Goal: Task Accomplishment & Management: Complete application form

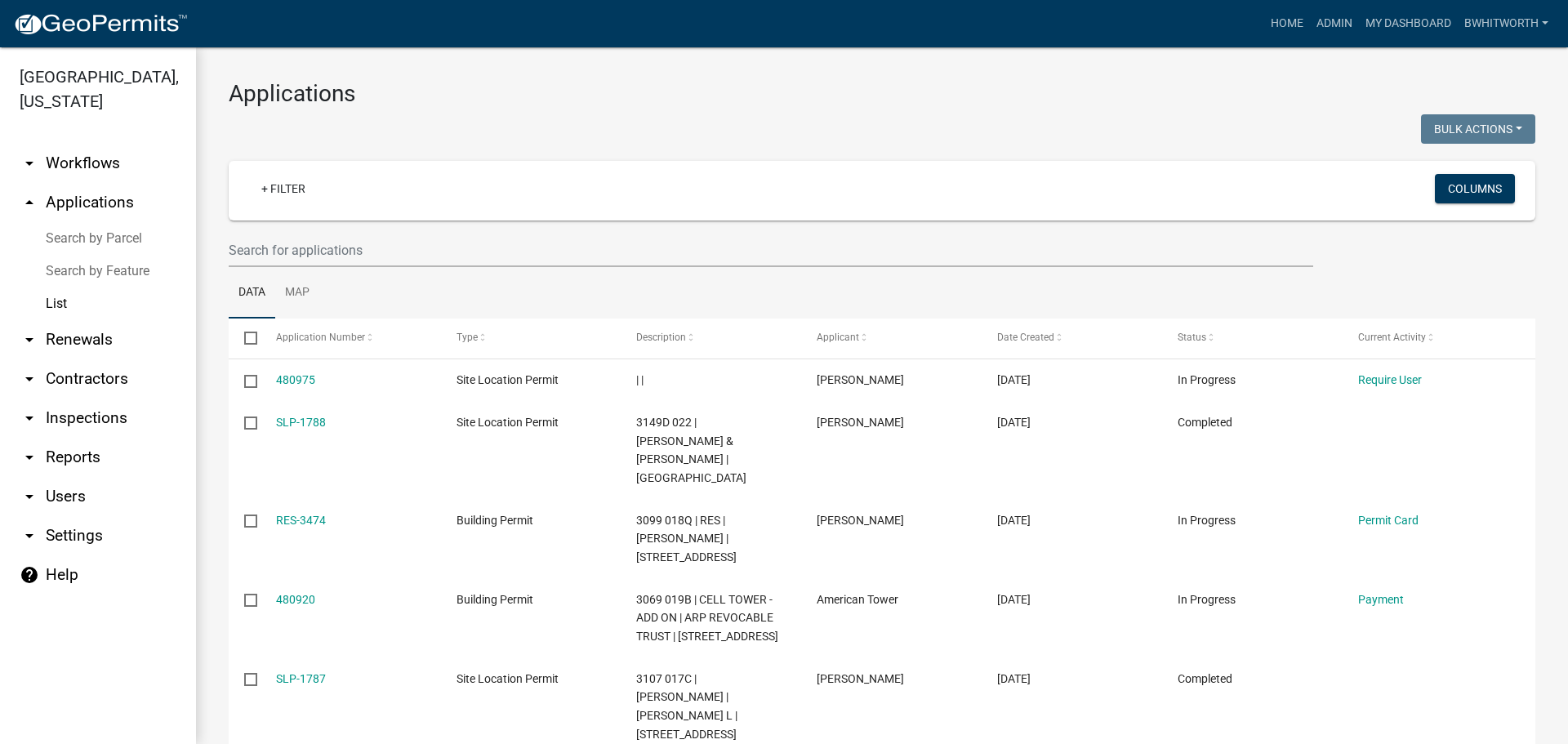
select select "3: 100"
click at [405, 251] on input "text" at bounding box center [770, 250] width 1084 height 33
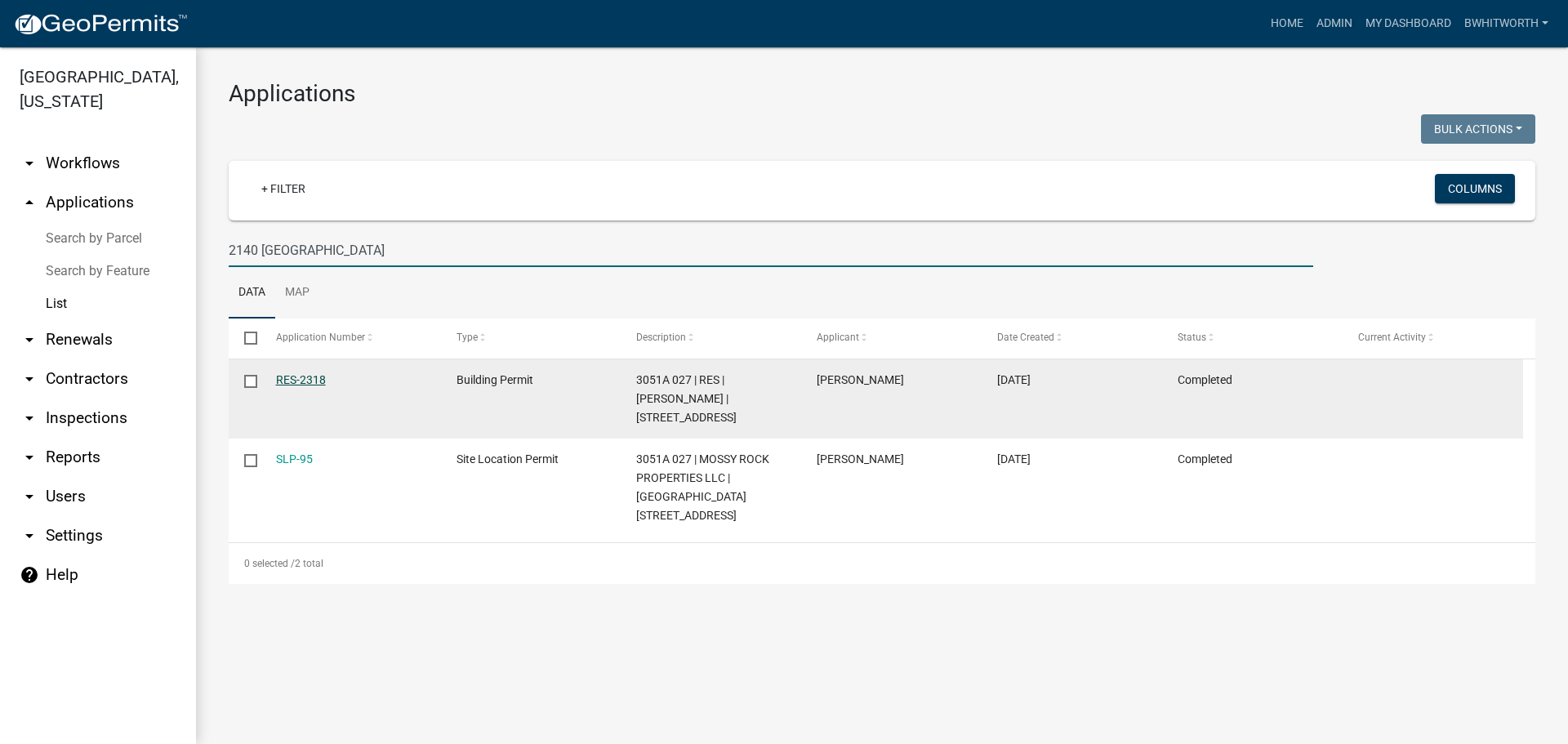
type input "2140 [GEOGRAPHIC_DATA]"
click at [305, 374] on link "RES-2318" at bounding box center [301, 380] width 50 height 13
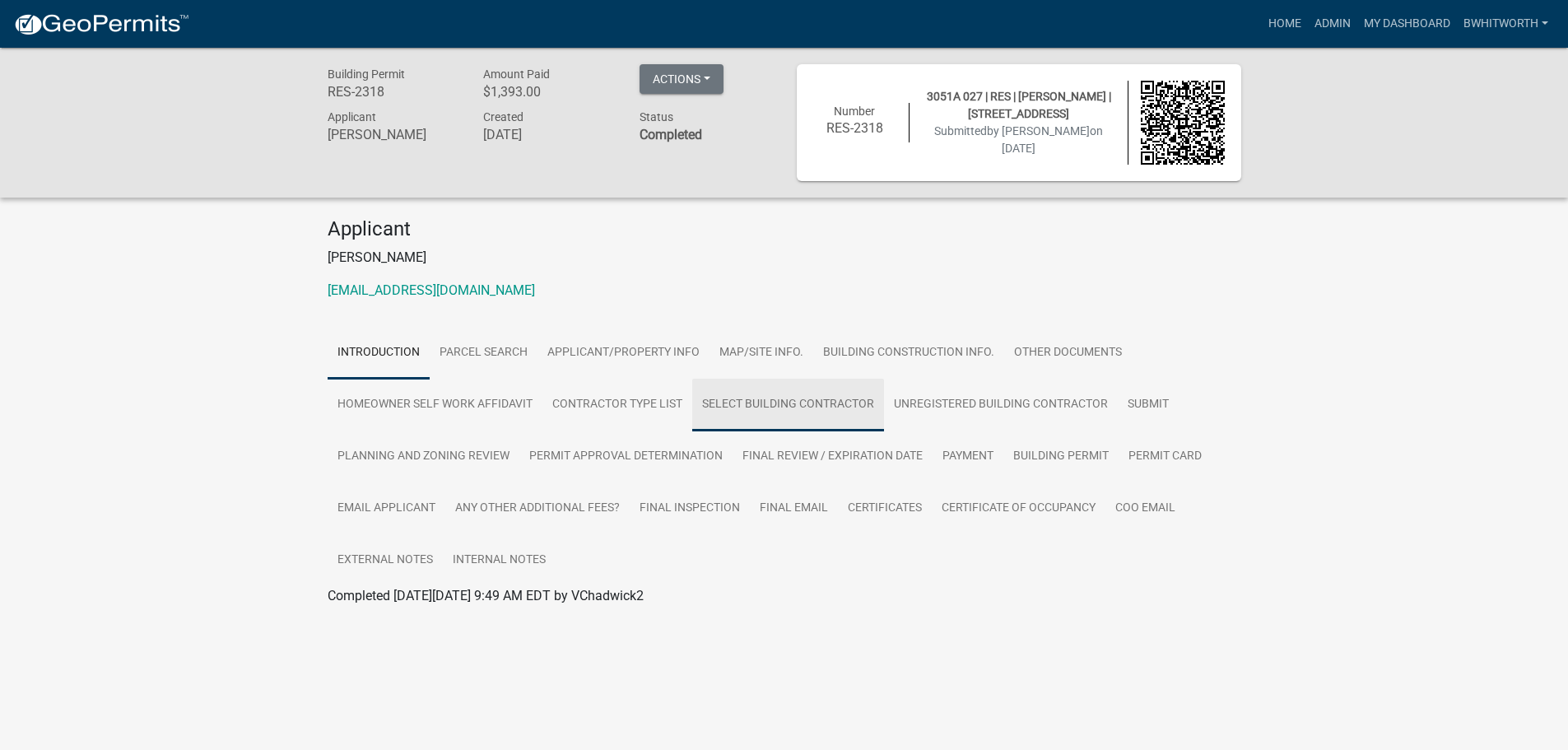
click at [737, 397] on link "Select Building Contractor" at bounding box center [788, 404] width 192 height 52
click at [978, 396] on link "Unregistered Building Contractor" at bounding box center [1001, 404] width 234 height 52
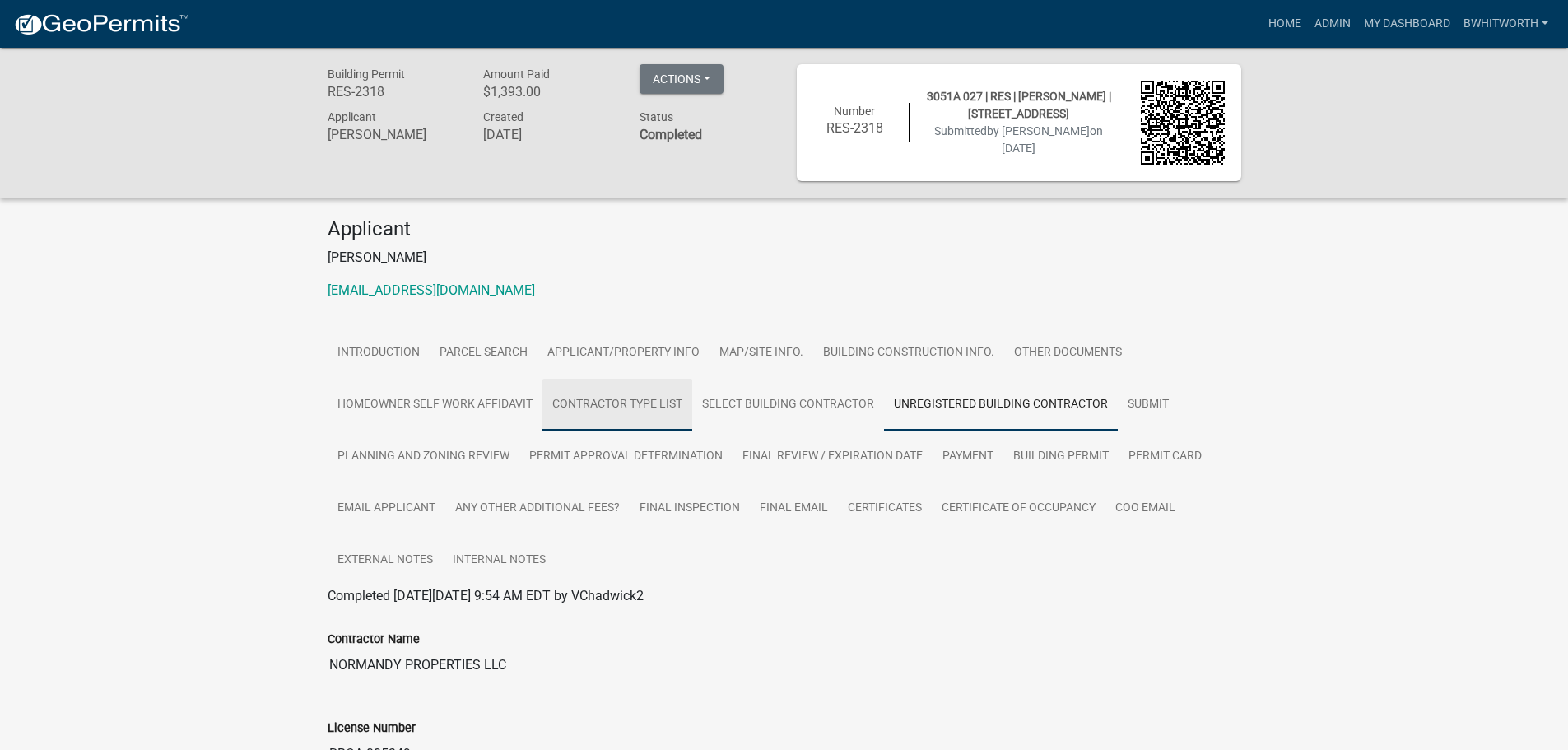
click at [652, 405] on link "Contractor Type List" at bounding box center [617, 404] width 150 height 52
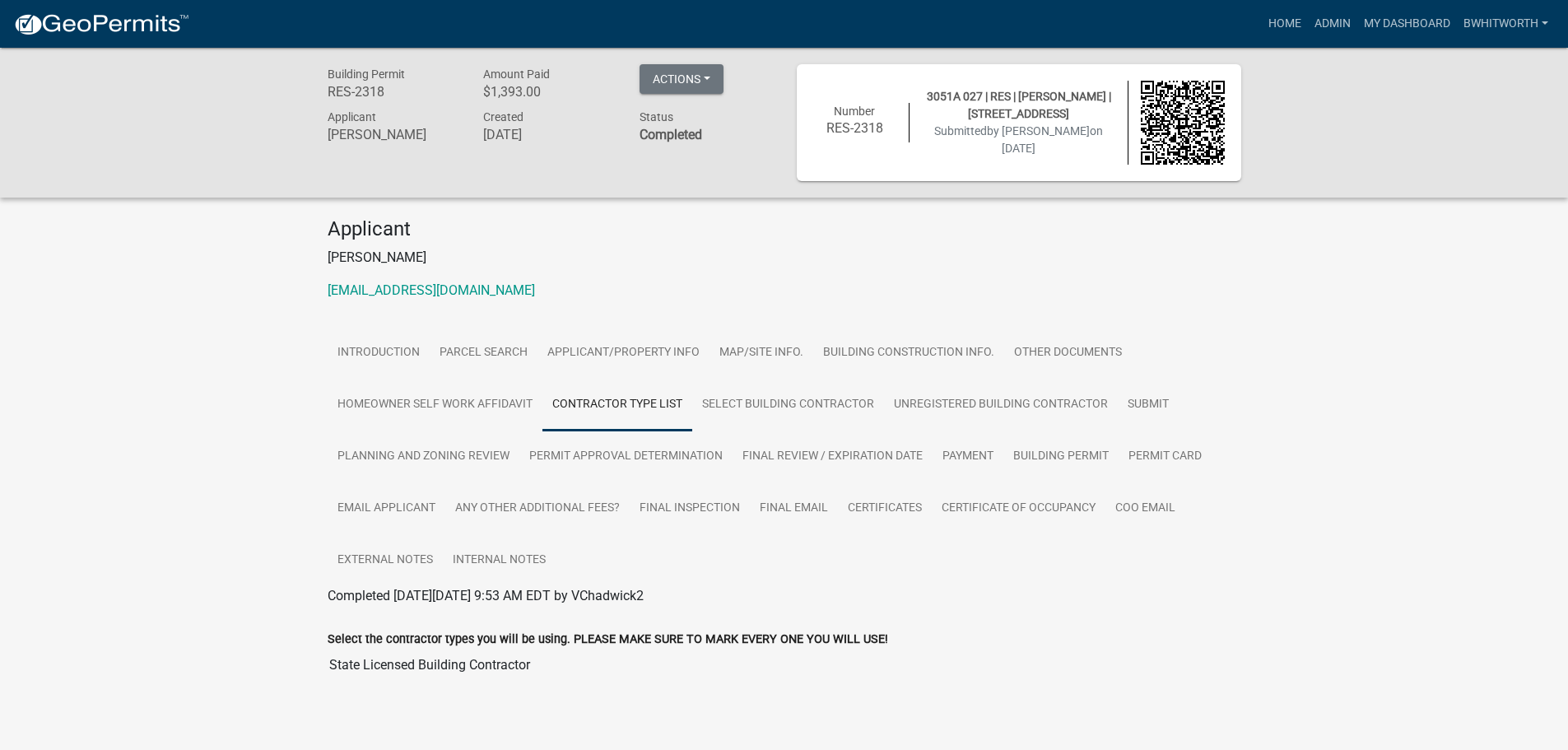
scroll to position [48, 0]
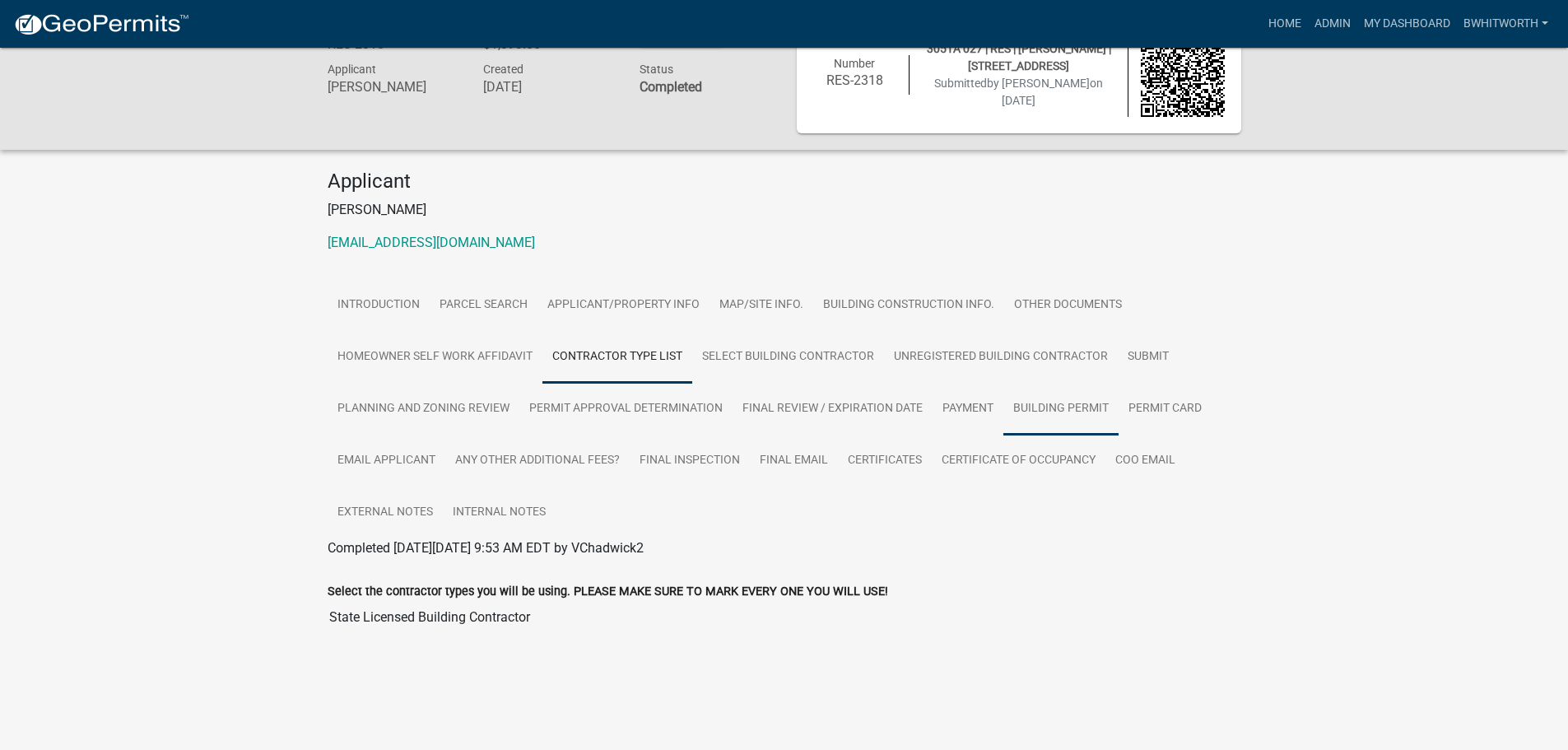
click at [1062, 410] on link "Building Permit" at bounding box center [1060, 408] width 115 height 52
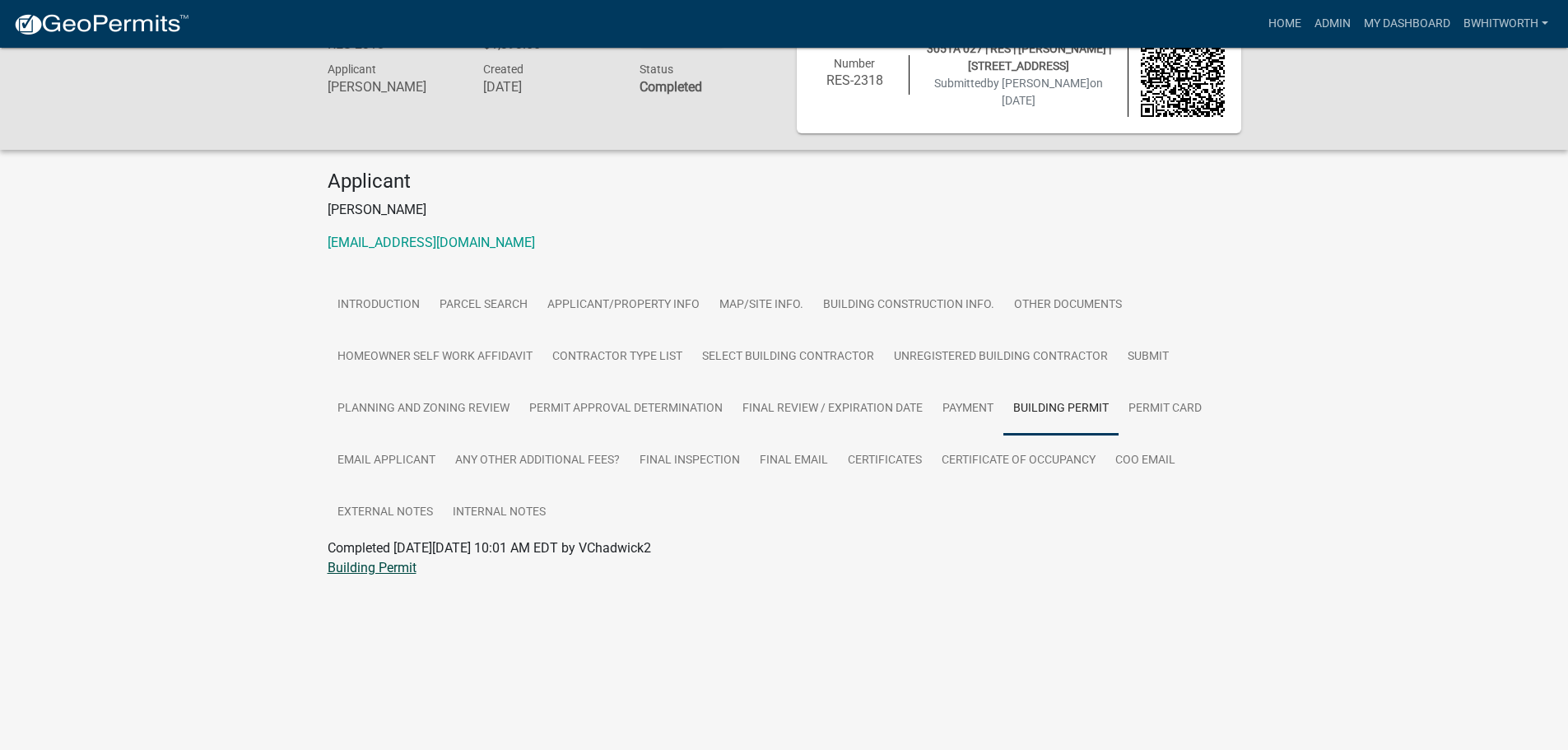
click at [378, 571] on link "Building Permit" at bounding box center [371, 567] width 88 height 15
click at [1330, 19] on link "Admin" at bounding box center [1332, 24] width 49 height 31
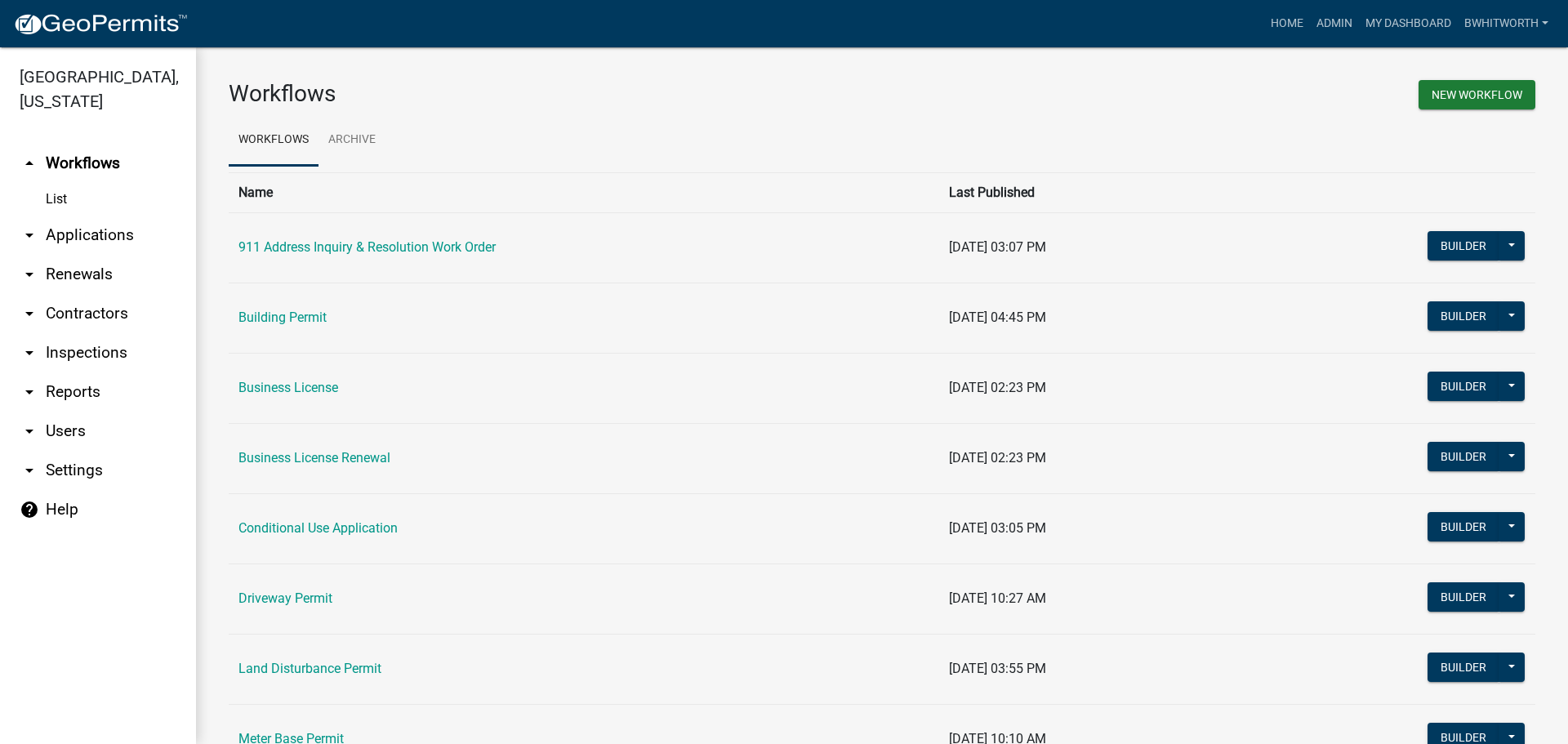
click at [73, 234] on link "arrow_drop_down Applications" at bounding box center [98, 236] width 196 height 40
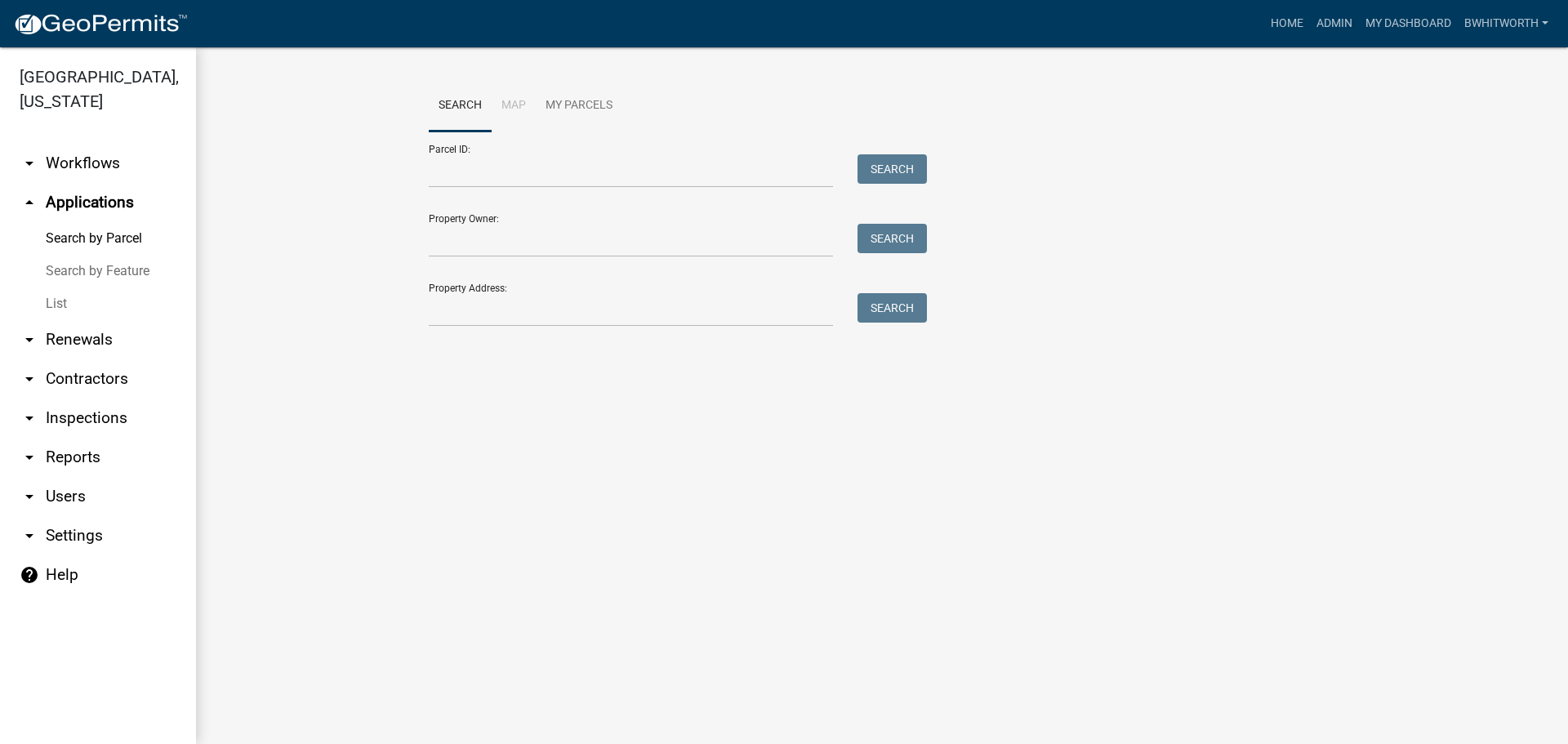
click at [52, 303] on link "List" at bounding box center [98, 304] width 196 height 33
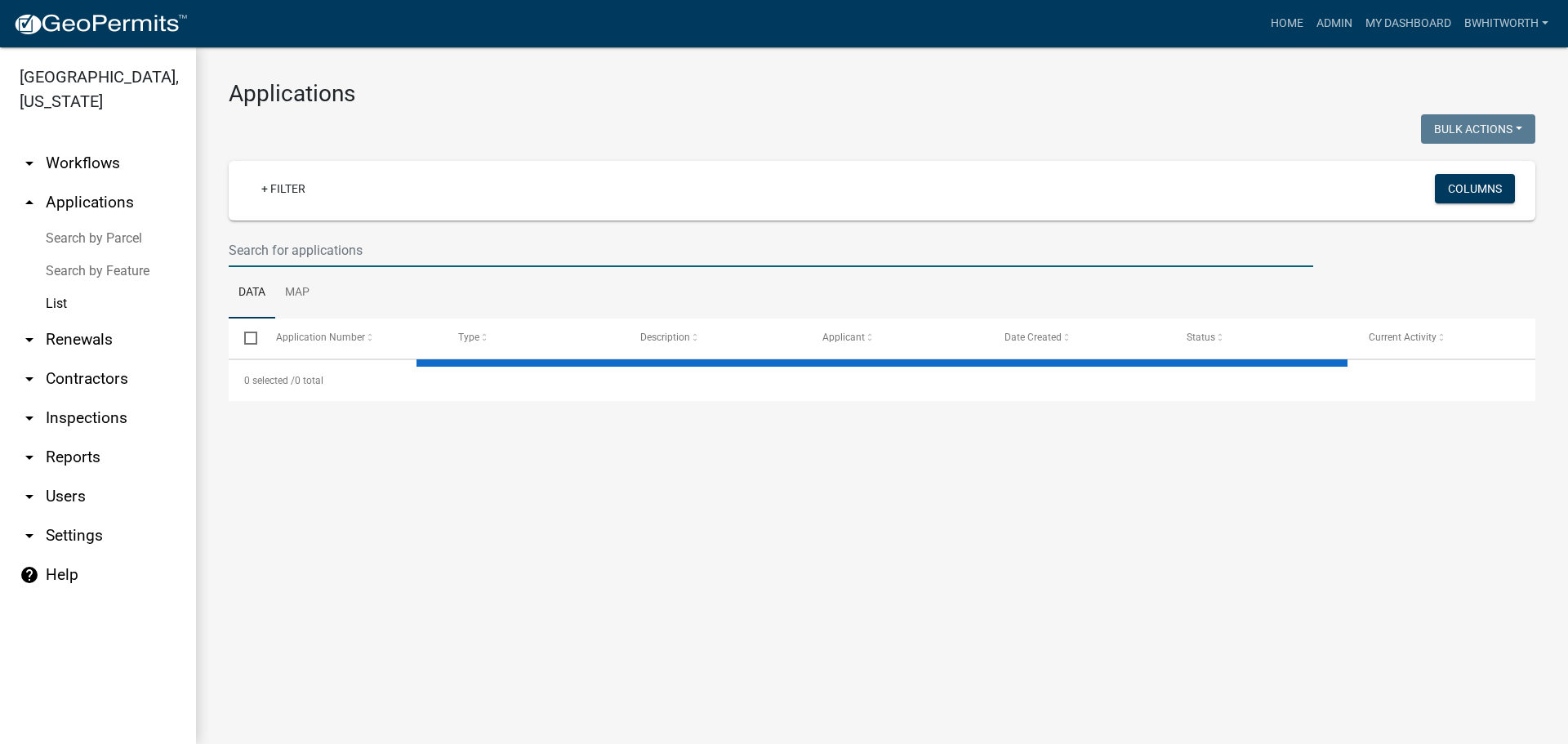
click at [458, 250] on input "text" at bounding box center [770, 250] width 1084 height 33
type input "3"
select select "3: 100"
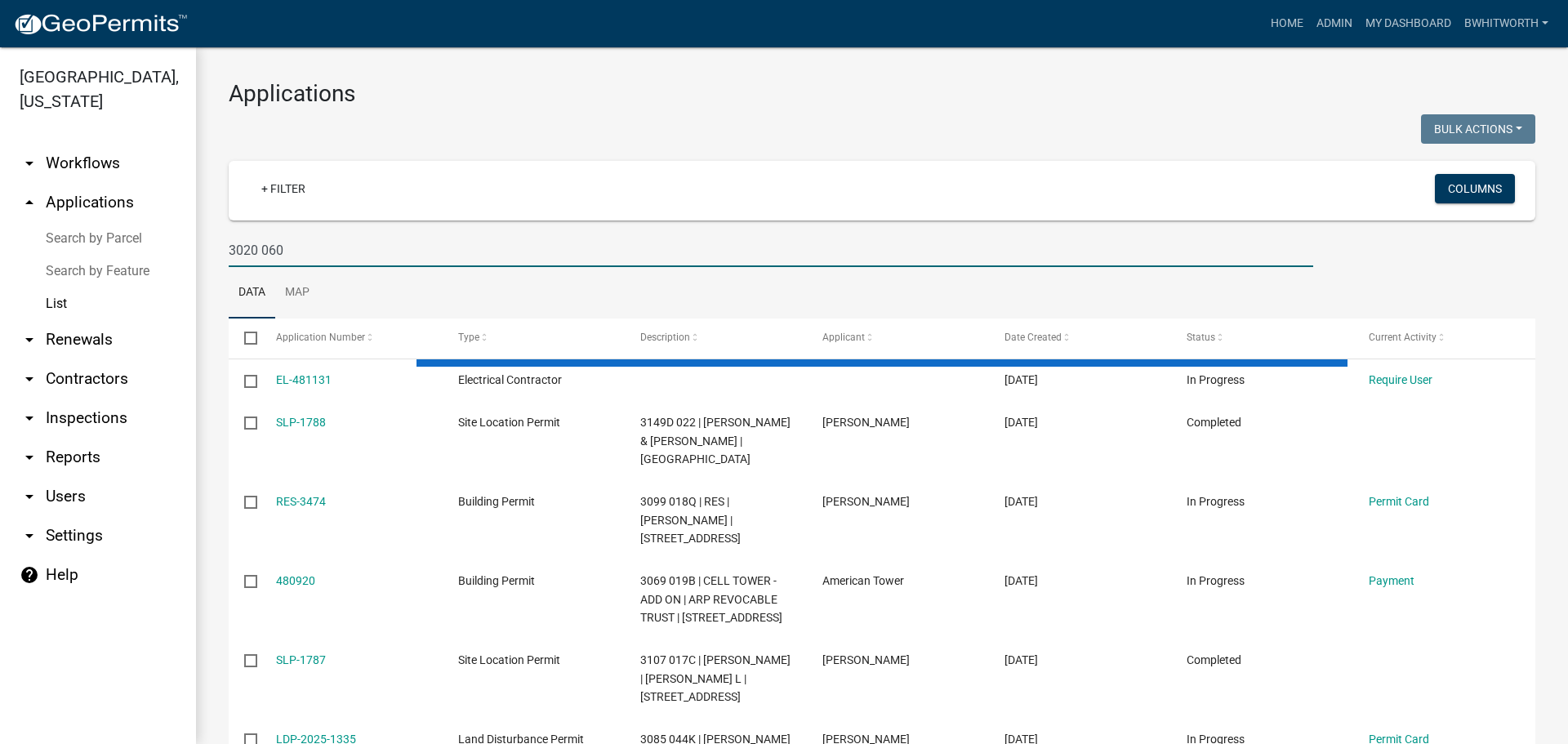
click at [255, 248] on input "3020 060" at bounding box center [770, 250] width 1084 height 33
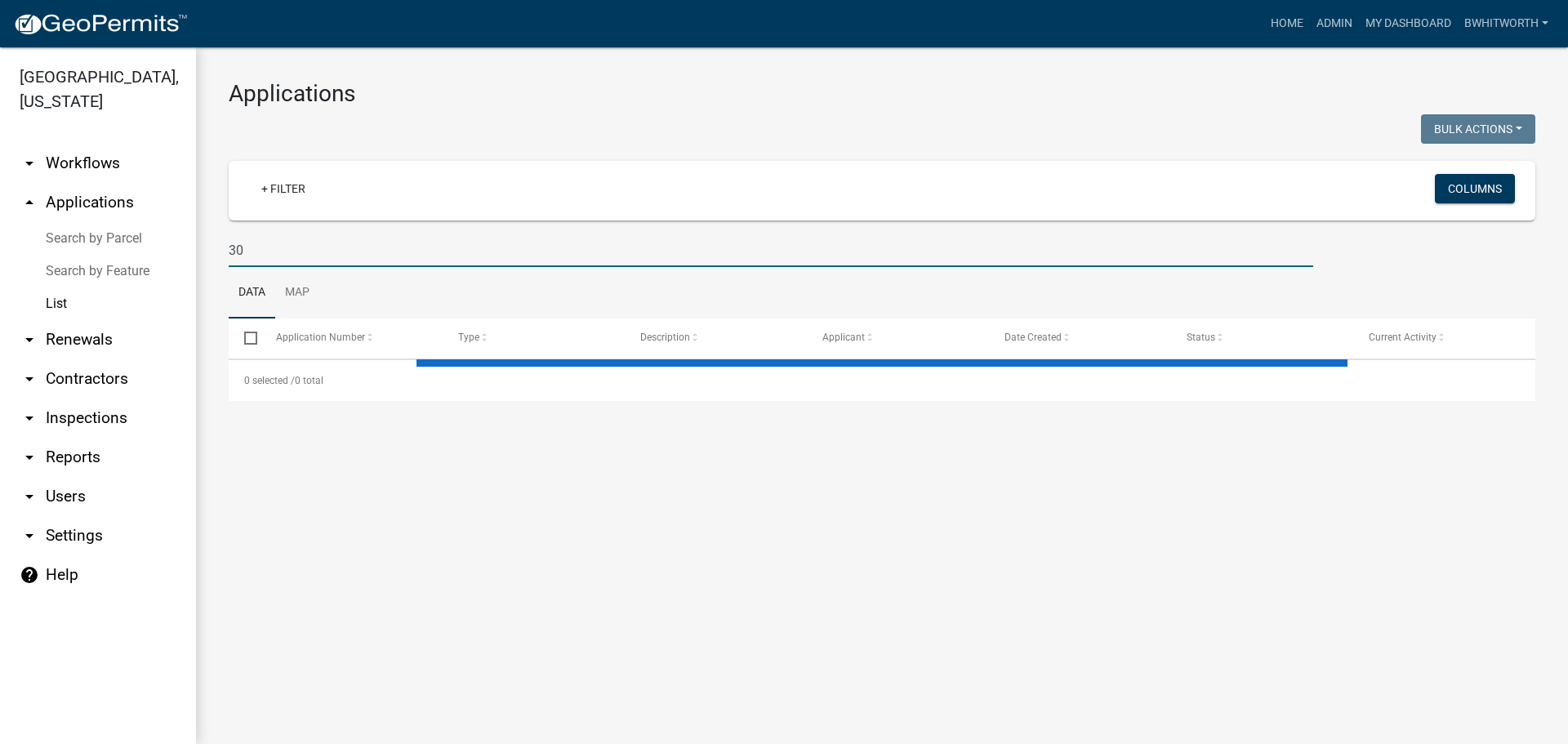
type input "3"
type input "427"
select select "3: 100"
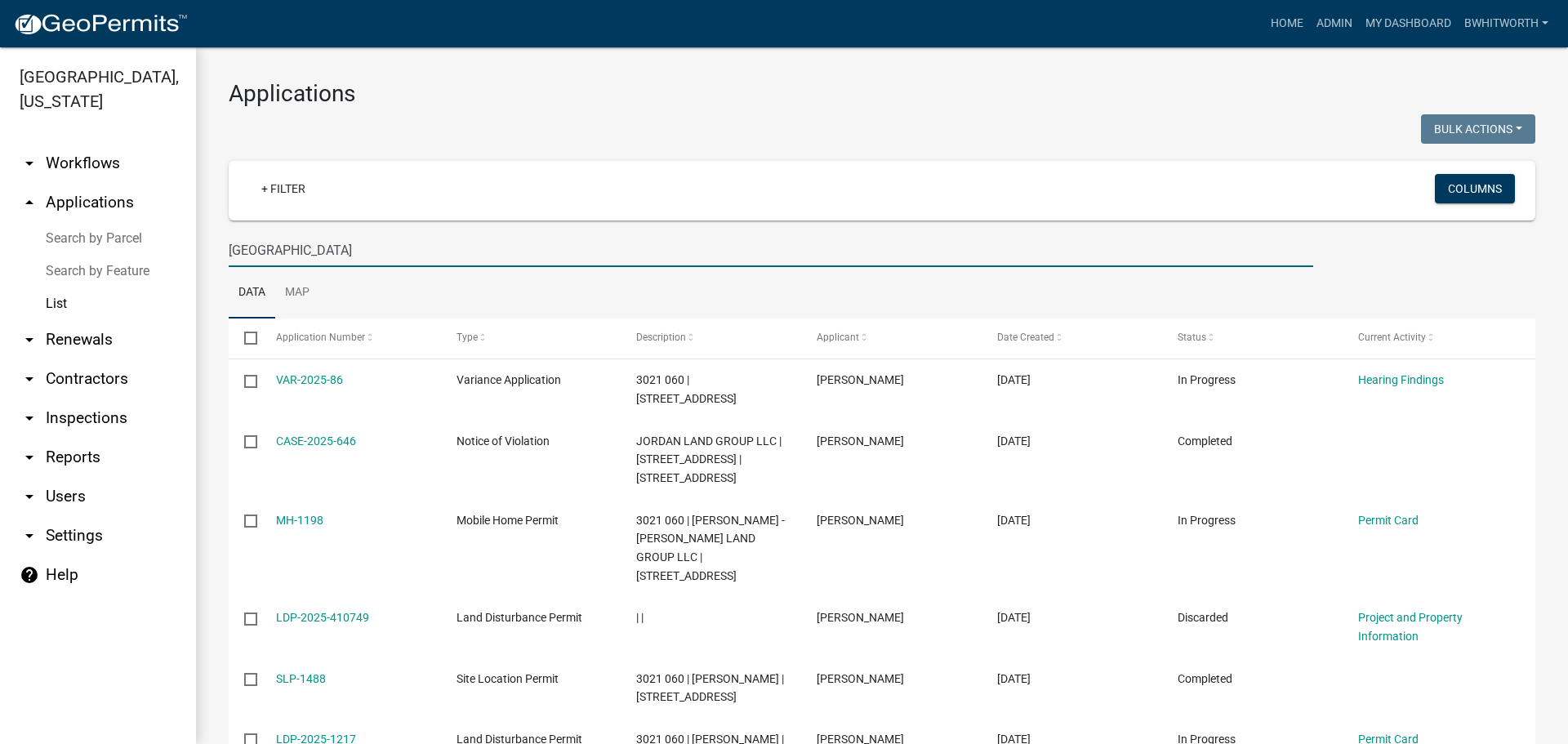
type input "[GEOGRAPHIC_DATA]"
drag, startPoint x: 408, startPoint y: 246, endPoint x: -216, endPoint y: 245, distance: 624.0
click at [0, 245] on html "Internet Explorer does NOT work with GeoPermits. Get a new browser for more sec…" at bounding box center [784, 372] width 1568 height 744
select select "3: 100"
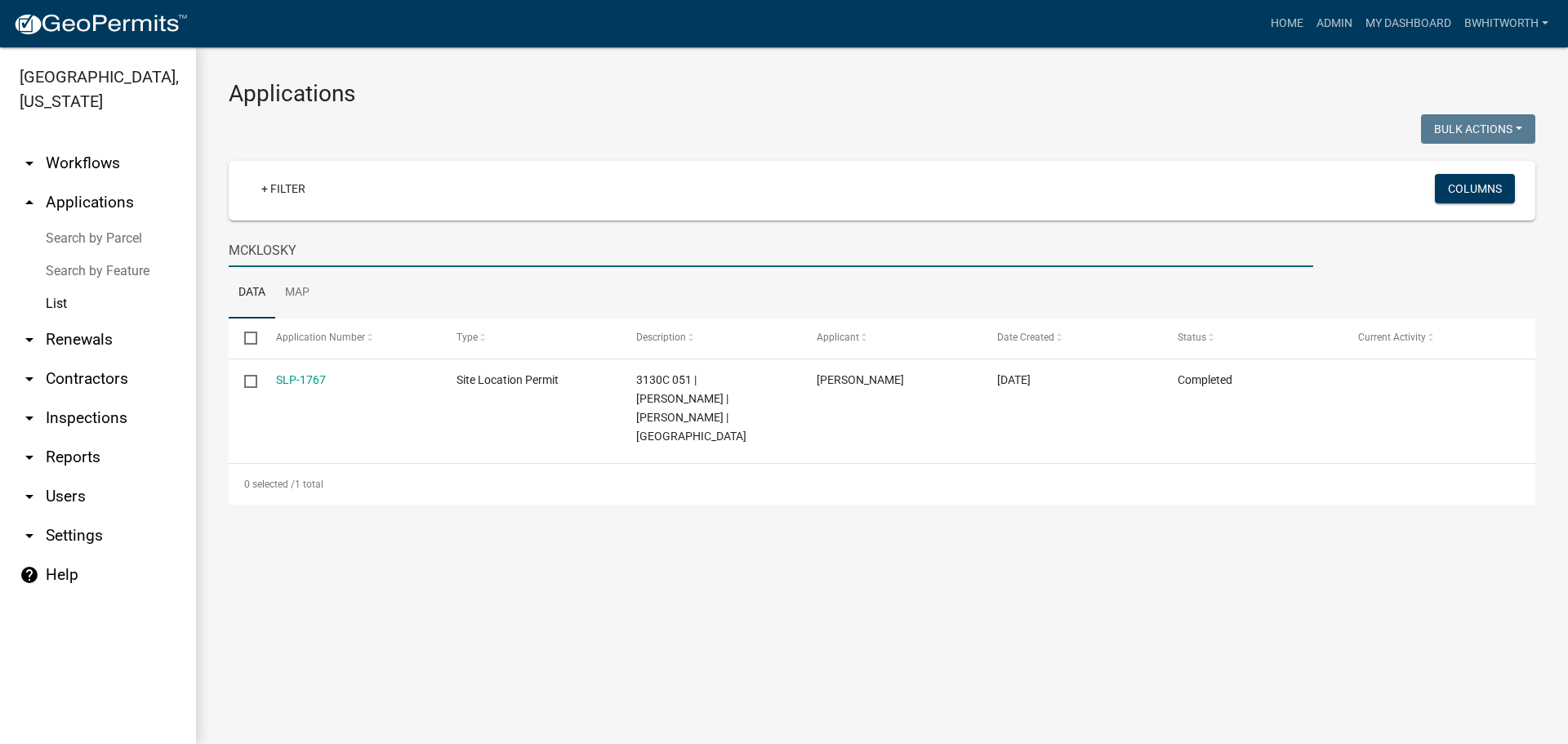
drag, startPoint x: 338, startPoint y: 252, endPoint x: -11, endPoint y: 240, distance: 349.2
click at [0, 240] on html "Internet Explorer does NOT work with GeoPermits. Get a new browser for more sec…" at bounding box center [784, 372] width 1568 height 744
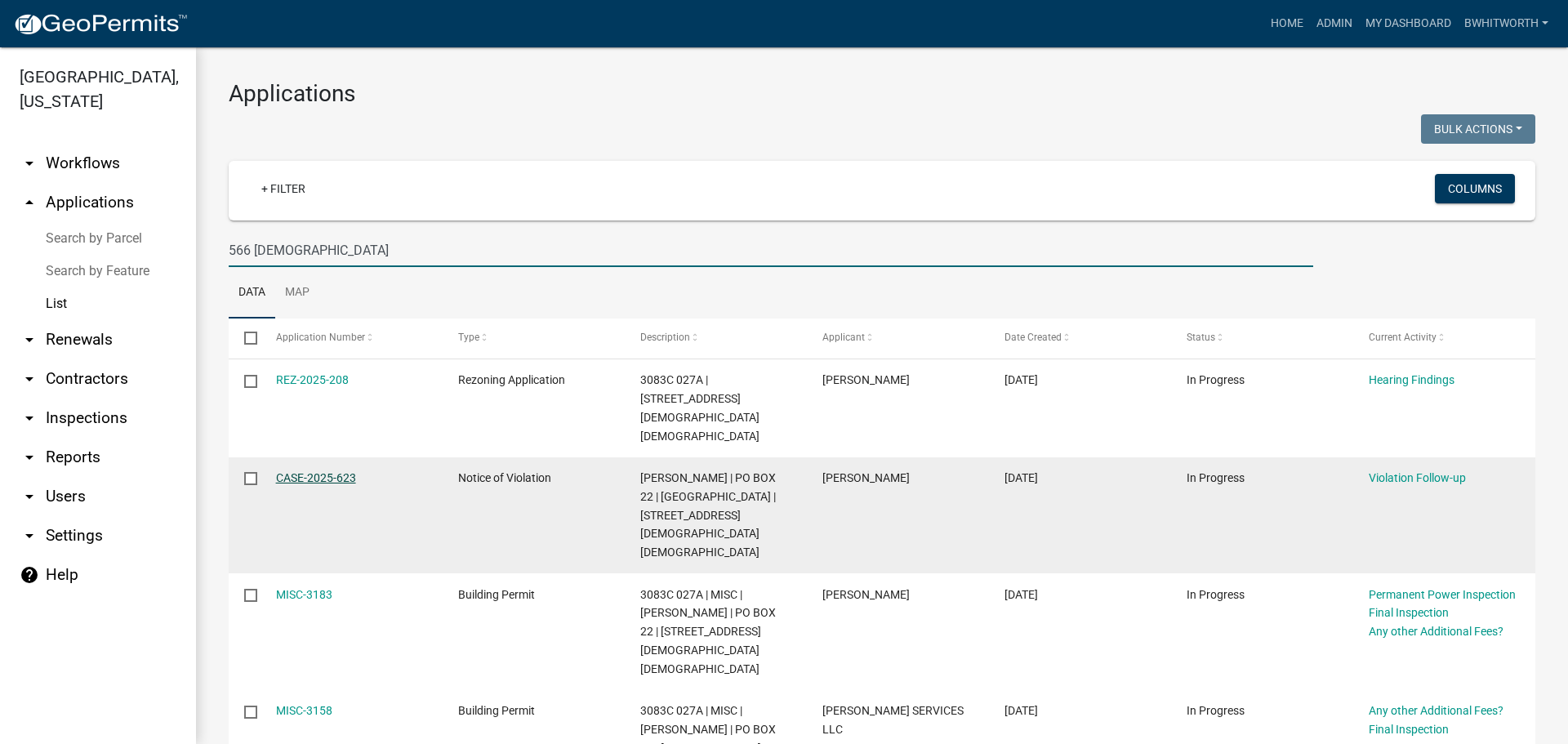
type input "566 [DEMOGRAPHIC_DATA]"
click at [322, 471] on link "CASE-2025-623" at bounding box center [316, 477] width 80 height 13
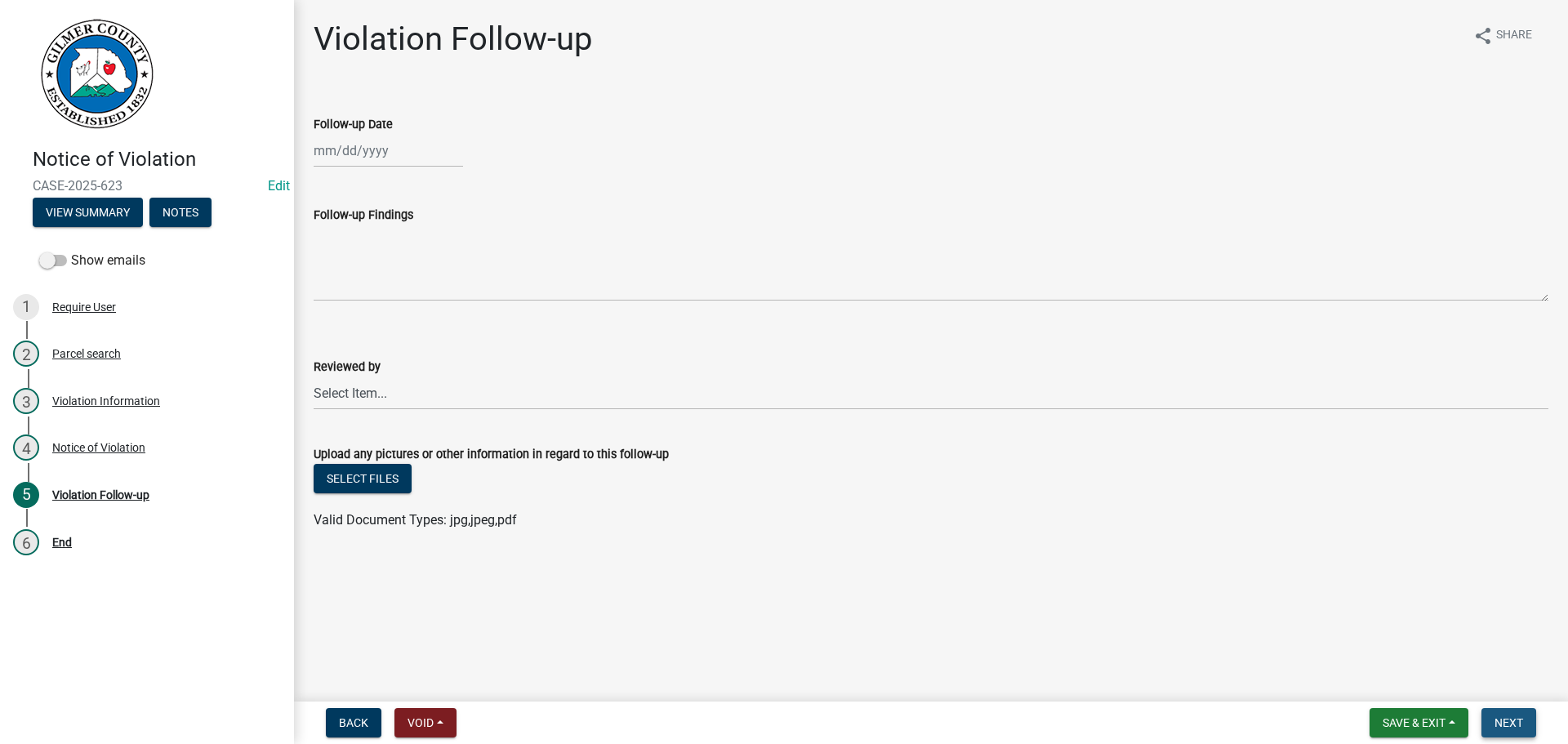
click at [1499, 719] on span "Next" at bounding box center [1509, 722] width 28 height 13
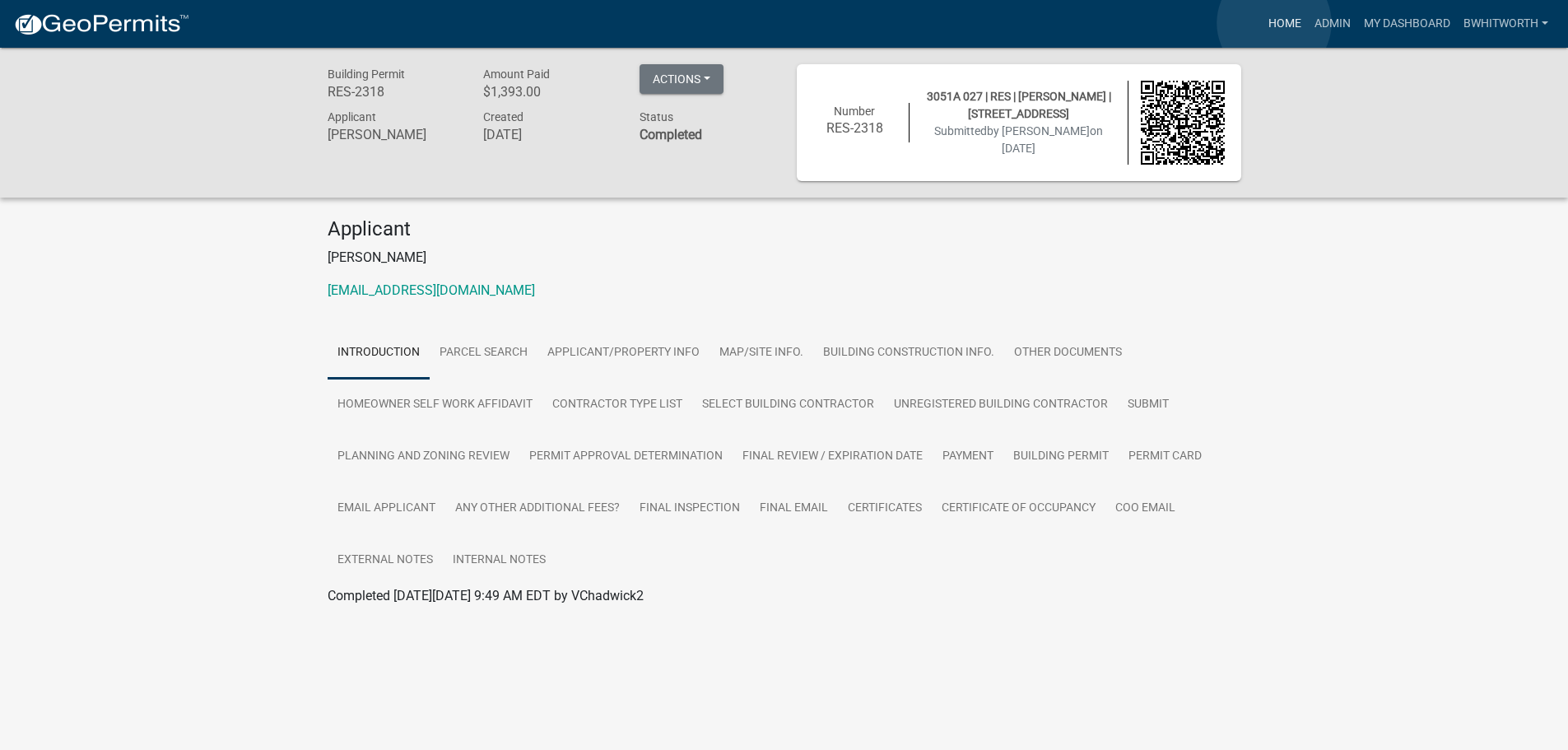
click at [1274, 23] on link "Home" at bounding box center [1285, 24] width 46 height 31
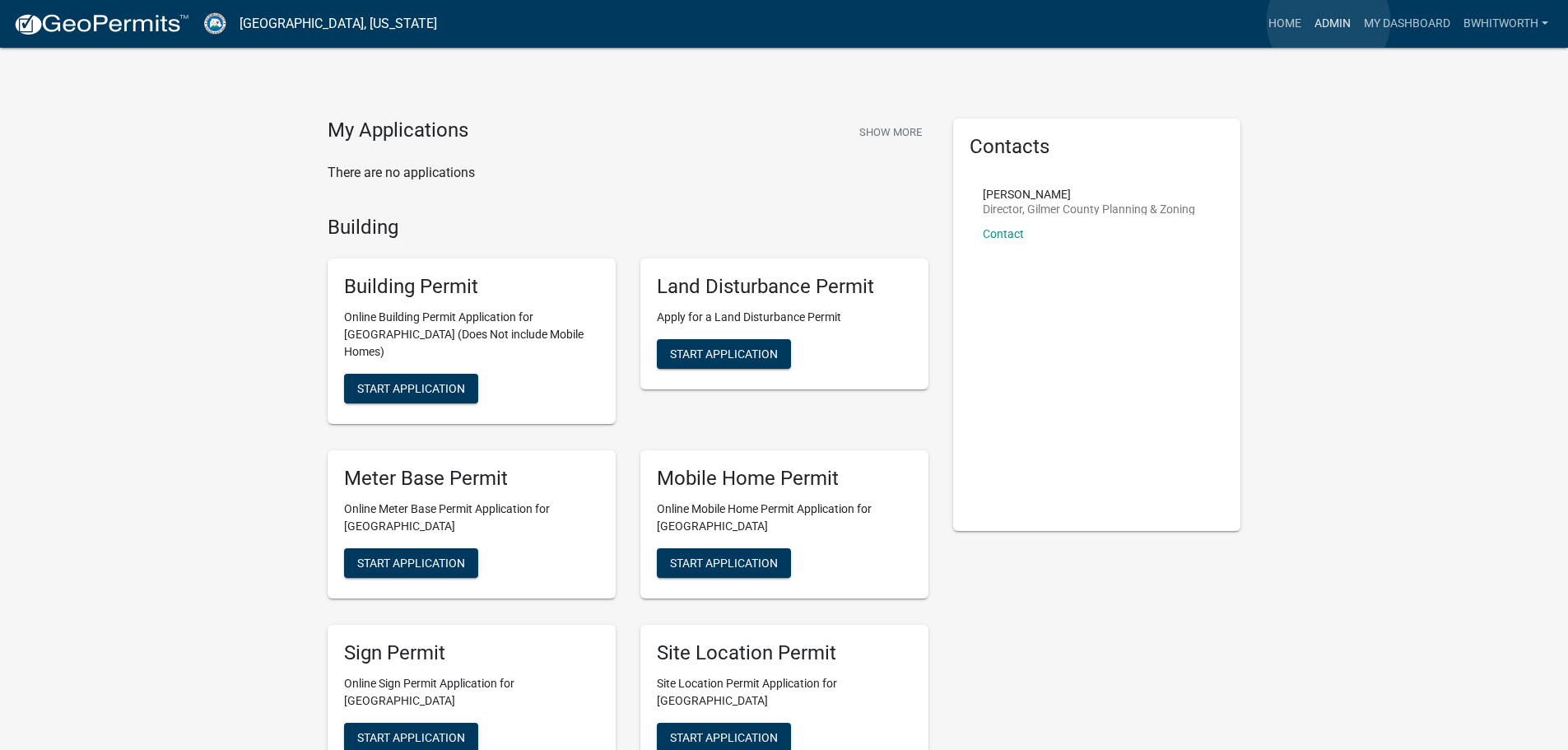
click at [1328, 22] on link "Admin" at bounding box center [1332, 24] width 49 height 31
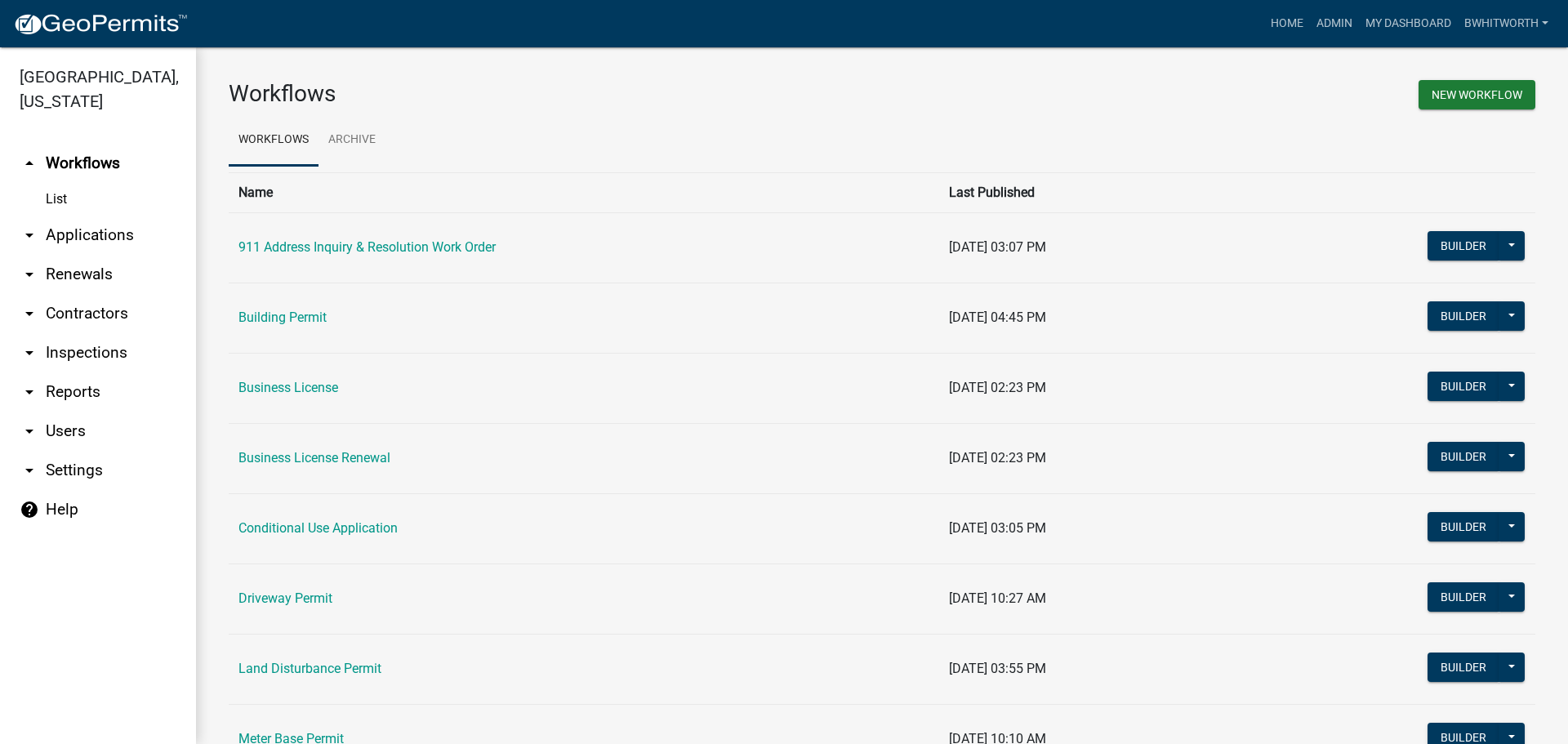
click at [88, 235] on link "arrow_drop_down Applications" at bounding box center [98, 236] width 196 height 40
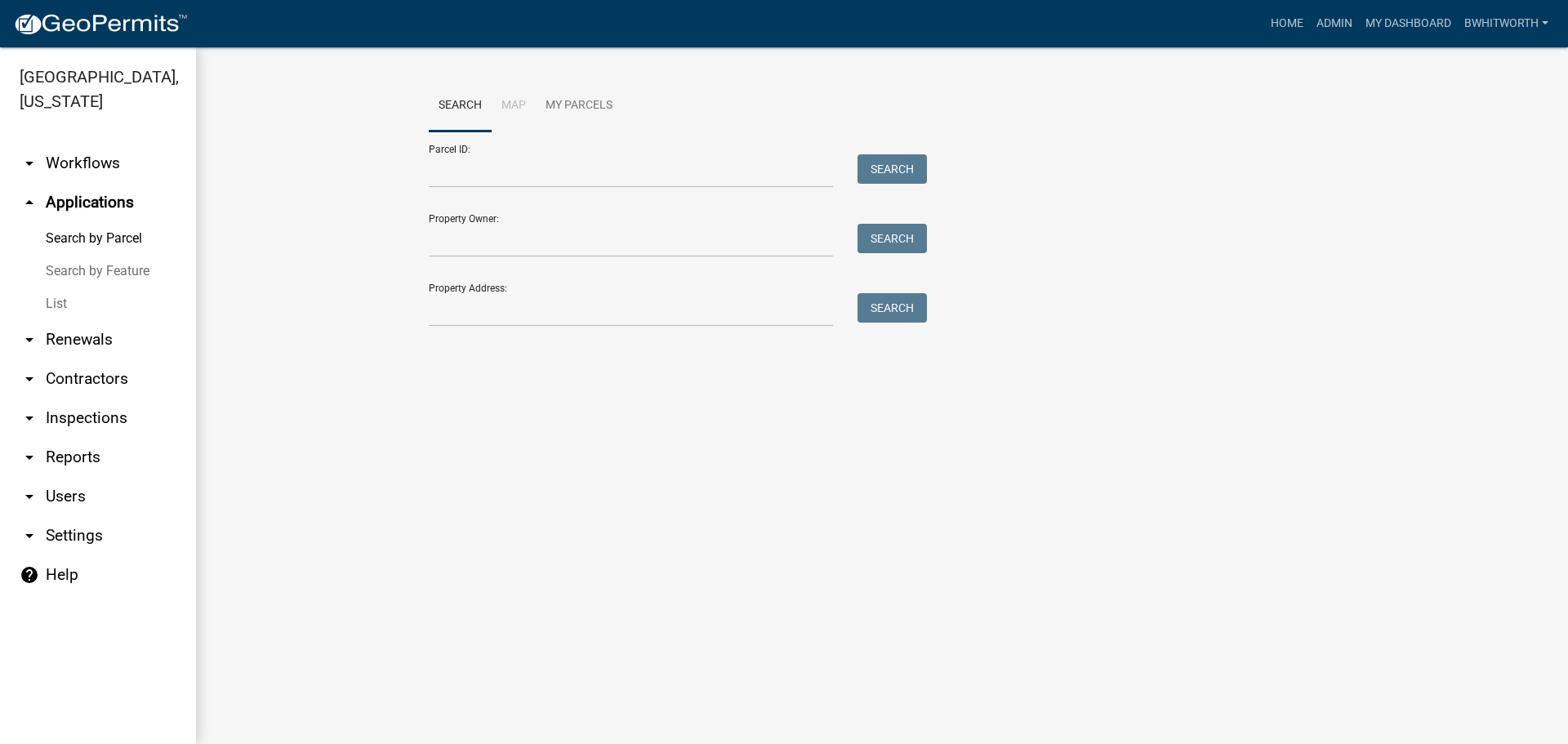
click at [56, 299] on link "List" at bounding box center [98, 304] width 196 height 33
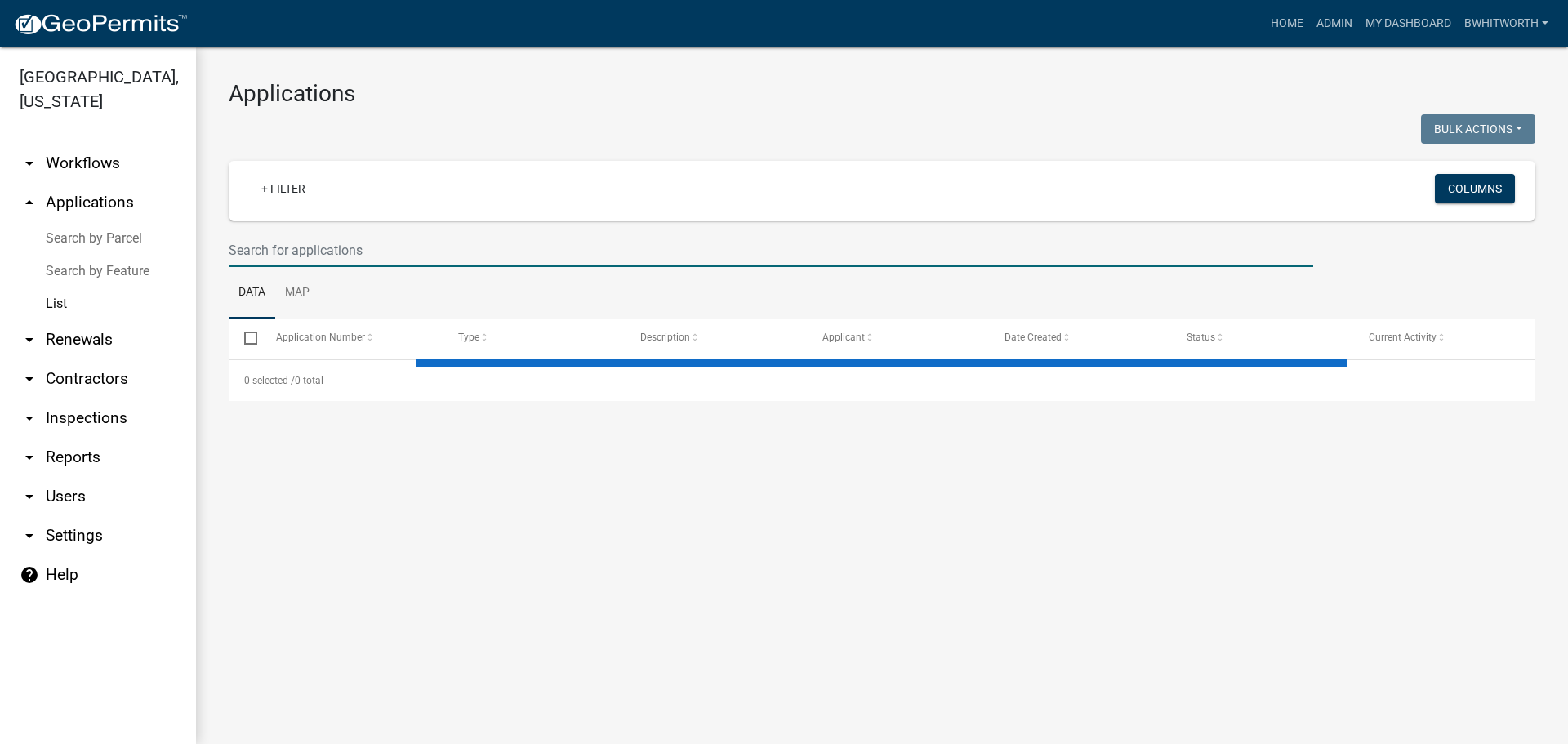
click at [398, 247] on input "text" at bounding box center [770, 250] width 1084 height 33
select select "3: 100"
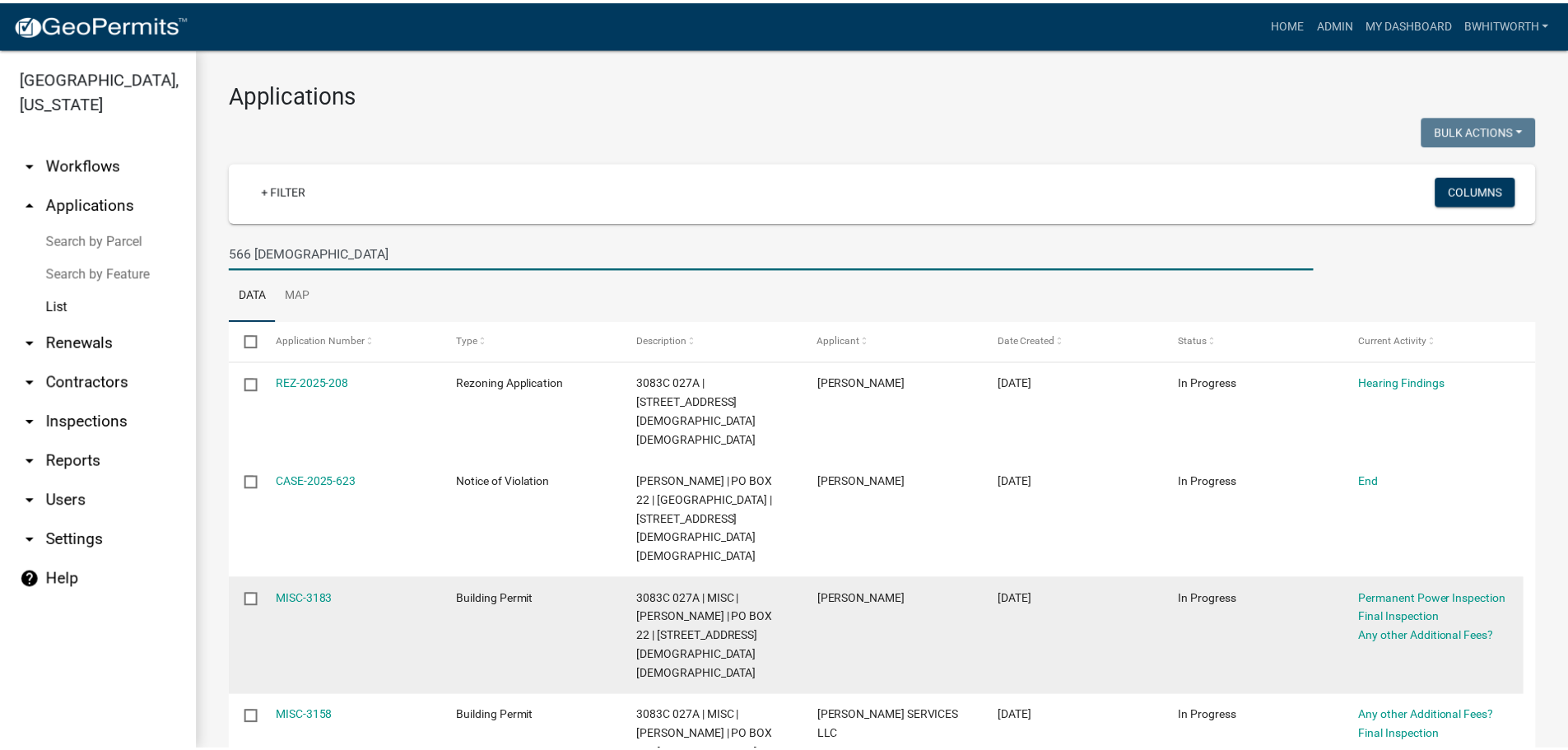
scroll to position [83, 0]
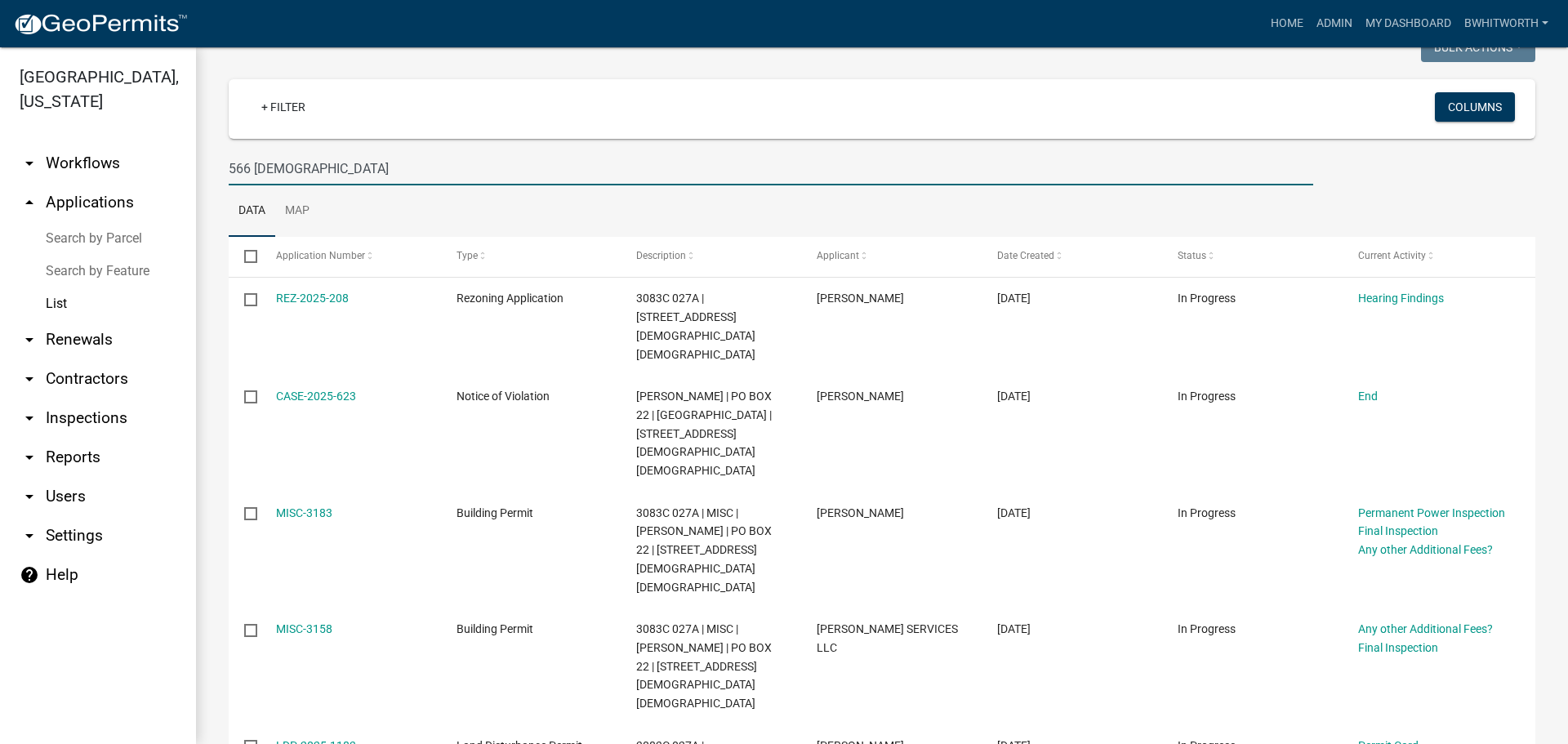
drag, startPoint x: 351, startPoint y: 167, endPoint x: 107, endPoint y: 155, distance: 244.3
click at [107, 155] on div "[GEOGRAPHIC_DATA], [US_STATE] arrow_drop_down Workflows List arrow_drop_up Appl…" at bounding box center [784, 395] width 1568 height 696
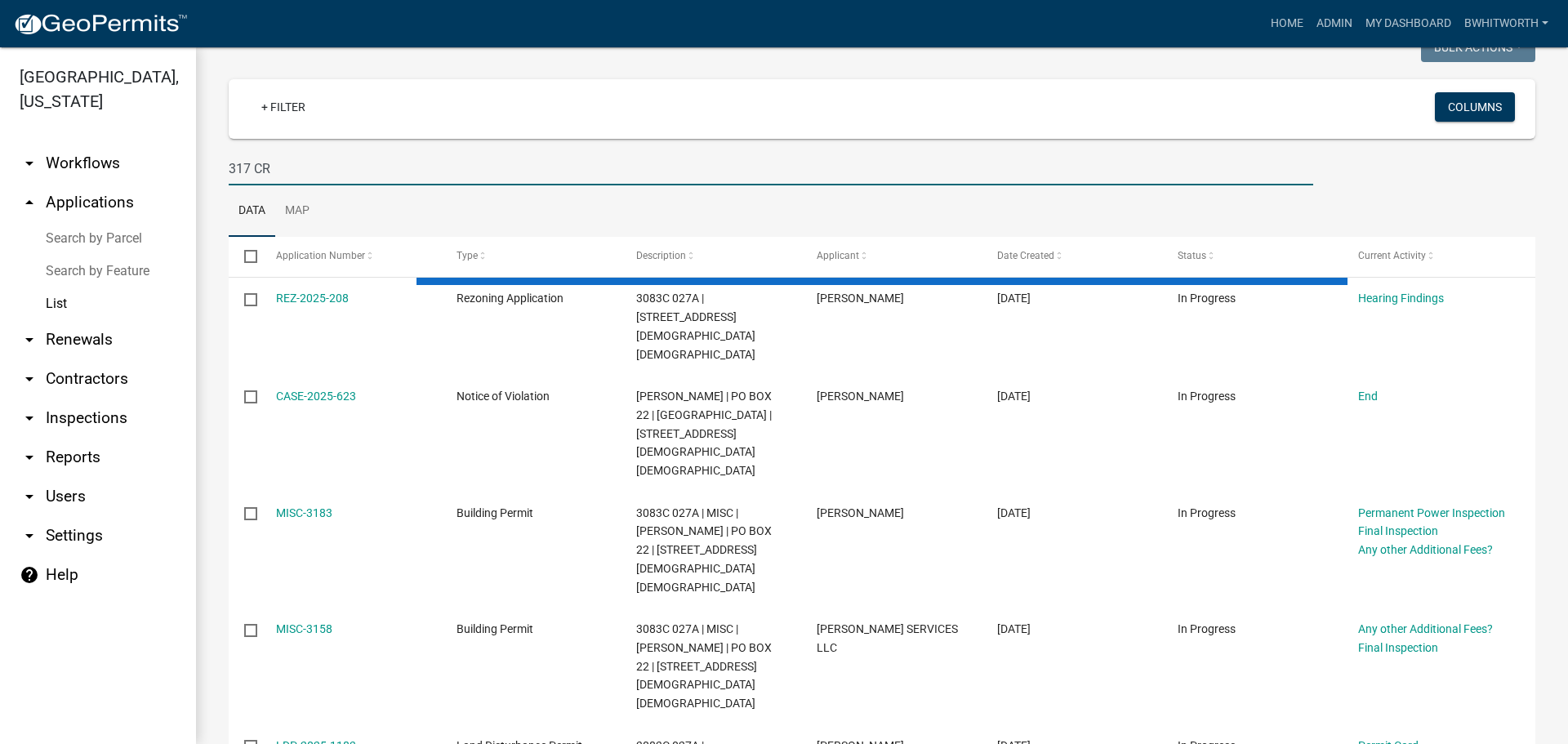
type input "317 CR"
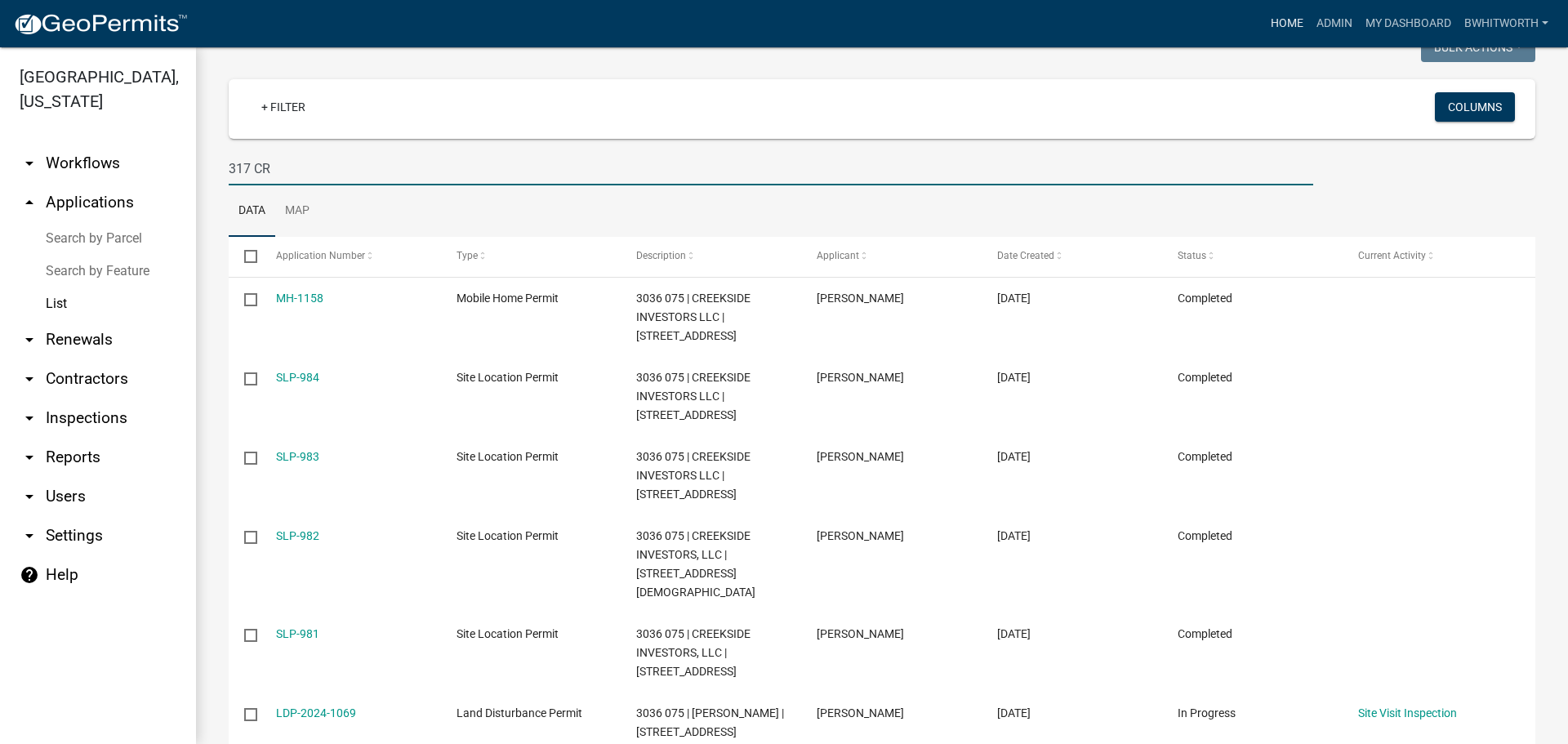
click at [1281, 17] on link "Home" at bounding box center [1287, 24] width 45 height 31
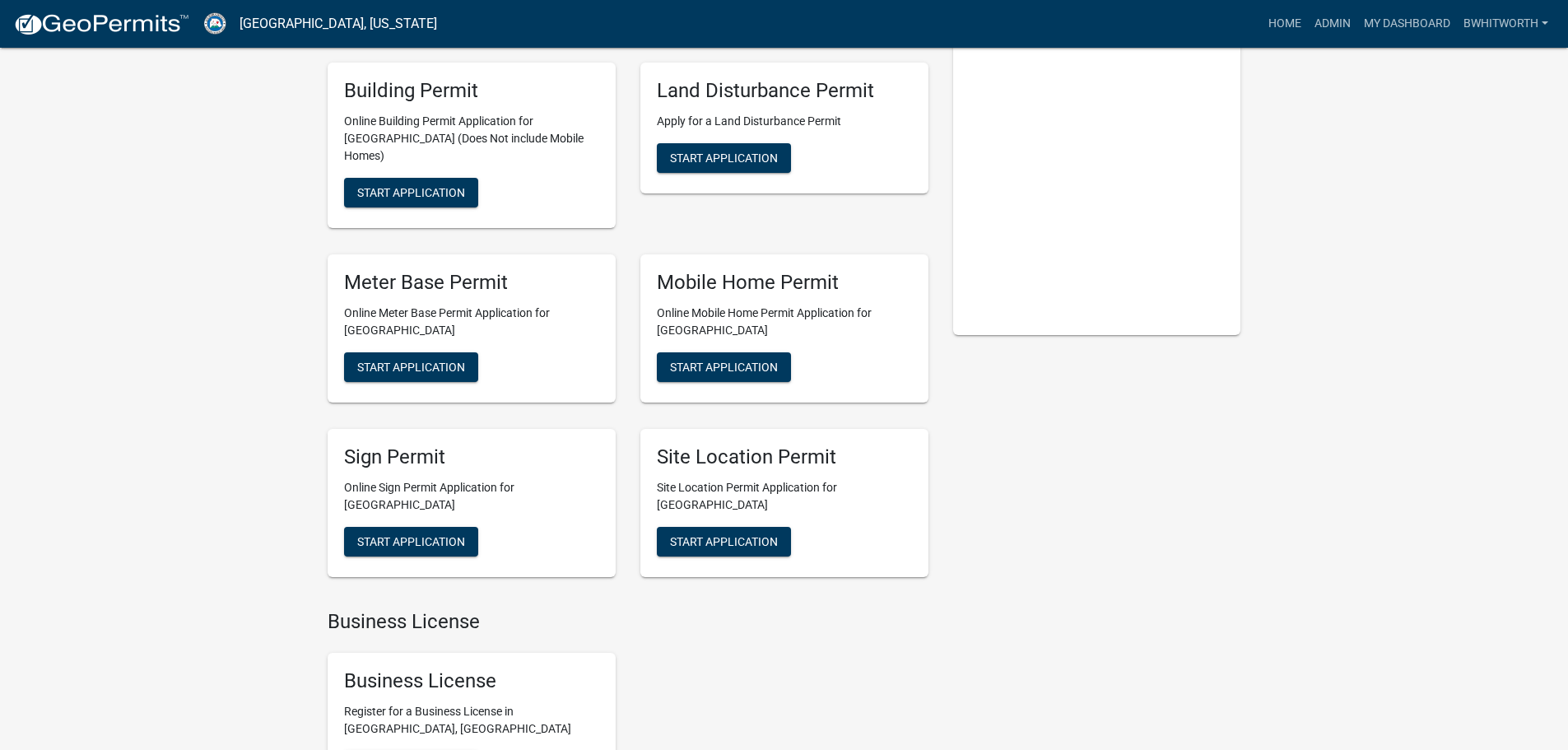
scroll to position [247, 0]
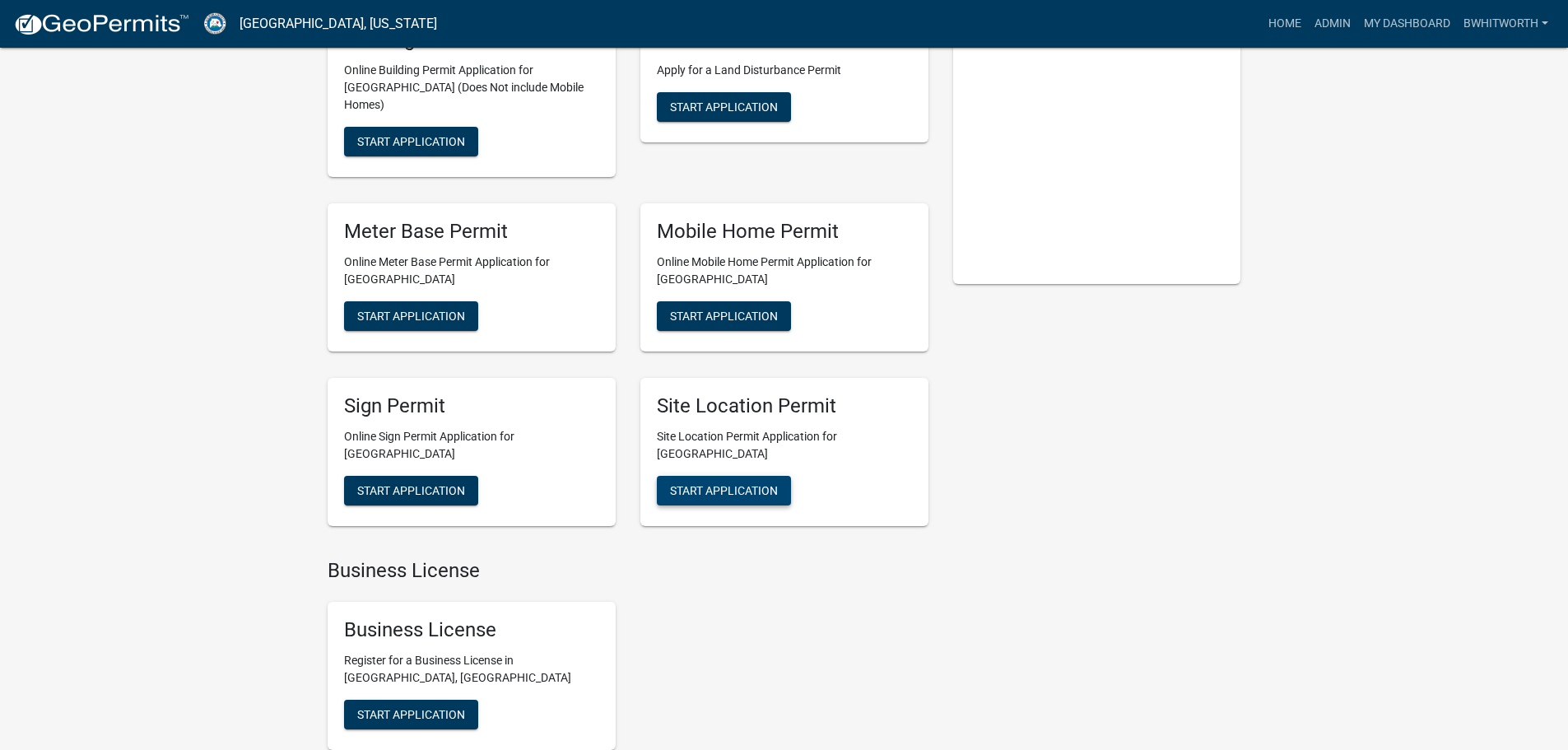
click at [726, 483] on span "Start Application" at bounding box center [724, 490] width 107 height 13
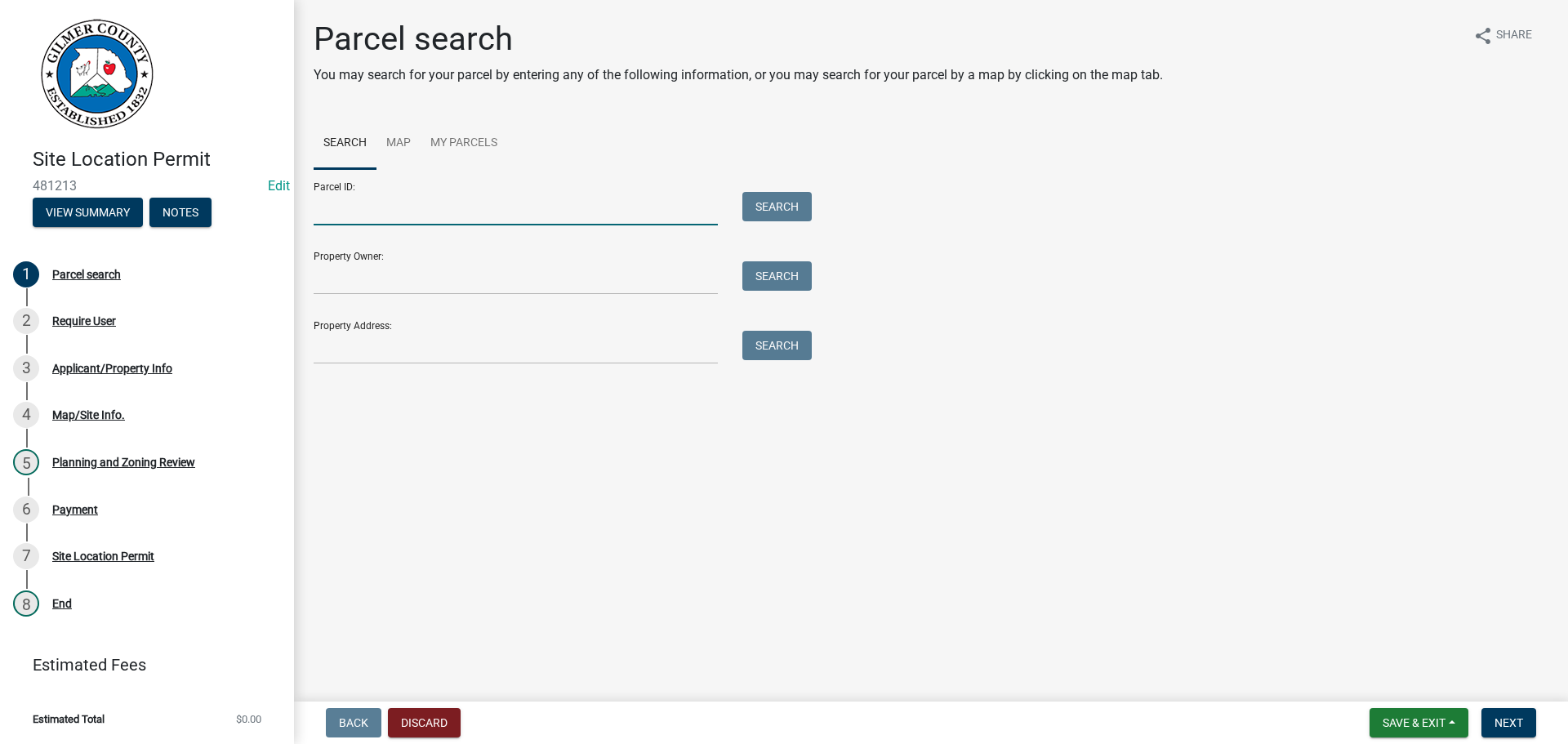
drag, startPoint x: 419, startPoint y: 209, endPoint x: 422, endPoint y: 192, distance: 17.3
click at [420, 207] on input "Parcel ID:" at bounding box center [515, 207] width 404 height 33
click at [343, 346] on input "Property Address:" at bounding box center [515, 347] width 404 height 33
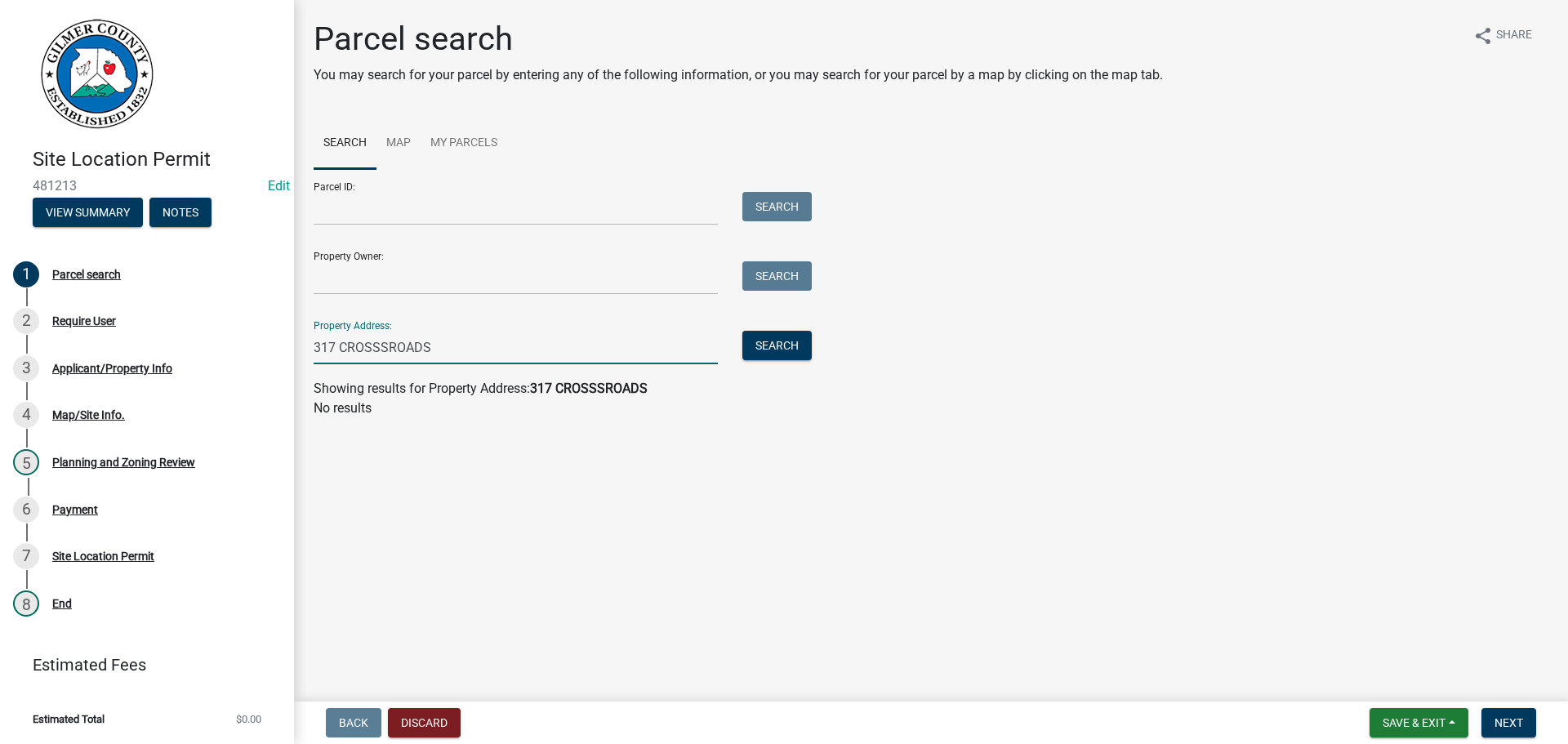
type input "317 CROSSSROADS"
click at [413, 215] on input "Parcel ID:" at bounding box center [515, 207] width 404 height 33
paste input "3036 075"
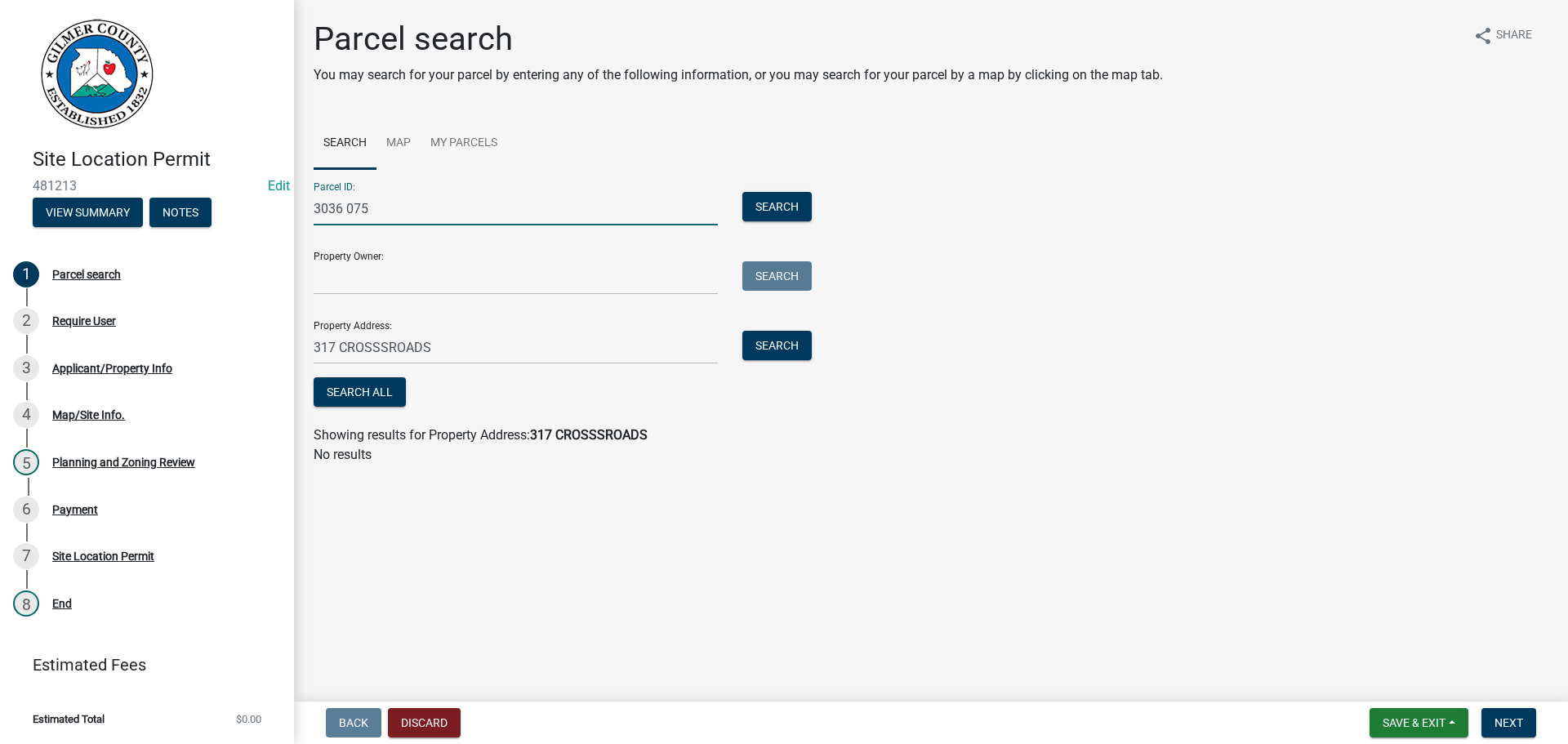
click at [339, 207] on input "3036 075" at bounding box center [515, 207] width 404 height 33
type input "3036 075"
click at [767, 198] on button "Search" at bounding box center [777, 206] width 70 height 29
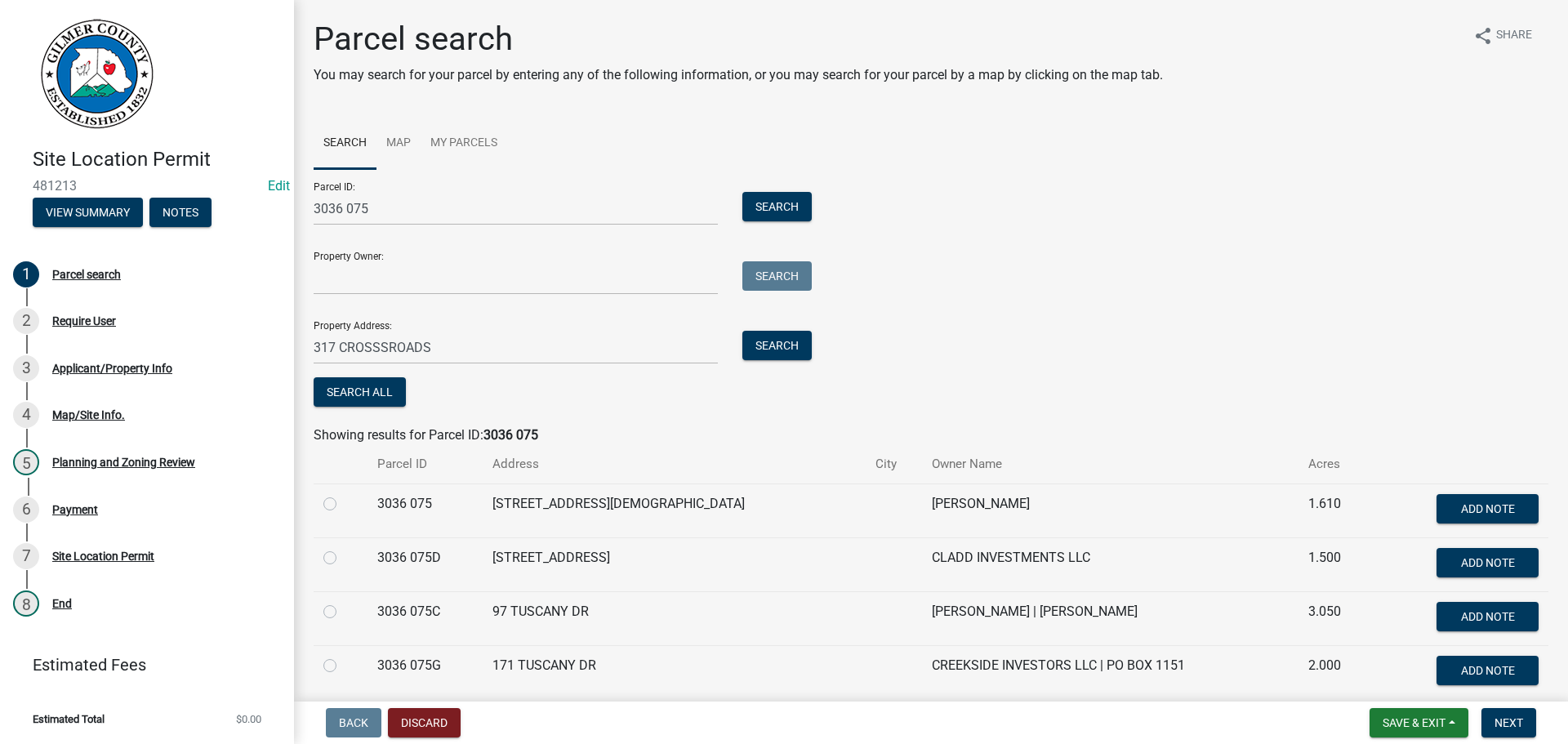
click at [343, 494] on label at bounding box center [343, 494] width 0 height 0
click at [343, 501] on 075 "radio" at bounding box center [348, 499] width 10 height 10
radio 075 "true"
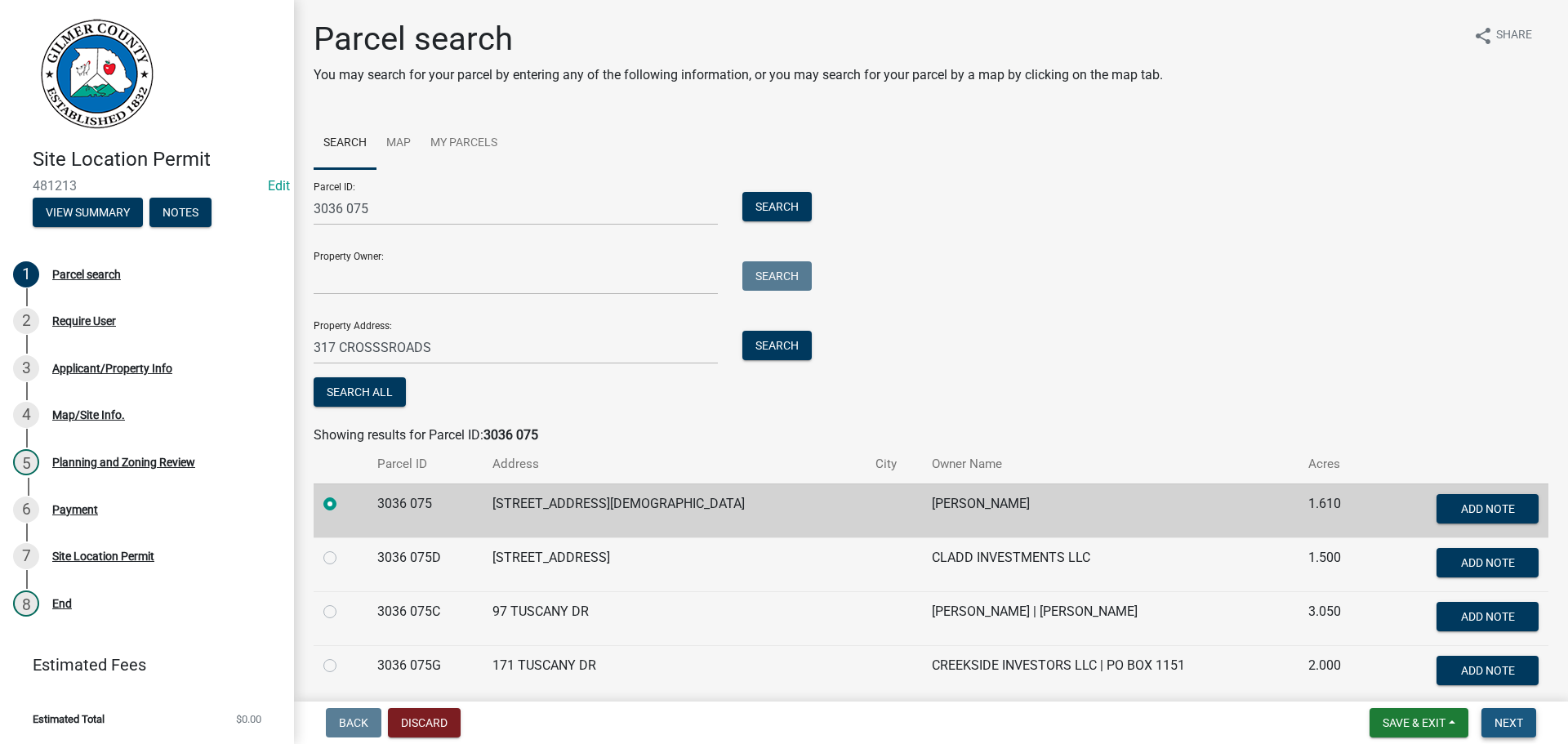
click at [1512, 720] on span "Next" at bounding box center [1509, 722] width 28 height 13
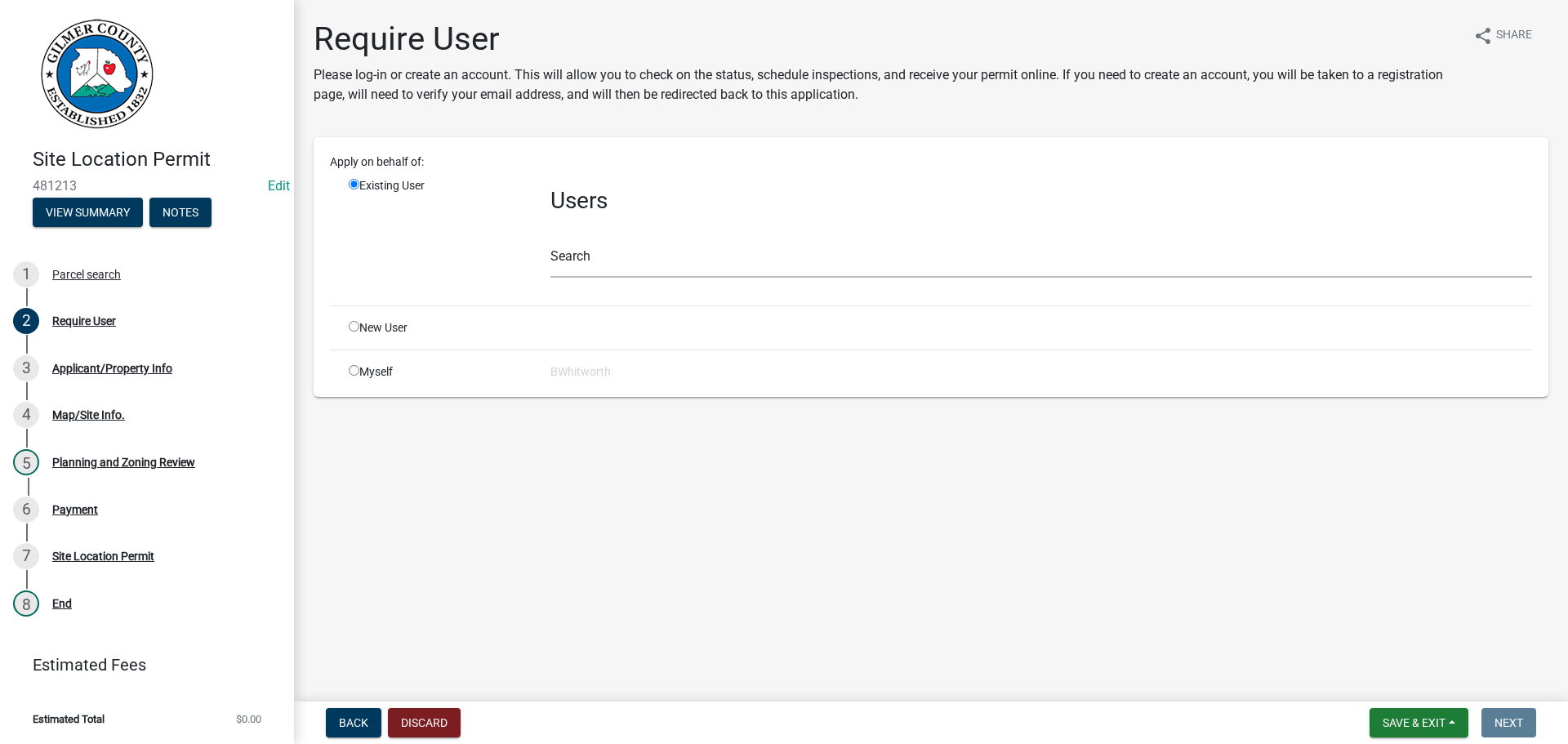
click at [353, 323] on input "radio" at bounding box center [354, 325] width 10 height 10
radio input "true"
radio input "false"
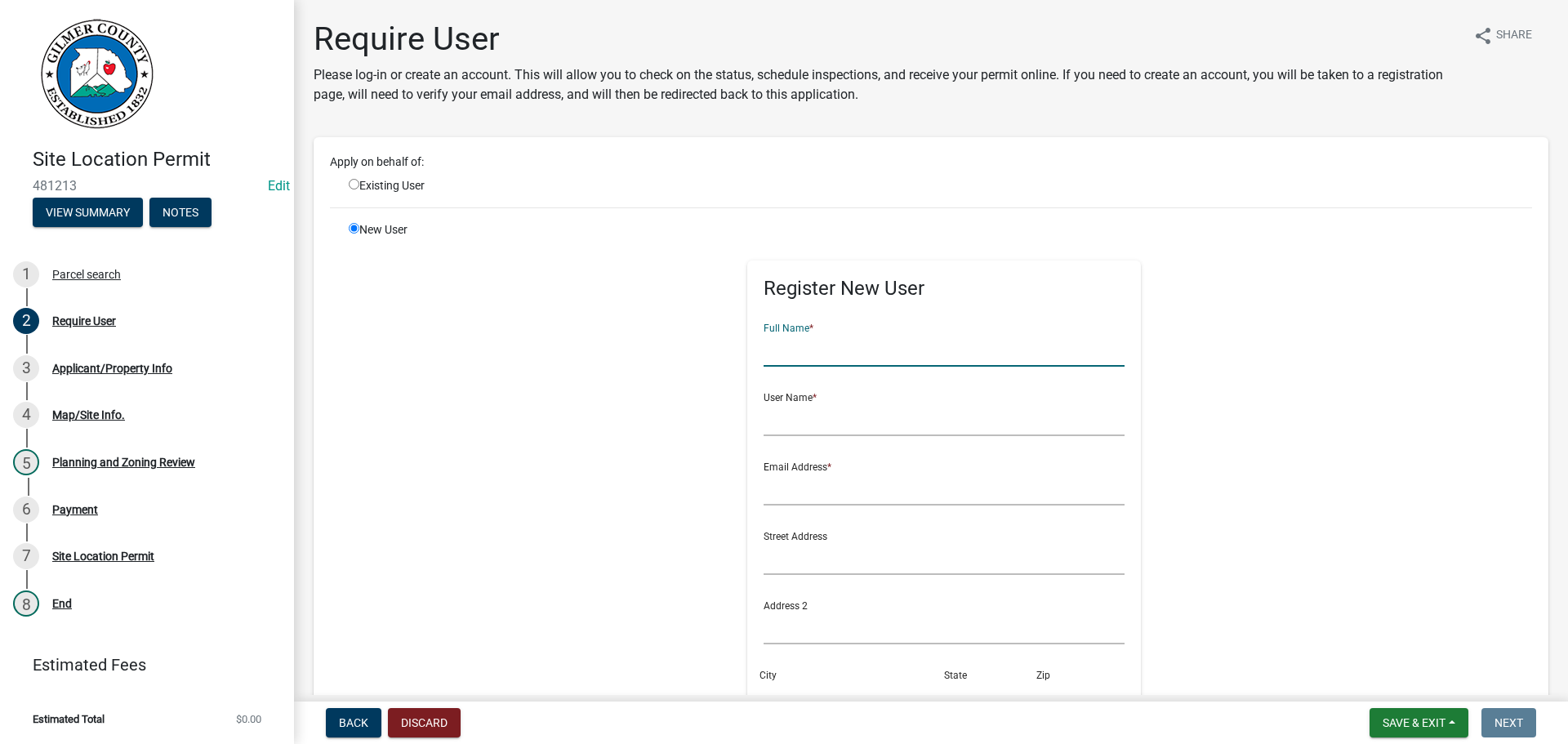
click at [791, 347] on input "text" at bounding box center [943, 349] width 361 height 33
type input "[PERSON_NAME]"
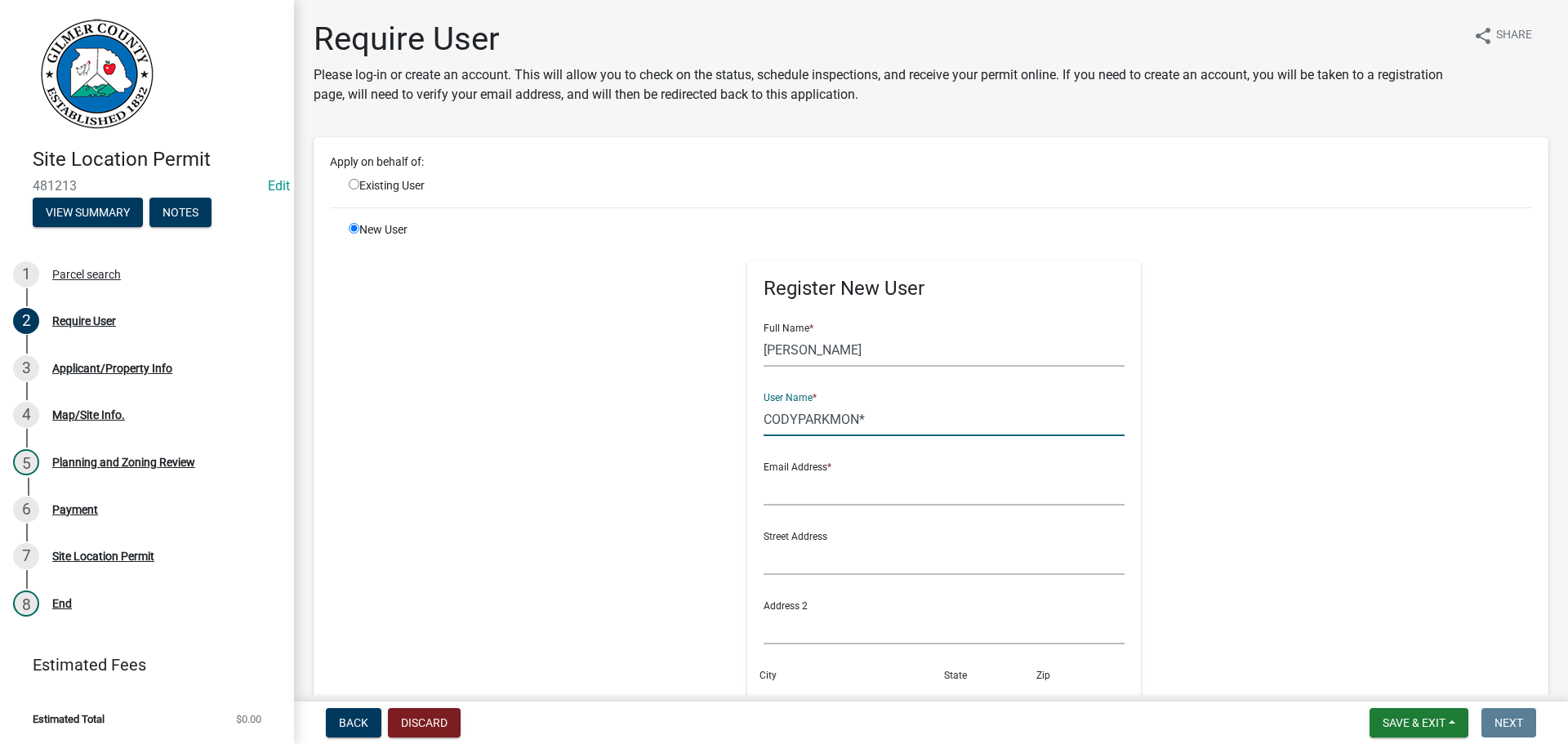
type input "CODYPARKMON*"
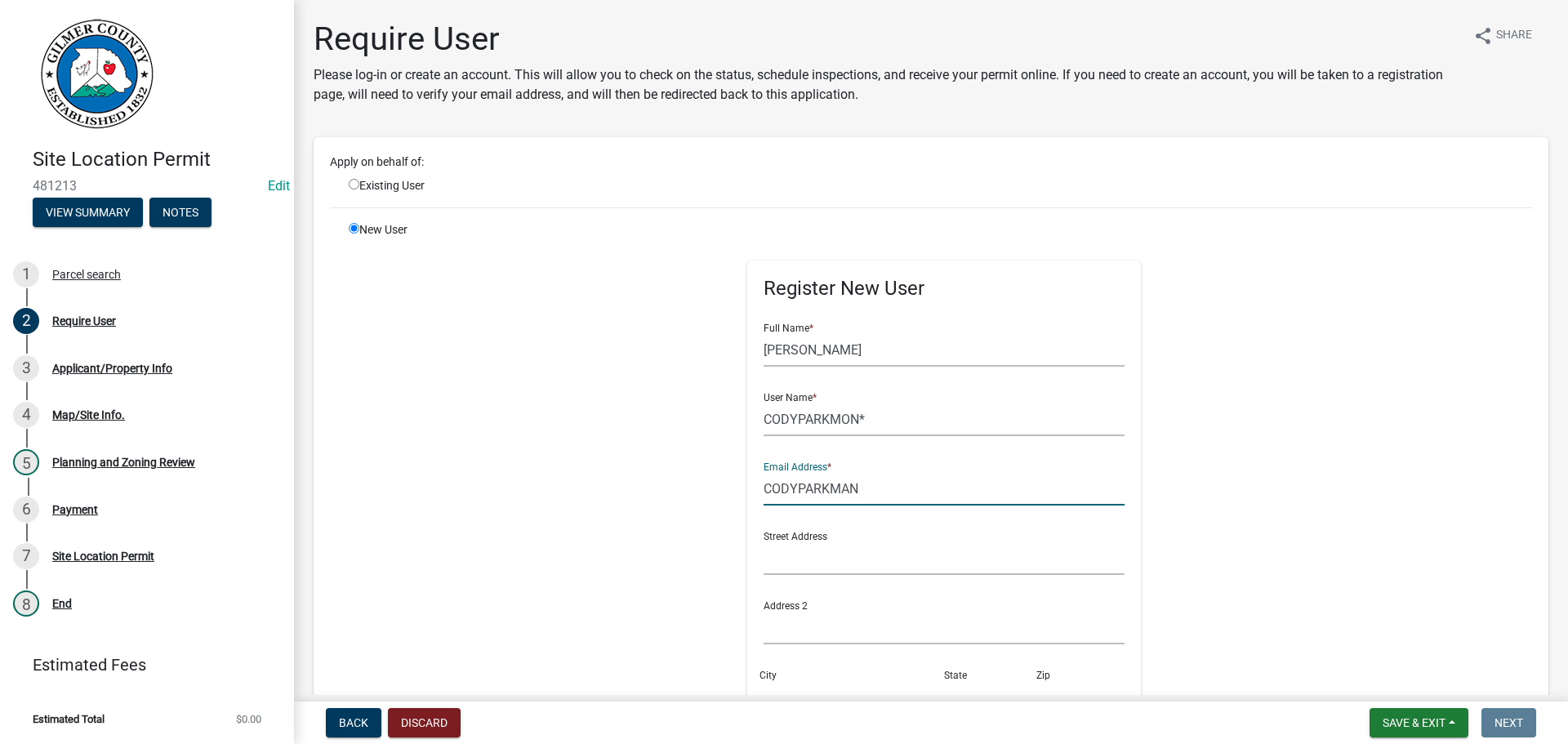
type input "CODYPARKMAN"
click at [839, 351] on input "[PERSON_NAME]" at bounding box center [943, 349] width 361 height 33
type input "[PERSON_NAME]"
click at [841, 420] on input "CODYPARKMON*" at bounding box center [943, 419] width 361 height 33
type input "CODYPARKMAN*"
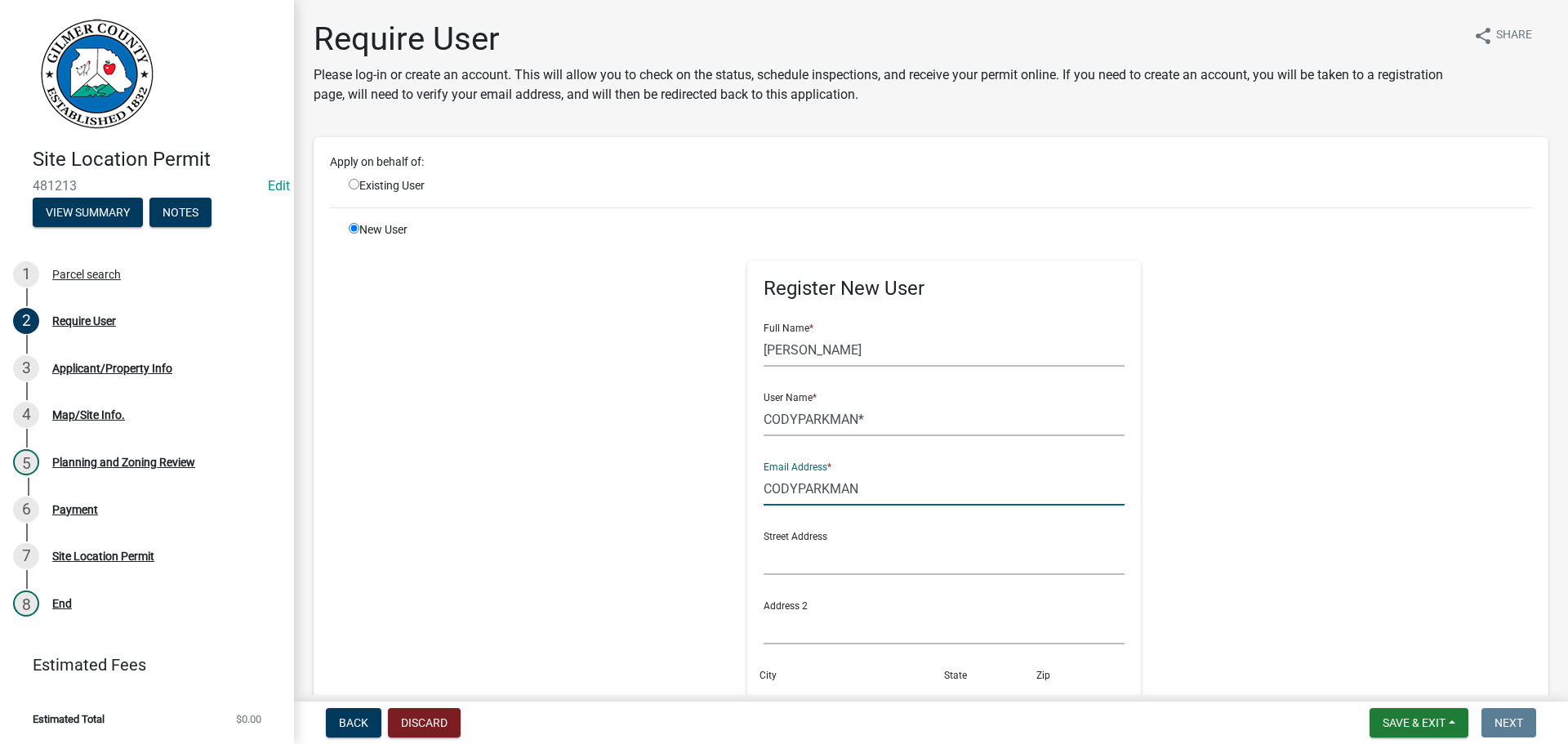
click at [859, 490] on input "CODYPARKMAN" at bounding box center [943, 488] width 361 height 33
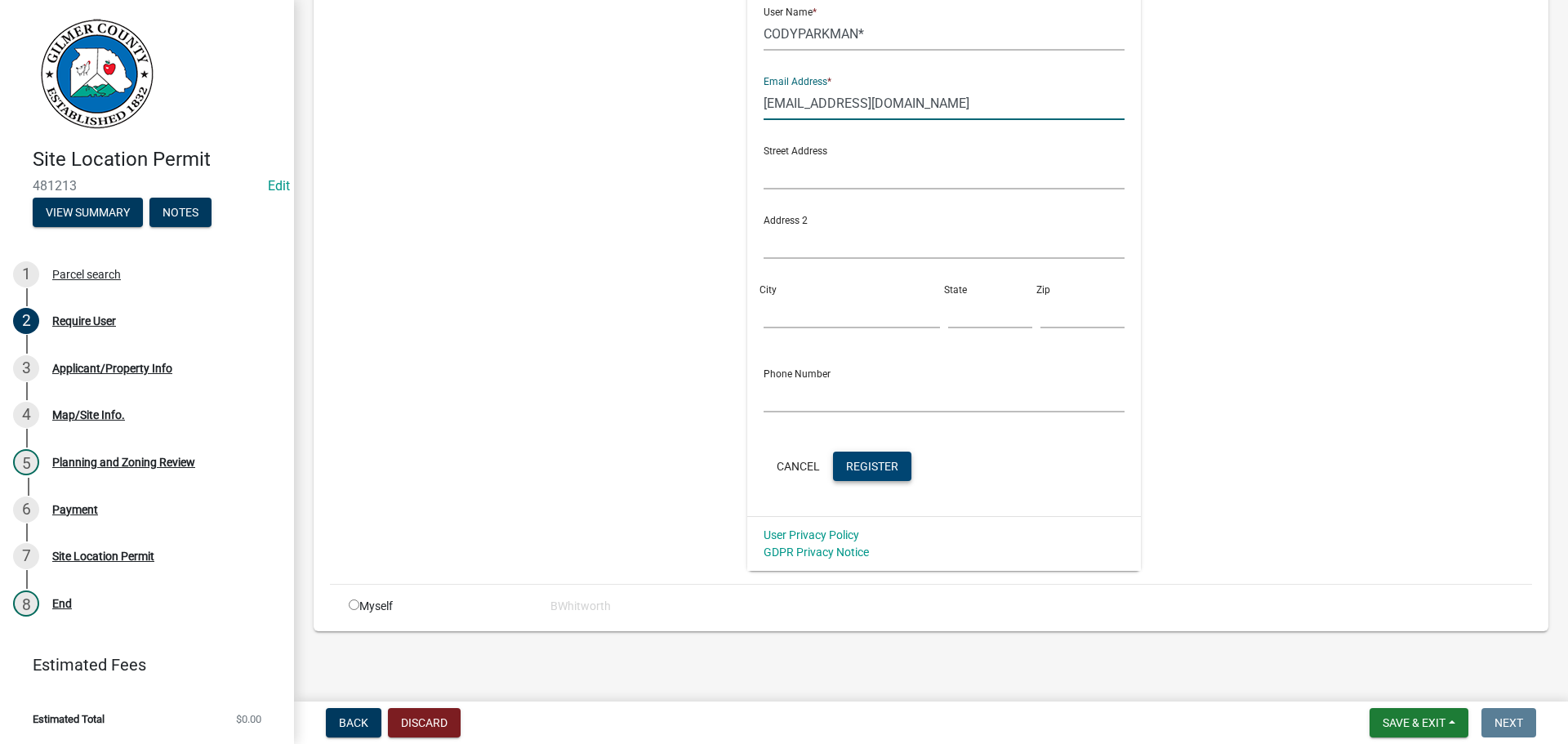
type input "[EMAIL_ADDRESS][DOMAIN_NAME]"
click at [863, 468] on span "Register" at bounding box center [872, 465] width 52 height 13
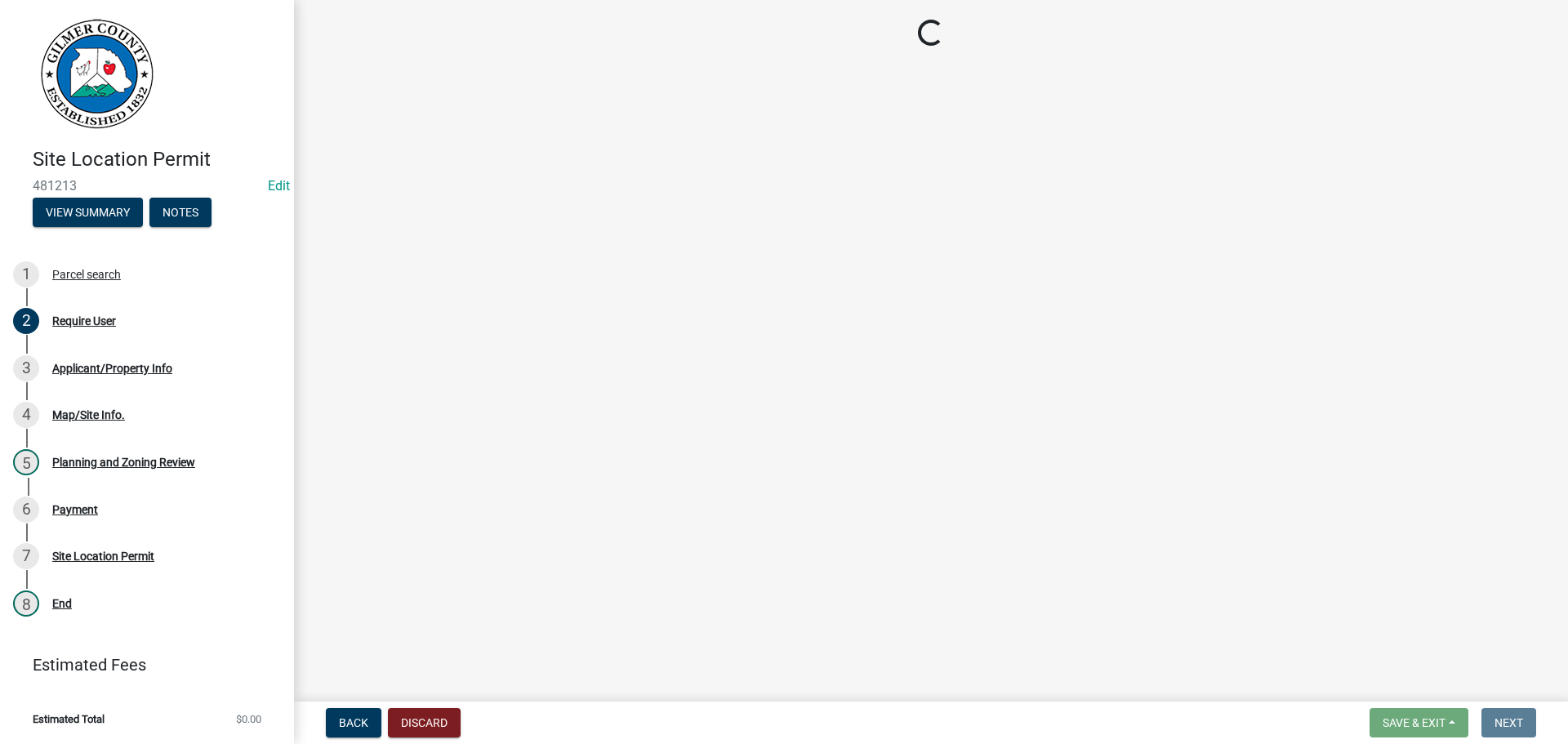
scroll to position [0, 0]
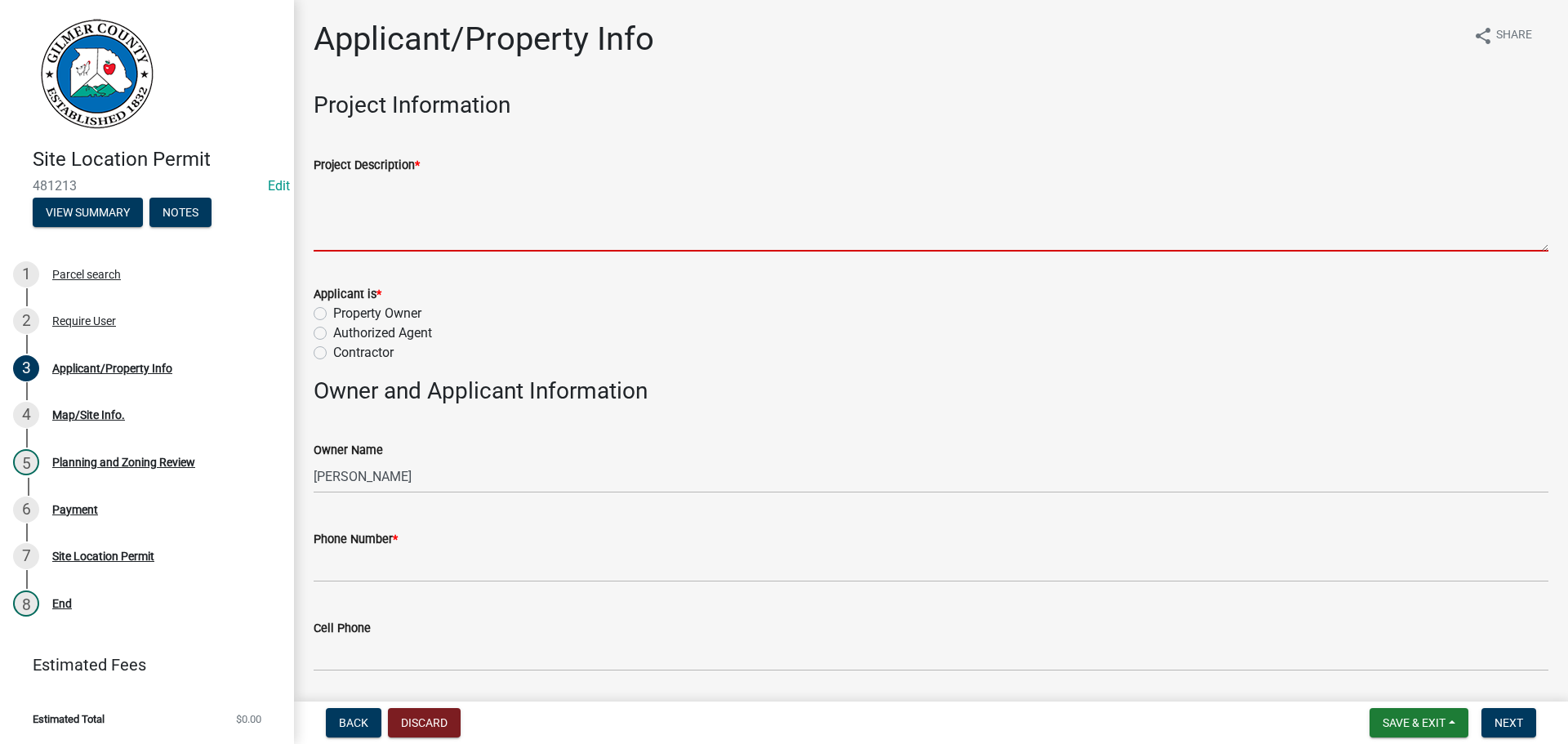
click at [394, 227] on textarea "Project Description *" at bounding box center [930, 212] width 1235 height 76
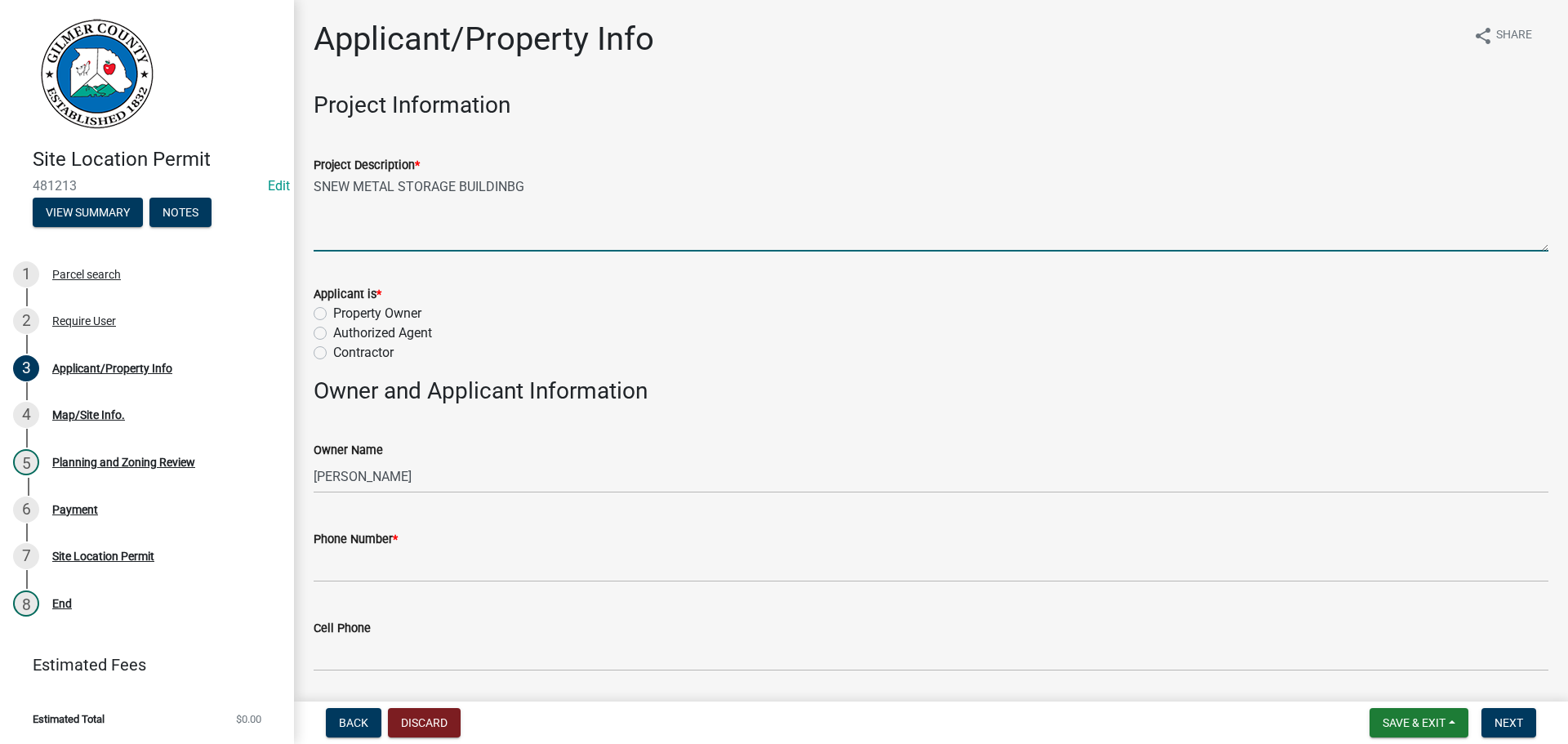
click at [322, 174] on textarea "SNEW METAL STORAGE BUILDINBG" at bounding box center [930, 212] width 1235 height 76
type textarea "NEW METAL STORAGE BUILDINBG"
click at [333, 355] on label "Contractor" at bounding box center [363, 353] width 60 height 20
click at [333, 354] on input "Contractor" at bounding box center [338, 348] width 10 height 10
radio input "true"
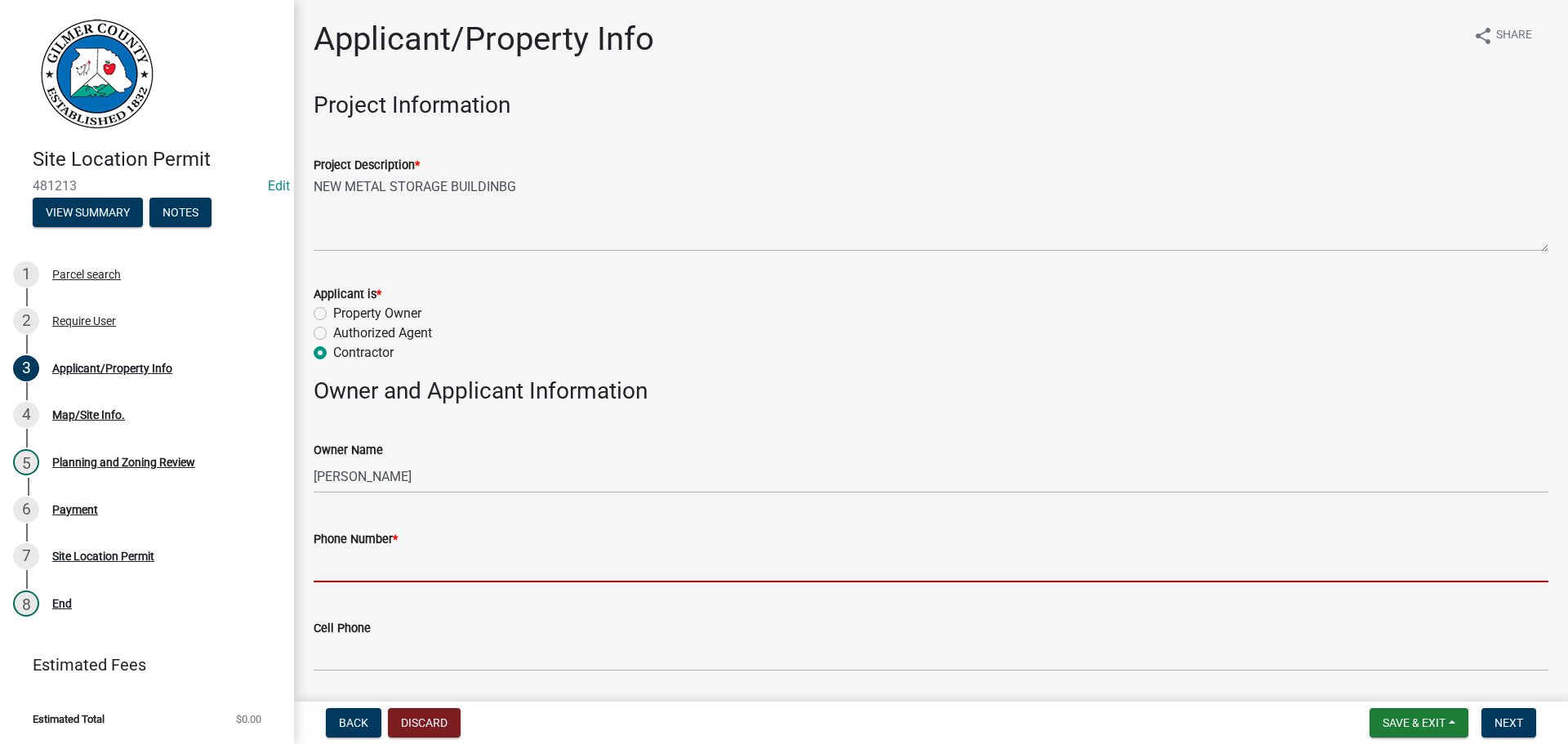
drag, startPoint x: 378, startPoint y: 557, endPoint x: 388, endPoint y: 550, distance: 12.2
click at [378, 557] on input "Phone Number *" at bounding box center [930, 565] width 1235 height 33
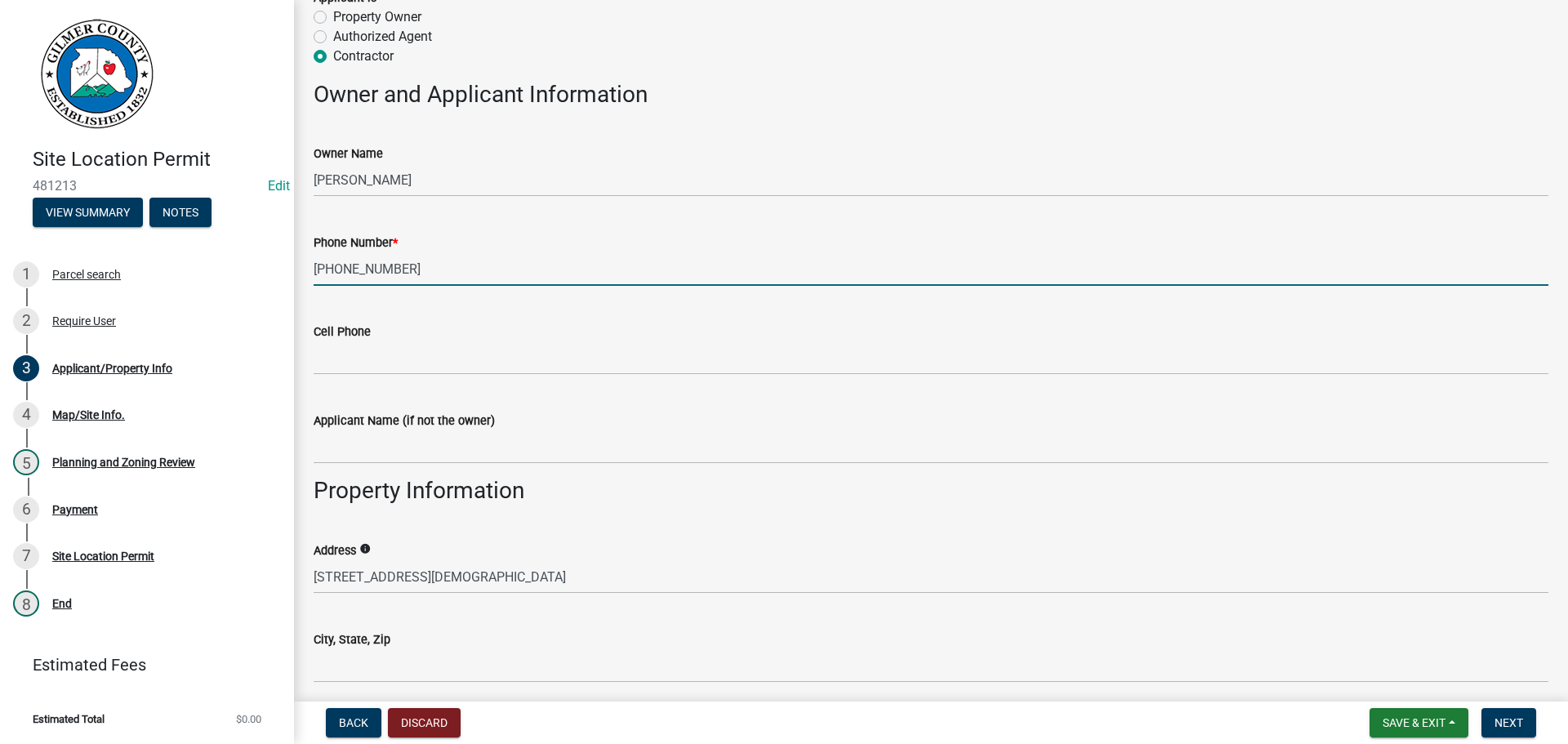
scroll to position [326, 0]
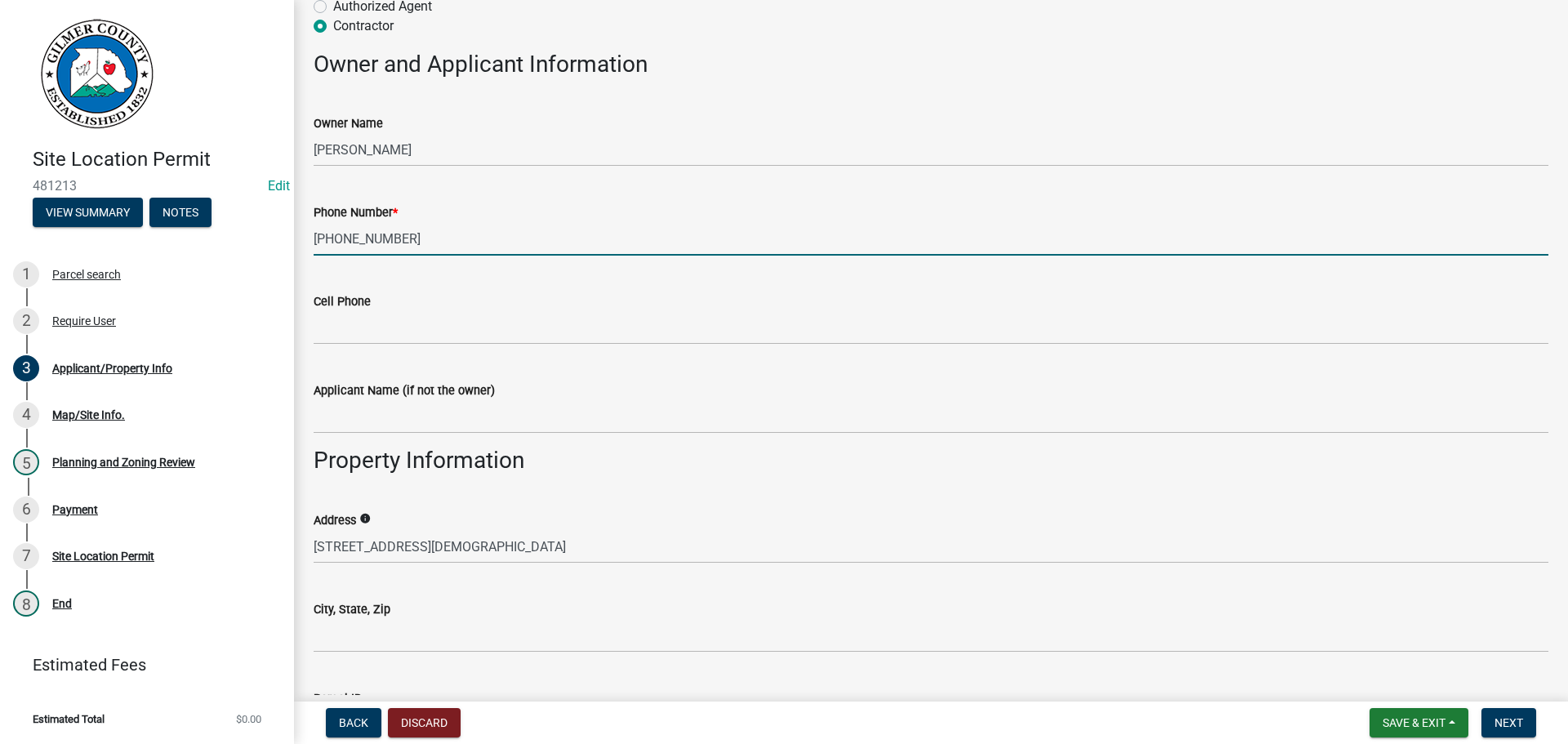
type input "[PHONE_NUMBER]"
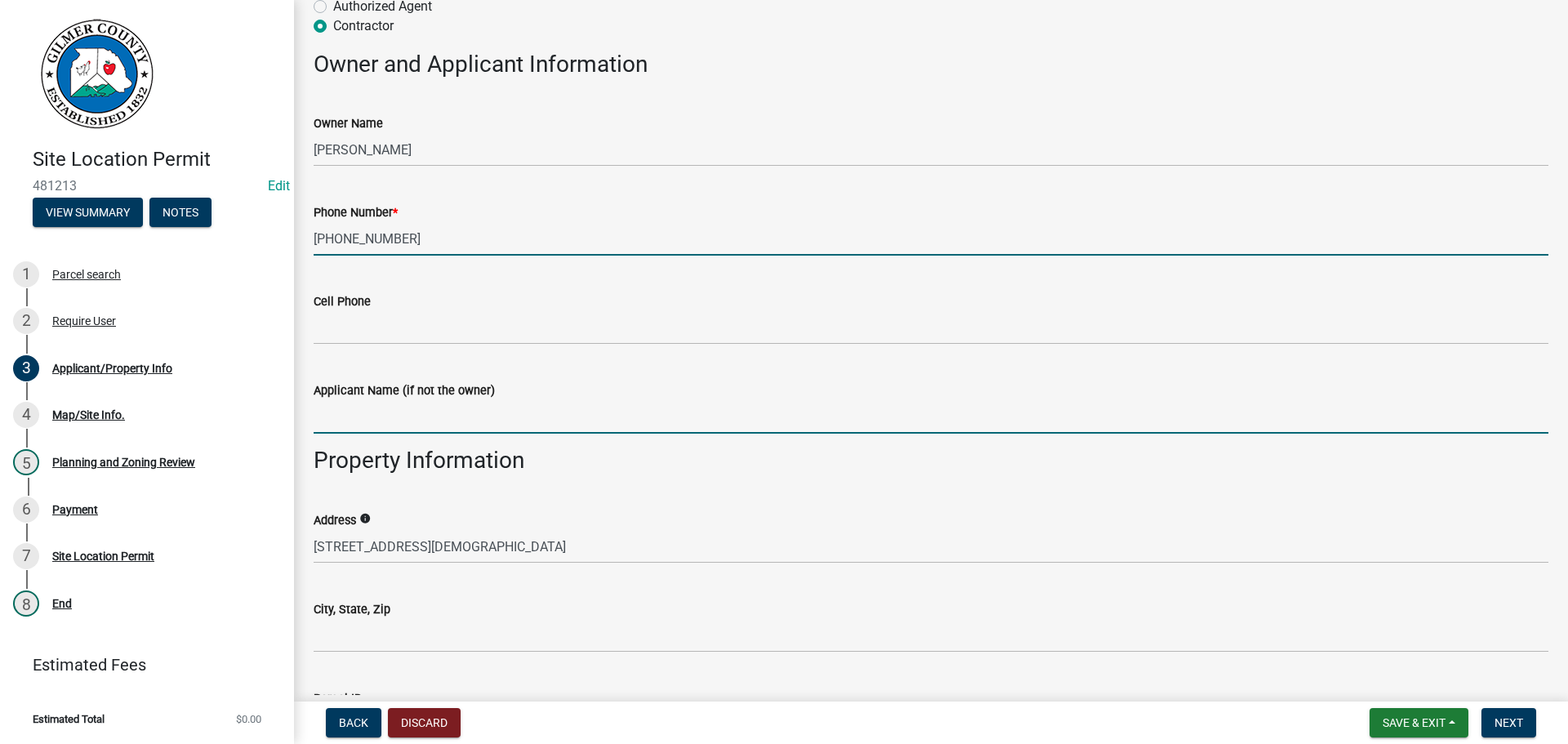
click at [392, 411] on input "Applicant Name (if not the owner)" at bounding box center [930, 416] width 1235 height 33
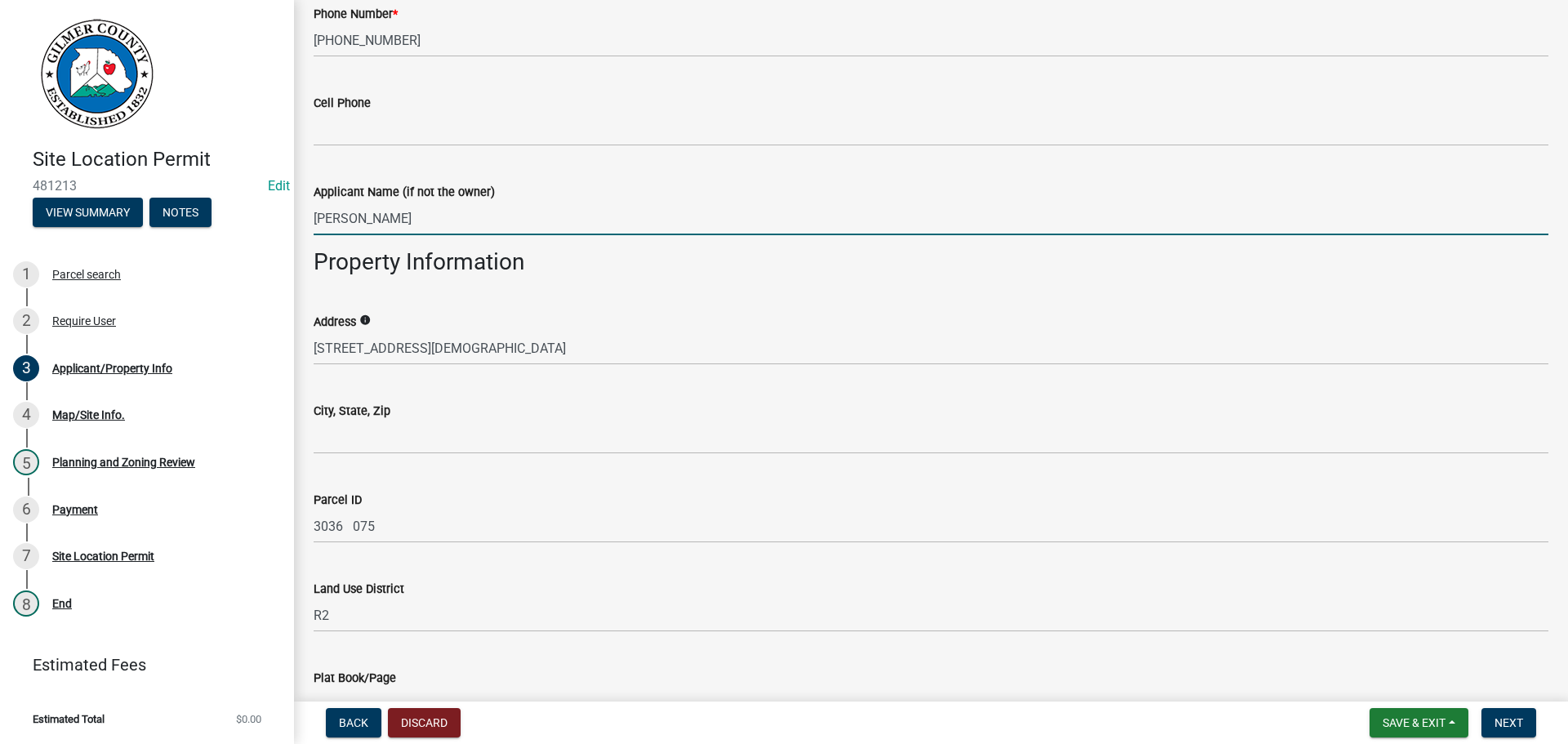
scroll to position [571, 0]
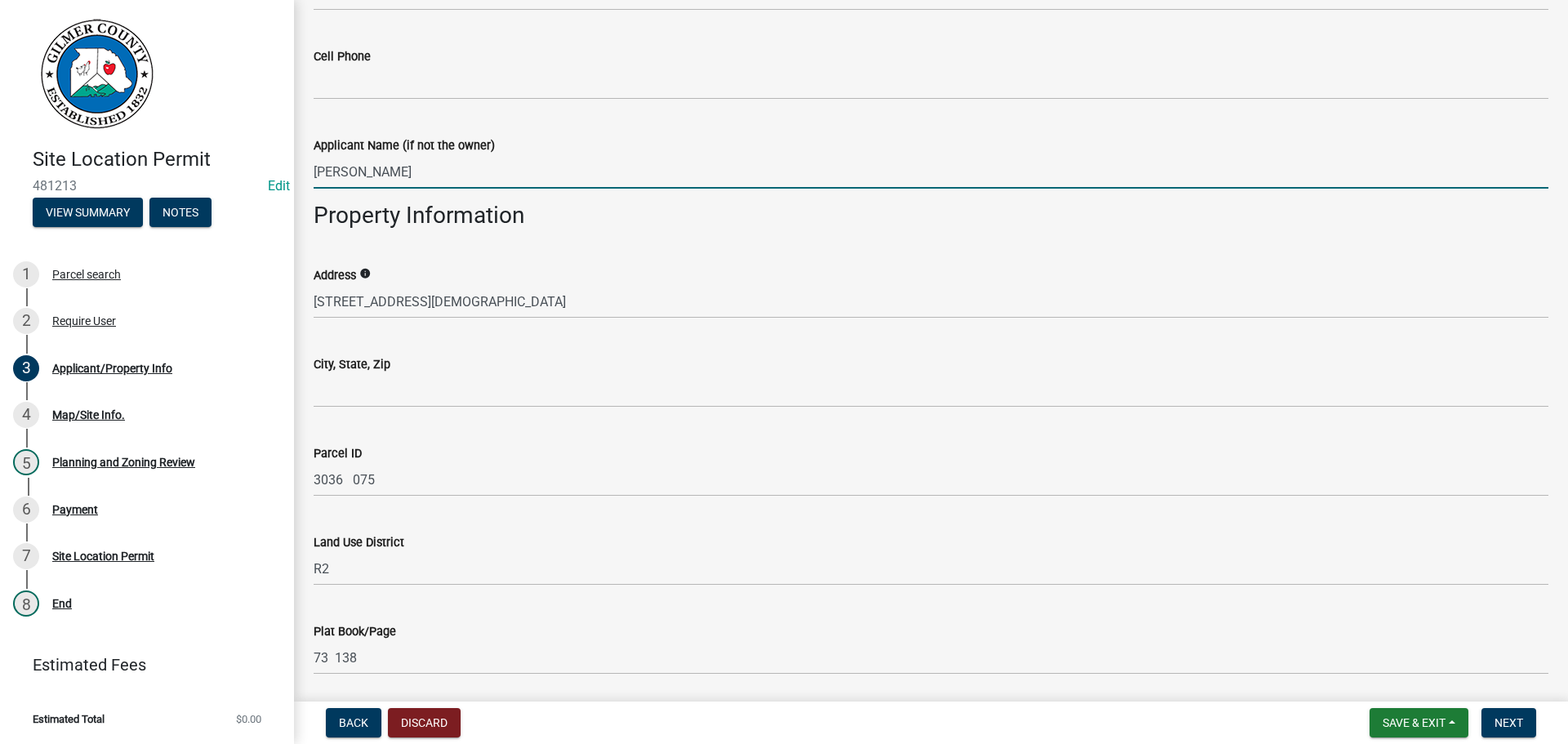
type input "[PERSON_NAME]"
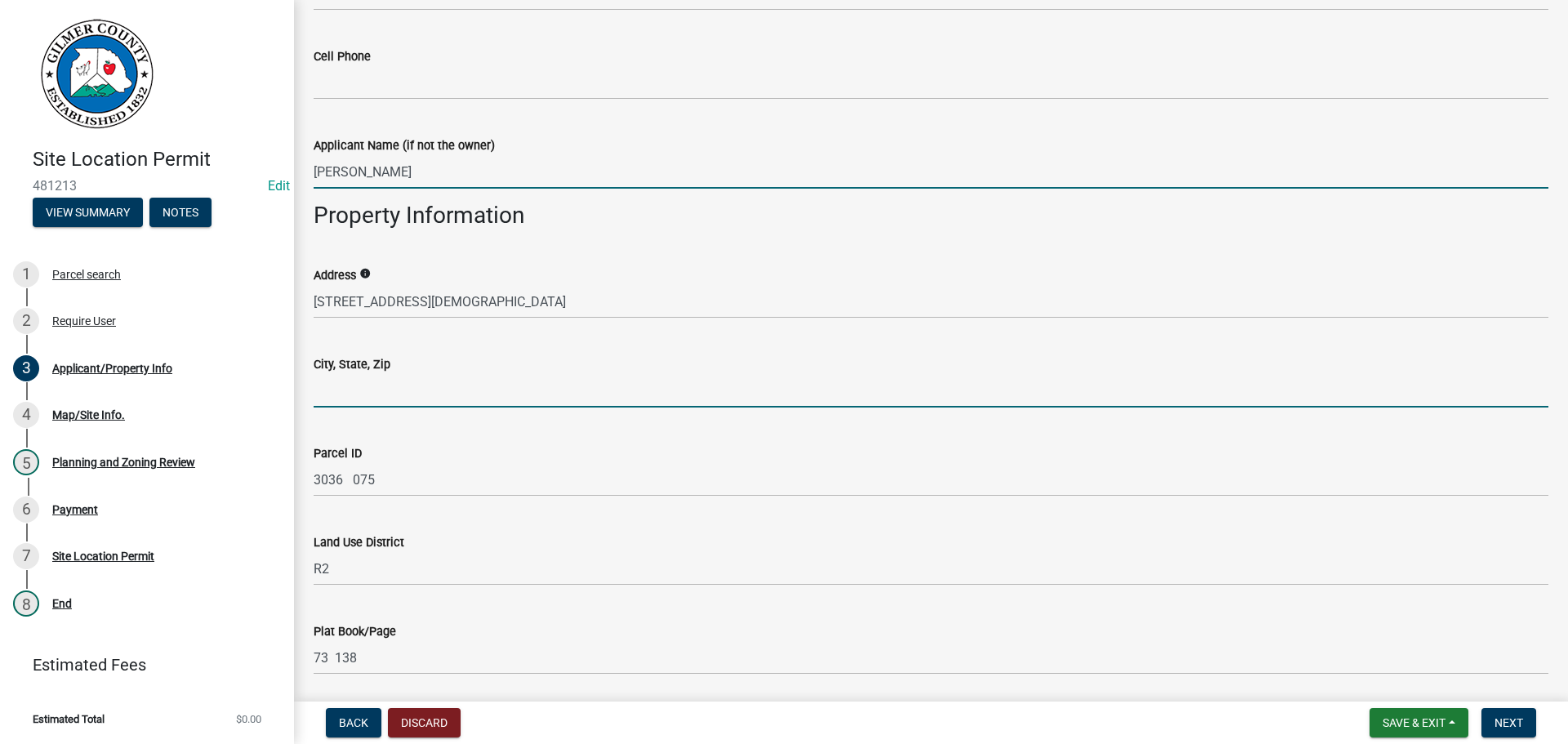
drag, startPoint x: 377, startPoint y: 384, endPoint x: 416, endPoint y: 405, distance: 44.3
click at [377, 384] on input "City, State, Zip" at bounding box center [930, 389] width 1235 height 33
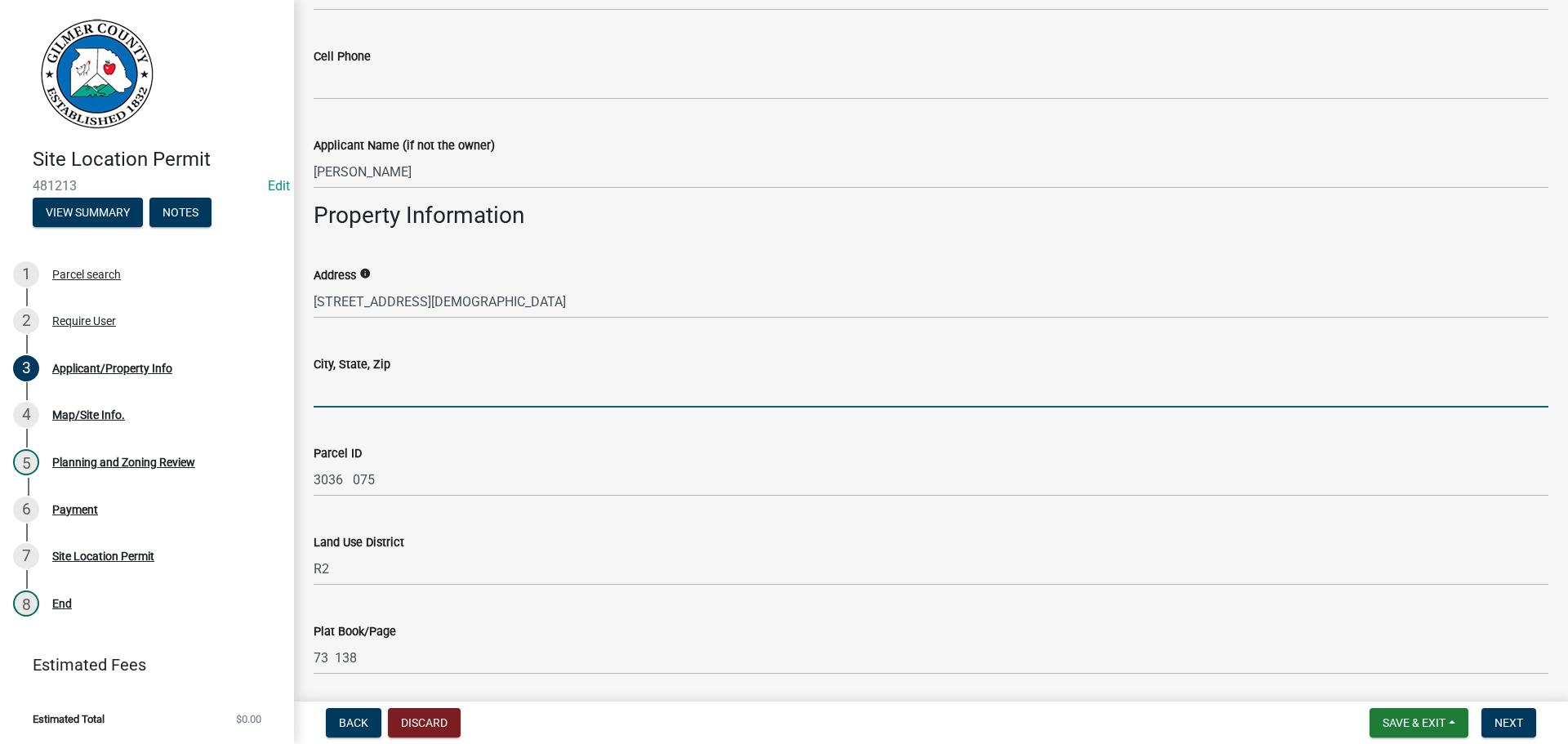
type input "ELLIJAY GA 30540"
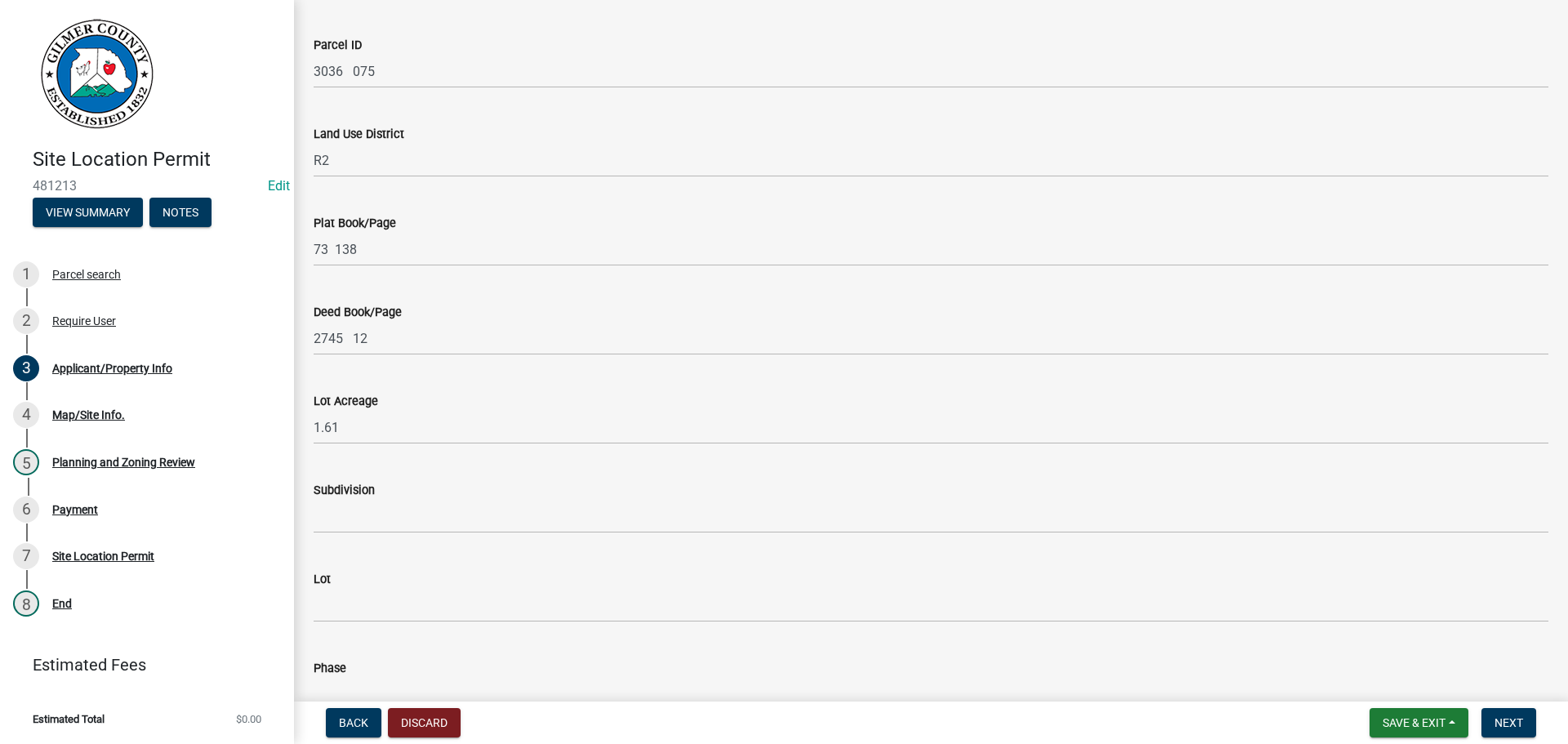
scroll to position [1387, 0]
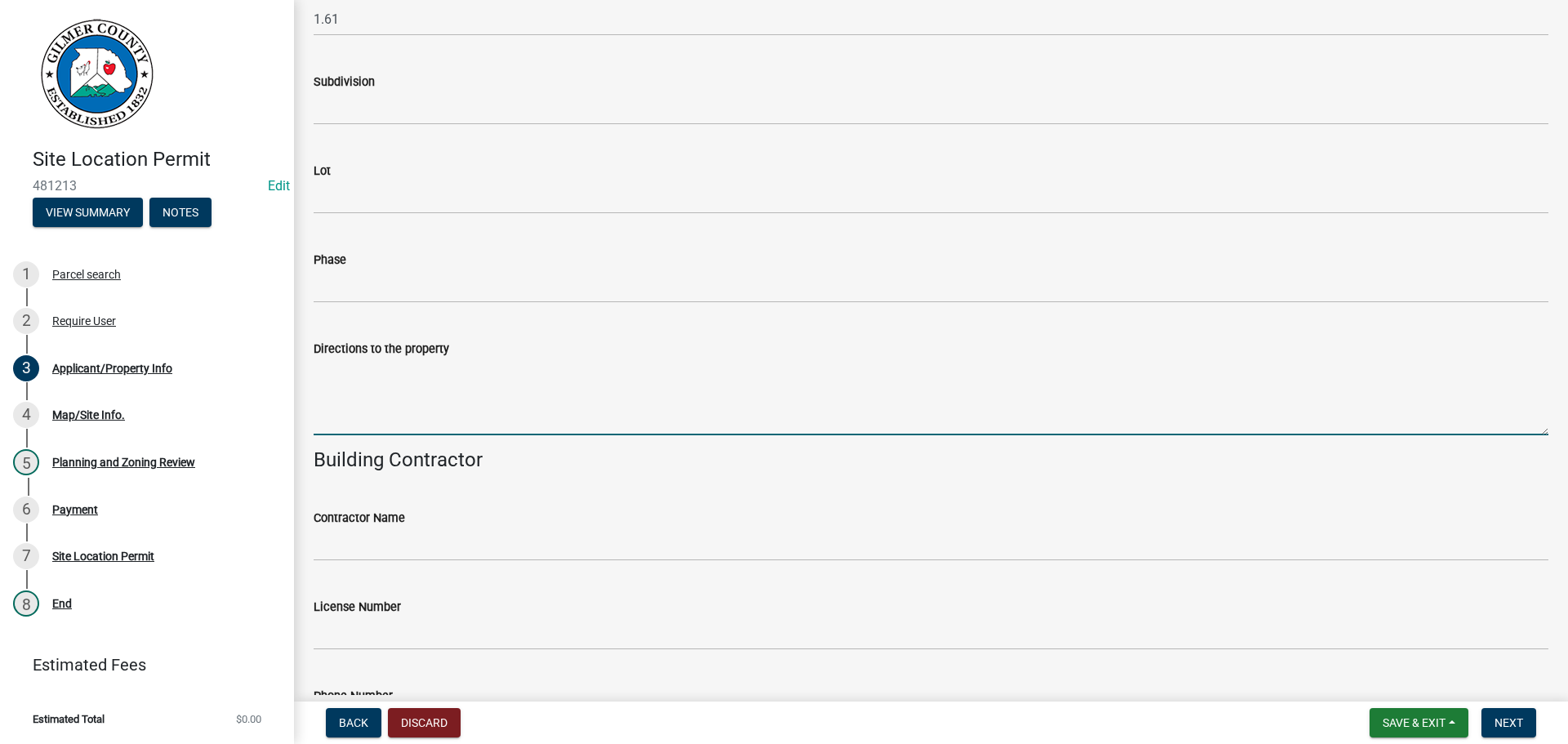
click at [404, 383] on textarea "Directions to the property" at bounding box center [930, 396] width 1235 height 76
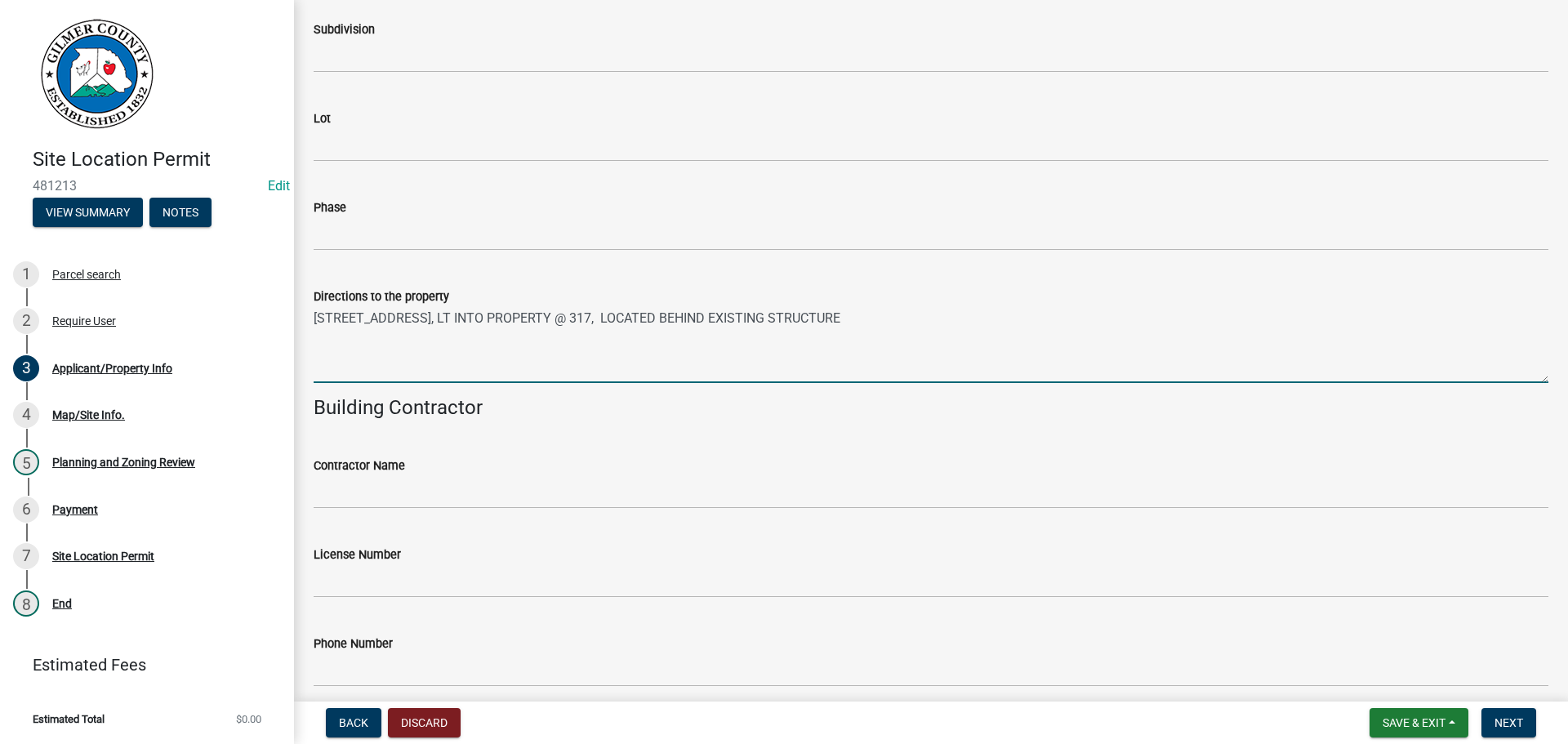
scroll to position [1509, 0]
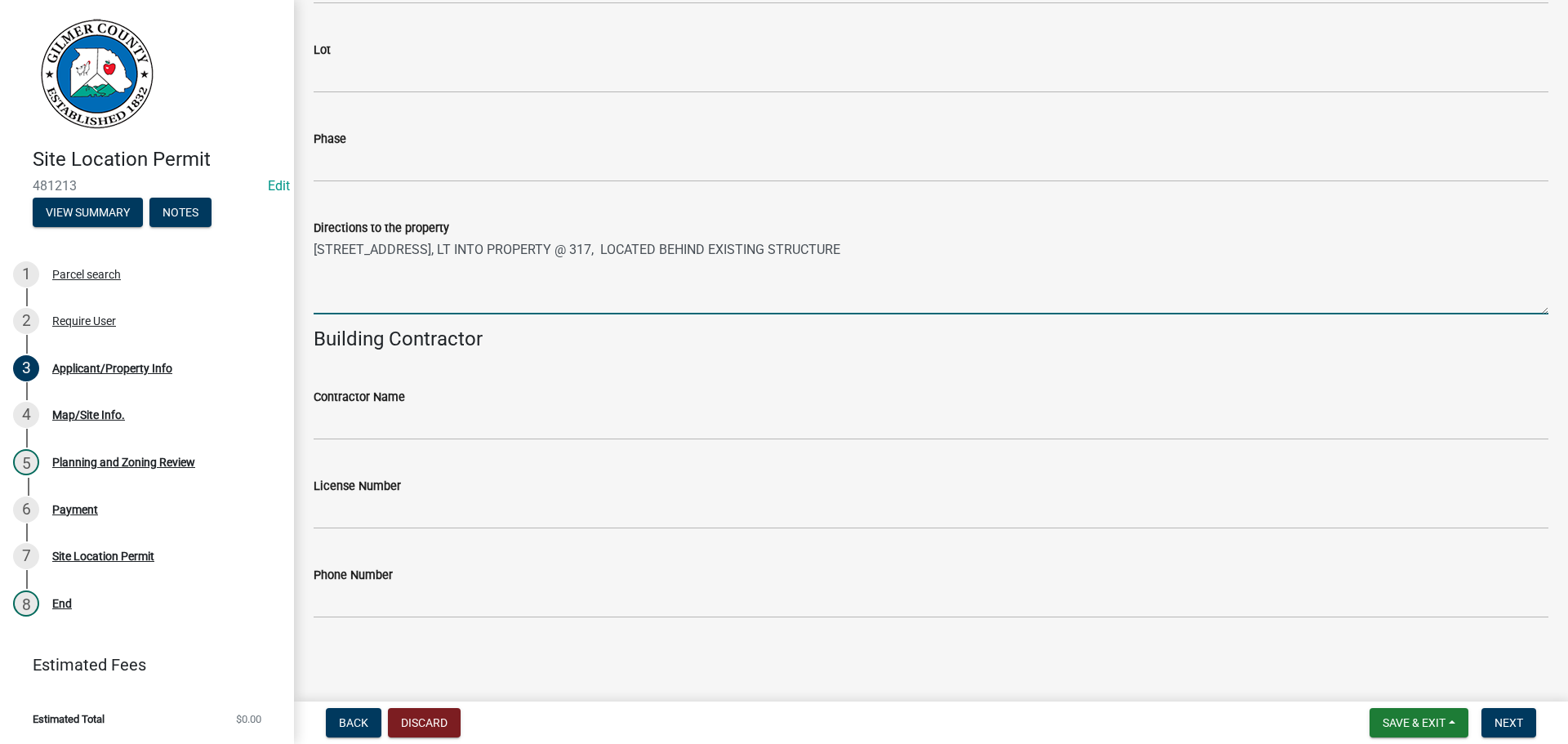
type textarea "[STREET_ADDRESS], LT INTO PROPERTY @ 317, LOCATED BEHIND EXISTING STRUCTURE"
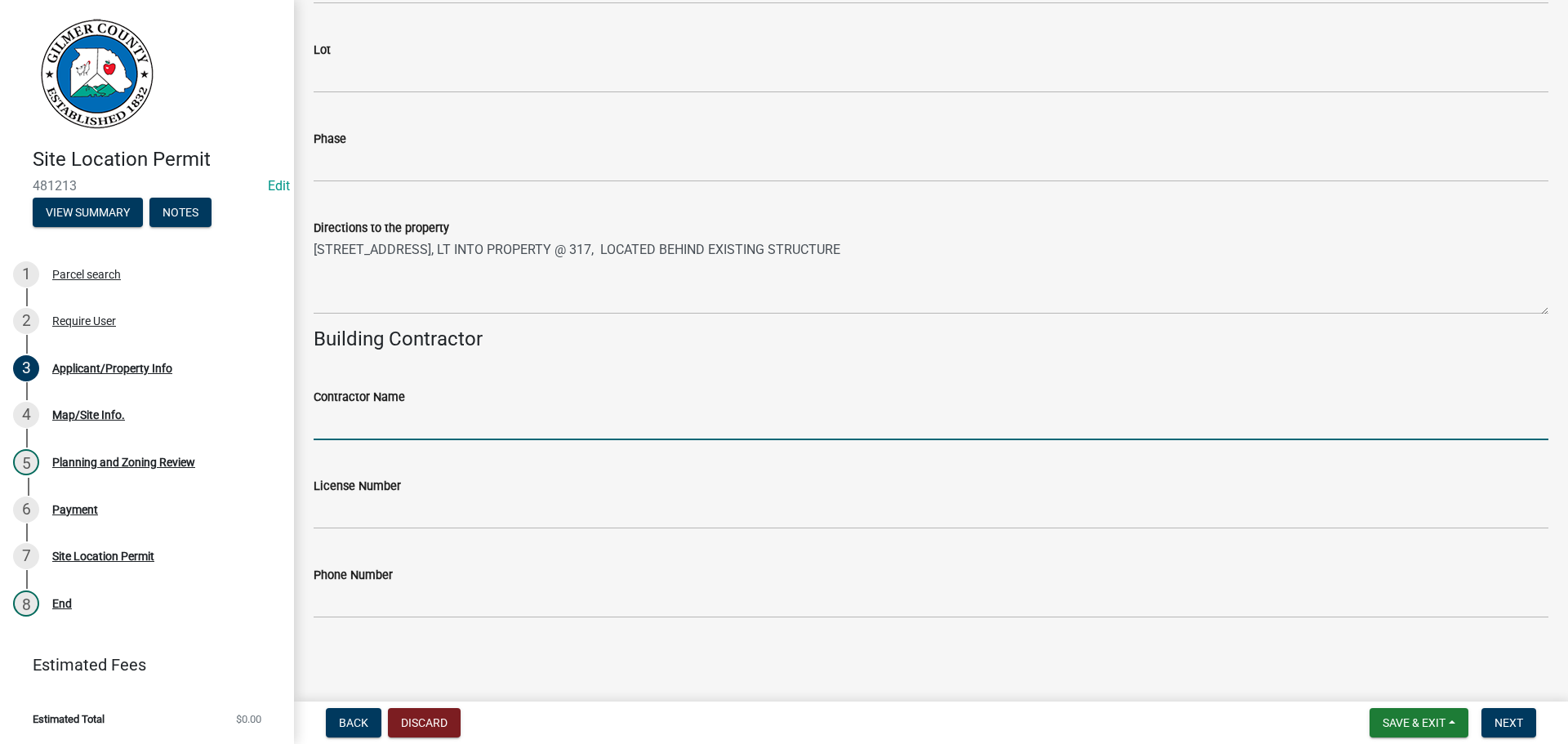
click at [426, 421] on input "Contractor Name" at bounding box center [930, 422] width 1235 height 33
type input "[PERSON_NAME]"
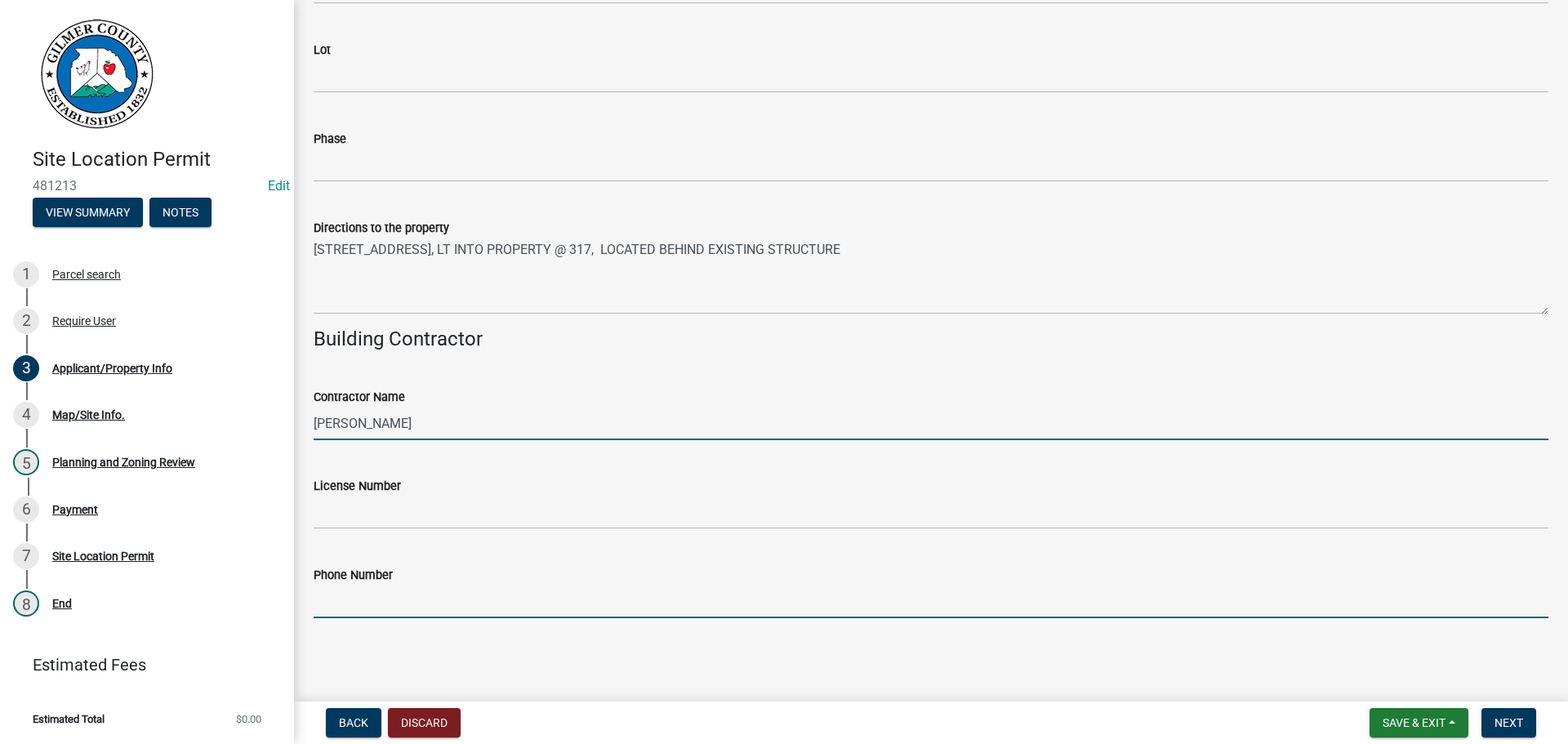
click at [433, 596] on input "Phone Number" at bounding box center [930, 601] width 1235 height 33
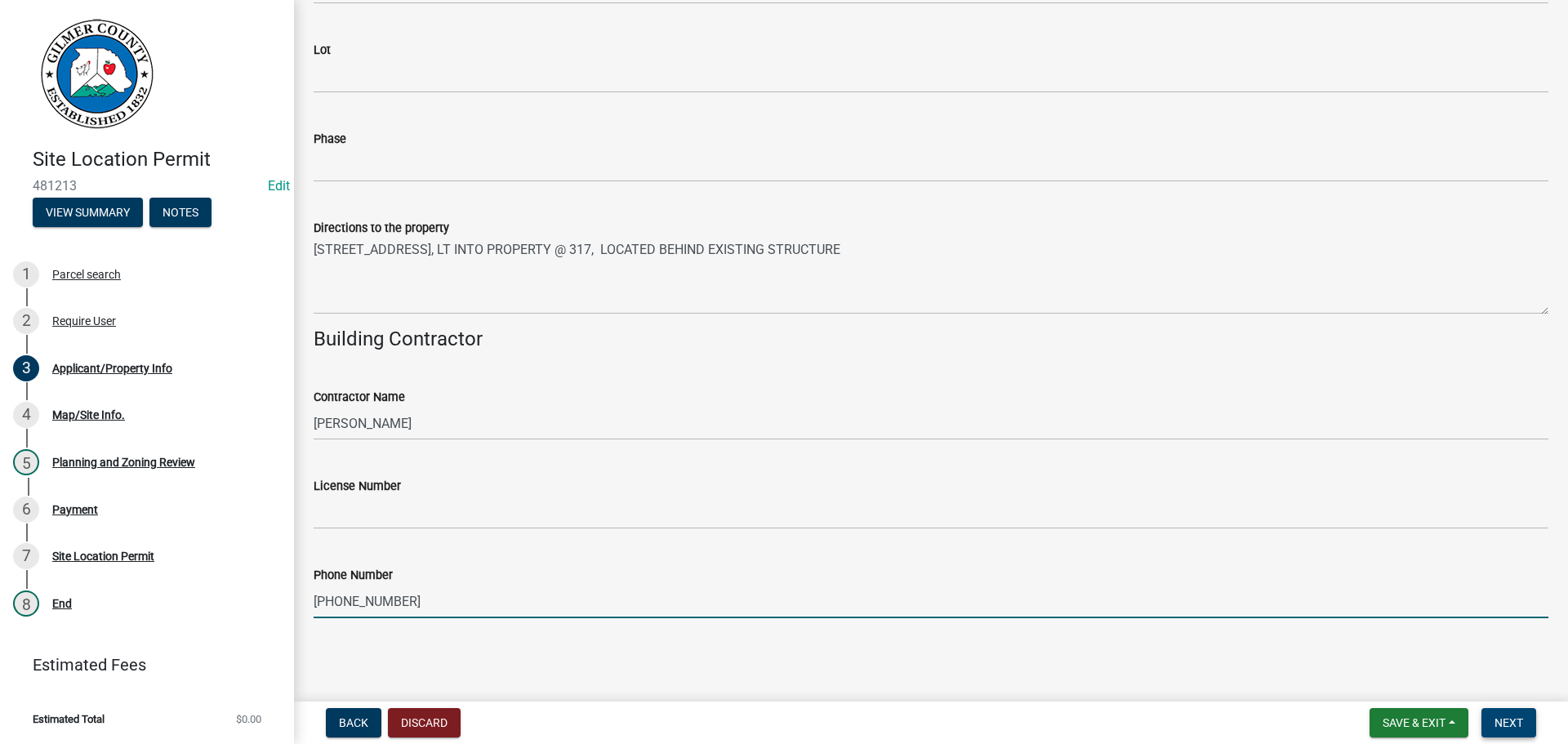
type input "[PHONE_NUMBER]"
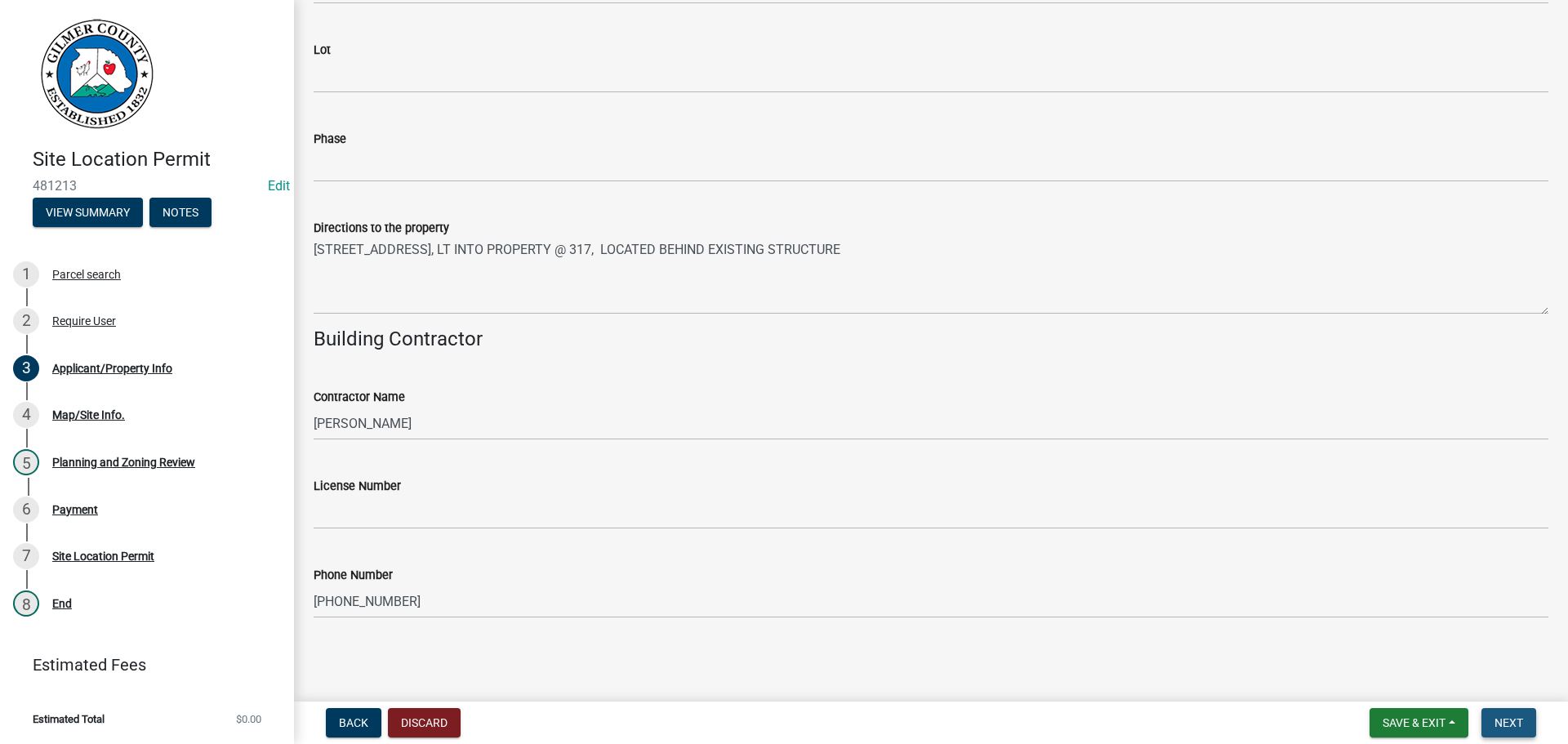
click at [1501, 714] on button "Next" at bounding box center [1509, 721] width 55 height 29
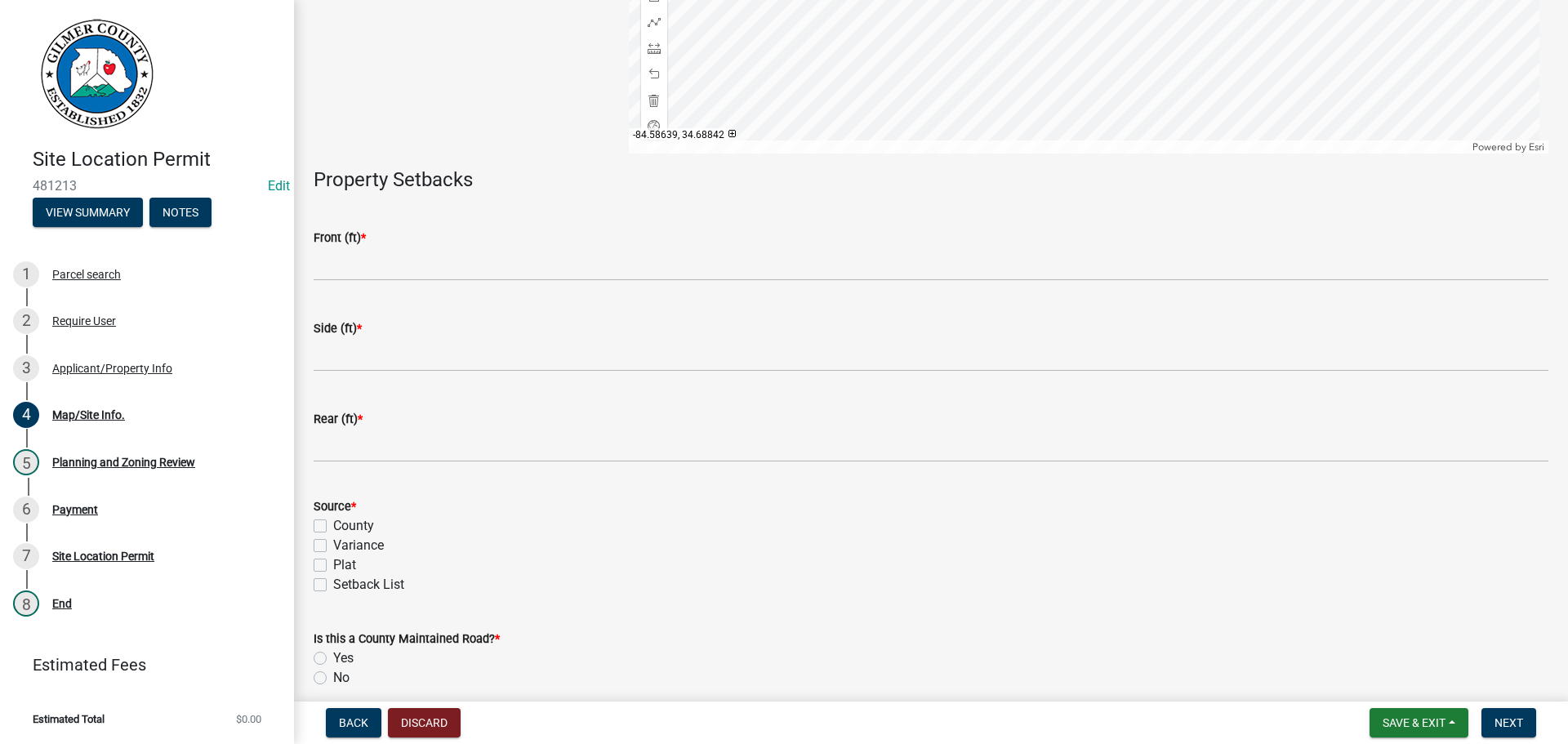
scroll to position [456, 0]
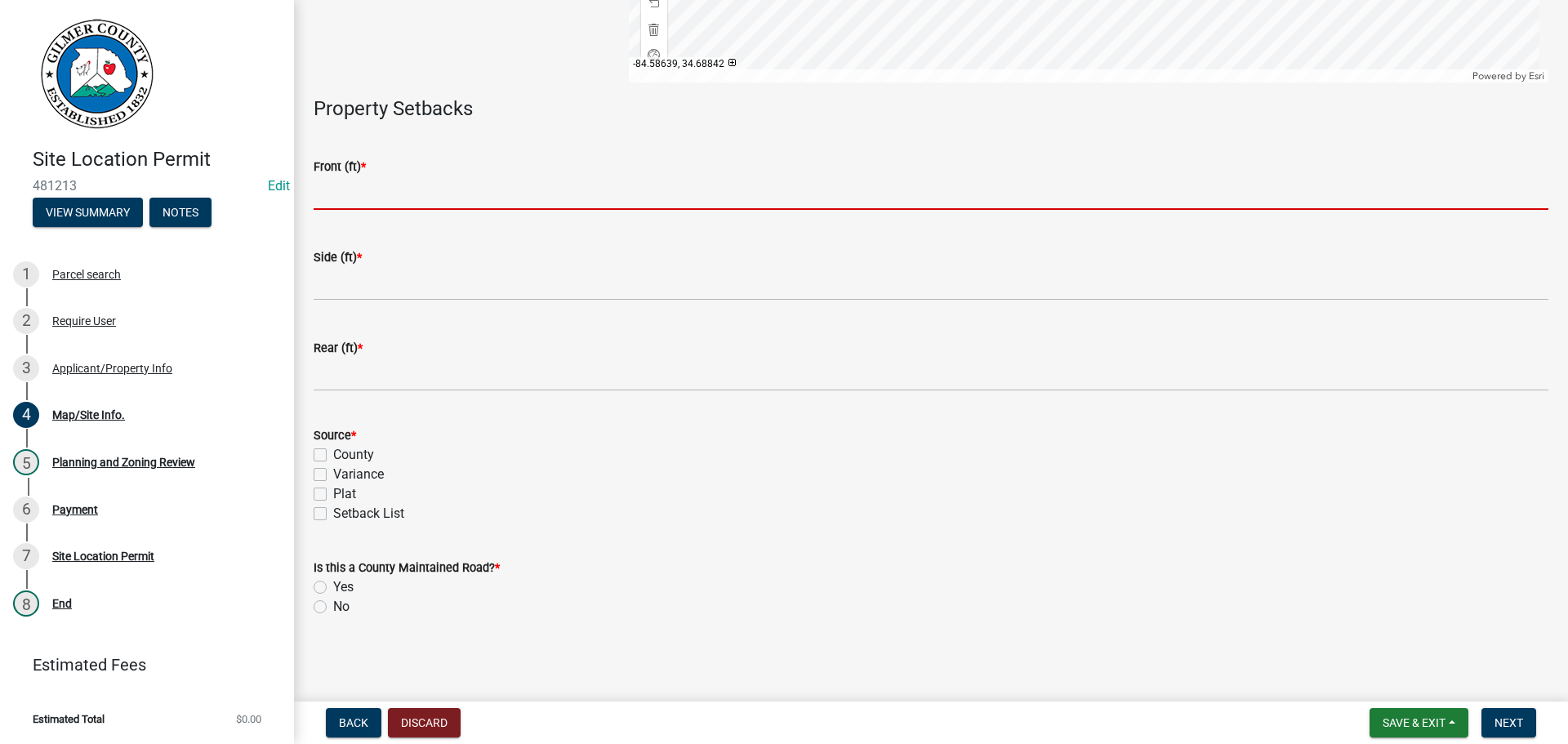
click at [469, 195] on input "text" at bounding box center [930, 192] width 1235 height 33
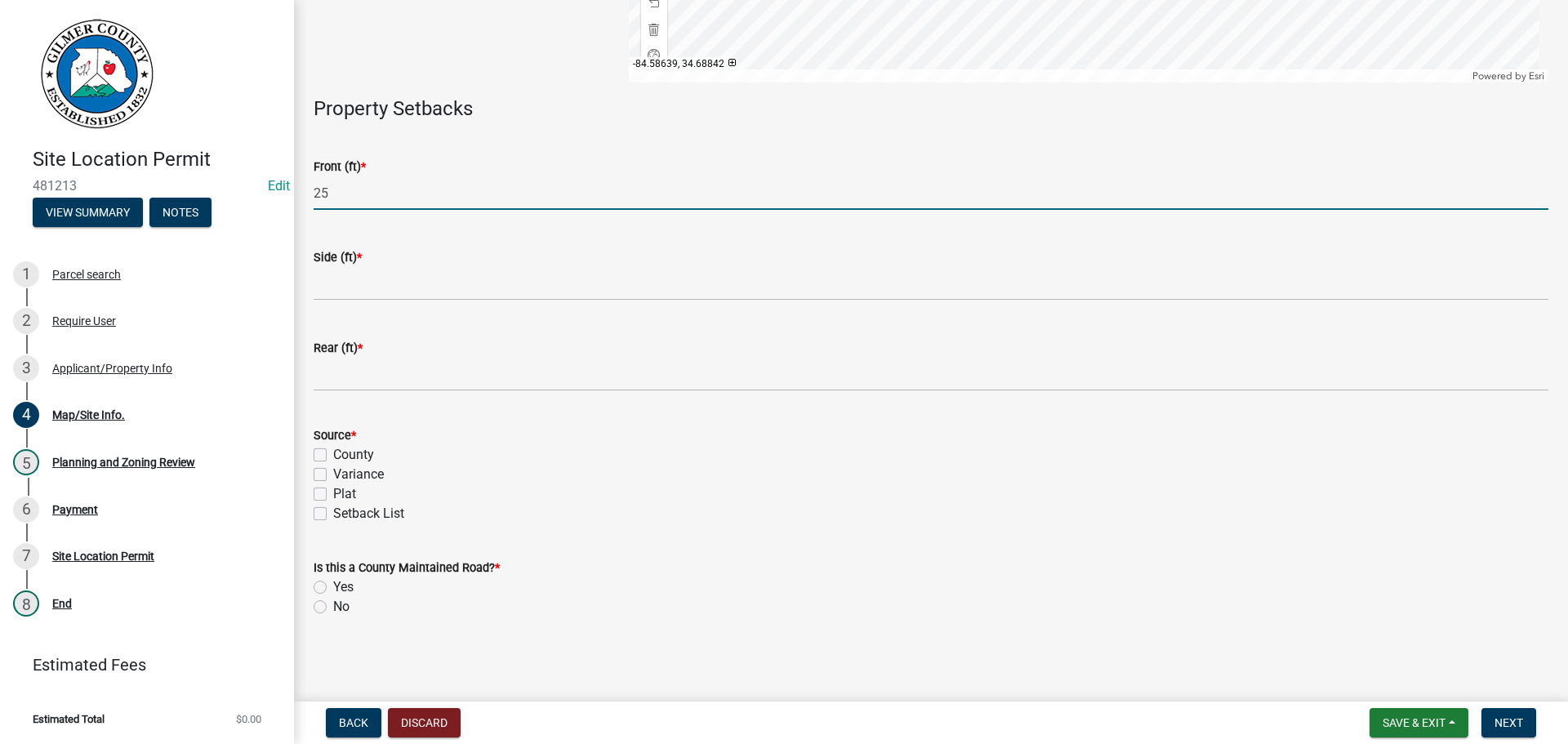
type input "25"
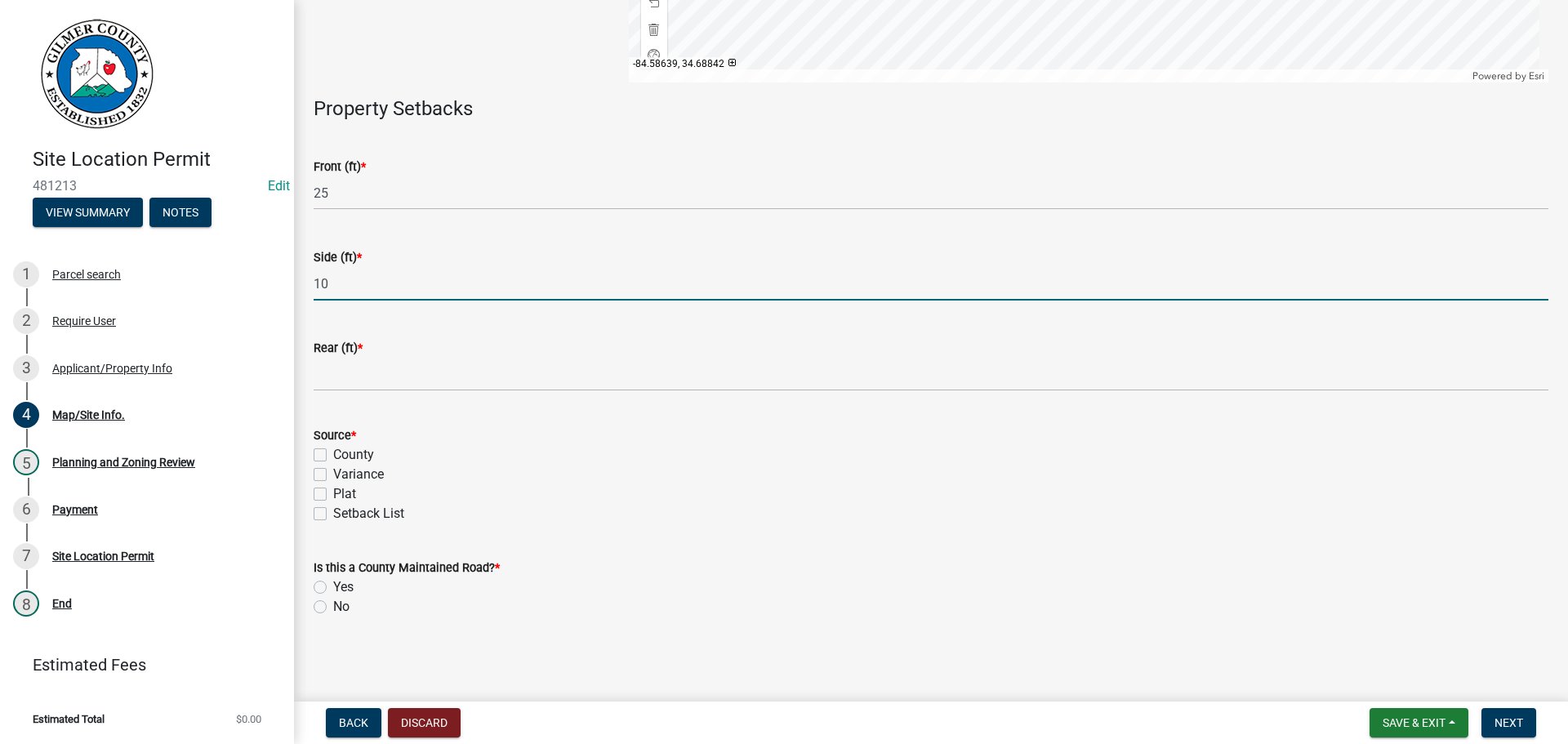
type input "10"
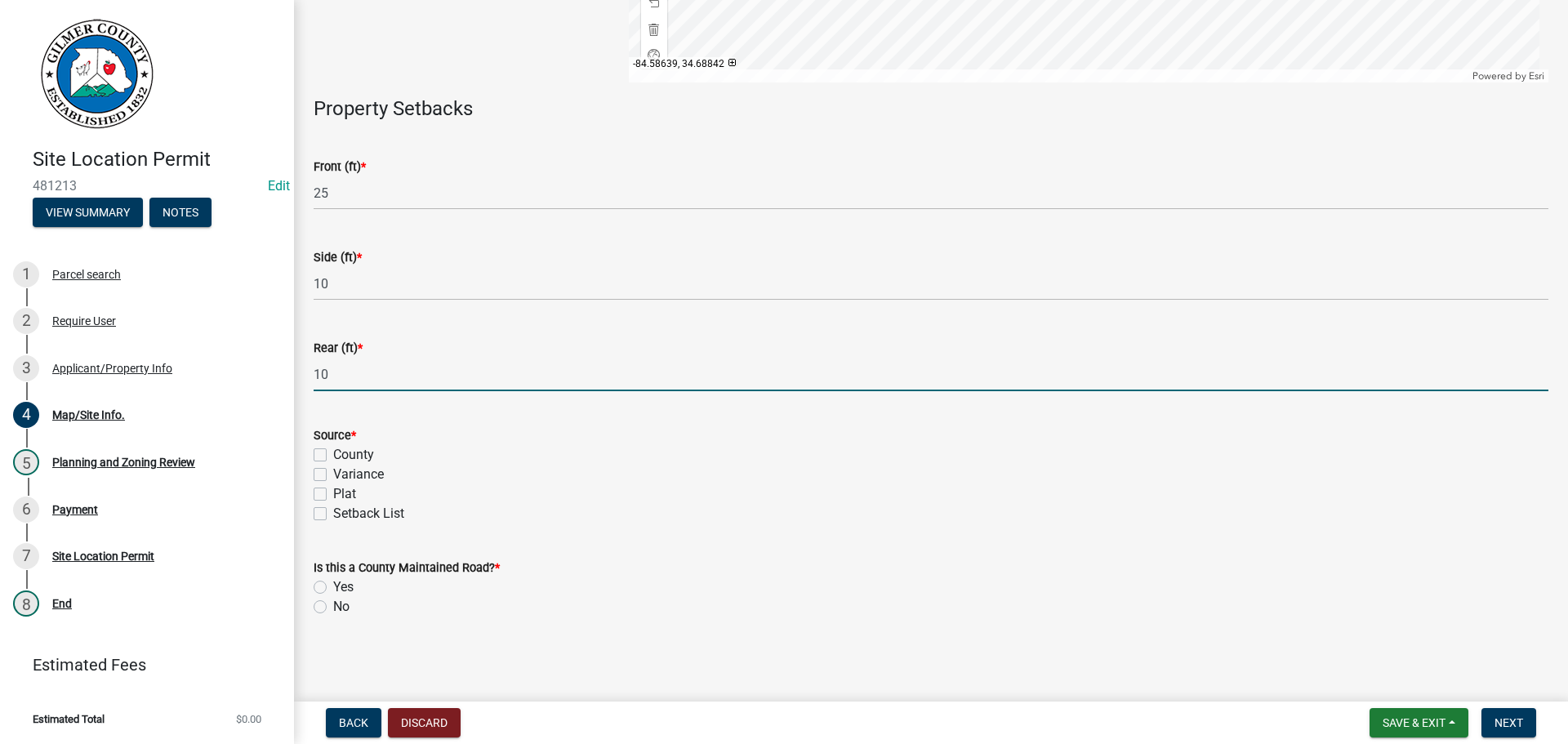
type input "10"
click at [750, 561] on div "Is this a County Maintained Road? *" at bounding box center [930, 567] width 1235 height 20
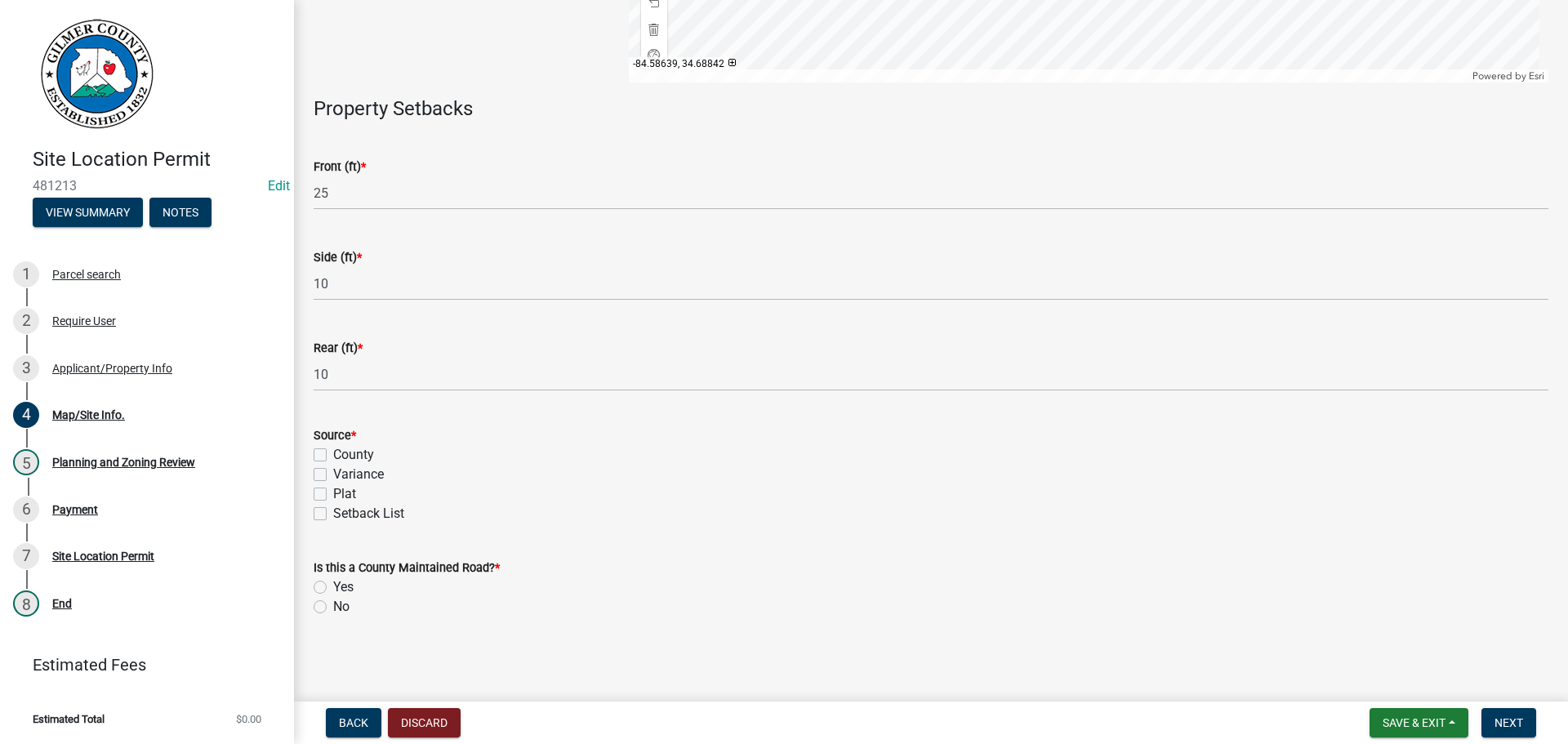
click at [333, 455] on label "County" at bounding box center [353, 455] width 41 height 20
click at [333, 455] on input "County" at bounding box center [338, 450] width 10 height 10
checkbox input "true"
checkbox input "false"
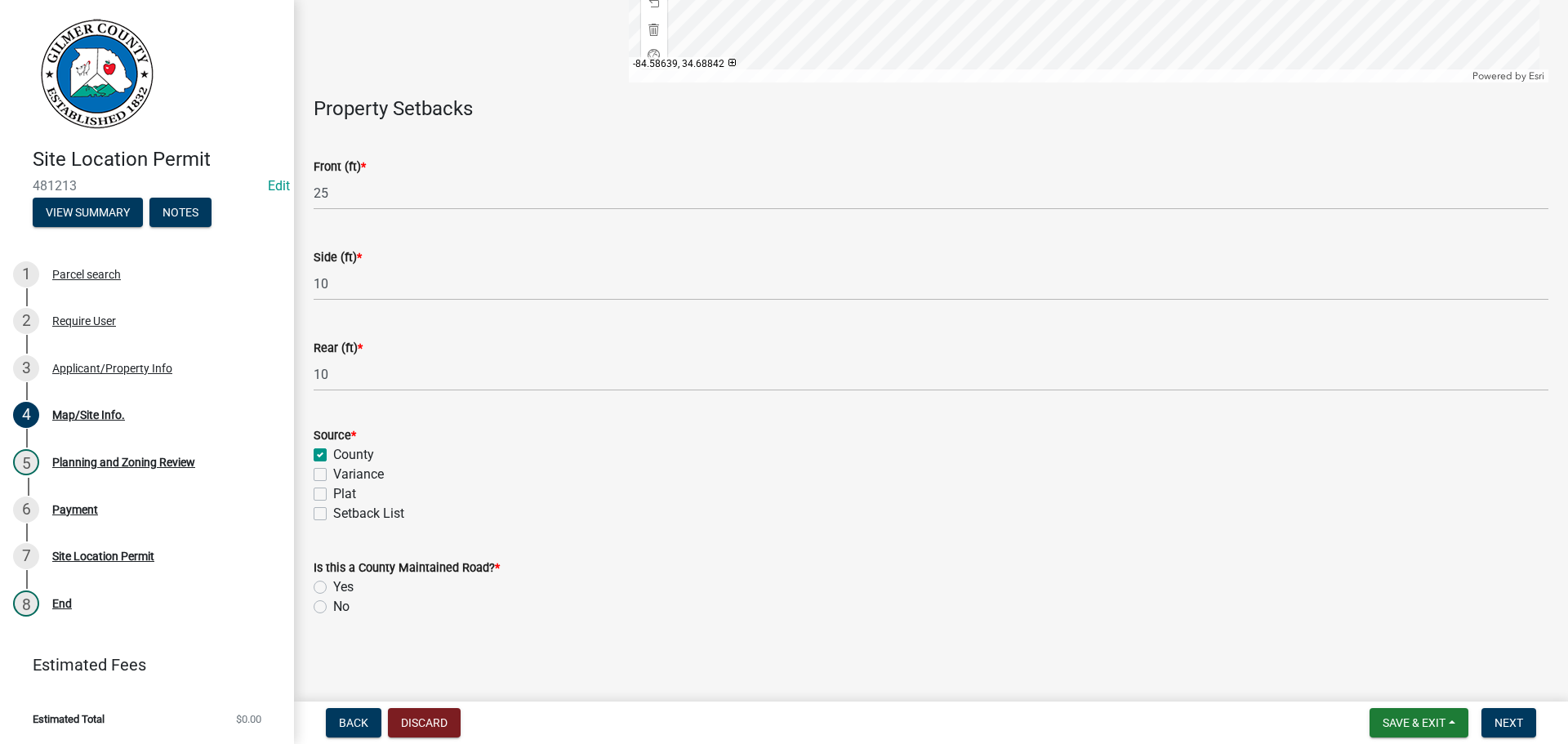
checkbox input "false"
click at [333, 587] on label "Yes" at bounding box center [343, 587] width 21 height 20
click at [333, 587] on input "Yes" at bounding box center [338, 582] width 10 height 10
radio input "true"
click at [1518, 719] on span "Next" at bounding box center [1509, 722] width 28 height 13
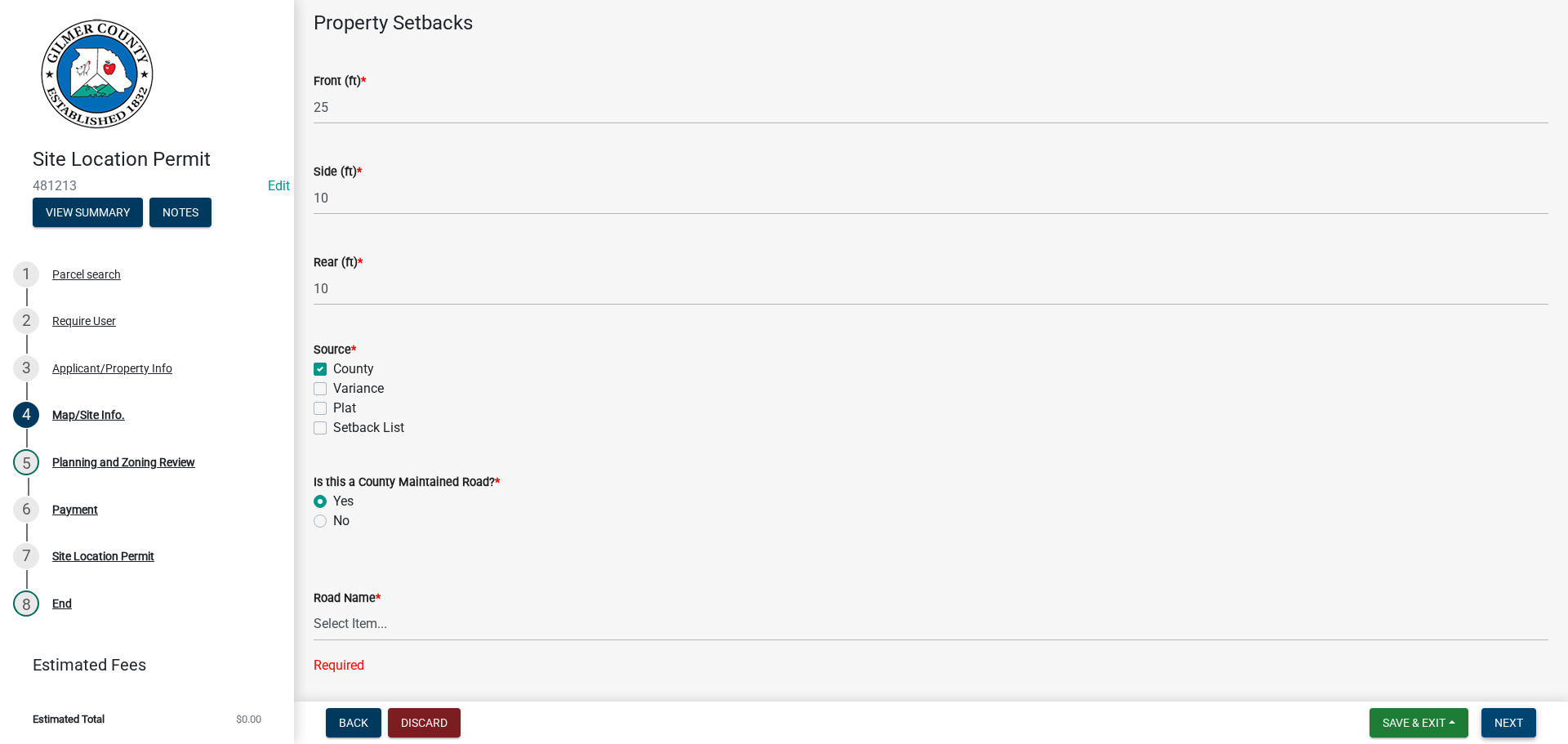
scroll to position [599, 0]
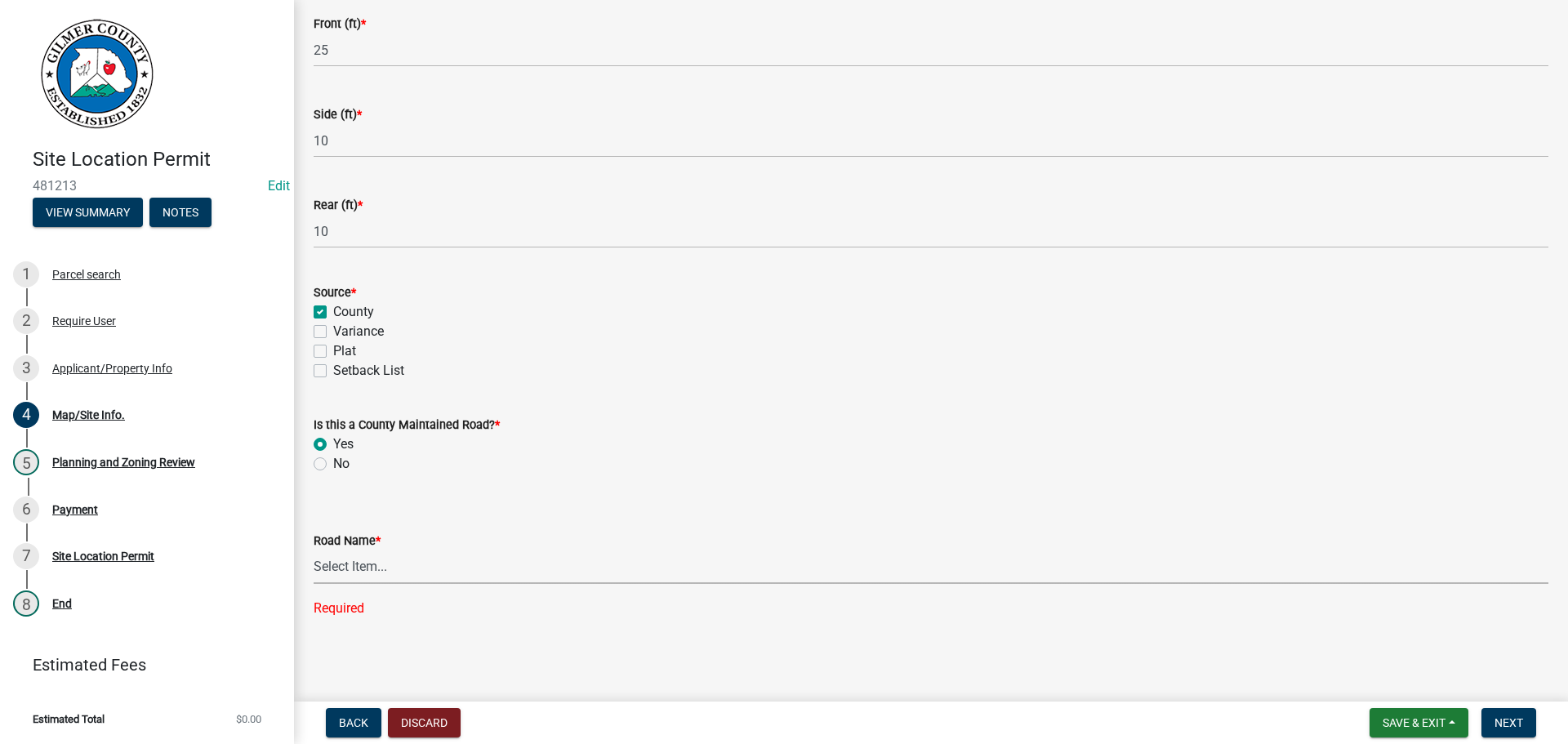
click at [392, 555] on select "Select Item... [PERSON_NAME][GEOGRAPHIC_DATA] [GEOGRAPHIC_DATA][PERSON_NAME][PE…" at bounding box center [930, 566] width 1235 height 33
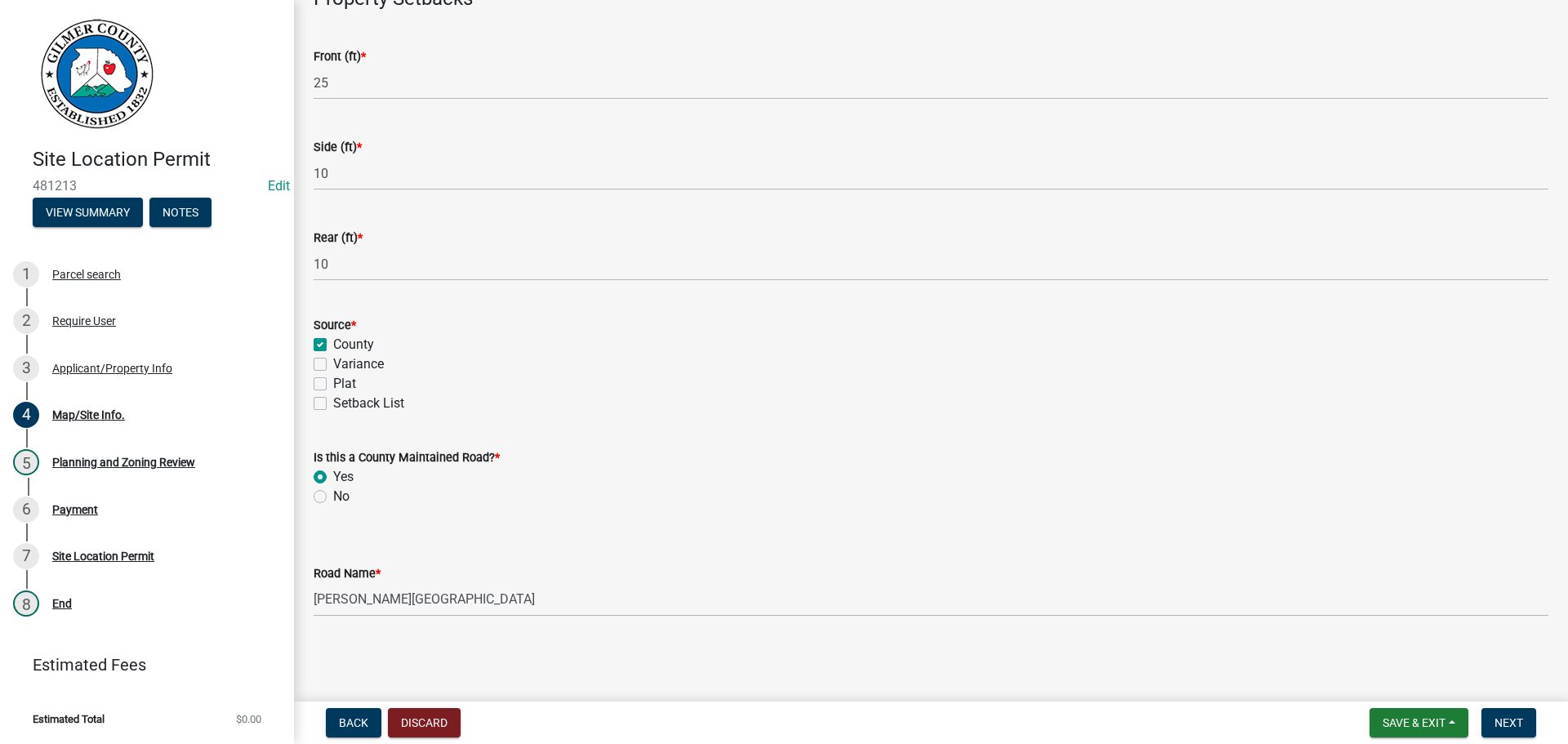
scroll to position [567, 0]
click at [394, 572] on div "Road Name *" at bounding box center [930, 572] width 1235 height 20
click at [388, 598] on select "Select Item... [PERSON_NAME][GEOGRAPHIC_DATA] [GEOGRAPHIC_DATA][PERSON_NAME][PE…" at bounding box center [930, 599] width 1235 height 33
click at [427, 599] on select "Select Item... [PERSON_NAME][GEOGRAPHIC_DATA] [GEOGRAPHIC_DATA][PERSON_NAME][PE…" at bounding box center [930, 599] width 1235 height 33
drag, startPoint x: 393, startPoint y: 603, endPoint x: 341, endPoint y: 602, distance: 52.0
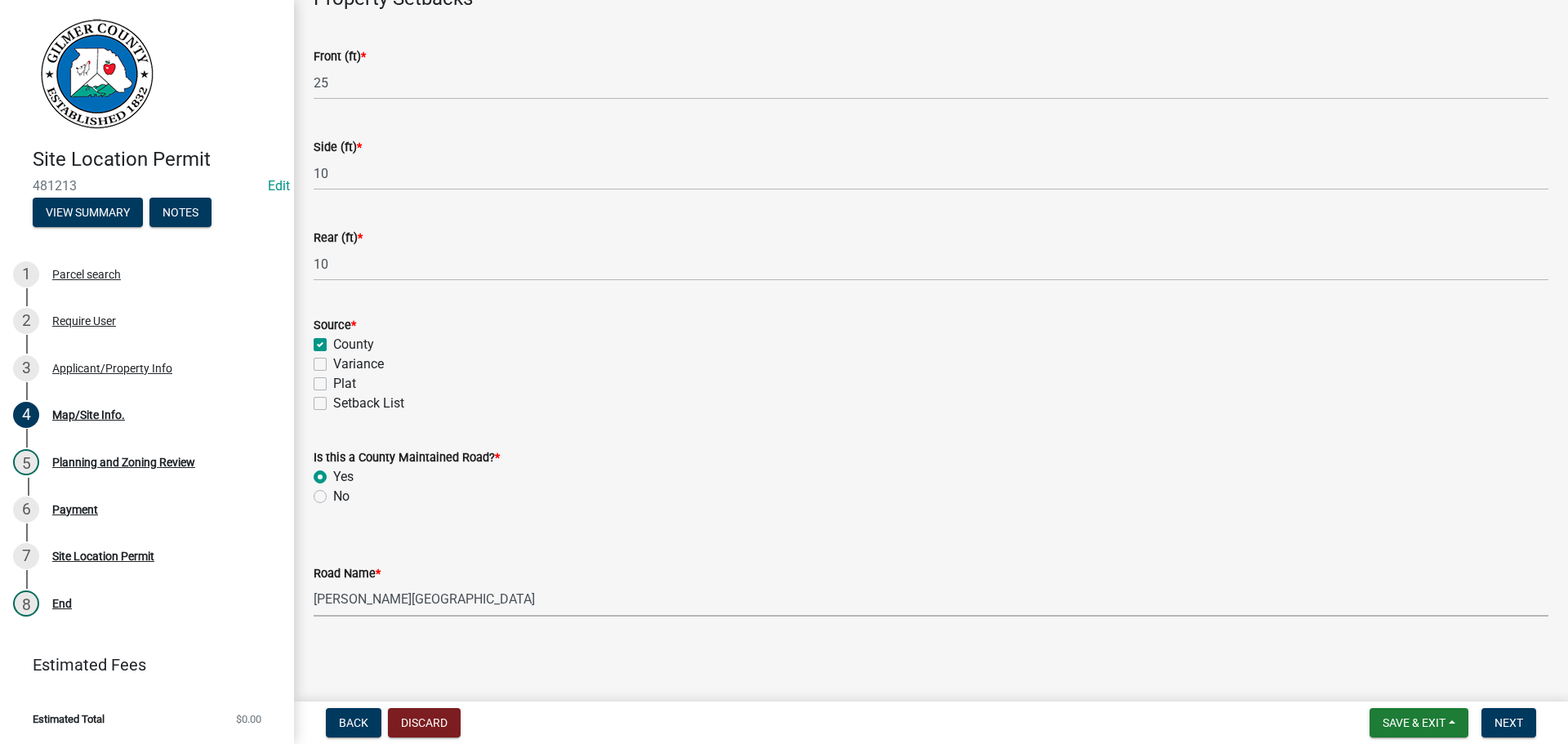
click at [341, 602] on select "Select Item... [PERSON_NAME][GEOGRAPHIC_DATA] [GEOGRAPHIC_DATA][PERSON_NAME][PE…" at bounding box center [930, 599] width 1235 height 33
click at [313, 583] on select "Select Item... [PERSON_NAME][GEOGRAPHIC_DATA] [GEOGRAPHIC_DATA][PERSON_NAME][PE…" at bounding box center [930, 599] width 1235 height 33
select select "39e67a94-e684-45da-aa20-800f431cb93e"
click at [1502, 716] on span "Next" at bounding box center [1509, 722] width 28 height 13
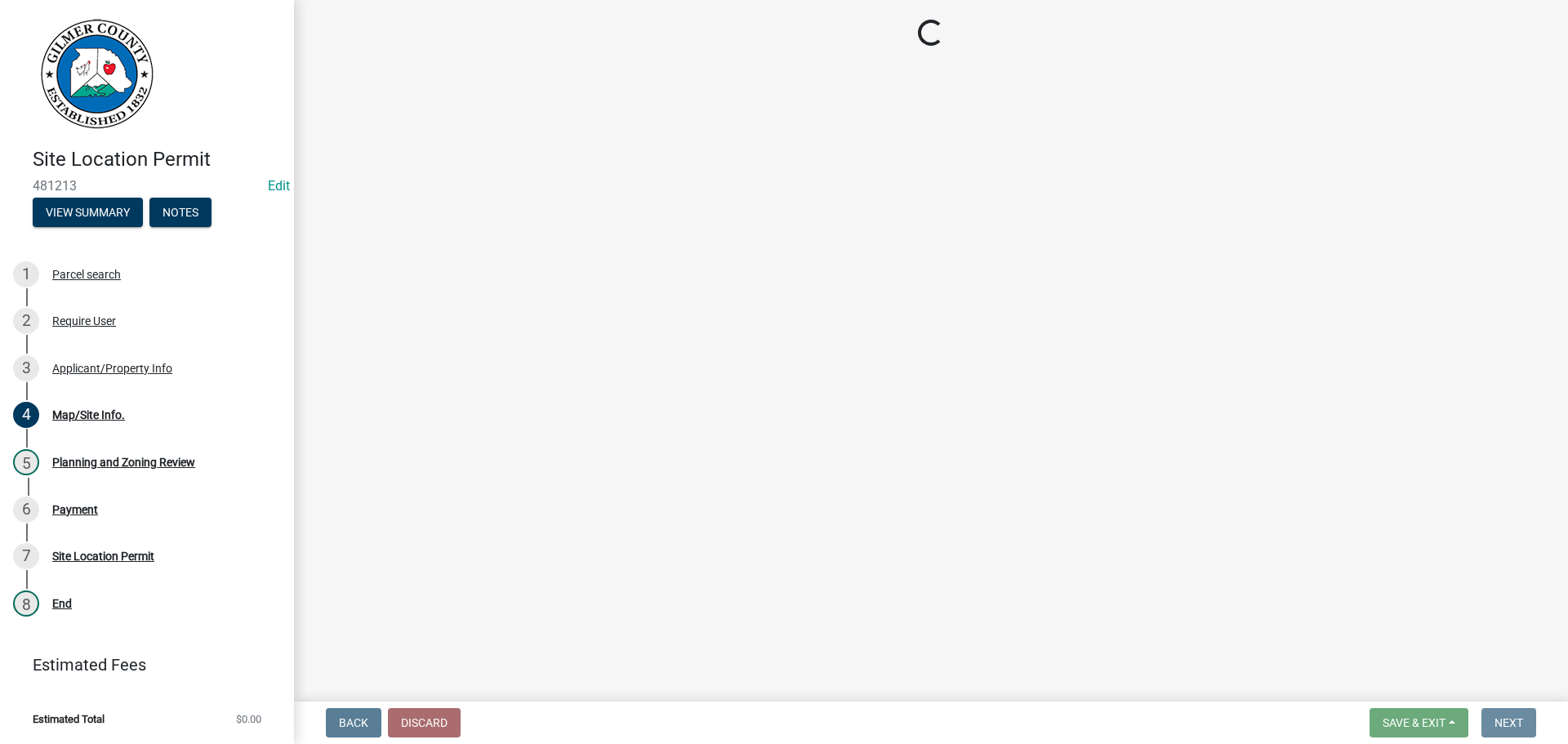
scroll to position [0, 0]
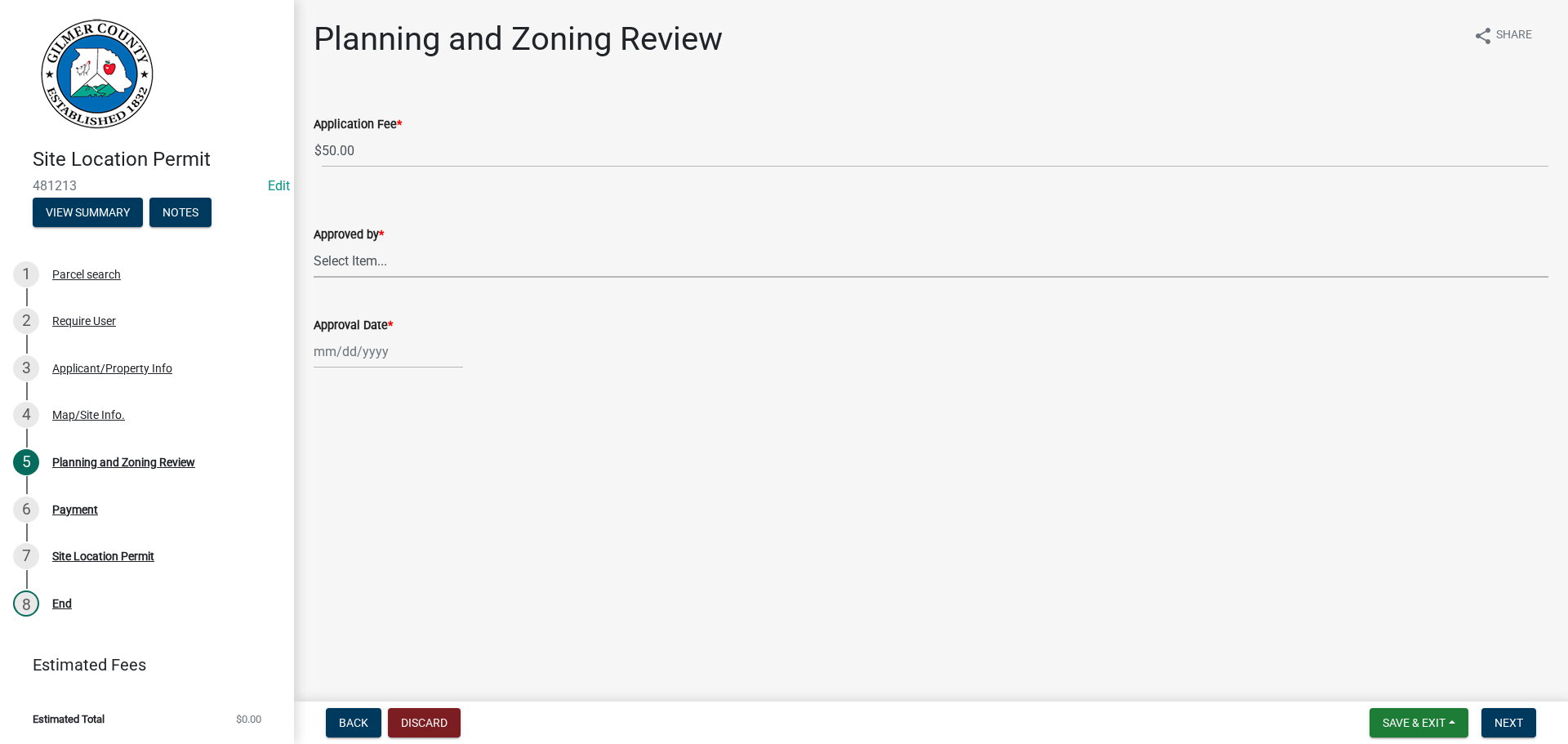
click at [362, 263] on select "Select Item... [PERSON_NAME] [PERSON_NAME] [PERSON_NAME] [PERSON_NAME] [PERSON_…" at bounding box center [930, 260] width 1235 height 33
click at [313, 244] on select "Select Item... [PERSON_NAME] [PERSON_NAME] [PERSON_NAME] [PERSON_NAME] [PERSON_…" at bounding box center [930, 260] width 1235 height 33
select select "f66b4cef-93c9-440c-84d8-a2c8d35cb7c1"
click at [360, 352] on div at bounding box center [388, 351] width 149 height 33
select select "9"
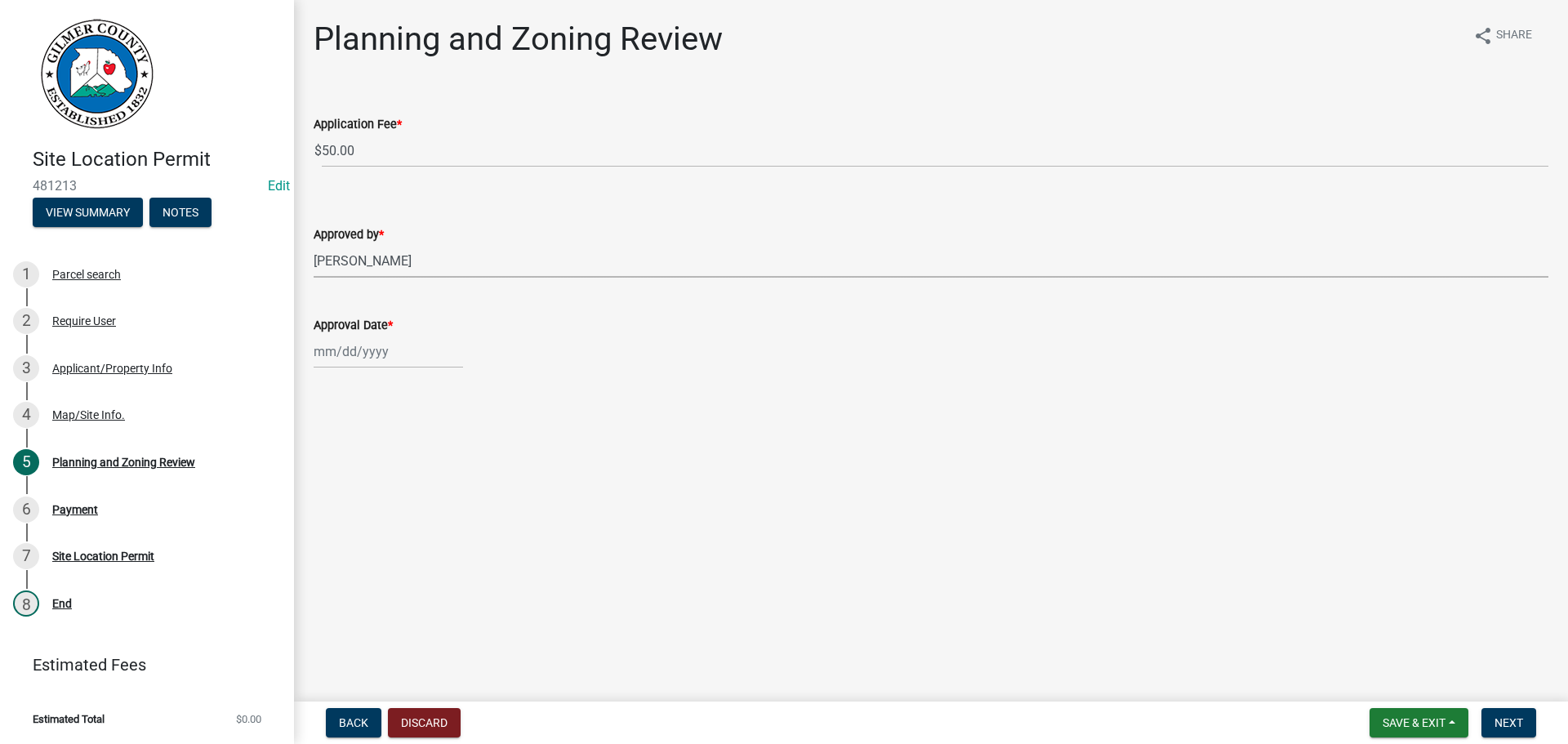
select select "2025"
click at [430, 487] on div "19" at bounding box center [435, 490] width 26 height 26
type input "[DATE]"
click at [1511, 721] on span "Next" at bounding box center [1509, 722] width 28 height 13
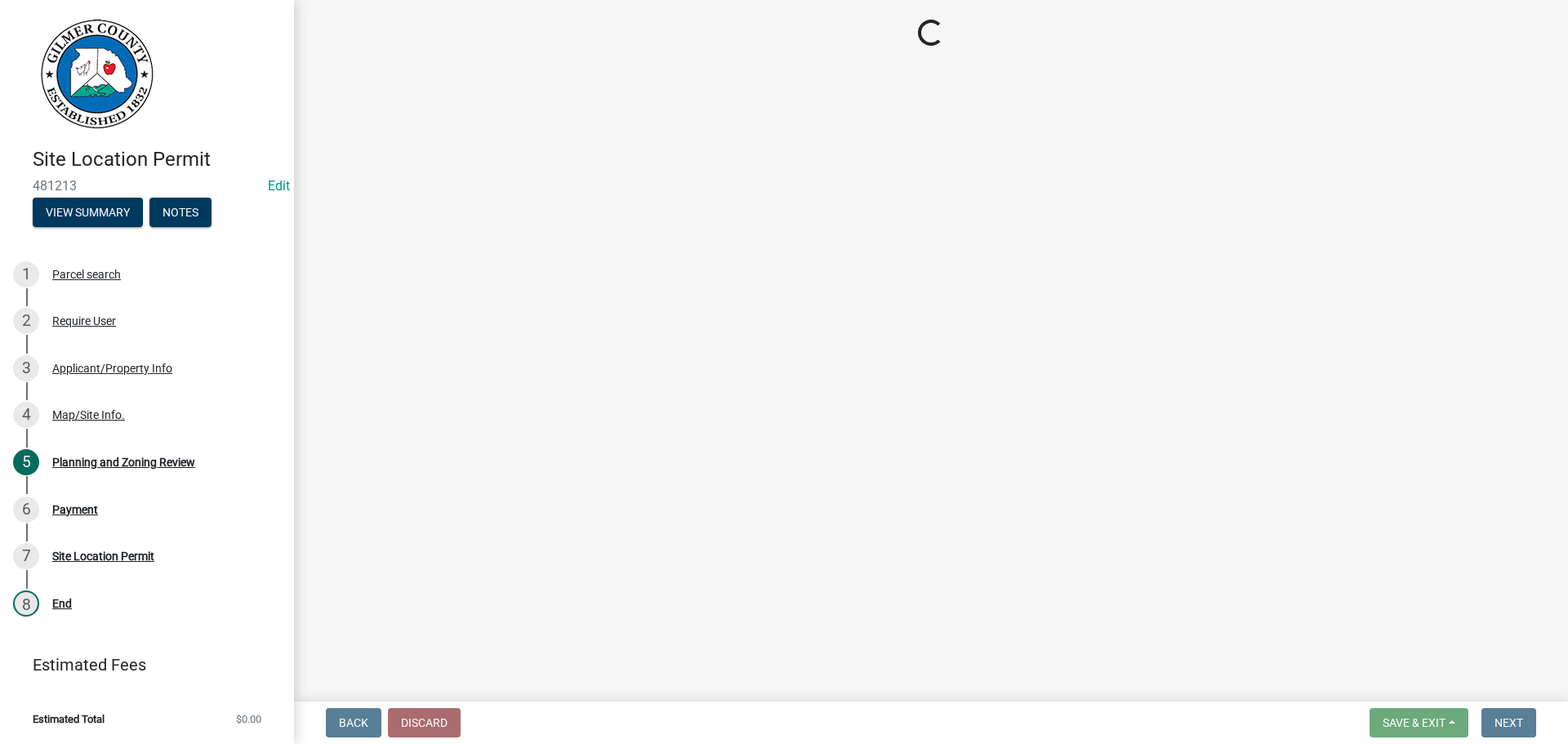
select select "2: 1"
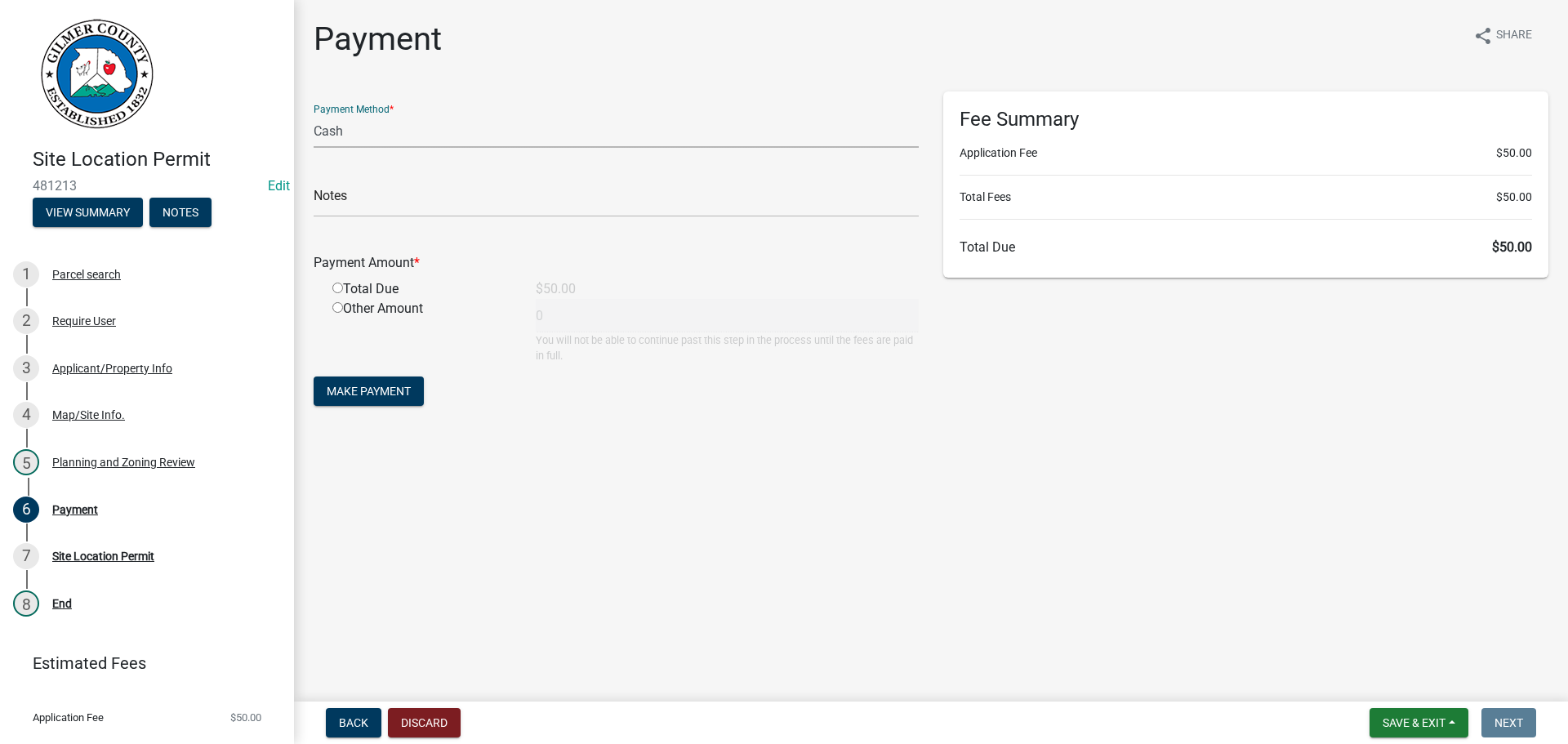
click at [391, 138] on select "Credit Card POS Check Cash" at bounding box center [615, 130] width 605 height 33
drag, startPoint x: 604, startPoint y: 547, endPoint x: 489, endPoint y: 437, distance: 159.1
click at [604, 541] on main "Payment share Share Payment Method * Credit Card POS Check Cash Notes Payment A…" at bounding box center [931, 347] width 1274 height 695
click at [337, 289] on input "radio" at bounding box center [337, 287] width 10 height 10
radio input "true"
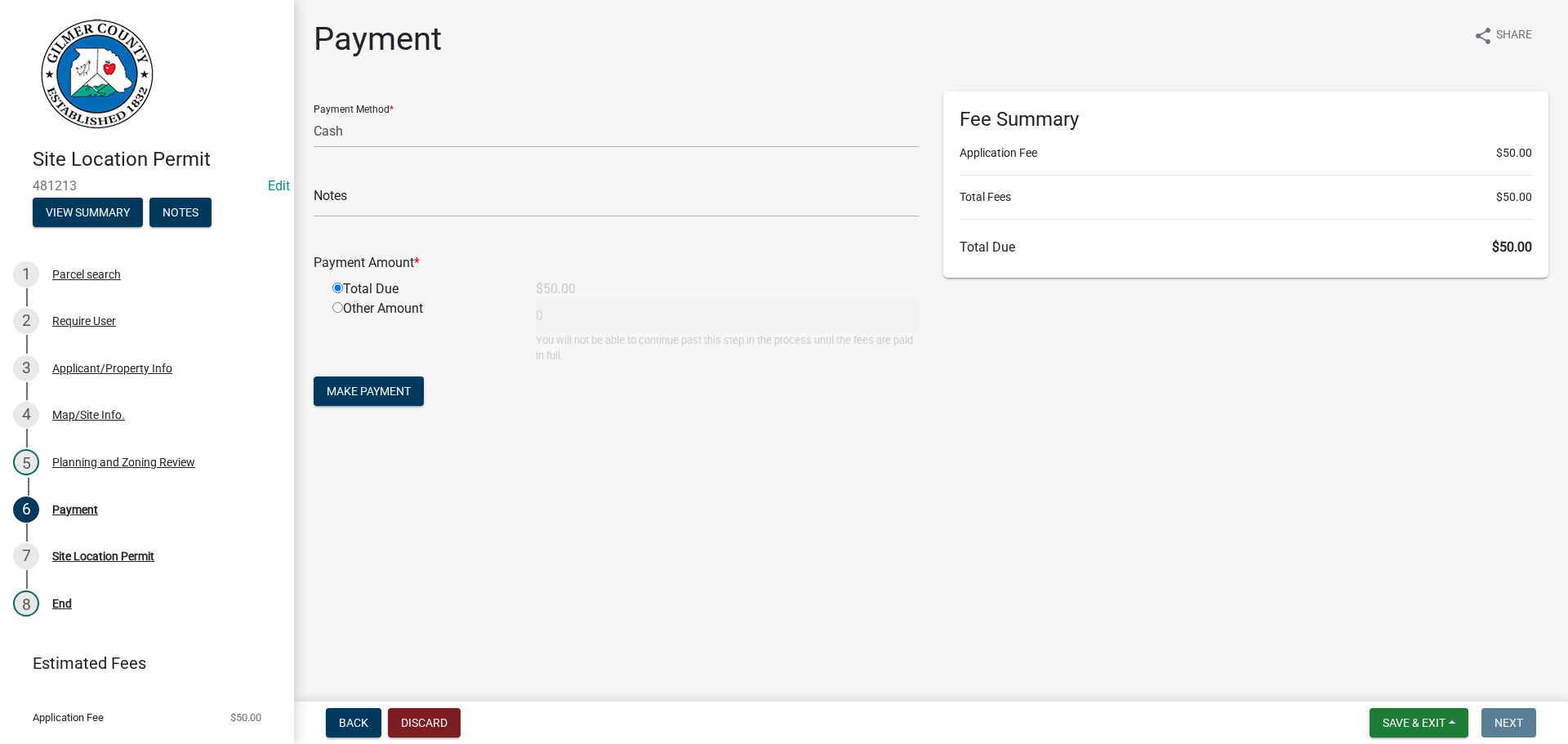
type input "50"
click at [333, 398] on span "Make Payment" at bounding box center [368, 391] width 84 height 13
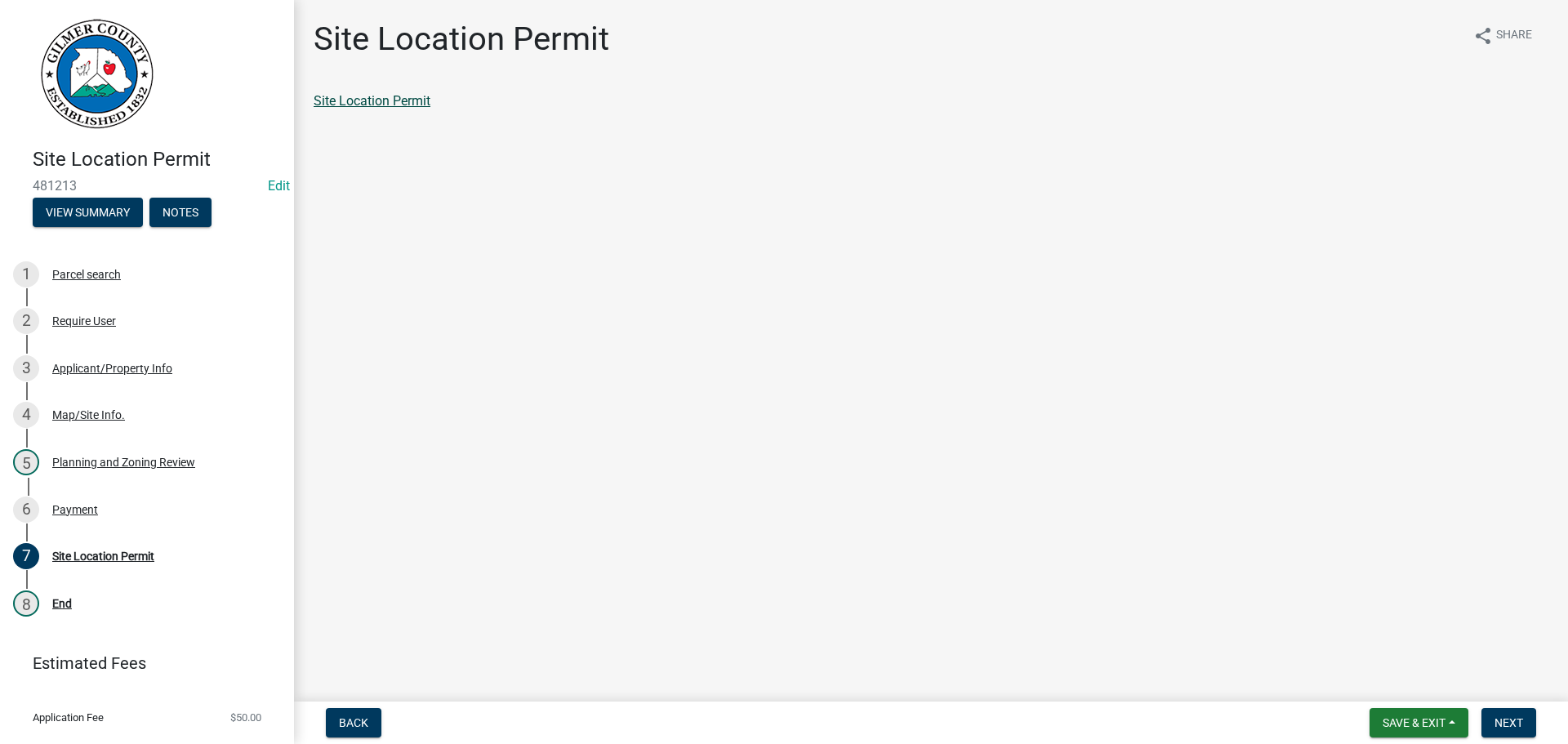
click at [356, 104] on link "Site Location Permit" at bounding box center [372, 101] width 117 height 15
click at [64, 507] on div "Payment" at bounding box center [75, 509] width 45 height 11
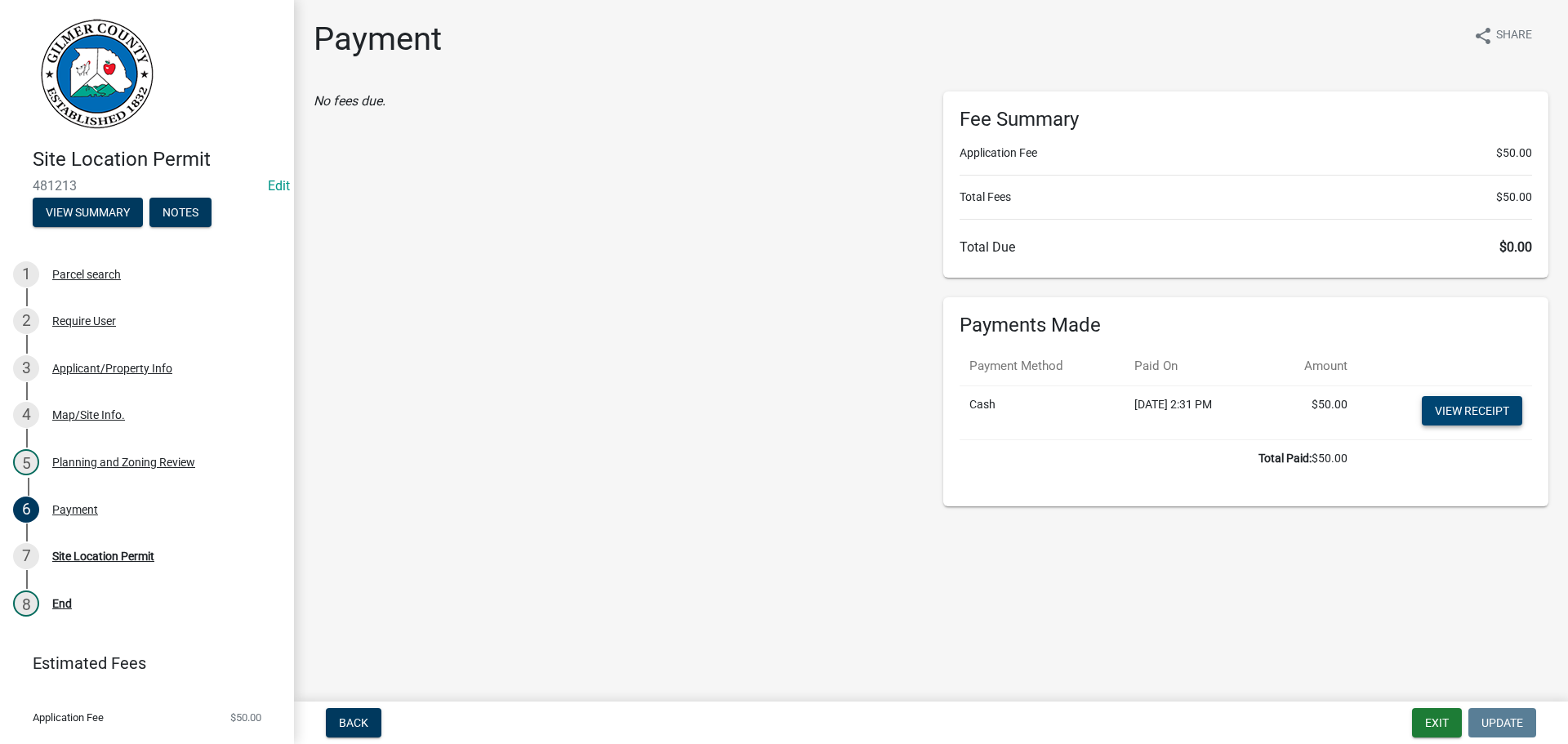
click at [1482, 410] on link "View receipt" at bounding box center [1472, 410] width 100 height 29
click at [125, 548] on div "7 Site Location Permit" at bounding box center [141, 556] width 255 height 26
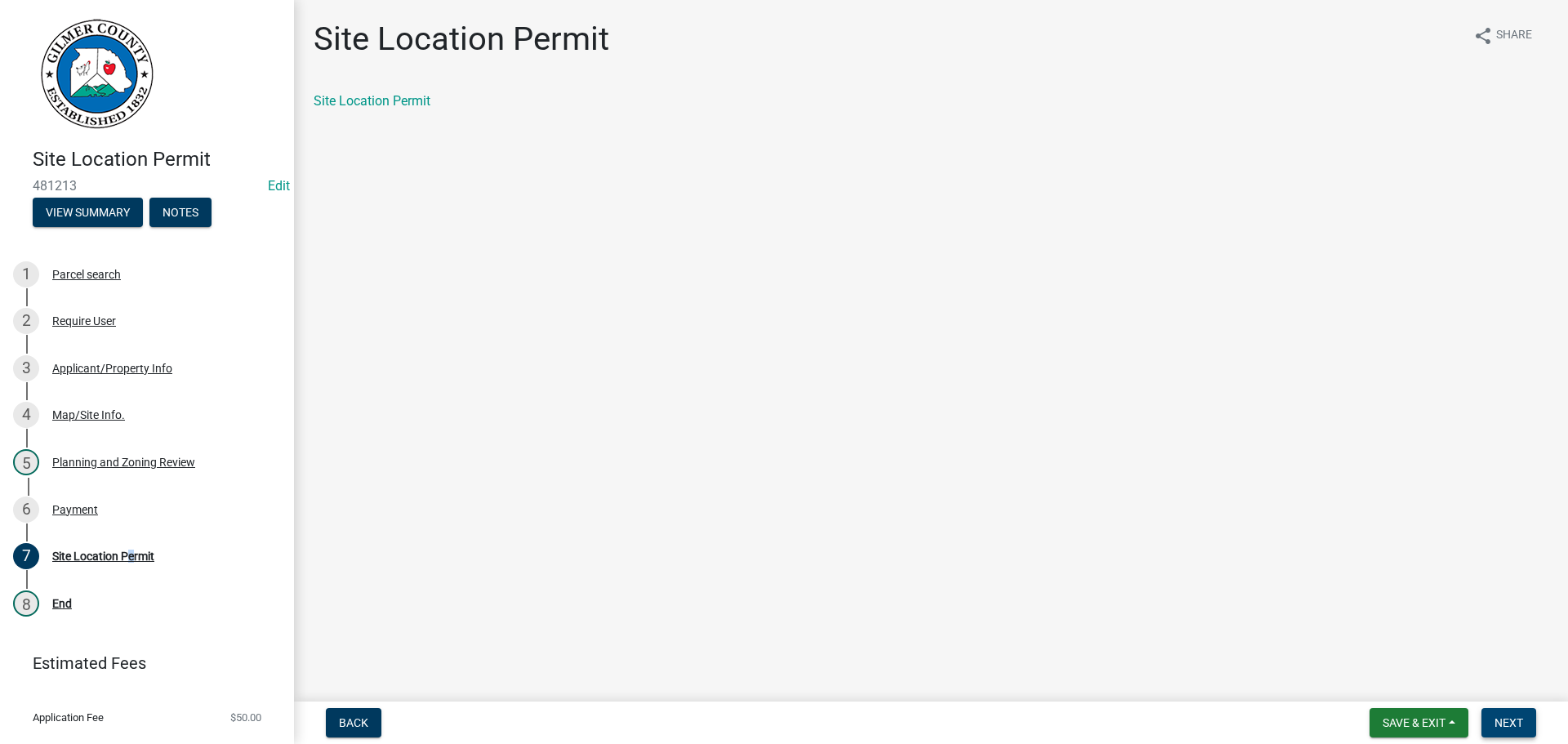
click at [1502, 721] on span "Next" at bounding box center [1509, 722] width 28 height 13
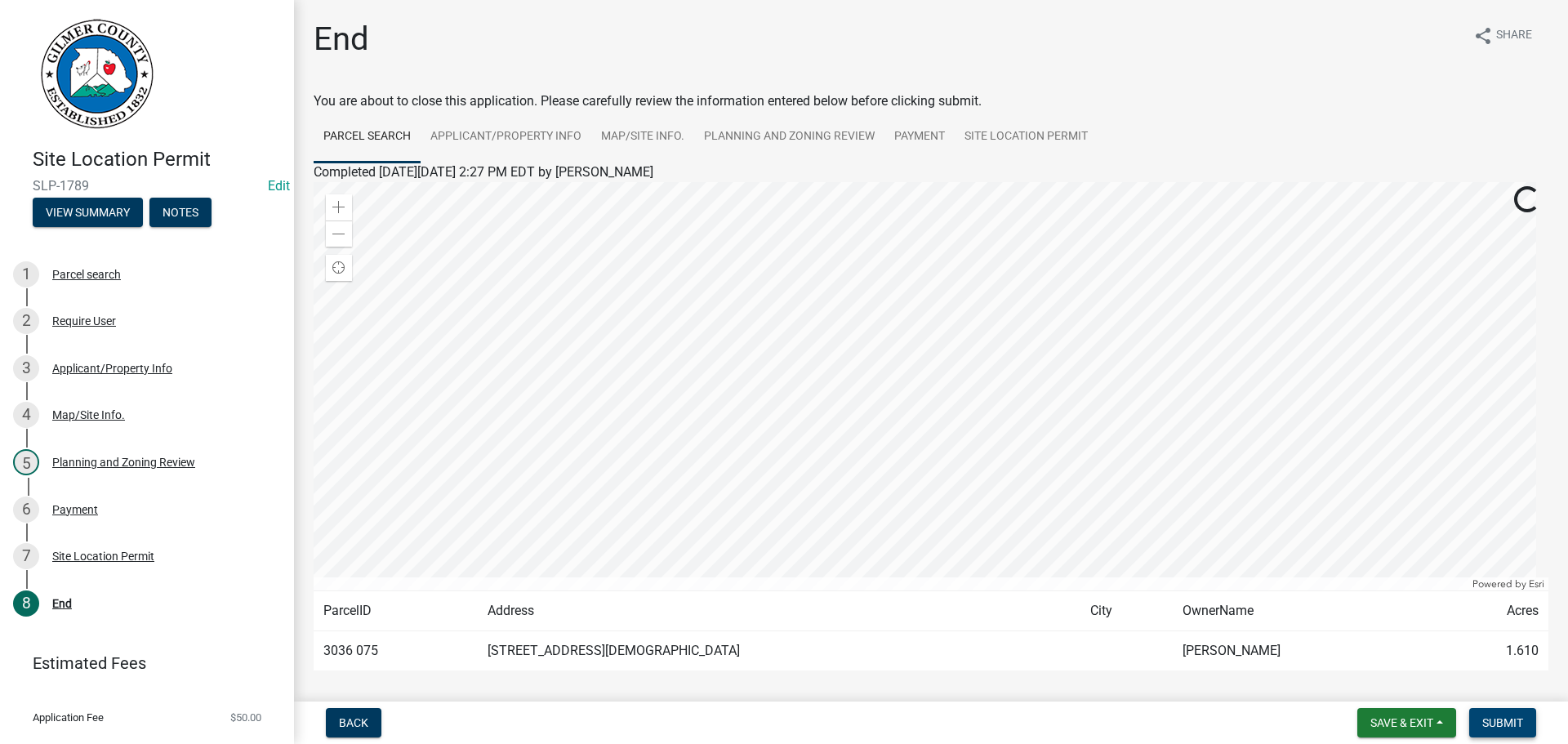
click at [1502, 721] on span "Submit" at bounding box center [1502, 722] width 41 height 13
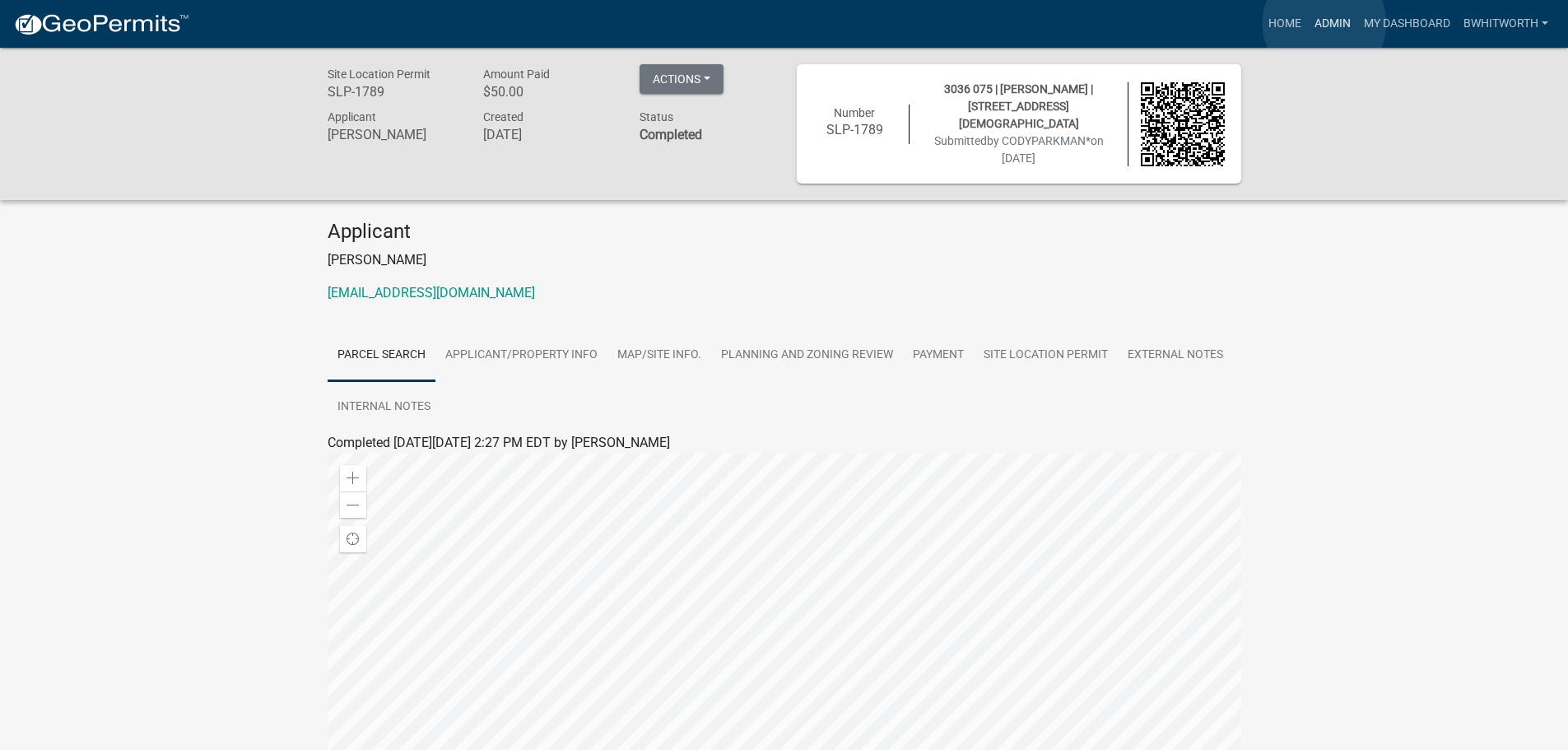
click at [1325, 23] on link "Admin" at bounding box center [1332, 24] width 49 height 31
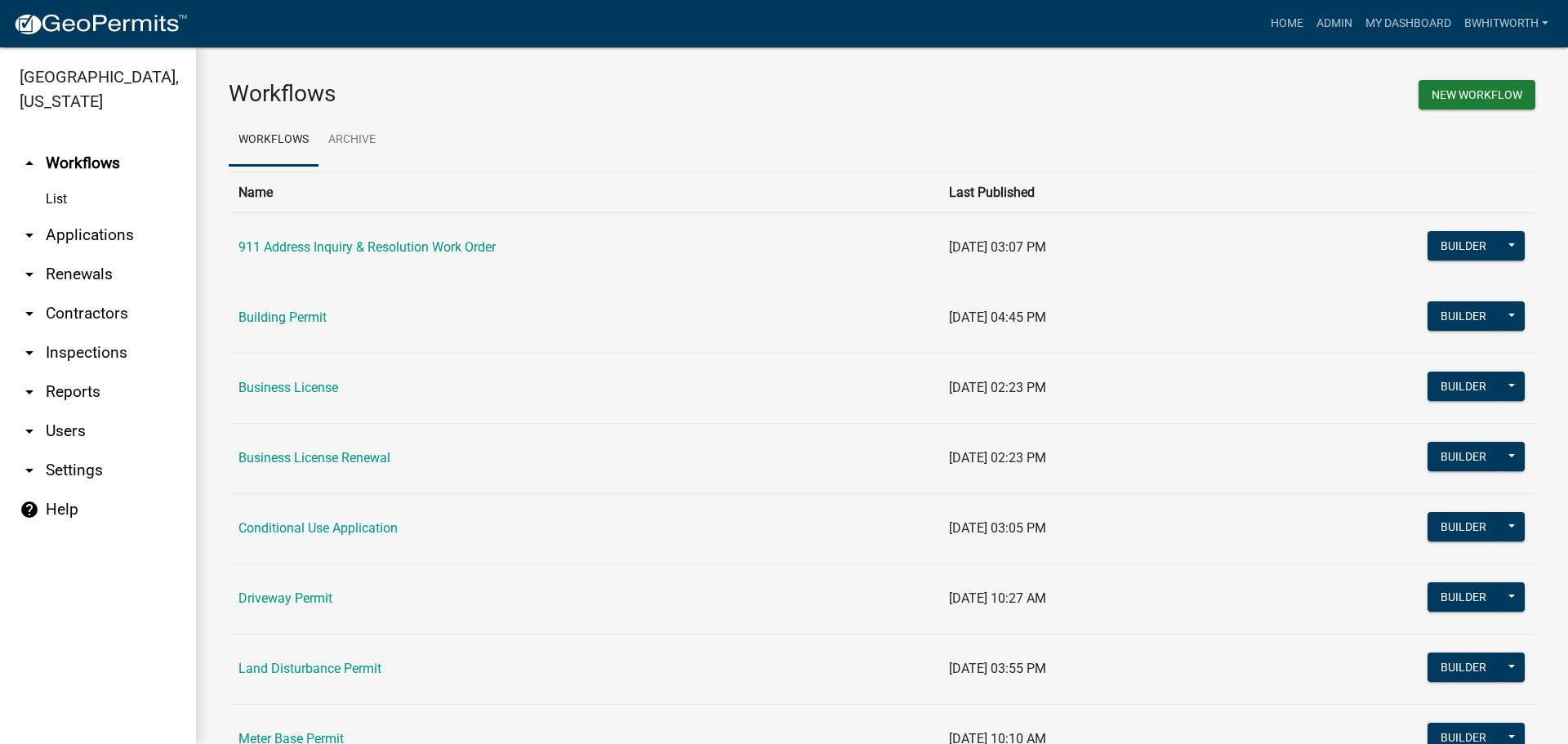
click at [94, 238] on link "arrow_drop_down Applications" at bounding box center [98, 236] width 196 height 40
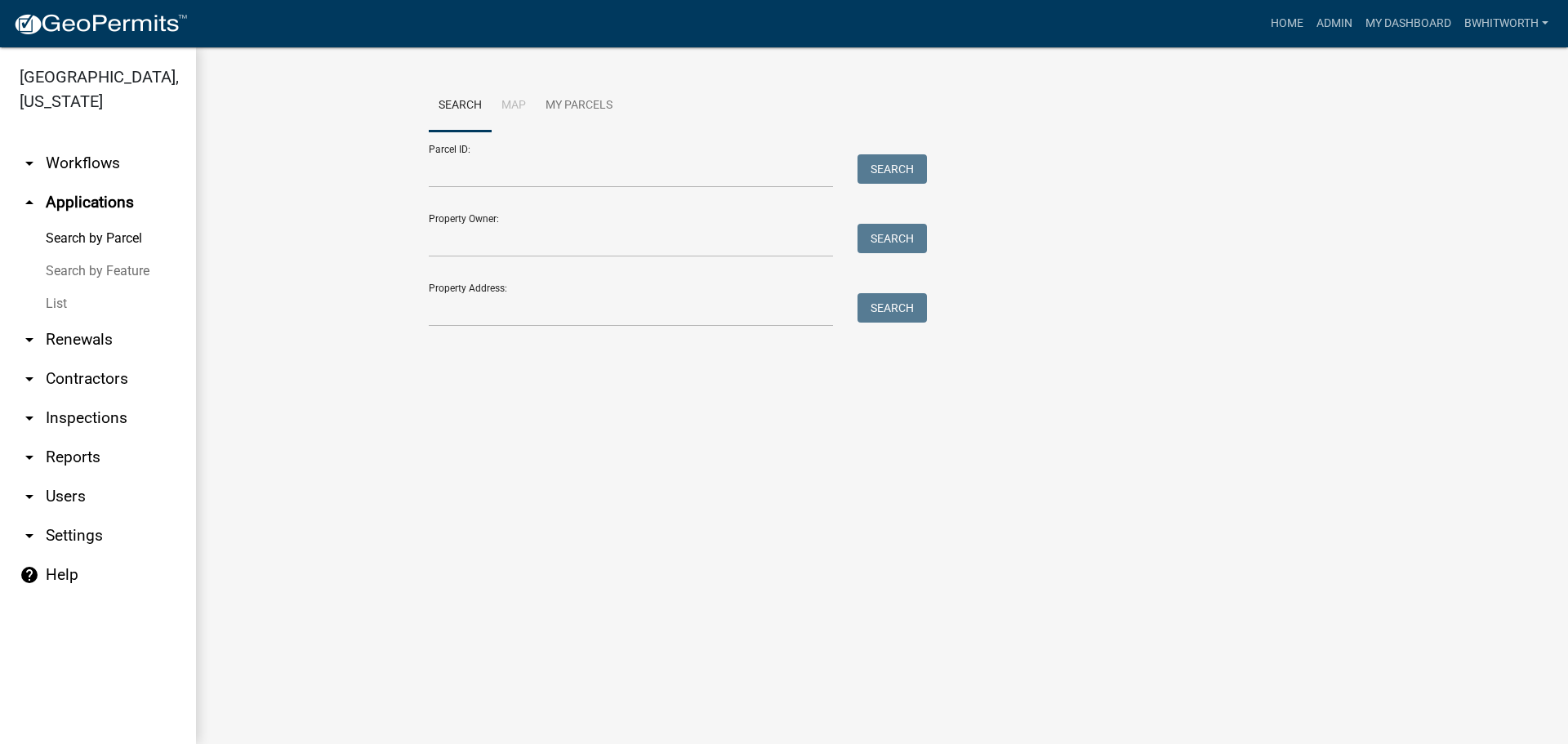
click at [51, 297] on link "List" at bounding box center [98, 304] width 196 height 33
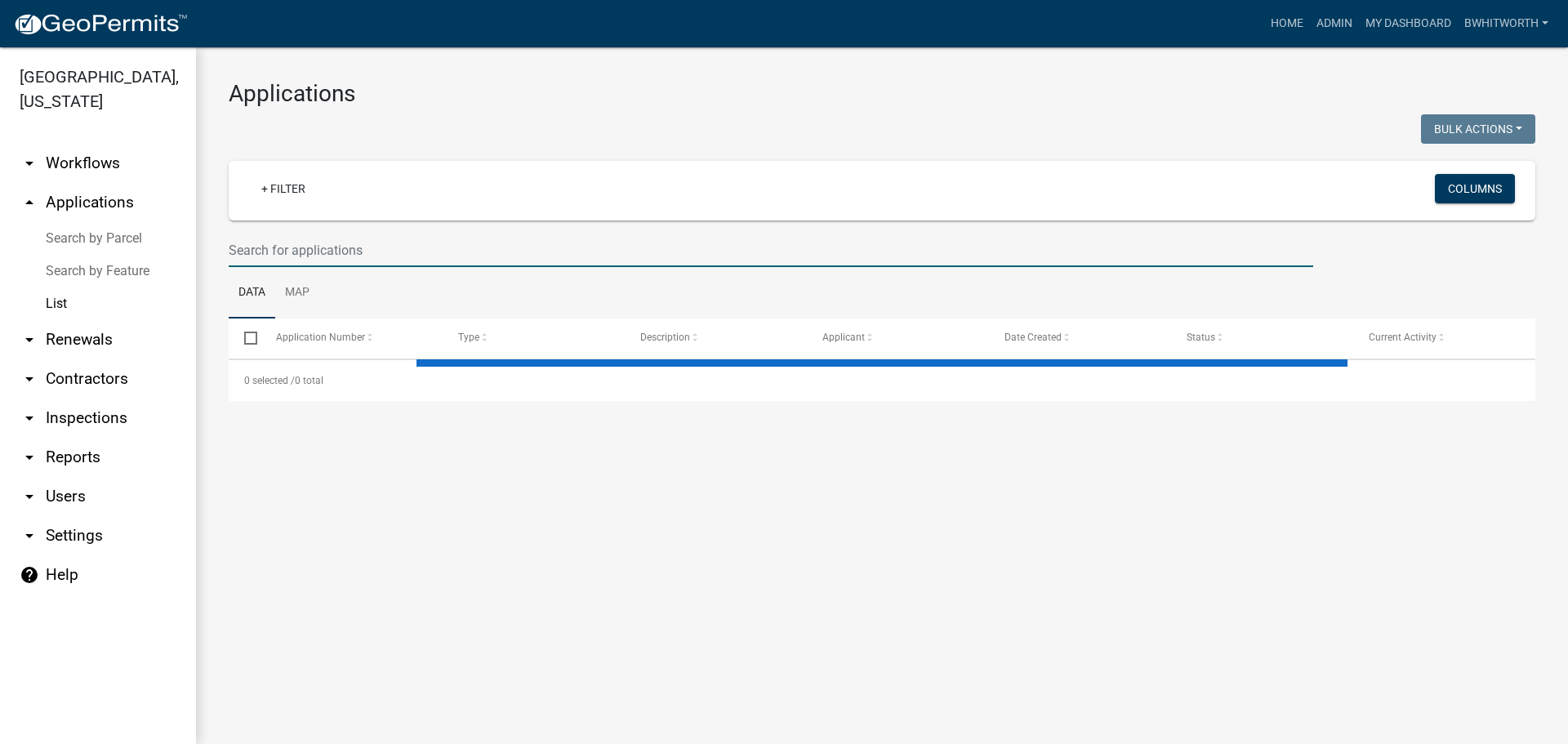
drag, startPoint x: 267, startPoint y: 249, endPoint x: 279, endPoint y: 248, distance: 12.0
click at [267, 249] on input "text" at bounding box center [770, 250] width 1084 height 33
select select "3: 100"
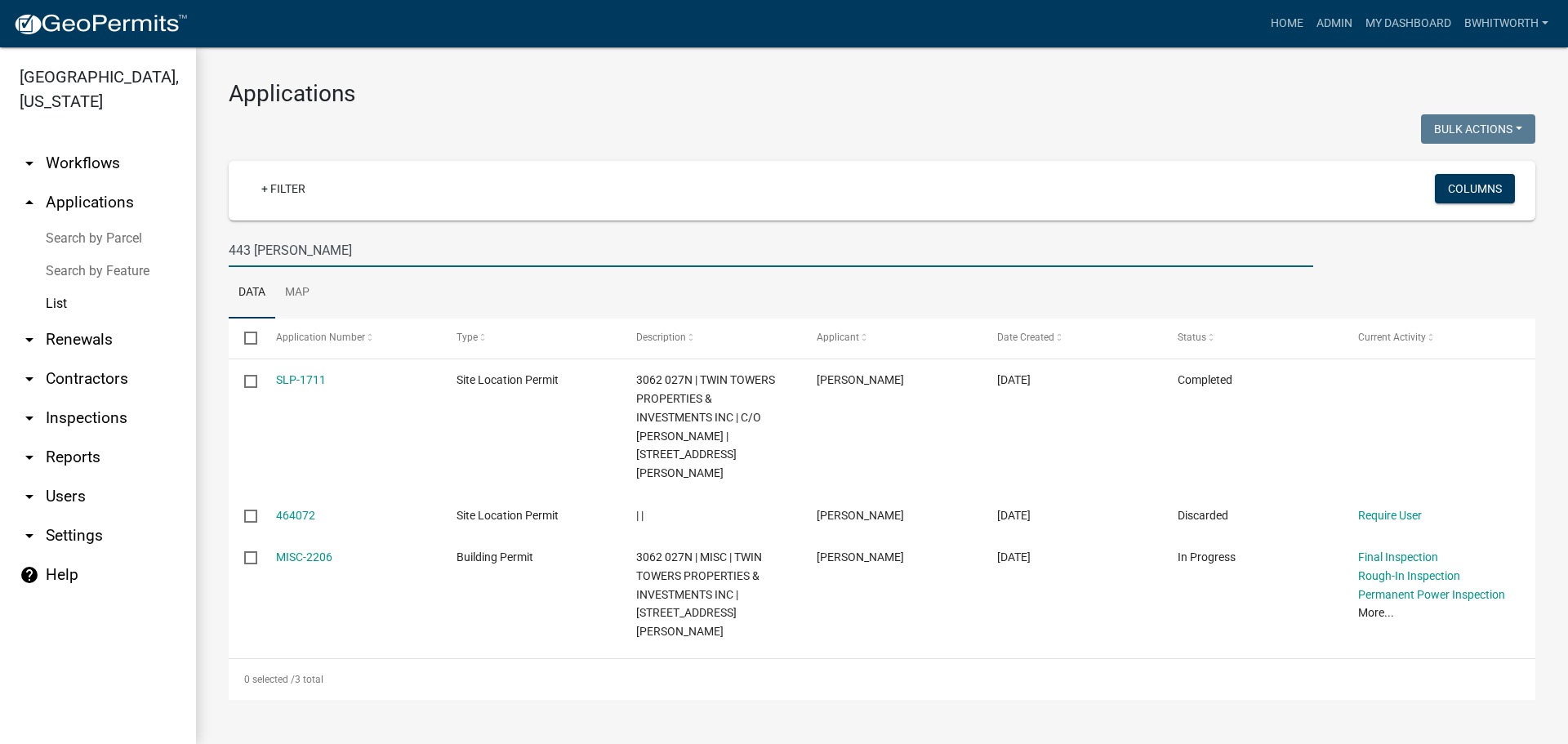
type input "443 [PERSON_NAME]"
click at [1282, 22] on link "Home" at bounding box center [1287, 24] width 45 height 31
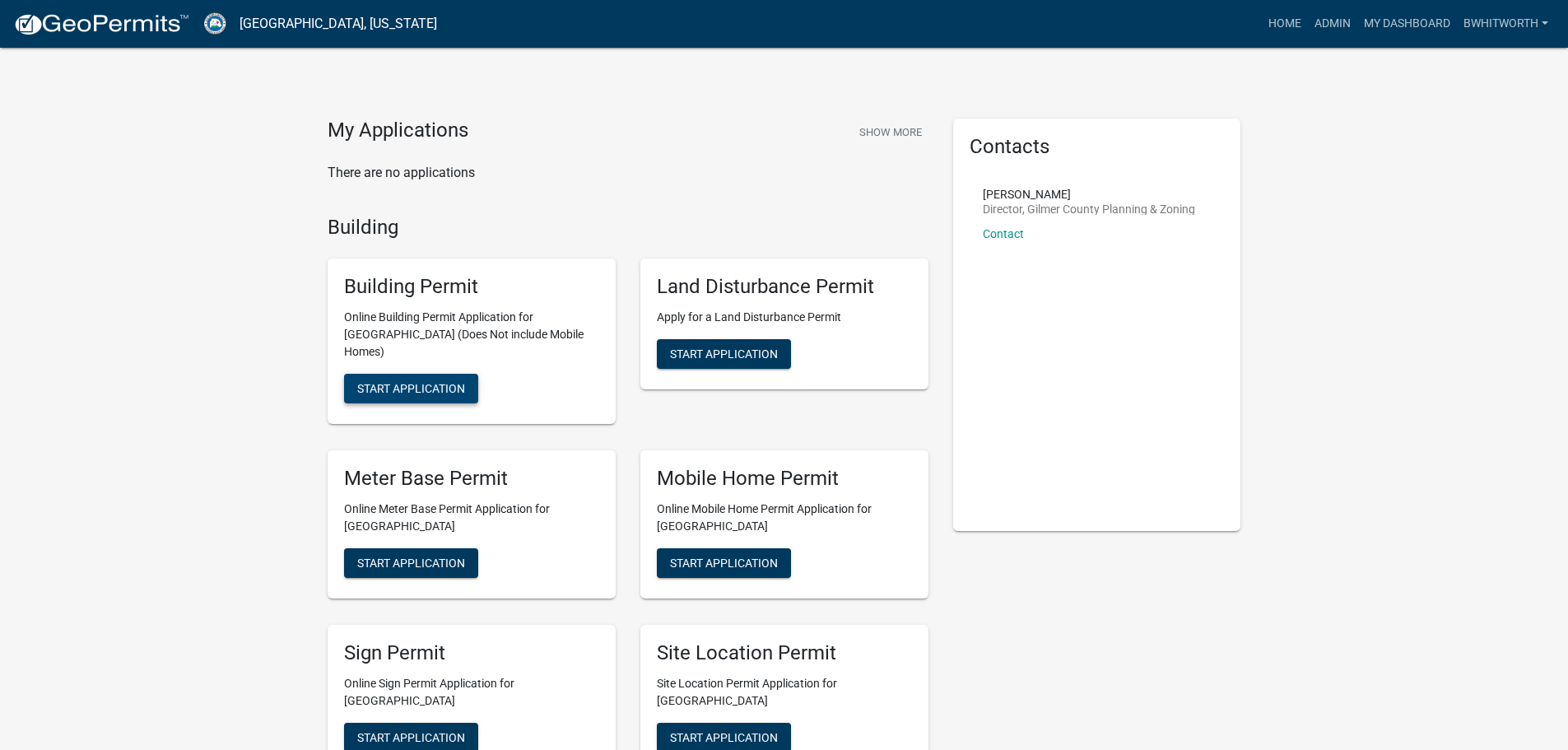
click at [429, 382] on span "Start Application" at bounding box center [411, 389] width 107 height 13
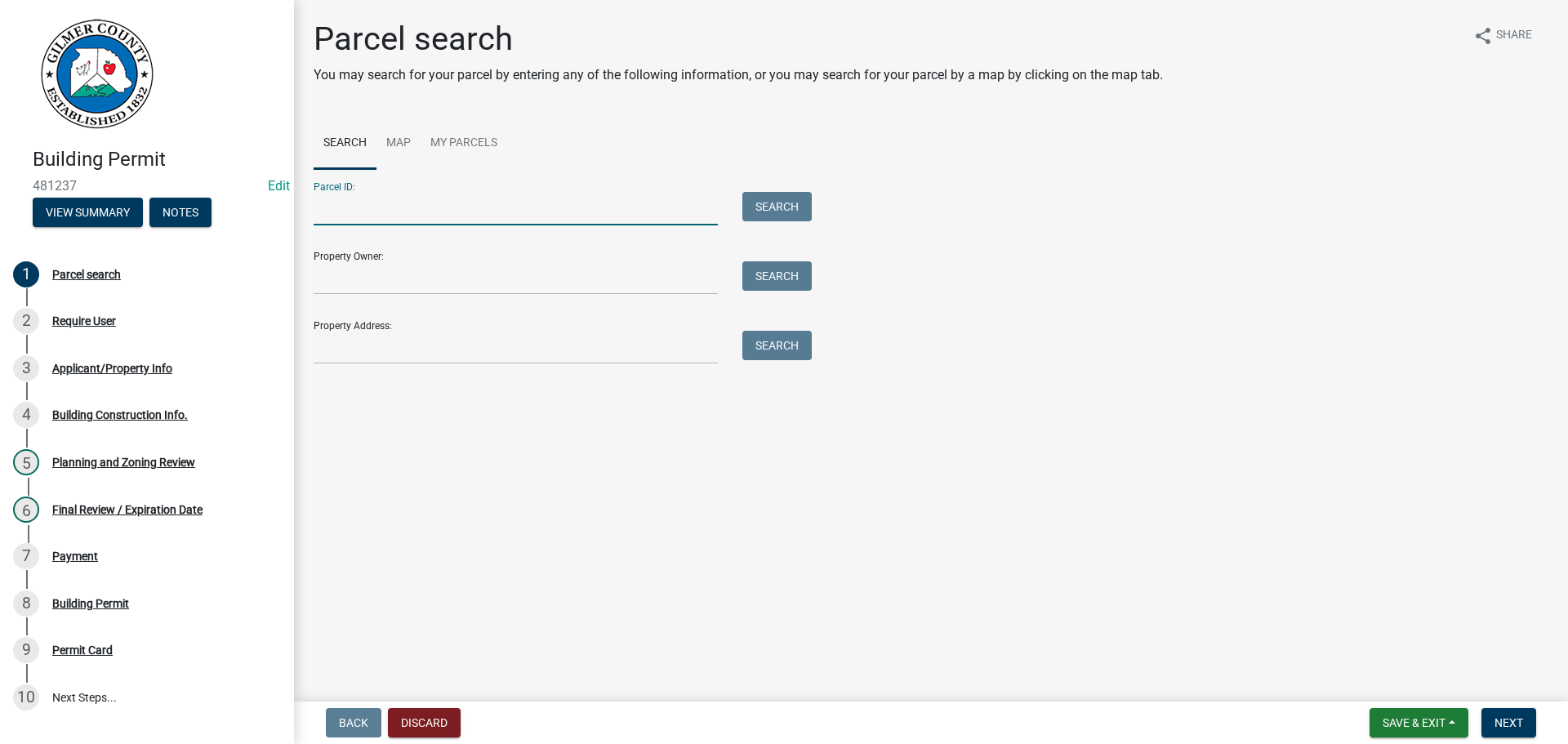
click at [422, 216] on input "Parcel ID:" at bounding box center [515, 207] width 404 height 33
click at [402, 350] on input "Property Address:" at bounding box center [515, 347] width 404 height 33
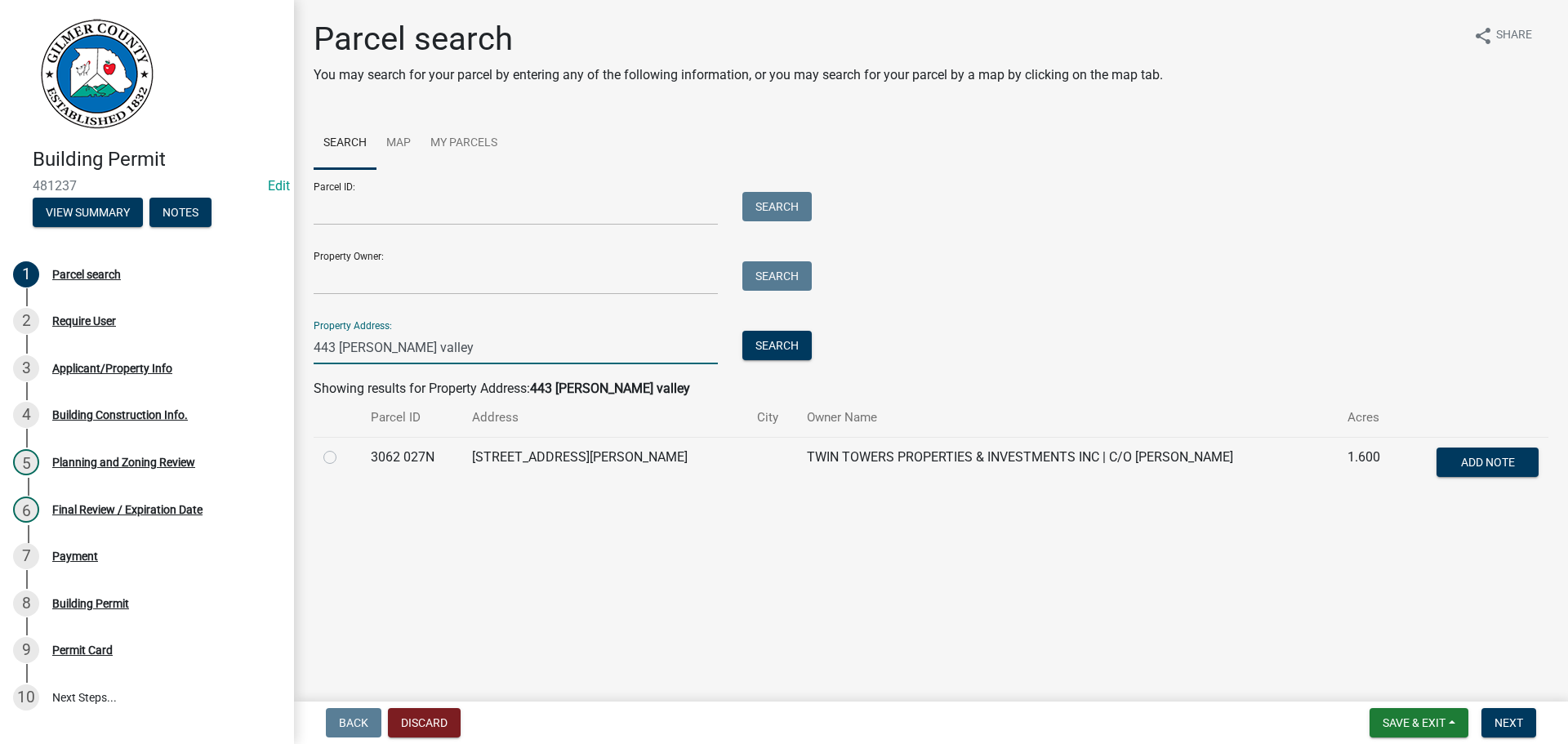
type input "443 [PERSON_NAME] valley"
click at [343, 447] on label at bounding box center [343, 447] width 0 height 0
click at [343, 457] on 027N "radio" at bounding box center [348, 452] width 10 height 10
radio 027N "true"
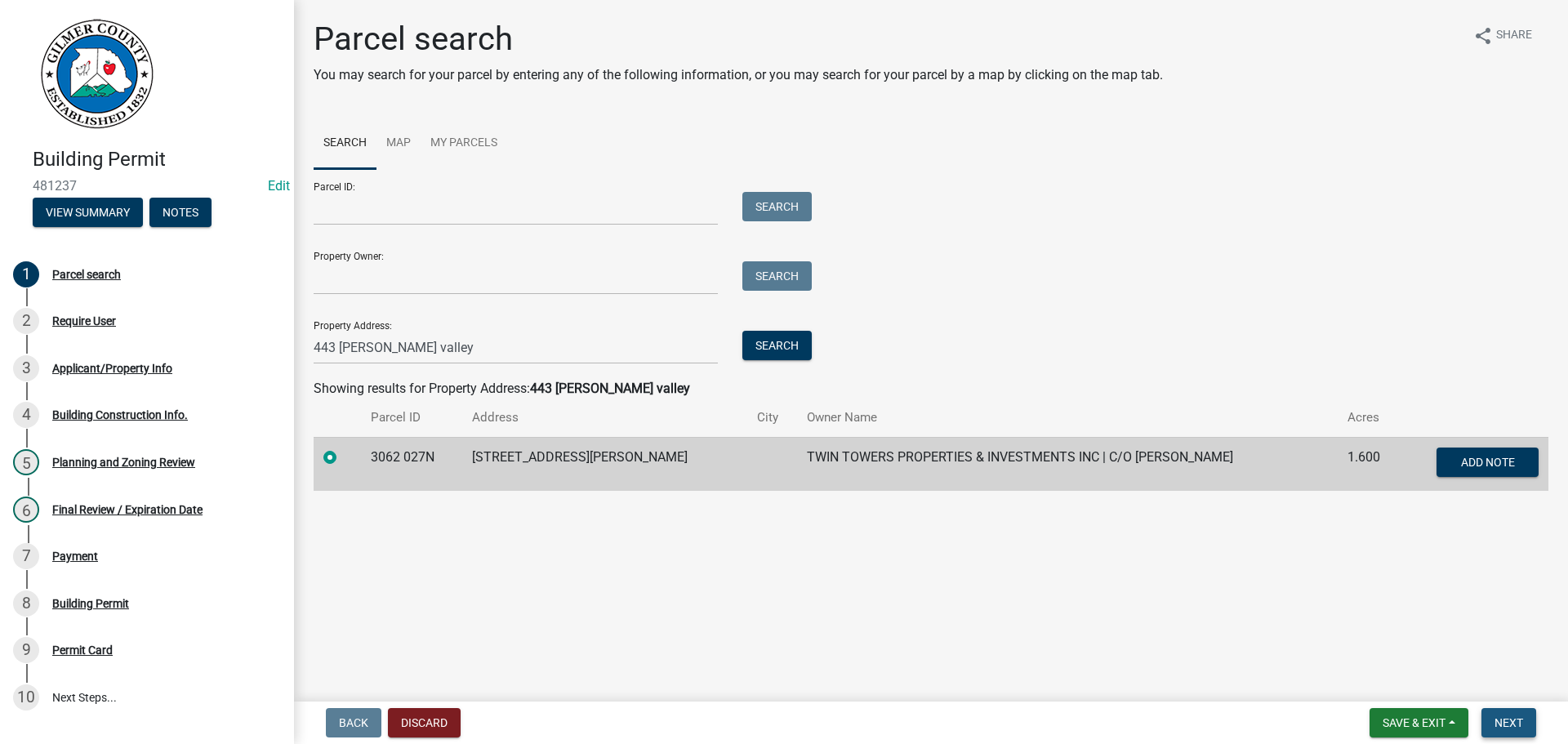
click at [1512, 719] on span "Next" at bounding box center [1509, 722] width 28 height 13
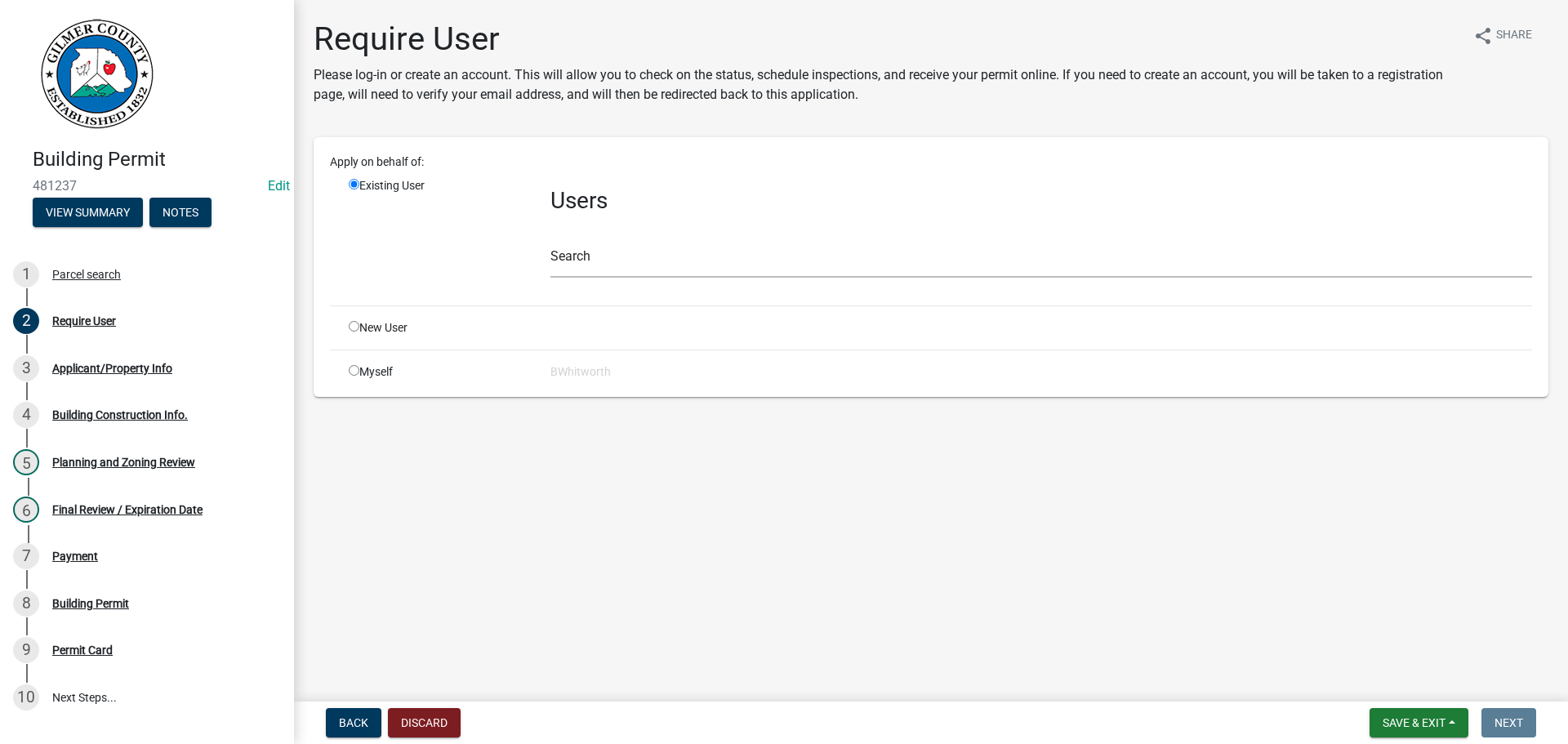
click at [674, 33] on h1 "Require User" at bounding box center [886, 40] width 1146 height 40
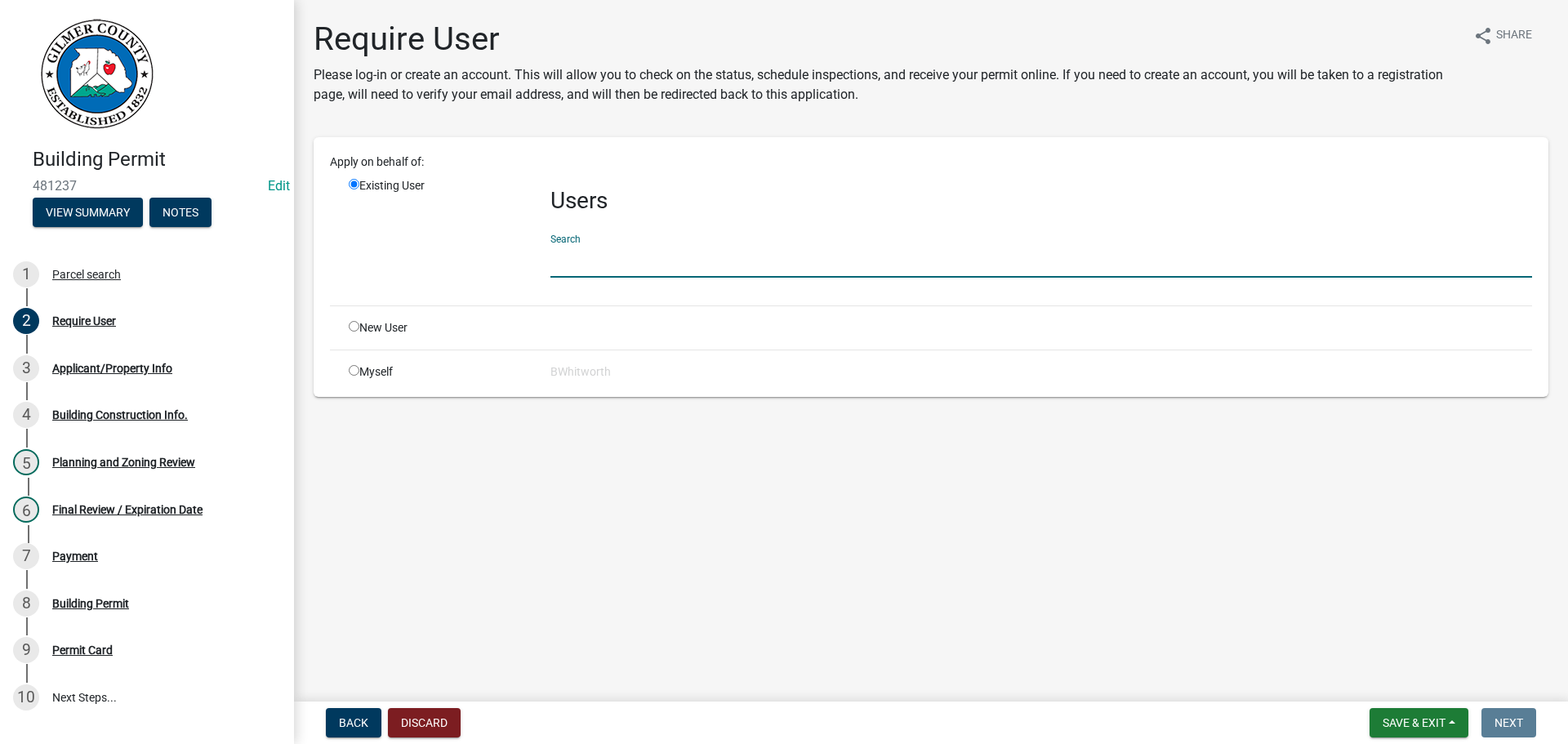
click at [636, 273] on input "text" at bounding box center [1041, 260] width 981 height 33
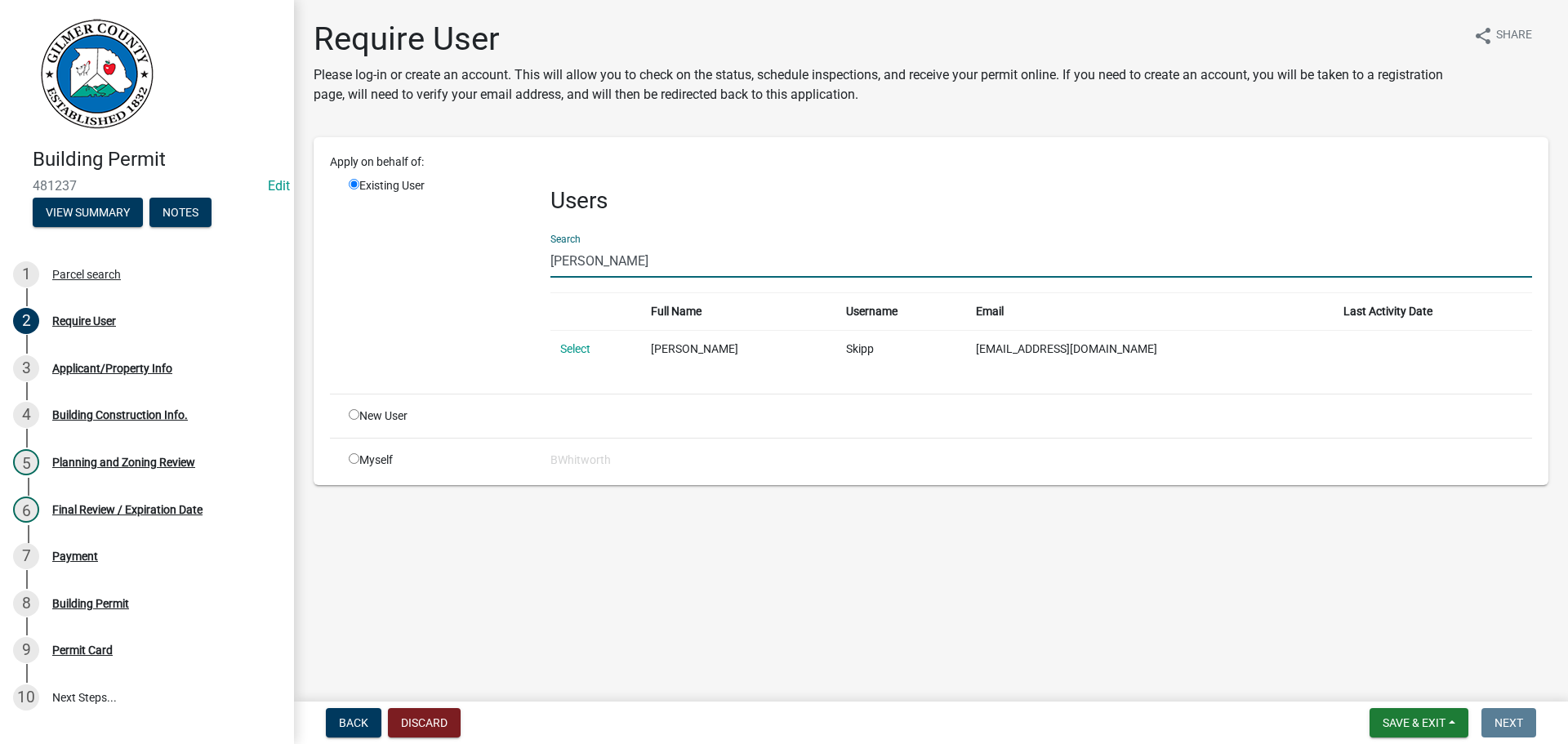
type input "[PERSON_NAME]"
click at [575, 349] on link "Select" at bounding box center [575, 349] width 30 height 13
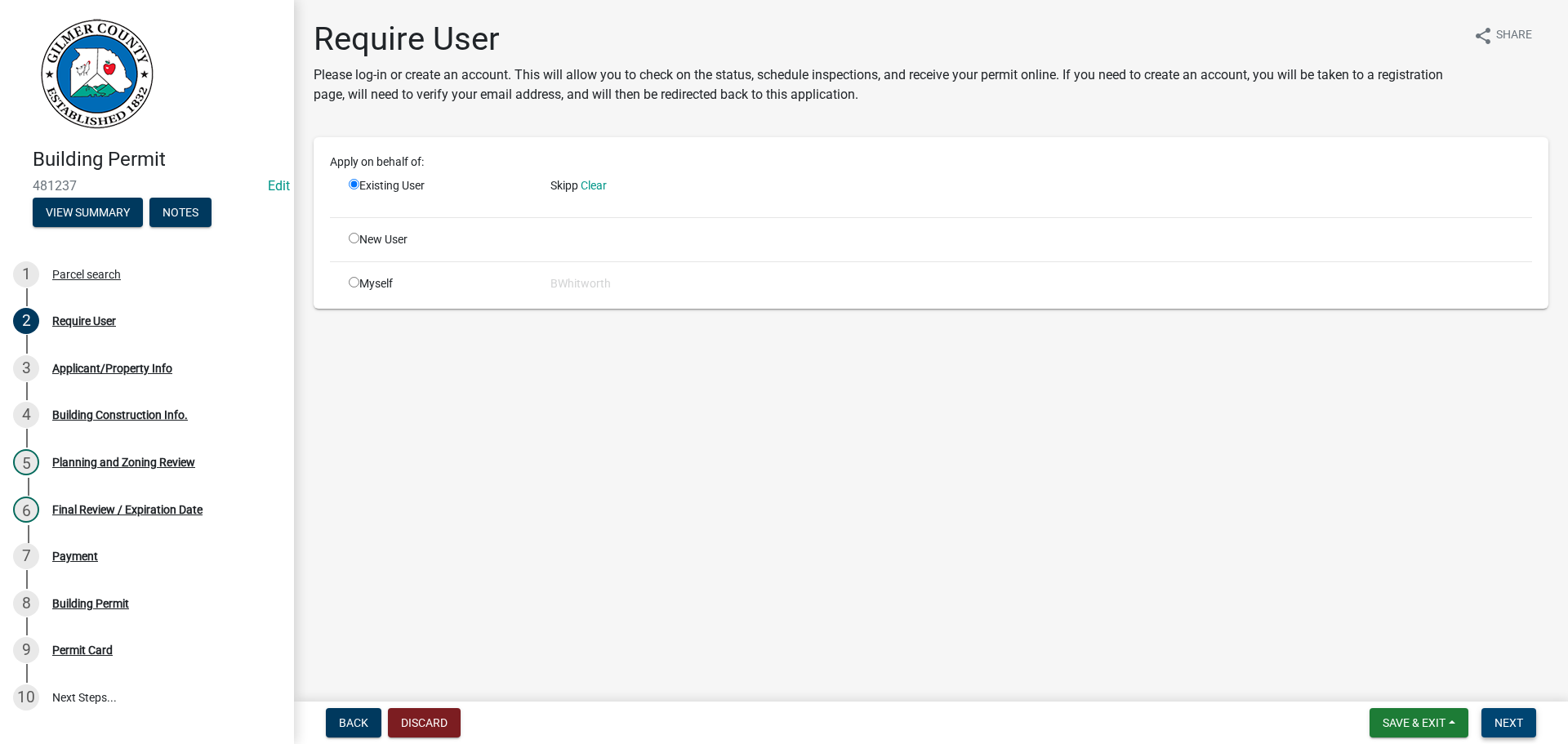
click at [1501, 722] on span "Next" at bounding box center [1509, 722] width 28 height 13
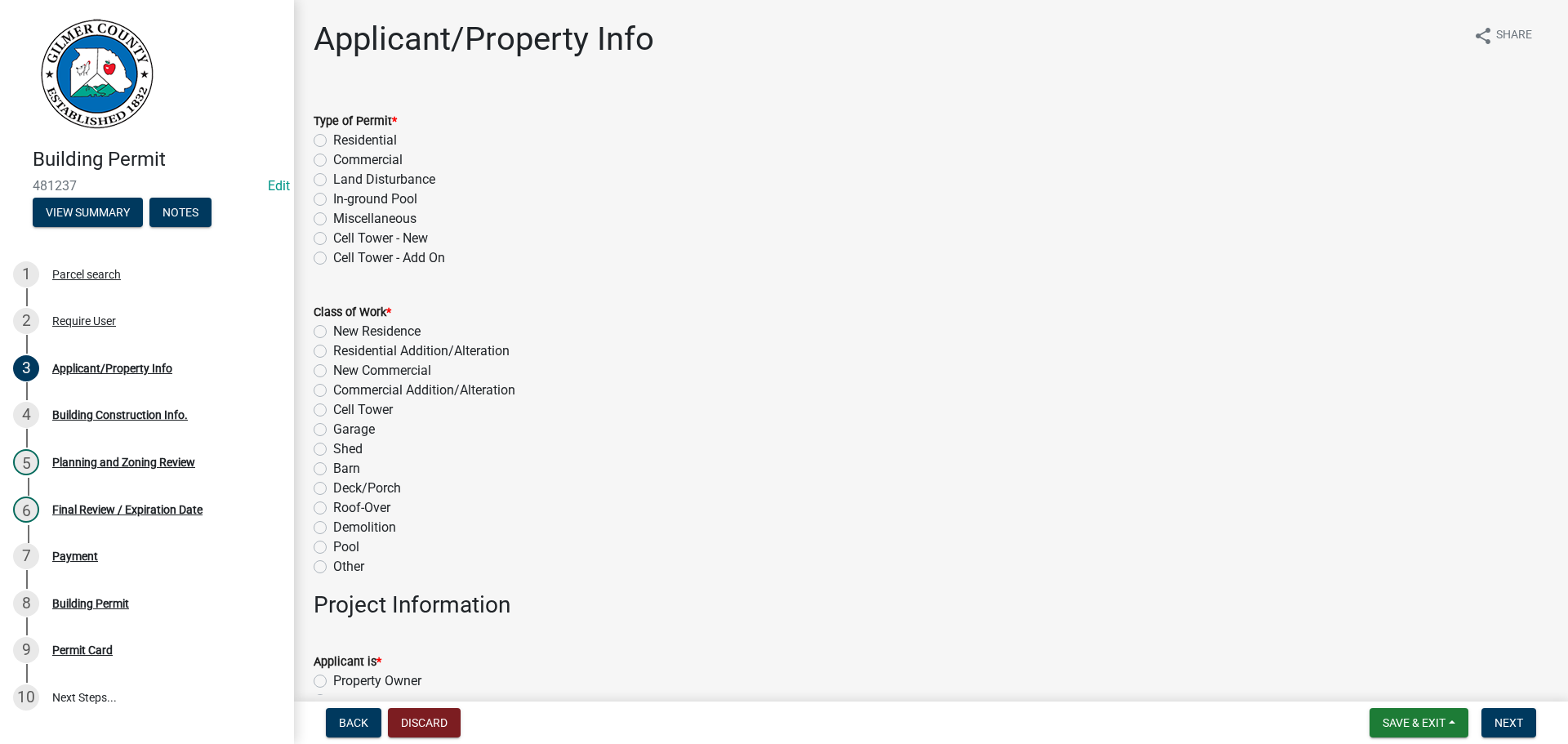
click at [333, 219] on label "Miscellaneous" at bounding box center [375, 219] width 83 height 20
click at [333, 219] on input "Miscellaneous" at bounding box center [338, 214] width 10 height 10
radio input "true"
click at [333, 427] on label "Garage" at bounding box center [354, 429] width 42 height 20
click at [333, 427] on input "Garage" at bounding box center [338, 424] width 10 height 10
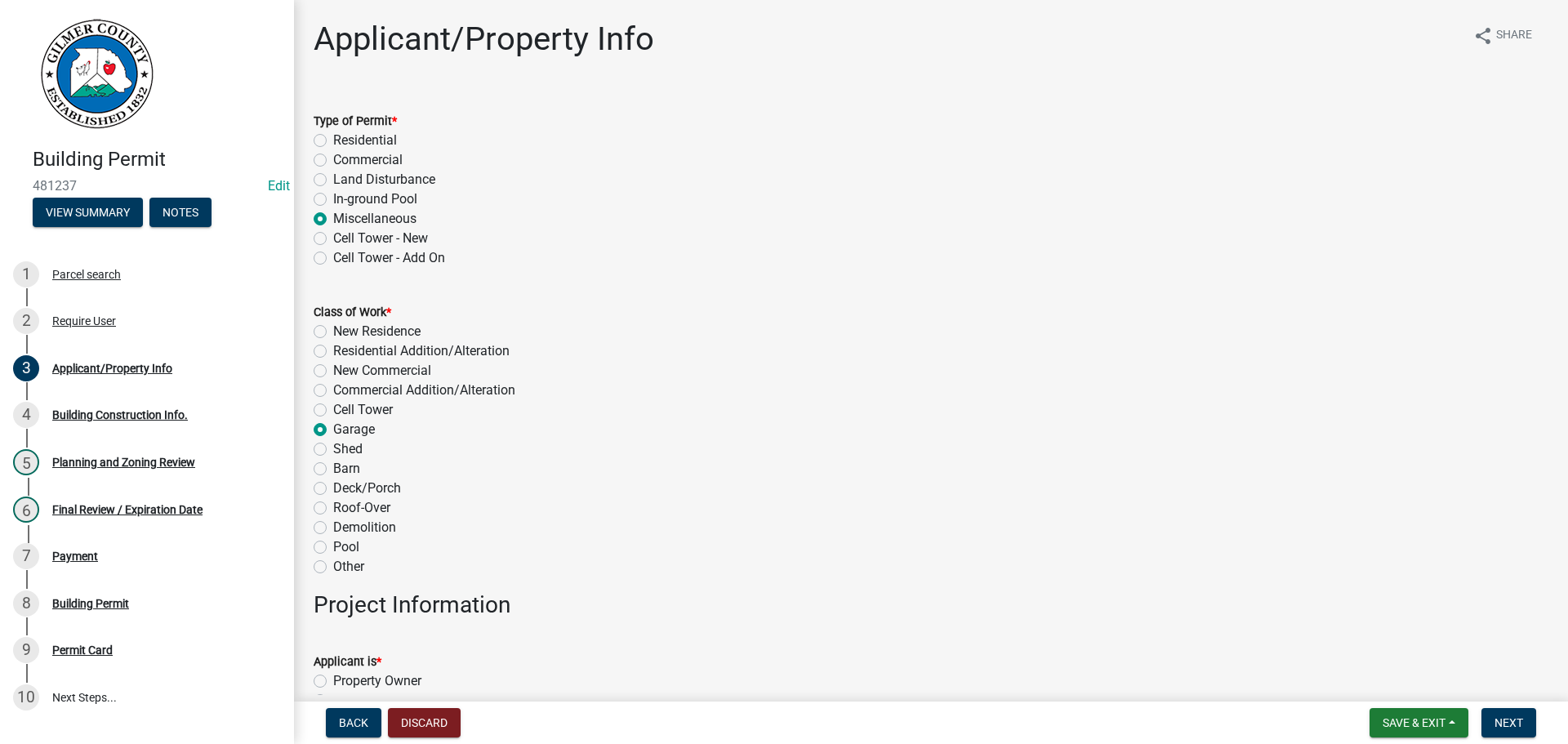
radio input "true"
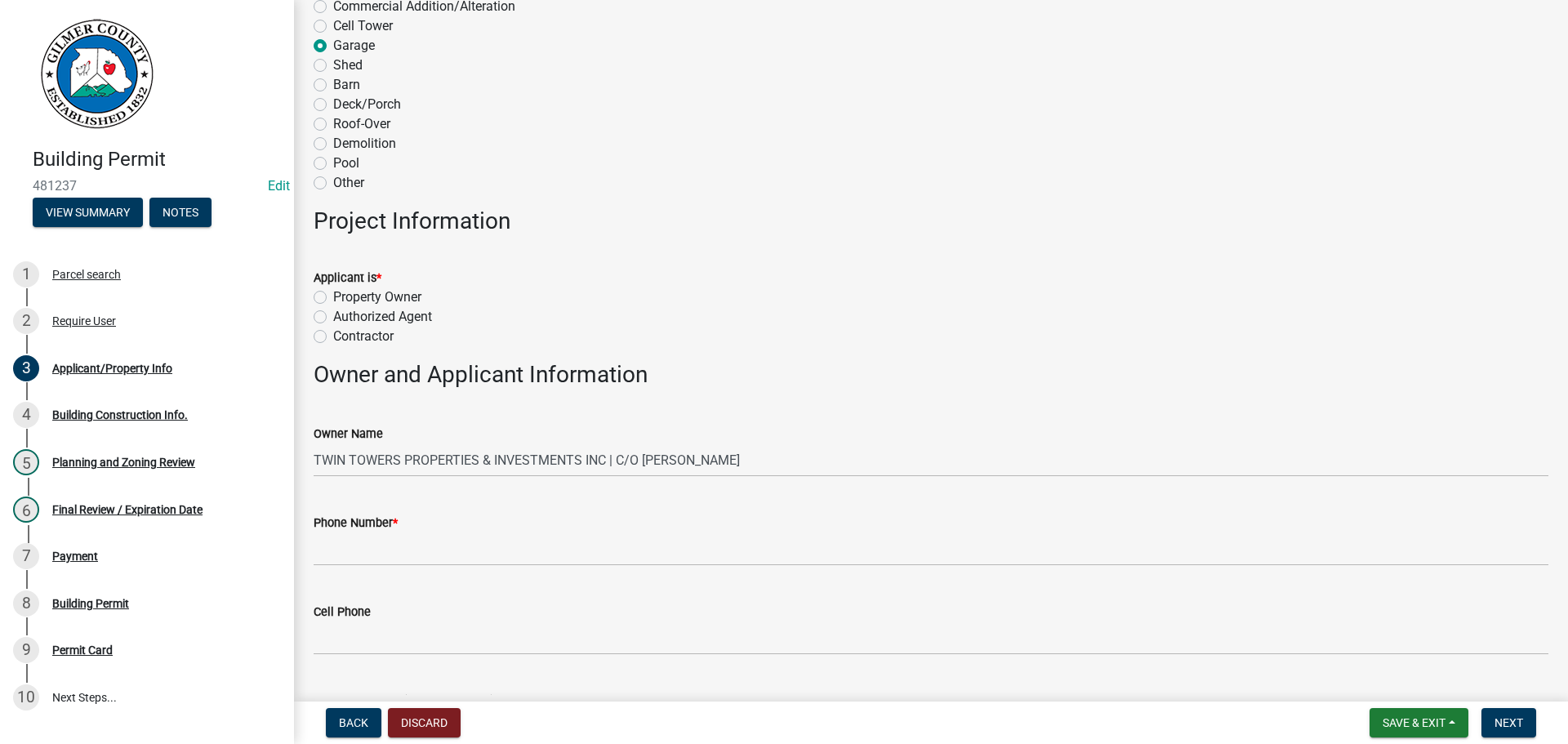
scroll to position [489, 0]
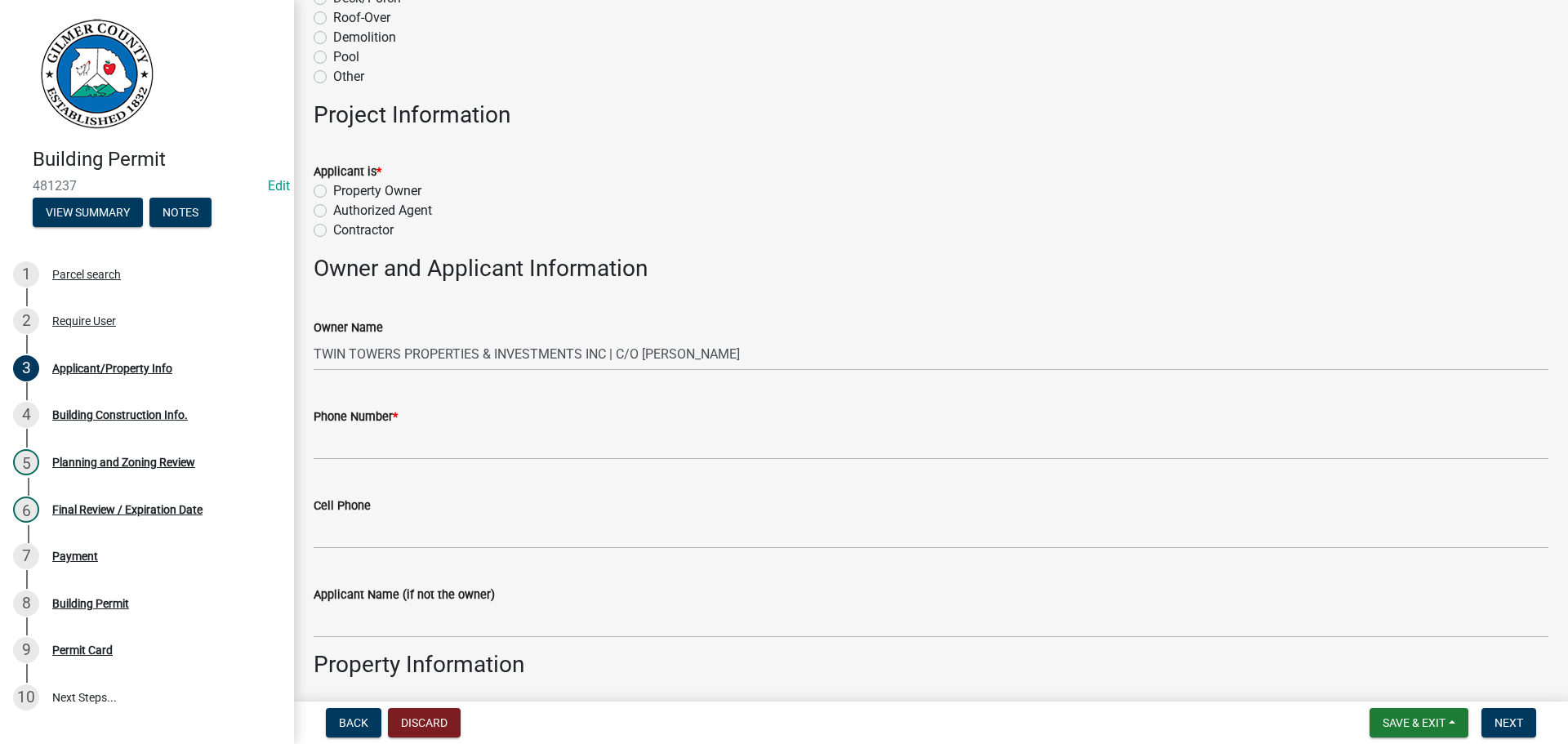
click at [665, 173] on div "Applicant is *" at bounding box center [930, 171] width 1235 height 20
click at [1000, 114] on h3 "Project Information" at bounding box center [930, 114] width 1235 height 27
click at [333, 191] on label "Property Owner" at bounding box center [376, 190] width 88 height 20
click at [333, 191] on input "Property Owner" at bounding box center [338, 186] width 10 height 10
radio input "true"
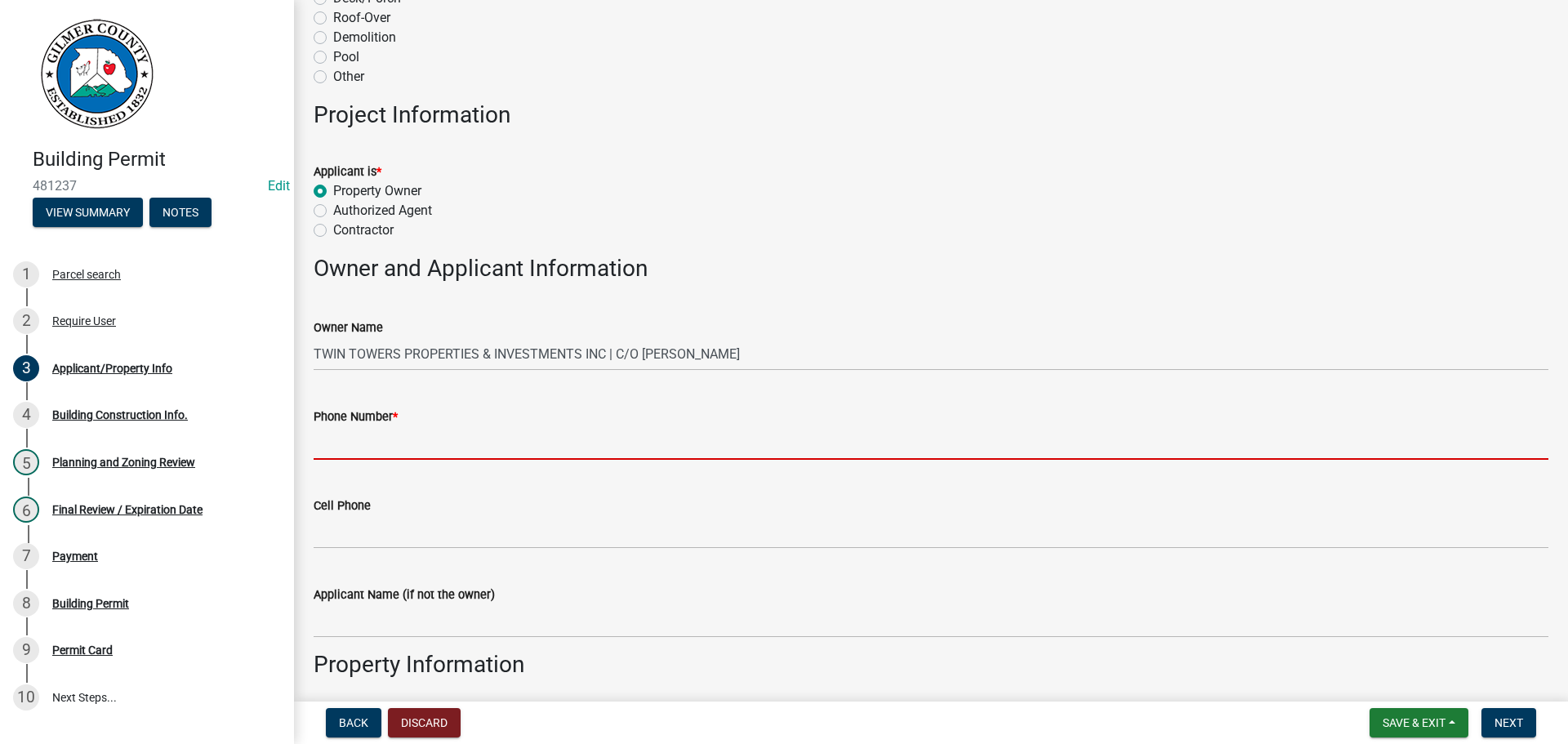
drag, startPoint x: 380, startPoint y: 442, endPoint x: 402, endPoint y: 439, distance: 22.2
click at [380, 442] on input "Phone Number *" at bounding box center [930, 442] width 1235 height 33
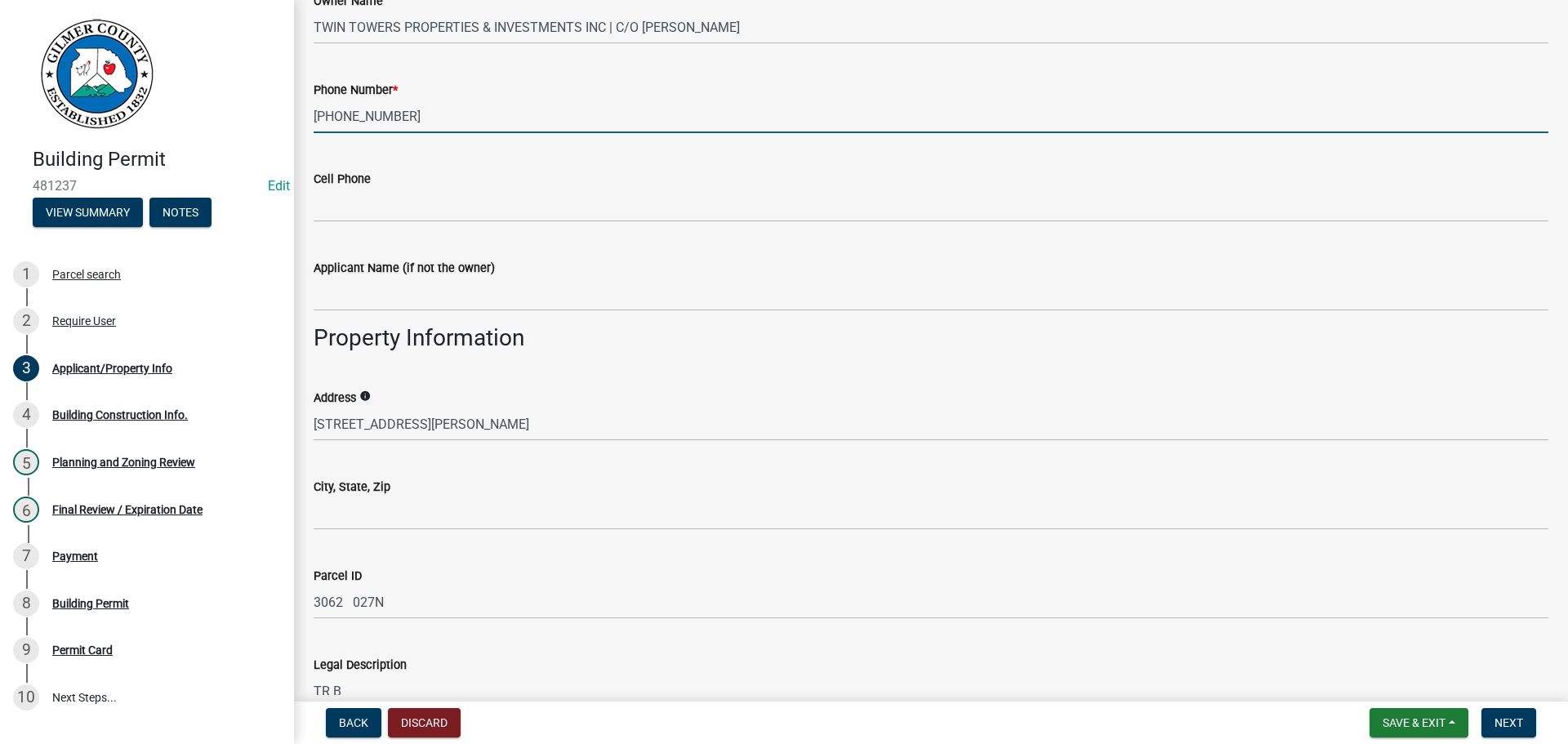
scroll to position [980, 0]
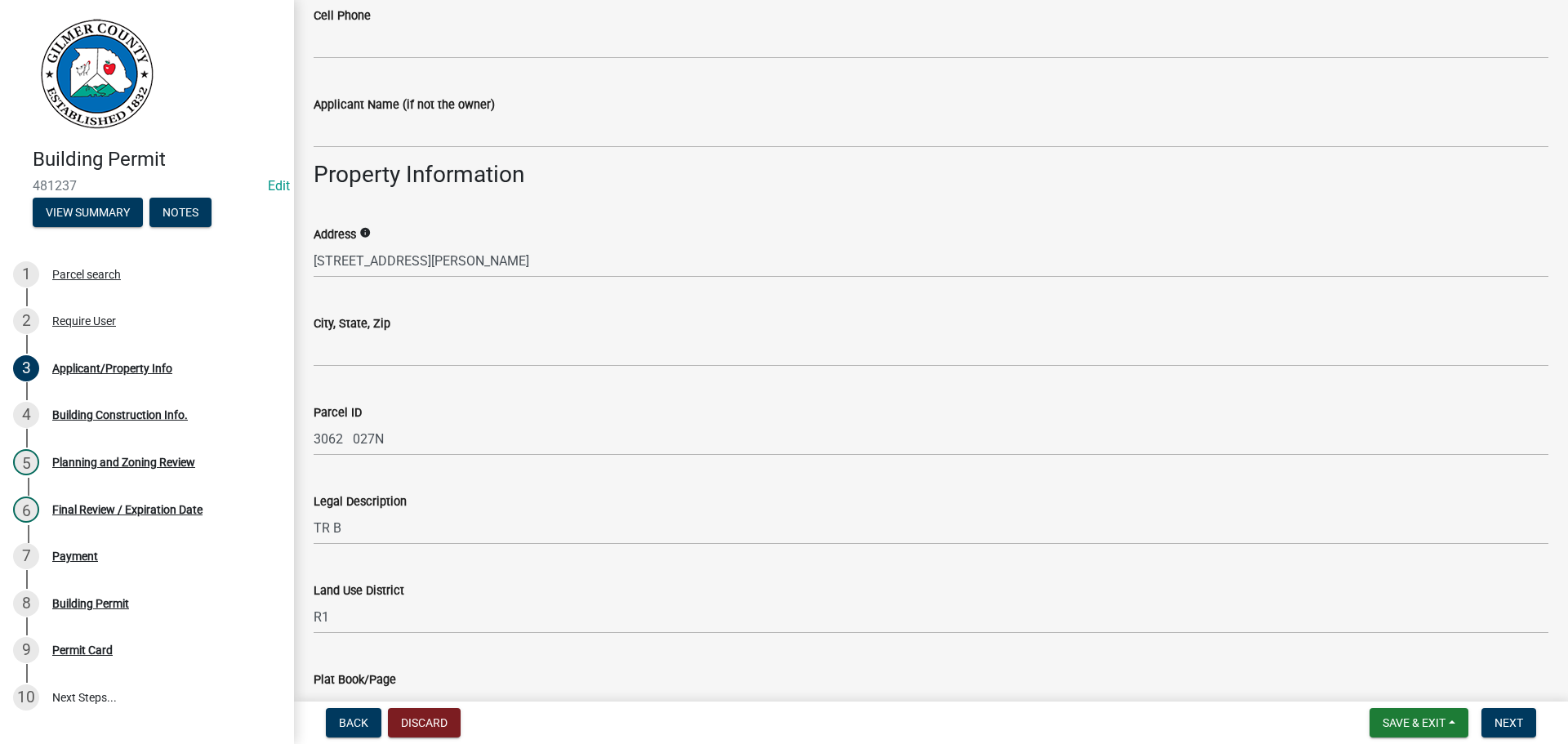
type input "[PHONE_NUMBER]"
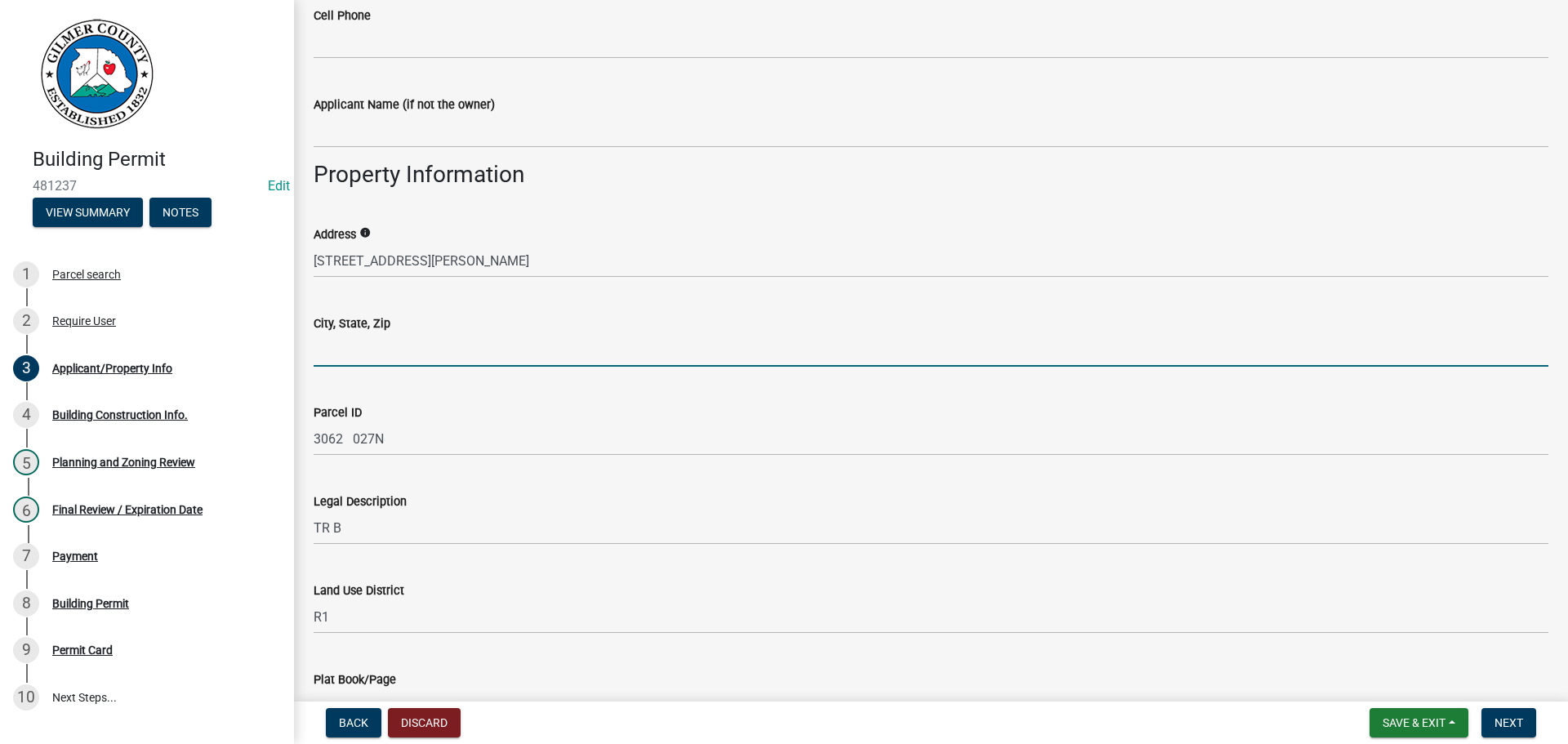
click at [347, 344] on input "City, State, Zip" at bounding box center [930, 349] width 1235 height 33
type input "ELLIJAY GA 30540"
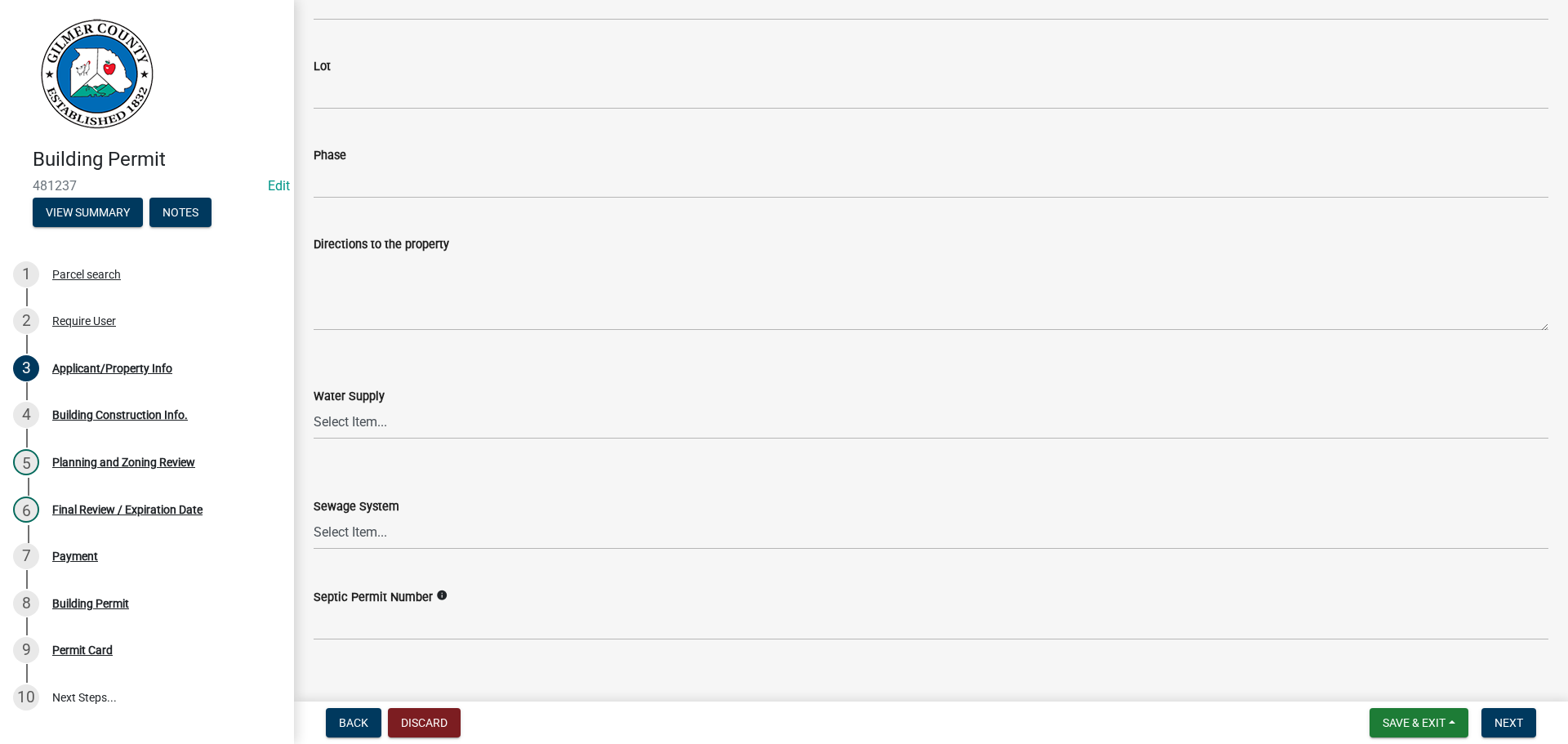
scroll to position [1959, 0]
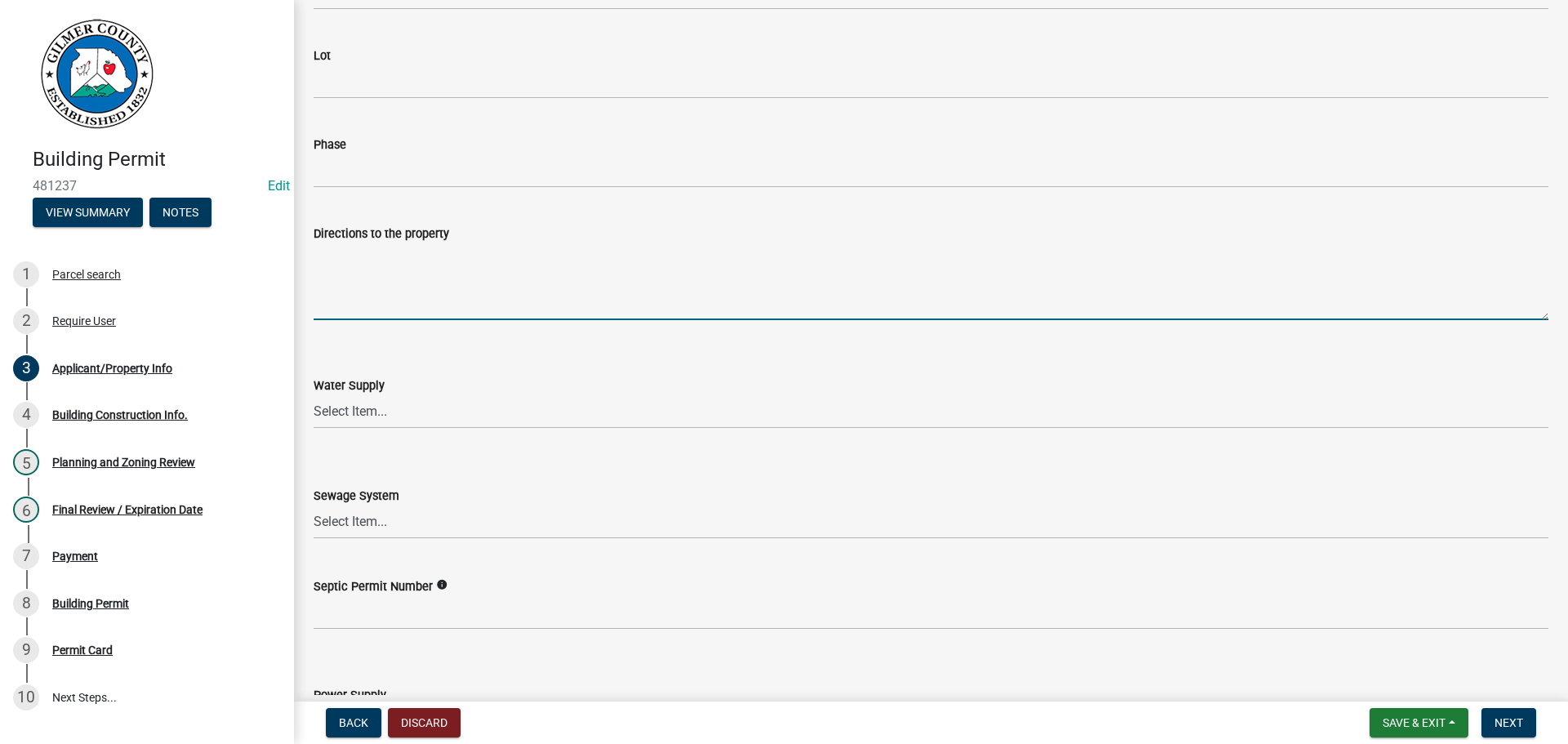
click at [384, 283] on textarea "Directions to the property" at bounding box center [930, 281] width 1235 height 76
click at [318, 254] on textarea "flat branch n, to [PERSON_NAME] vALLEY" at bounding box center [930, 281] width 1235 height 76
click at [346, 258] on textarea "Flat branch n, to [PERSON_NAME][GEOGRAPHIC_DATA]" at bounding box center [930, 281] width 1235 height 76
click at [388, 257] on textarea "Flat Branch n, to [PERSON_NAME][GEOGRAPHIC_DATA]" at bounding box center [930, 281] width 1235 height 76
click at [493, 258] on textarea "Flat Branch N, to [PERSON_NAME][GEOGRAPHIC_DATA]" at bounding box center [930, 281] width 1235 height 76
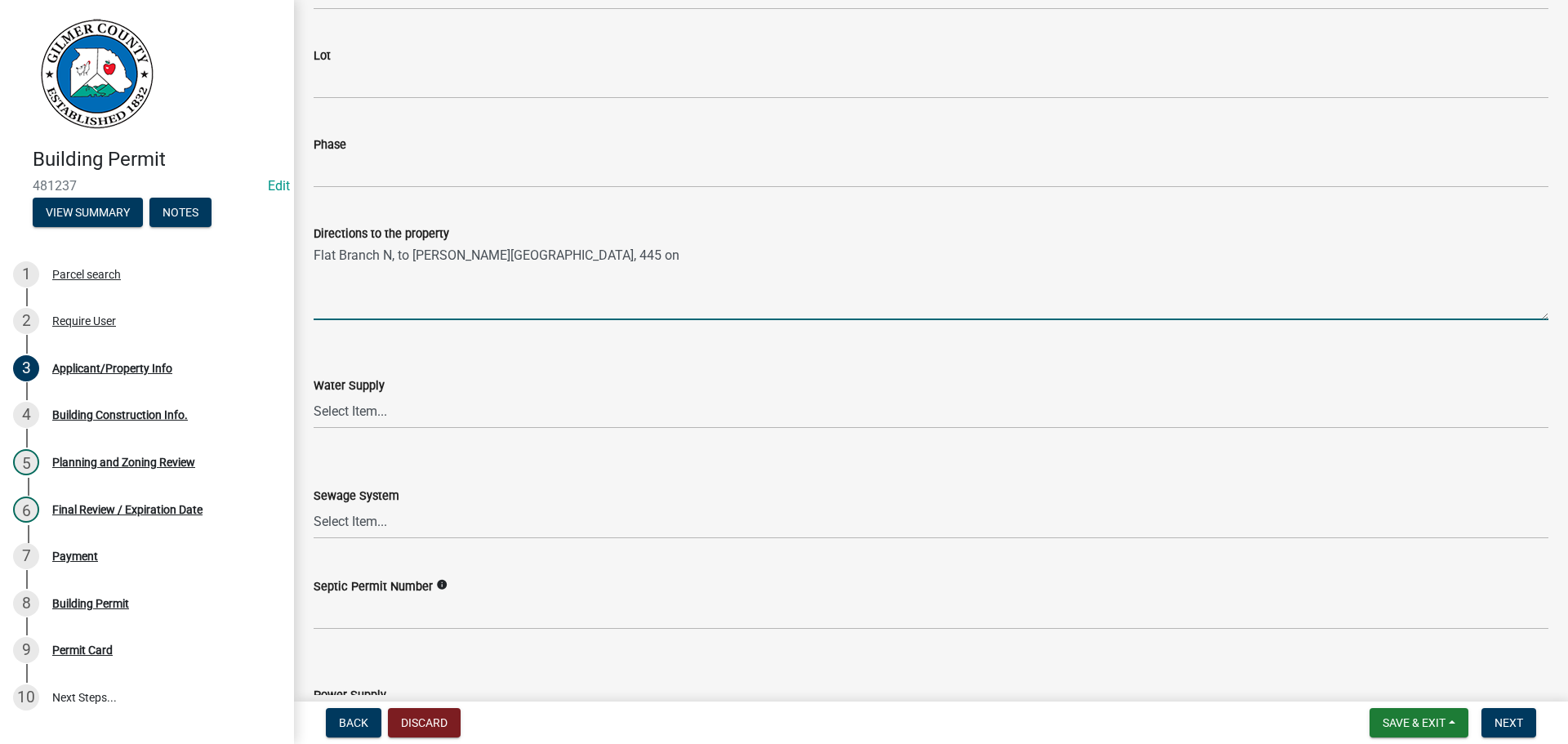
click at [414, 252] on textarea "Flat Branch N, to [PERSON_NAME][GEOGRAPHIC_DATA], 445 on" at bounding box center [930, 281] width 1235 height 76
click at [571, 258] on textarea "Flat Branch N, to rt on [PERSON_NAME][GEOGRAPHIC_DATA], 445 on" at bounding box center [930, 281] width 1235 height 76
click at [560, 250] on textarea "Flat Branch N, to rt on [PERSON_NAME][GEOGRAPHIC_DATA], LT AT 443" at bounding box center [930, 281] width 1235 height 76
click at [606, 253] on textarea "Flat Branch N, to rt on [PERSON_NAME][GEOGRAPHIC_DATA], LT at 443" at bounding box center [930, 281] width 1235 height 76
click at [604, 256] on textarea "Flat Branch N, to rt on [PERSON_NAME][GEOGRAPHIC_DATA], LT at 443 follw concret…" at bounding box center [930, 281] width 1235 height 76
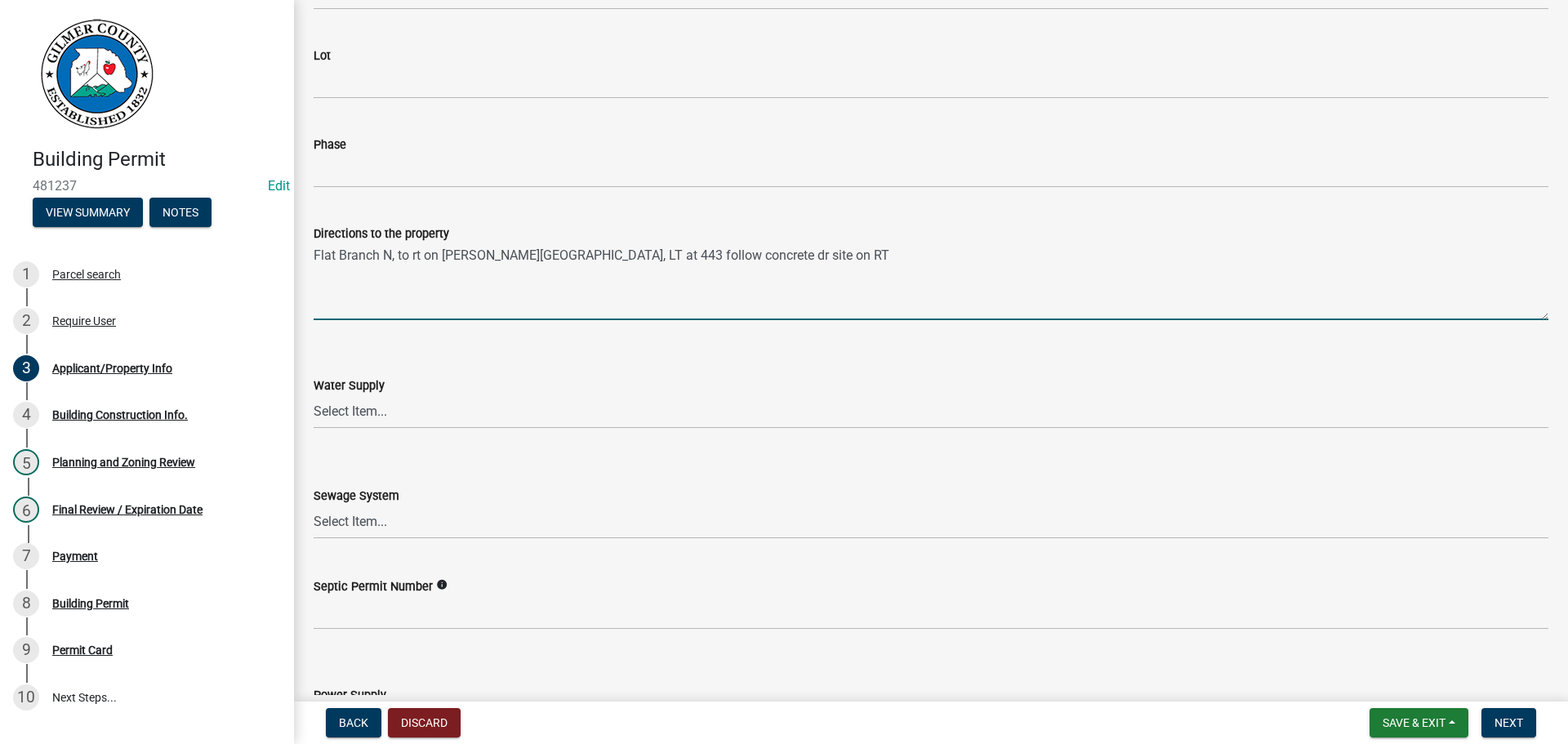
type textarea "Flat Branch N, to rt on [PERSON_NAME][GEOGRAPHIC_DATA], LT at 443 follow concre…"
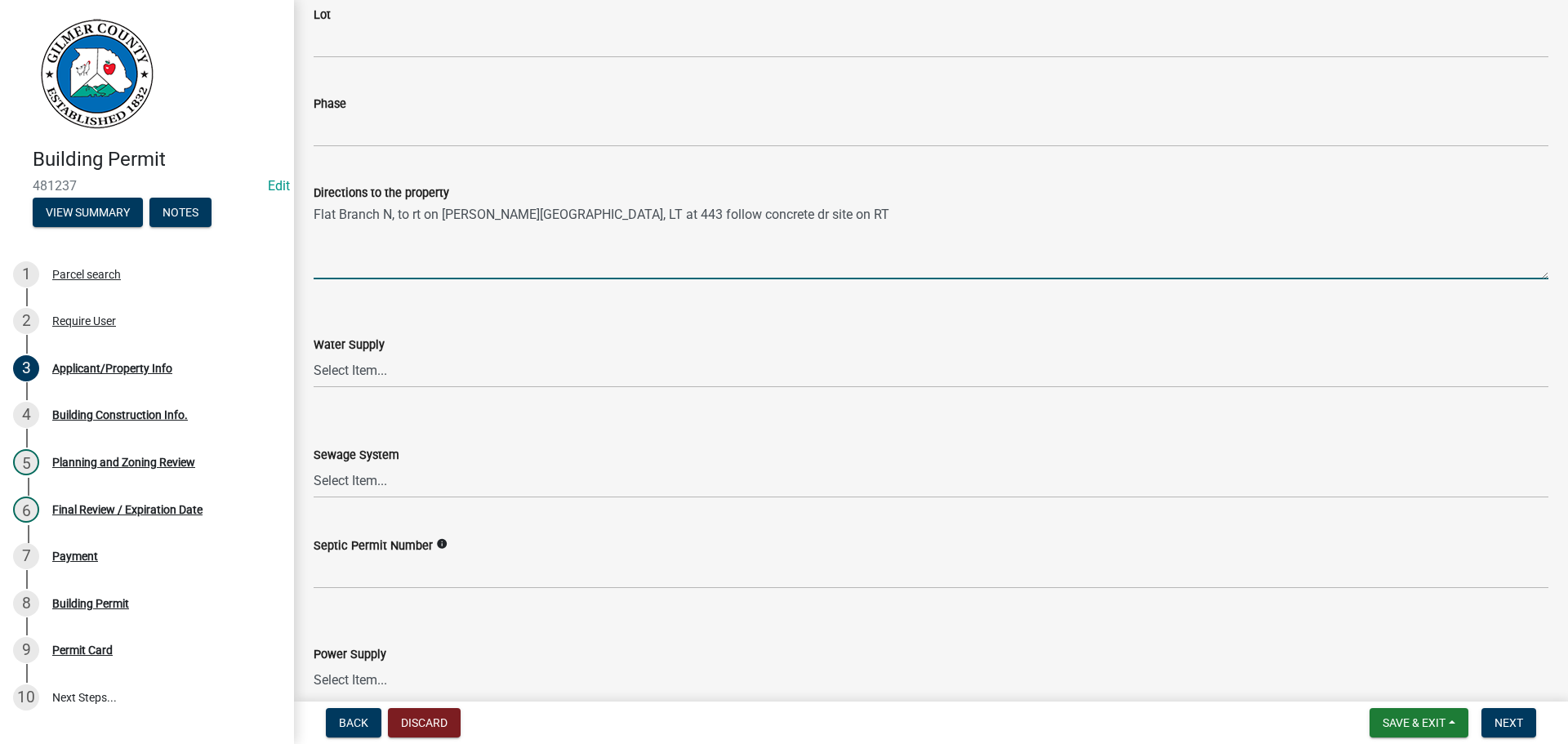
scroll to position [2041, 0]
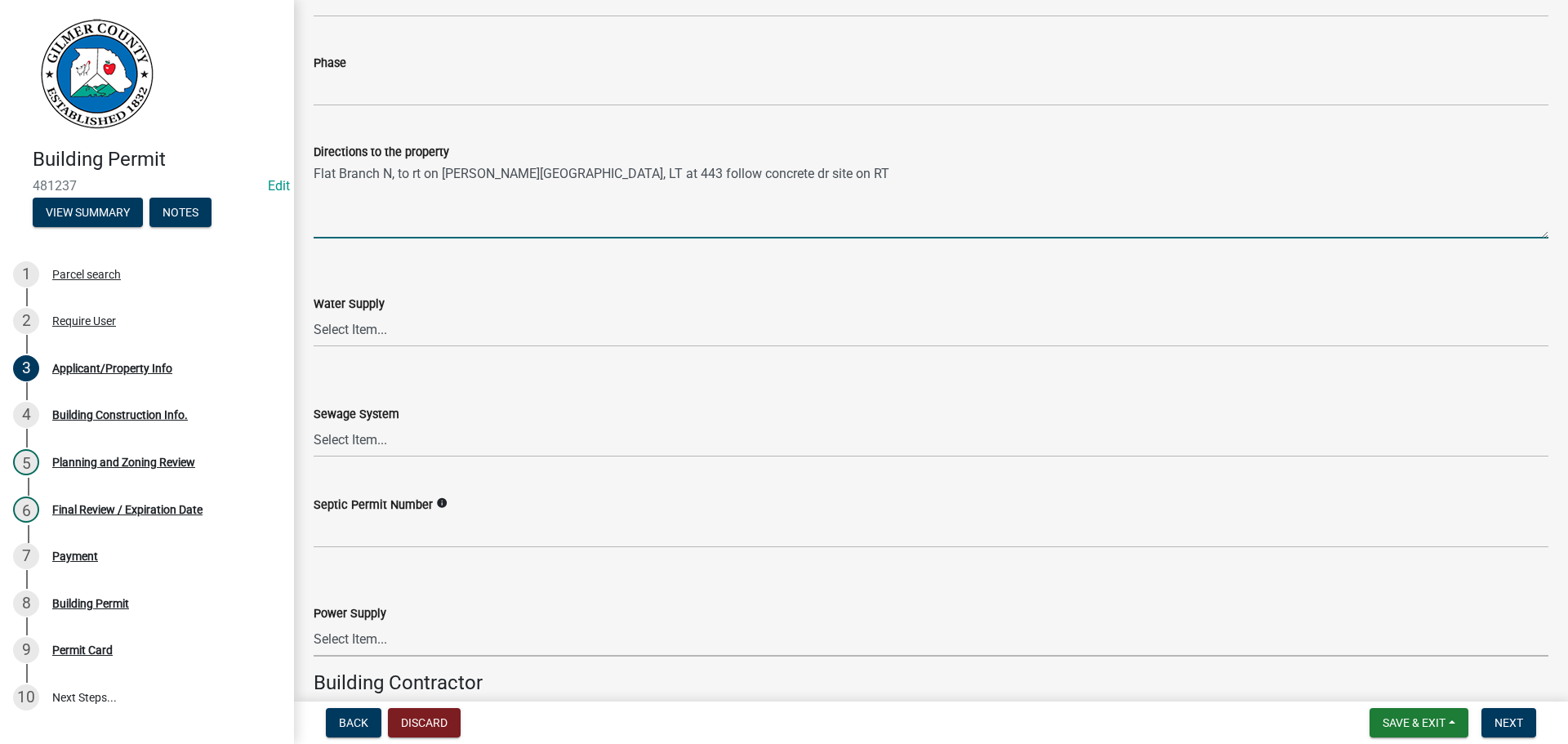
click at [396, 641] on select "Select Item... Amicalola EMC [GEOGRAPHIC_DATA] EMC Tri-State Power [US_STATE] P…" at bounding box center [930, 638] width 1235 height 33
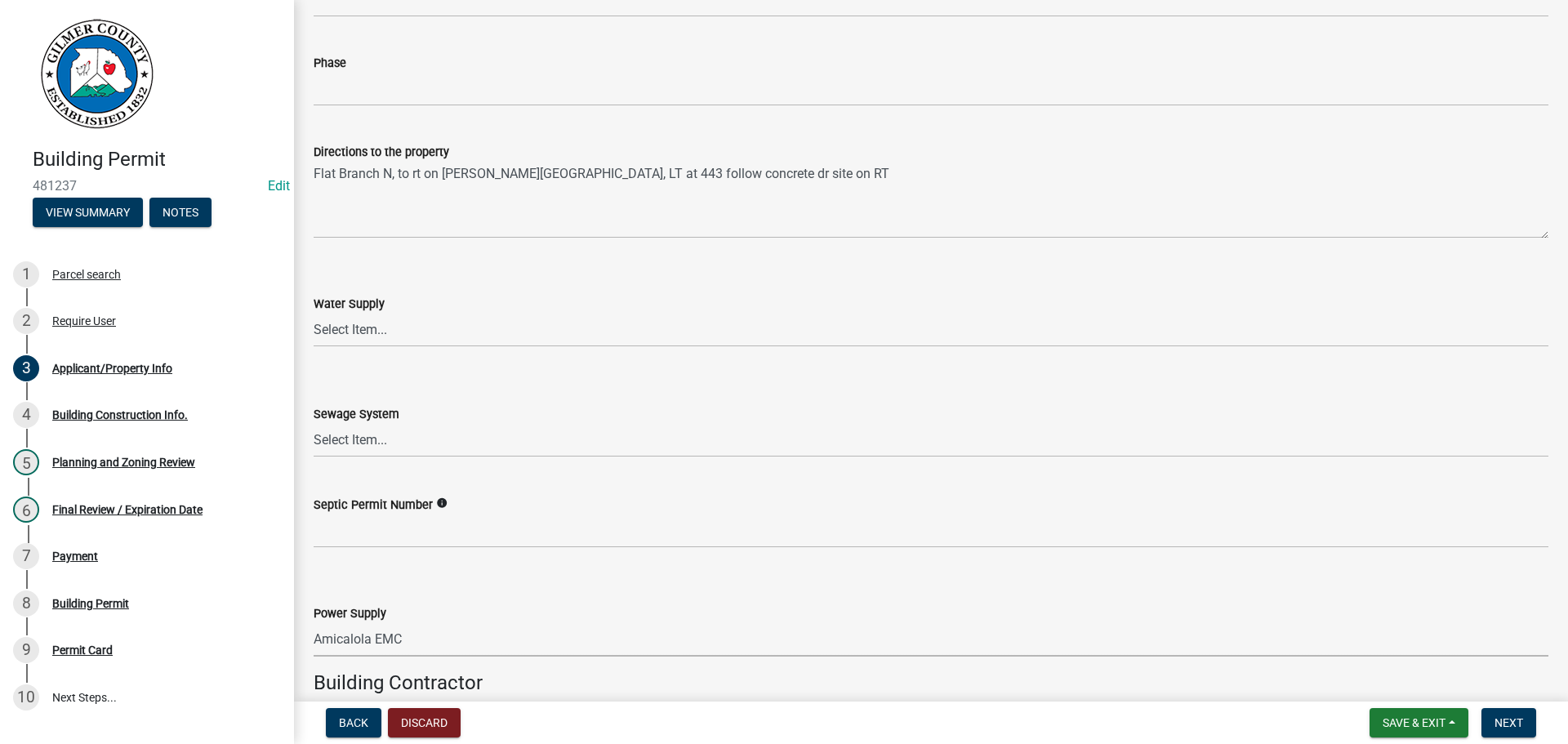
click at [313, 622] on select "Select Item... Amicalola EMC [GEOGRAPHIC_DATA] EMC Tri-State Power [US_STATE] P…" at bounding box center [930, 638] width 1235 height 33
select select "c9feaa94-b03b-4165-97cf-90fdf63947c5"
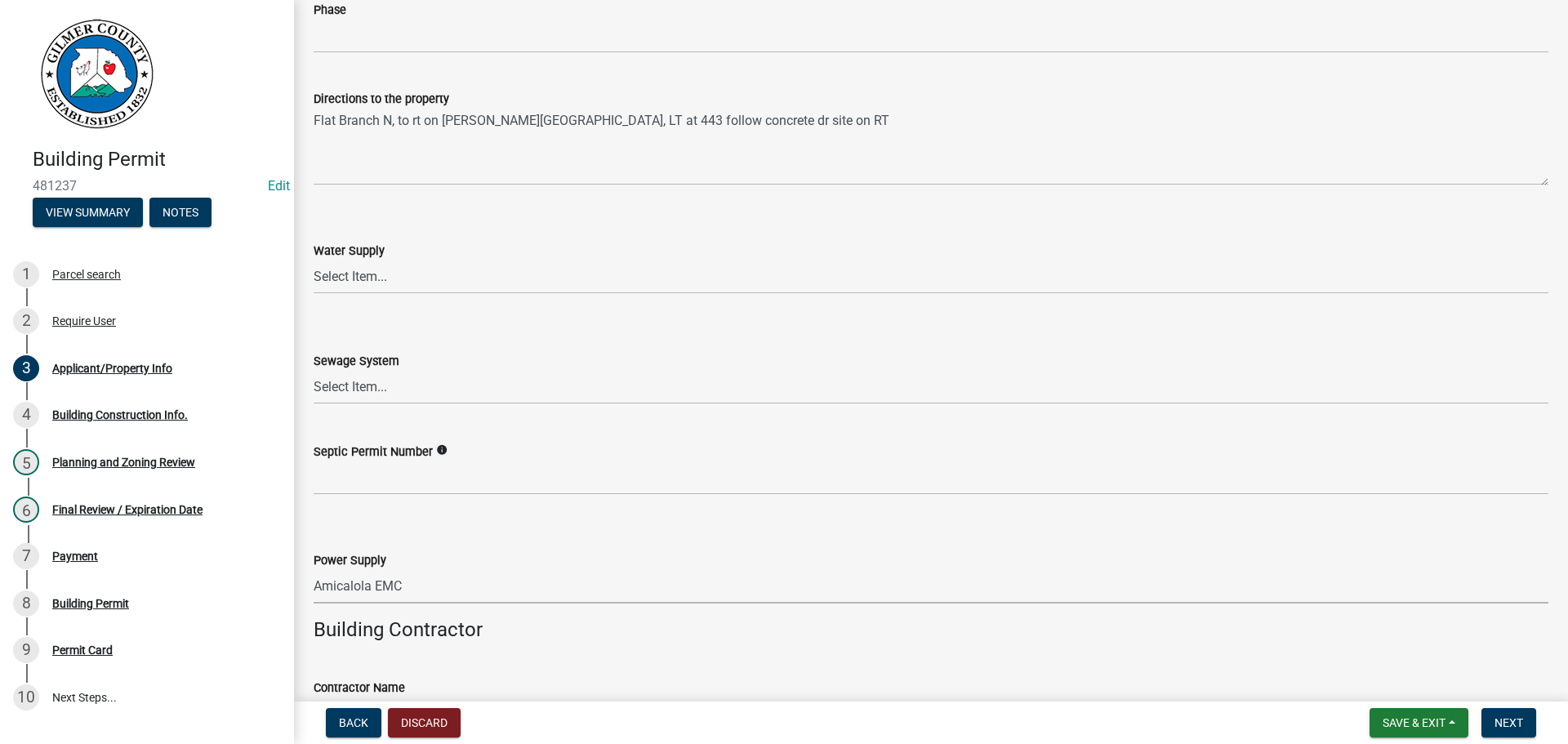
scroll to position [2122, 0]
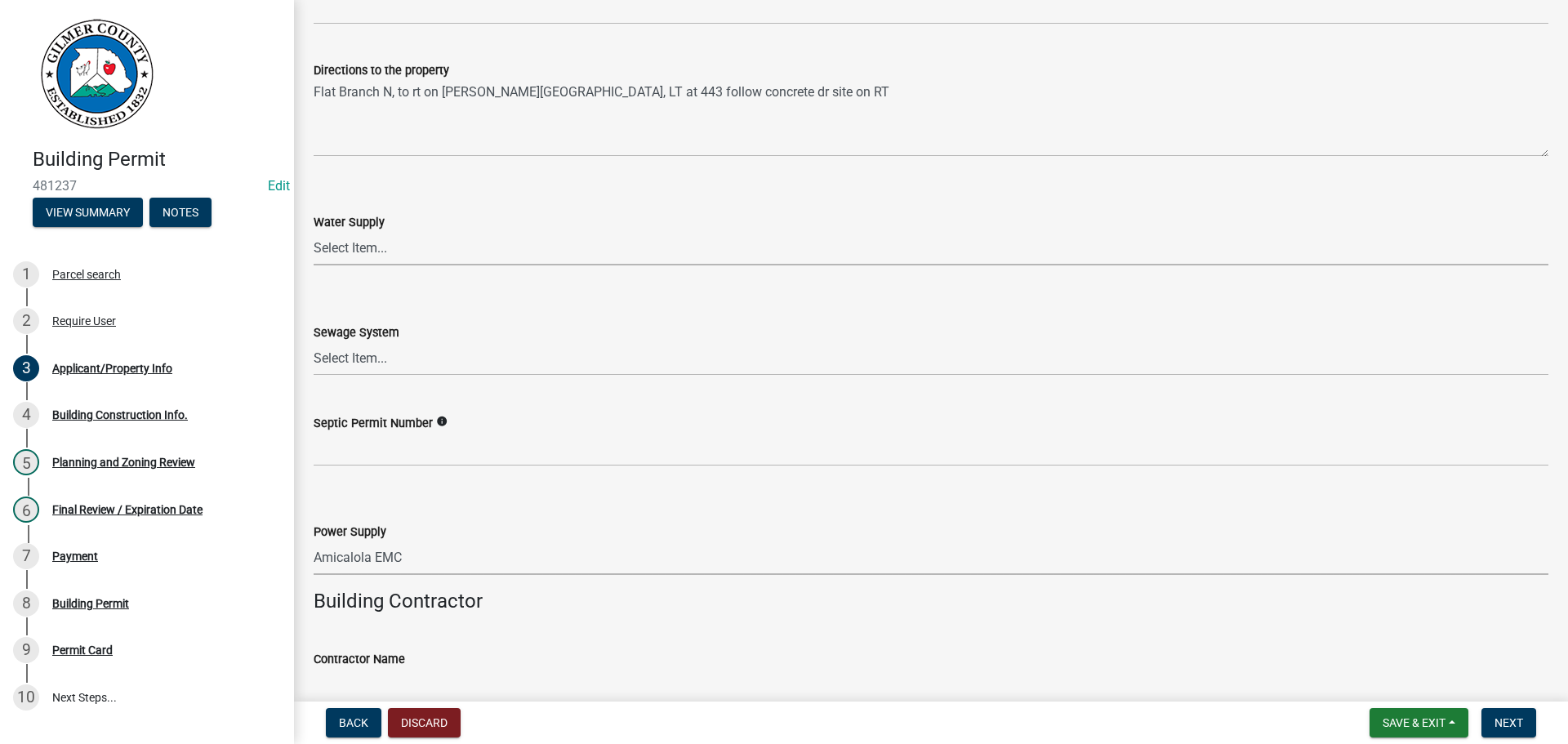
click at [432, 255] on select "Select Item... Well Community Public Spring" at bounding box center [930, 248] width 1235 height 33
click at [313, 232] on select "Select Item... Well Community Public Spring" at bounding box center [930, 248] width 1235 height 33
select select "6d3c22a4-bb85-4608-b1e4-8a8b34b9a216"
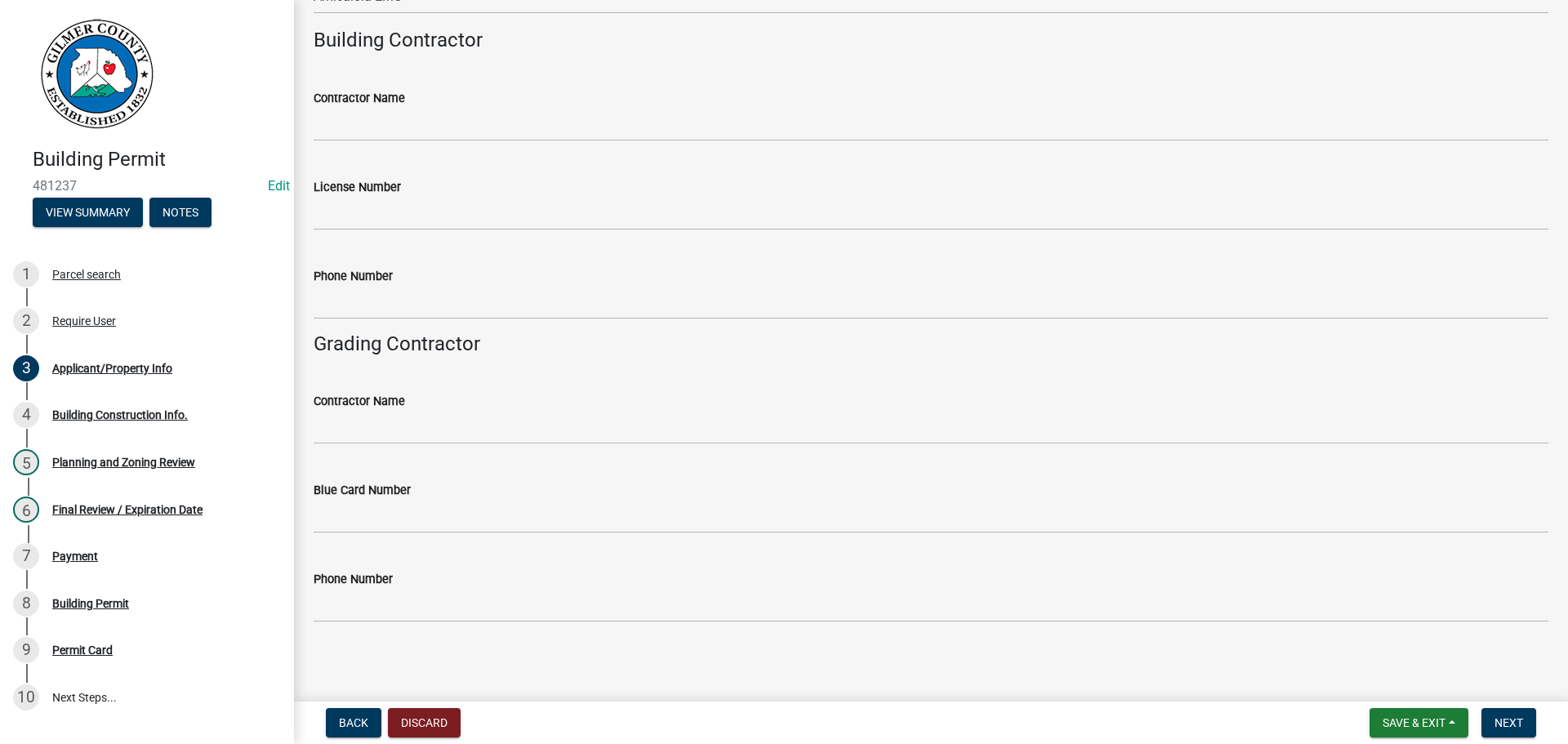
scroll to position [2687, 0]
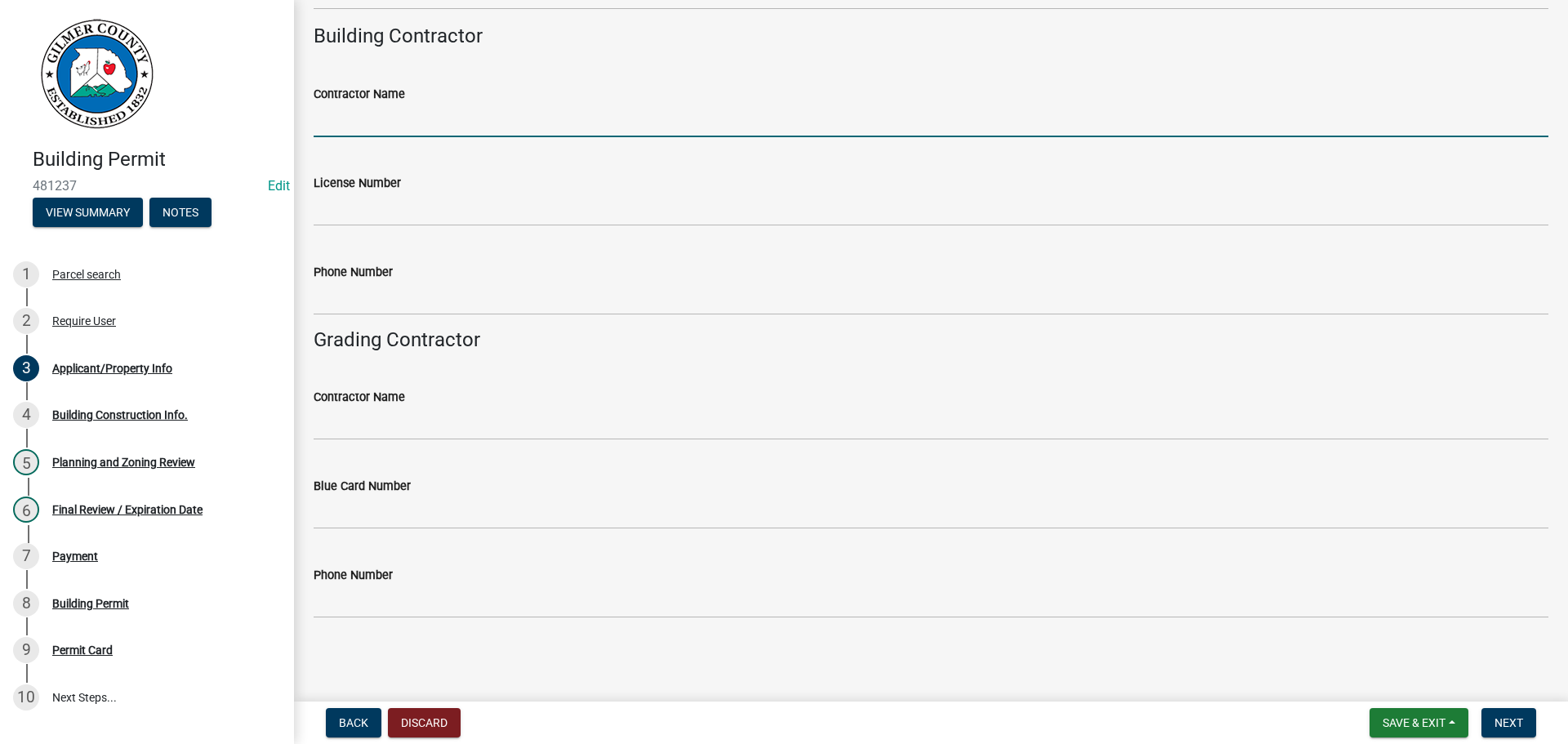
click at [462, 116] on input "Contractor Name" at bounding box center [930, 120] width 1235 height 33
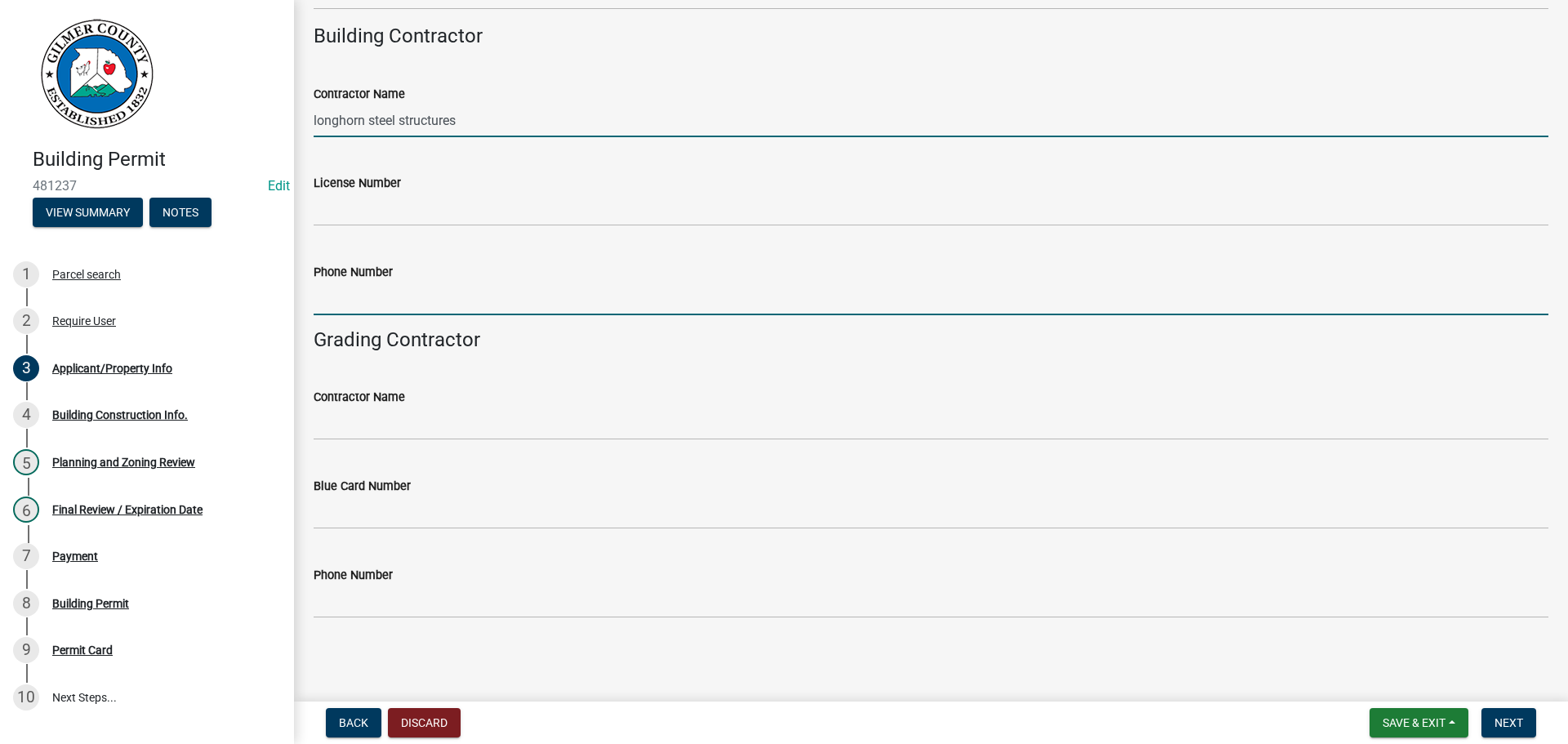
click at [423, 284] on input "Phone Number" at bounding box center [930, 298] width 1235 height 33
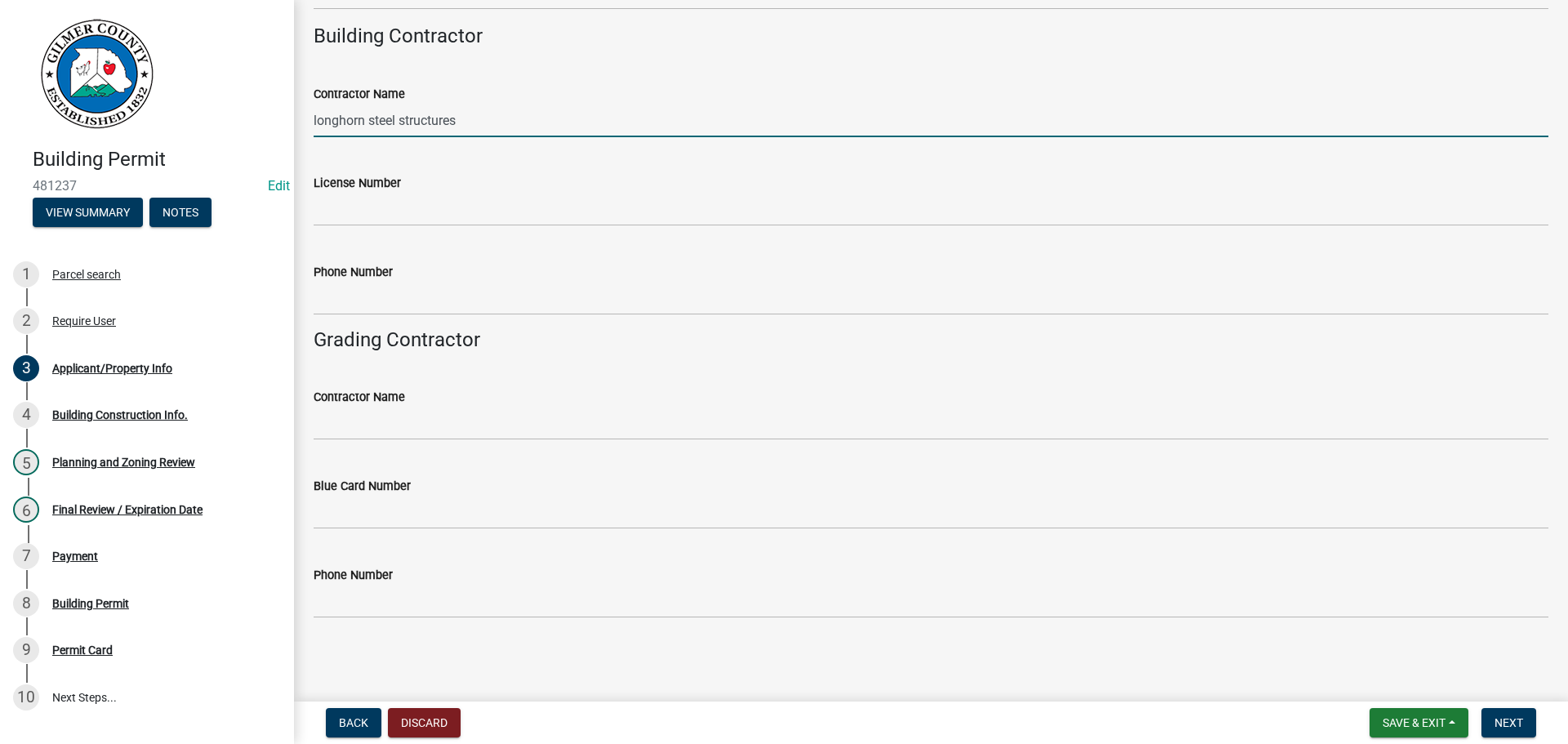
drag, startPoint x: 465, startPoint y: 122, endPoint x: -57, endPoint y: 110, distance: 522.1
click at [0, 110] on html "Internet Explorer does NOT work with GeoPermits. Get a new browser for more sec…" at bounding box center [784, 372] width 1568 height 744
type input "LONGHORN [PERSON_NAME] STRUCTURES"
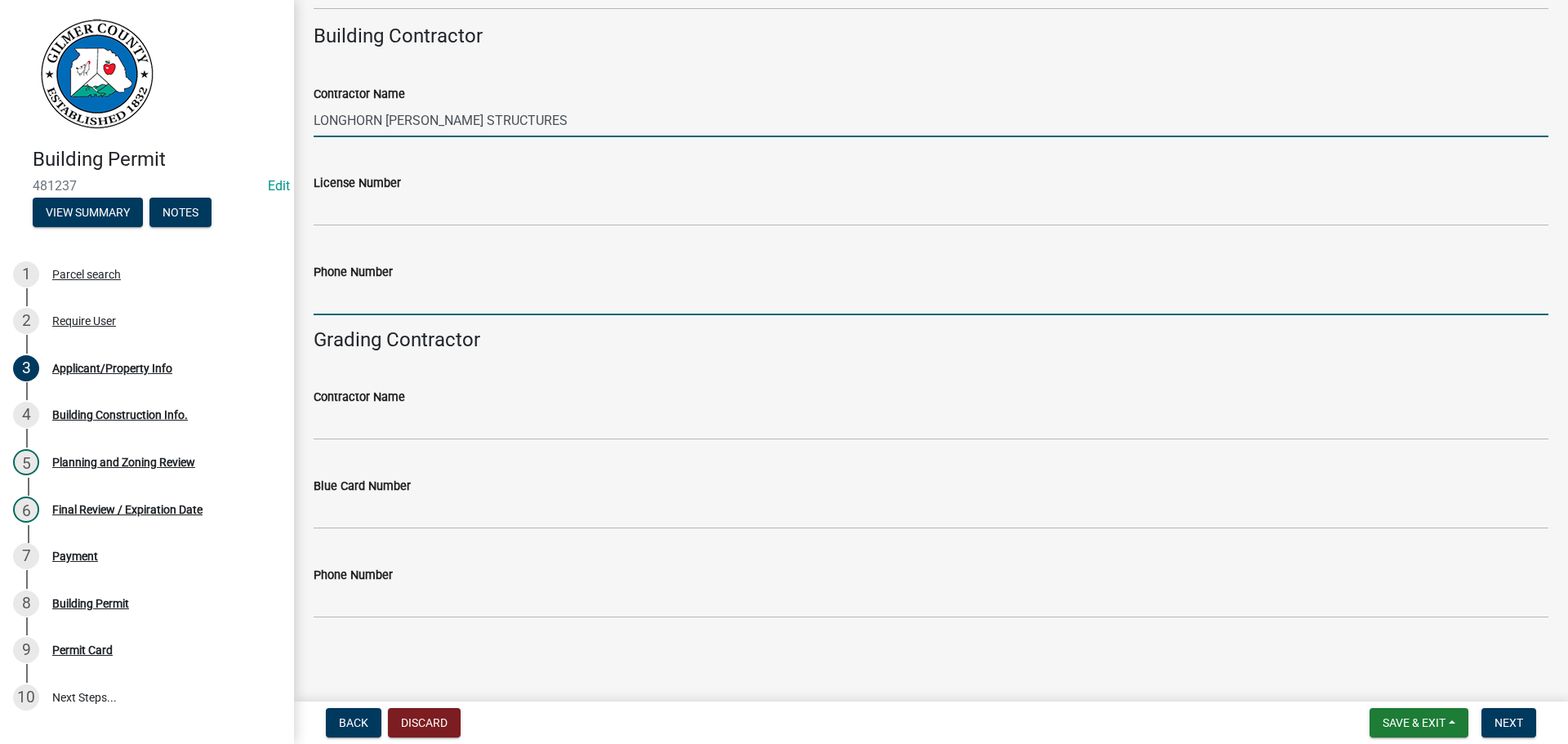
click at [370, 292] on input "Phone Number" at bounding box center [930, 298] width 1235 height 33
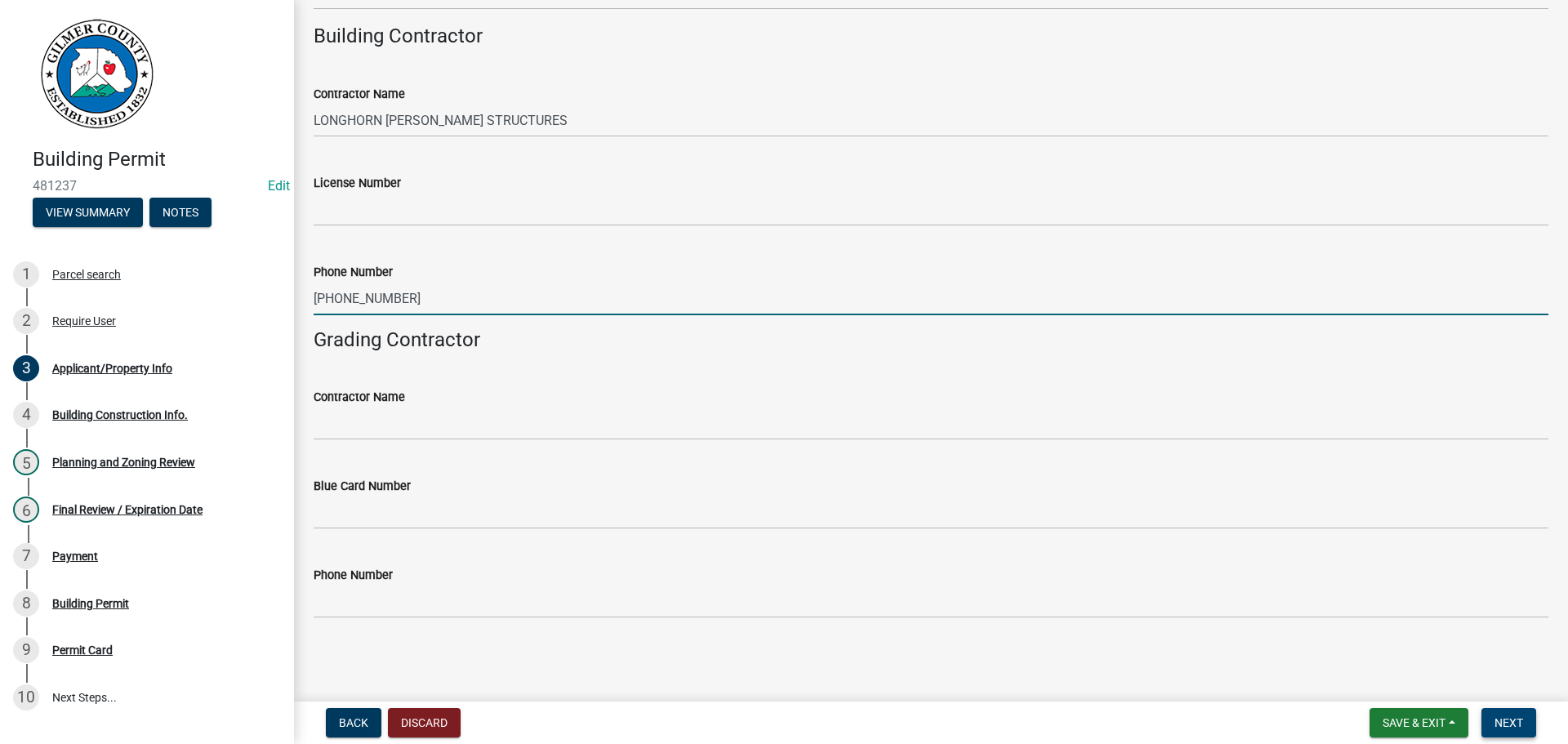
type input "[PHONE_NUMBER]"
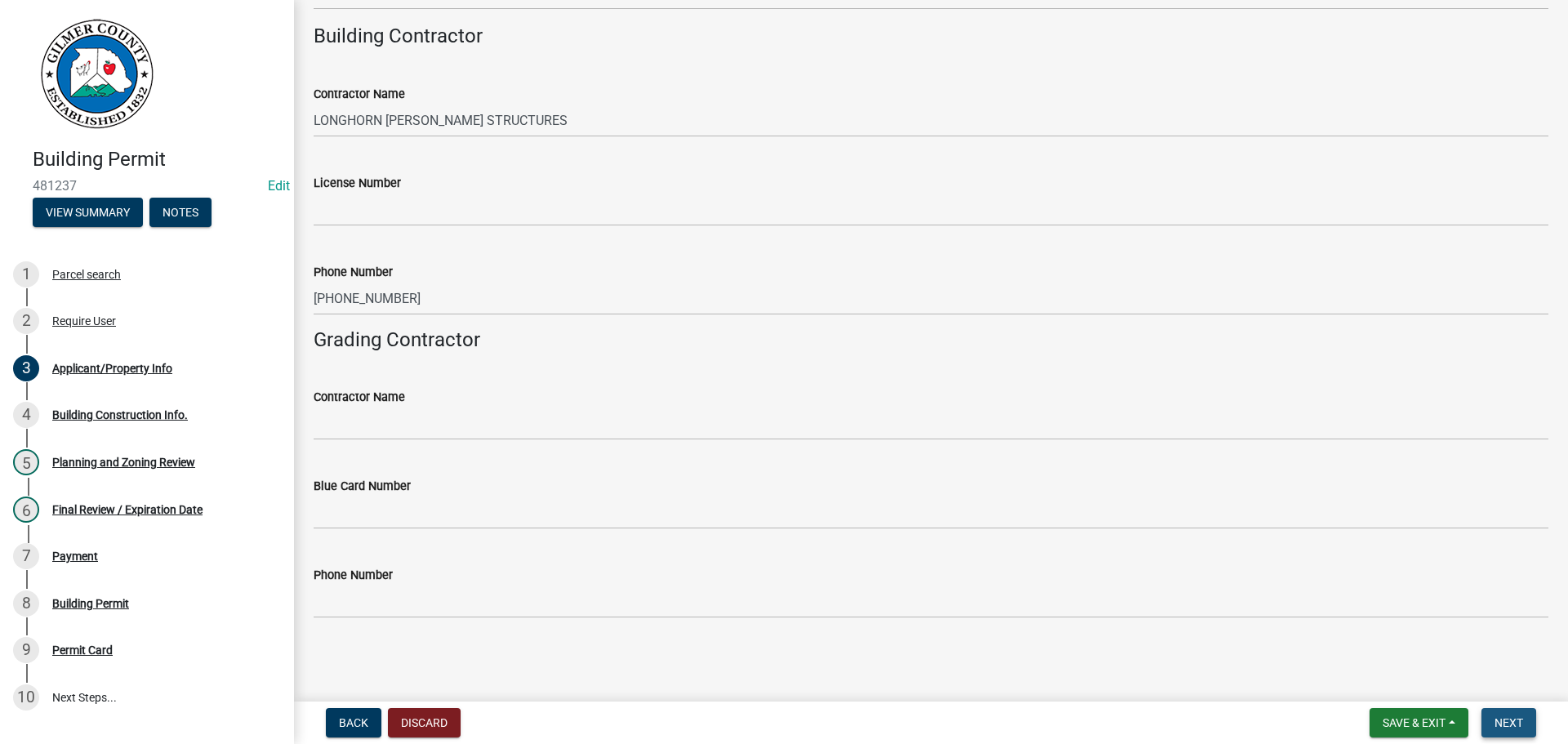
click at [1507, 719] on span "Next" at bounding box center [1509, 722] width 28 height 13
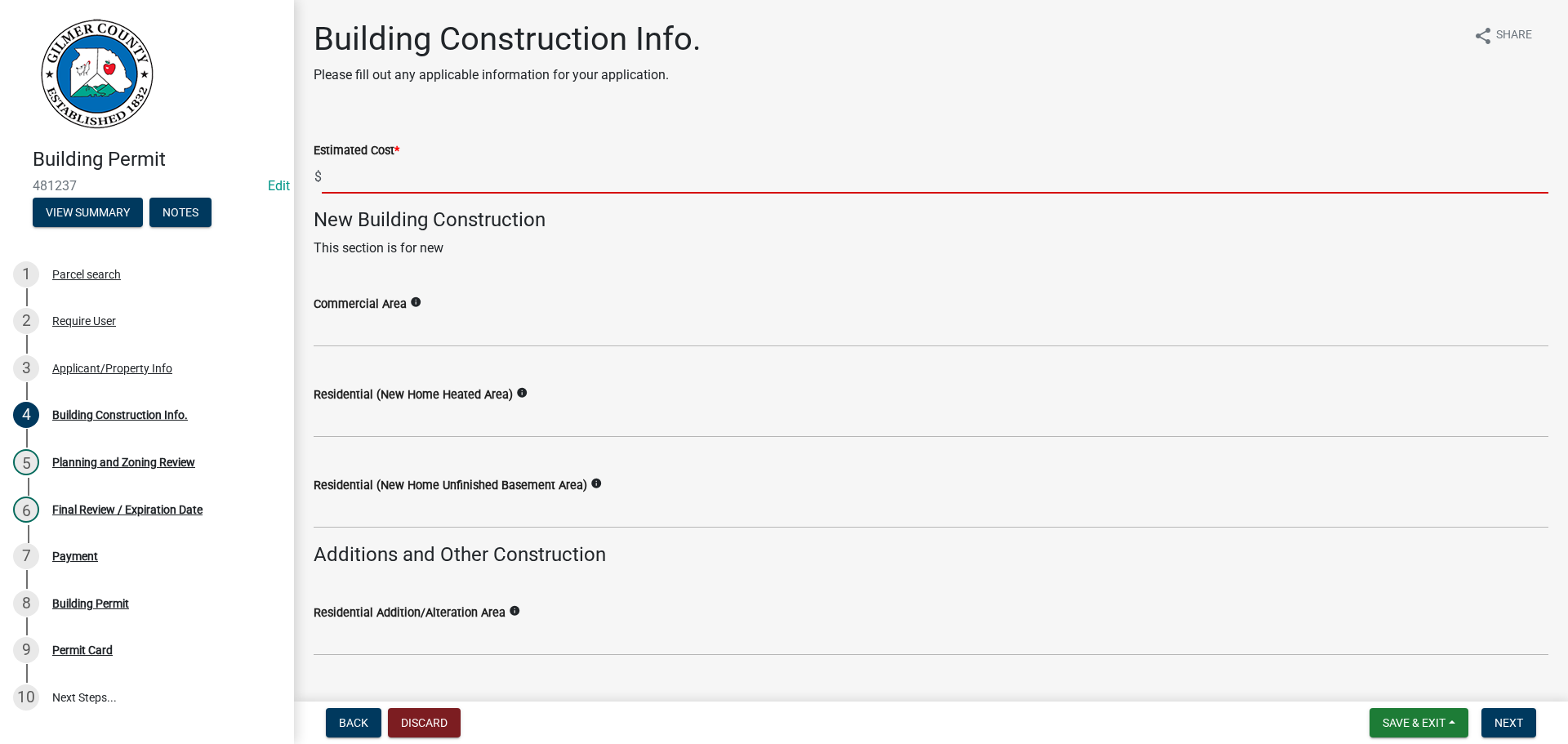
click at [451, 167] on input "text" at bounding box center [935, 176] width 1226 height 33
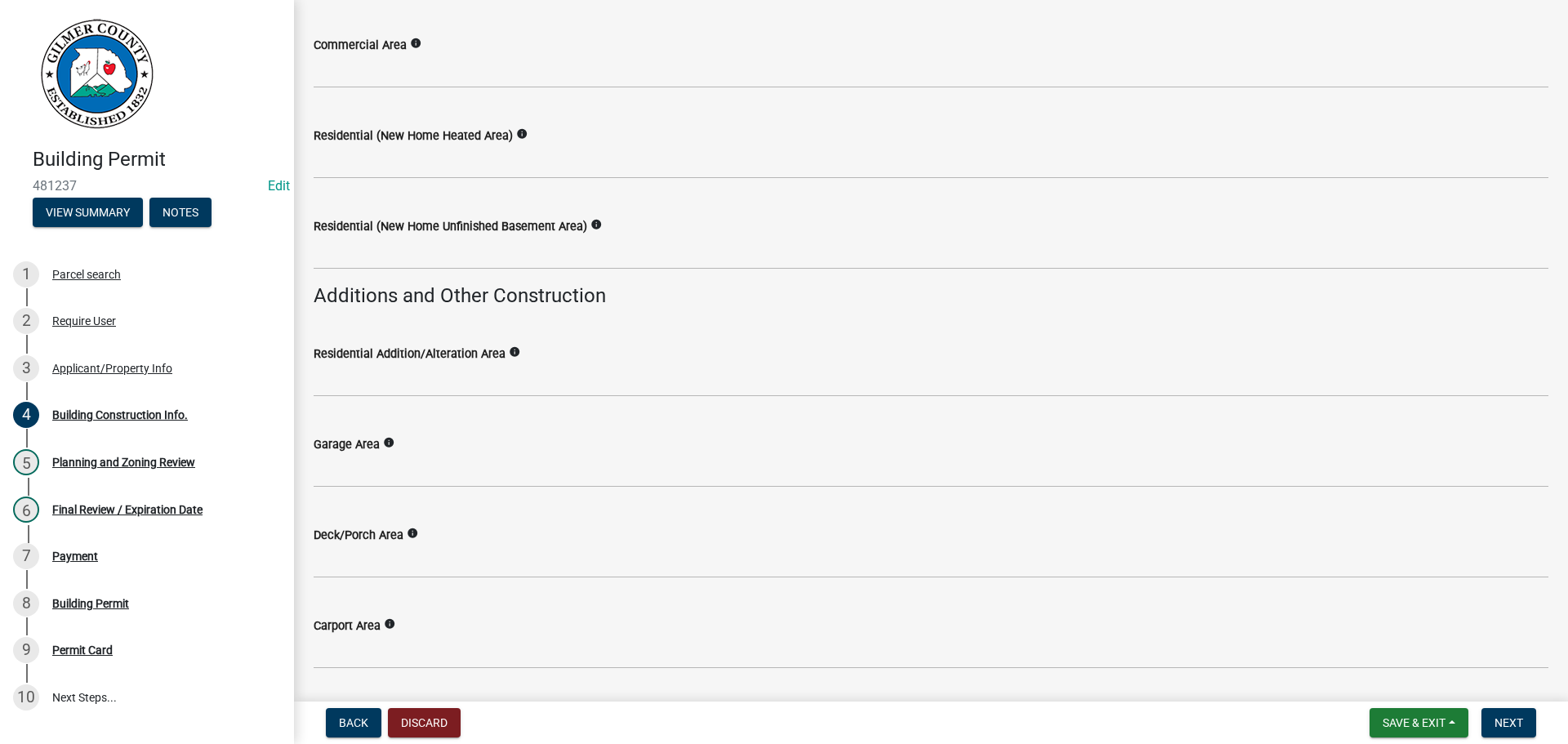
scroll to position [326, 0]
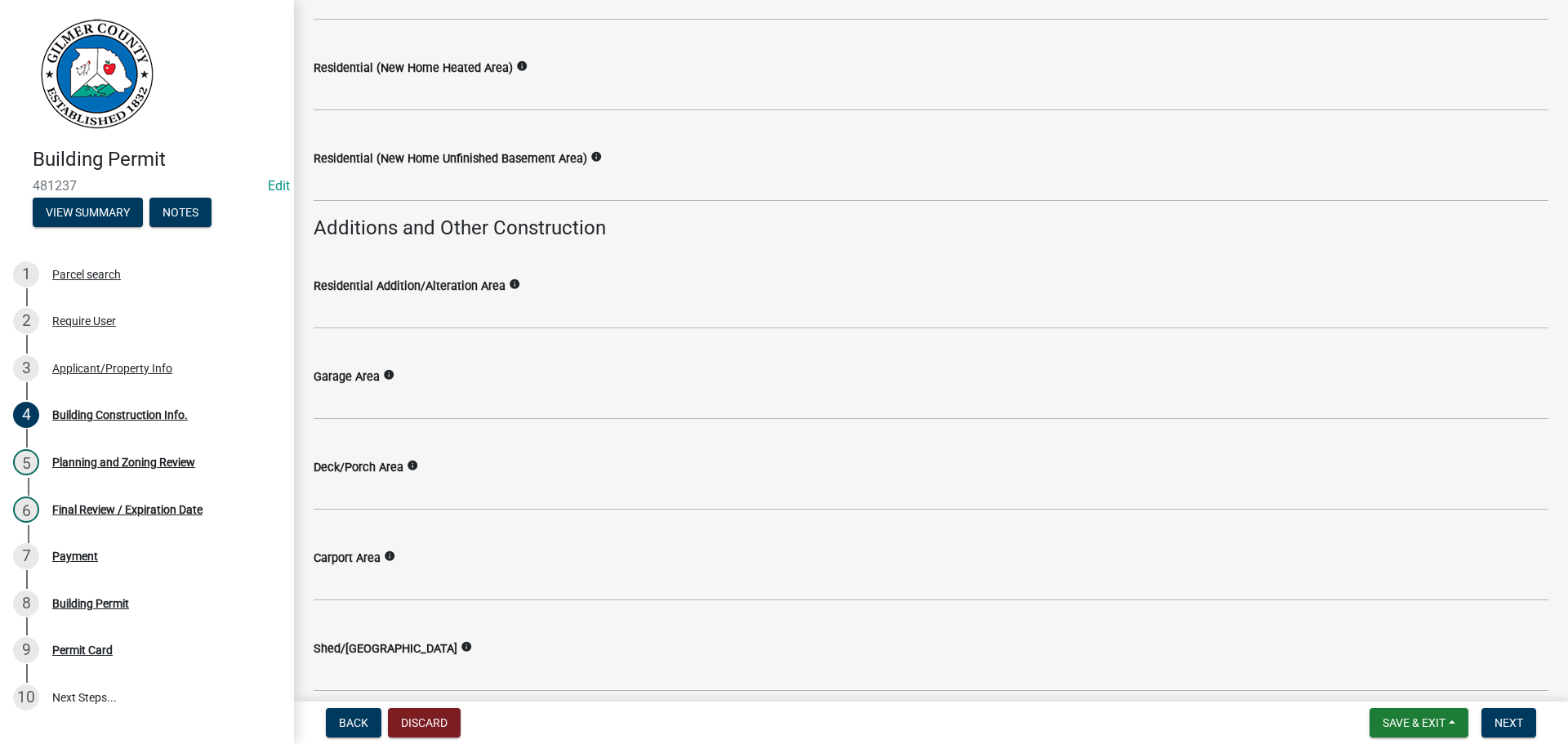
type input "40000"
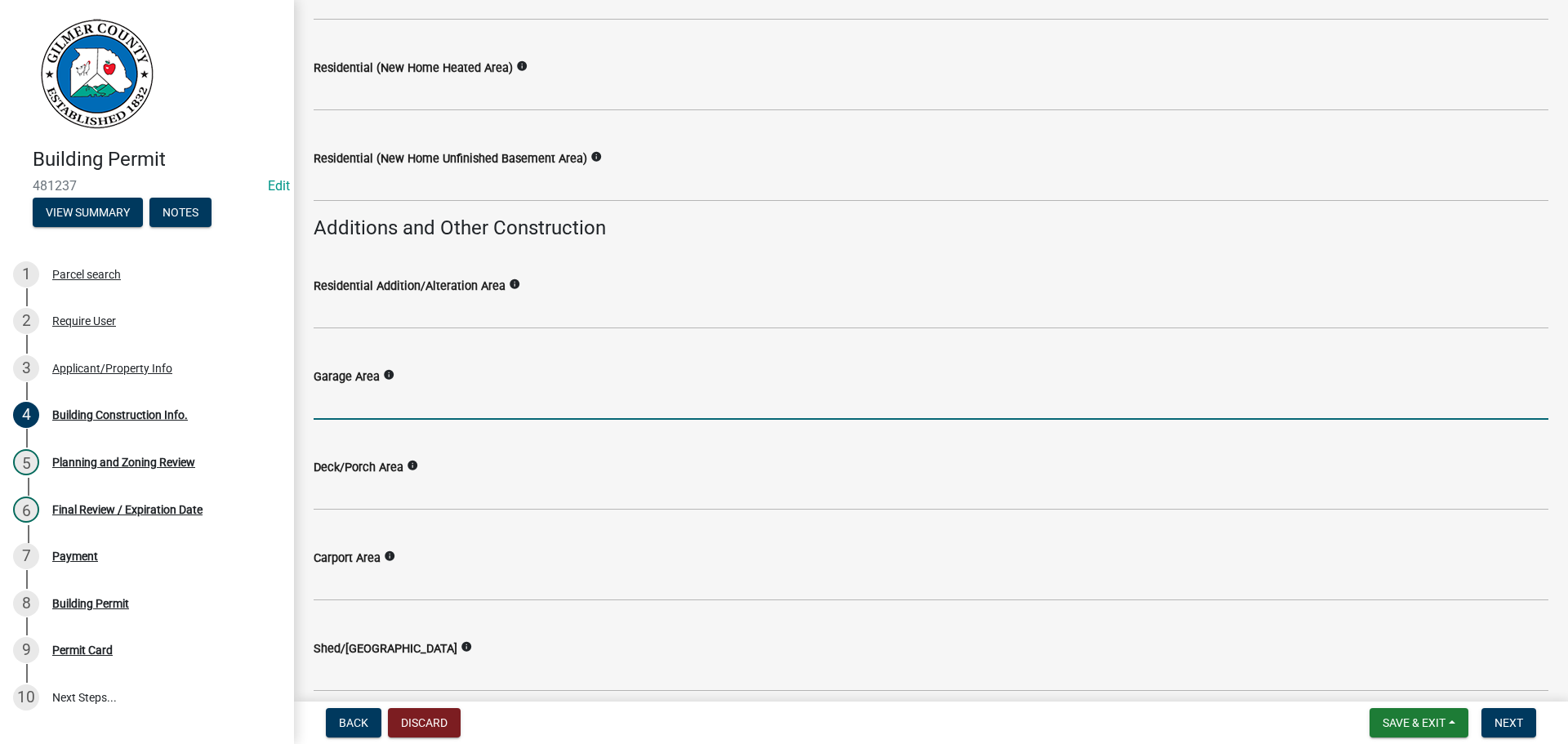
click at [349, 399] on input "text" at bounding box center [930, 402] width 1235 height 33
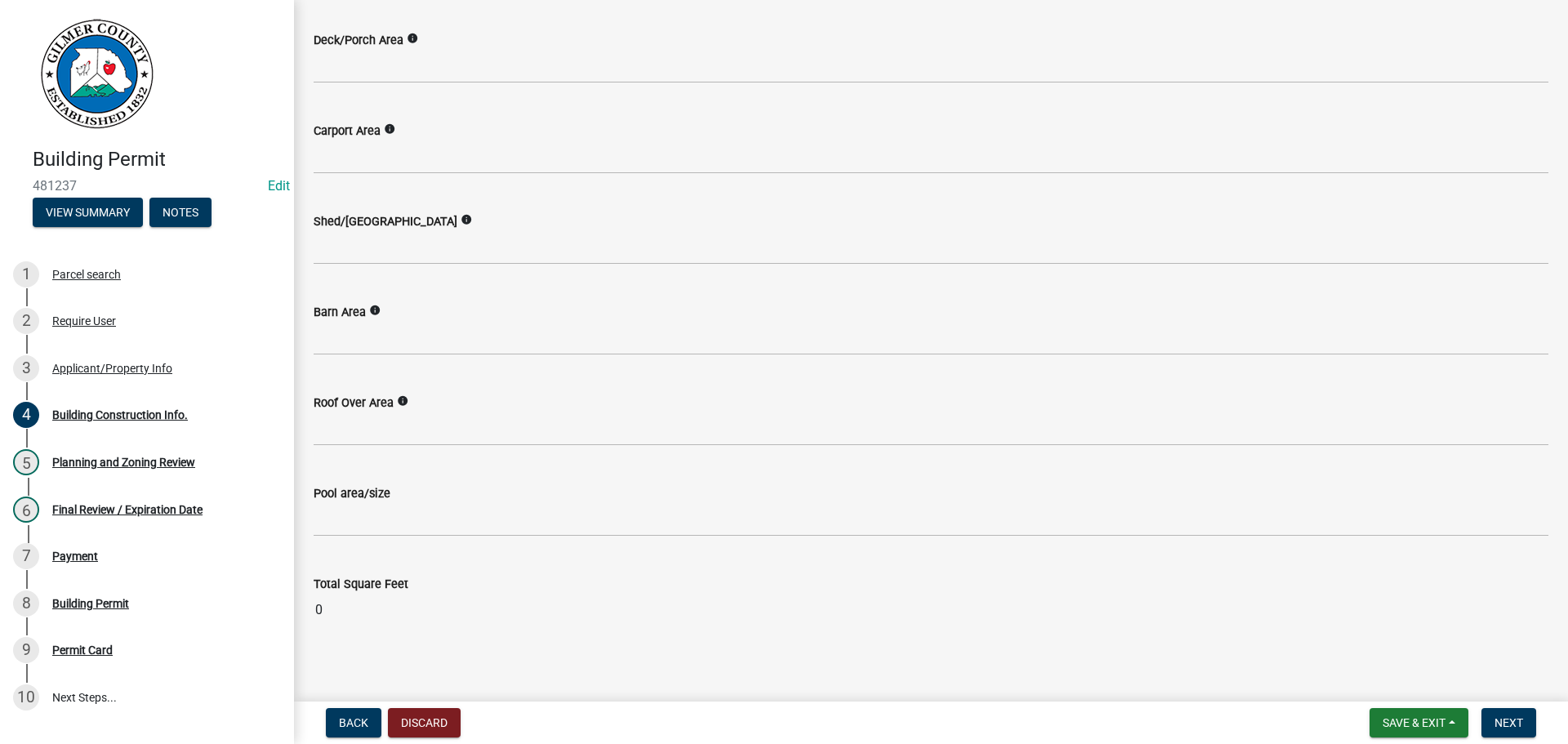
scroll to position [763, 0]
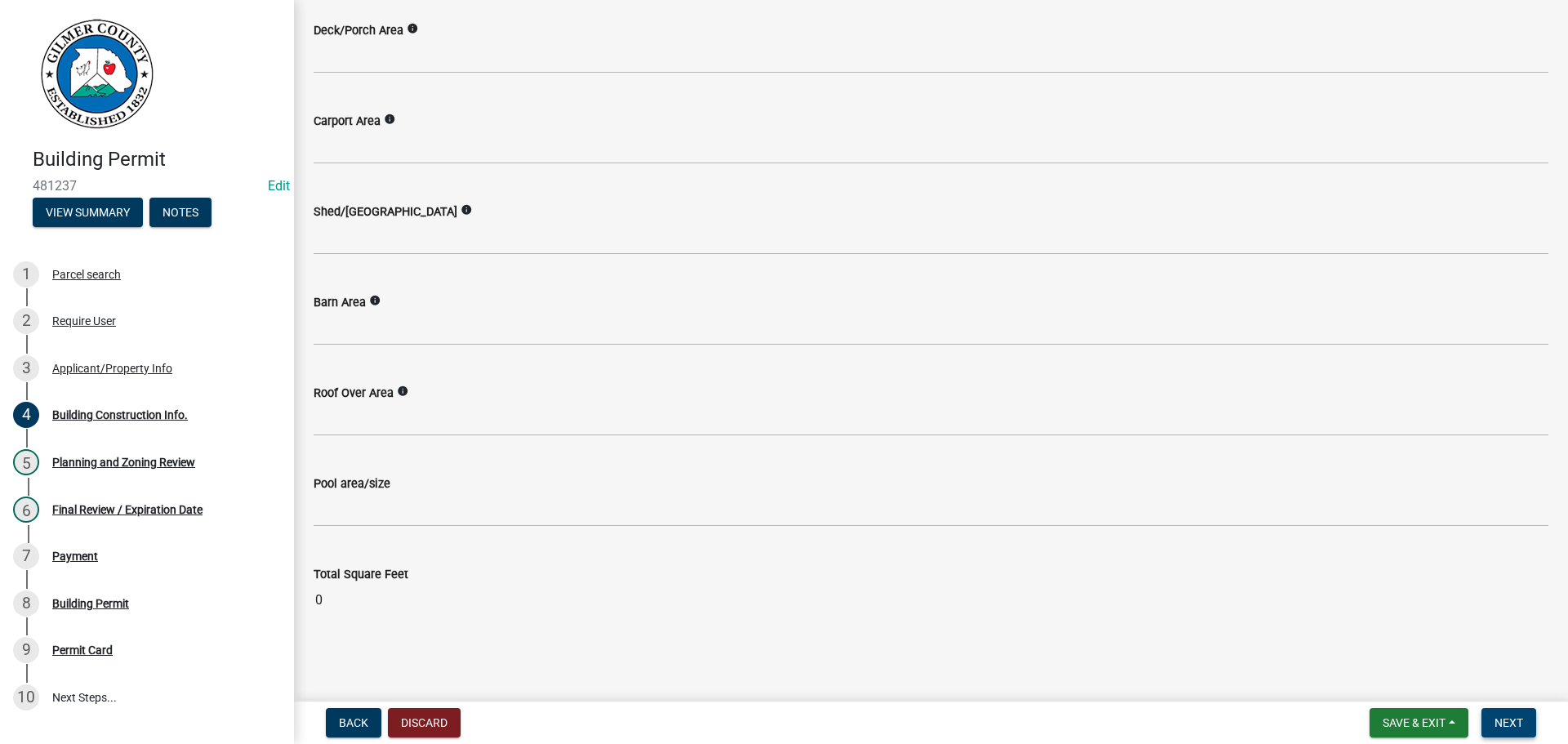
type input "2100"
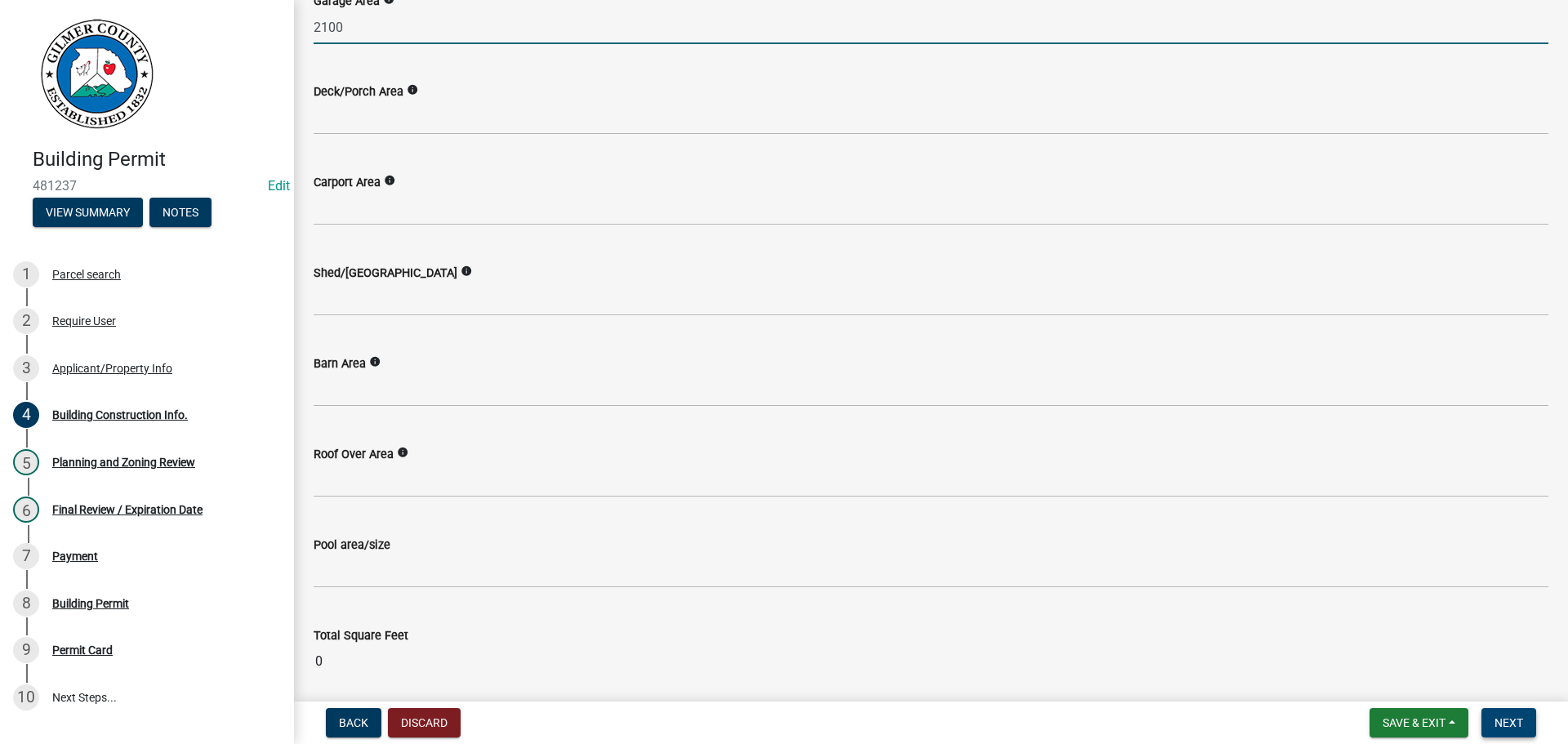
click at [1507, 718] on span "Next" at bounding box center [1509, 722] width 28 height 13
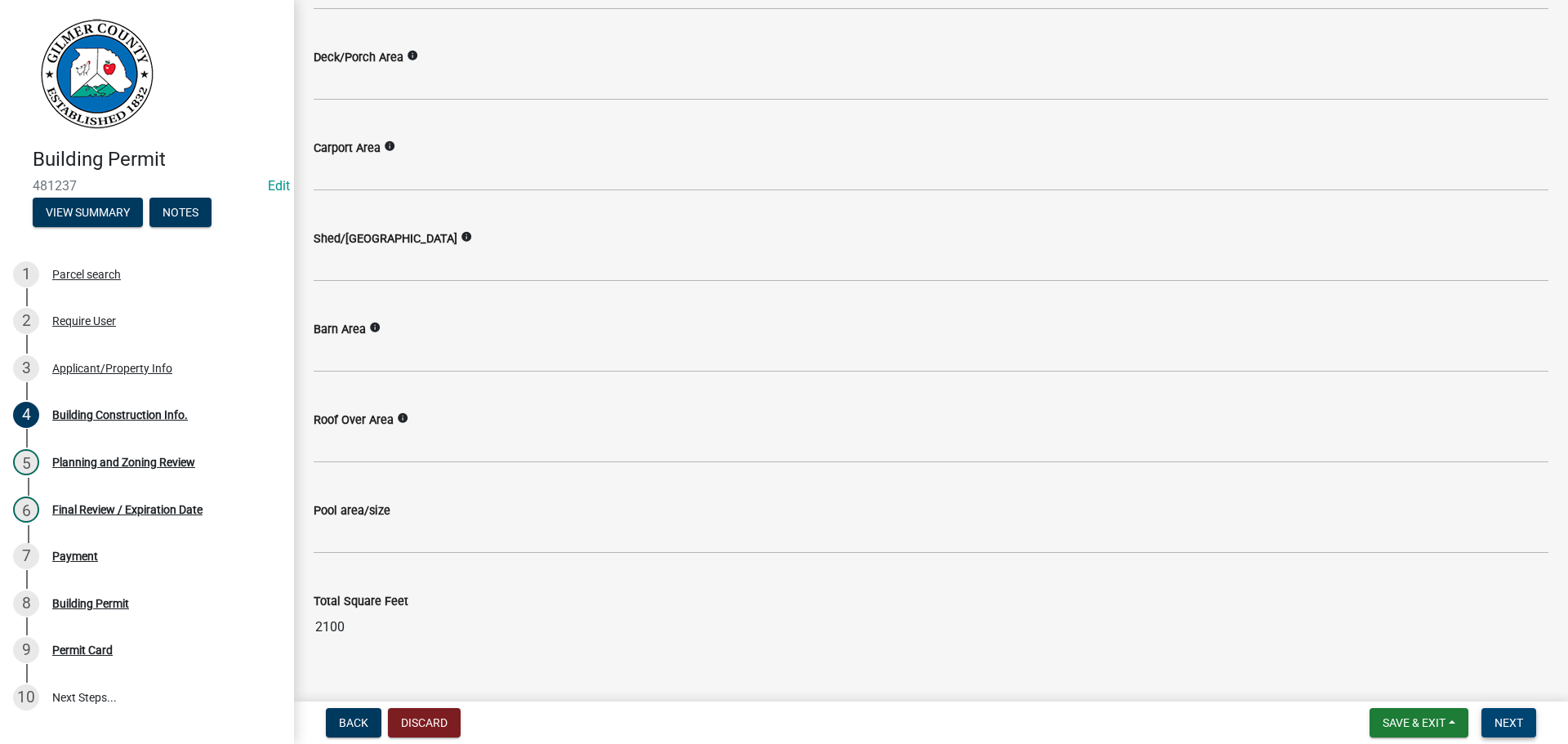
scroll to position [763, 0]
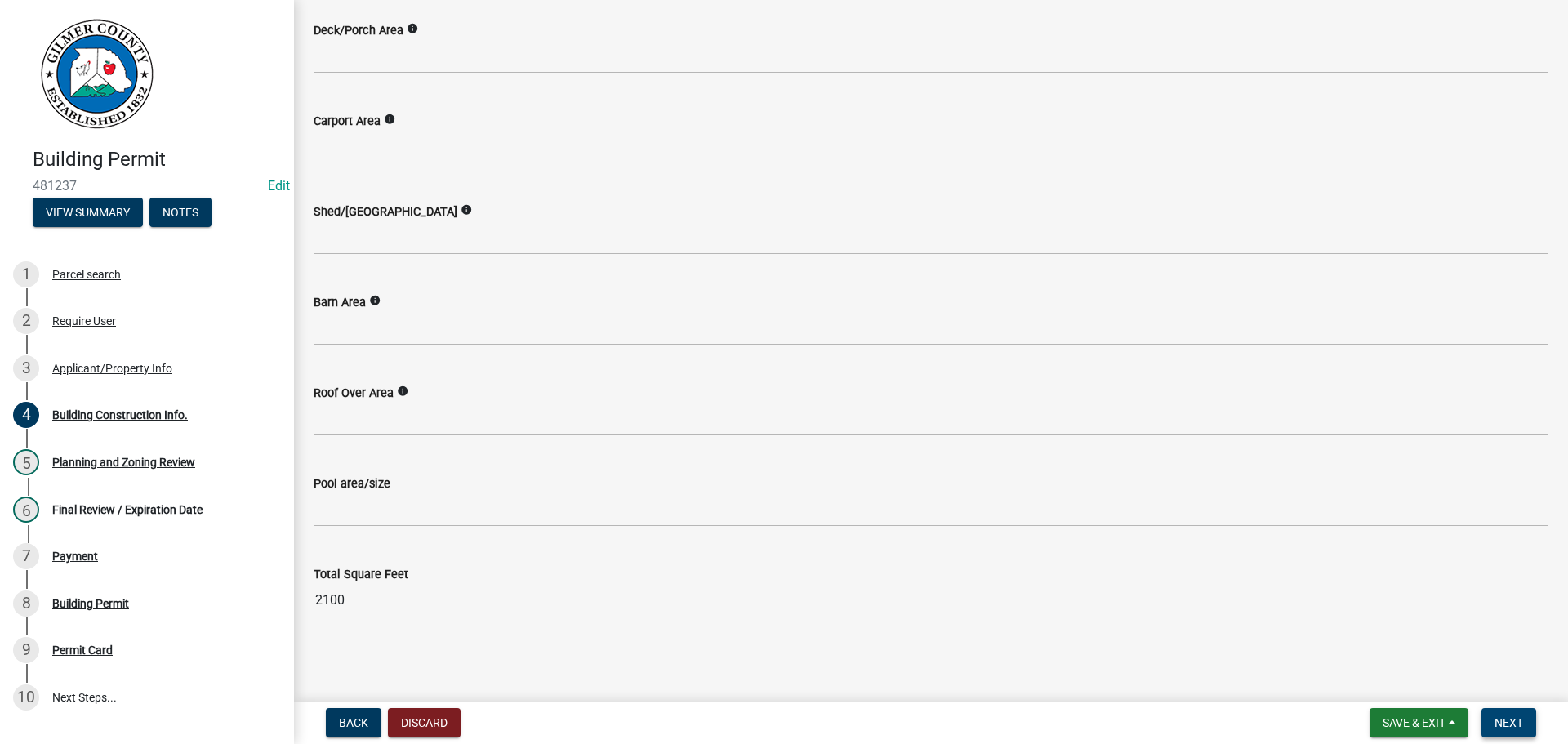
click at [1500, 722] on span "Next" at bounding box center [1509, 722] width 28 height 13
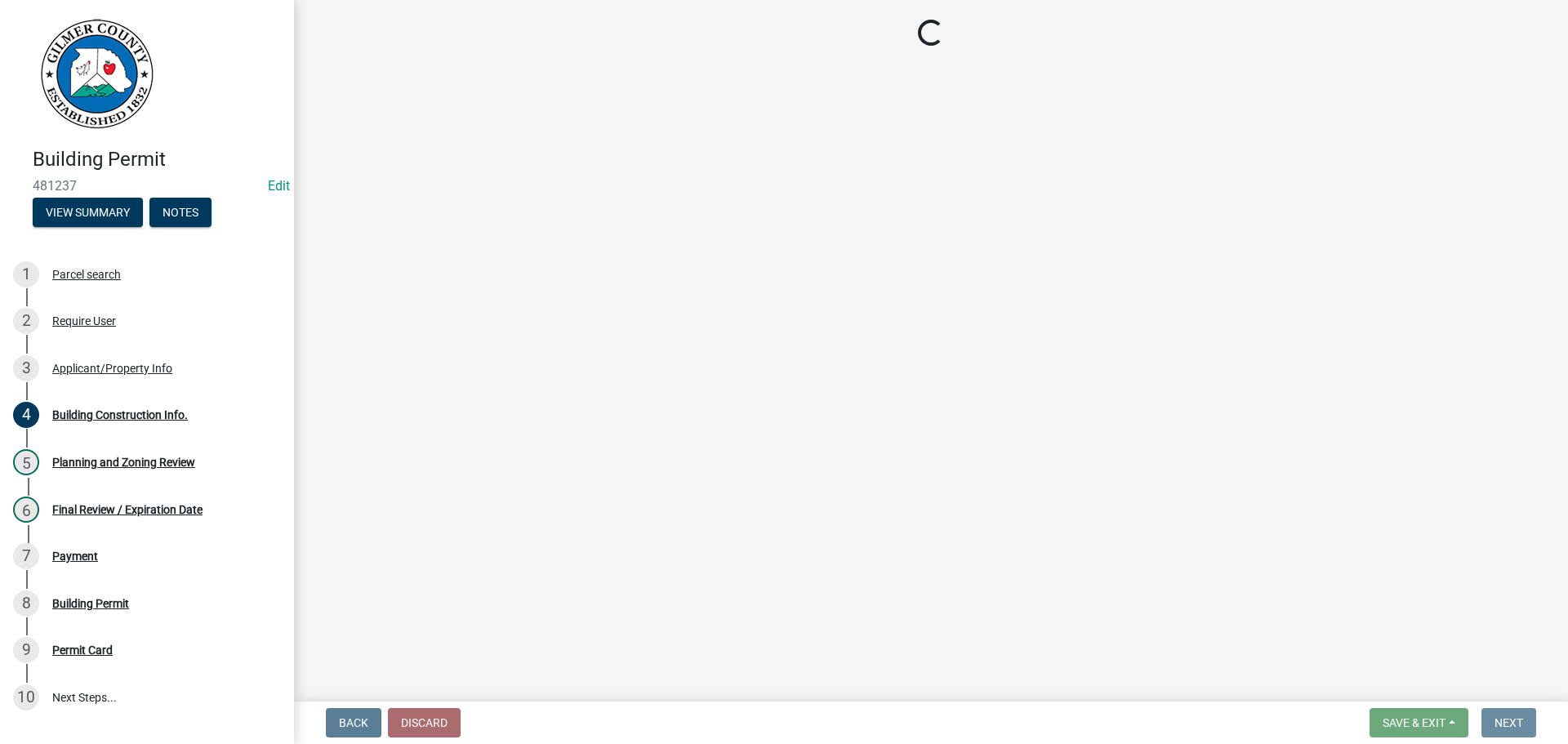
scroll to position [0, 0]
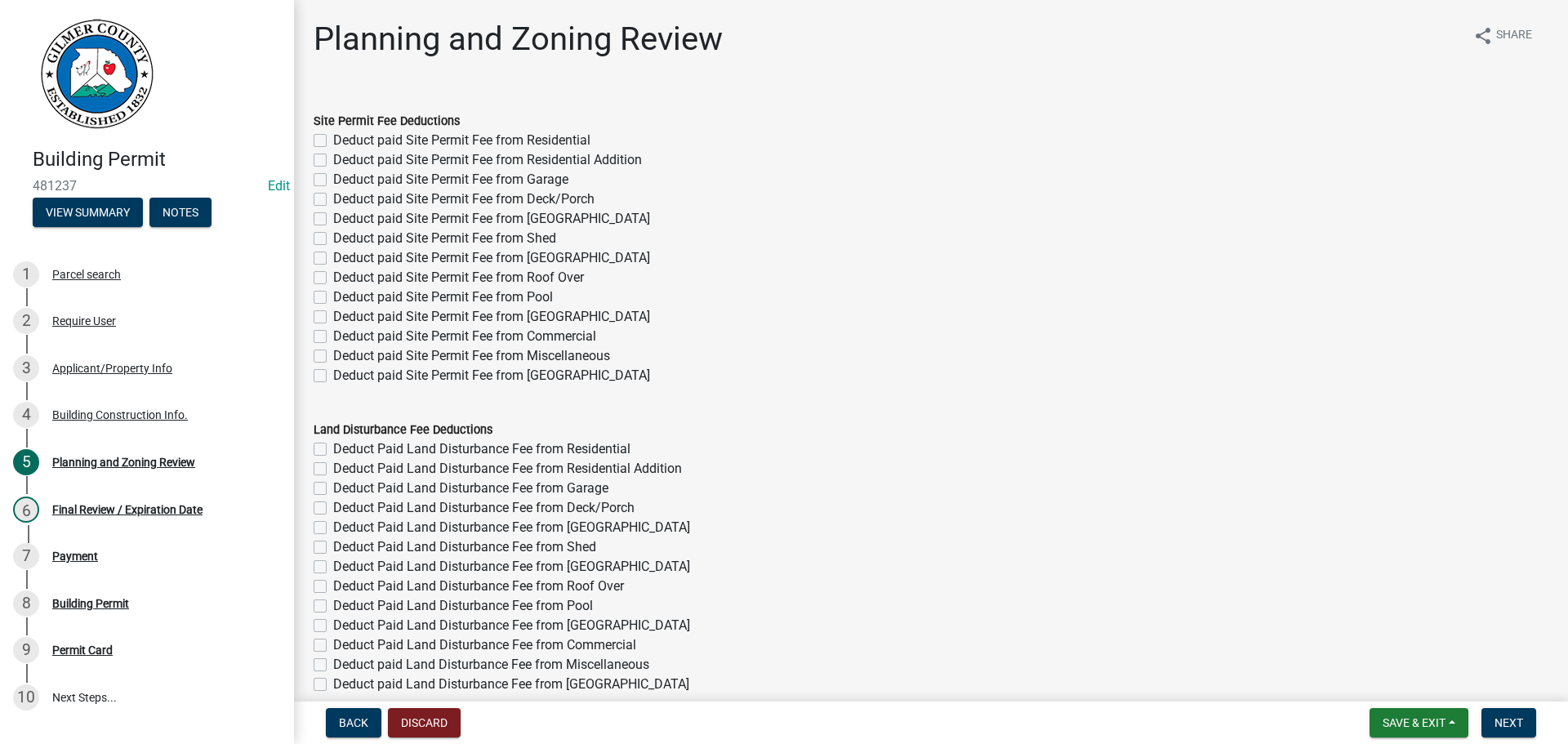
click at [333, 176] on label "Deduct paid Site Permit Fee from Garage" at bounding box center [450, 179] width 235 height 20
click at [333, 176] on input "Deduct paid Site Permit Fee from Garage" at bounding box center [338, 174] width 10 height 10
checkbox input "true"
checkbox input "false"
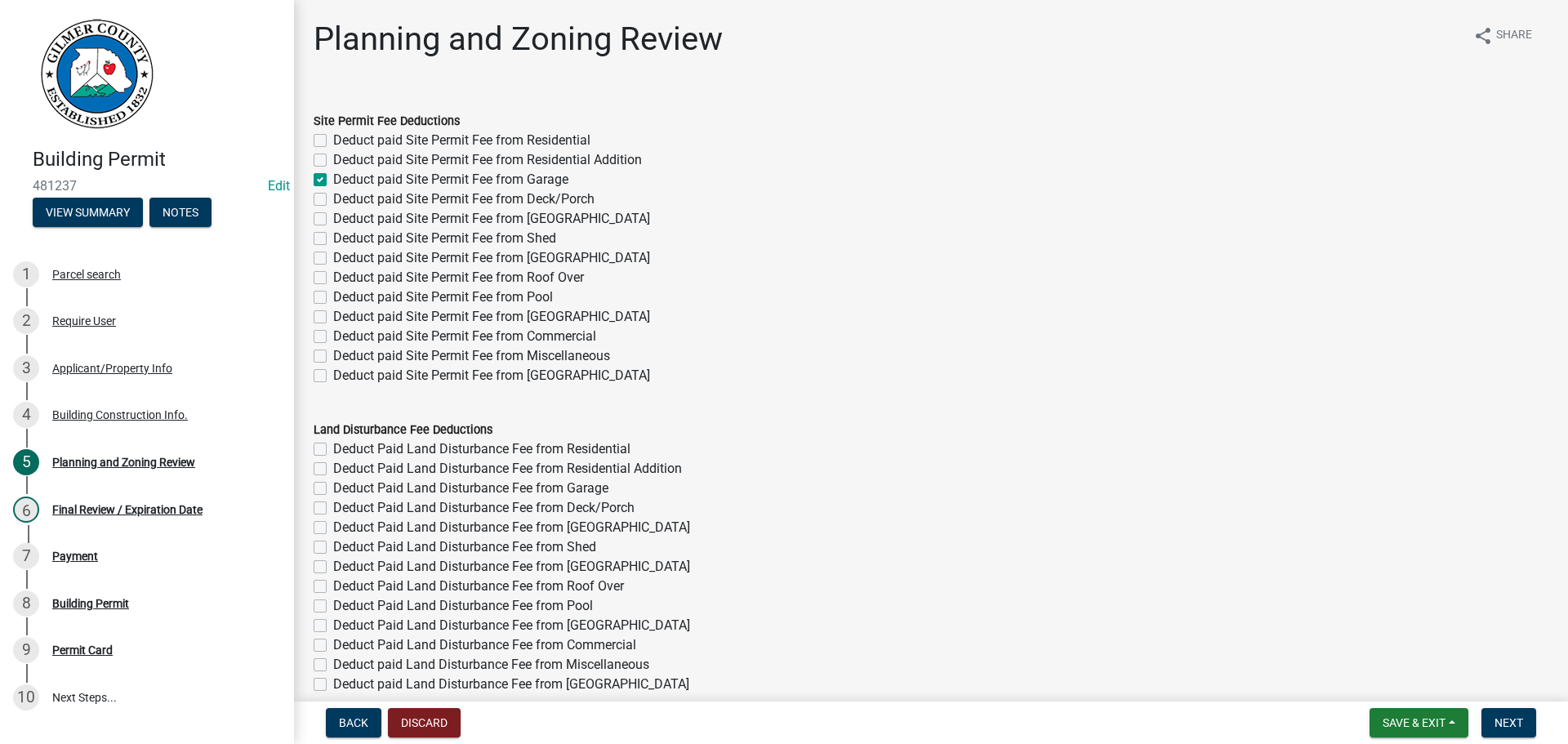
checkbox input "true"
checkbox input "false"
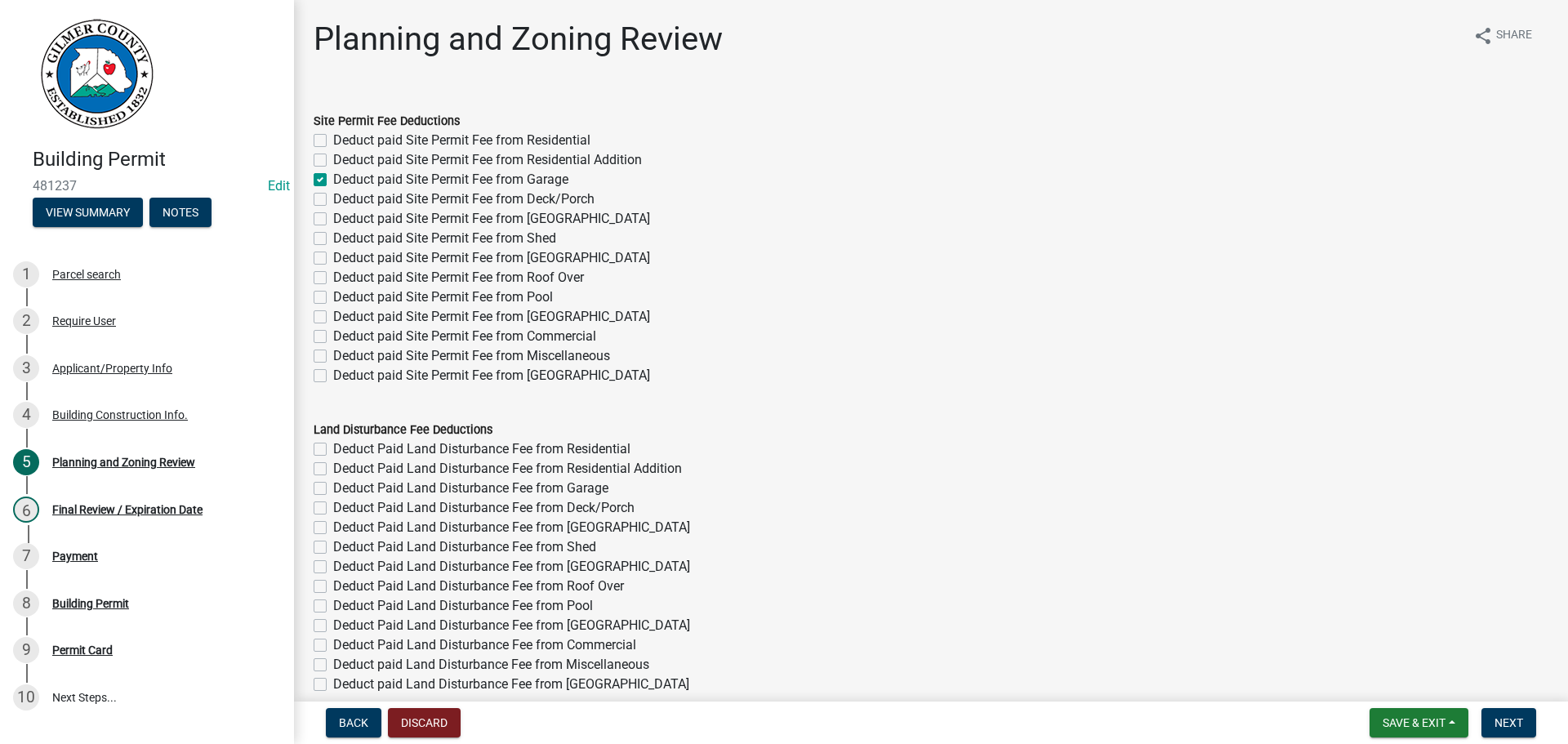
checkbox input "false"
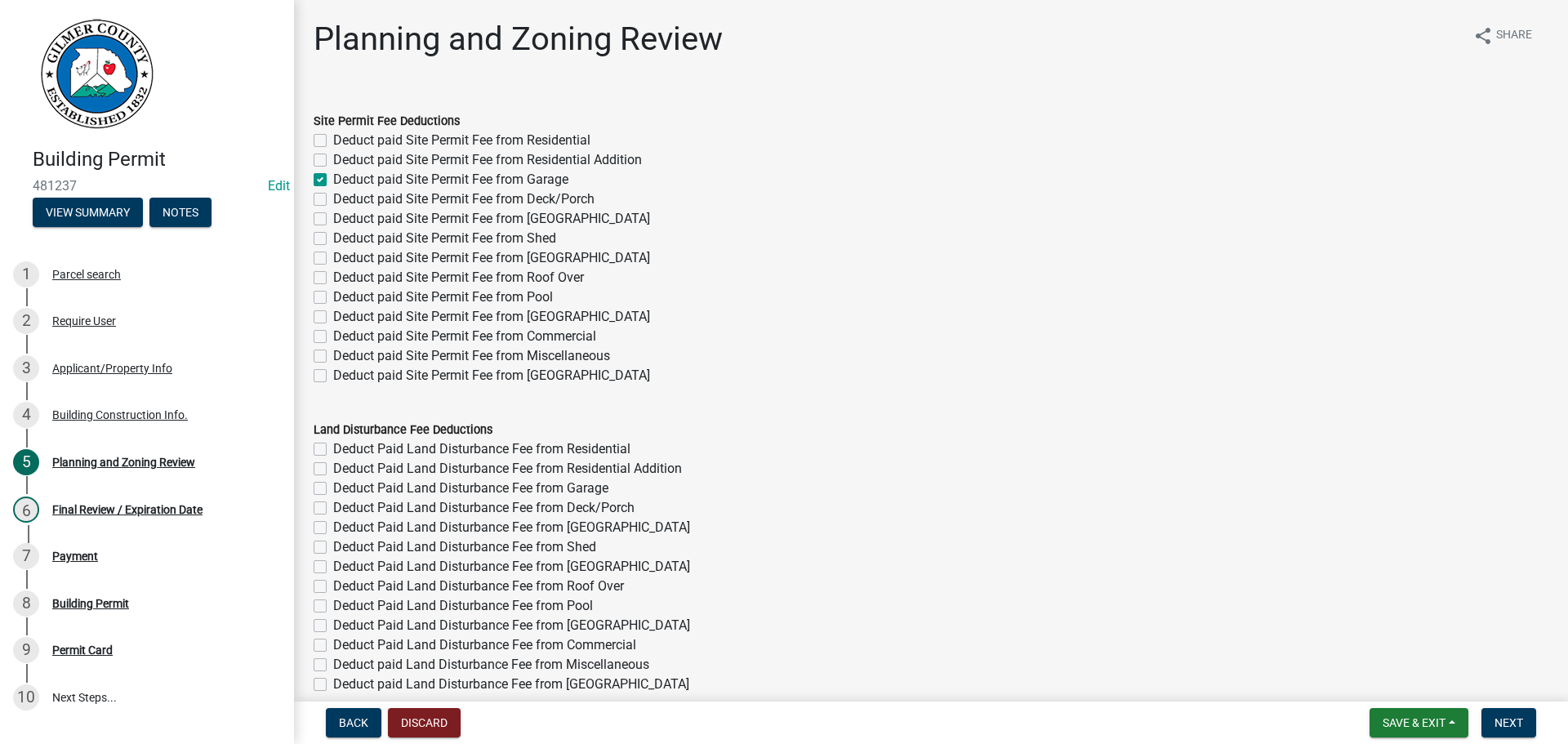
checkbox input "false"
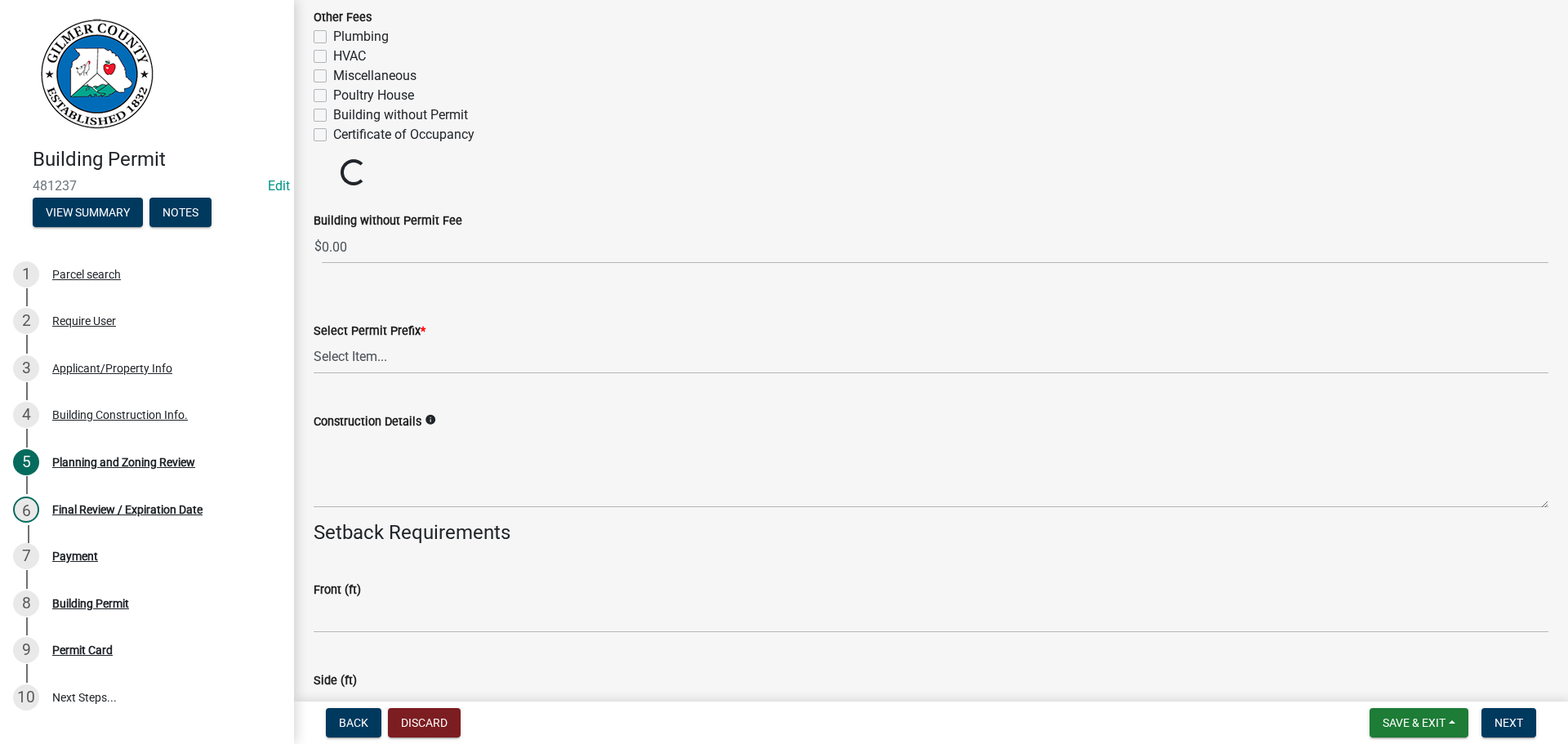
scroll to position [3059, 0]
click at [422, 358] on select "Select Item... RES COMM MB LAND POOL MISC CELL TOWER - NEW CELL TOWER - ADD ON" at bounding box center [930, 356] width 1235 height 33
click at [313, 340] on select "Select Item... RES COMM MB LAND POOL MISC CELL TOWER - NEW CELL TOWER - ADD ON" at bounding box center [930, 356] width 1235 height 33
select select "d8142ddf-27f7-42b0-ba1e-04fee764576f"
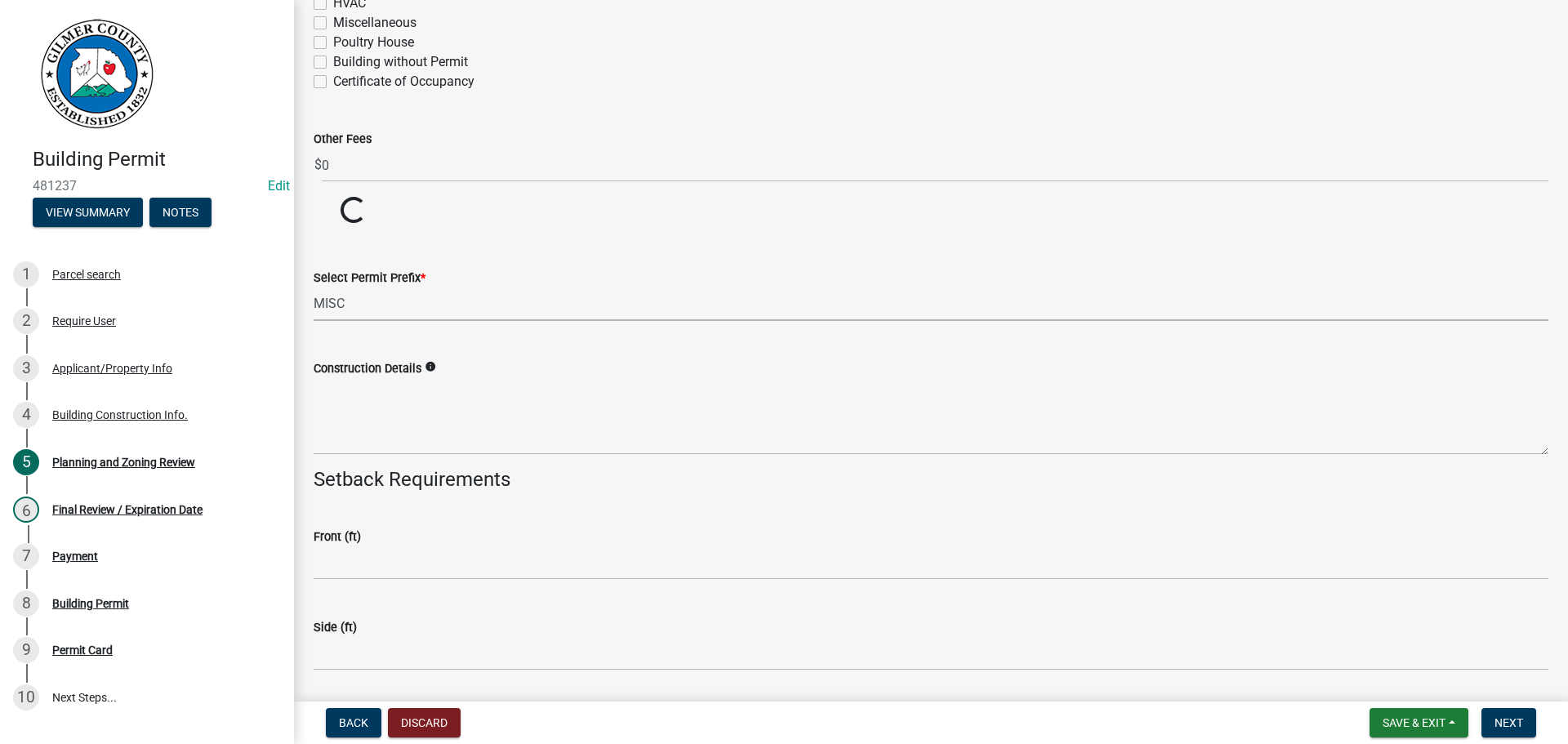
scroll to position [3141, 0]
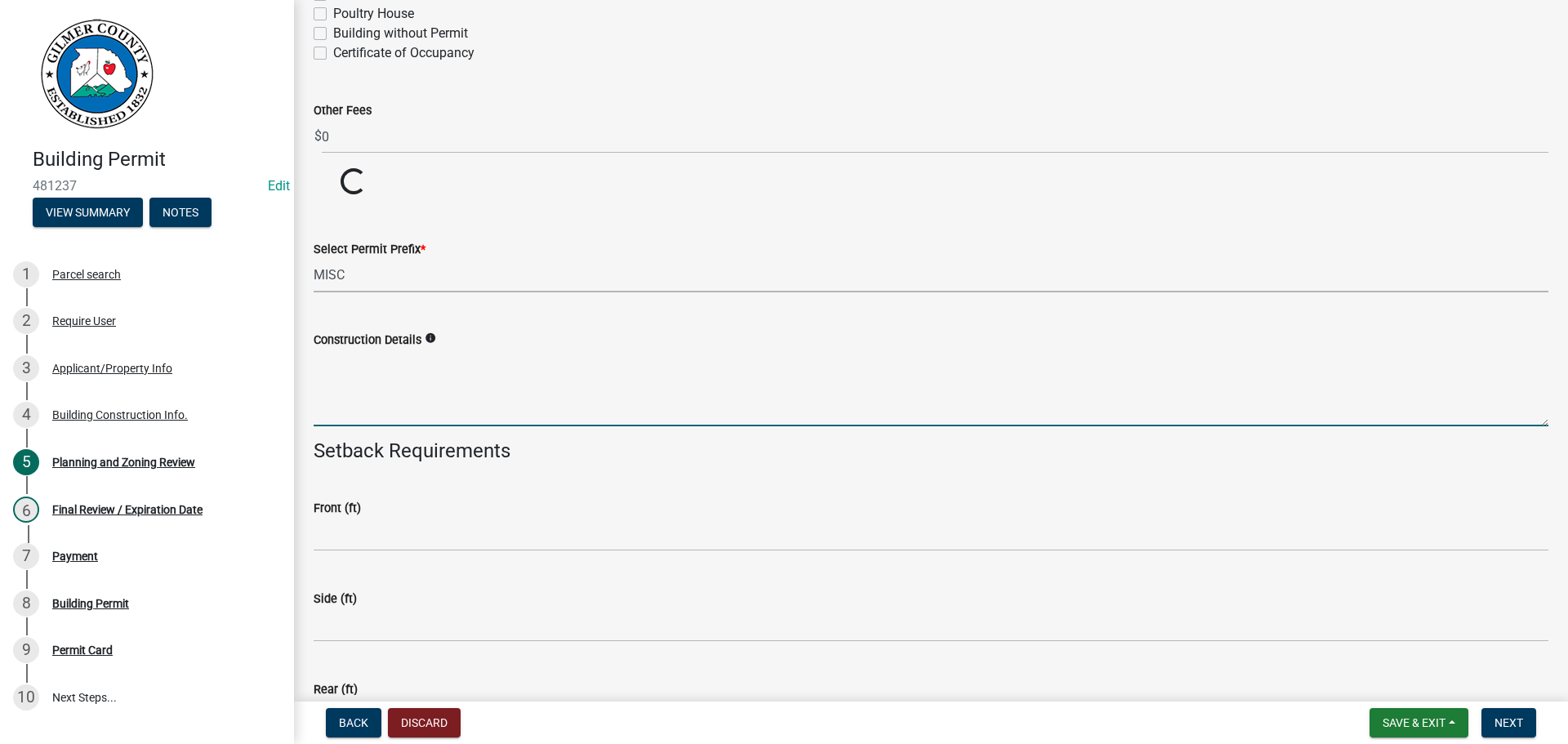
click at [419, 401] on form "Construction Details info" at bounding box center [930, 378] width 1235 height 96
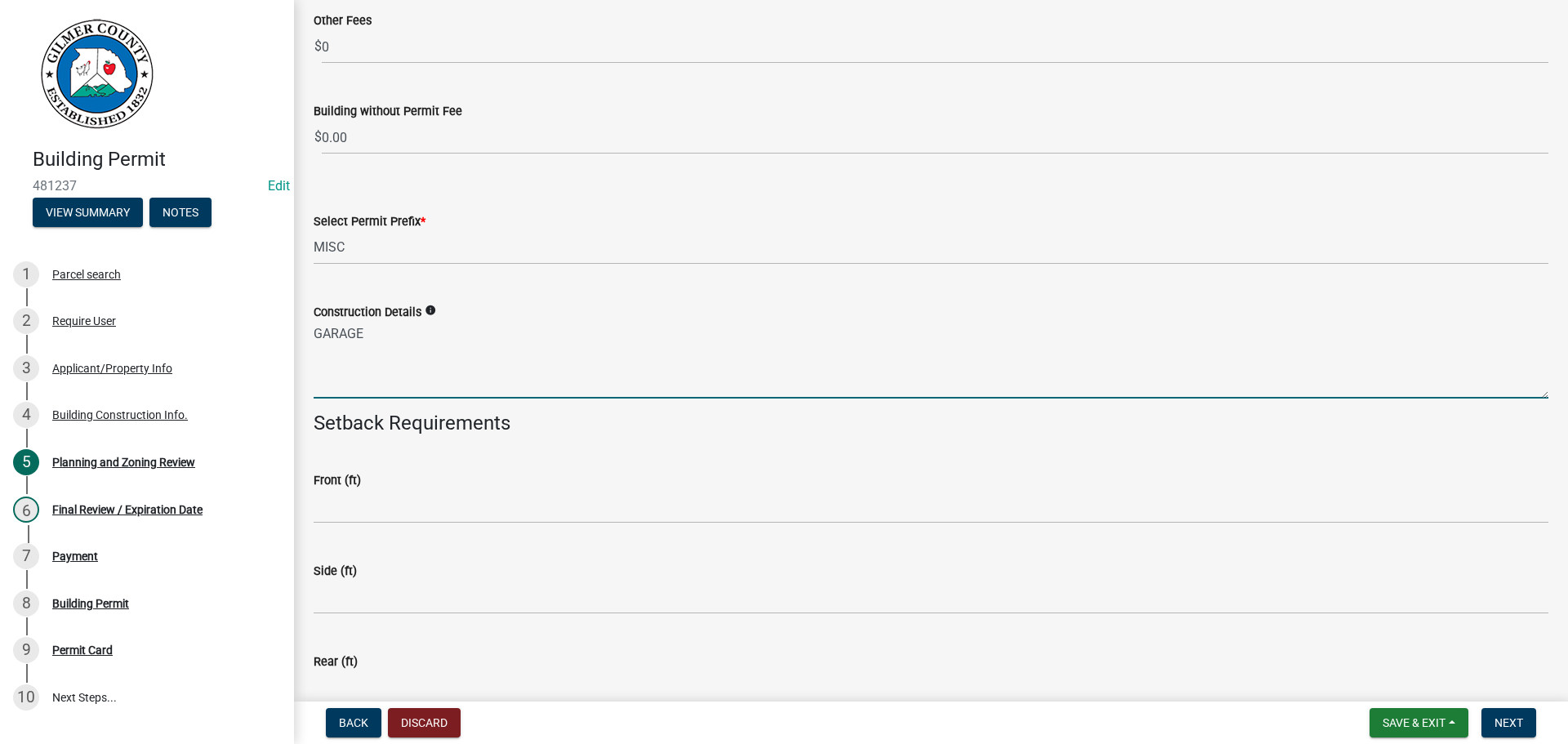
scroll to position [3385, 0]
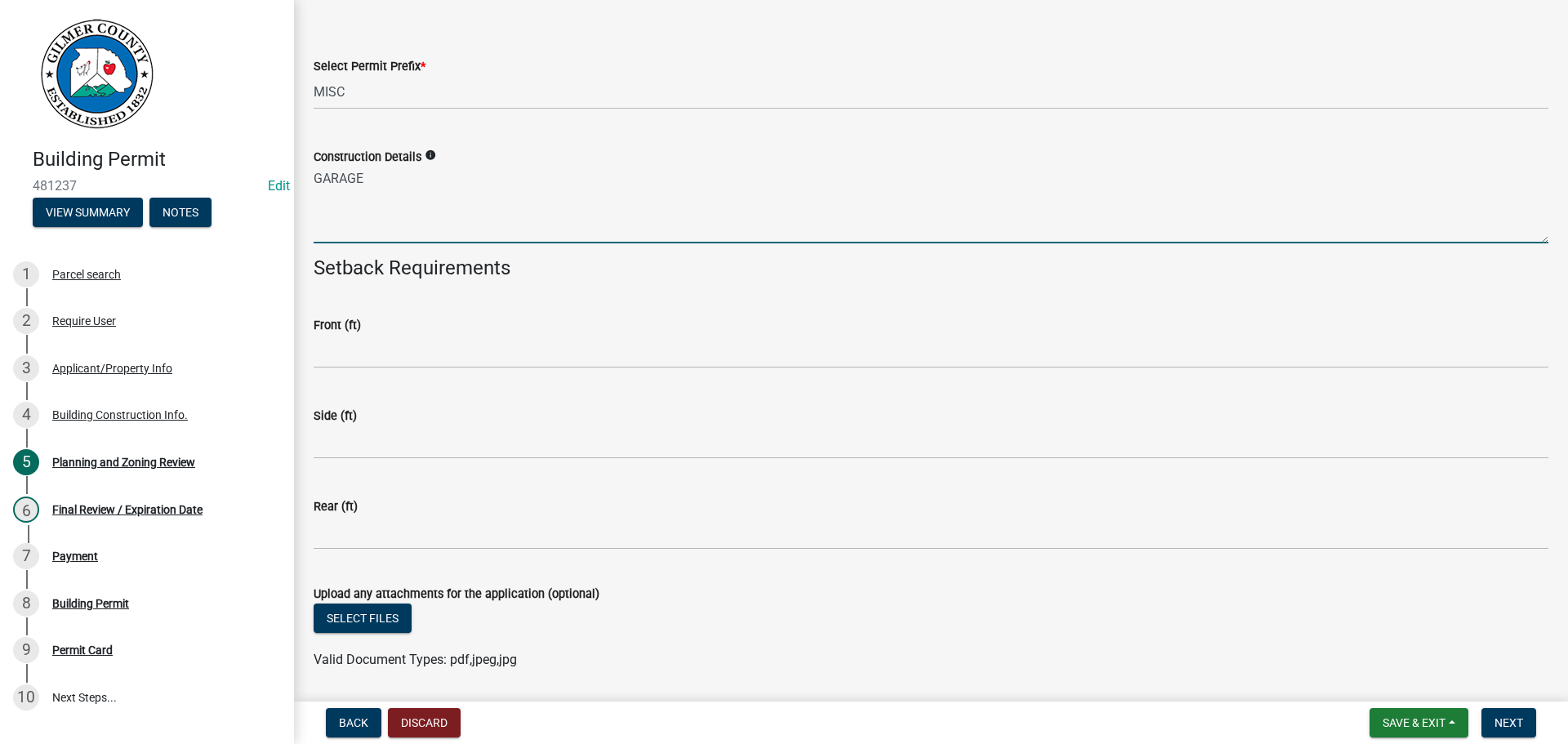
type textarea "GARAGE"
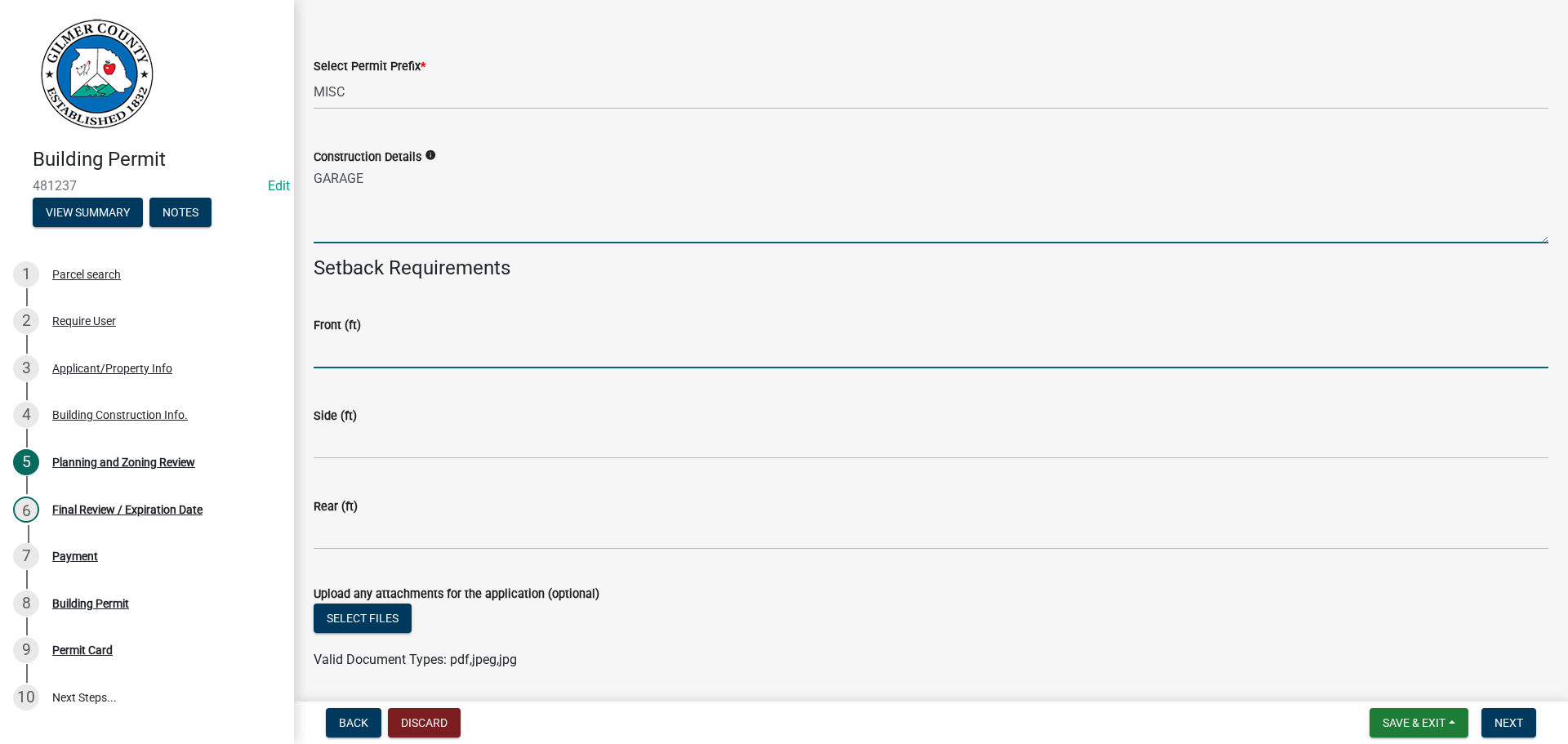
click at [388, 360] on input "text" at bounding box center [930, 351] width 1235 height 33
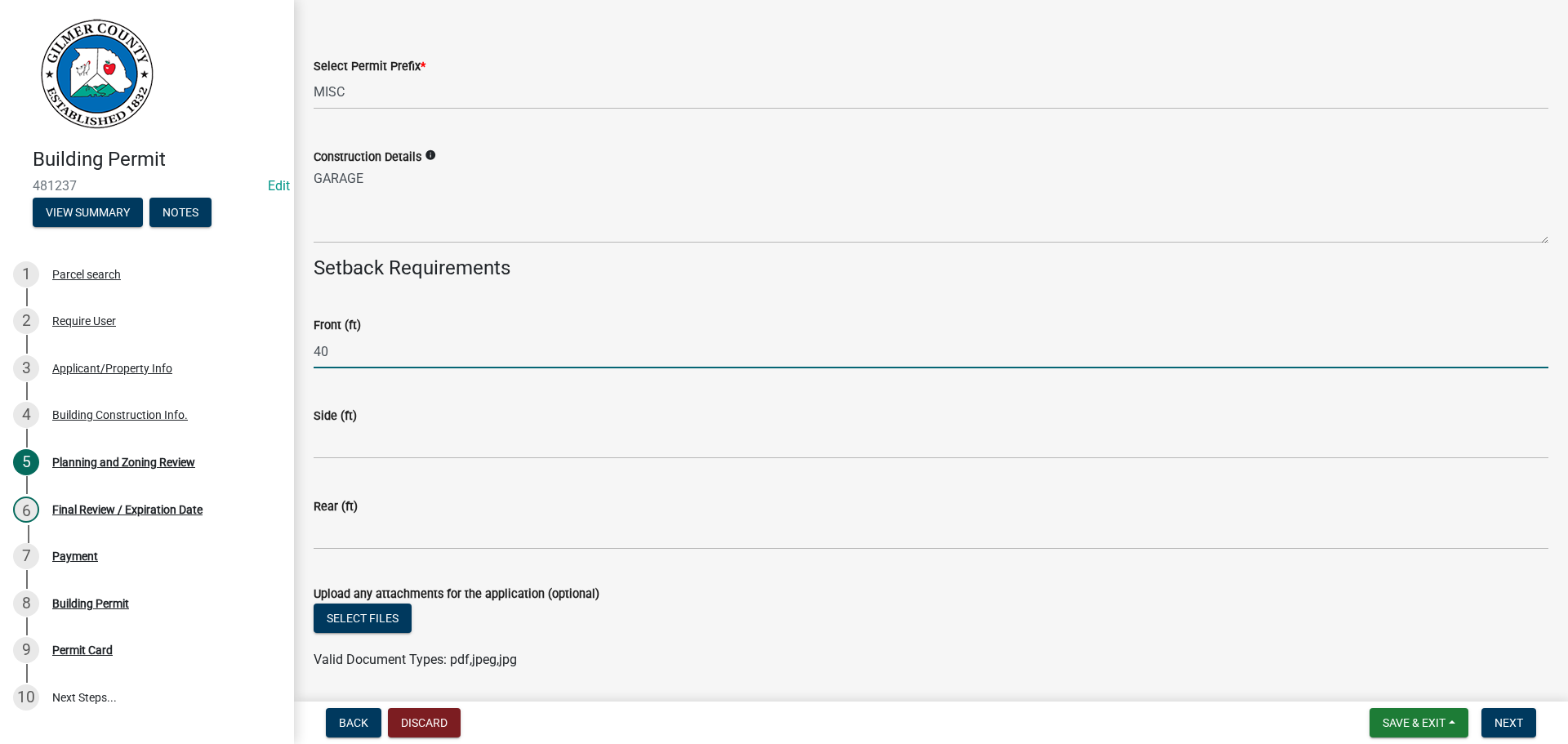
type input "40"
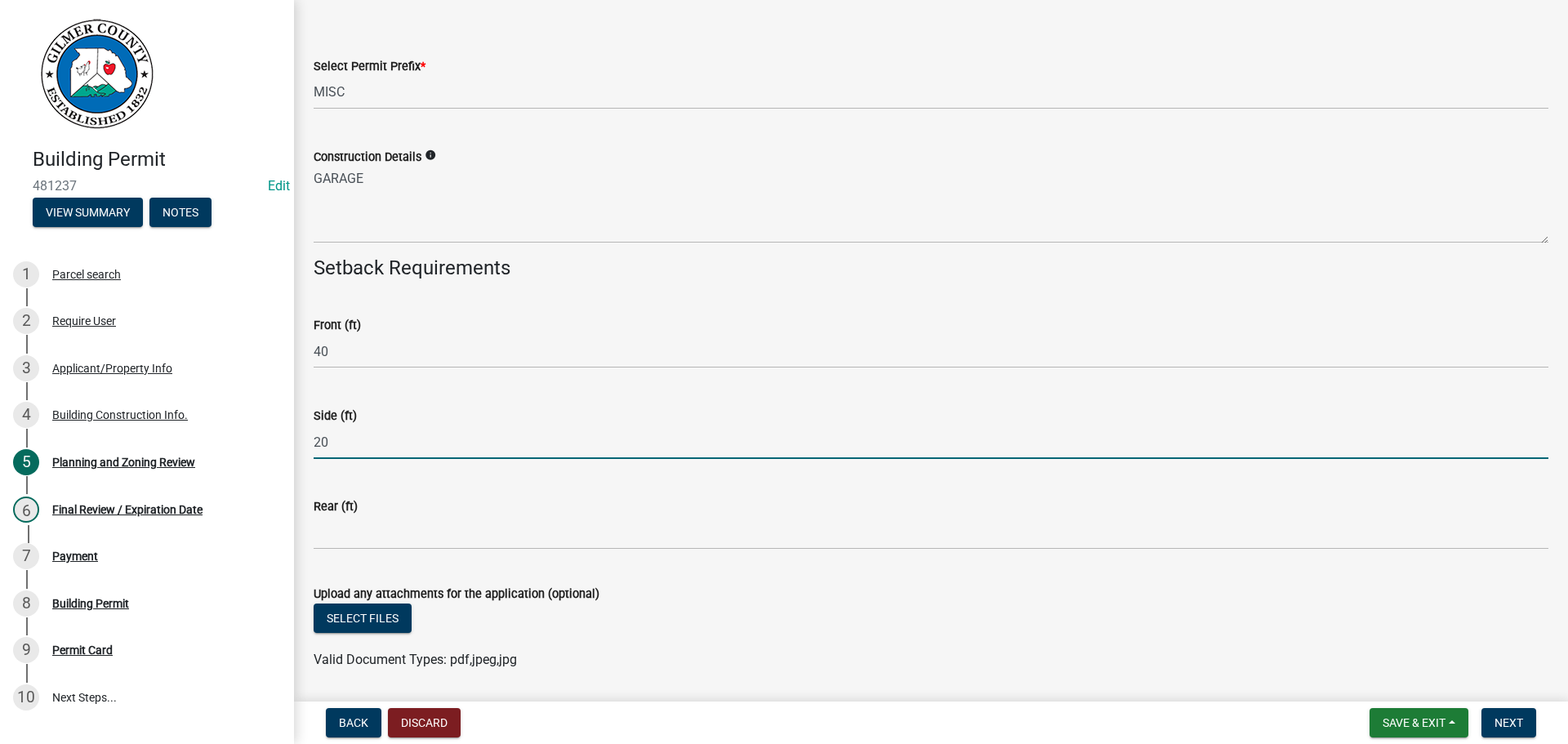
type input "20"
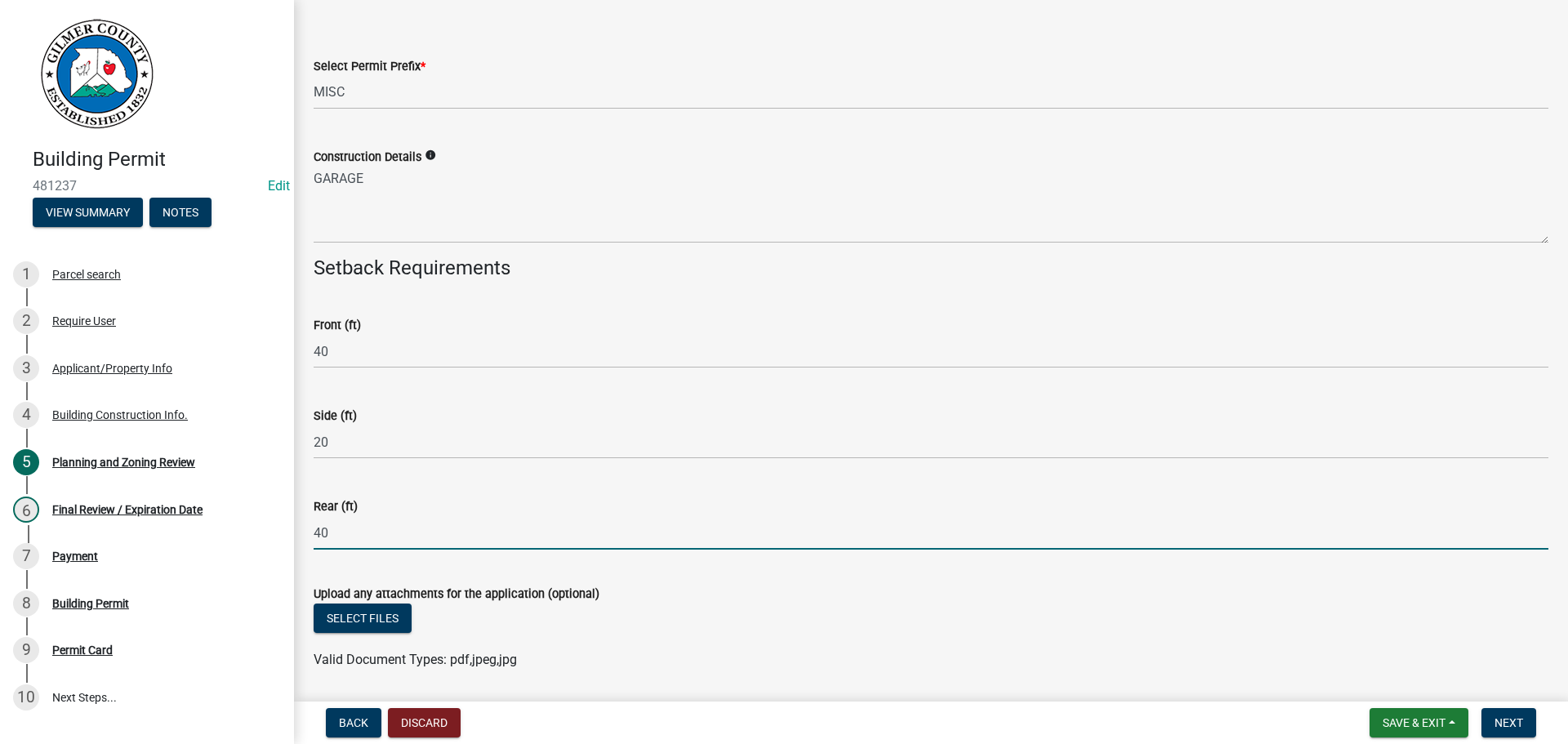
scroll to position [3439, 0]
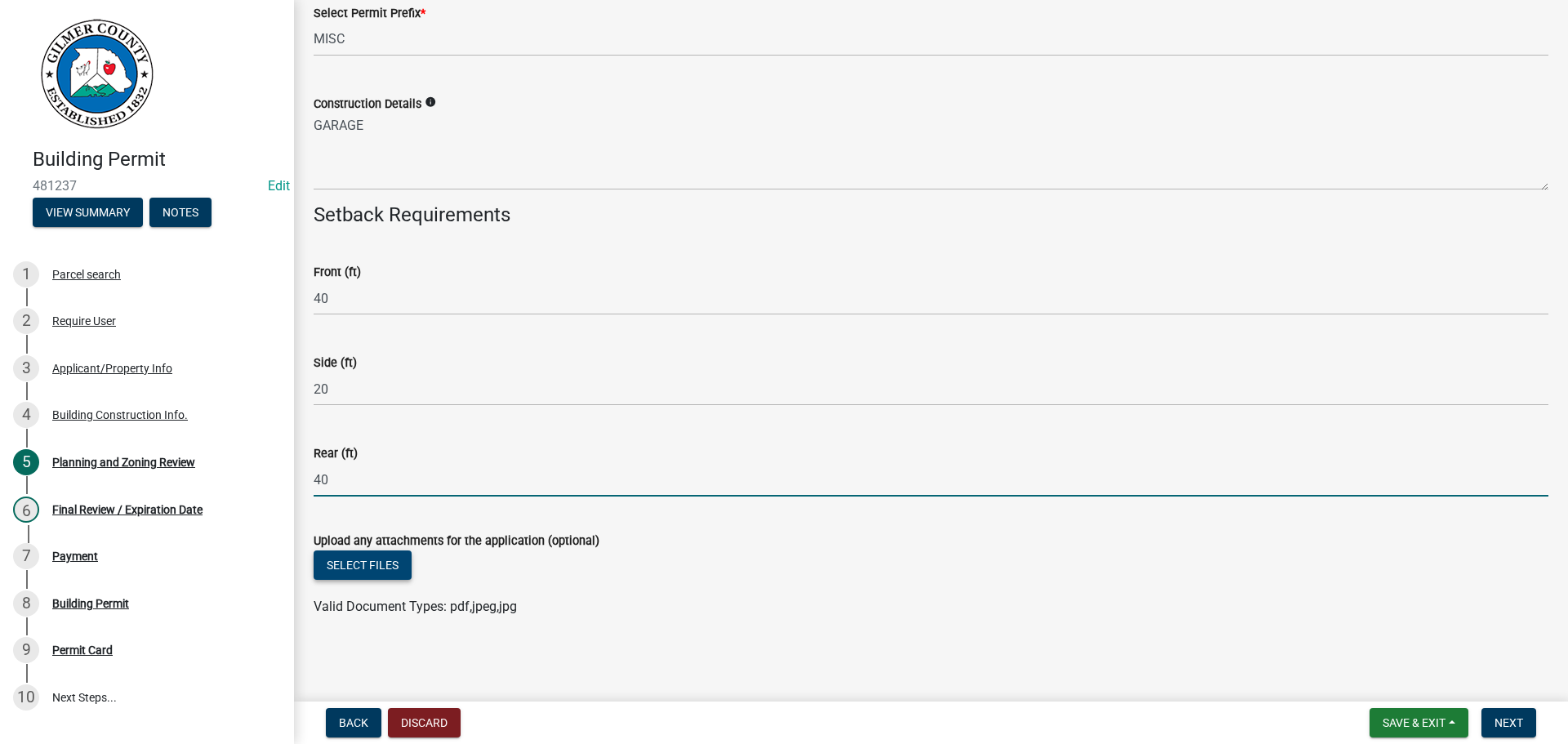
type input "40"
click at [359, 563] on button "Select files" at bounding box center [362, 564] width 98 height 29
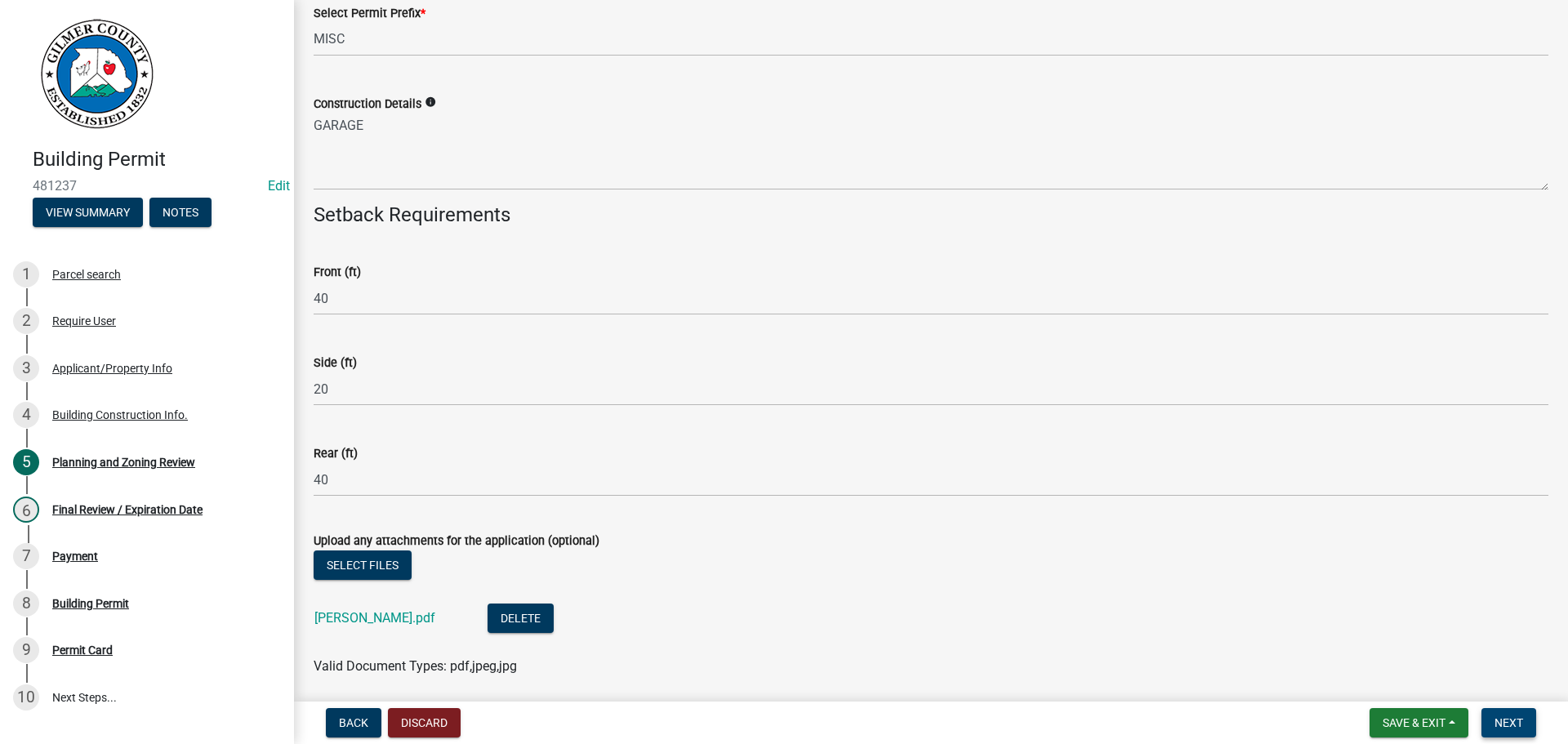
click at [1502, 719] on span "Next" at bounding box center [1509, 722] width 28 height 13
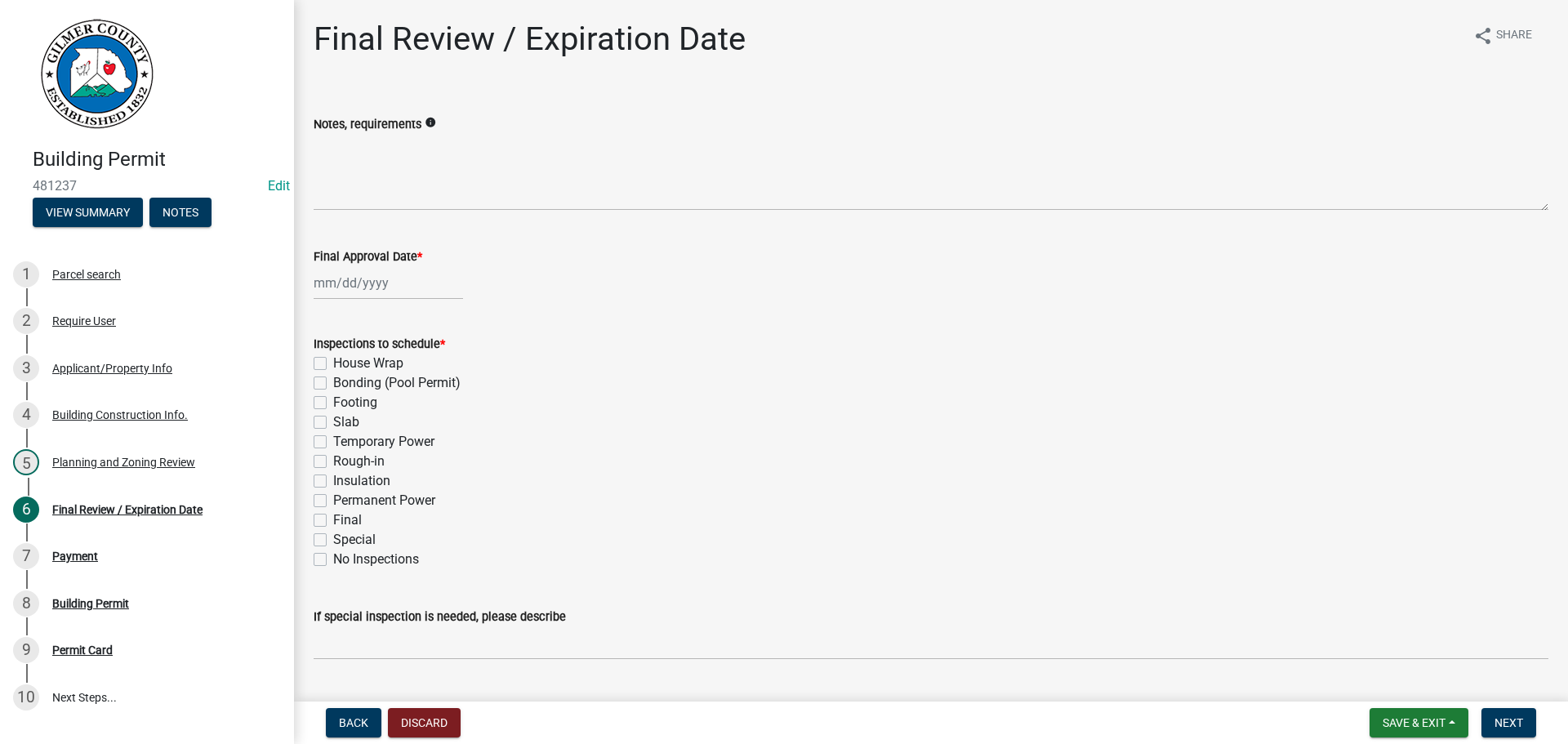
click at [333, 421] on label "Slab" at bounding box center [346, 422] width 26 height 20
click at [333, 421] on input "Slab" at bounding box center [338, 417] width 10 height 10
checkbox input "true"
checkbox input "false"
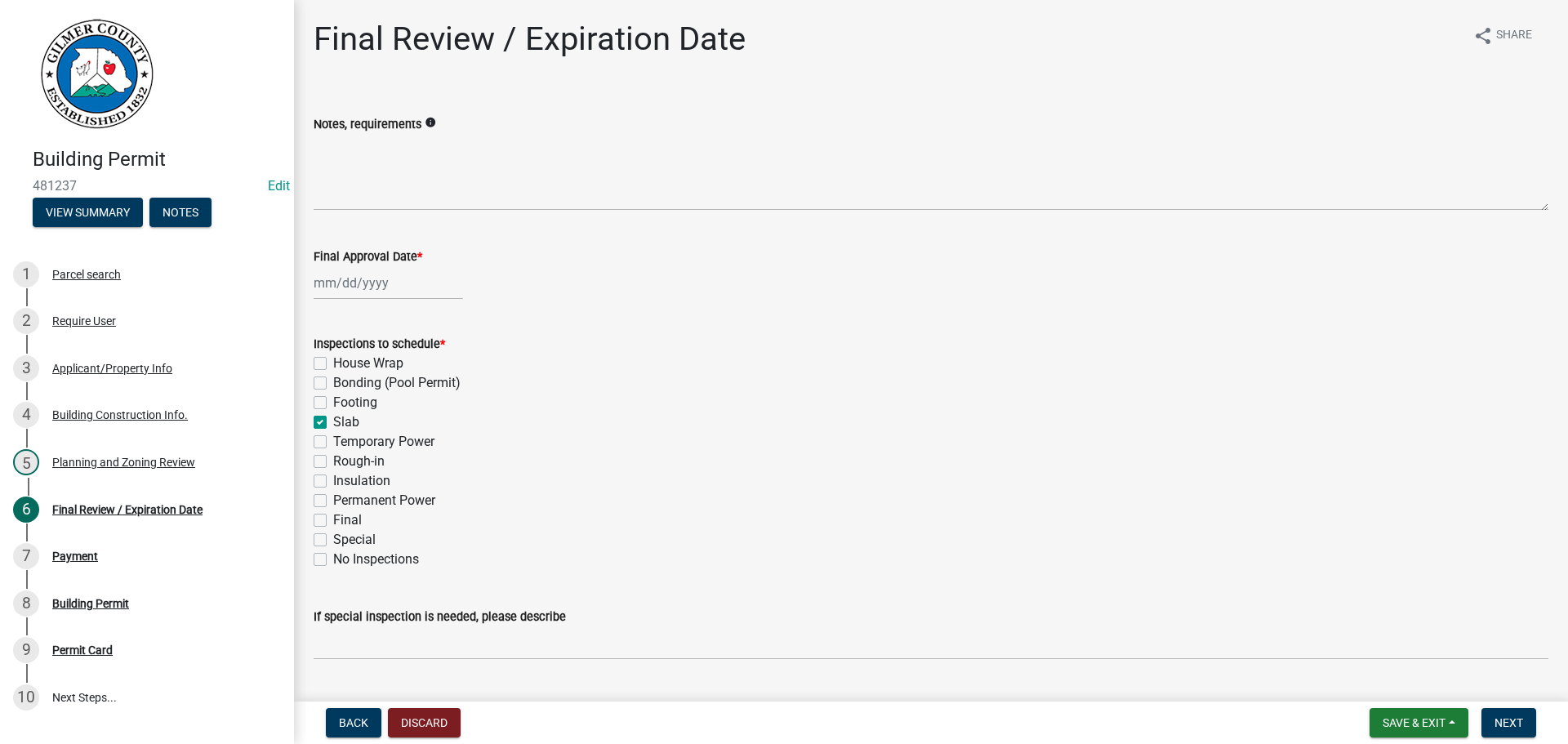
checkbox input "false"
checkbox input "true"
checkbox input "false"
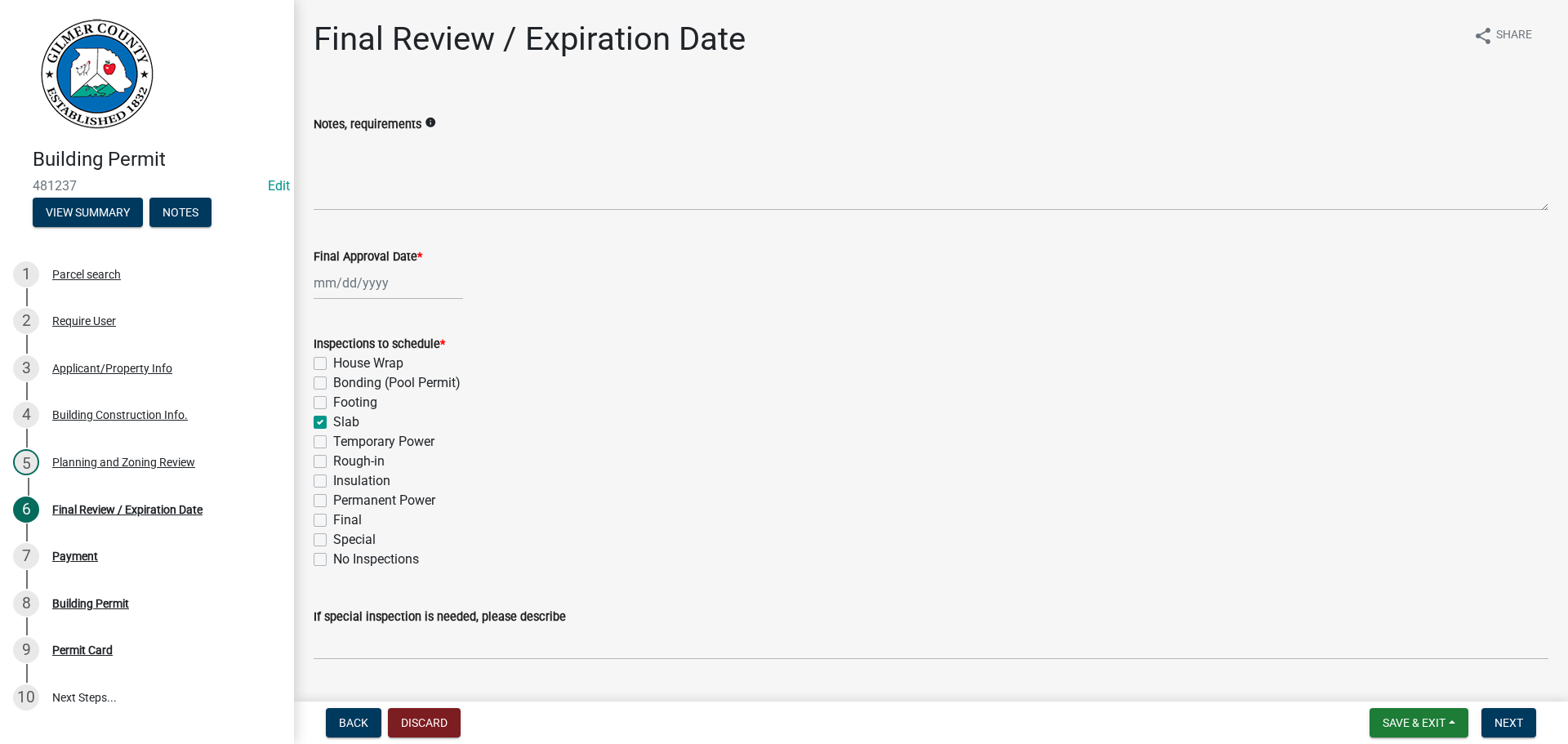
checkbox input "false"
click at [333, 404] on label "Footing" at bounding box center [355, 402] width 44 height 20
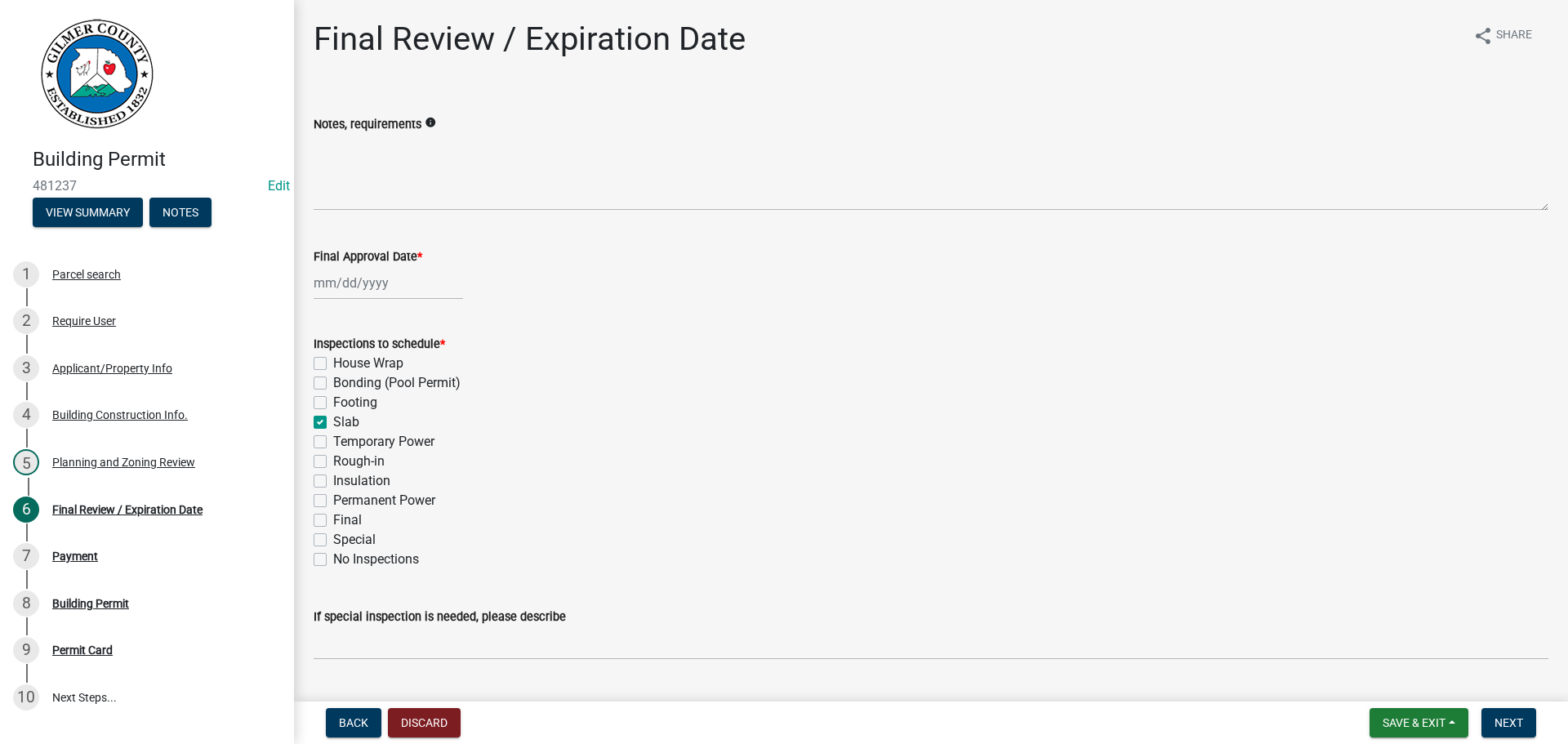
click at [333, 404] on input "Footing" at bounding box center [338, 397] width 10 height 10
checkbox input "true"
checkbox input "false"
checkbox input "true"
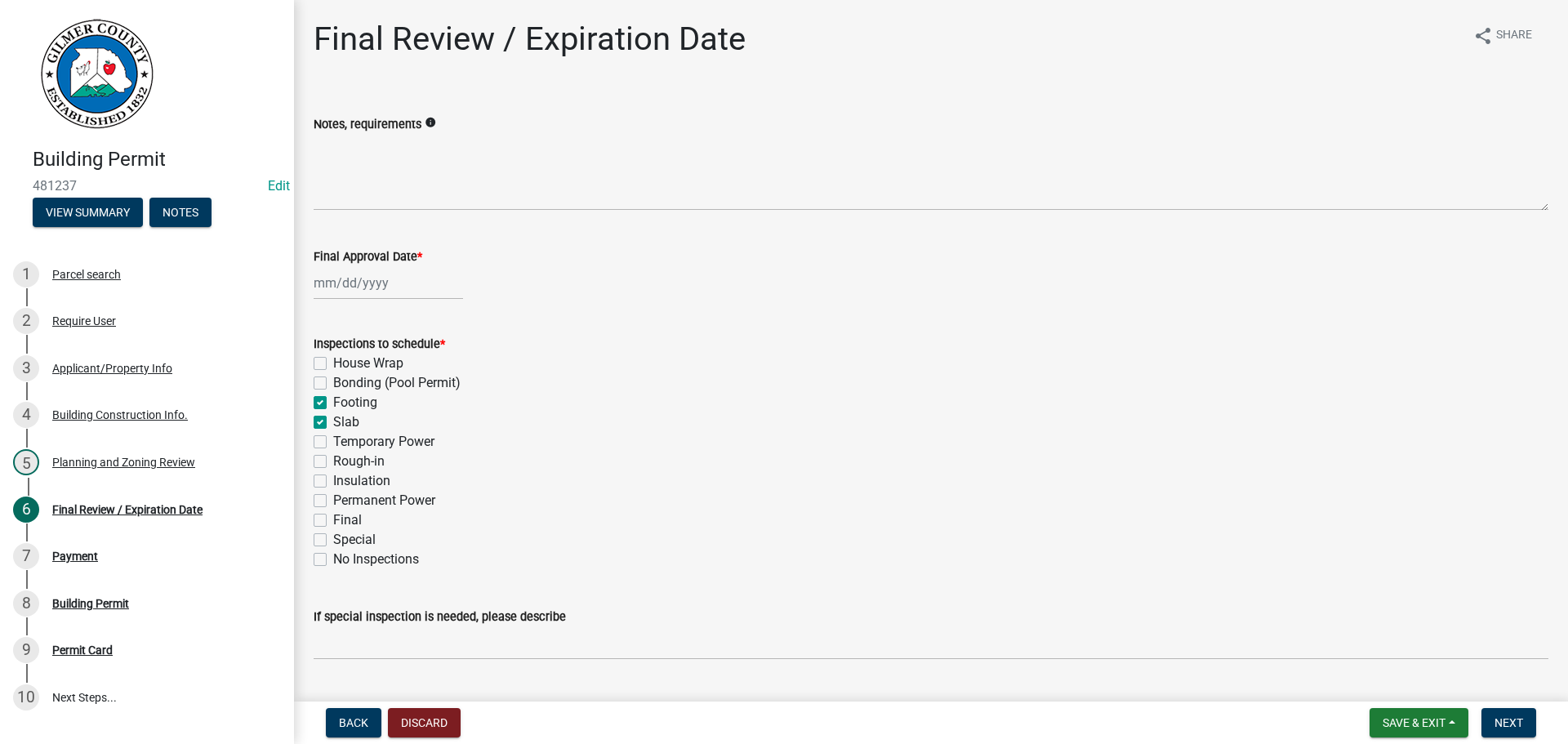
checkbox input "true"
checkbox input "false"
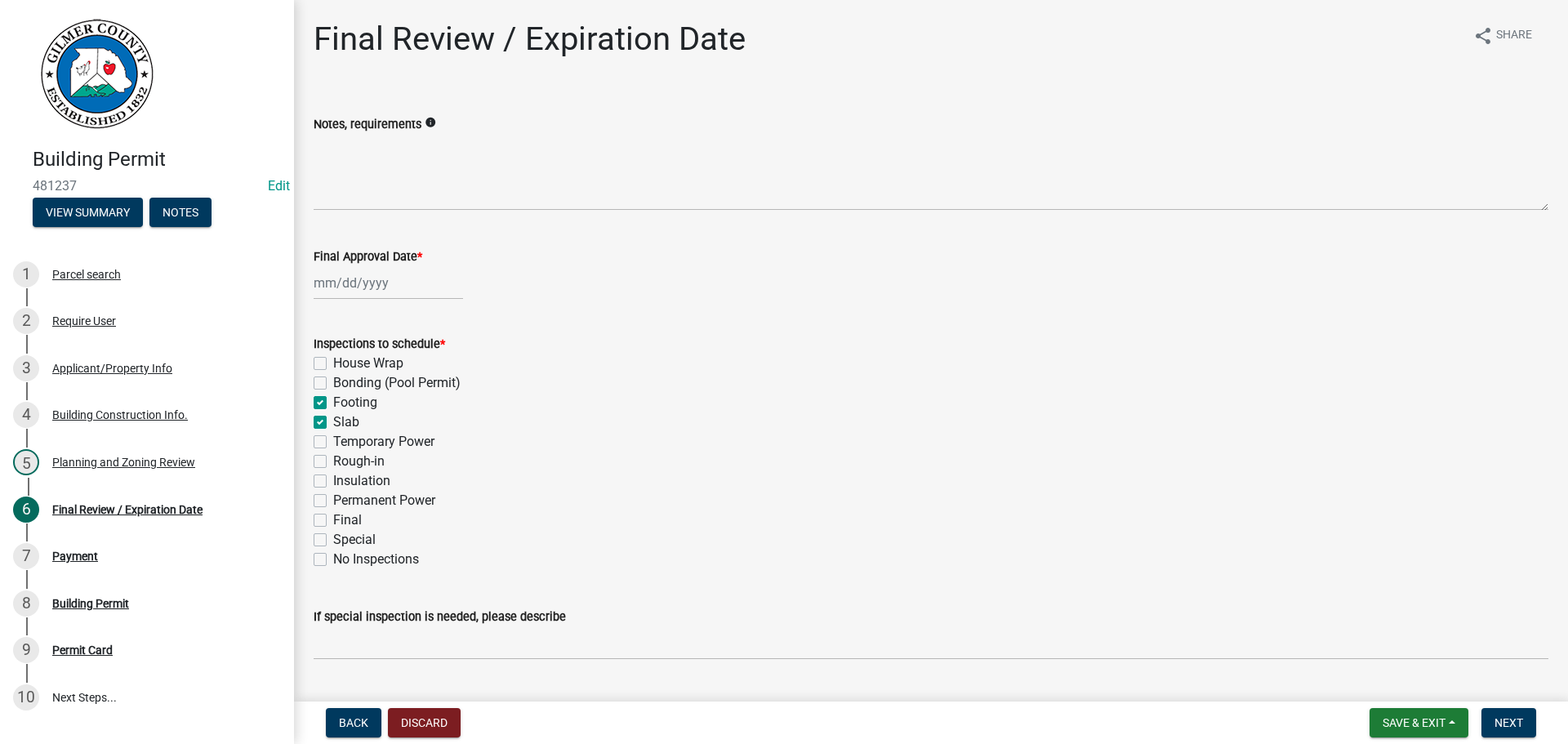
checkbox input "false"
click at [333, 518] on label "Final" at bounding box center [347, 520] width 28 height 20
click at [333, 518] on input "Final" at bounding box center [338, 515] width 10 height 10
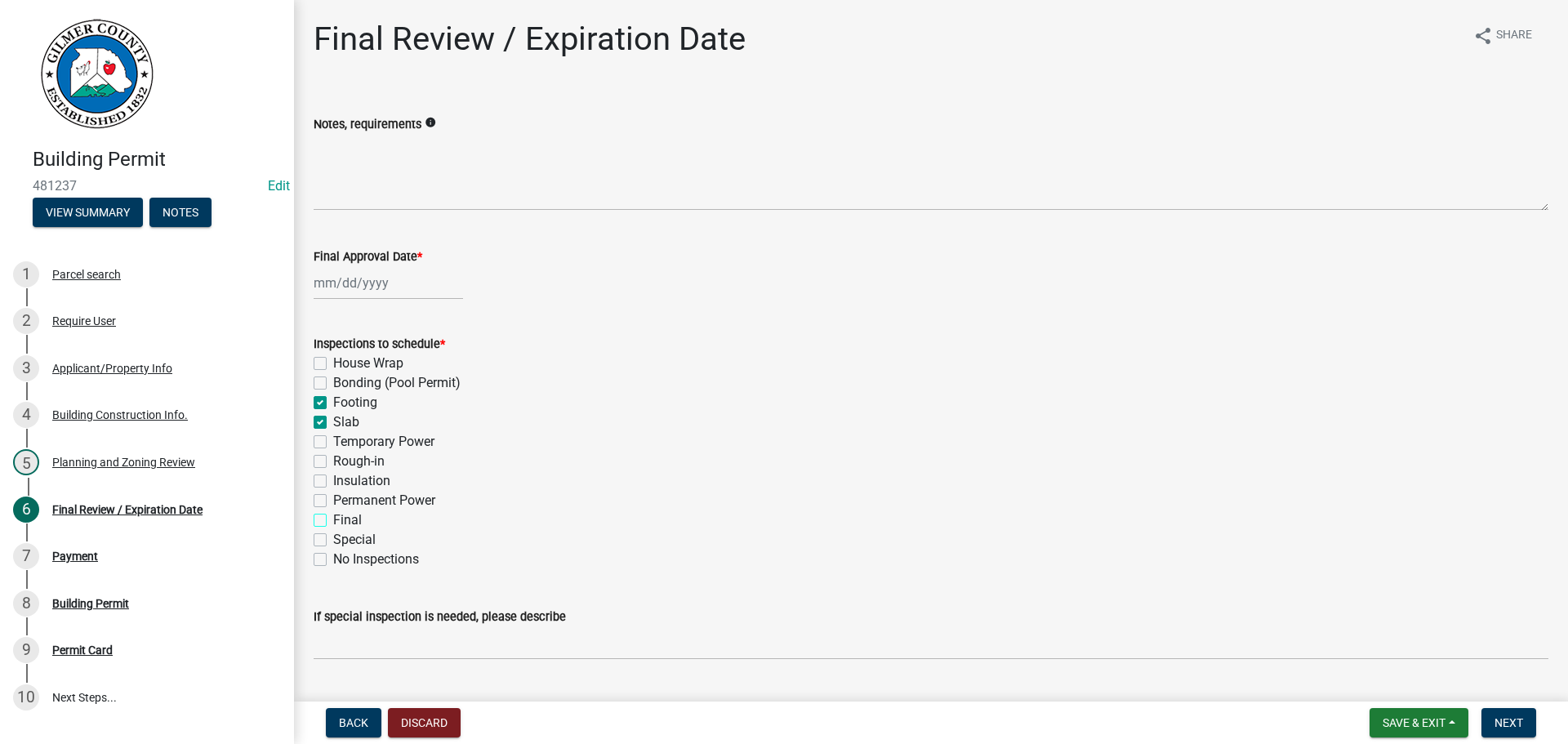
checkbox input "true"
checkbox input "false"
checkbox input "true"
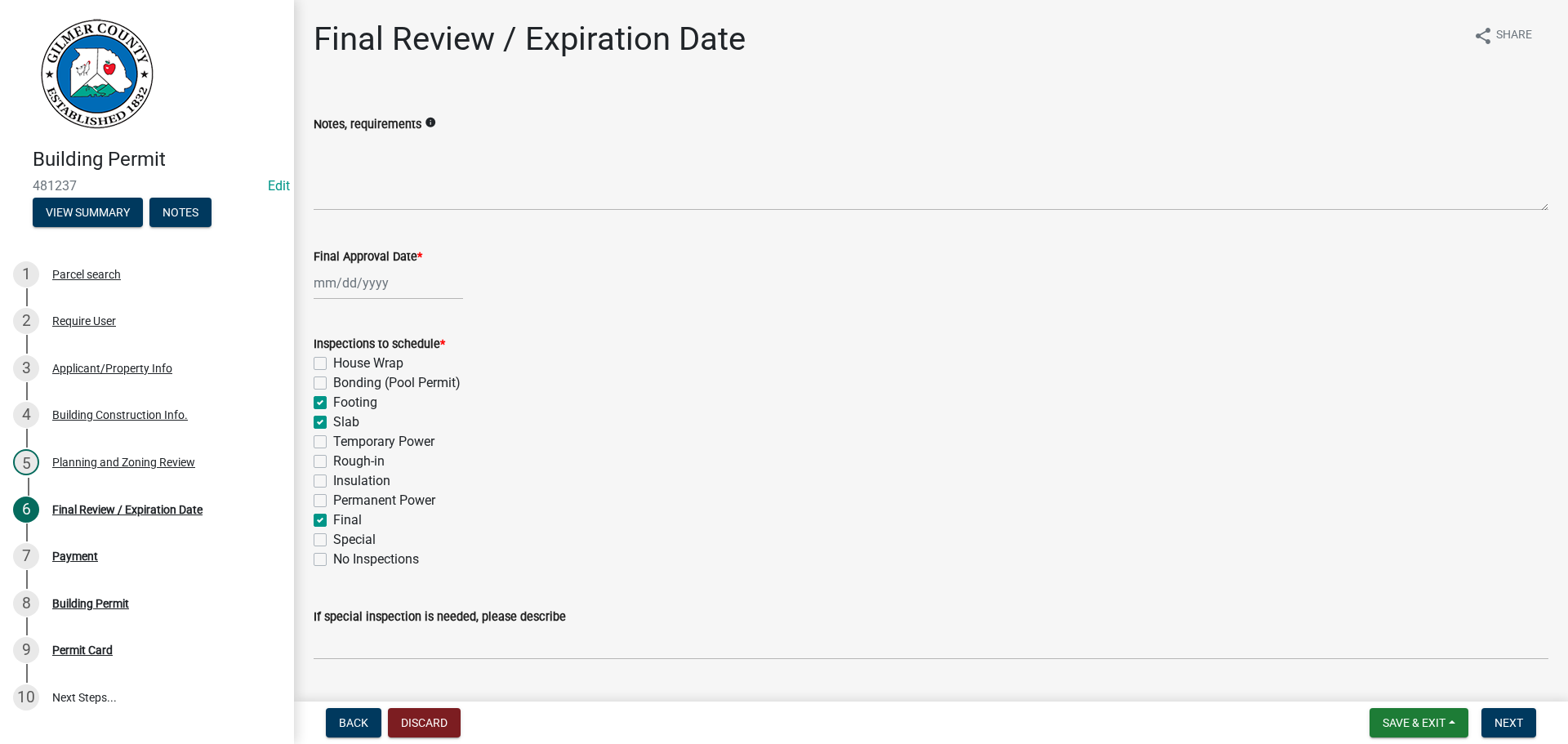
checkbox input "false"
checkbox input "true"
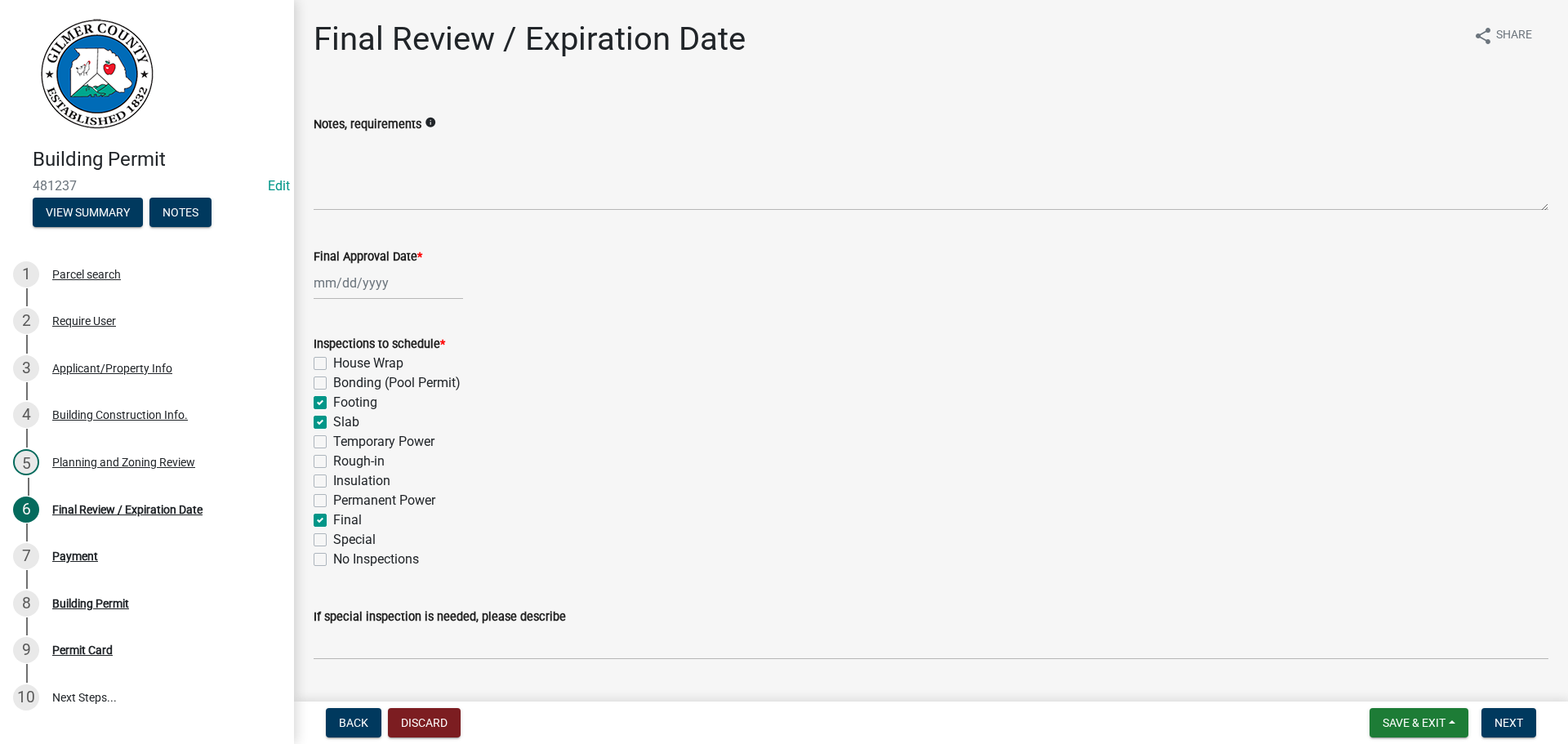
checkbox input "false"
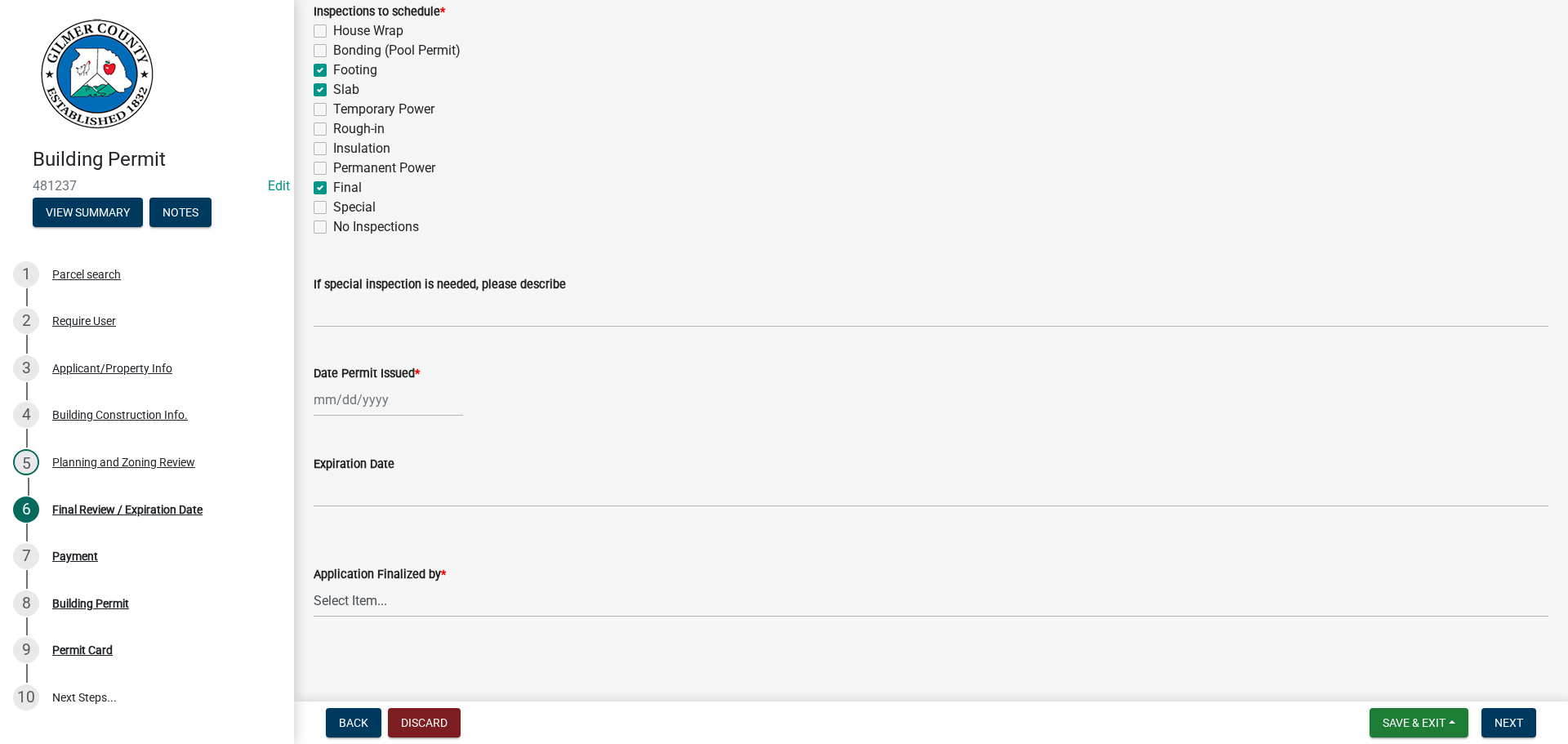
scroll to position [333, 0]
select select "9"
select select "2025"
click at [380, 403] on div "[PERSON_NAME] Feb Mar Apr [PERSON_NAME][DATE] Oct Nov [DATE] 1526 1527 1528 152…" at bounding box center [388, 398] width 149 height 33
click at [431, 537] on div "19" at bounding box center [435, 538] width 26 height 26
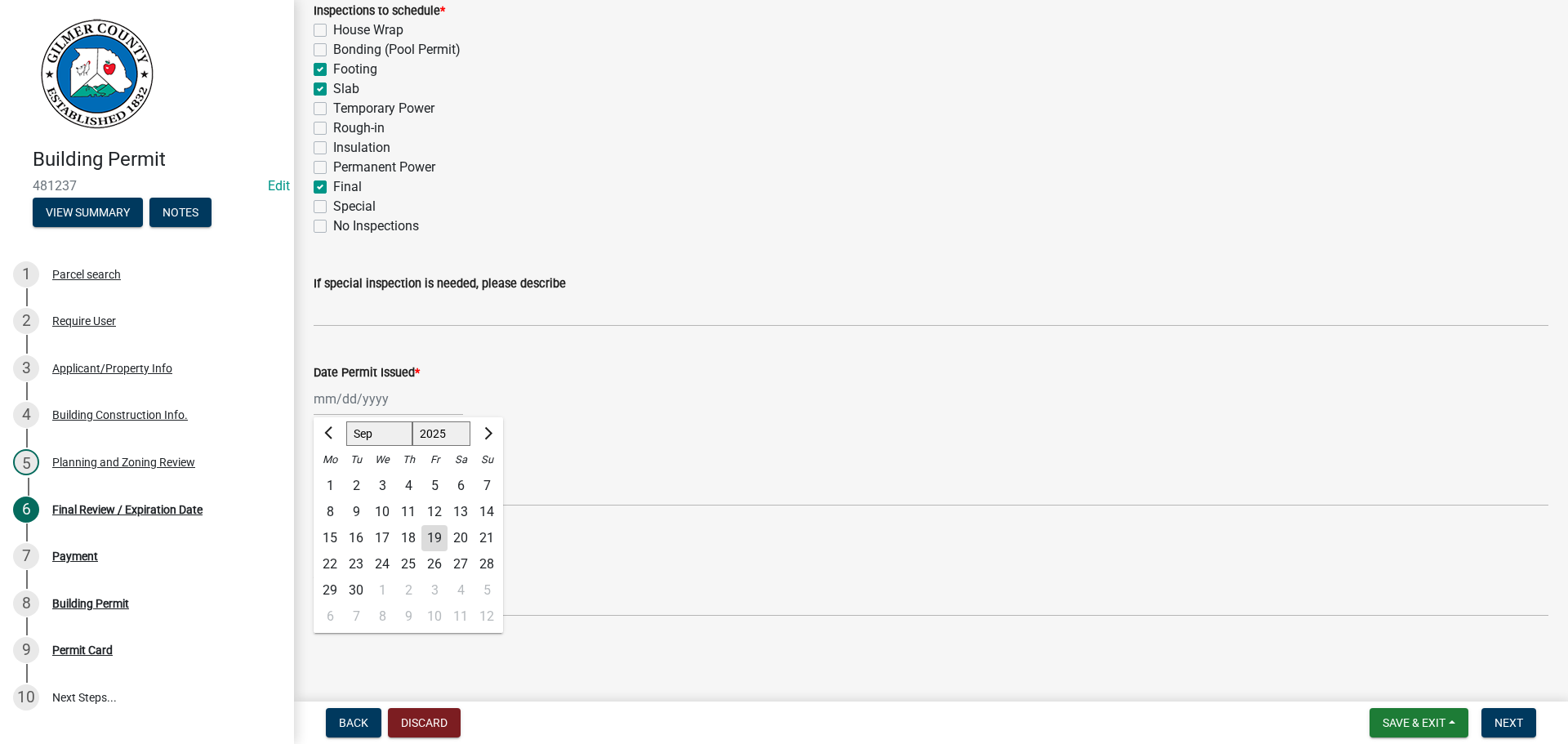
type input "[DATE]"
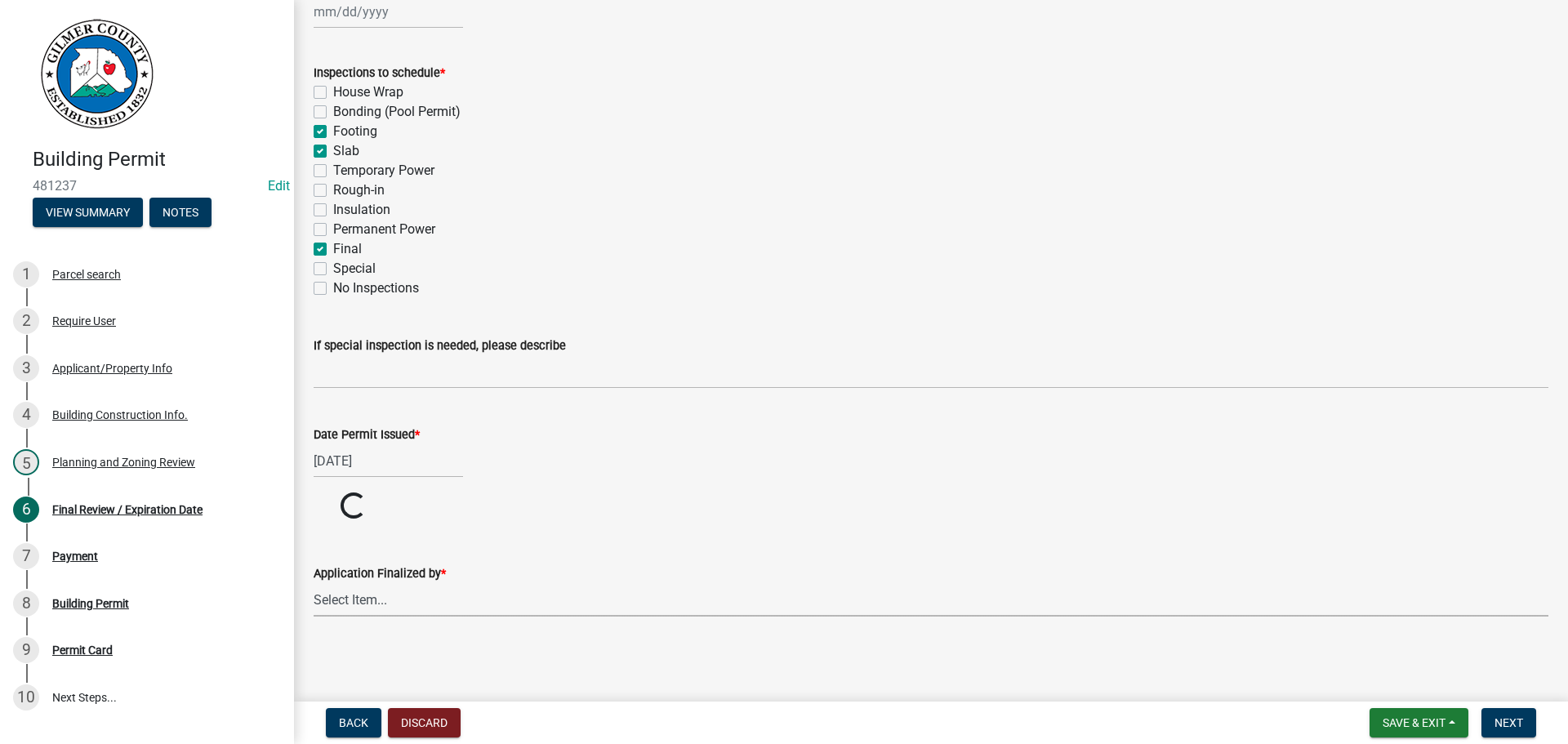
click at [325, 587] on select "Select Item... [PERSON_NAME] [PERSON_NAME] [PERSON_NAME] [PERSON_NAME] [PERSON_…" at bounding box center [930, 599] width 1235 height 33
click at [313, 645] on select "Select Item... [PERSON_NAME] [PERSON_NAME] [PERSON_NAME] [PERSON_NAME] [PERSON_…" at bounding box center [930, 661] width 1235 height 33
select select "f66b4cef-93c9-440c-84d8-a2c8d35cb7c1"
click at [1498, 719] on span "Next" at bounding box center [1509, 722] width 28 height 13
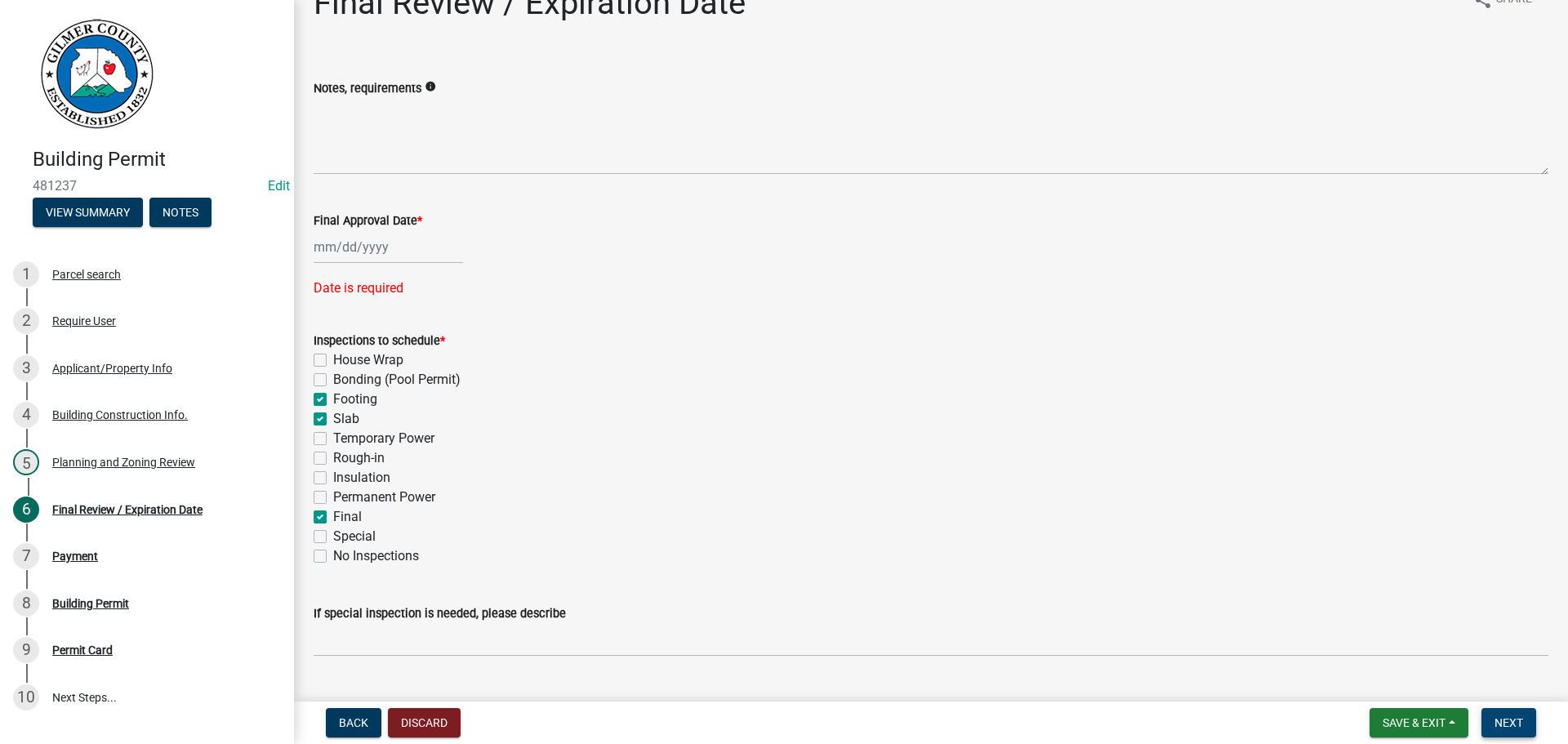
scroll to position [26, 0]
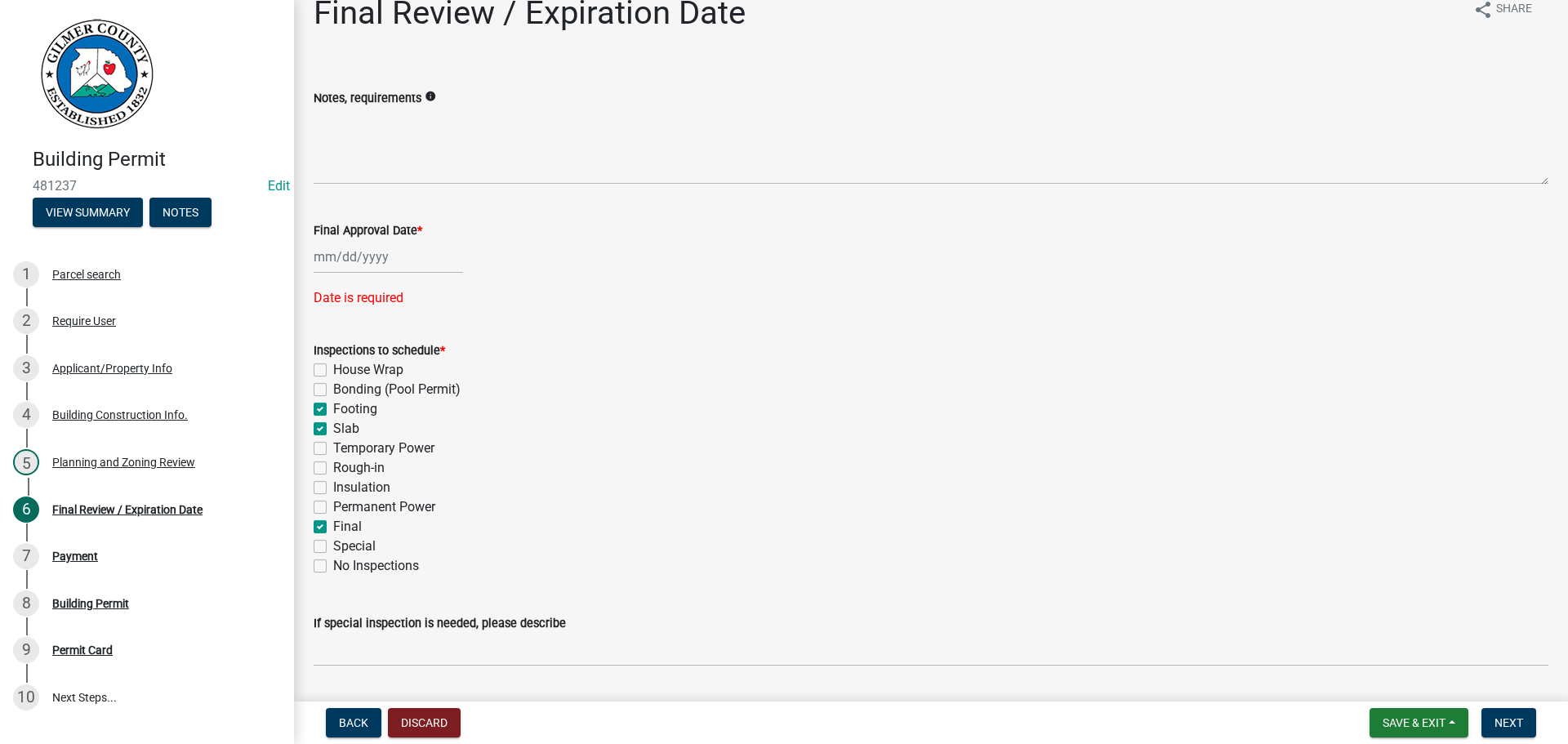
select select "9"
select select "2025"
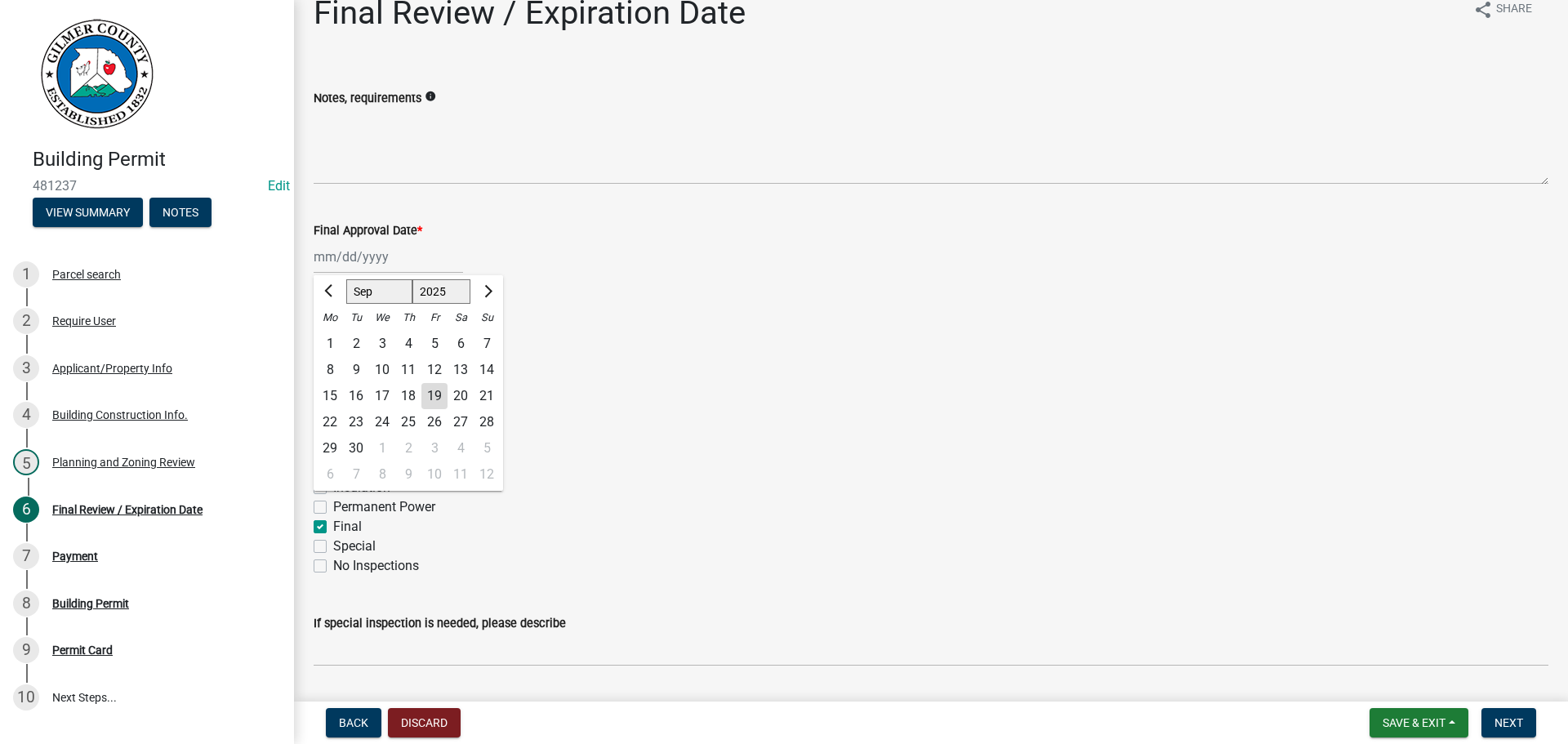
click at [370, 257] on div "[PERSON_NAME] Feb Mar Apr [PERSON_NAME][DATE] Oct Nov [DATE] 1526 1527 1528 152…" at bounding box center [388, 256] width 149 height 33
click at [433, 391] on div "19" at bounding box center [435, 396] width 26 height 26
type input "[DATE]"
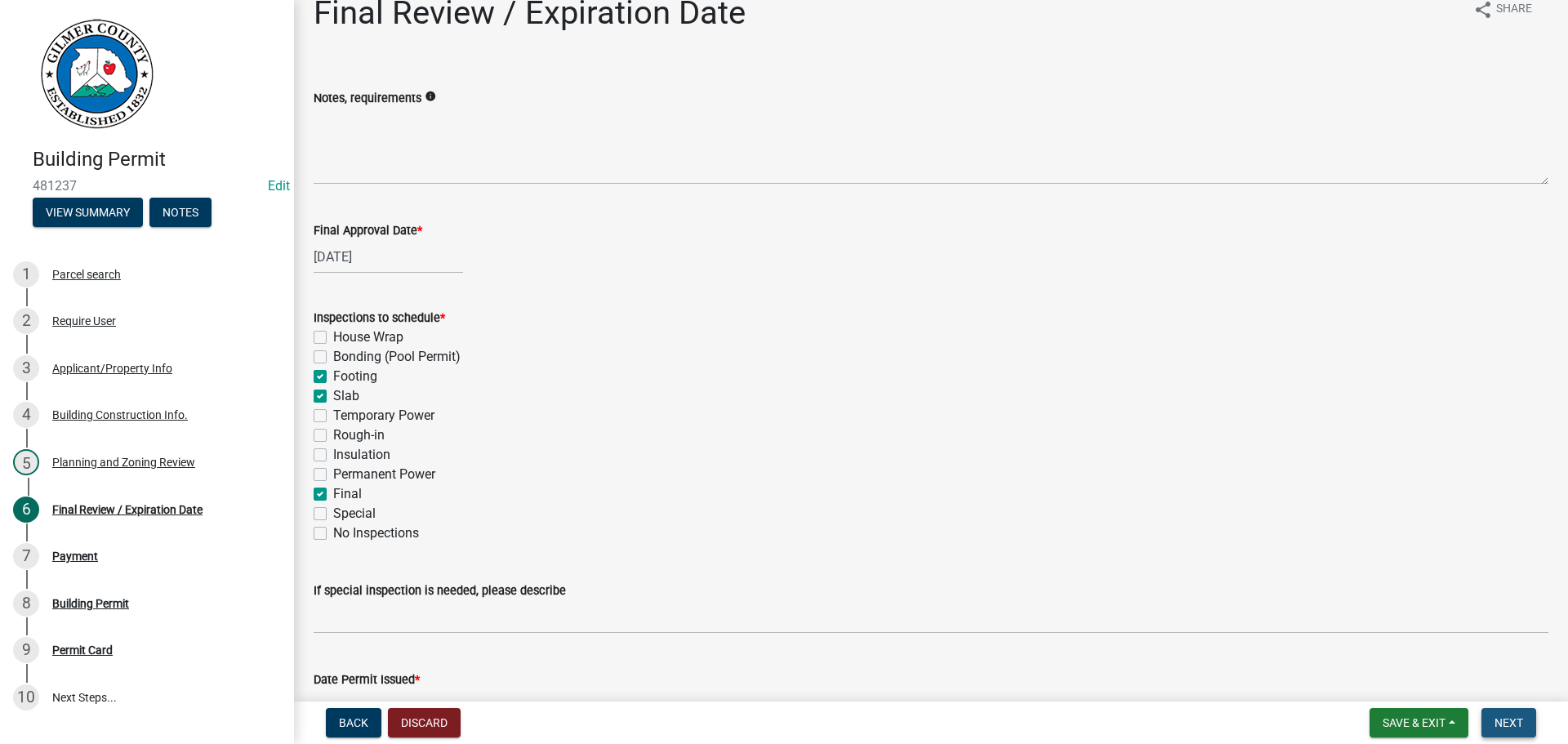
click at [1505, 719] on span "Next" at bounding box center [1509, 722] width 28 height 13
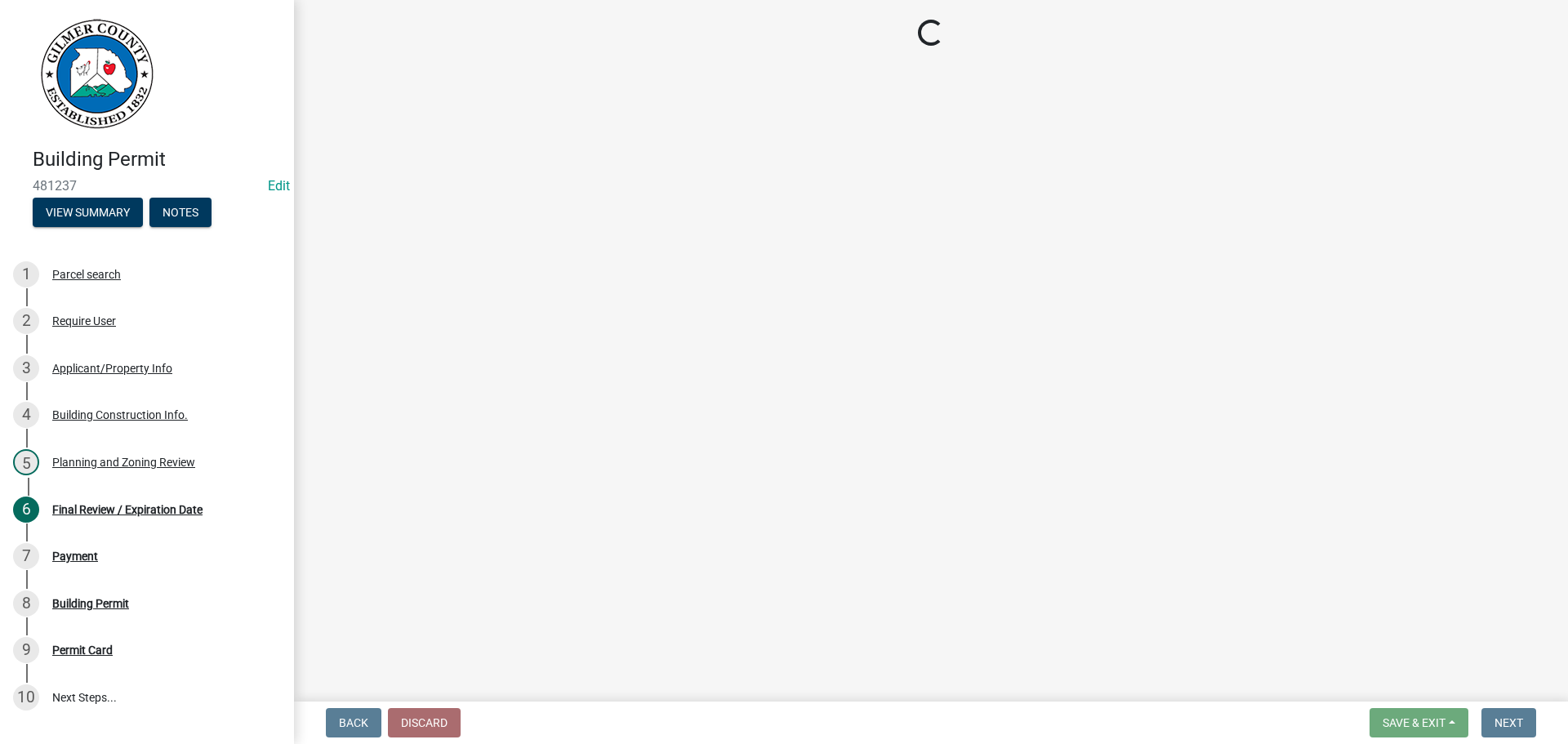
select select "2: 1"
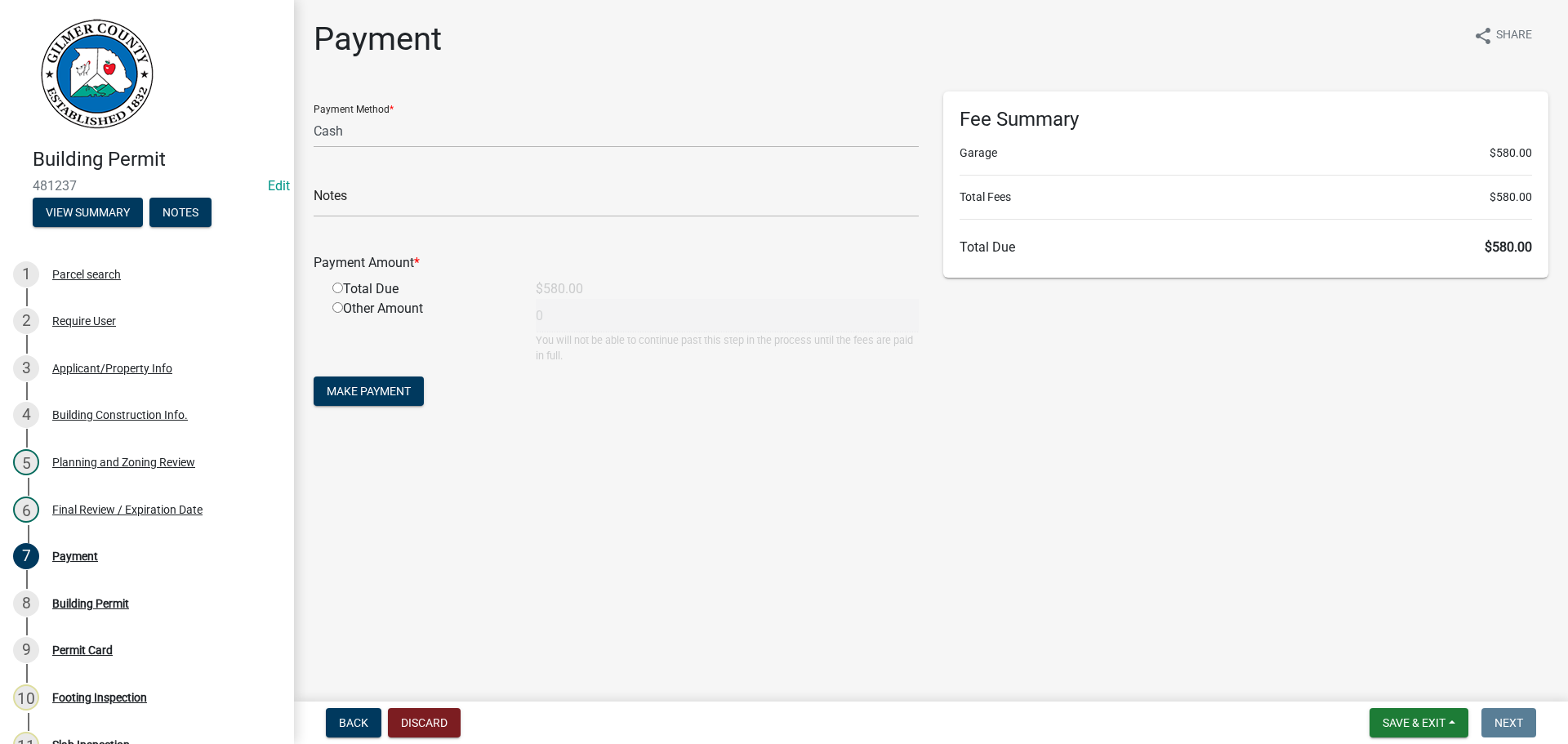
click at [336, 286] on input "radio" at bounding box center [337, 287] width 10 height 10
radio input "true"
type input "580"
click at [364, 389] on span "Make Payment" at bounding box center [368, 391] width 84 height 13
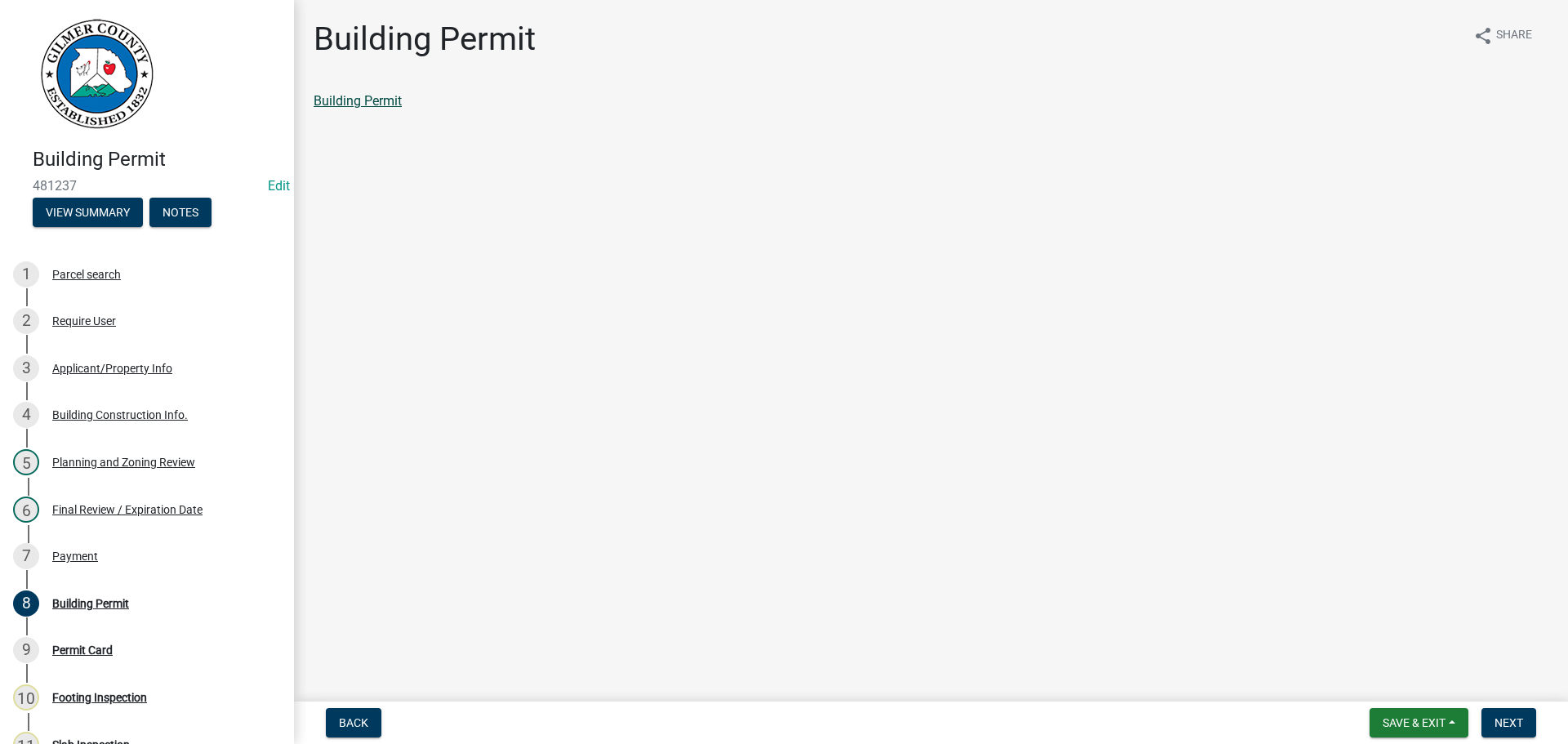
click at [381, 104] on link "Building Permit" at bounding box center [357, 101] width 88 height 15
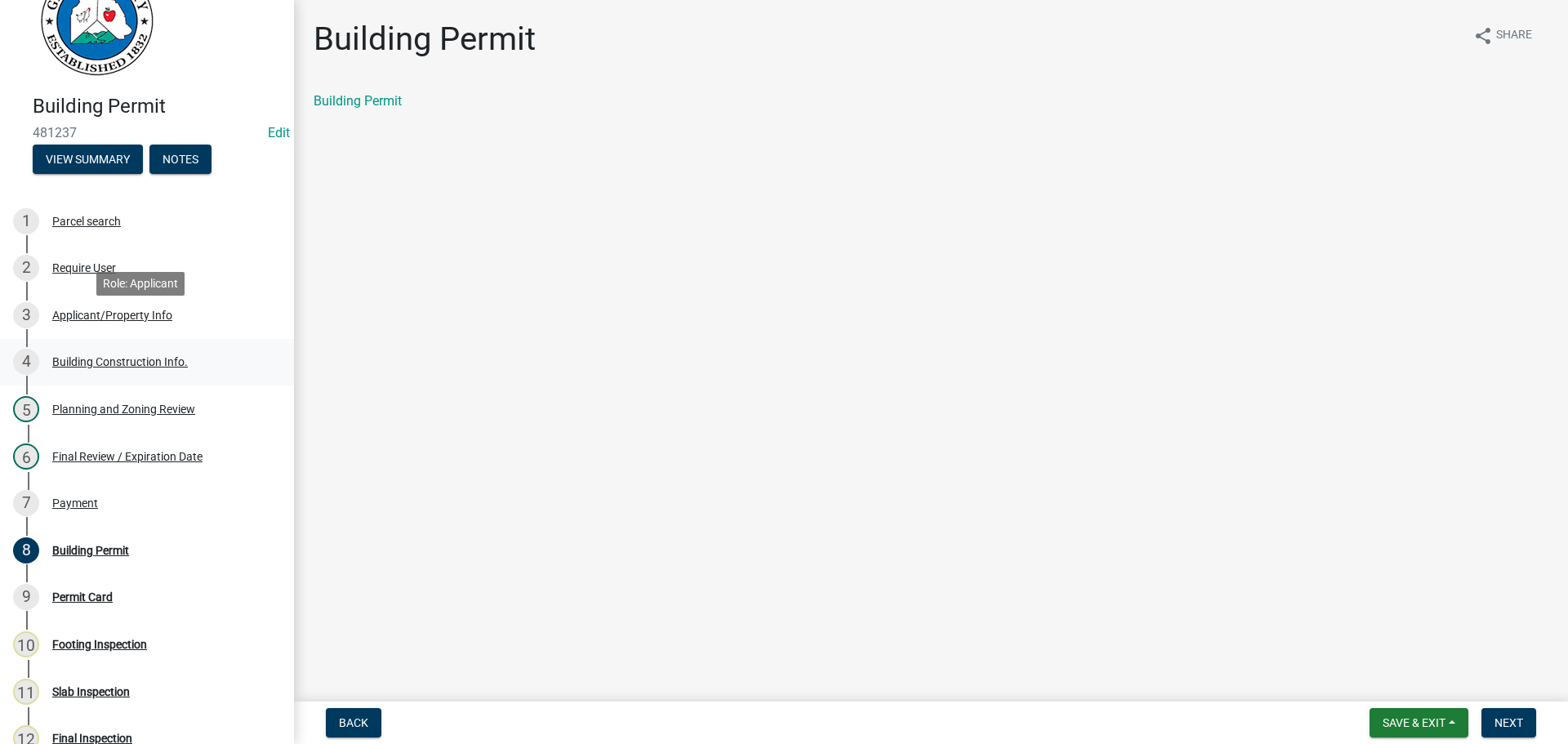
scroll to position [163, 0]
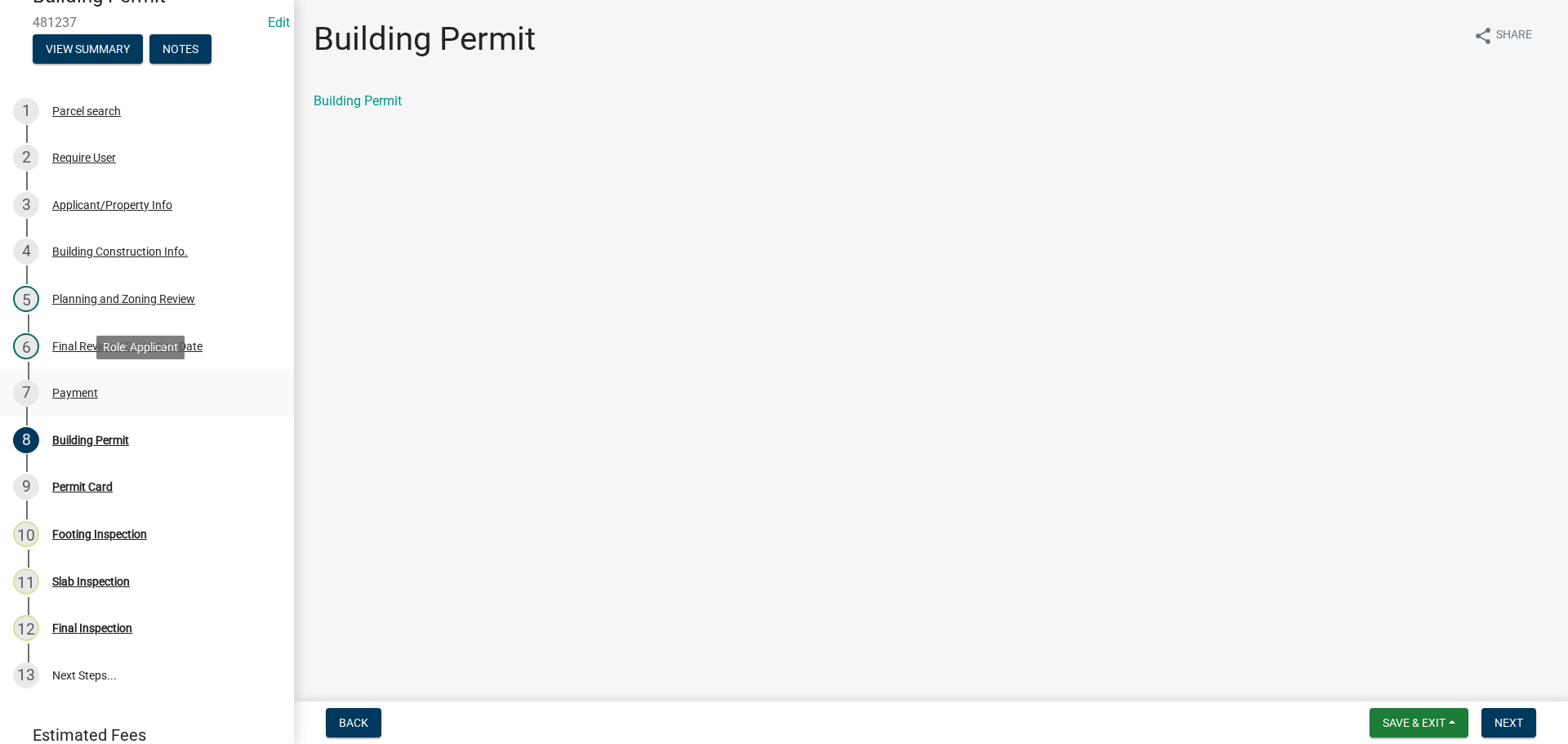
click at [64, 383] on div "7 Payment" at bounding box center [141, 392] width 255 height 26
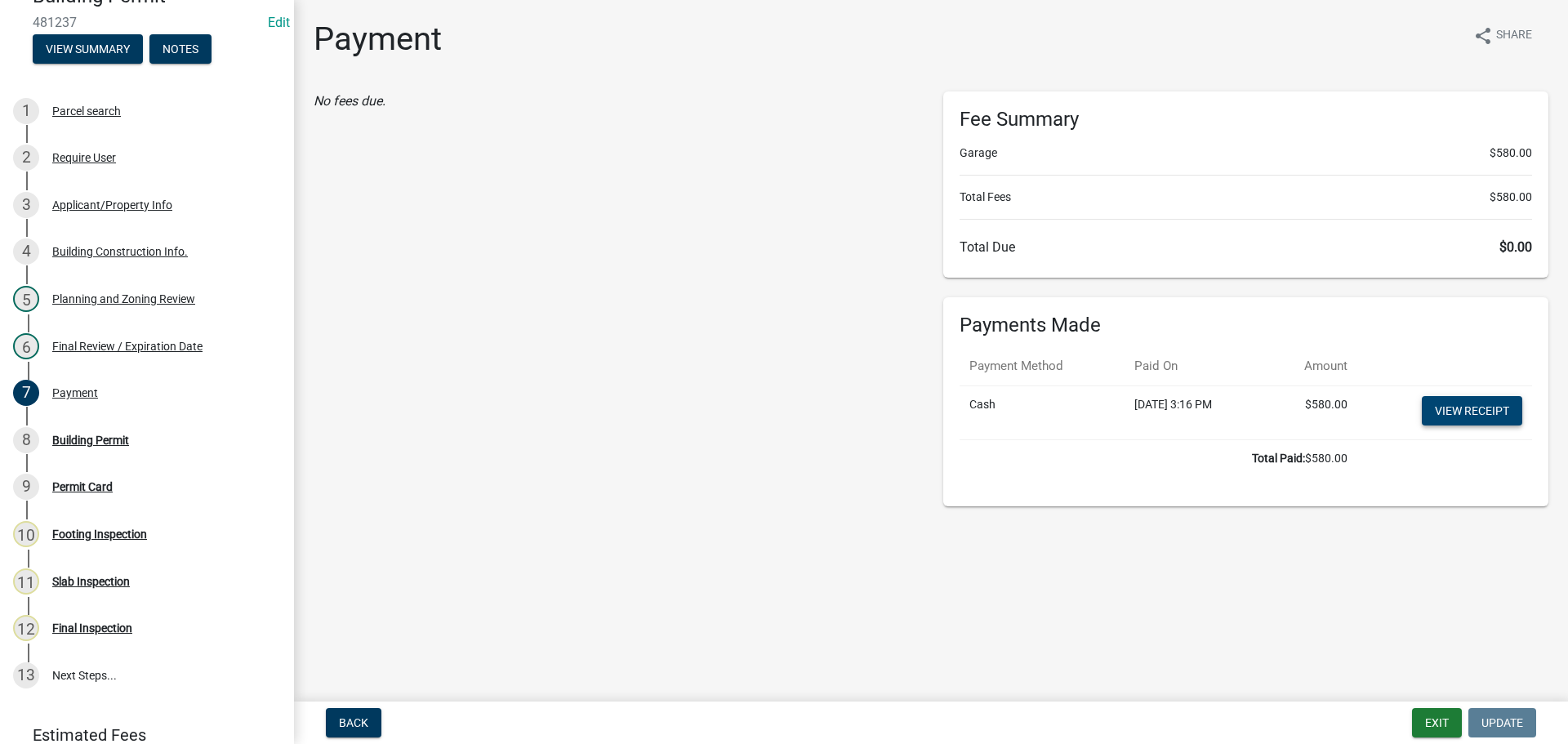
click at [1468, 419] on link "View receipt" at bounding box center [1472, 410] width 100 height 29
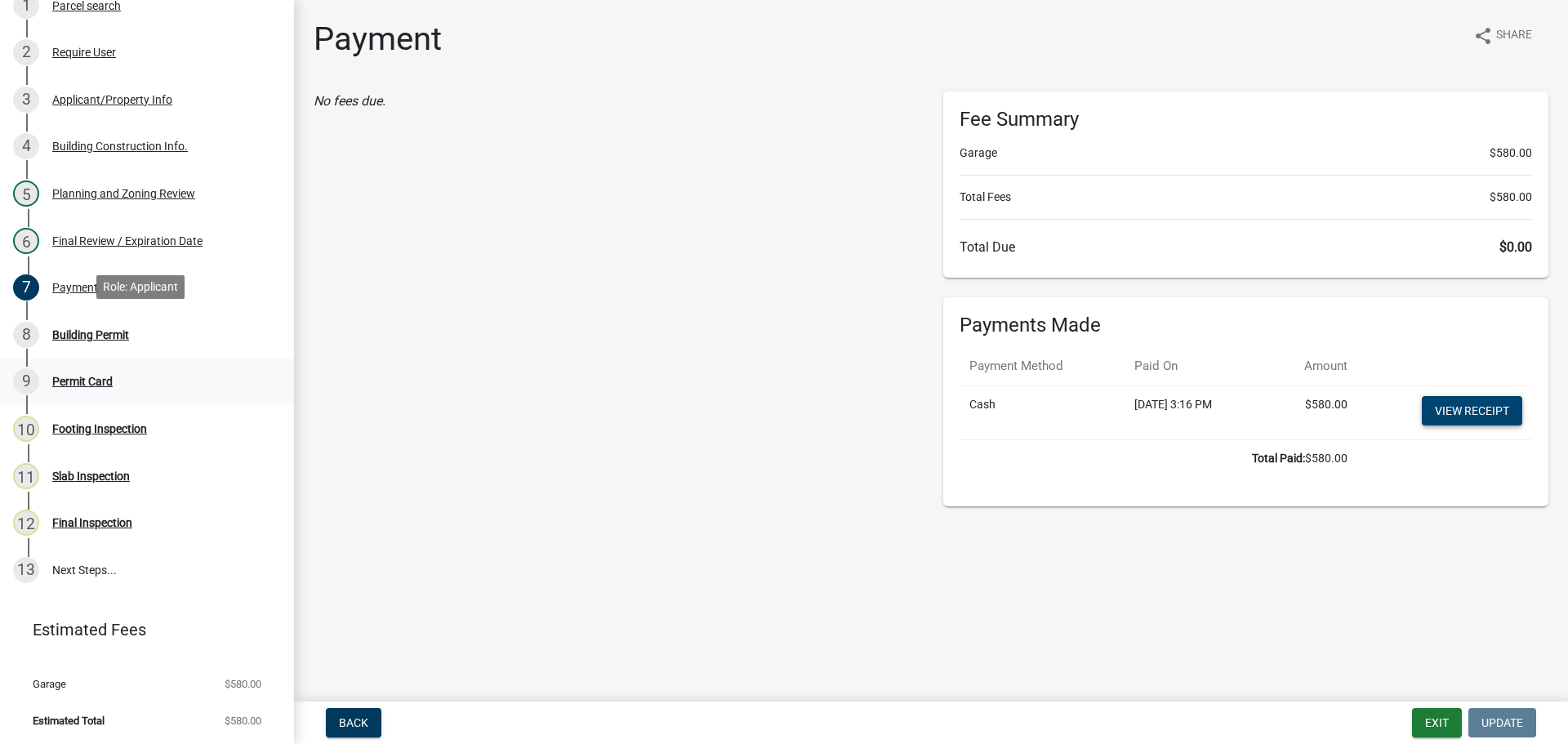
scroll to position [270, 0]
drag, startPoint x: 94, startPoint y: 331, endPoint x: 160, endPoint y: 339, distance: 66.5
click at [95, 331] on div "Building Permit" at bounding box center [90, 333] width 76 height 11
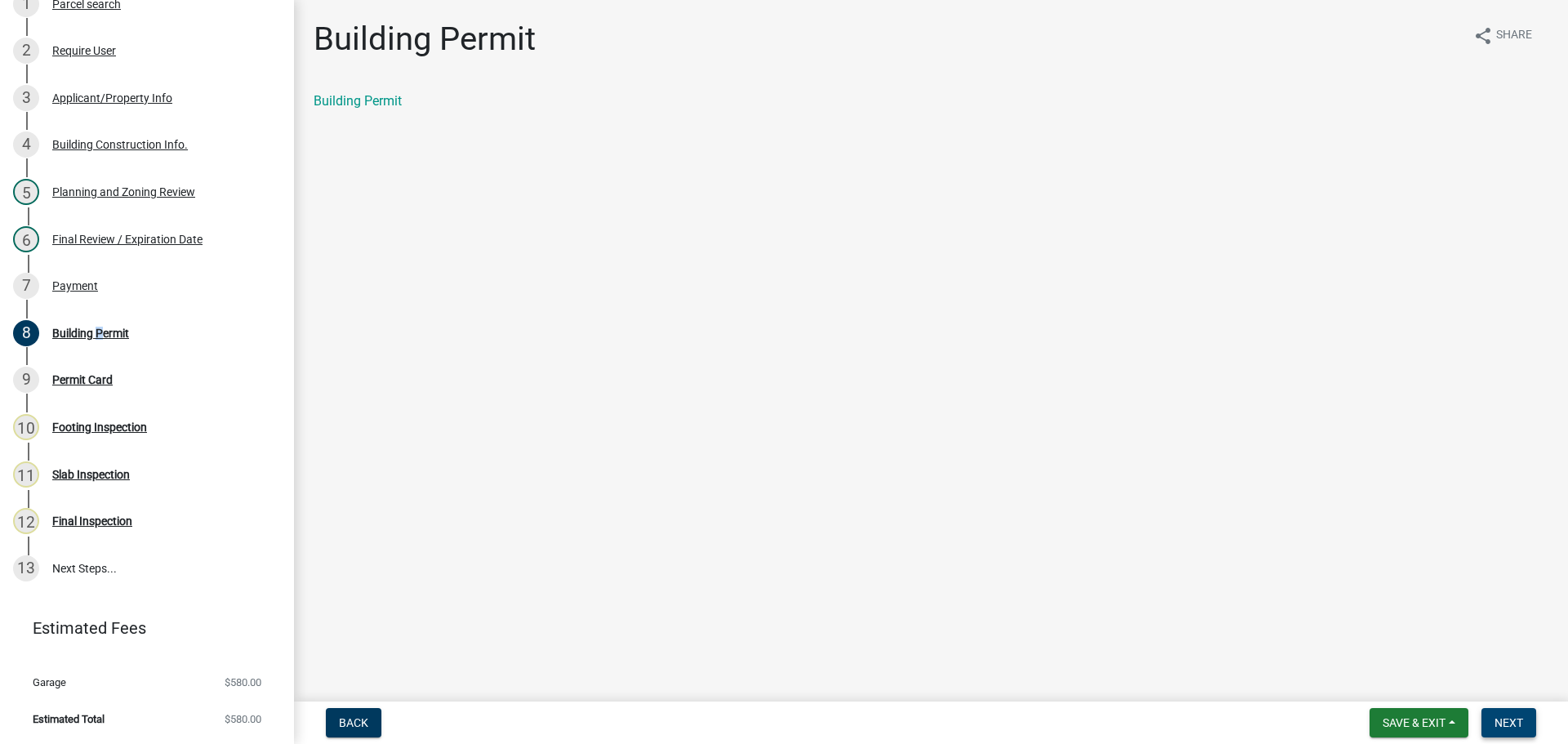
click at [1510, 710] on button "Next" at bounding box center [1509, 721] width 55 height 29
click at [337, 102] on link "Permit Card" at bounding box center [347, 101] width 68 height 15
click at [313, 93] on link "Permit Card" at bounding box center [347, 101] width 68 height 15
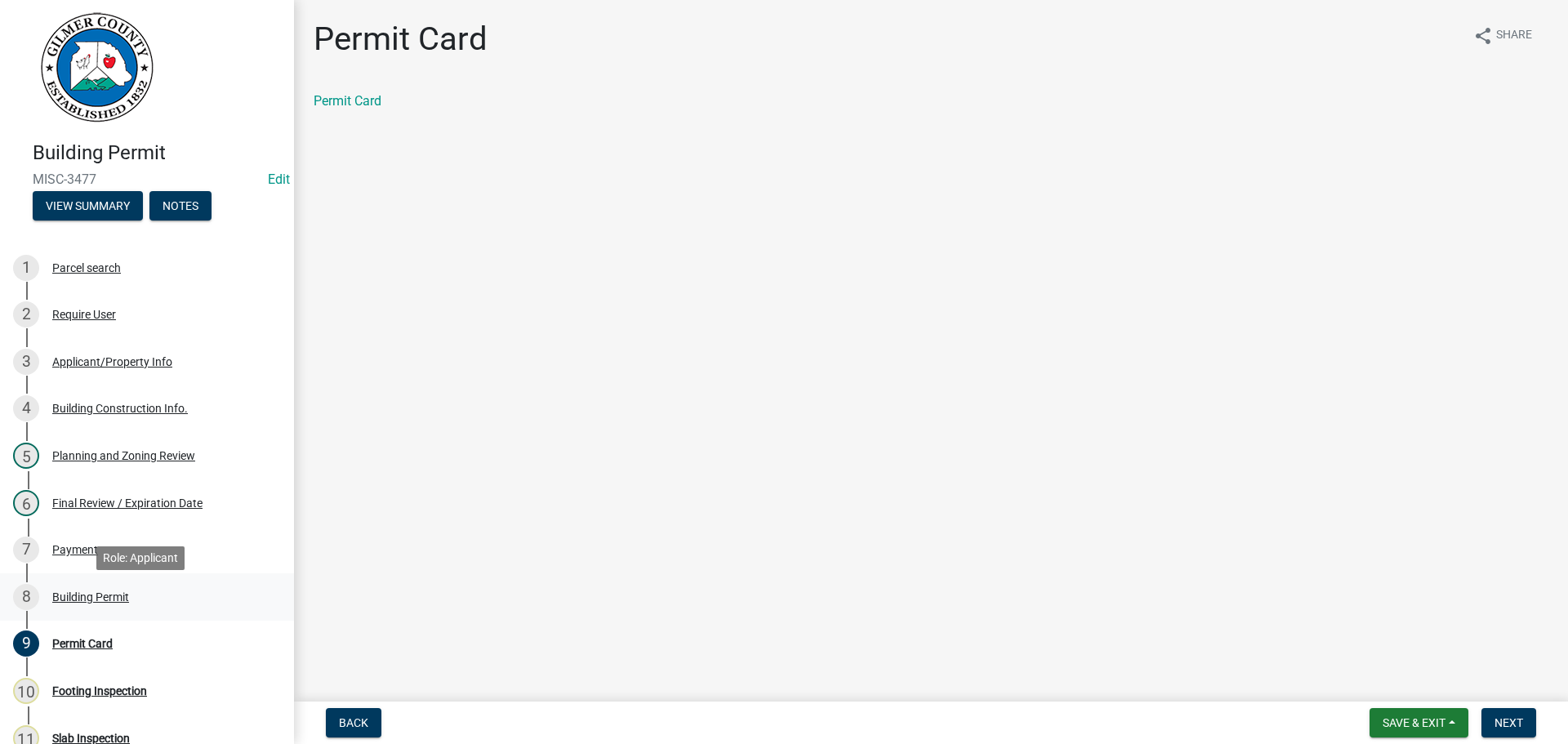
scroll to position [0, 0]
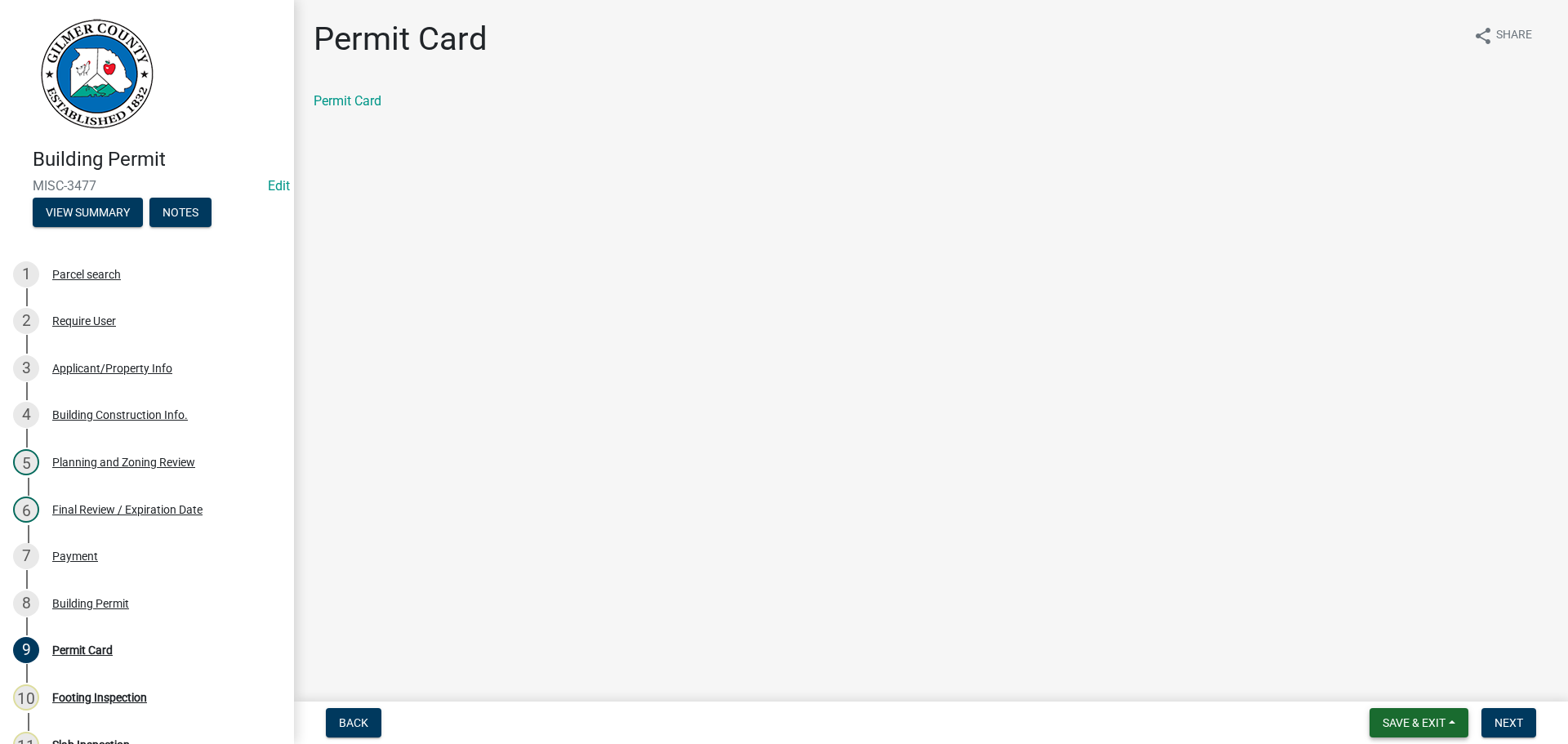
click at [1401, 720] on span "Save & Exit" at bounding box center [1413, 722] width 63 height 13
click at [1384, 683] on button "Save & Exit" at bounding box center [1403, 680] width 130 height 40
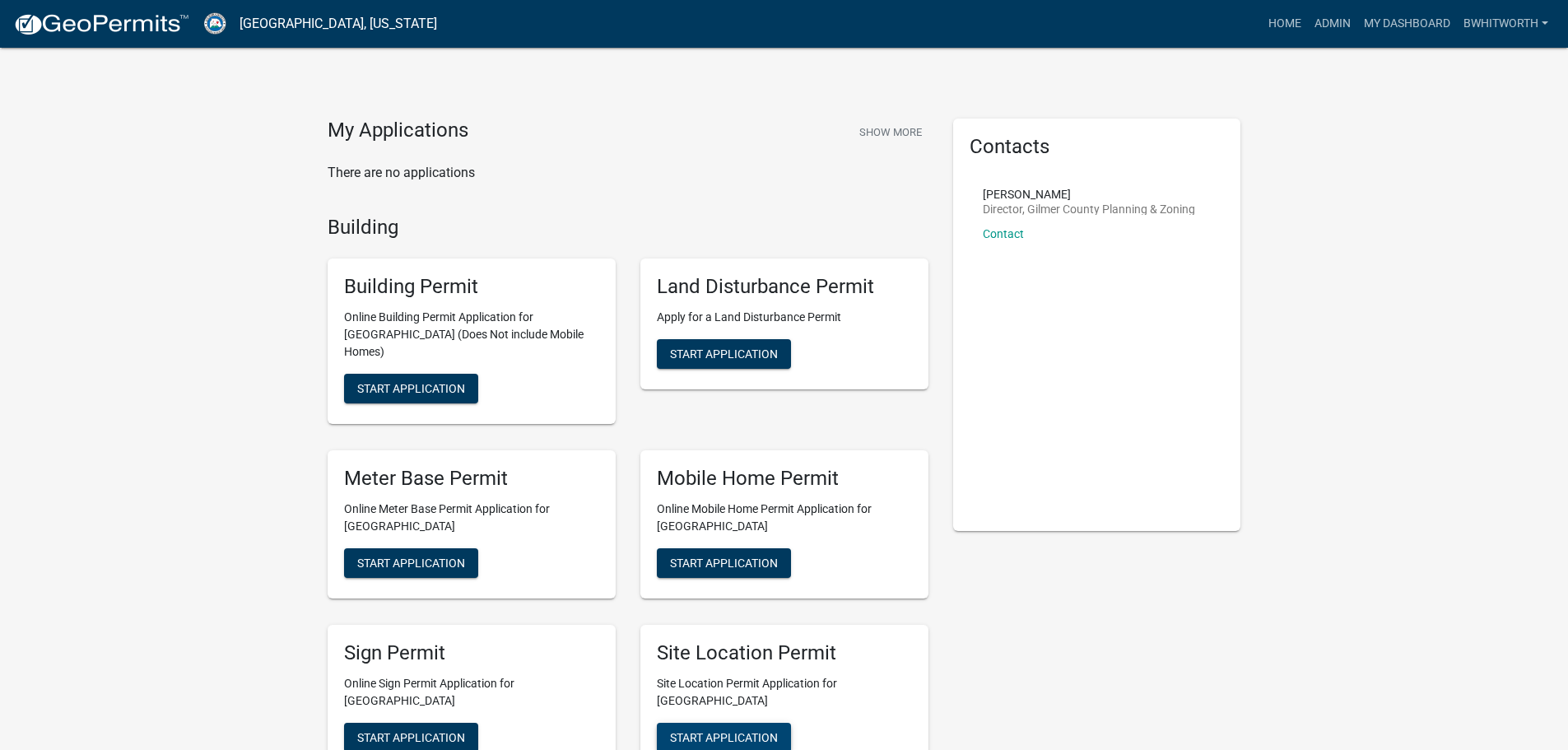
click at [707, 730] on span "Start Application" at bounding box center [724, 737] width 107 height 13
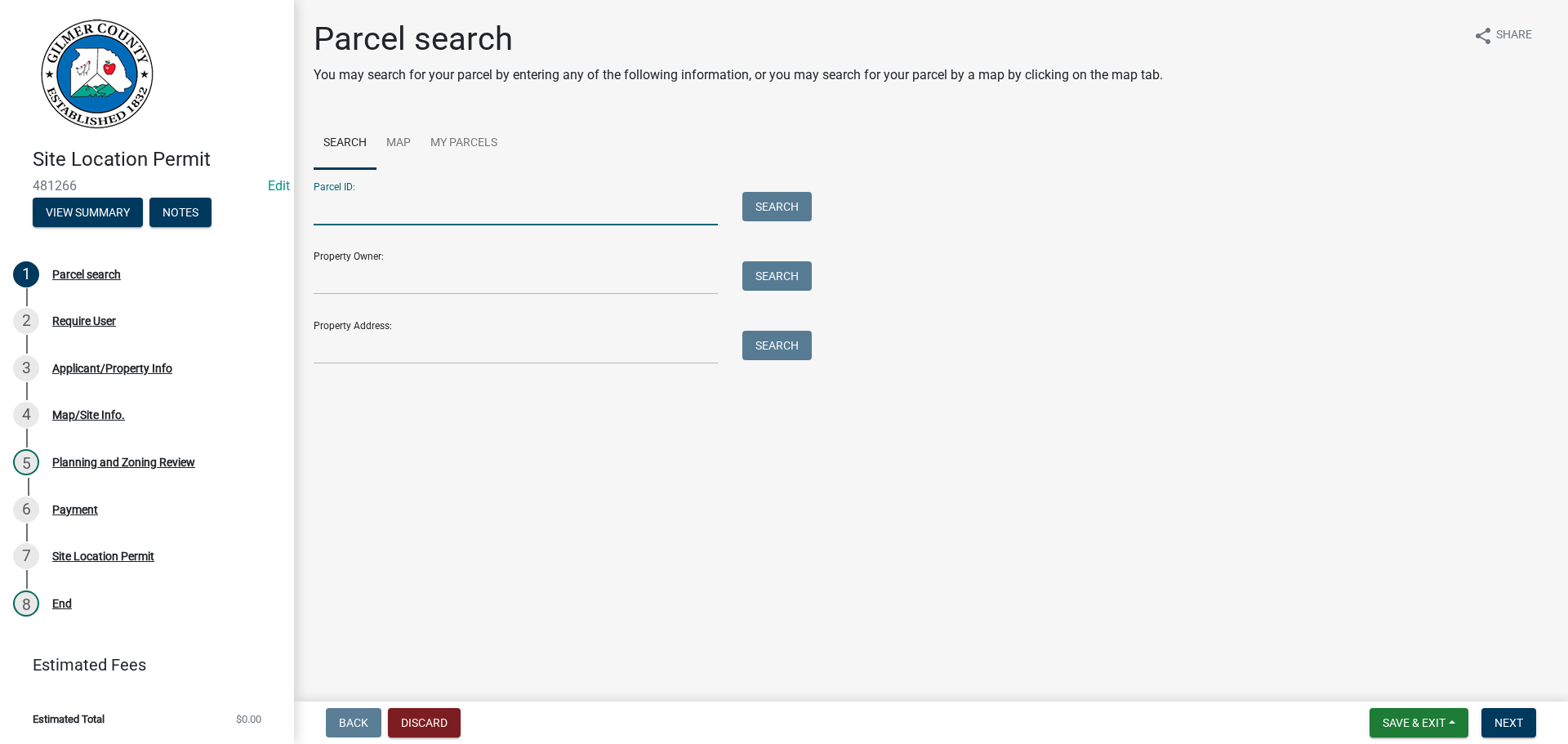
click at [398, 215] on input "Parcel ID:" at bounding box center [515, 207] width 404 height 33
click at [349, 209] on input "Parcel ID:" at bounding box center [515, 207] width 404 height 33
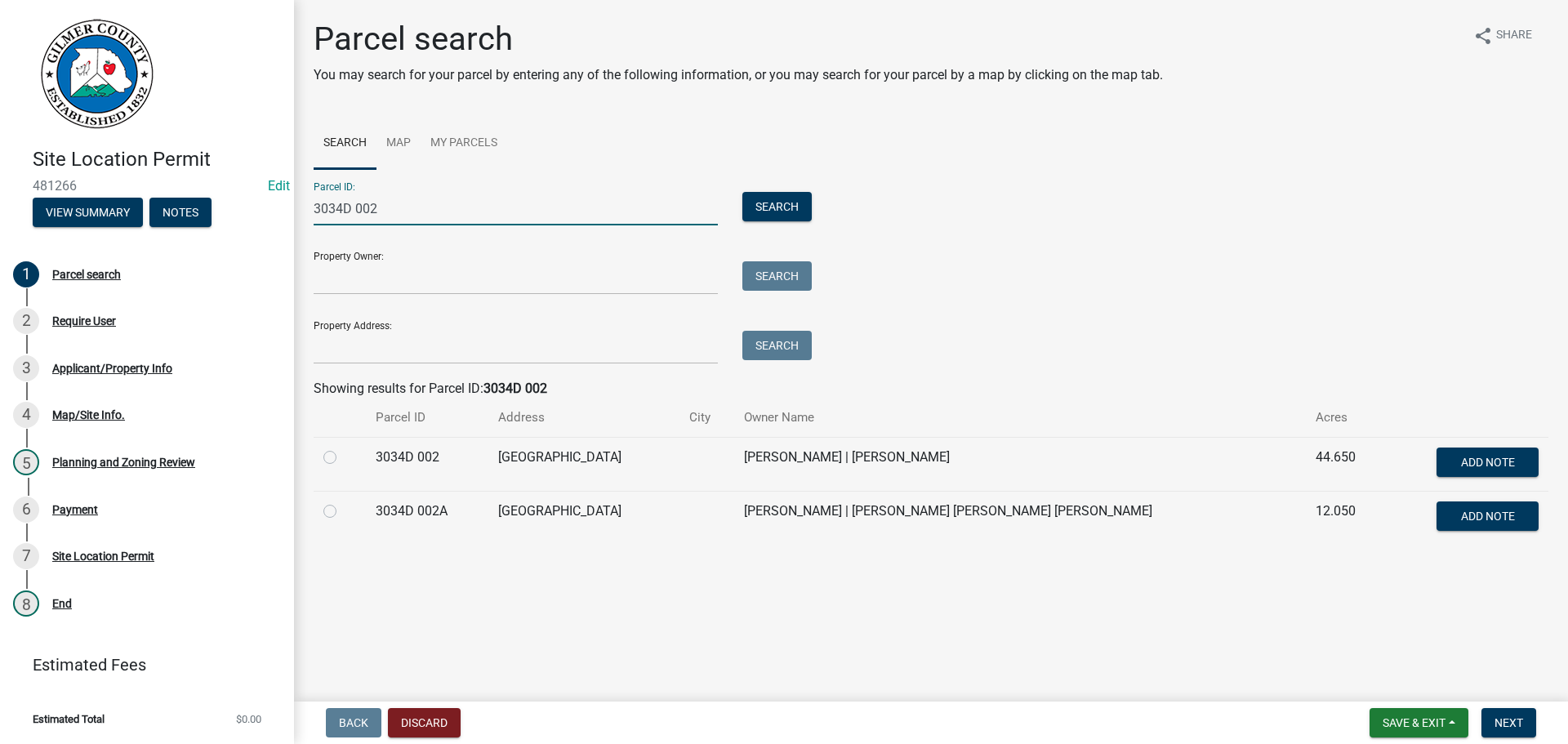
type input "3034D 002"
click at [343, 447] on label at bounding box center [343, 447] width 0 height 0
click at [343, 455] on 002 "radio" at bounding box center [348, 452] width 10 height 10
radio 002 "true"
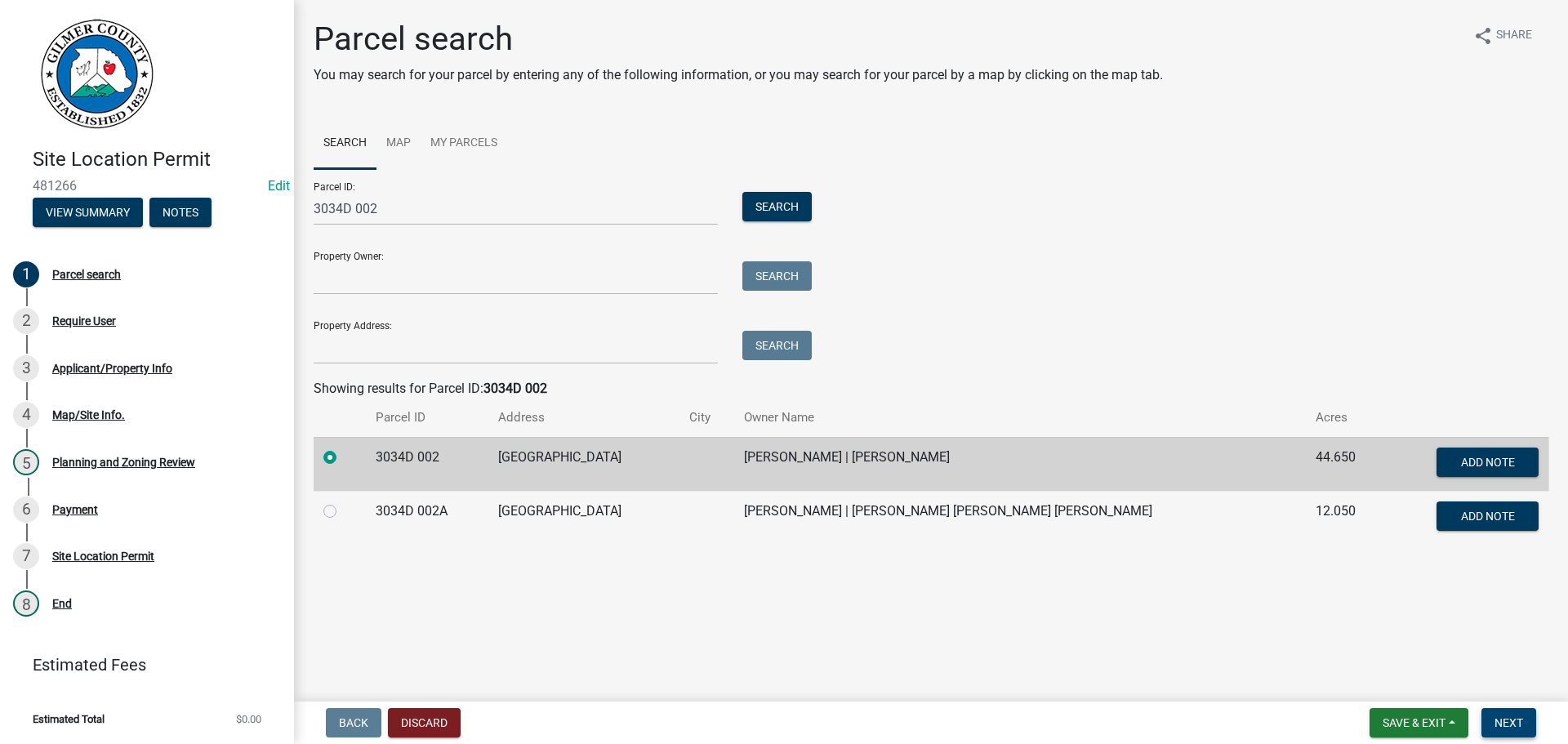
click at [1501, 725] on span "Next" at bounding box center [1509, 722] width 28 height 13
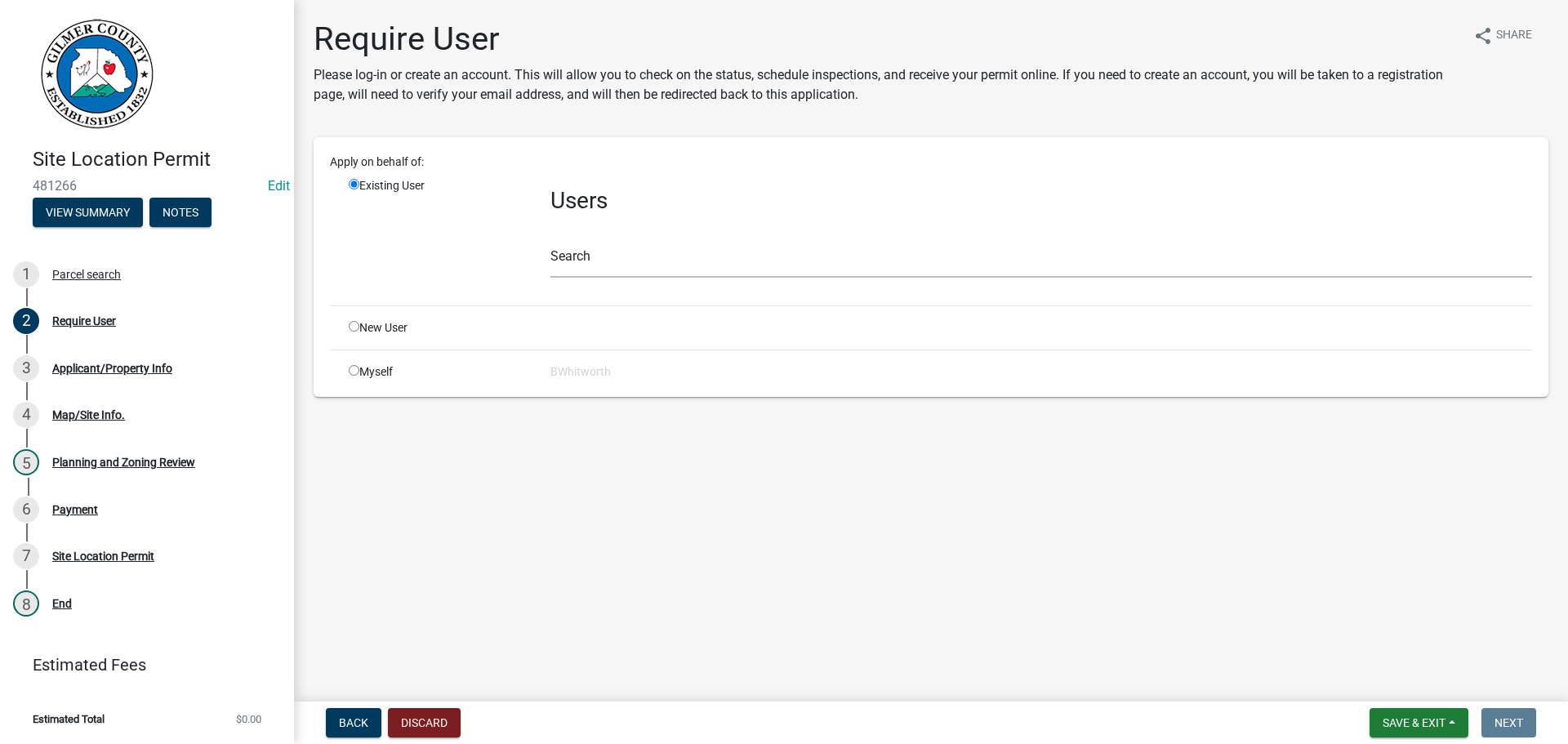
click at [355, 324] on input "radio" at bounding box center [354, 325] width 10 height 10
radio input "true"
radio input "false"
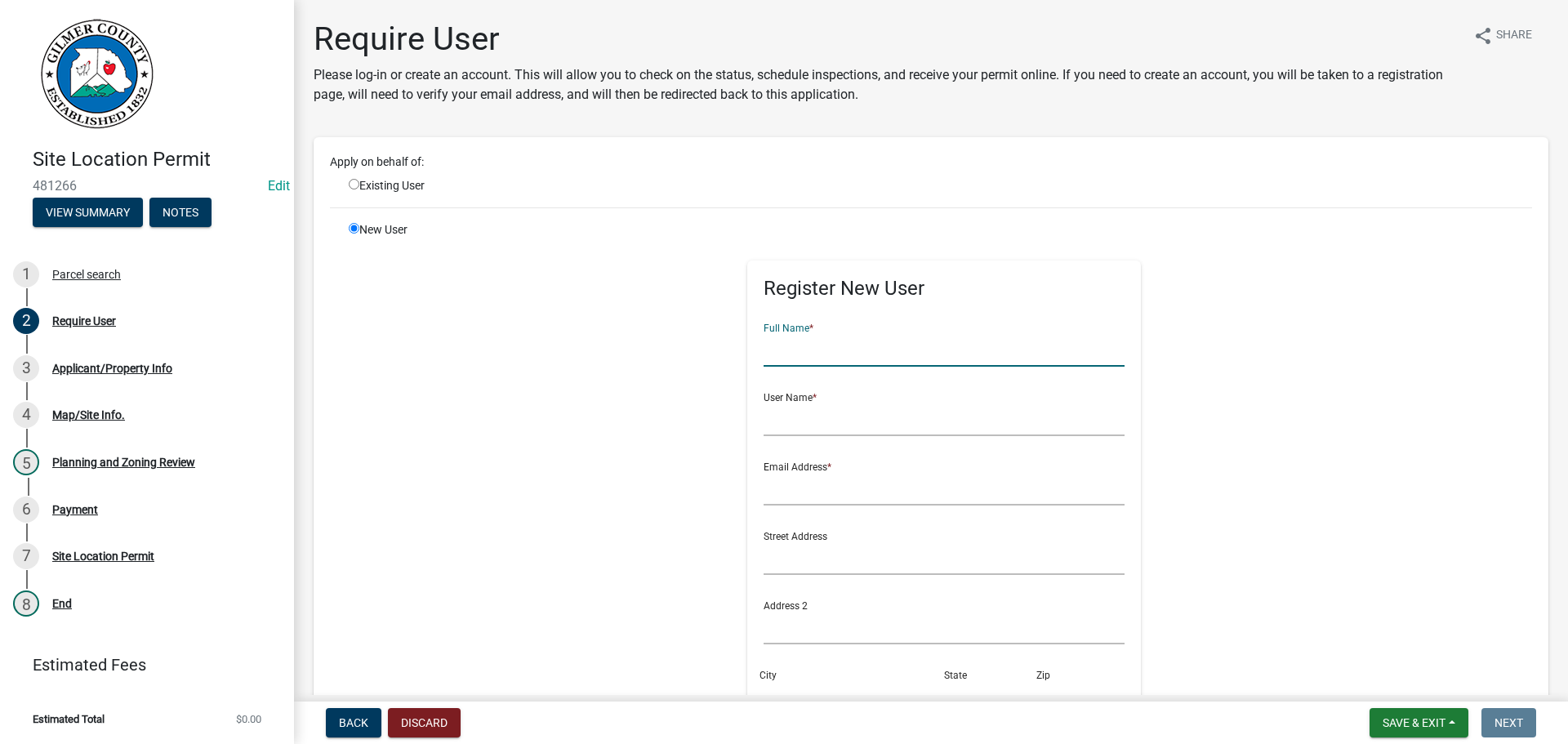
click at [824, 356] on input "text" at bounding box center [943, 349] width 361 height 33
type input "[PERSON_NAME]"
radio input "true"
radio input "false"
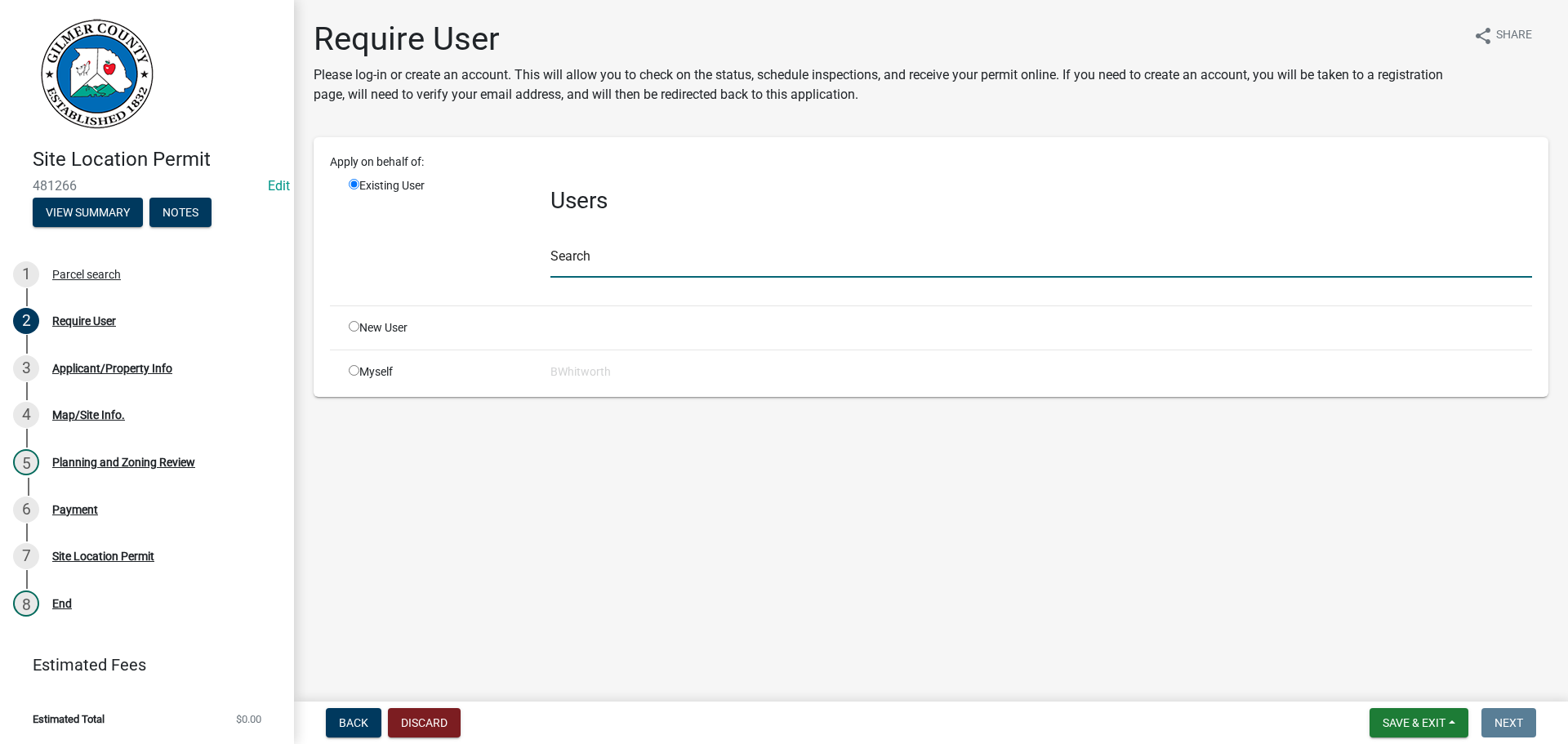
click at [671, 246] on input "text" at bounding box center [1041, 260] width 981 height 33
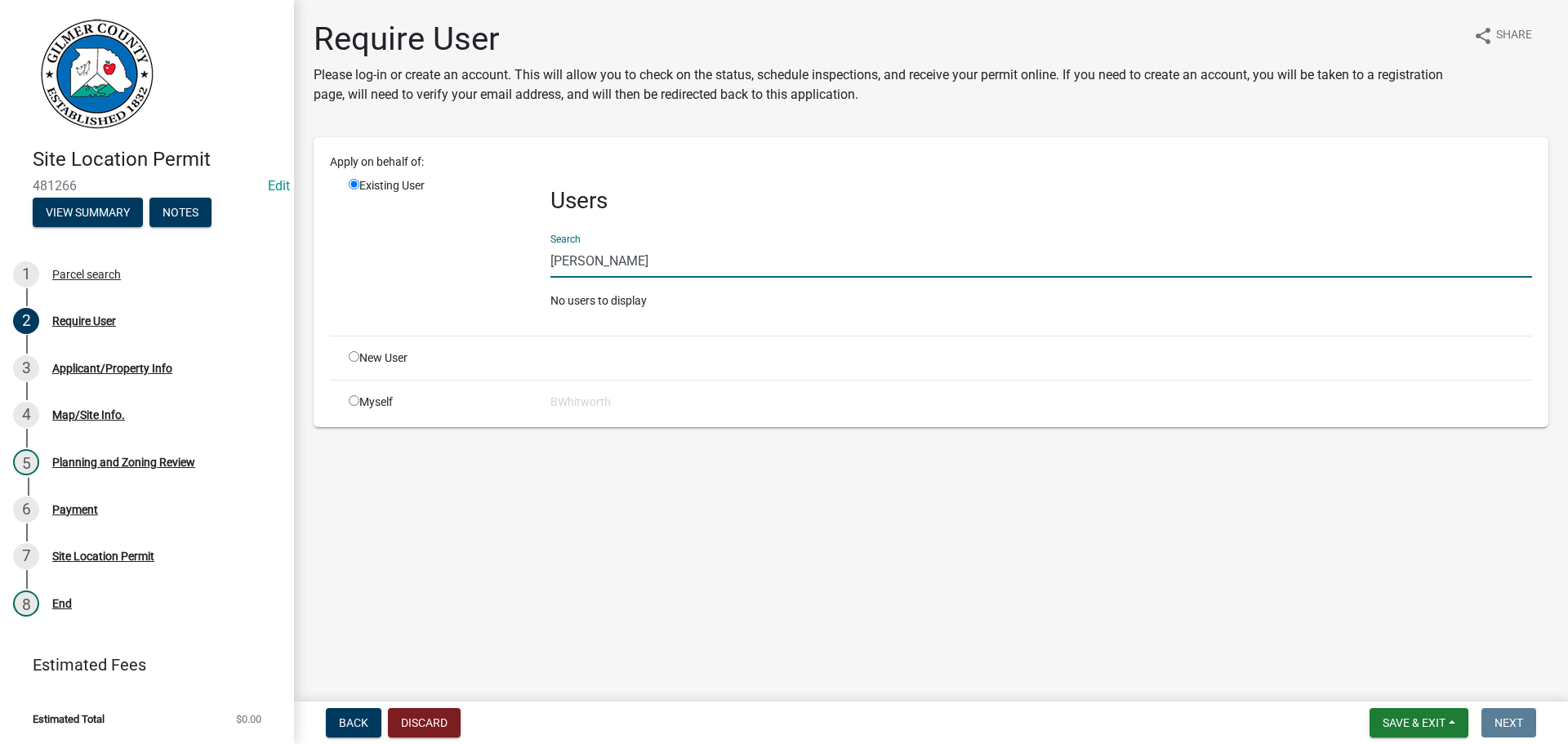
type input "[PERSON_NAME]"
click at [354, 357] on input "radio" at bounding box center [354, 355] width 10 height 10
radio input "true"
radio input "false"
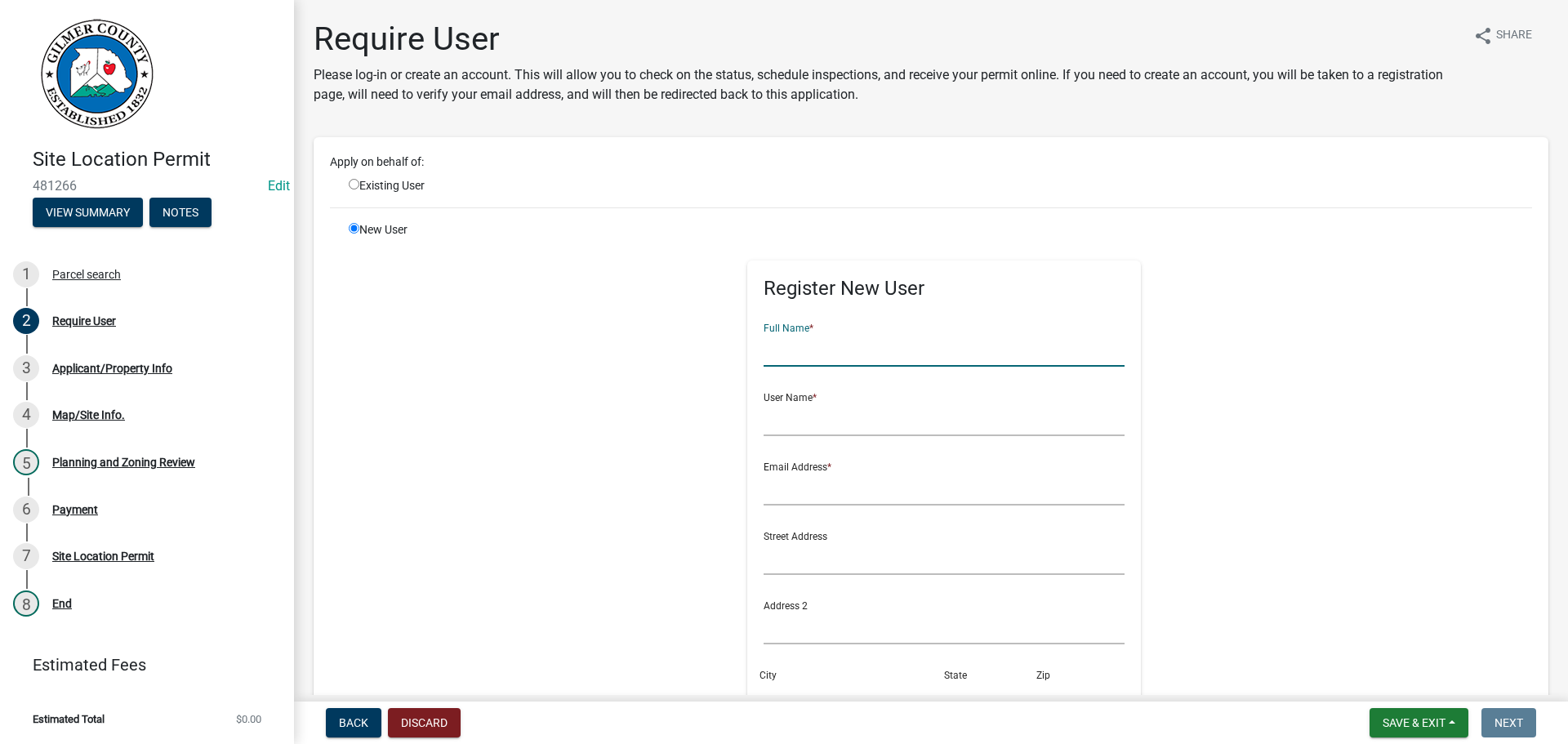
click at [830, 354] on input "text" at bounding box center [943, 349] width 361 height 33
type input "[PERSON_NAME]"
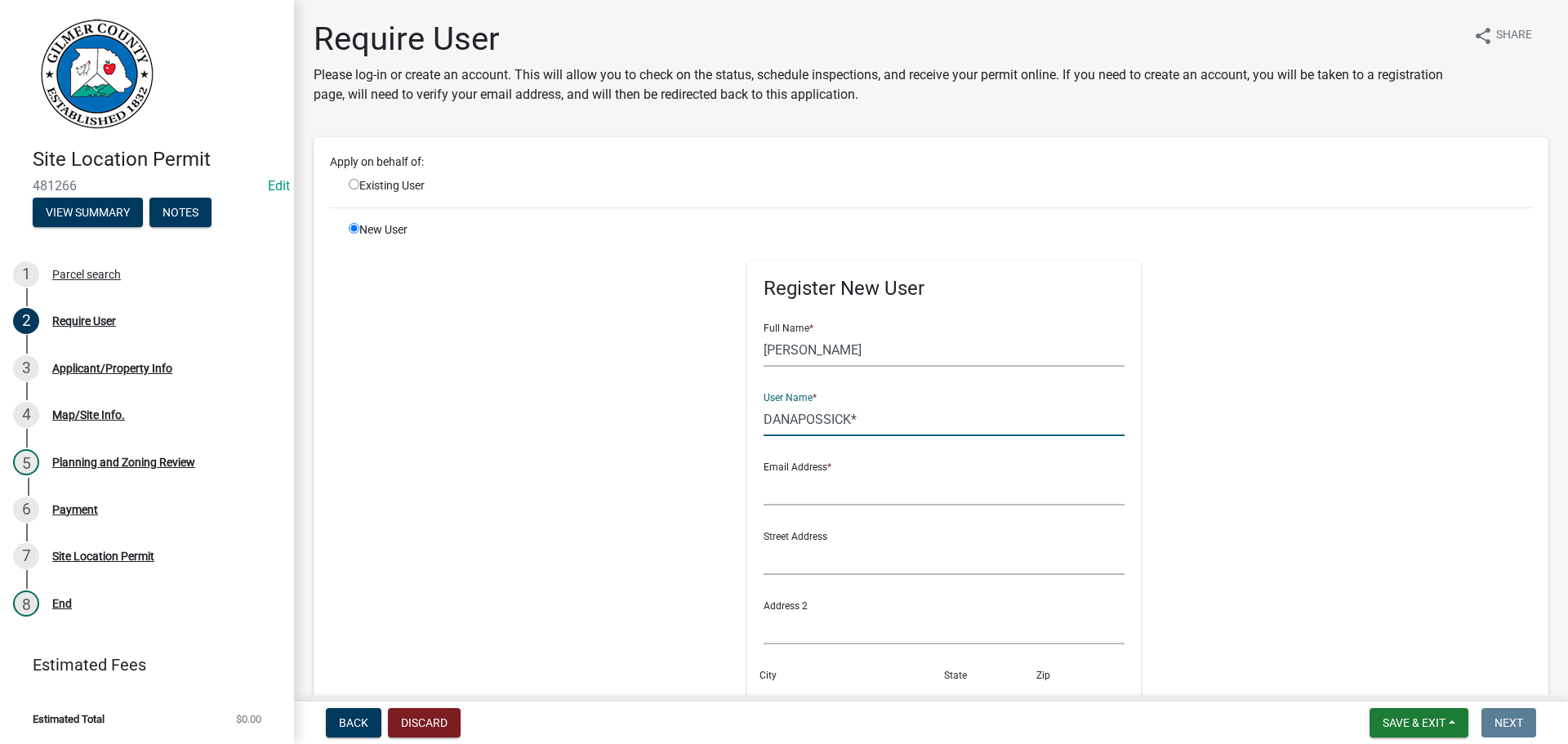
type input "DANAPOSSICK*"
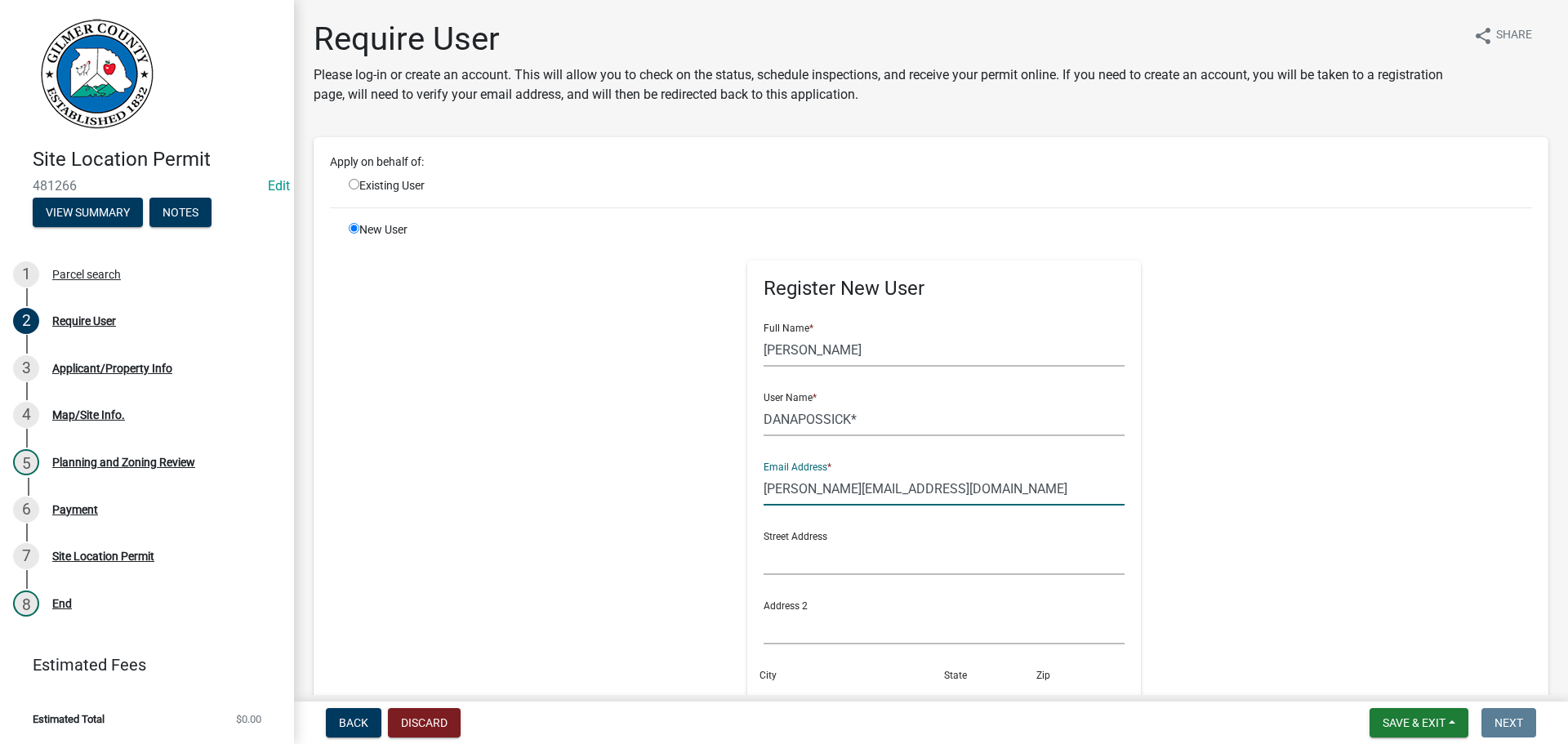
type input "[PERSON_NAME][EMAIL_ADDRESS][DOMAIN_NAME]"
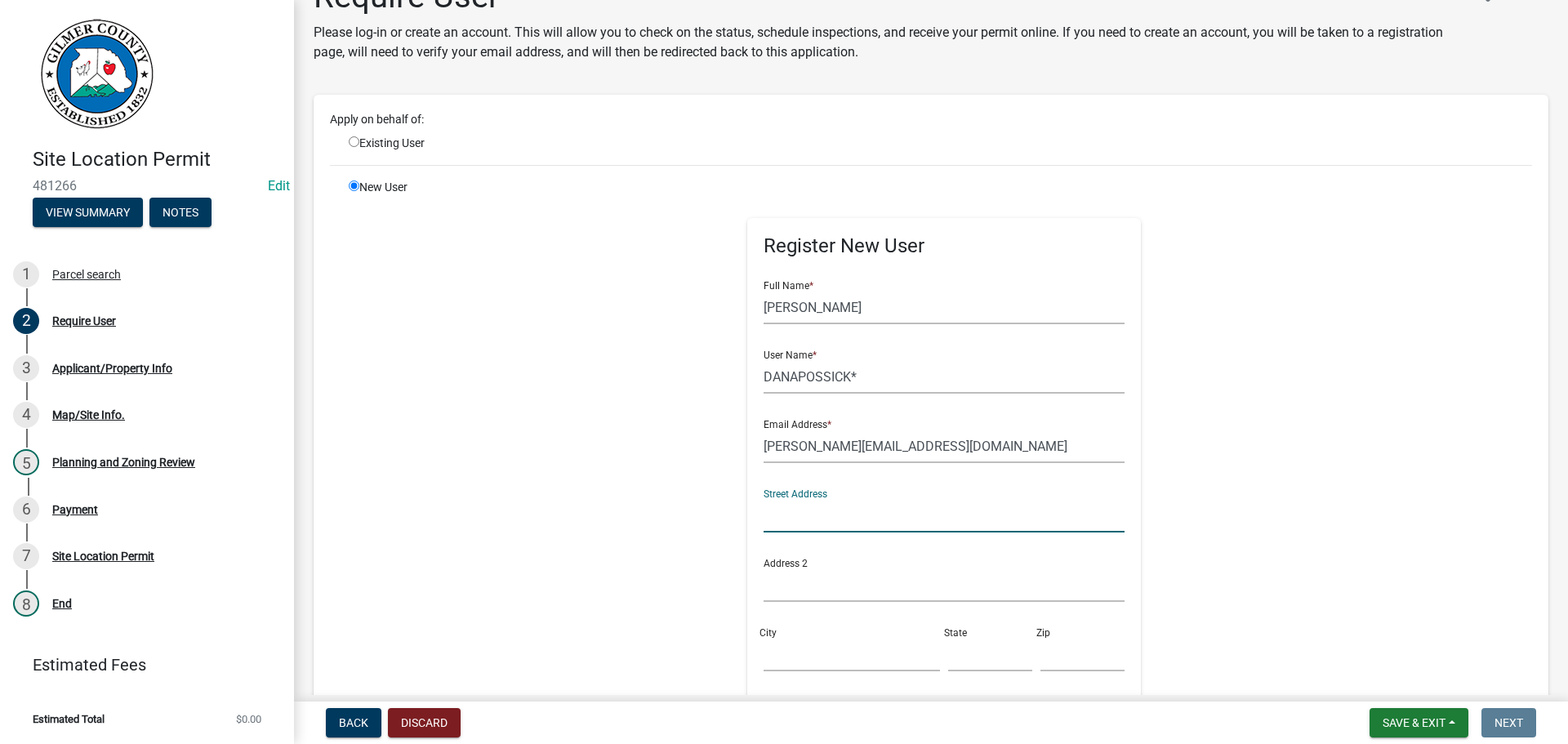
scroll to position [245, 0]
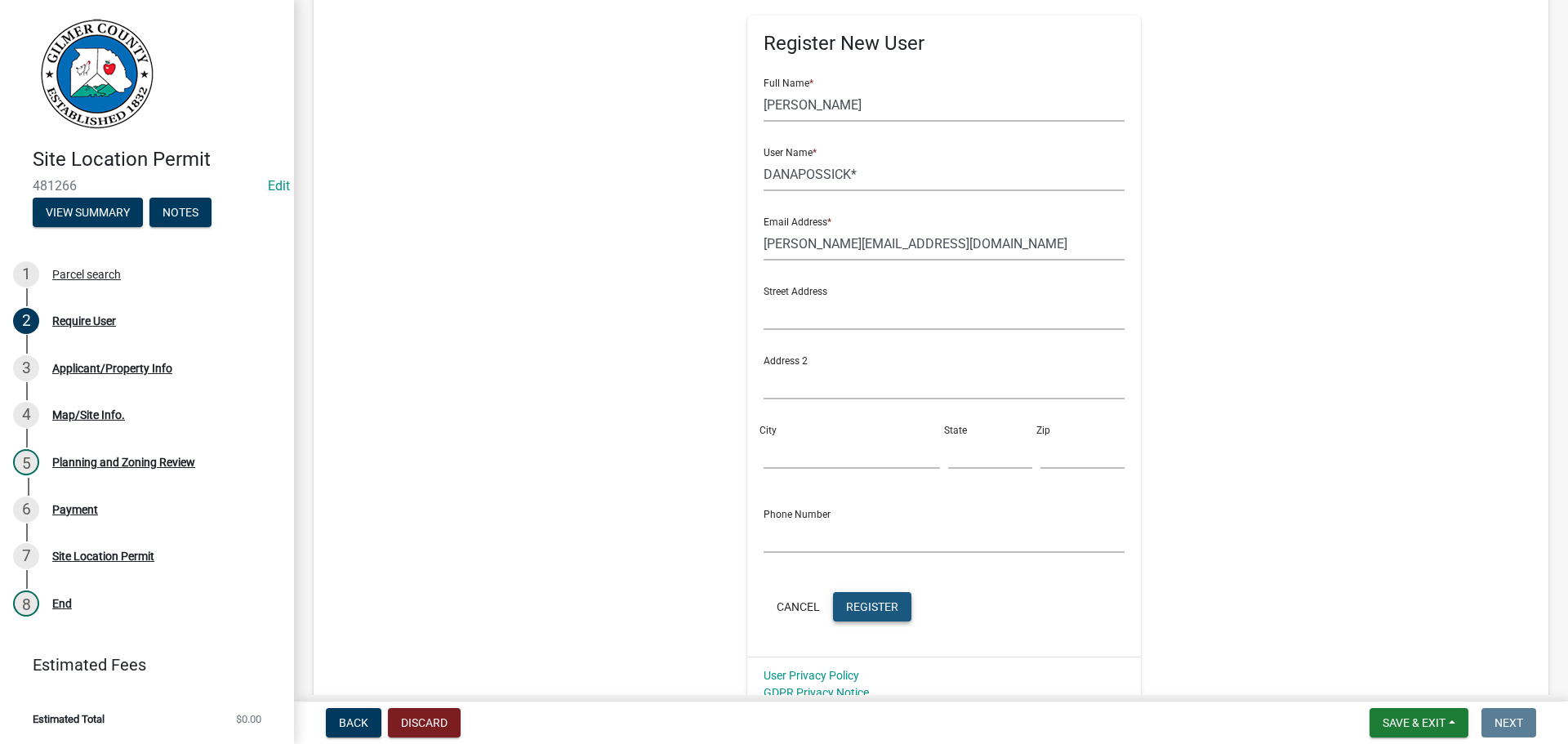
click at [872, 603] on span "Register" at bounding box center [872, 605] width 52 height 13
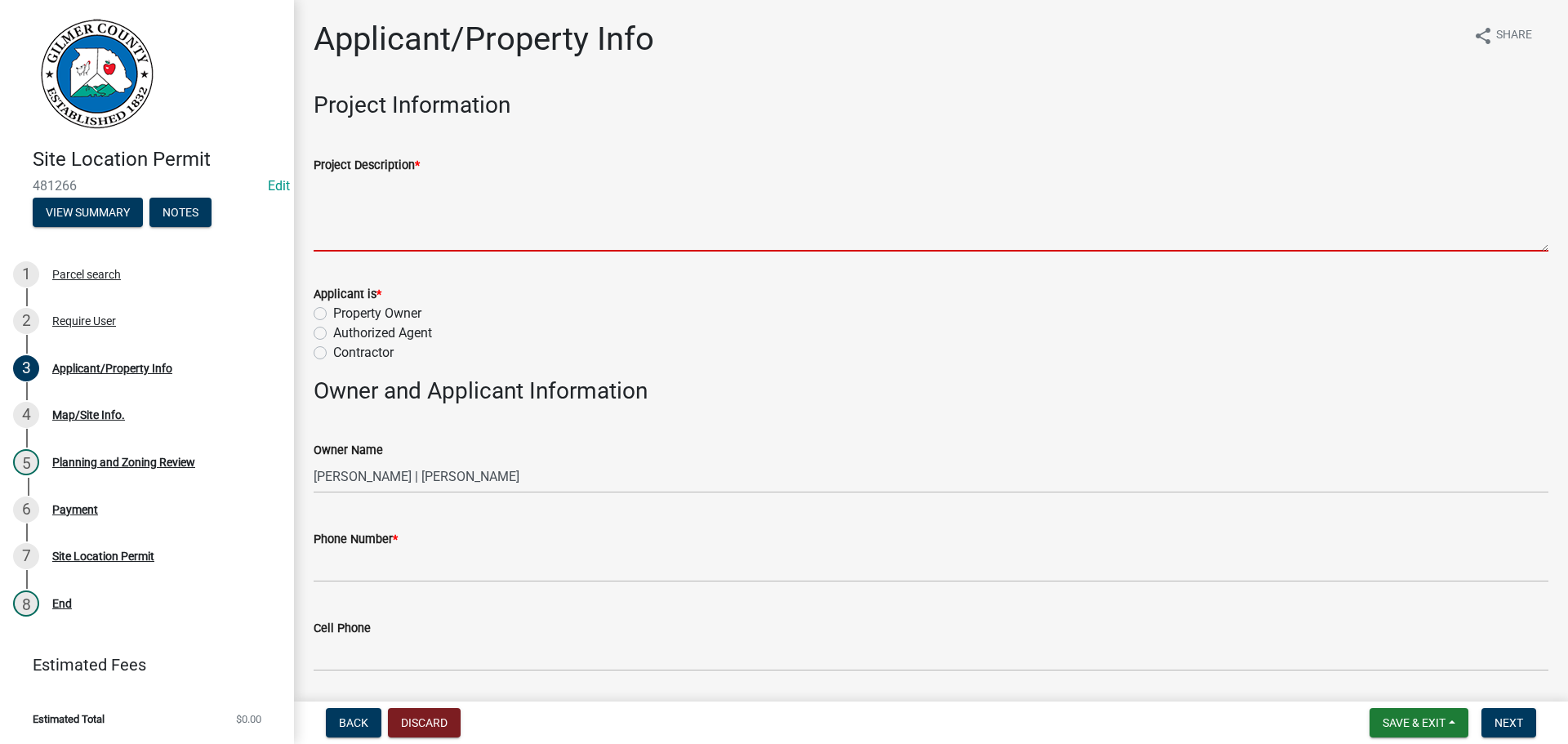
click at [369, 203] on textarea "Project Description *" at bounding box center [930, 212] width 1235 height 76
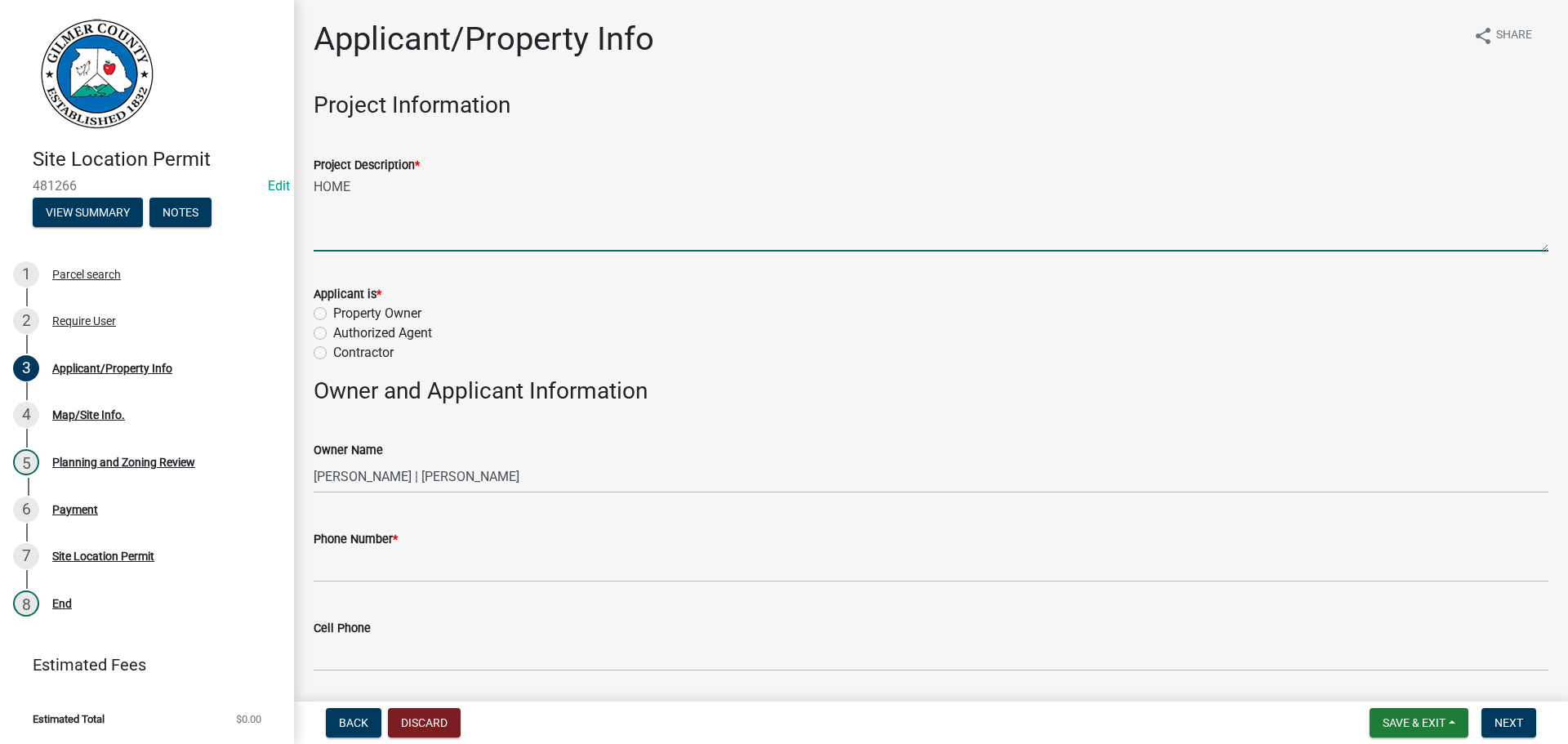
click at [314, 182] on textarea "HOME" at bounding box center [930, 212] width 1235 height 76
type textarea "NEW HOME"
click at [333, 309] on label "Property Owner" at bounding box center [376, 313] width 88 height 20
click at [333, 309] on input "Property Owner" at bounding box center [338, 308] width 10 height 10
radio input "true"
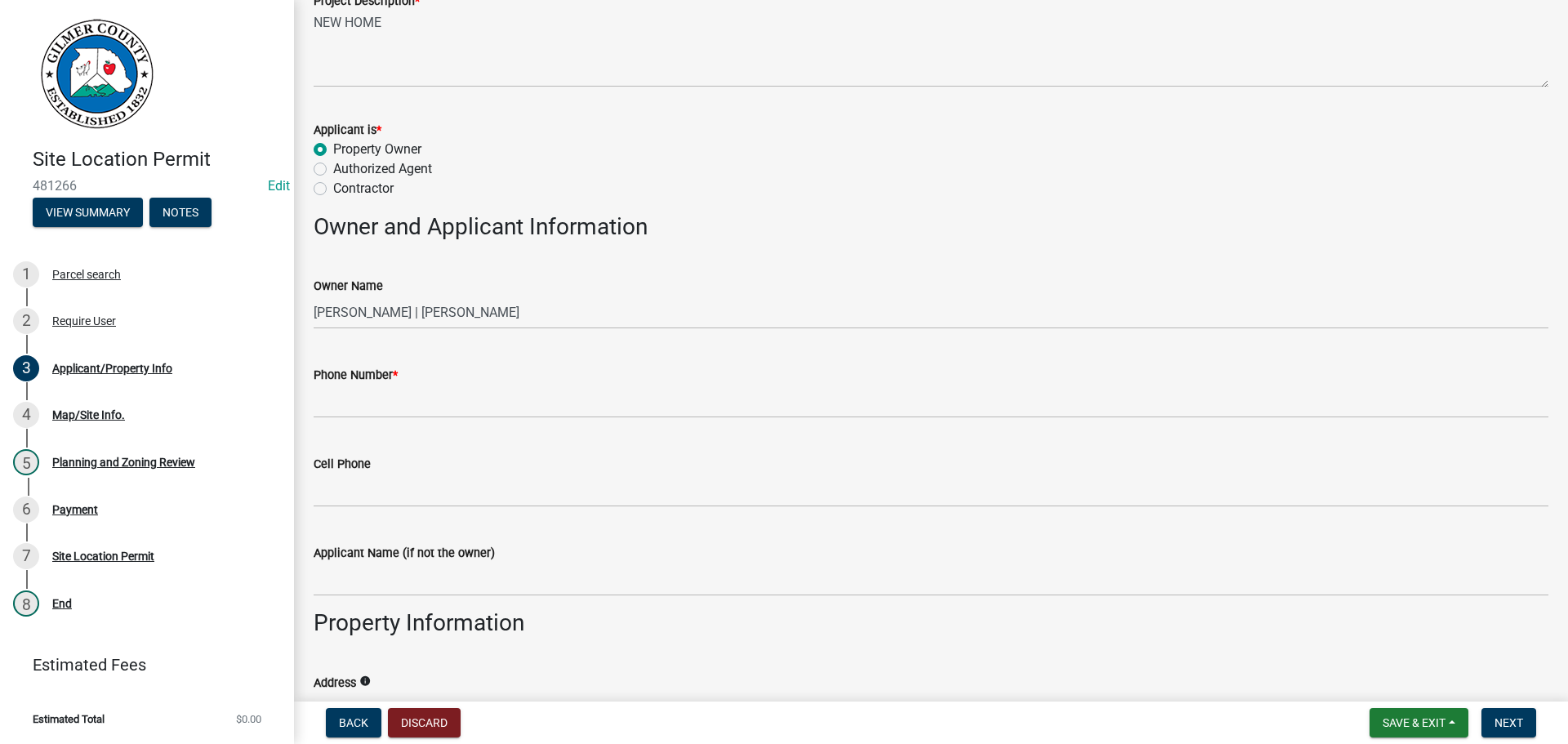
scroll to position [245, 0]
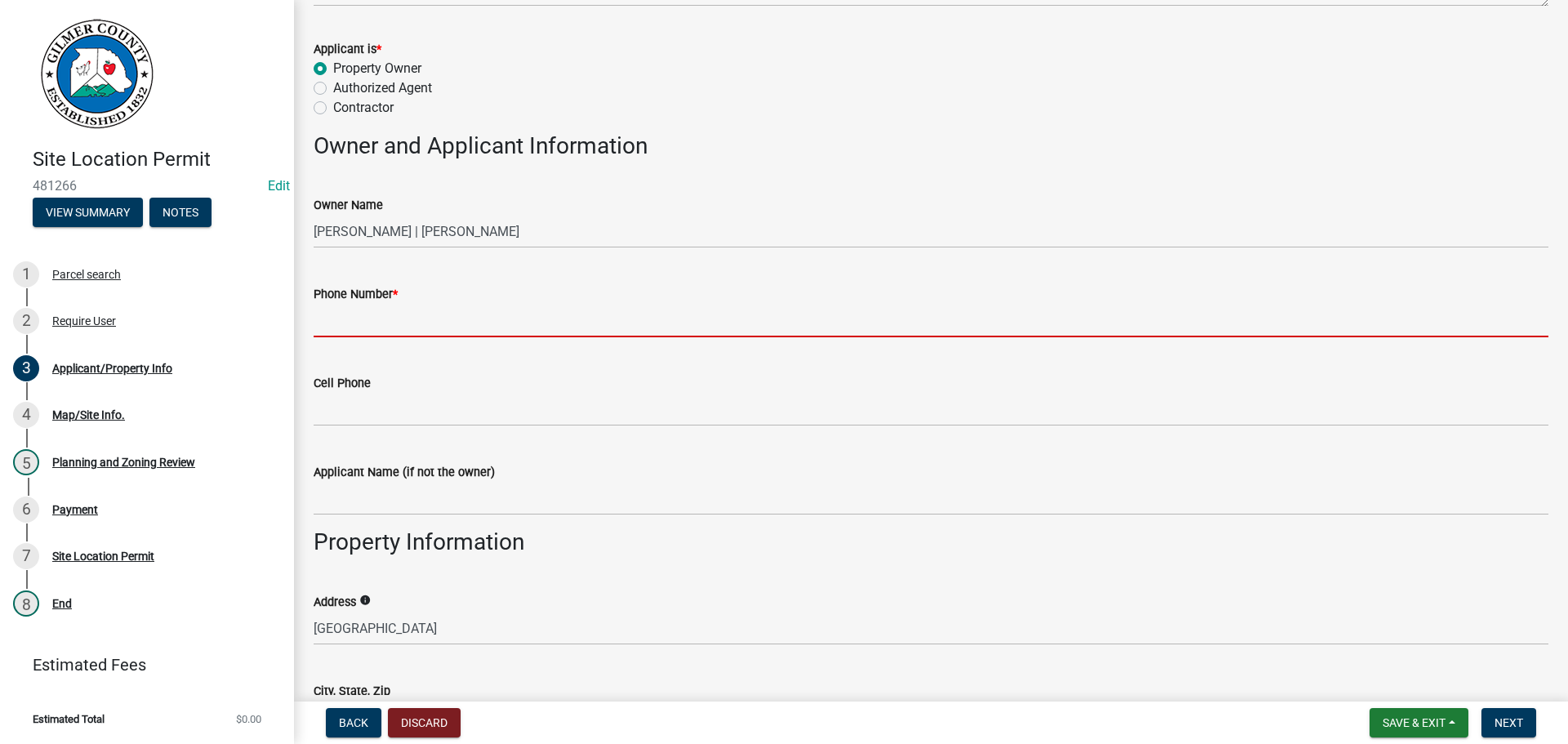
click at [379, 317] on input "Phone Number *" at bounding box center [930, 320] width 1235 height 33
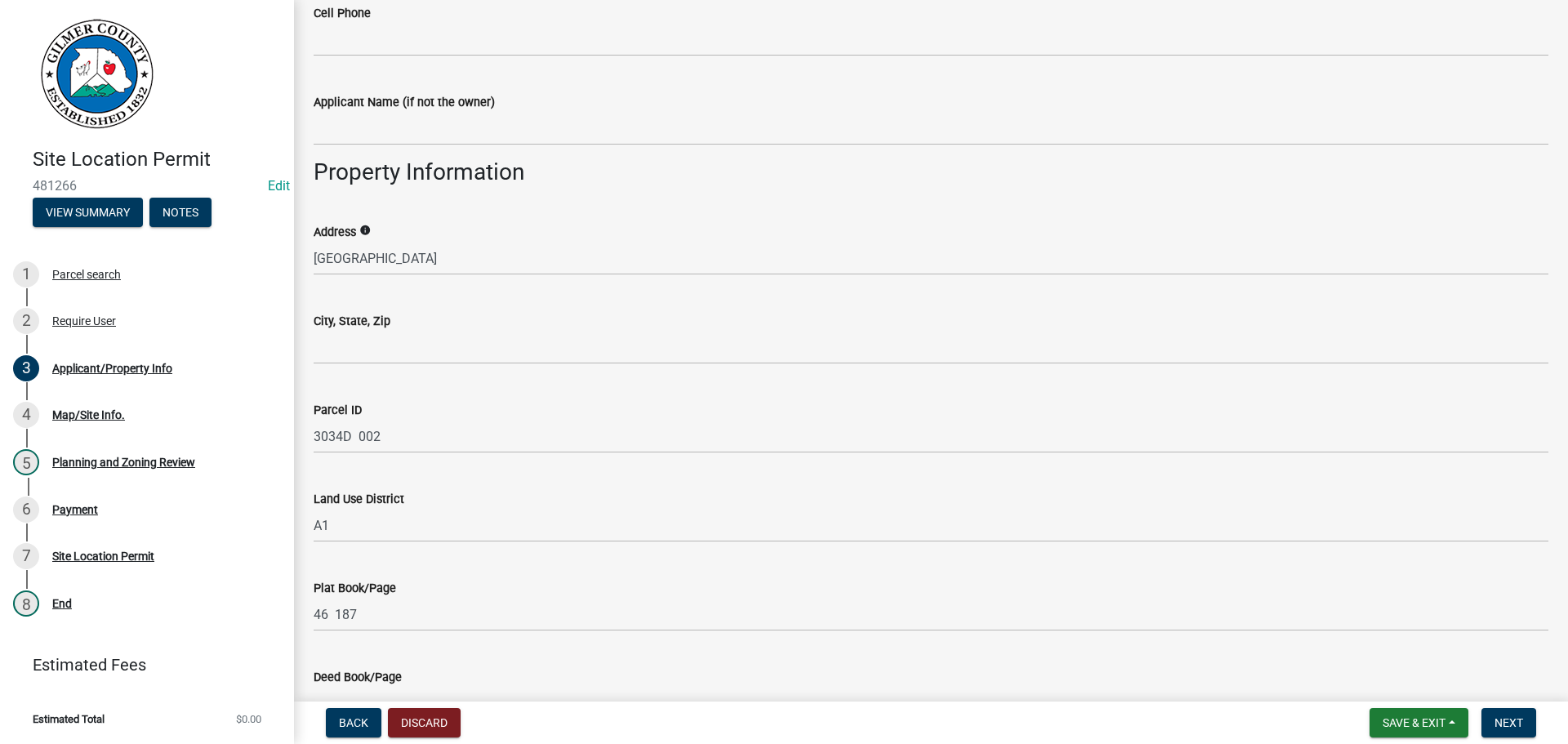
scroll to position [653, 0]
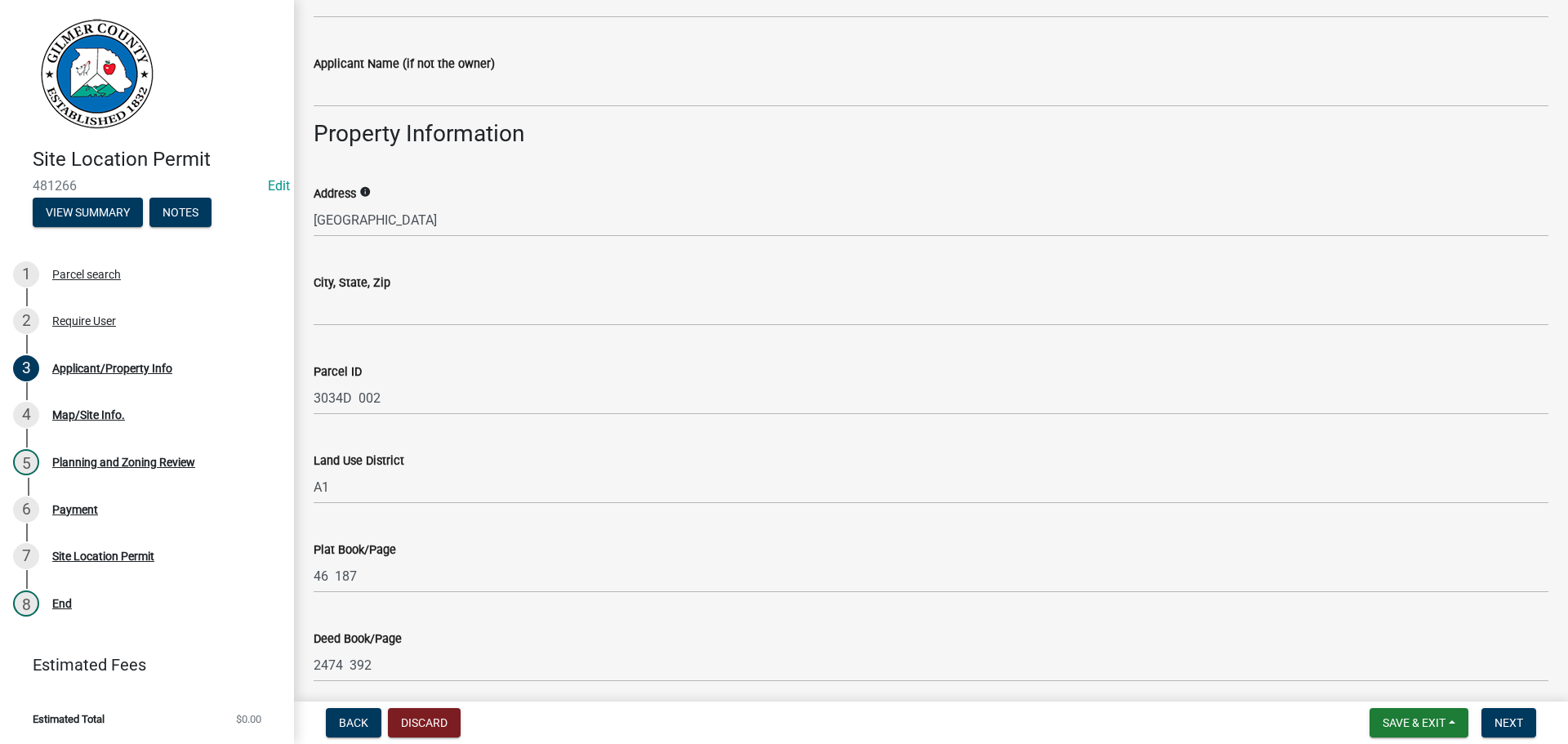
type input "[PHONE_NUMBER]"
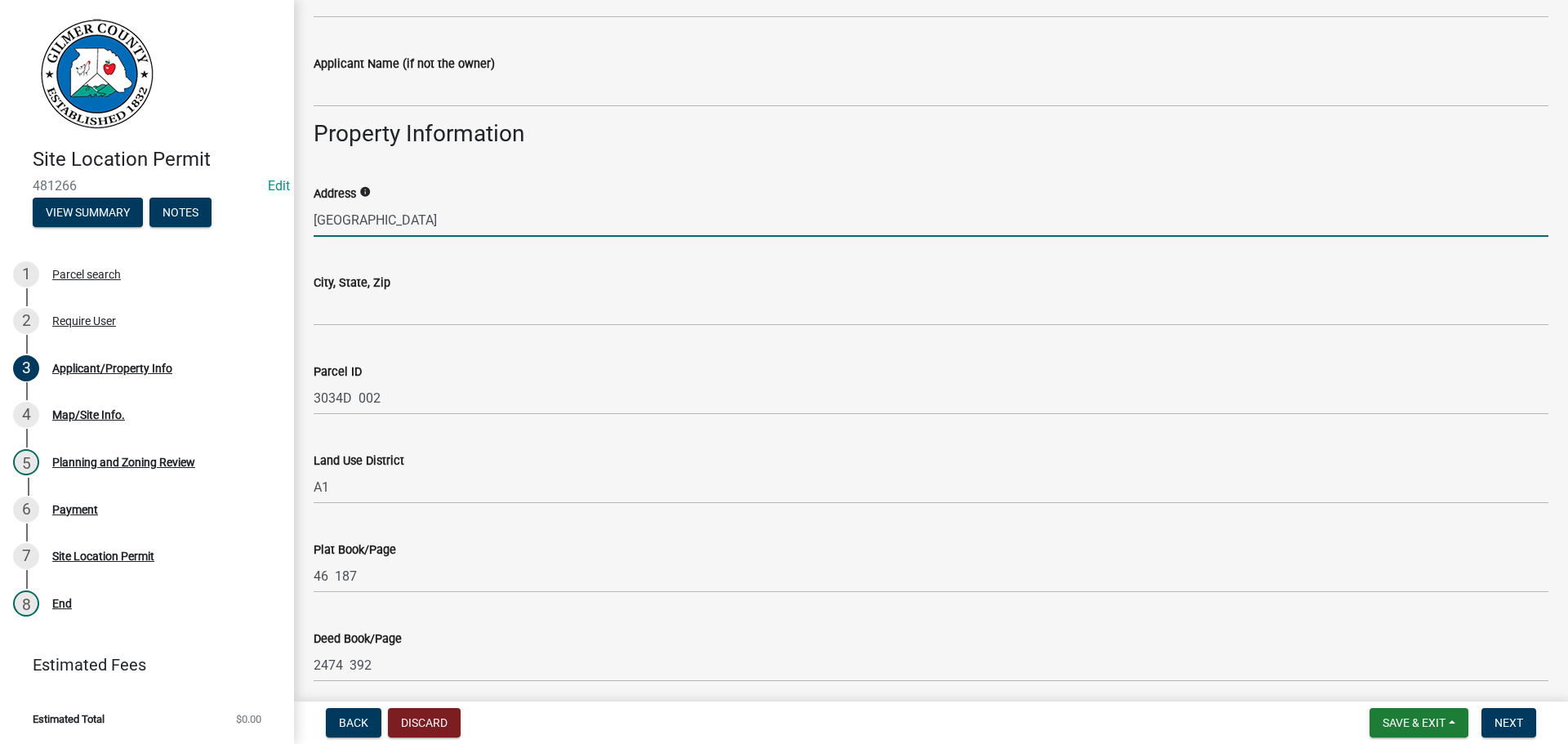
click at [315, 212] on input "[GEOGRAPHIC_DATA]" at bounding box center [930, 220] width 1235 height 33
type input "[STREET_ADDRESS]"
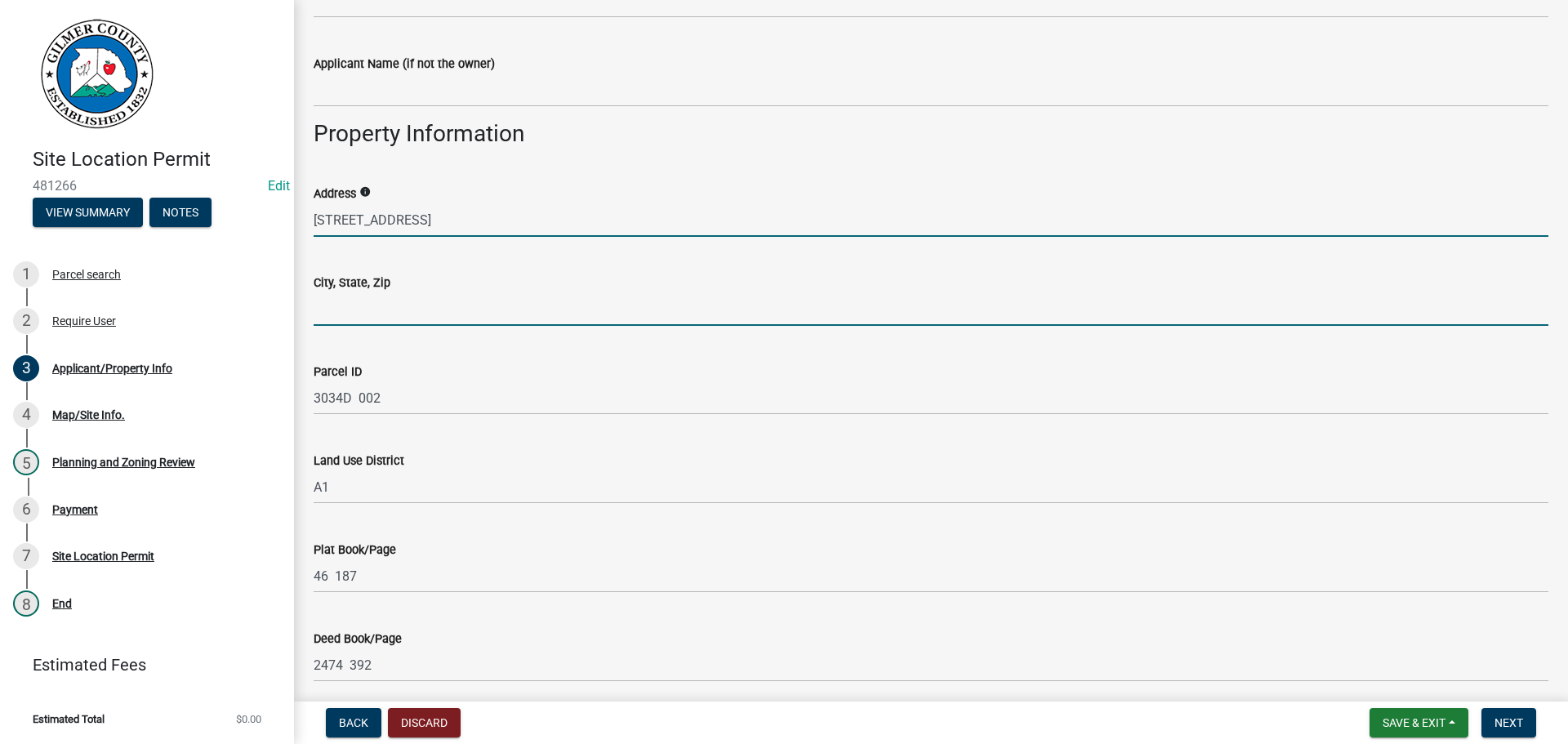
click at [344, 300] on input "City, State, Zip" at bounding box center [930, 308] width 1235 height 33
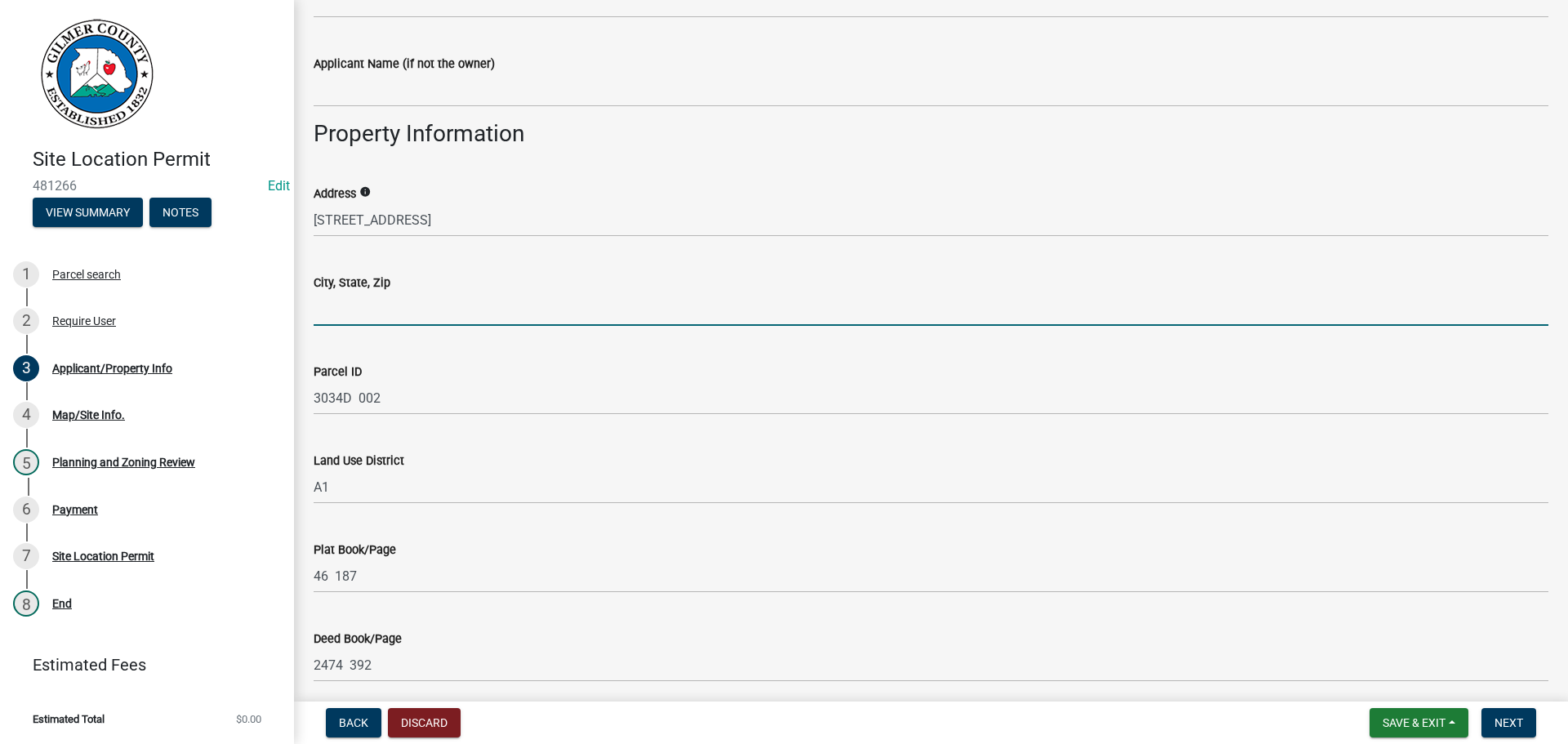
type input "ELLIJAY GA 30540"
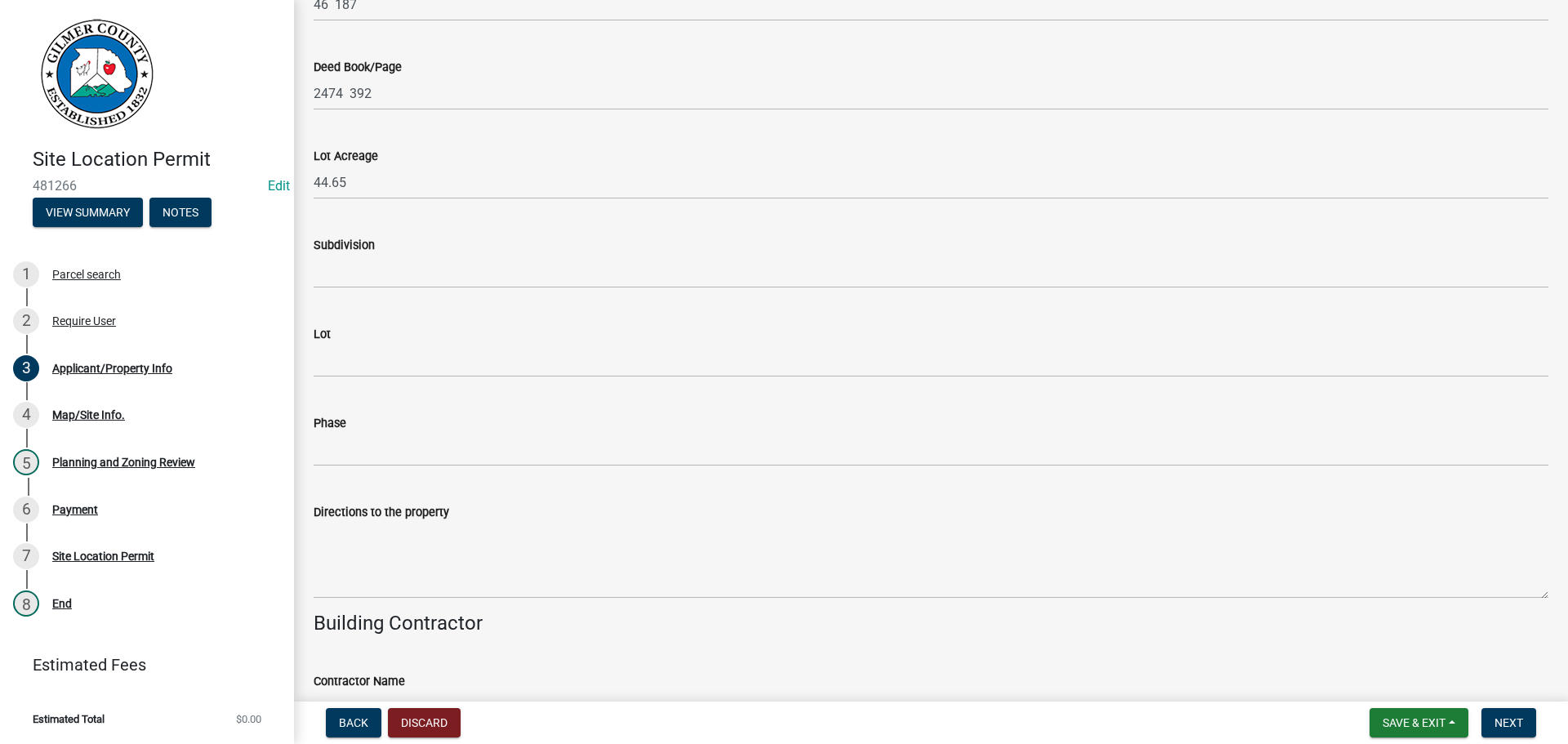
scroll to position [1509, 0]
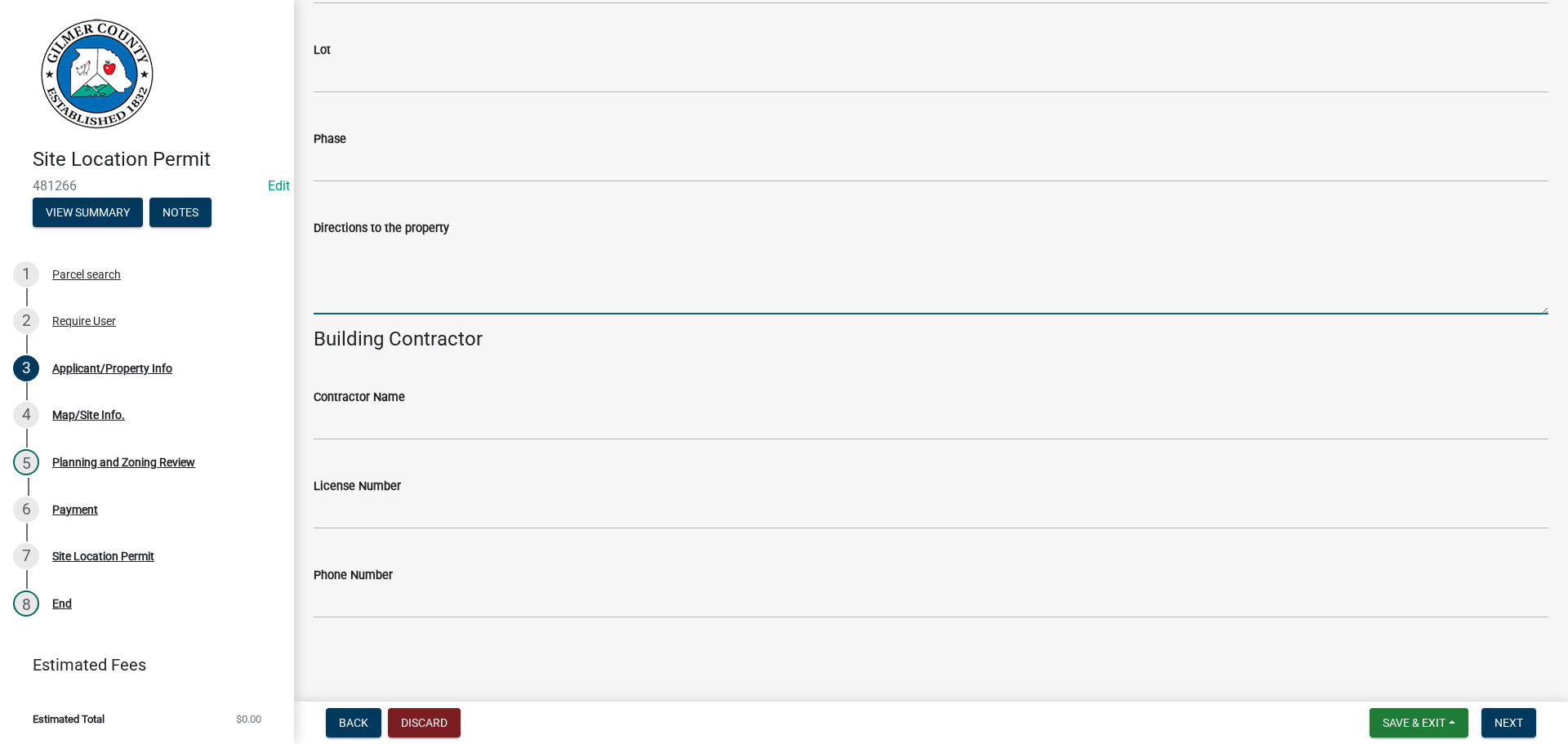
click at [351, 269] on textarea "Directions to the property" at bounding box center [930, 275] width 1235 height 76
click at [361, 263] on textarea "Directions to the property" at bounding box center [930, 275] width 1235 height 76
click at [779, 252] on textarea "52W, LT ON [GEOGRAPHIC_DATA], LT ON MOUTAINTOWN, [GEOGRAPHIC_DATA] ON LT" at bounding box center [930, 275] width 1235 height 76
type textarea "52W, LT ON [GEOGRAPHIC_DATA], LT ON MOUTAINTOWN, [GEOGRAPHIC_DATA] ON LT, FOLLO…"
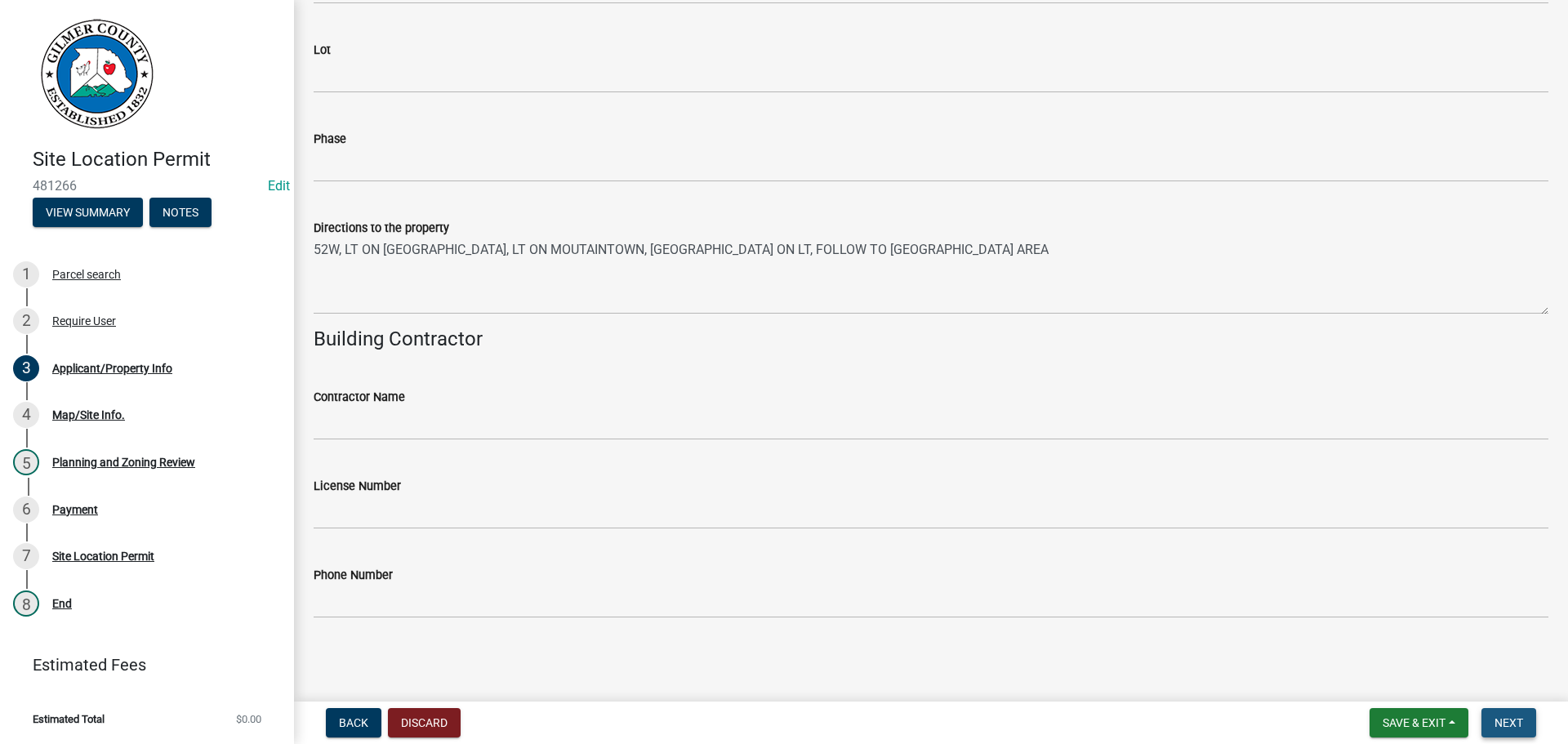
click at [1504, 719] on span "Next" at bounding box center [1509, 722] width 28 height 13
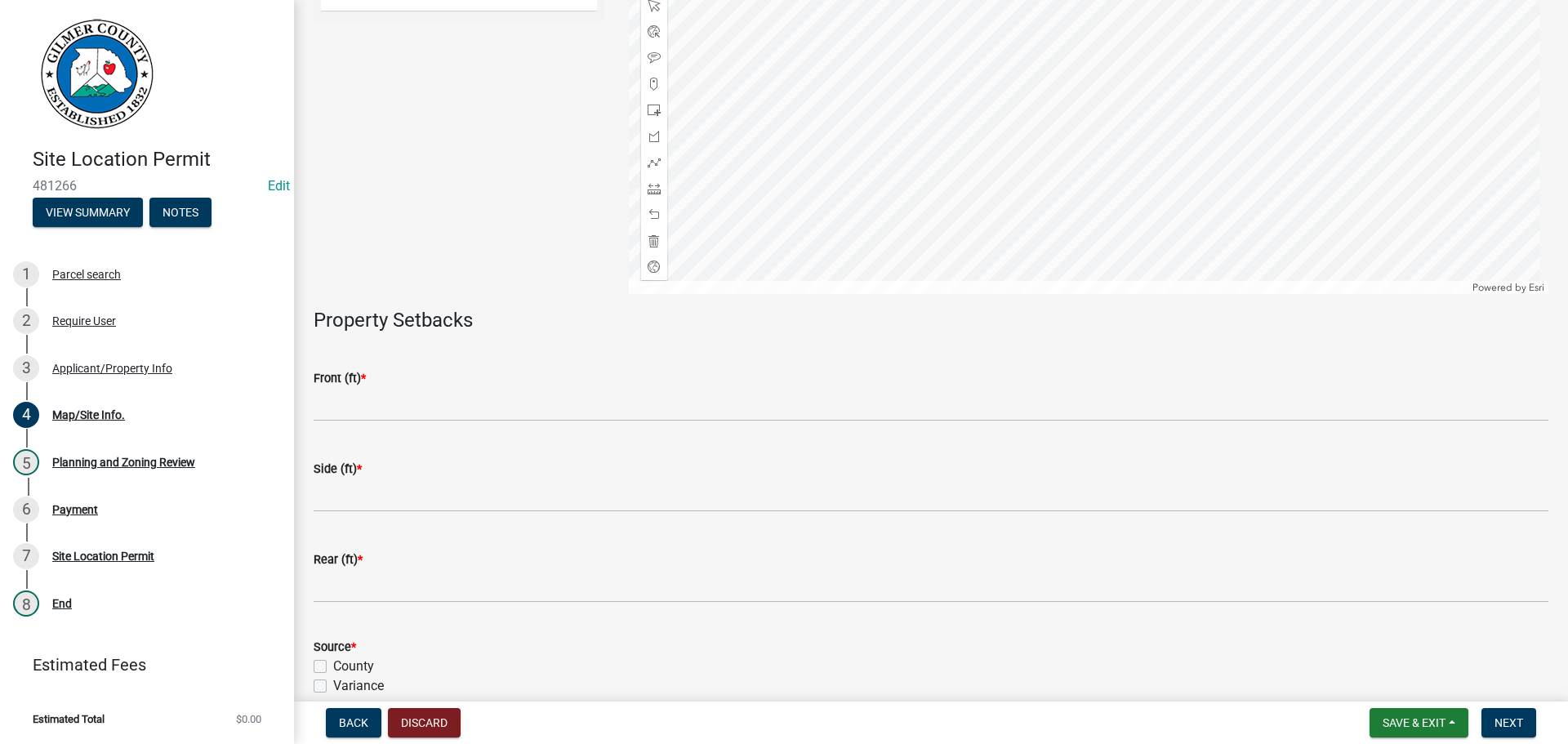
scroll to position [326, 0]
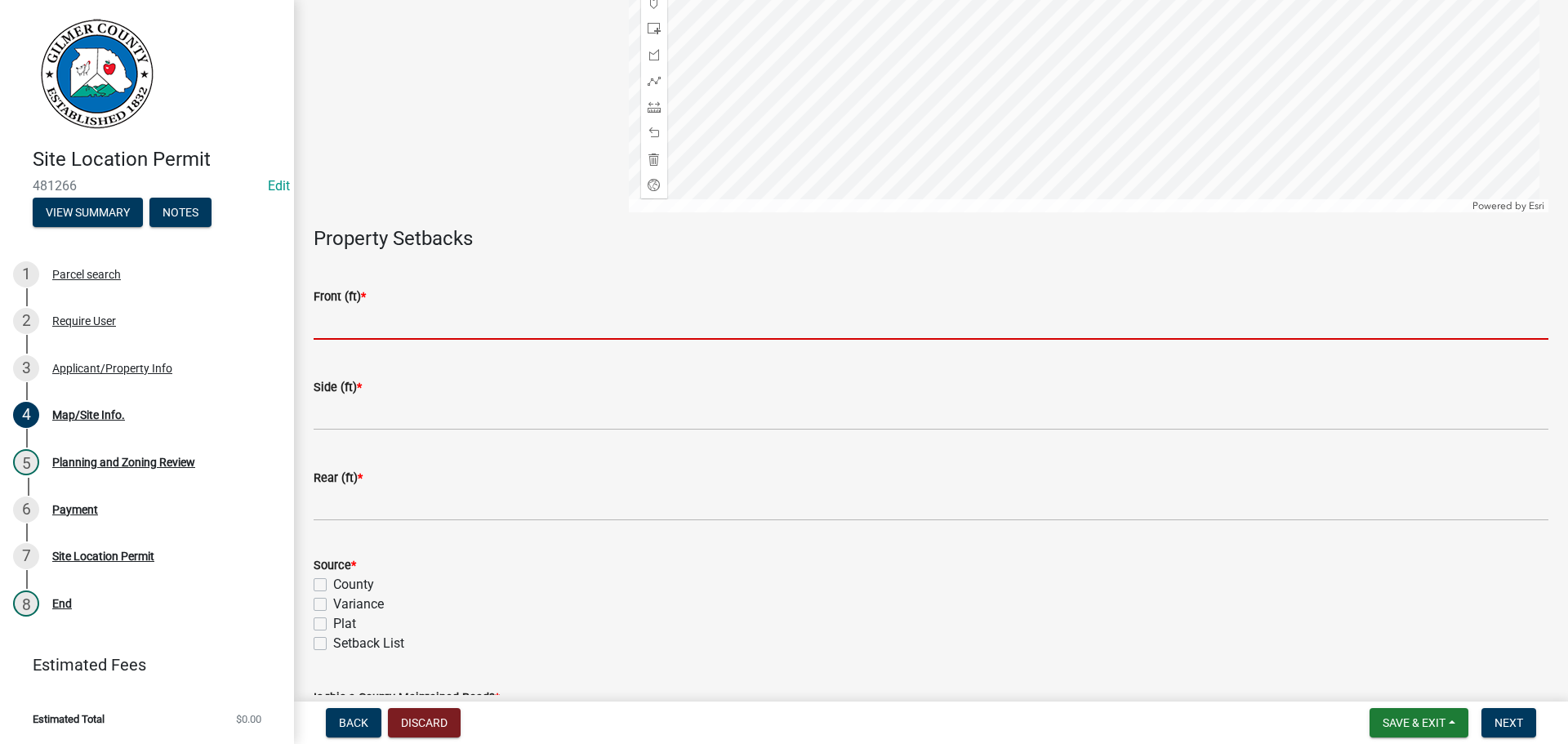
click at [388, 324] on input "text" at bounding box center [930, 322] width 1235 height 33
click at [392, 319] on input "text" at bounding box center [930, 322] width 1235 height 33
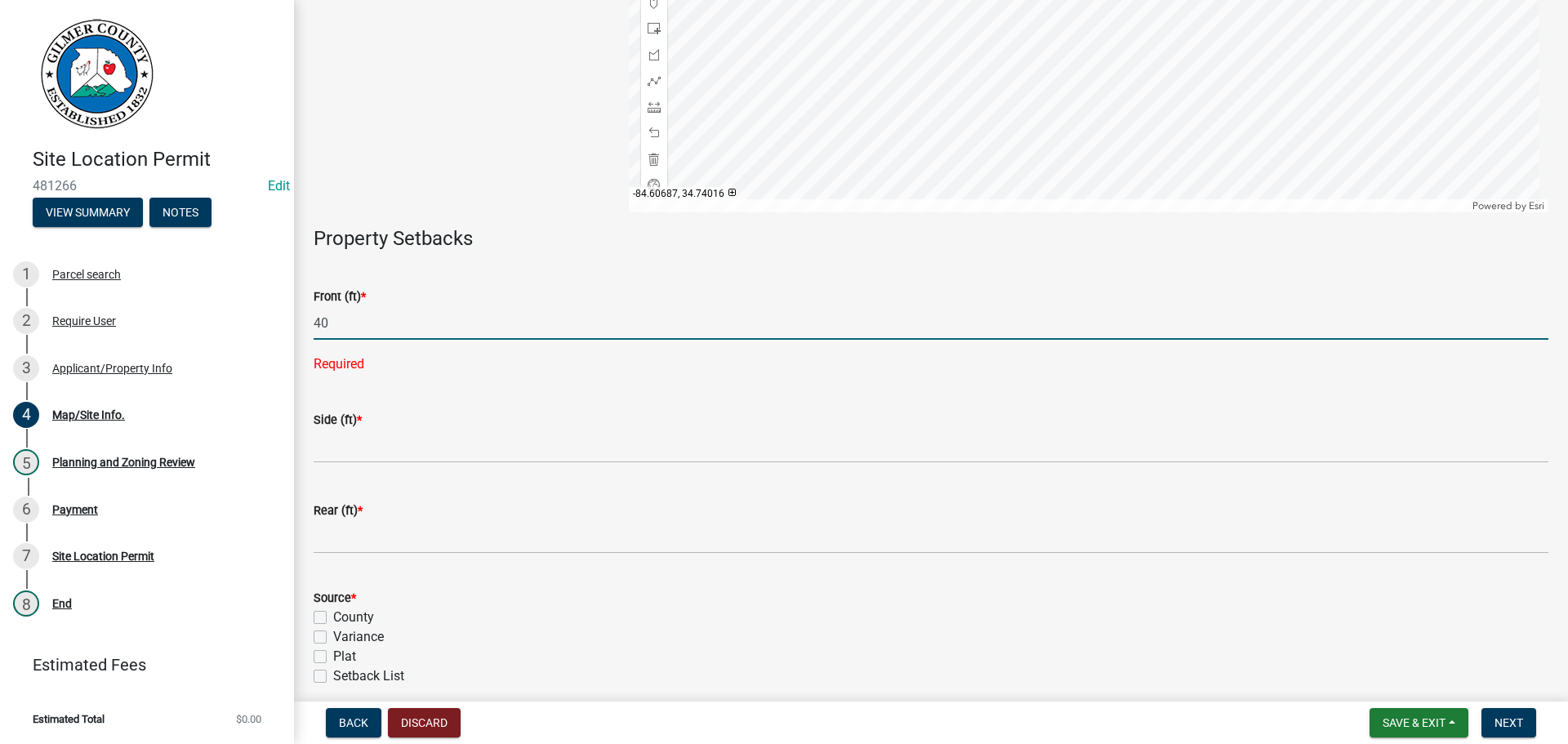
type input "40"
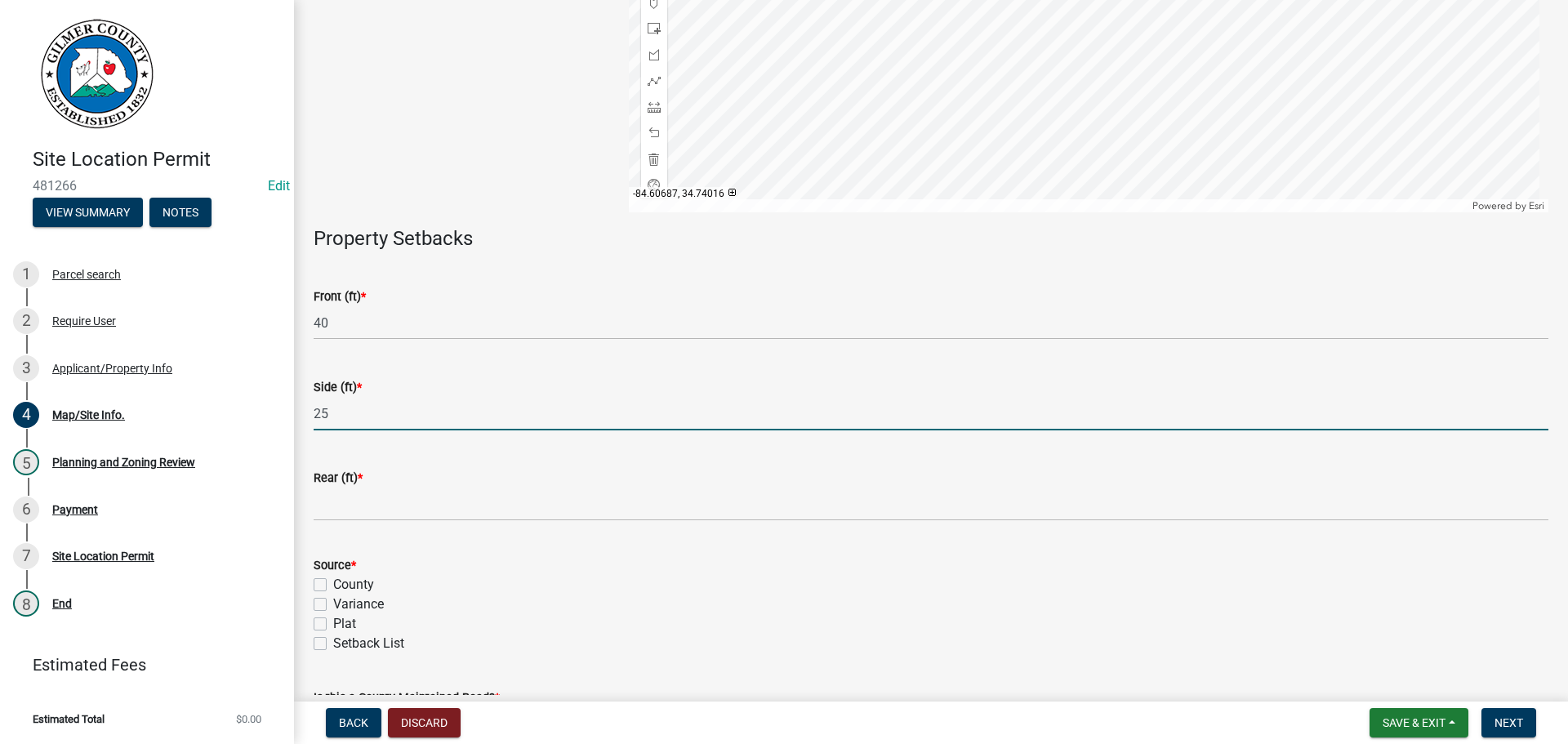
type input "25"
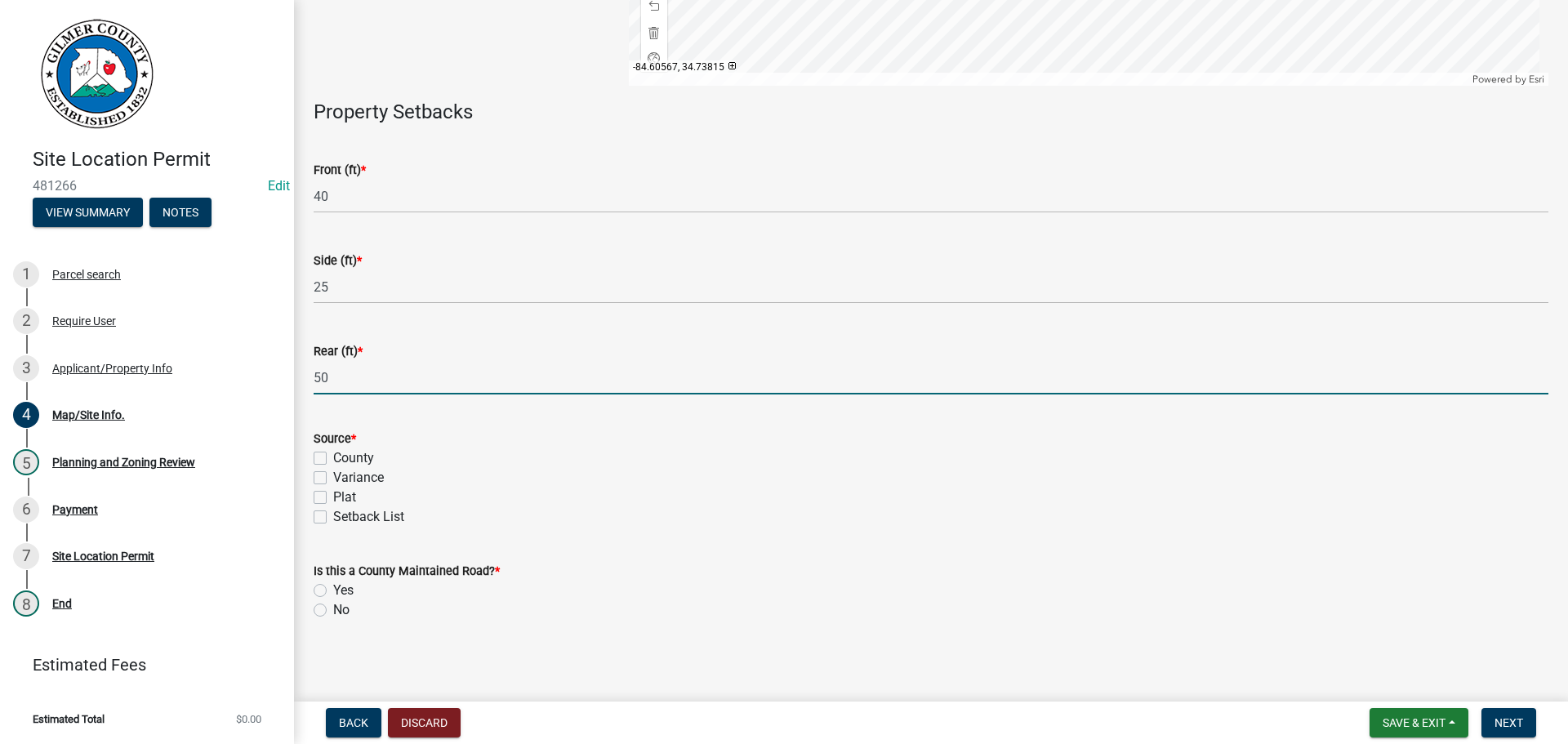
scroll to position [456, 0]
type input "50"
drag, startPoint x: 322, startPoint y: 449, endPoint x: 359, endPoint y: 467, distance: 41.1
click at [333, 451] on label "County" at bounding box center [353, 455] width 41 height 20
click at [333, 451] on input "County" at bounding box center [338, 450] width 10 height 10
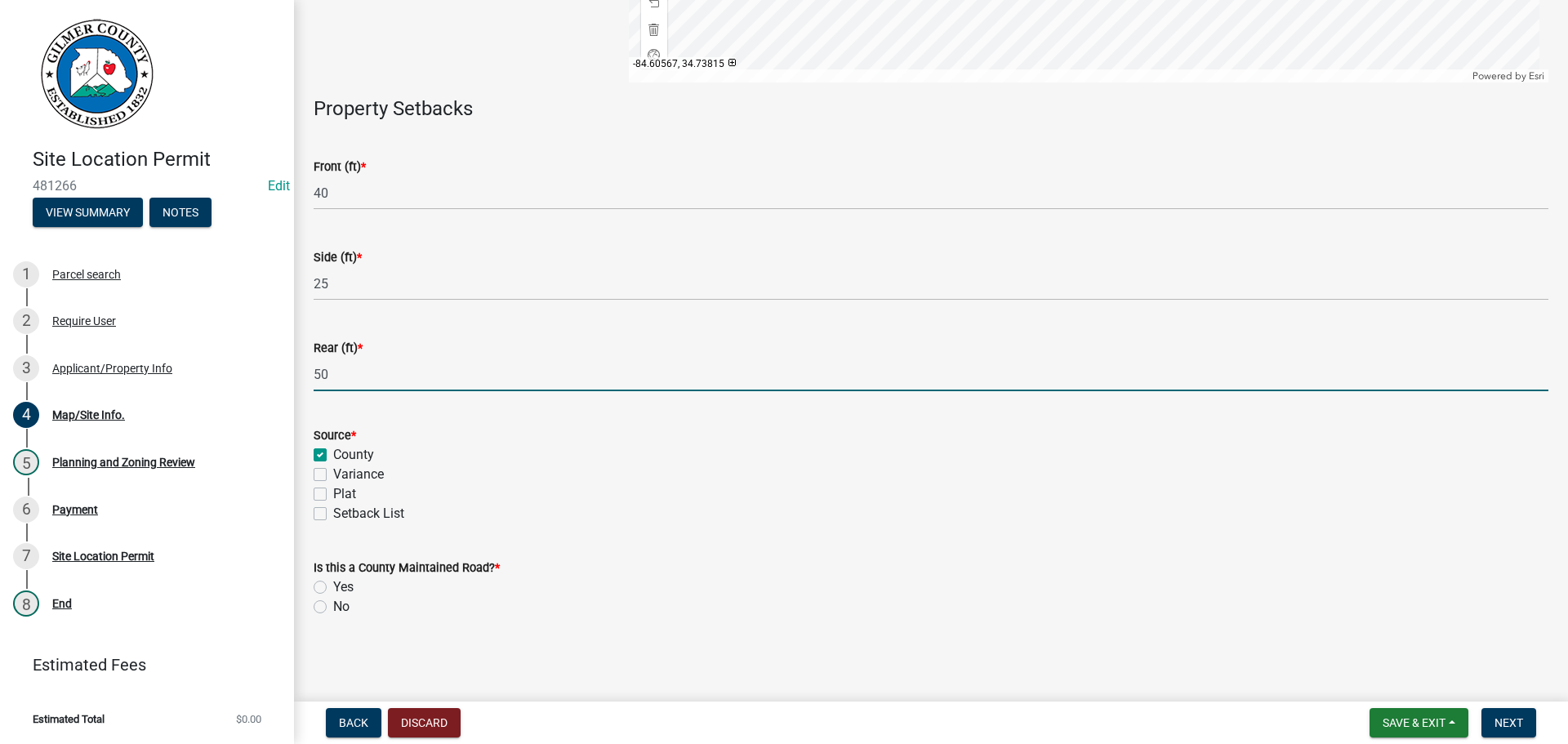
checkbox input "true"
checkbox input "false"
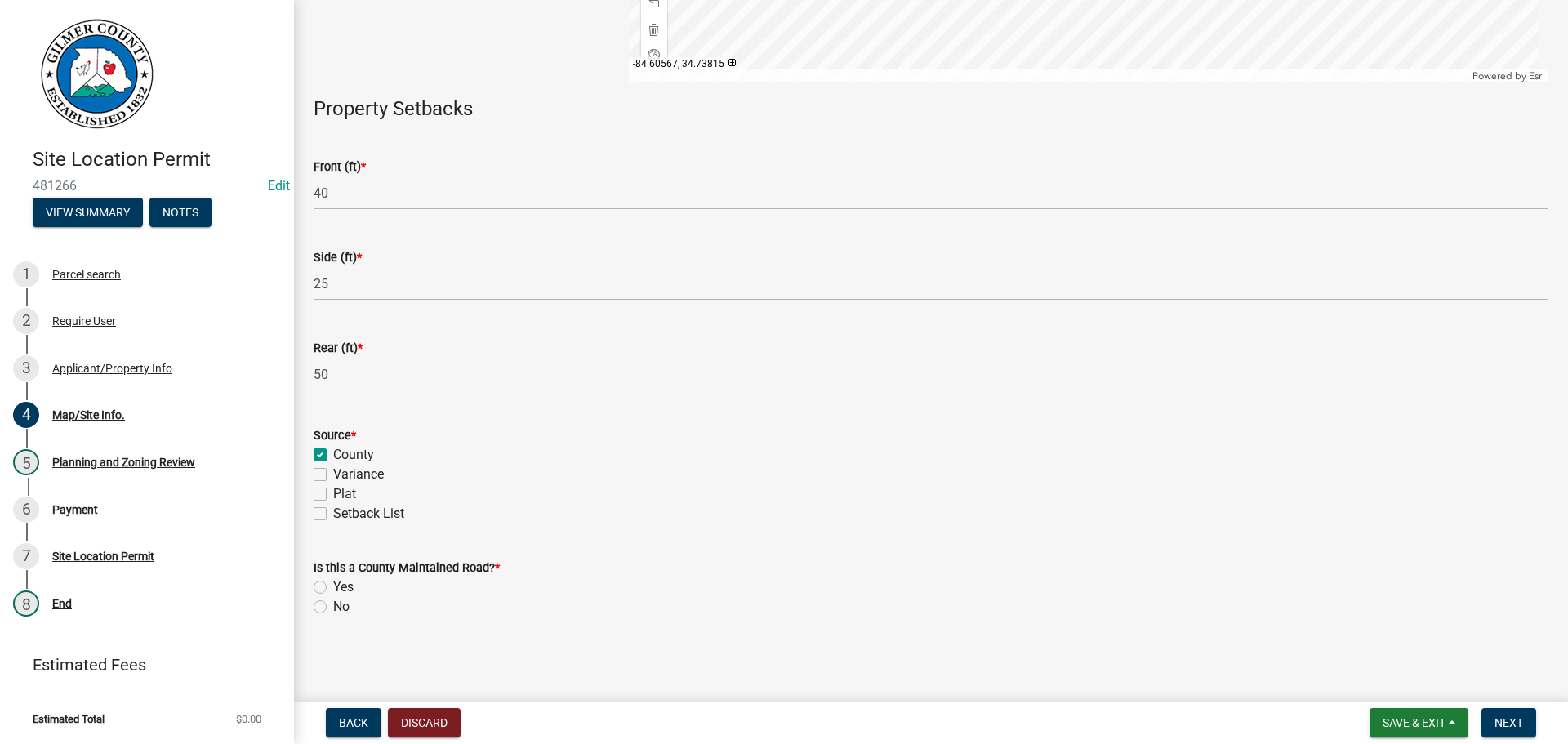
click at [333, 590] on label "Yes" at bounding box center [343, 587] width 21 height 20
click at [333, 587] on input "Yes" at bounding box center [338, 582] width 10 height 10
radio input "true"
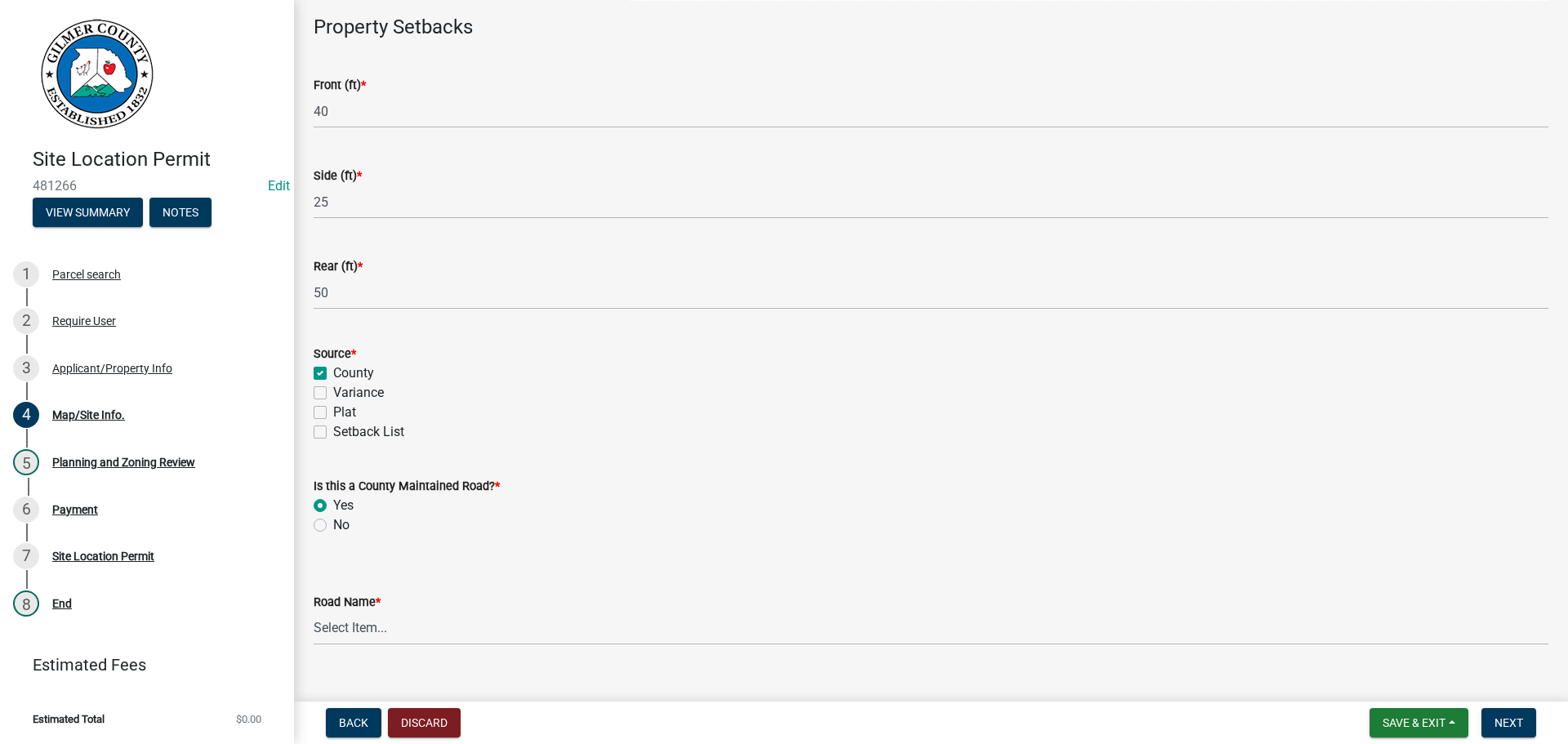
scroll to position [567, 0]
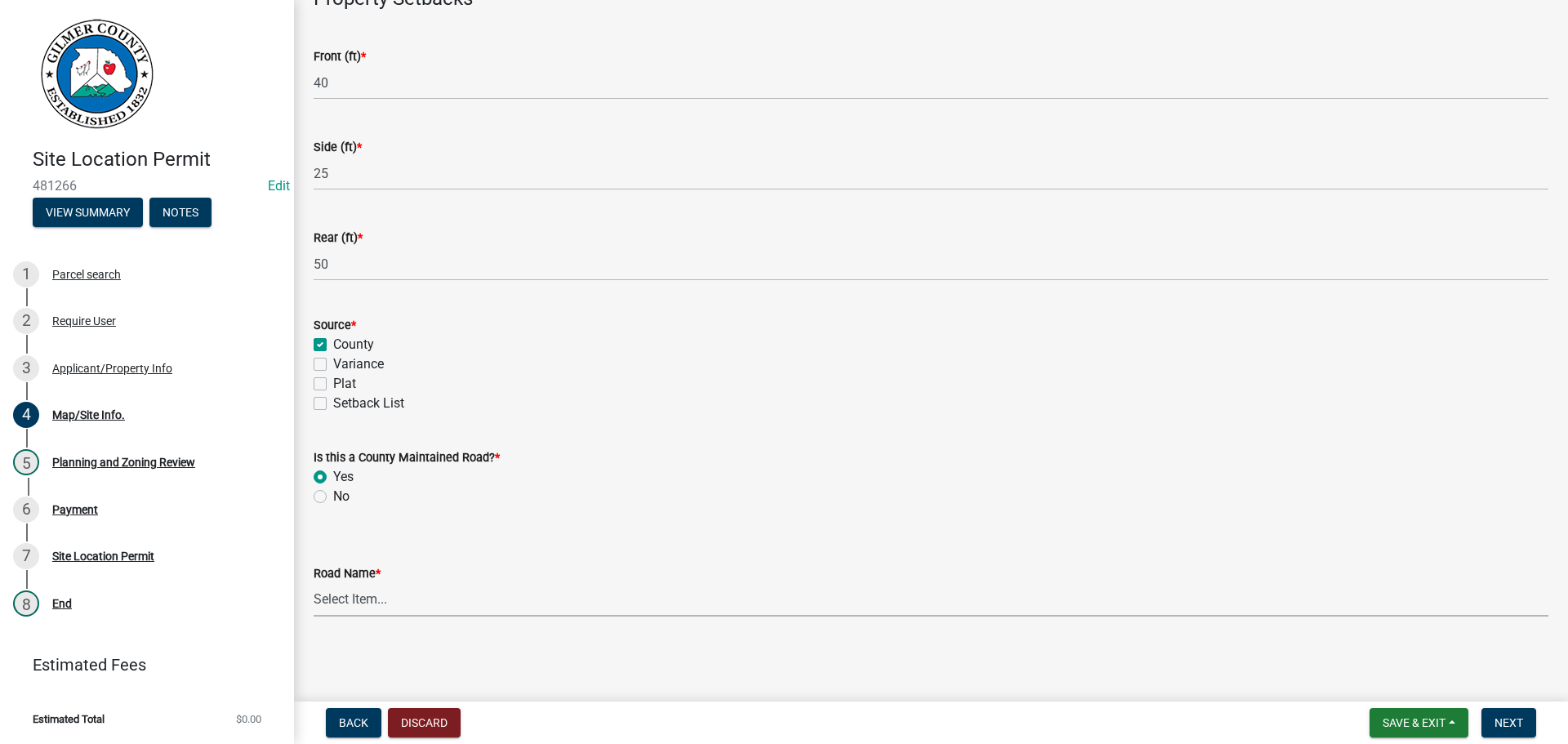
click at [343, 603] on select "Select Item... [PERSON_NAME][GEOGRAPHIC_DATA] [GEOGRAPHIC_DATA][PERSON_NAME][PE…" at bounding box center [930, 599] width 1235 height 33
click at [313, 583] on select "Select Item... [PERSON_NAME][GEOGRAPHIC_DATA] [GEOGRAPHIC_DATA][PERSON_NAME][PE…" at bounding box center [930, 599] width 1235 height 33
select select "2c5993c6-3c15-4917-abf9-b29d5db8bdf0"
click at [1505, 716] on span "Next" at bounding box center [1509, 722] width 28 height 13
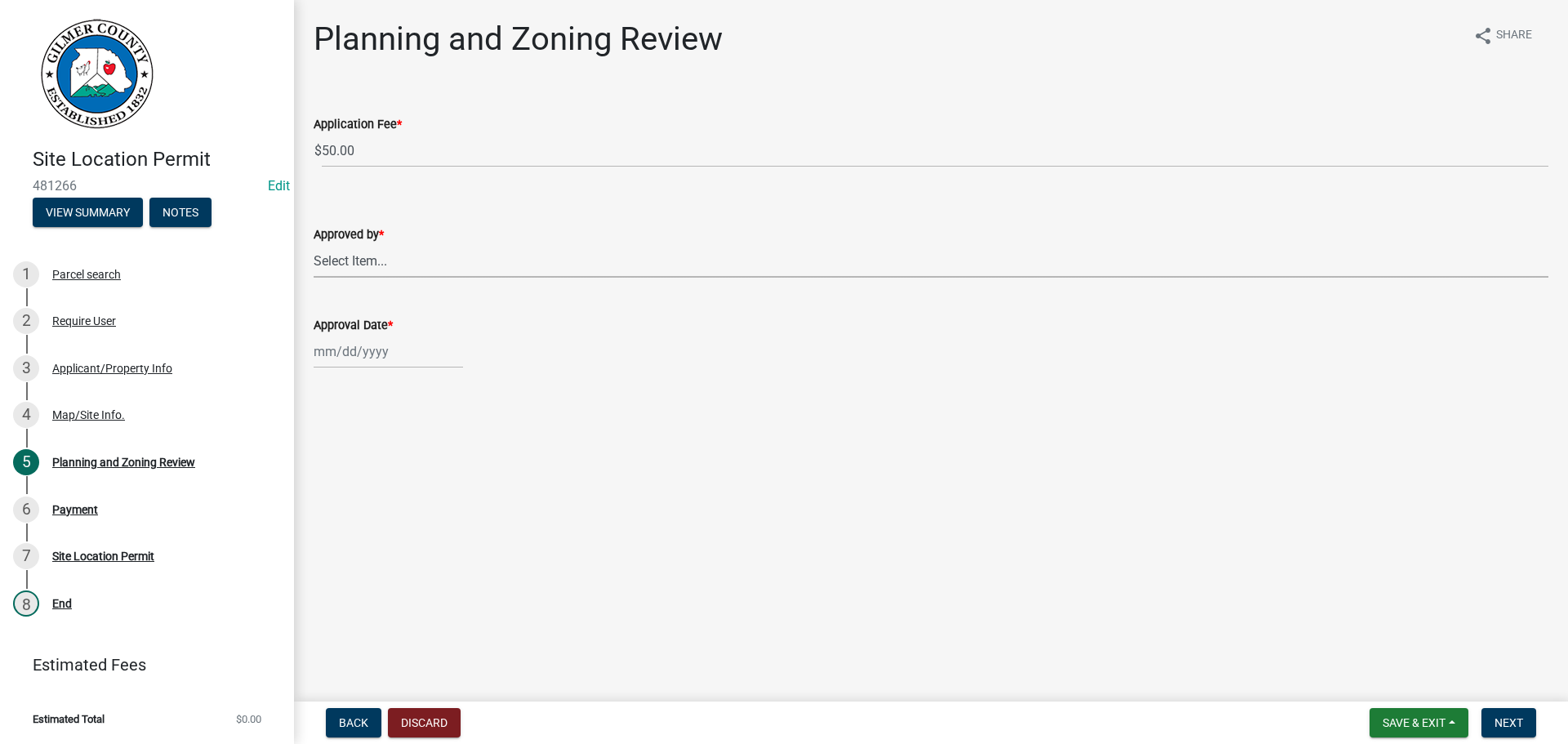
click at [402, 261] on select "Select Item... [PERSON_NAME] [PERSON_NAME] [PERSON_NAME] [PERSON_NAME] [PERSON_…" at bounding box center [930, 260] width 1235 height 33
click at [313, 244] on select "Select Item... [PERSON_NAME] [PERSON_NAME] [PERSON_NAME] [PERSON_NAME] [PERSON_…" at bounding box center [930, 260] width 1235 height 33
select select "f66b4cef-93c9-440c-84d8-a2c8d35cb7c1"
click at [393, 354] on div at bounding box center [388, 351] width 149 height 33
select select "9"
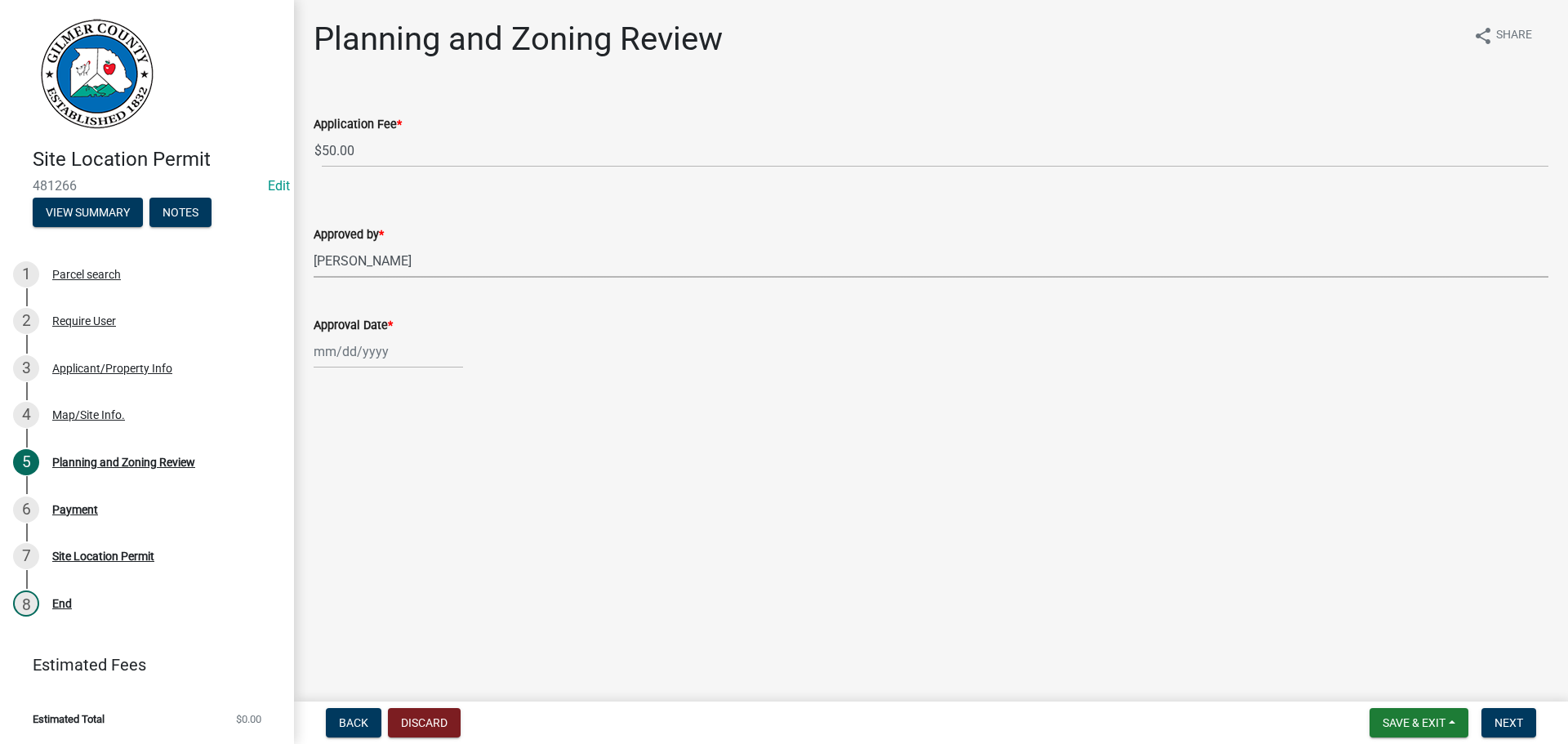
select select "2025"
click at [429, 487] on div "19" at bounding box center [435, 490] width 26 height 26
type input "[DATE]"
click at [1512, 719] on span "Next" at bounding box center [1509, 722] width 28 height 13
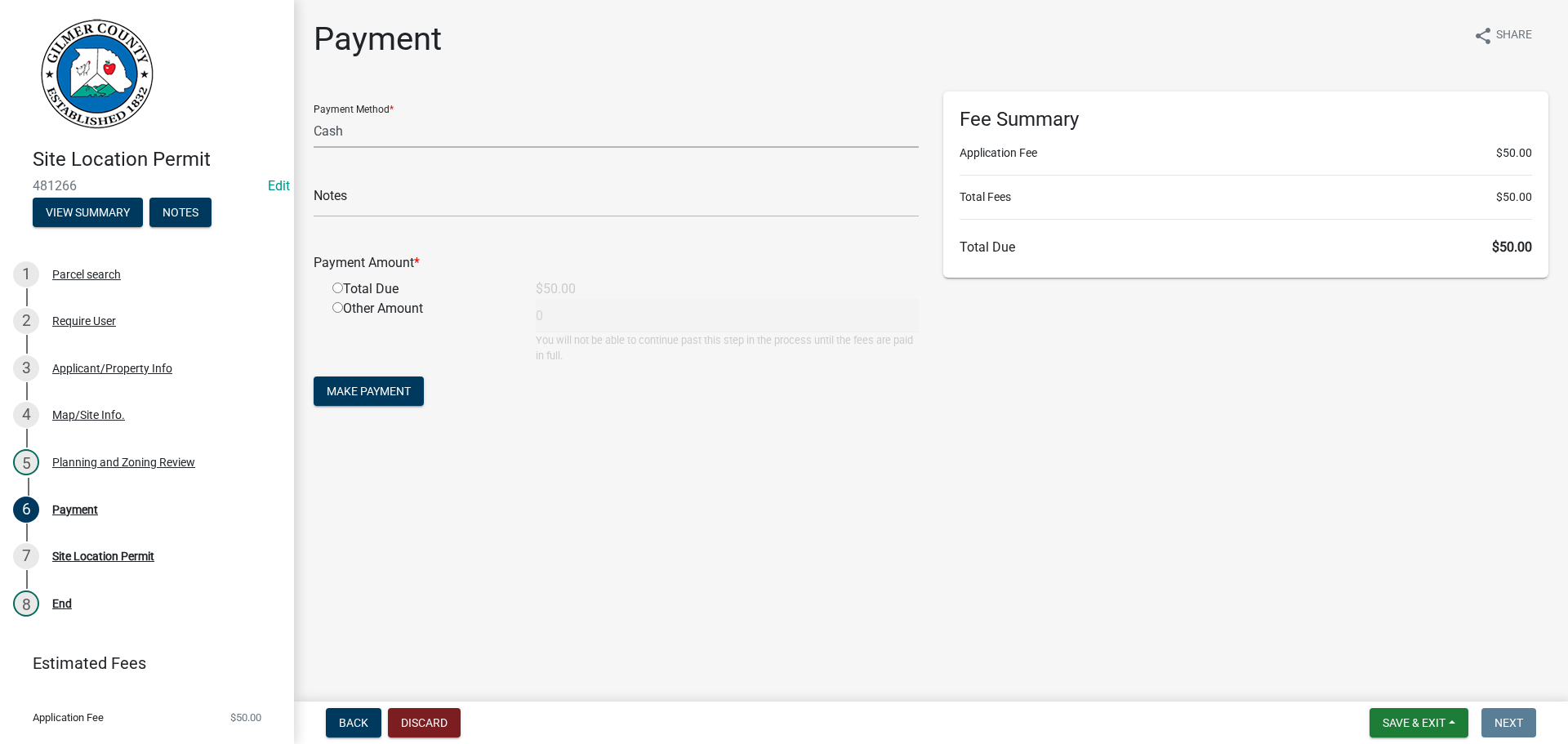
click at [390, 134] on select "Credit Card POS Check Cash" at bounding box center [615, 130] width 605 height 33
select select "1: 0"
click at [313, 114] on select "Credit Card POS Check Cash" at bounding box center [615, 130] width 605 height 33
click at [401, 204] on input "text" at bounding box center [615, 200] width 605 height 33
type input "4693"
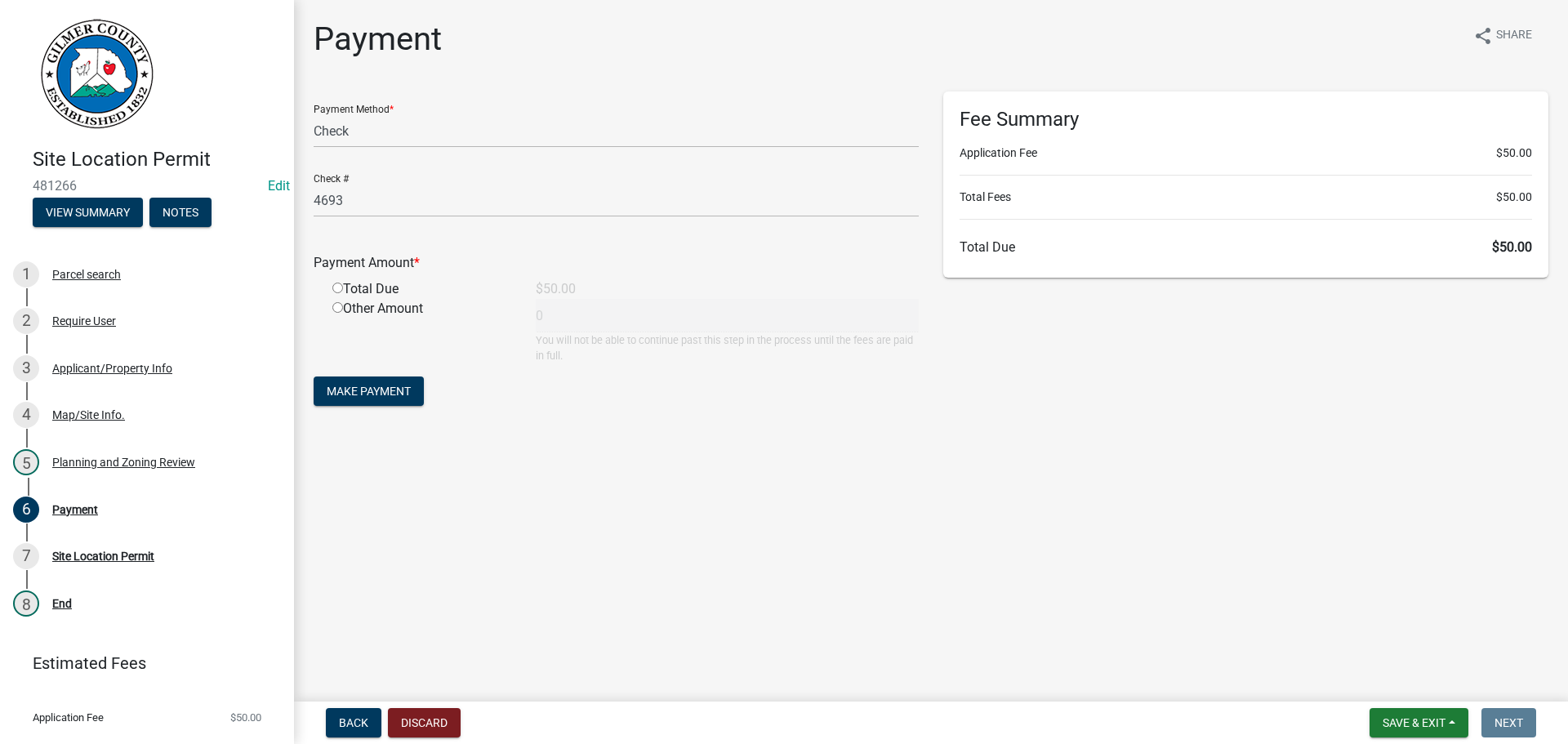
click at [335, 288] on input "radio" at bounding box center [337, 287] width 10 height 10
radio input "true"
type input "50"
click at [342, 397] on span "Make Payment" at bounding box center [368, 391] width 84 height 13
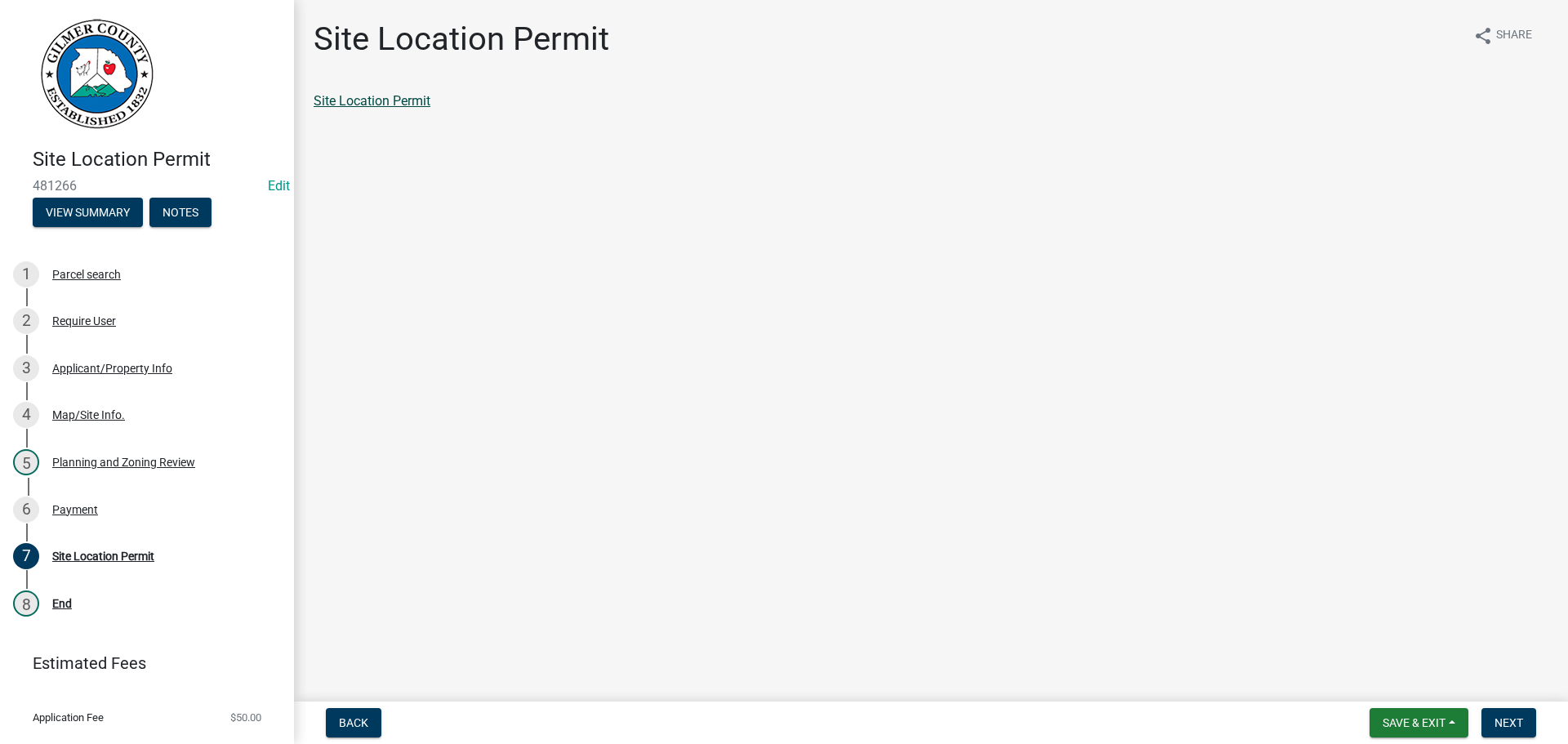
click at [380, 96] on link "Site Location Permit" at bounding box center [372, 101] width 117 height 15
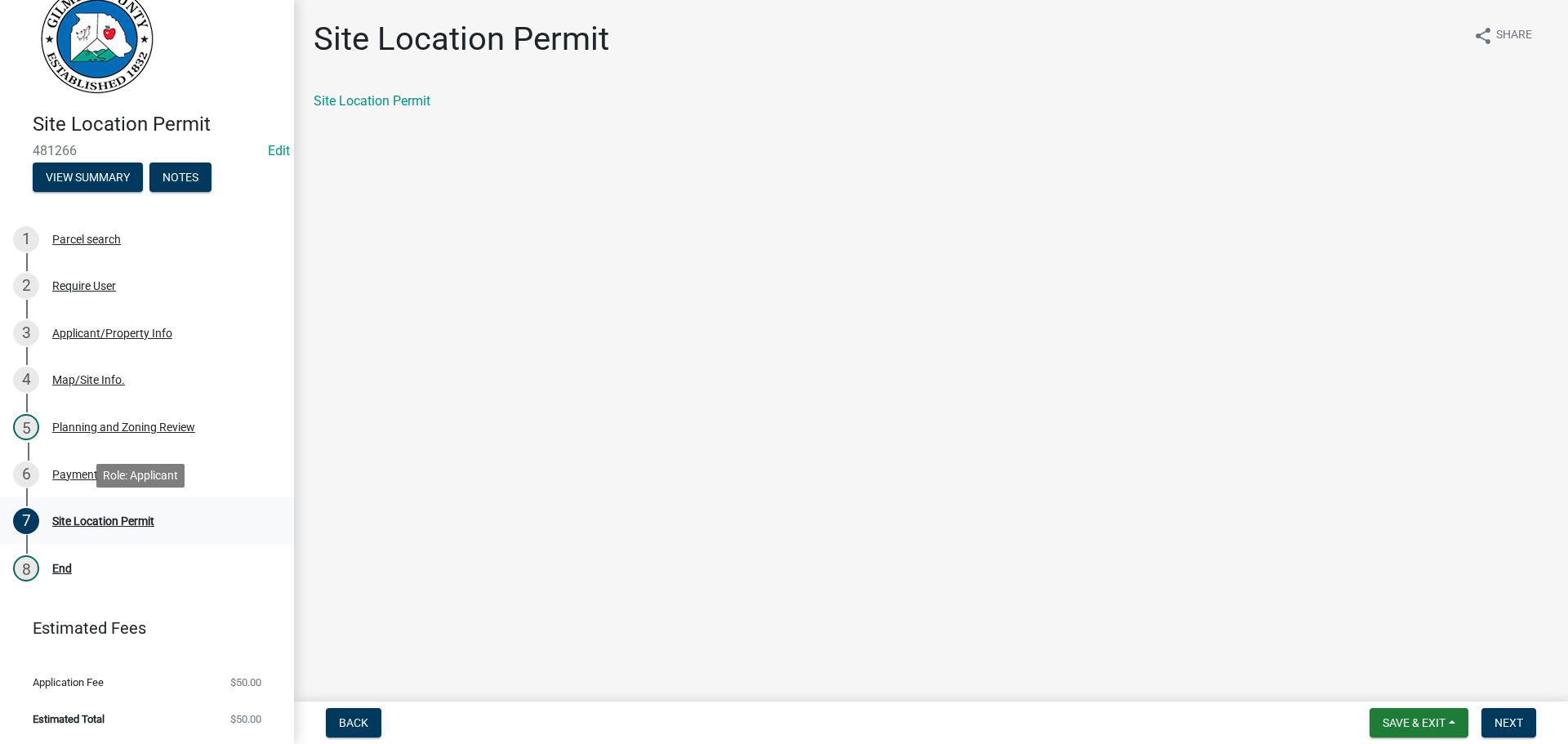
click at [92, 521] on div "Site Location Permit" at bounding box center [103, 521] width 102 height 11
click at [337, 99] on link "Site Location Permit" at bounding box center [372, 101] width 117 height 15
click at [73, 478] on div "Payment" at bounding box center [75, 474] width 45 height 11
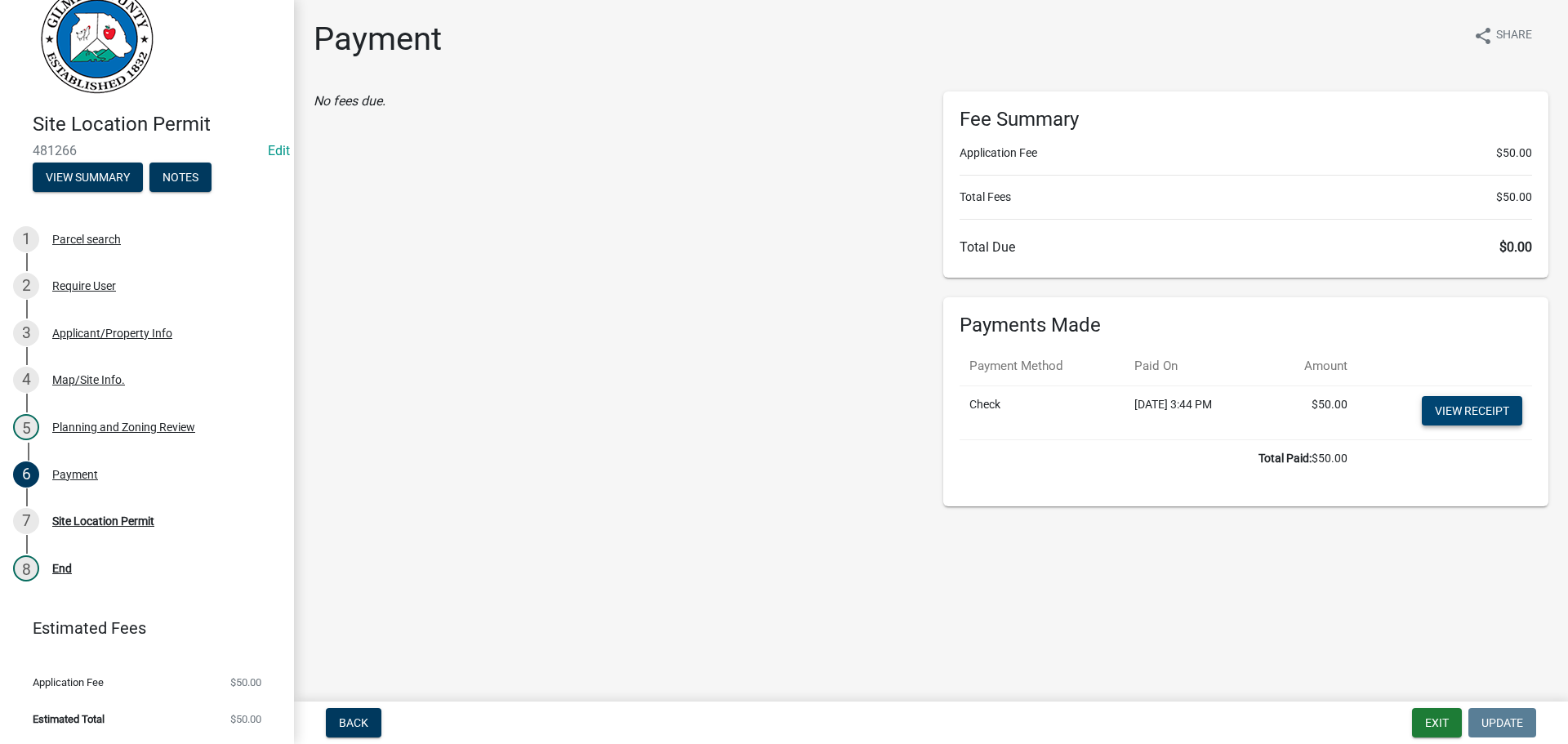
click at [1491, 411] on link "View receipt" at bounding box center [1472, 410] width 100 height 29
click at [73, 516] on div "Site Location Permit" at bounding box center [103, 521] width 102 height 11
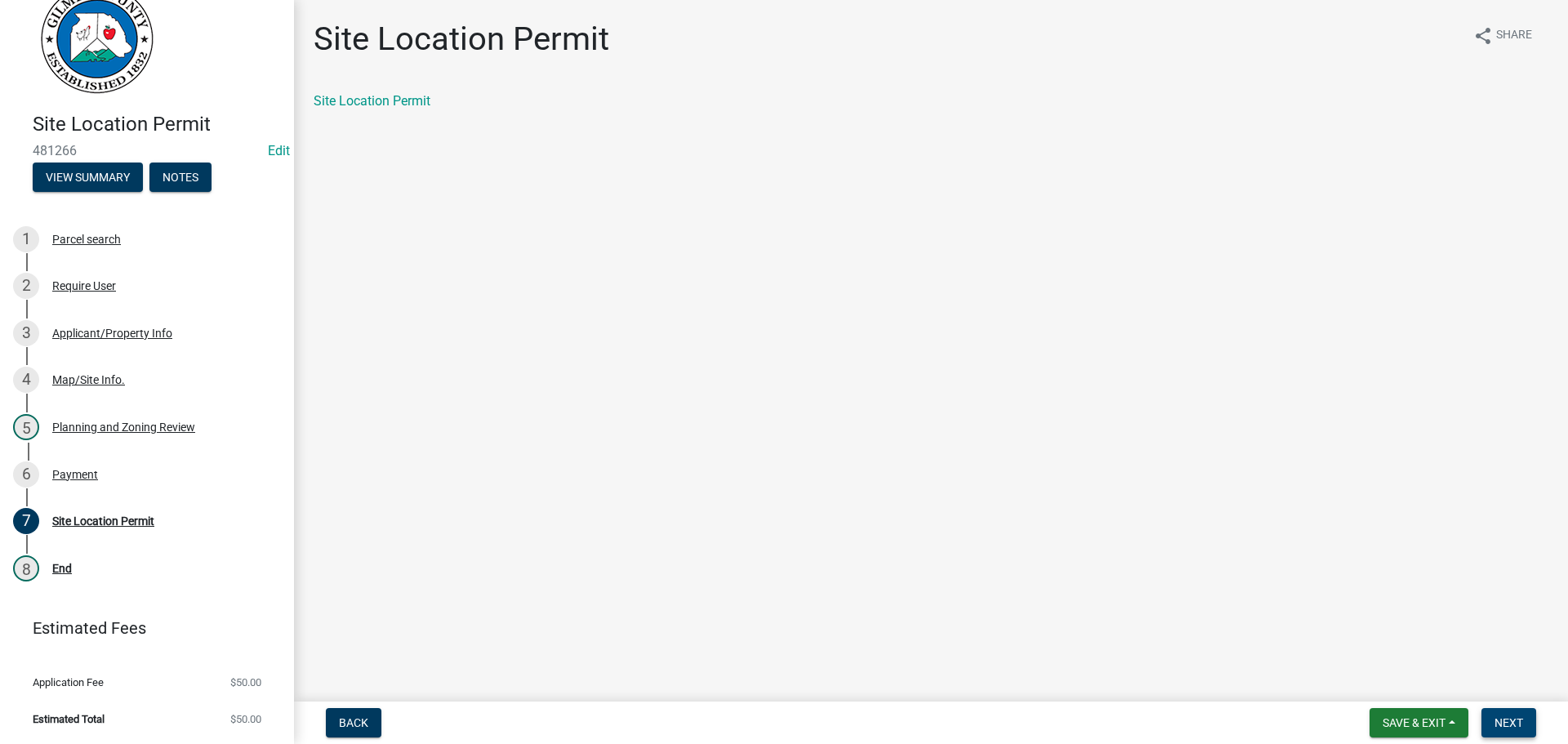
click at [1515, 721] on span "Next" at bounding box center [1509, 722] width 28 height 13
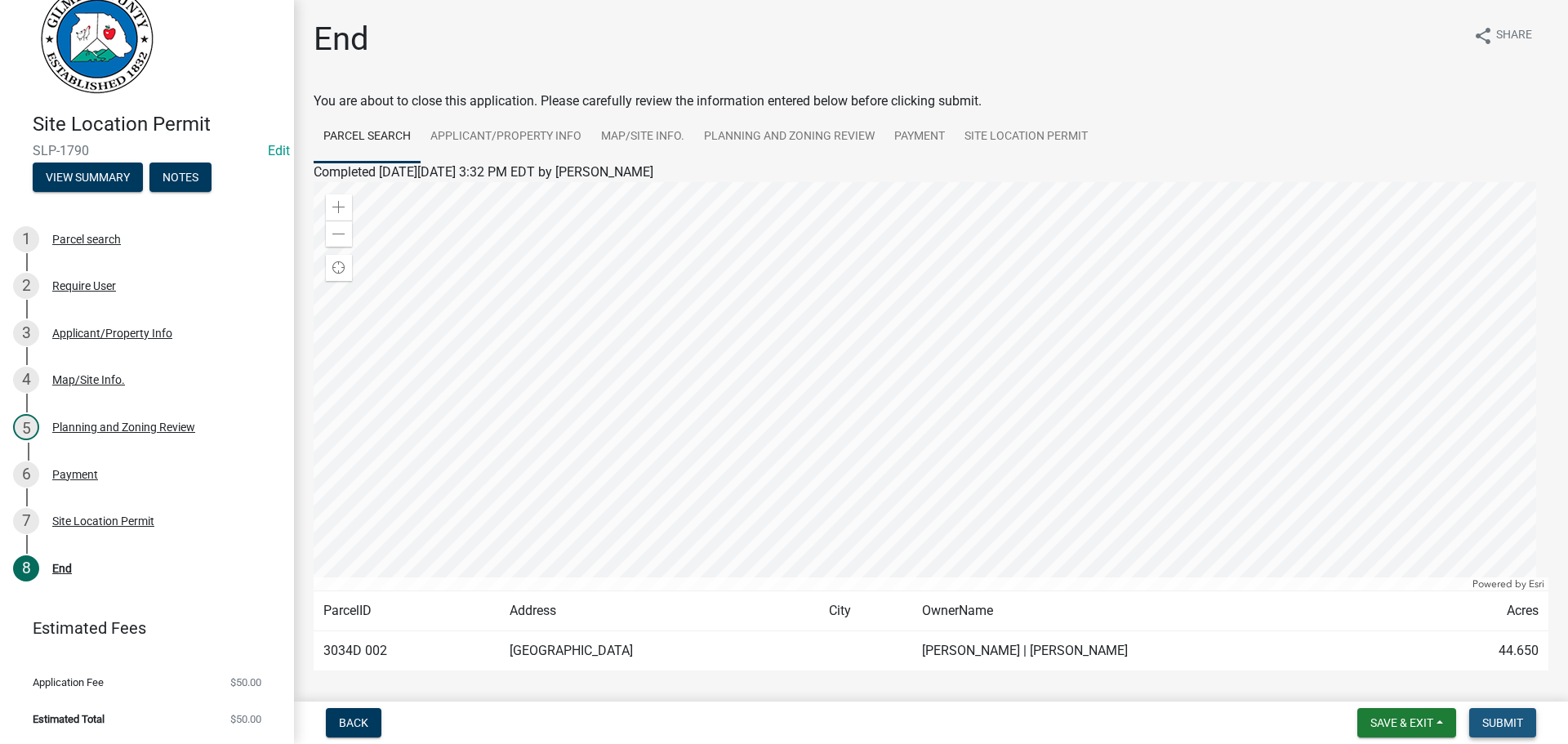
click at [1495, 721] on span "Submit" at bounding box center [1502, 722] width 41 height 13
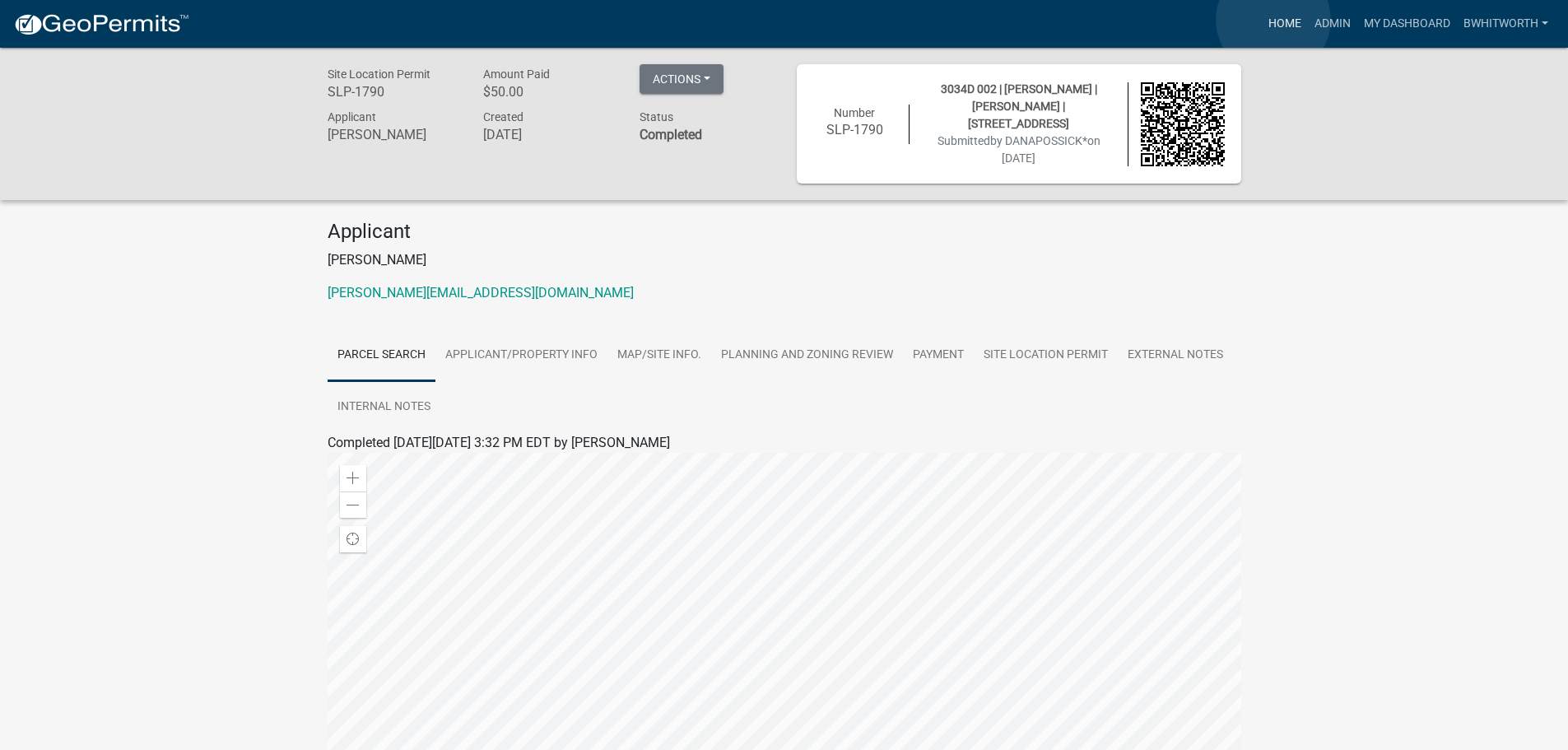
click at [1273, 20] on link "Home" at bounding box center [1285, 24] width 46 height 31
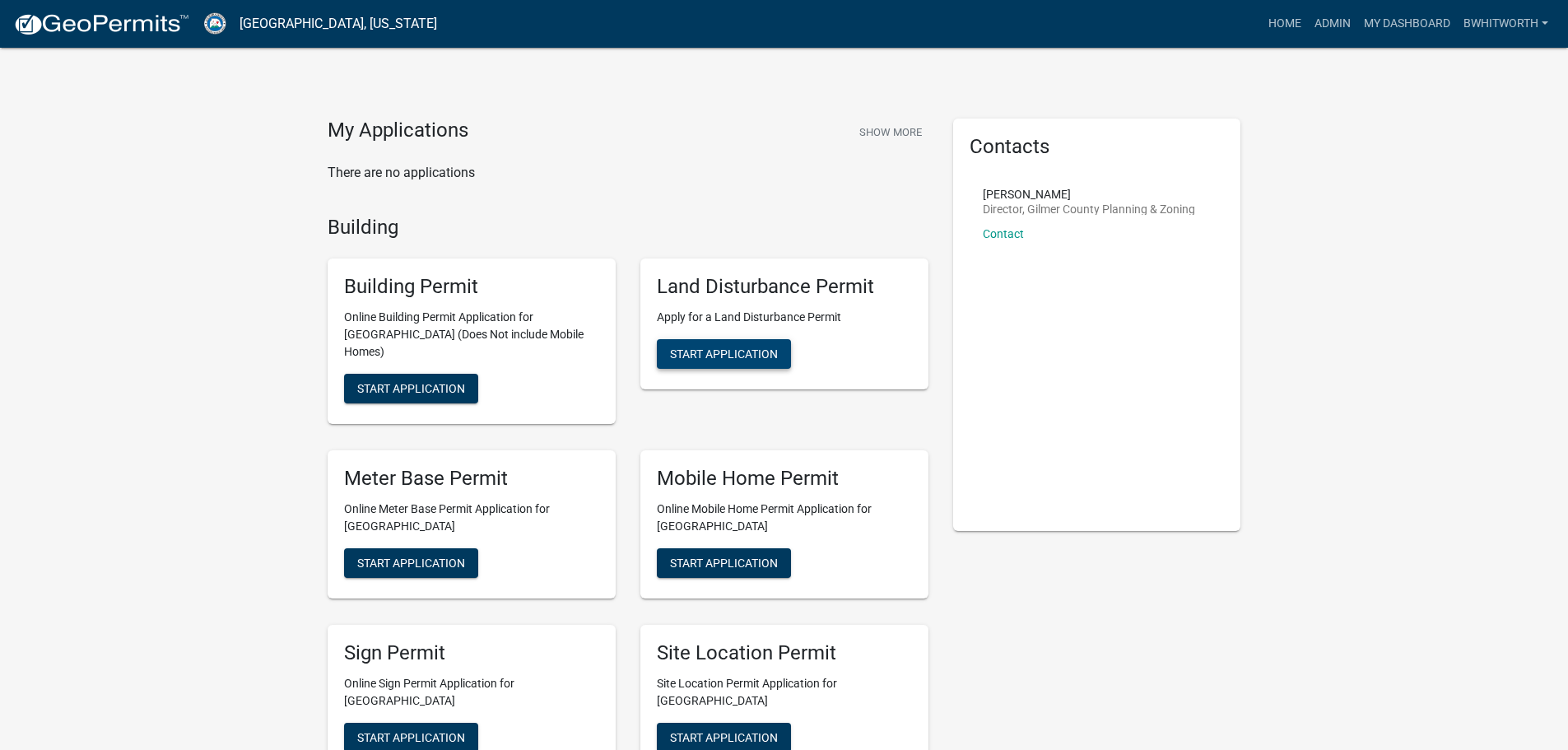
click at [702, 352] on span "Start Application" at bounding box center [724, 354] width 107 height 13
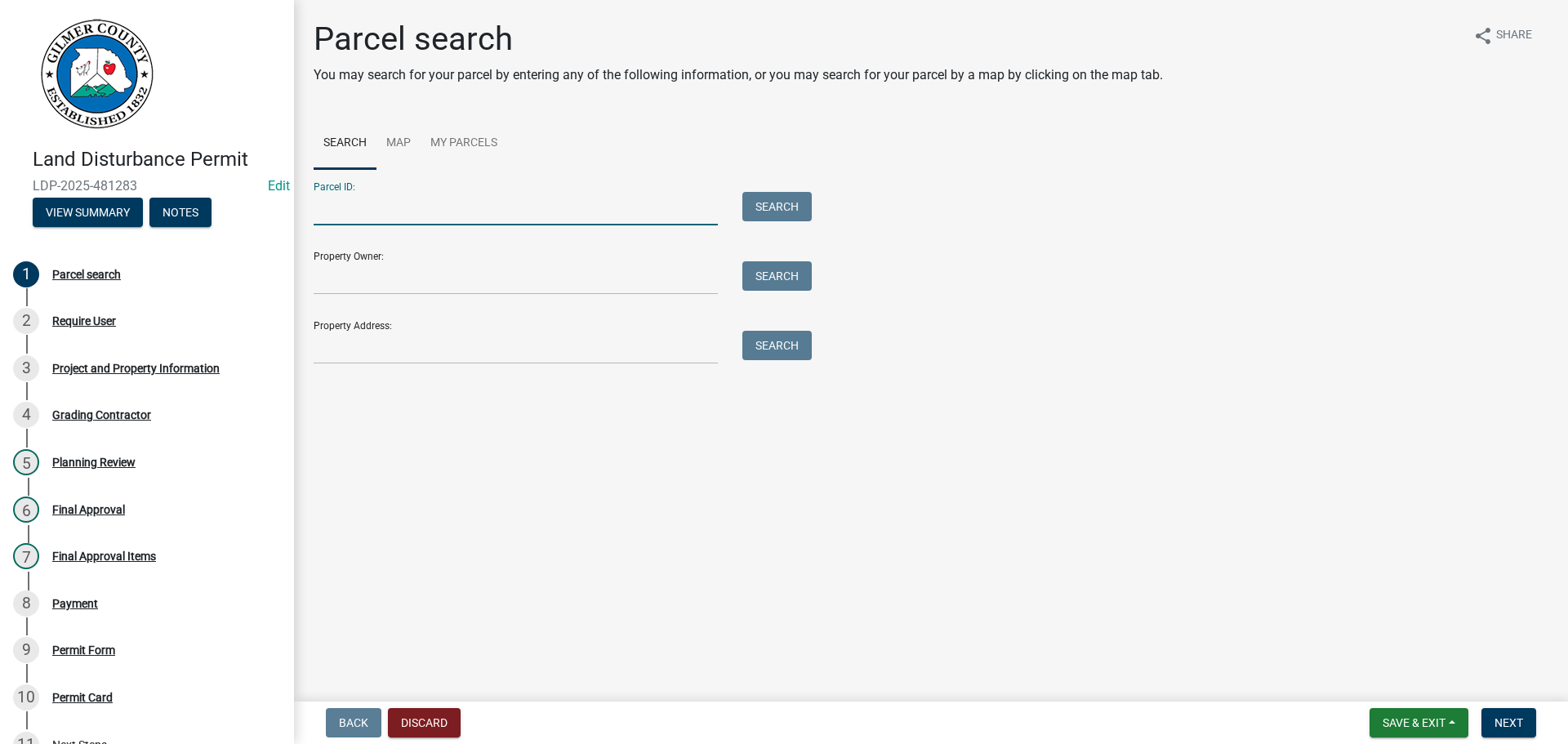
click at [381, 209] on input "Parcel ID:" at bounding box center [515, 207] width 404 height 33
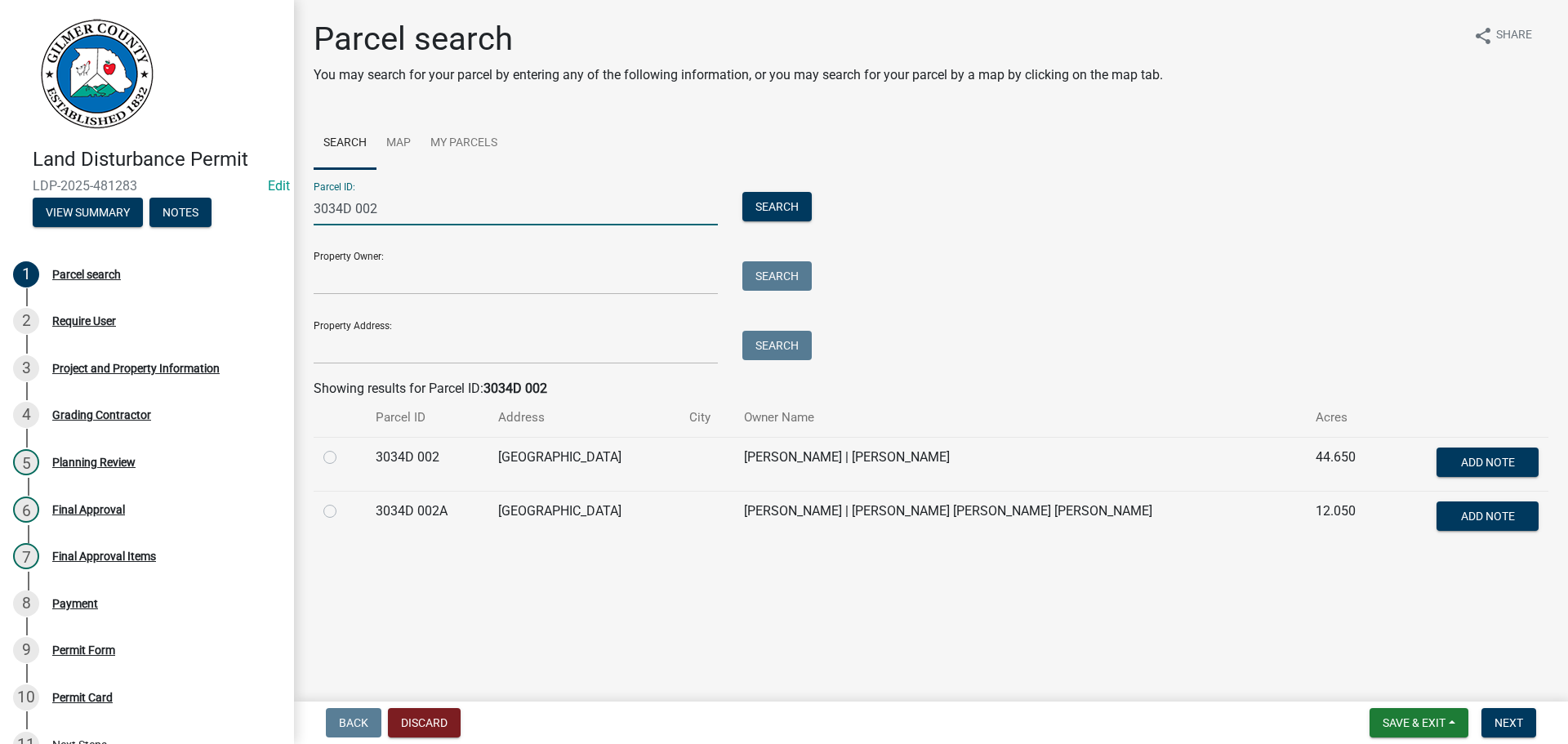
type input "3034D 002"
click at [343, 447] on label at bounding box center [343, 447] width 0 height 0
click at [343, 458] on 002 "radio" at bounding box center [348, 452] width 10 height 10
radio 002 "true"
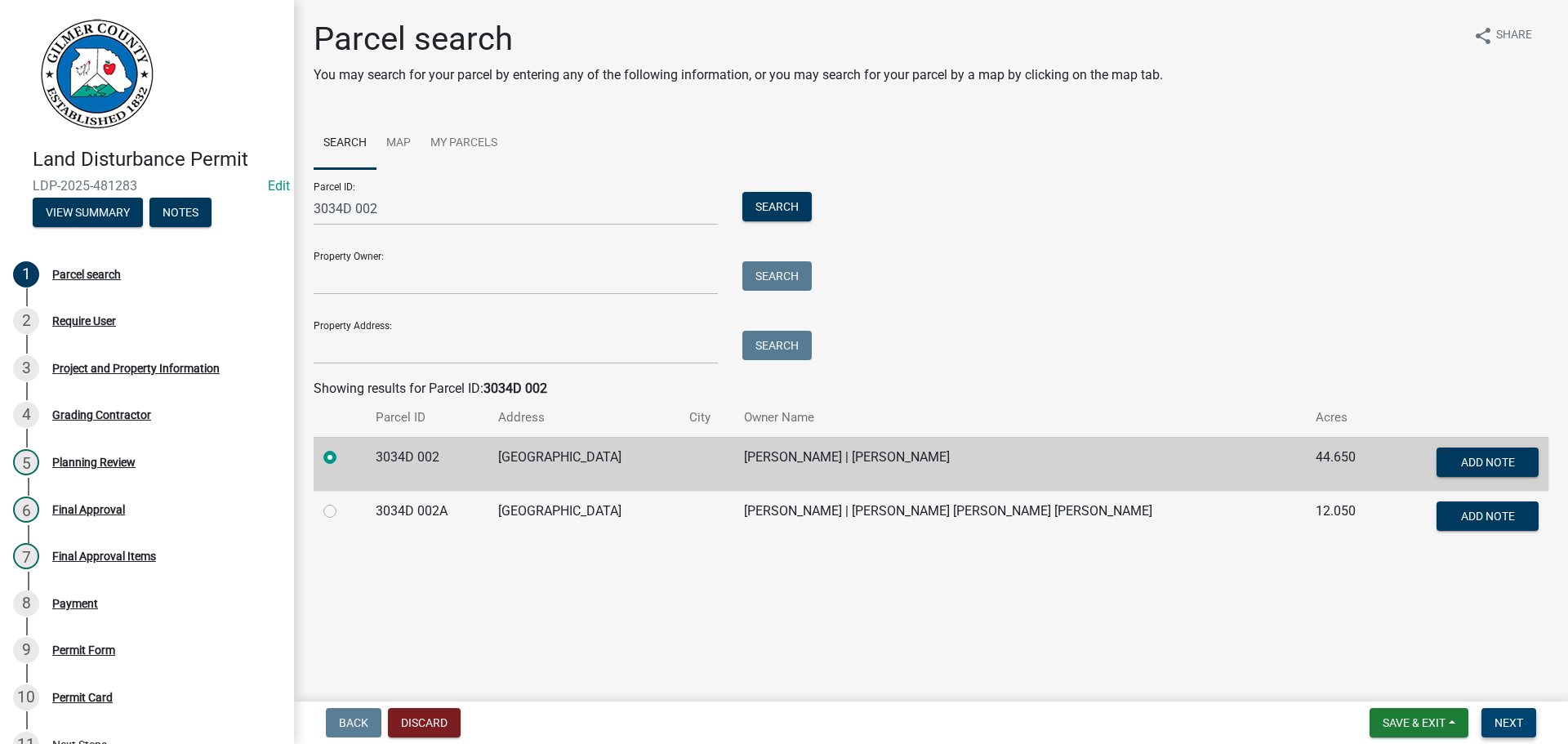
click at [1488, 722] on button "Next" at bounding box center [1509, 721] width 55 height 29
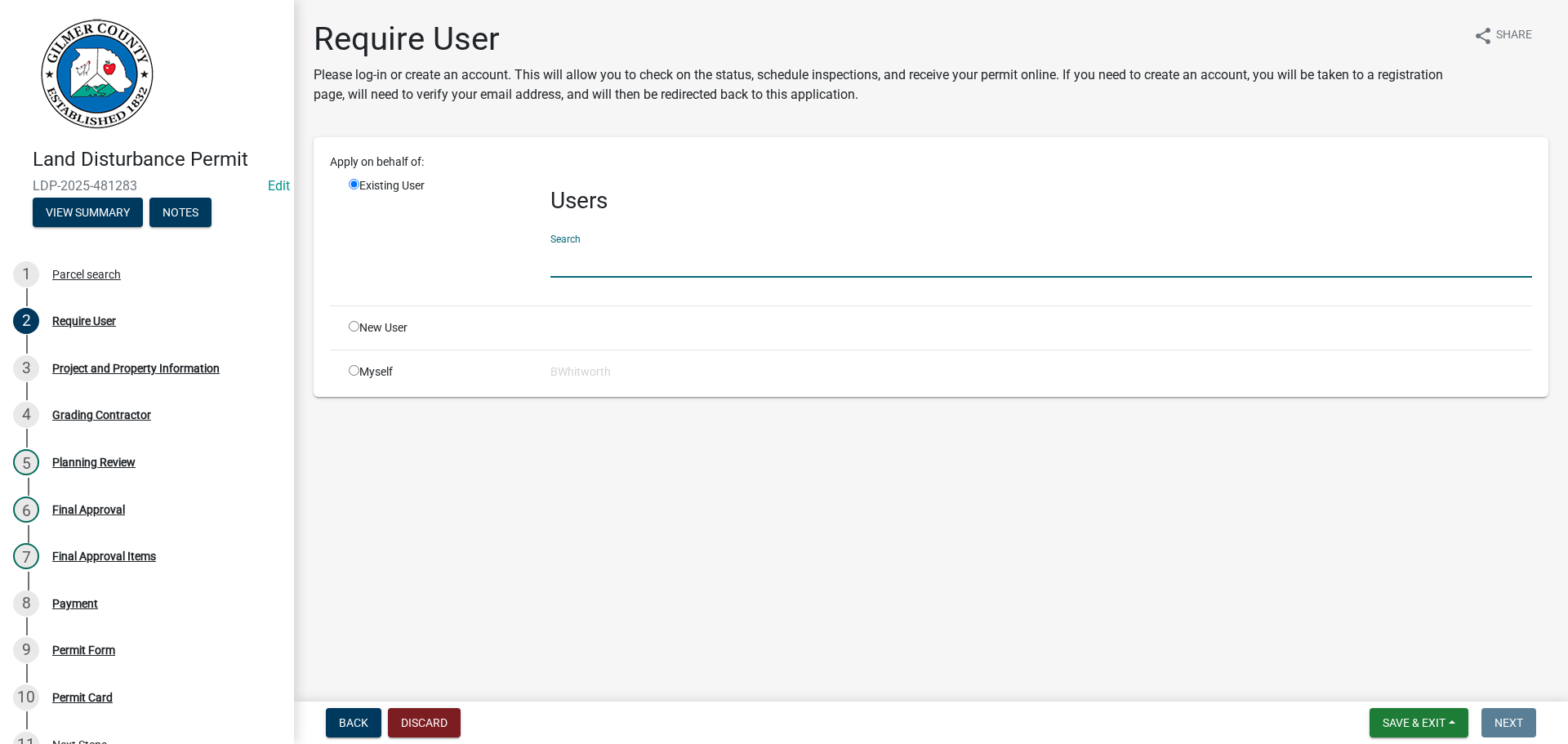
click at [597, 265] on input "text" at bounding box center [1041, 260] width 981 height 33
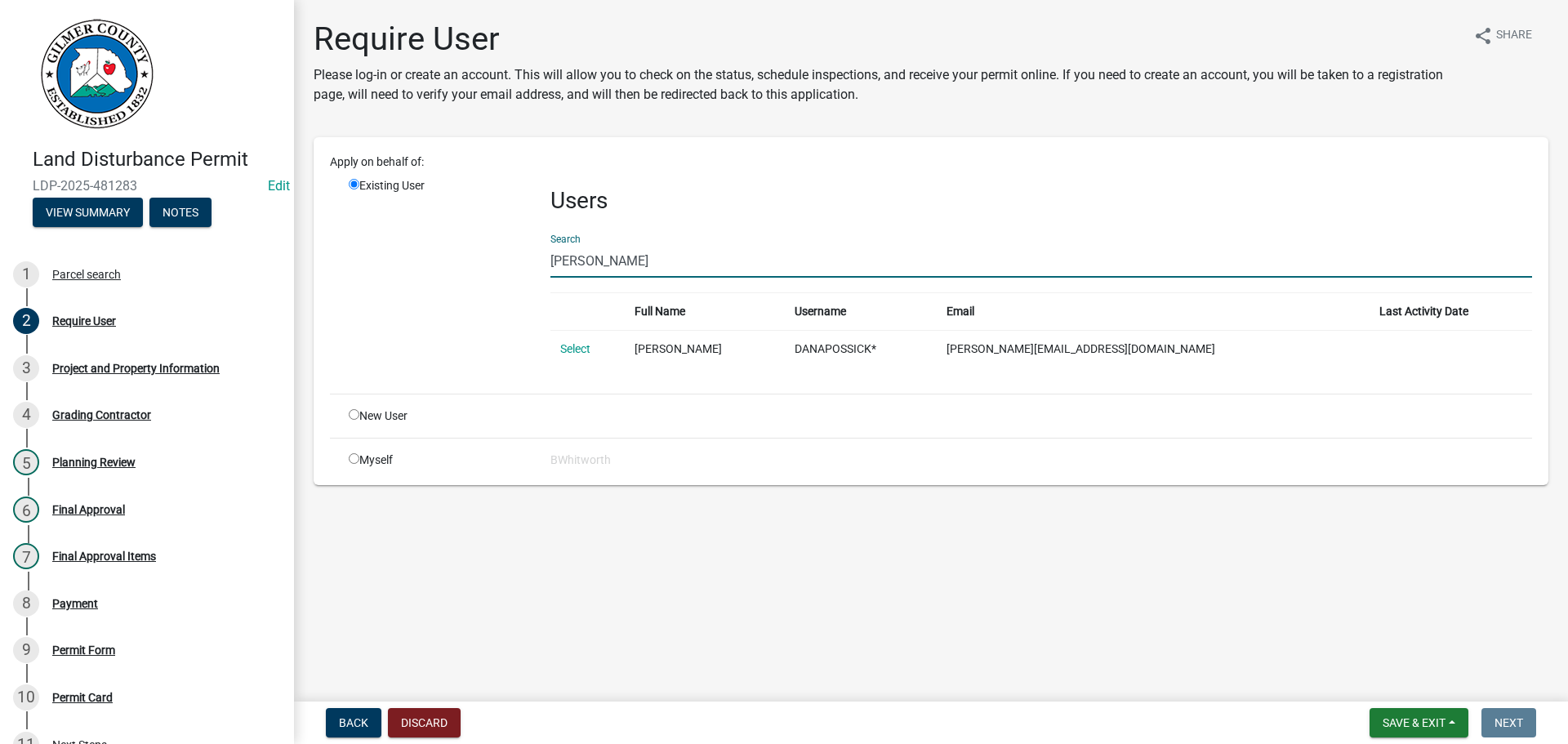
type input "[PERSON_NAME]"
click at [568, 346] on link "Select" at bounding box center [575, 349] width 30 height 13
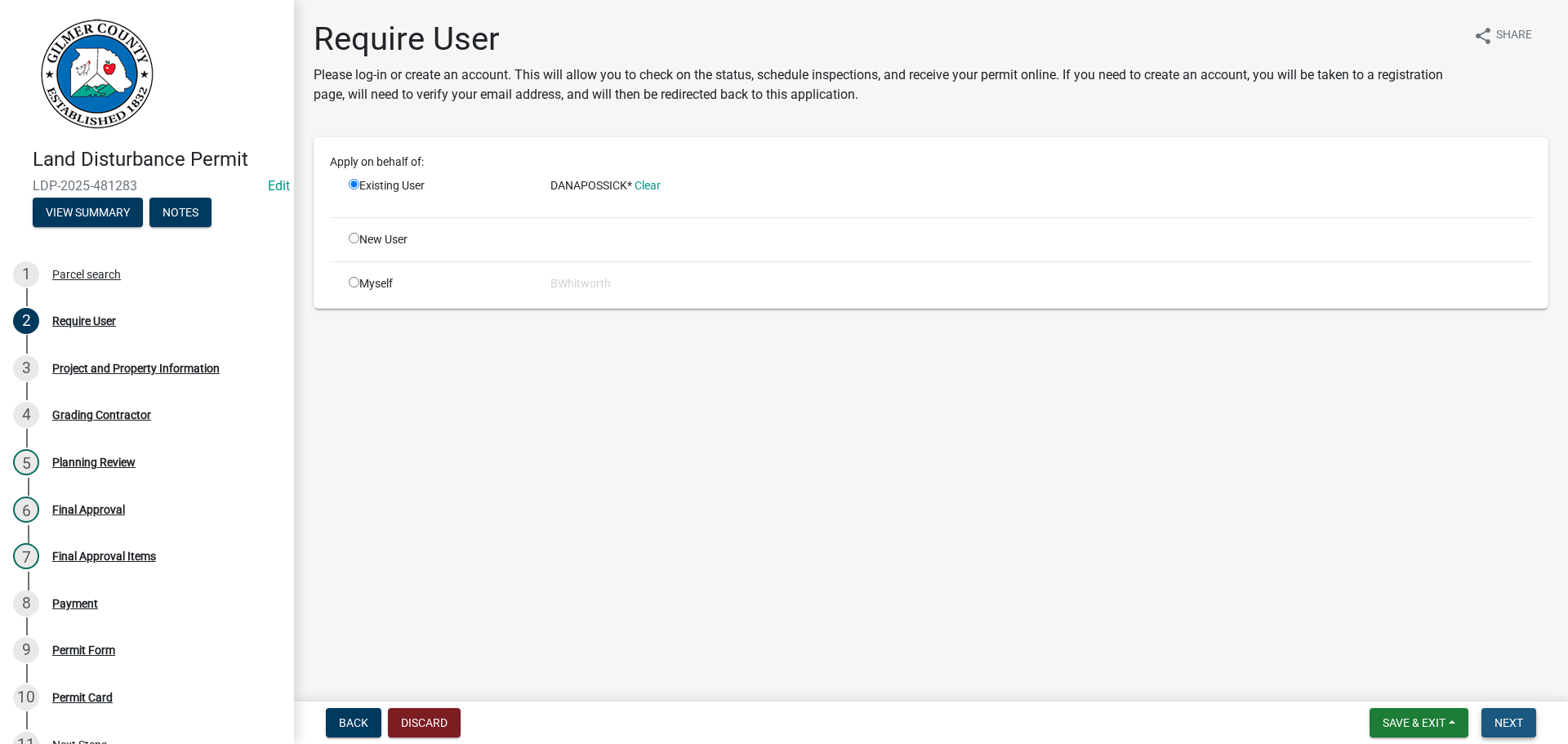
click at [1518, 721] on span "Next" at bounding box center [1509, 722] width 28 height 13
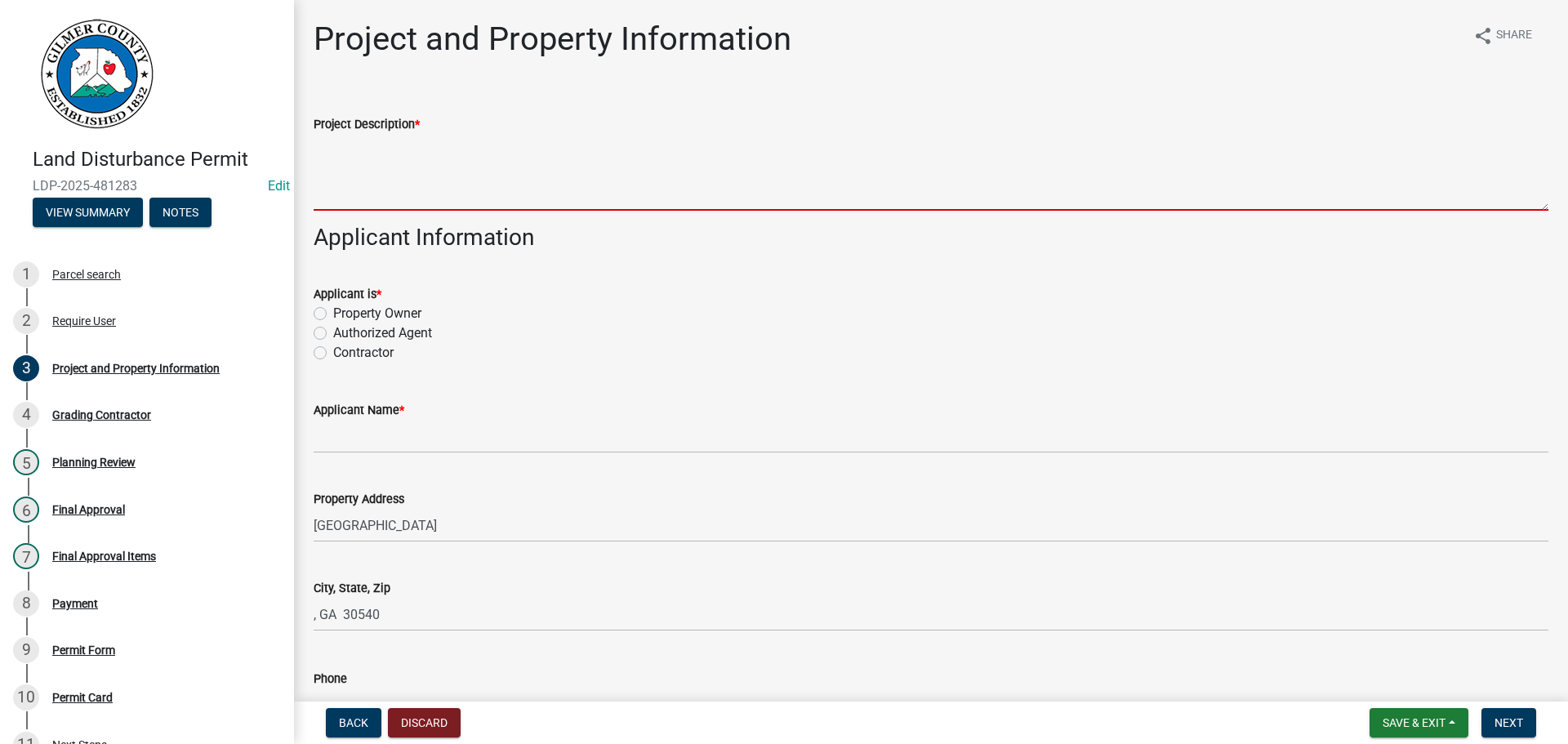
click at [483, 181] on textarea "Project Description *" at bounding box center [930, 172] width 1235 height 76
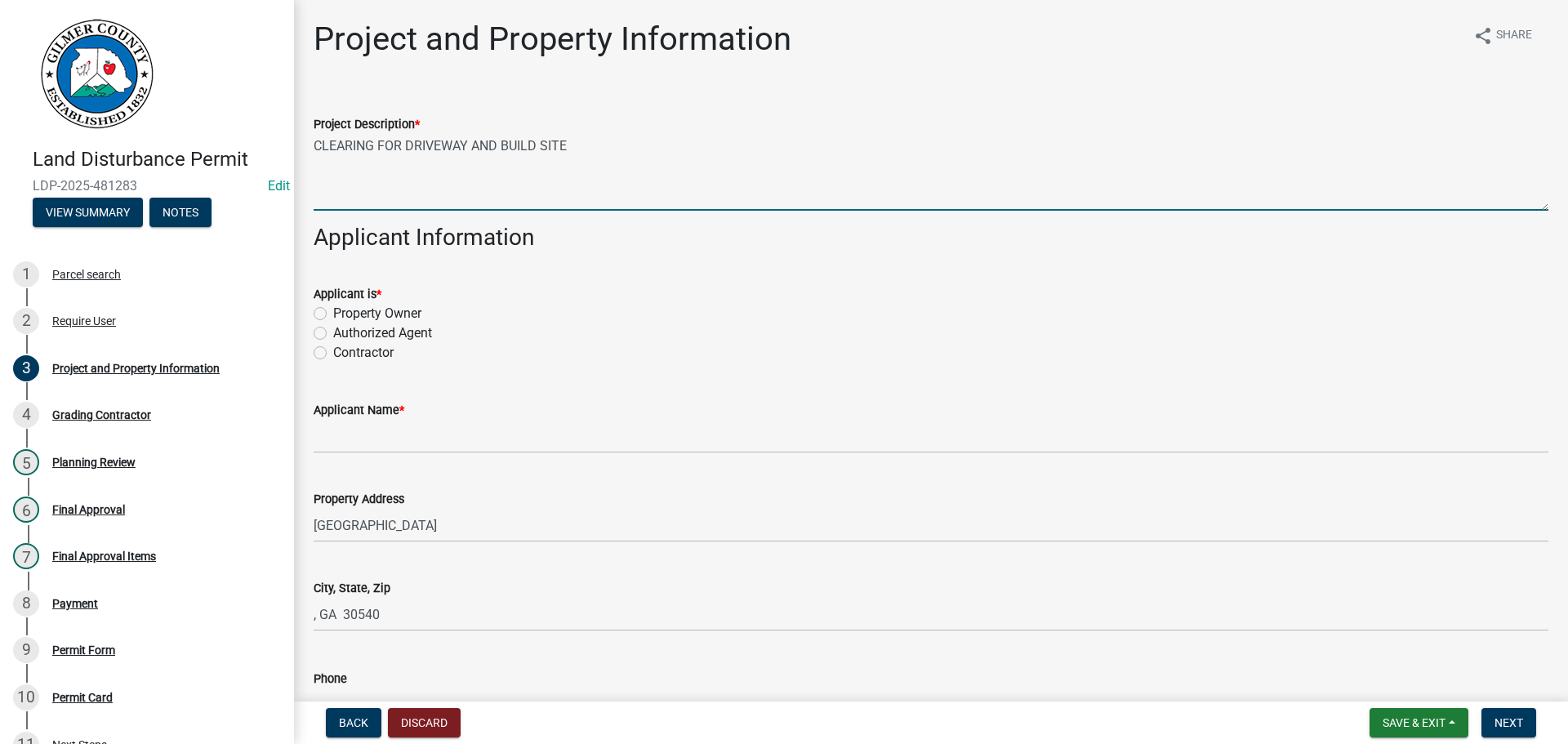
type textarea "CLEARING FOR DRIVEWAY AND BUILD SITE"
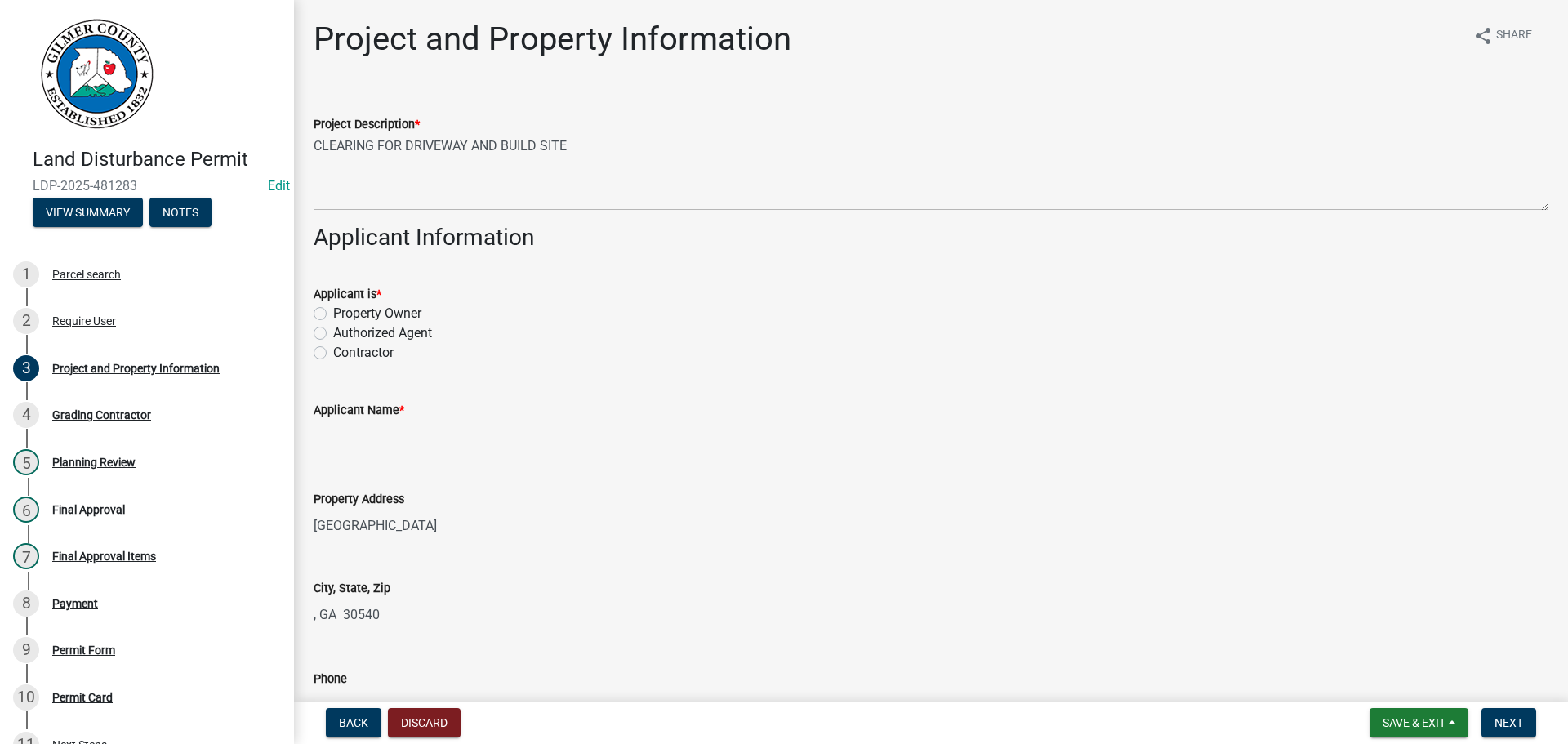
click at [333, 315] on label "Property Owner" at bounding box center [376, 313] width 88 height 20
click at [333, 314] on input "Property Owner" at bounding box center [338, 308] width 10 height 10
radio input "true"
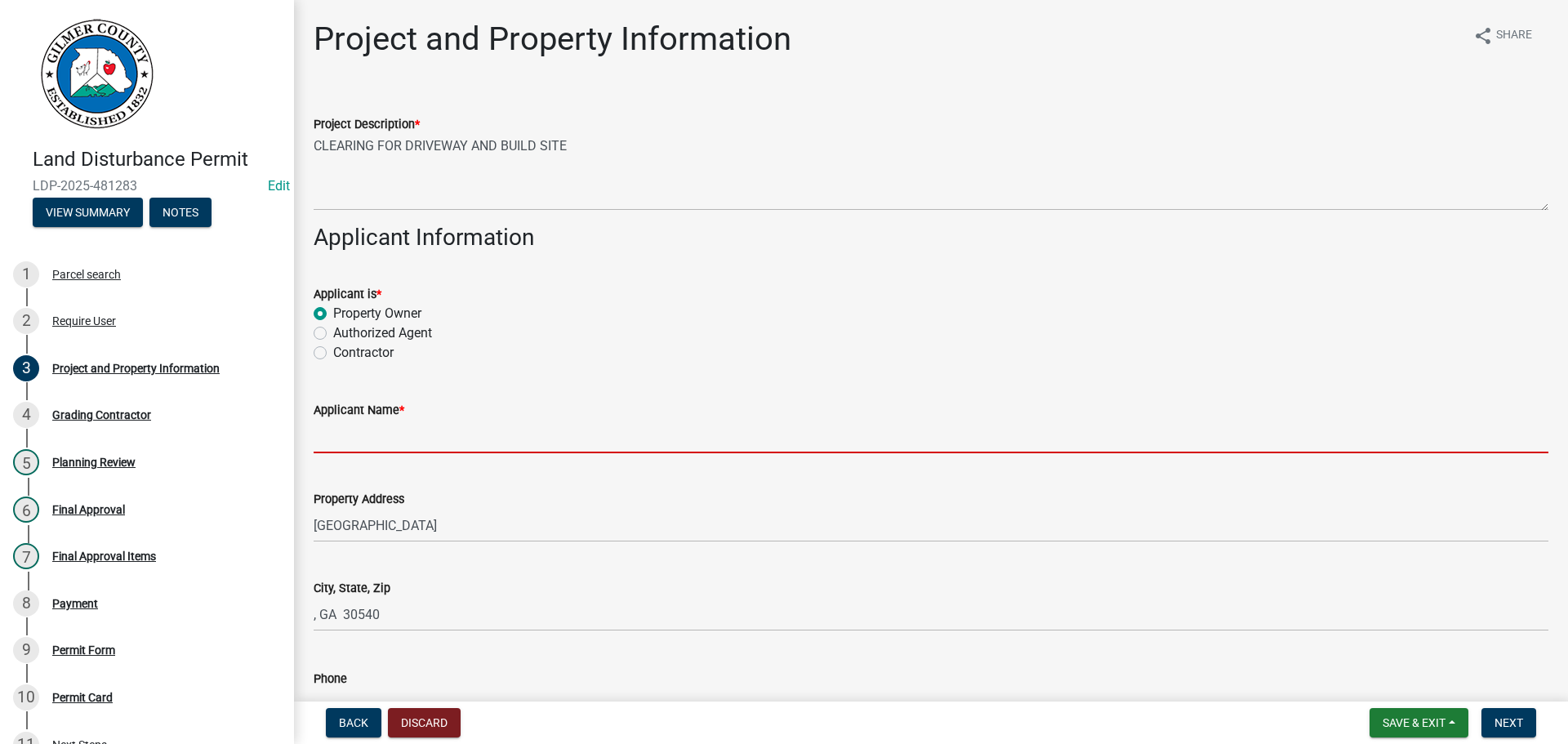
click at [404, 438] on input "Applicant Name *" at bounding box center [930, 436] width 1235 height 33
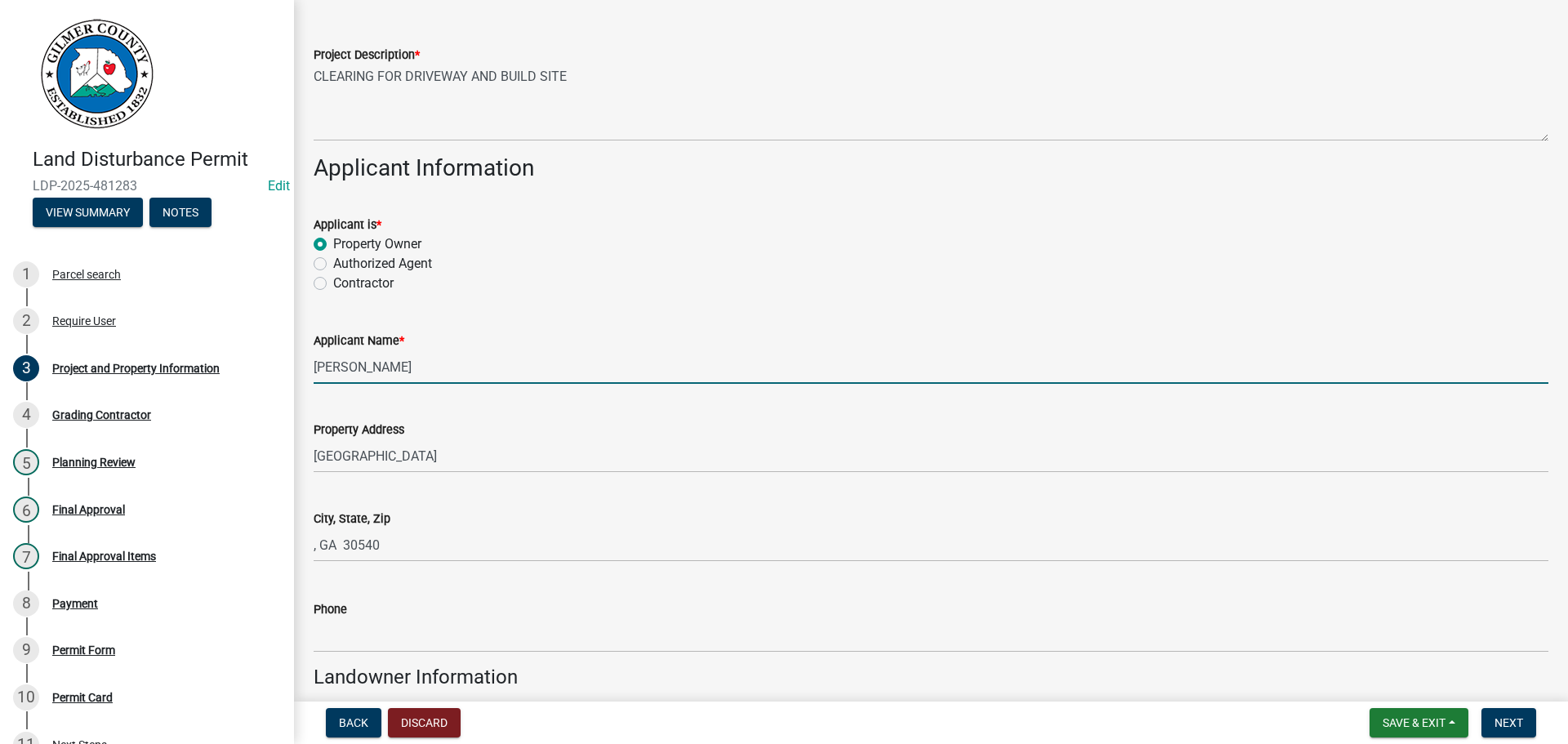
scroll to position [163, 0]
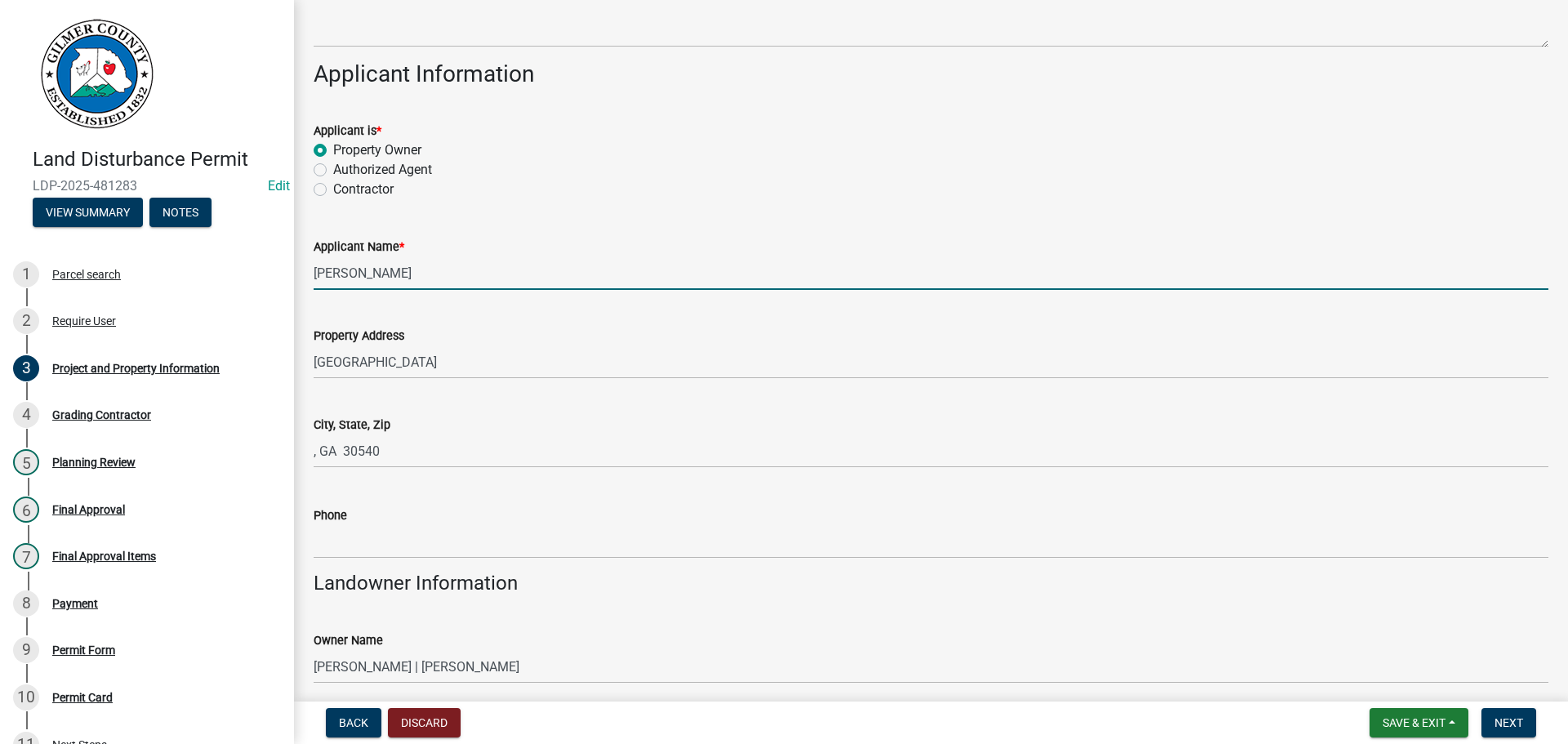
type input "[PERSON_NAME]"
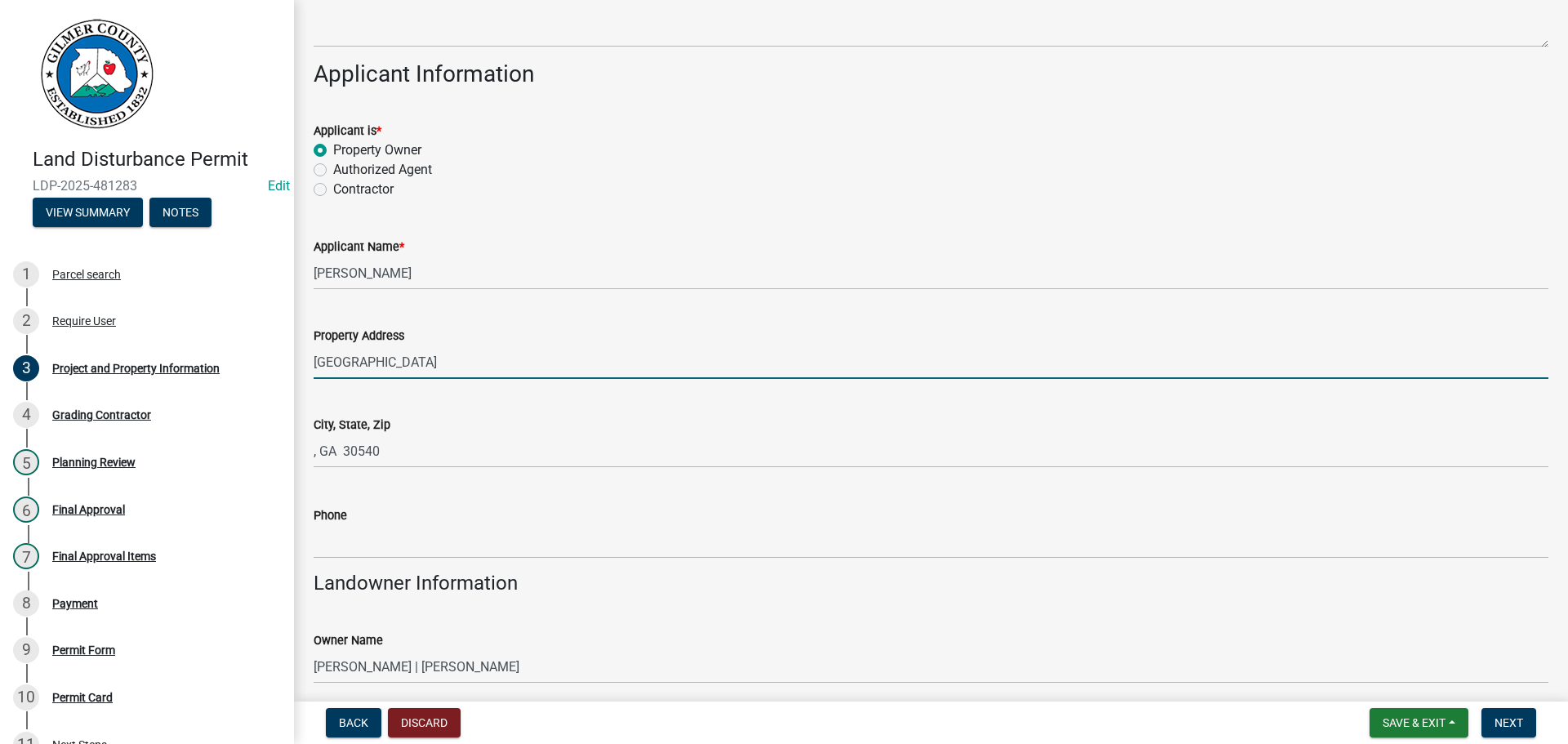
click at [316, 361] on input "[GEOGRAPHIC_DATA]" at bounding box center [930, 361] width 1235 height 33
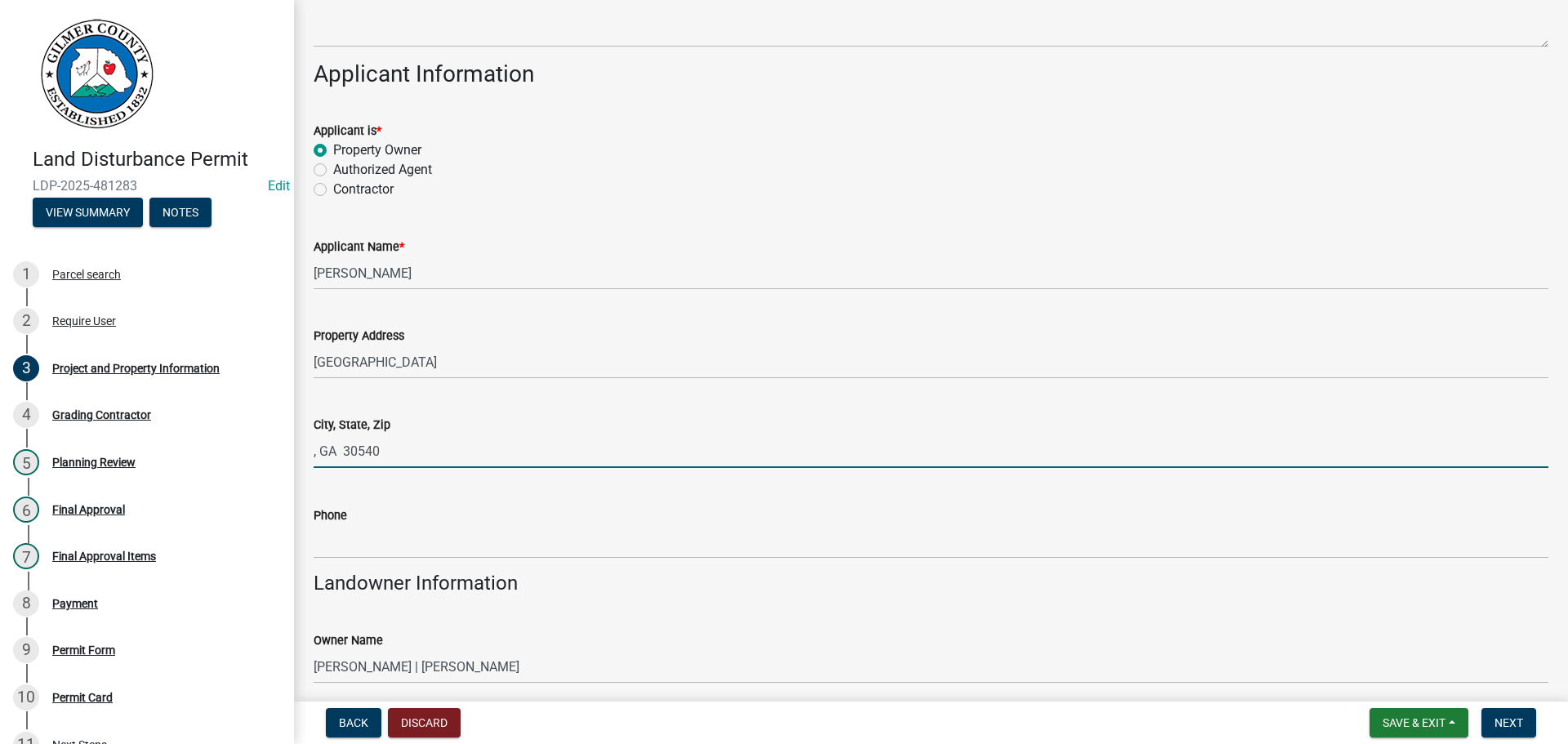
click at [352, 444] on input ", GA 30540" at bounding box center [930, 450] width 1235 height 33
click at [316, 445] on input ", GA 30540" at bounding box center [930, 450] width 1235 height 33
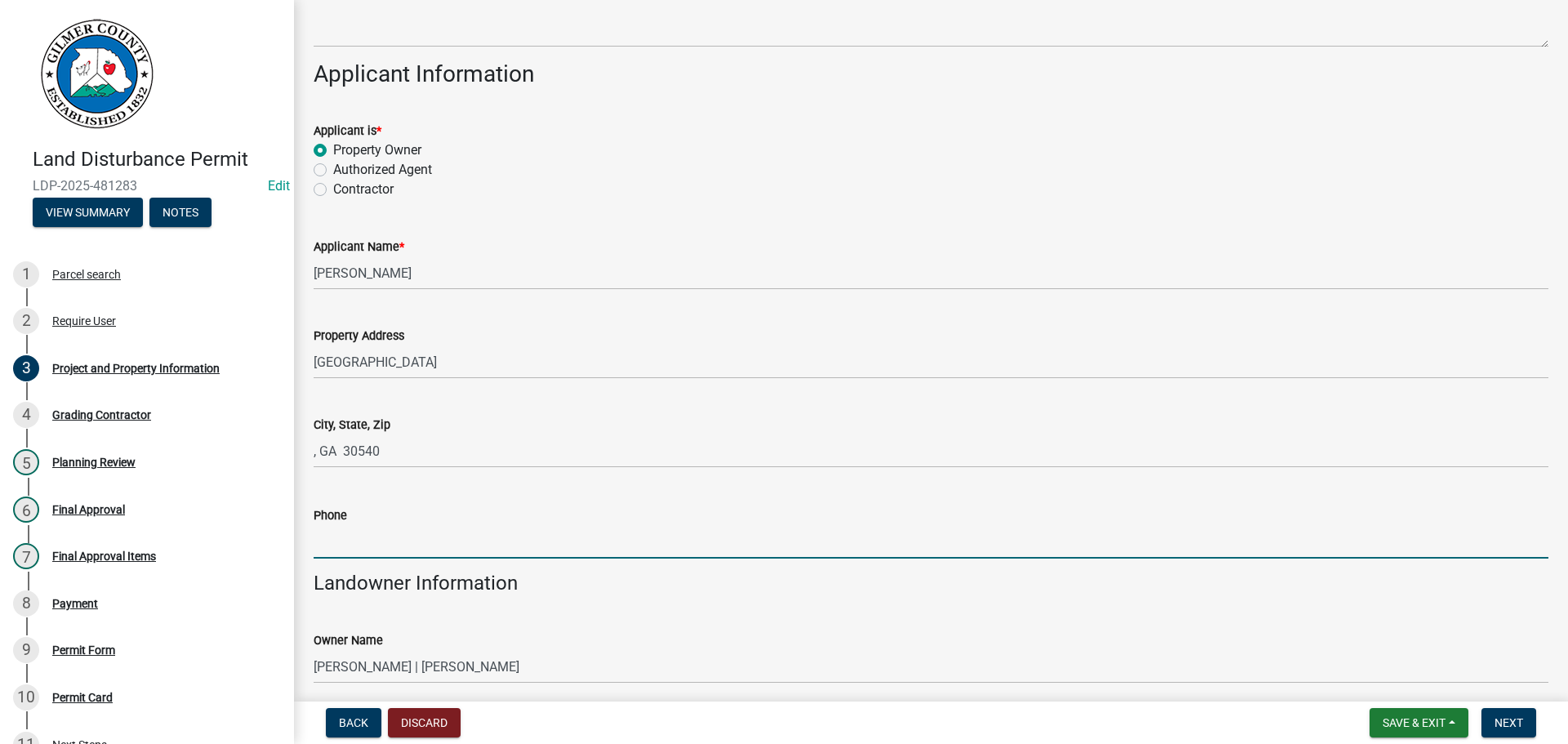
click at [336, 528] on input "Phone" at bounding box center [930, 541] width 1235 height 33
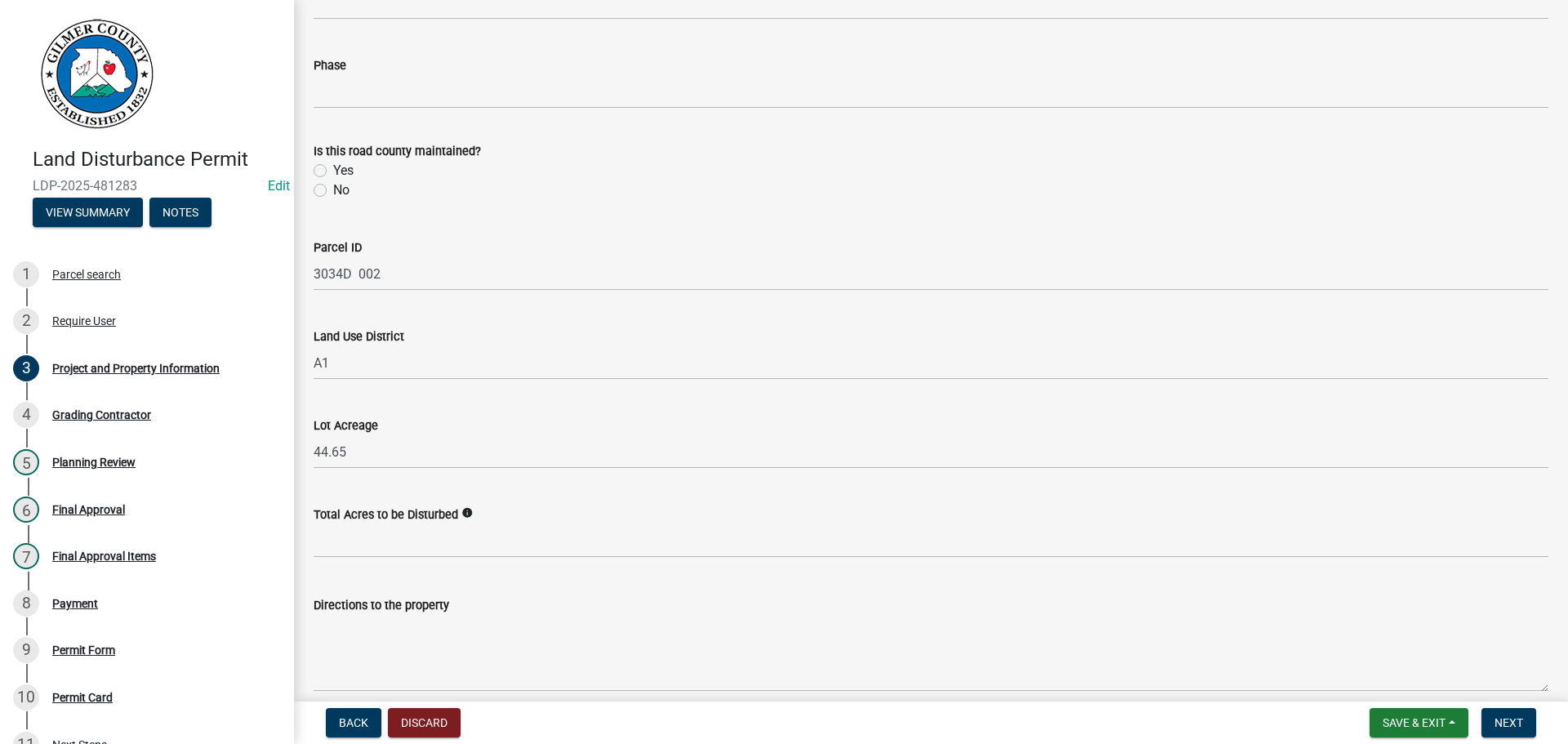
scroll to position [1224, 0]
type input "[PHONE_NUMBER]"
click at [333, 173] on label "Yes" at bounding box center [343, 170] width 21 height 20
click at [333, 171] on input "Yes" at bounding box center [338, 165] width 10 height 10
radio input "true"
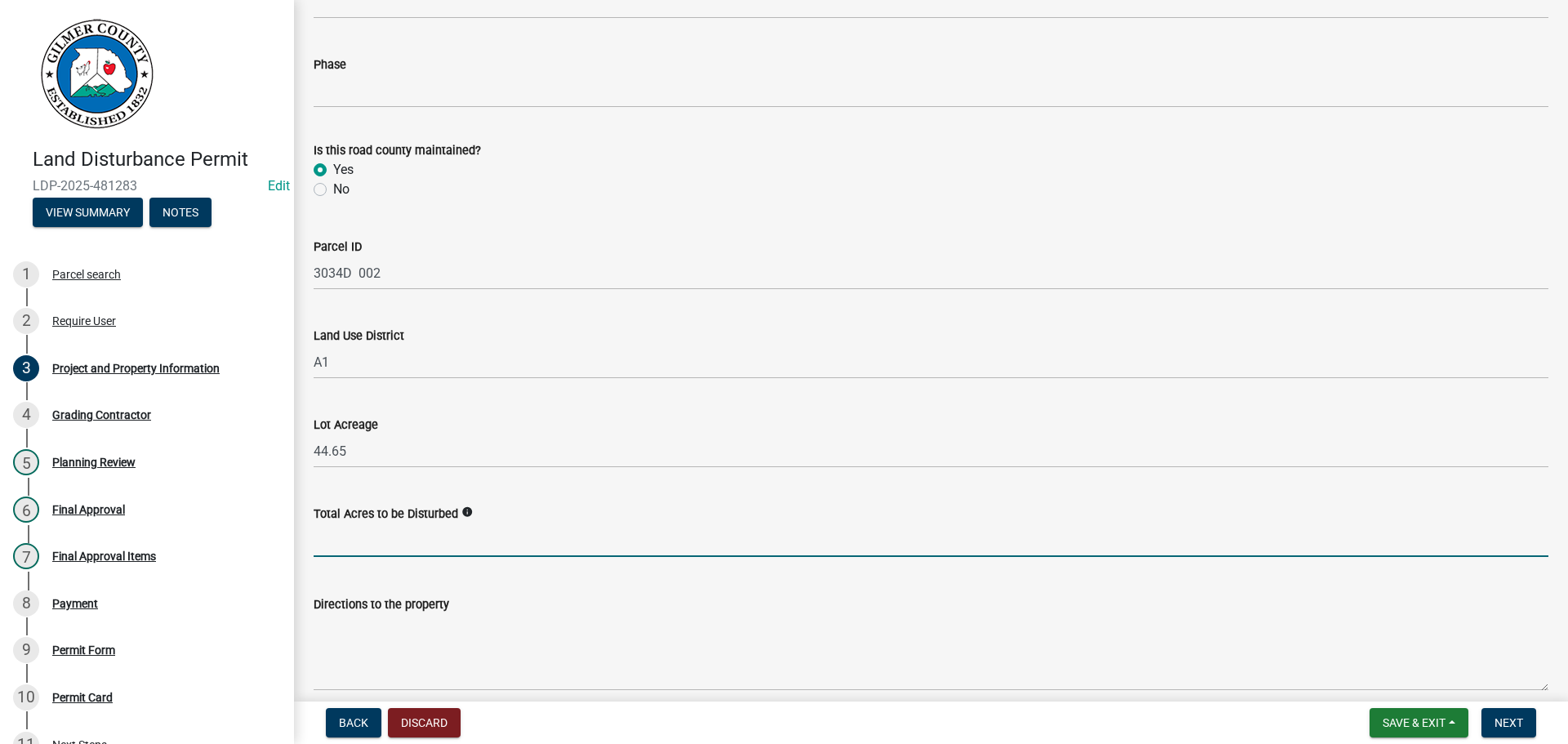
click at [357, 547] on input "text" at bounding box center [930, 539] width 1235 height 33
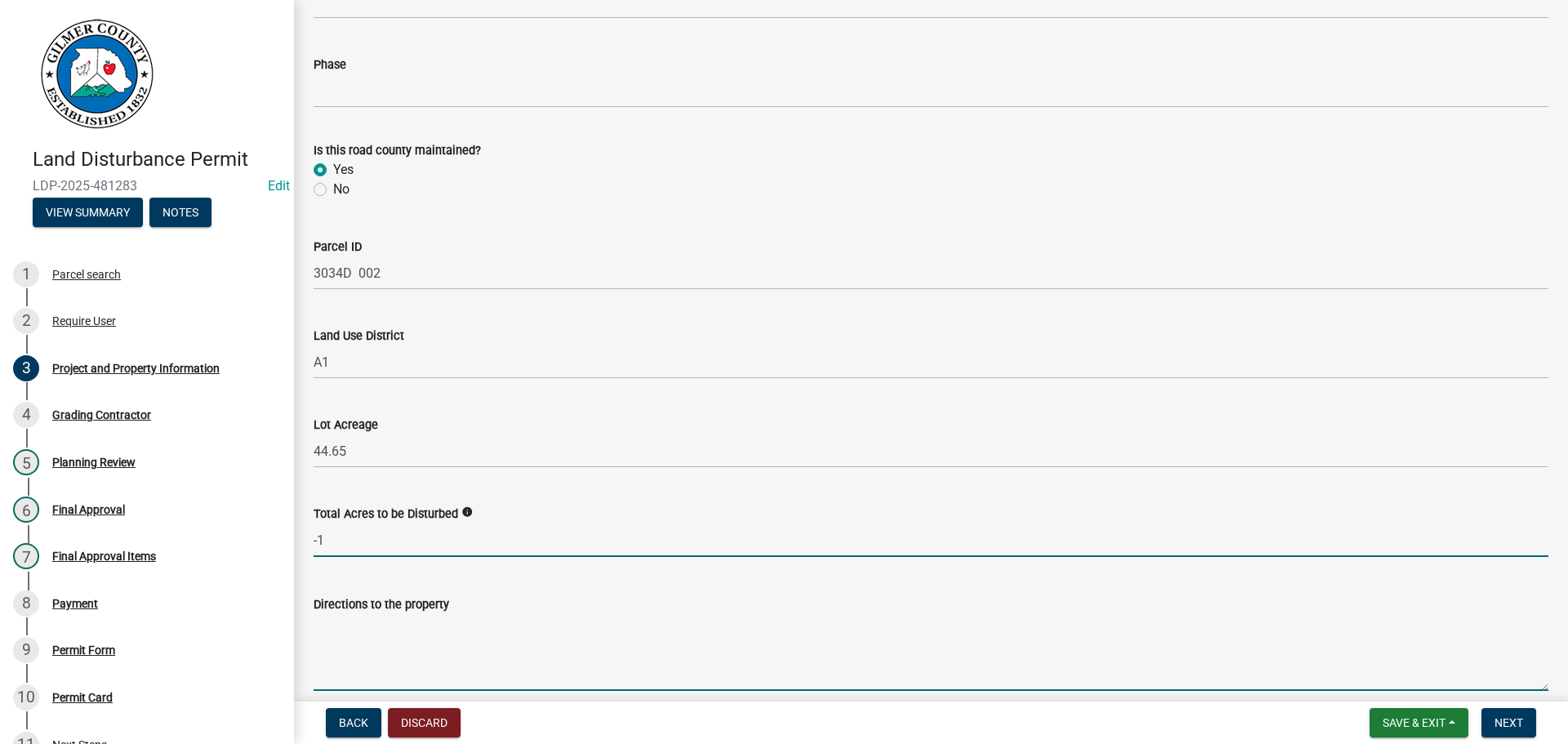
type input "-1.00"
click at [480, 627] on textarea "Directions to the property" at bounding box center [930, 652] width 1235 height 76
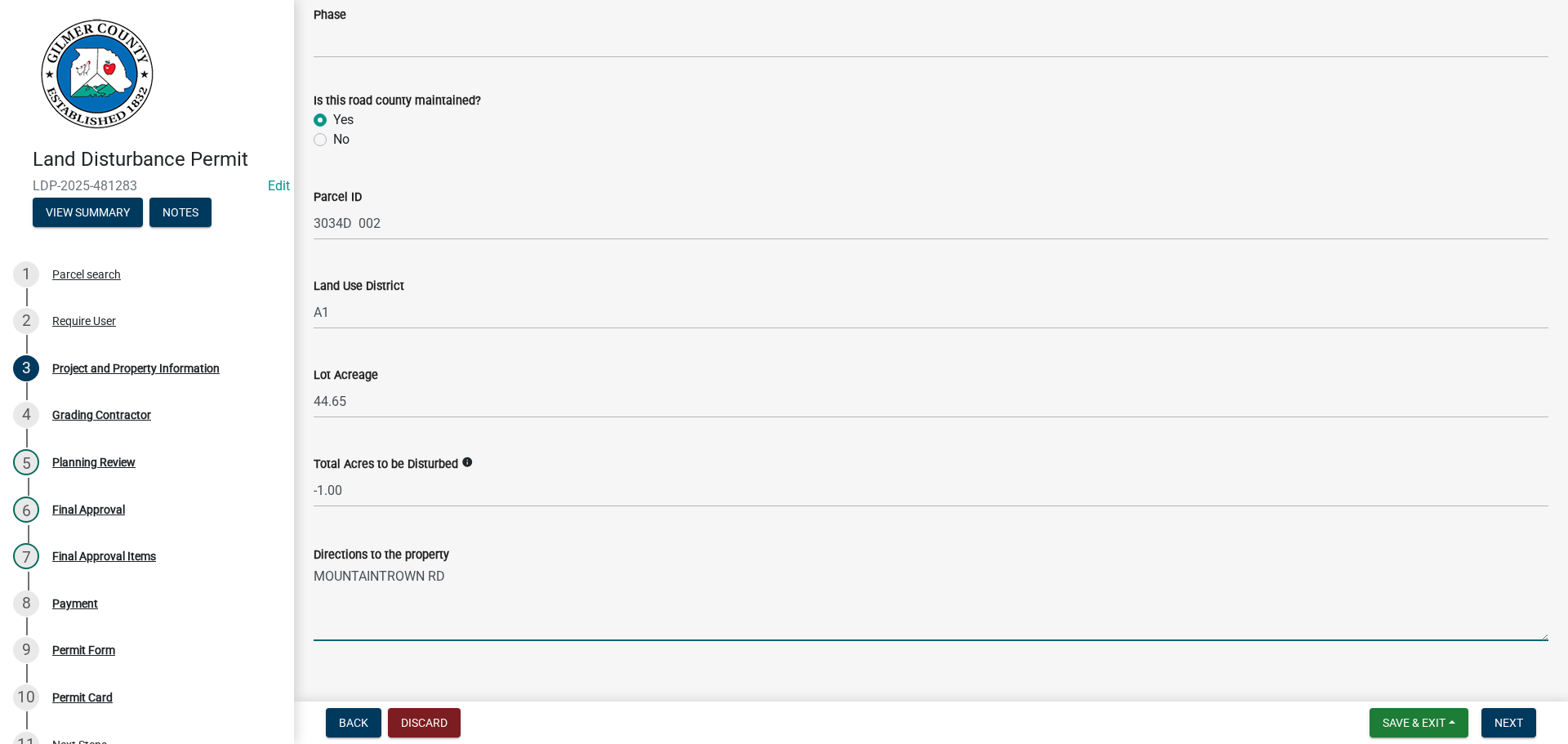
scroll to position [1297, 0]
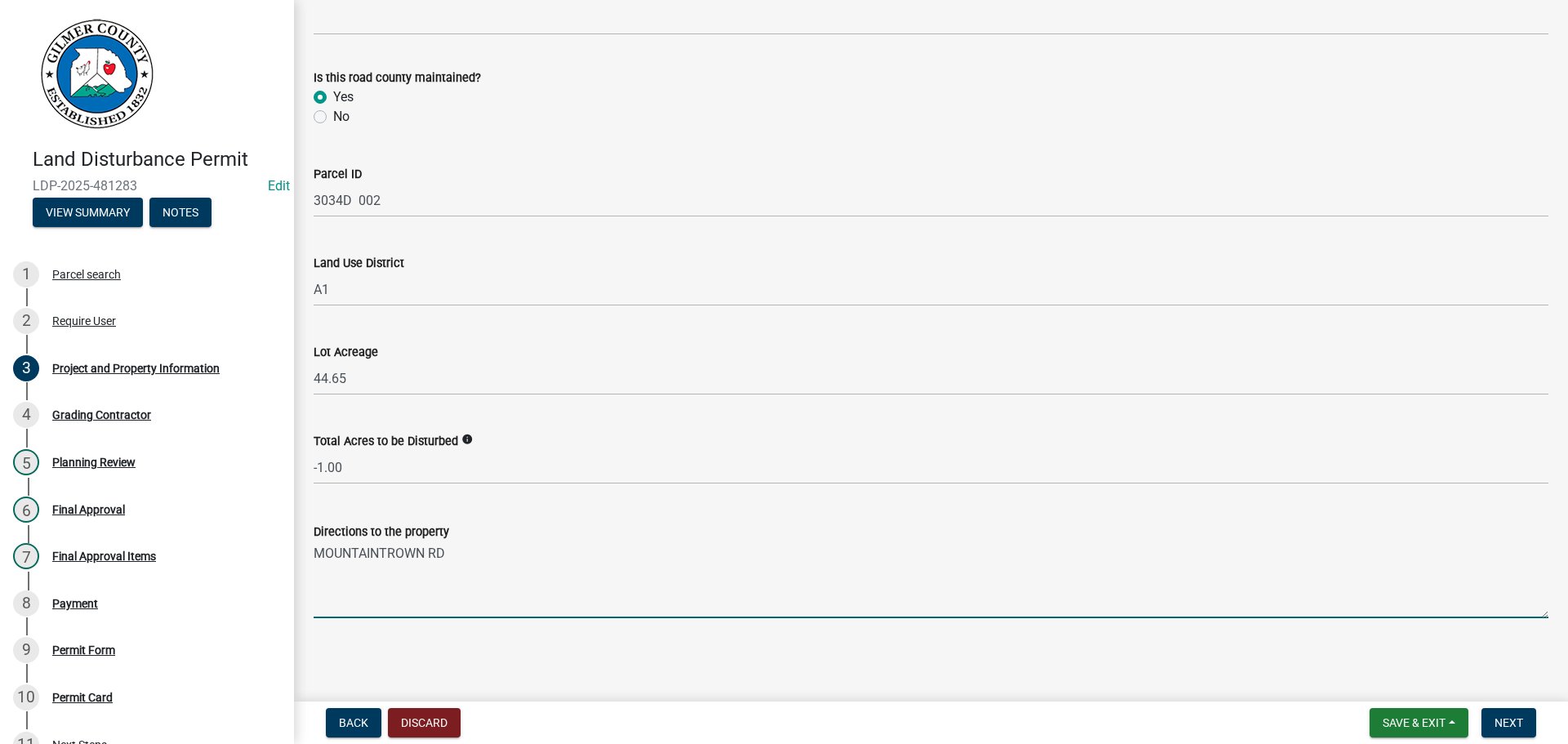
click at [314, 552] on textarea "MOUNTAINTROWN RD" at bounding box center [930, 579] width 1235 height 76
click at [572, 558] on textarea "[GEOGRAPHIC_DATA] TO [GEOGRAPHIC_DATA]" at bounding box center [930, 579] width 1235 height 76
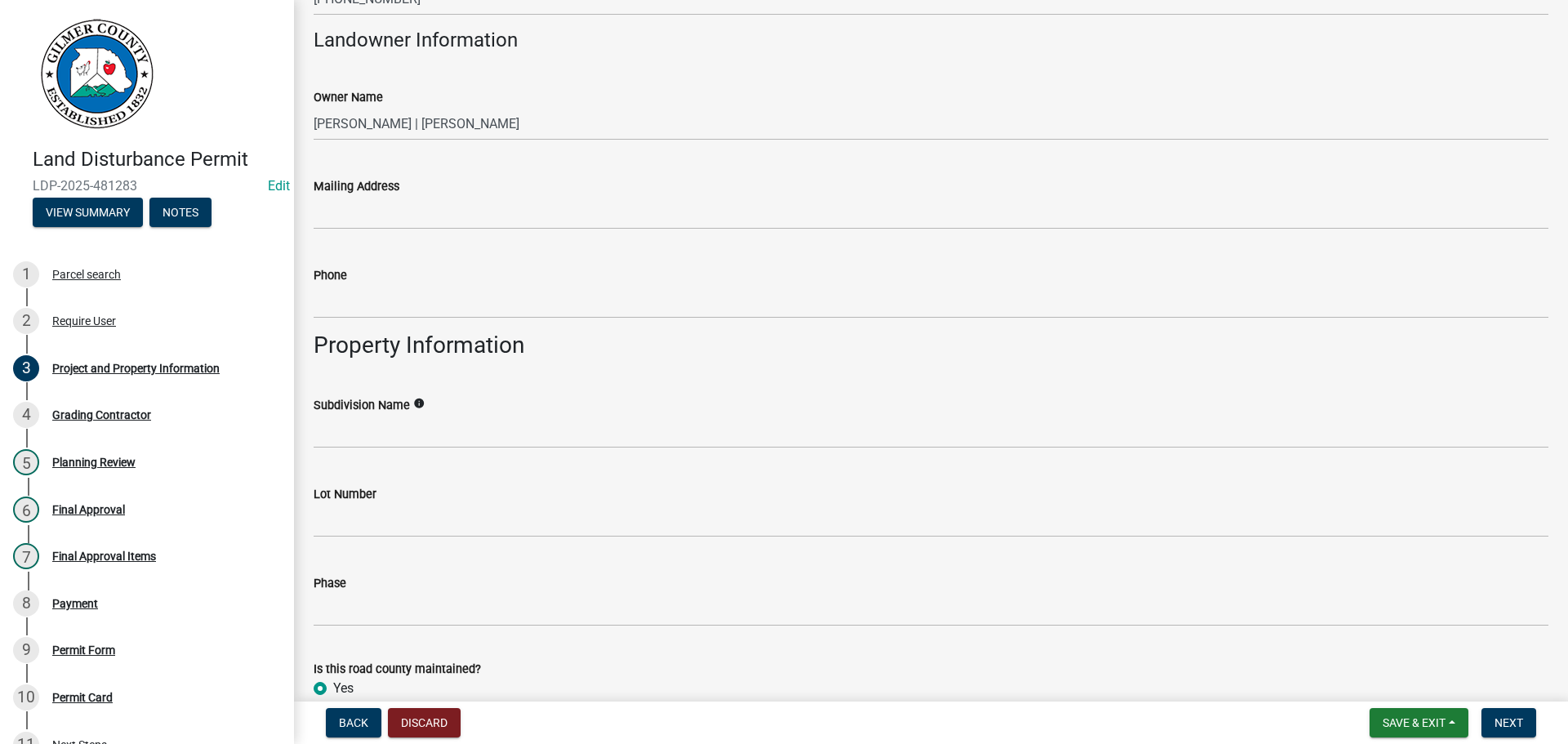
scroll to position [481, 0]
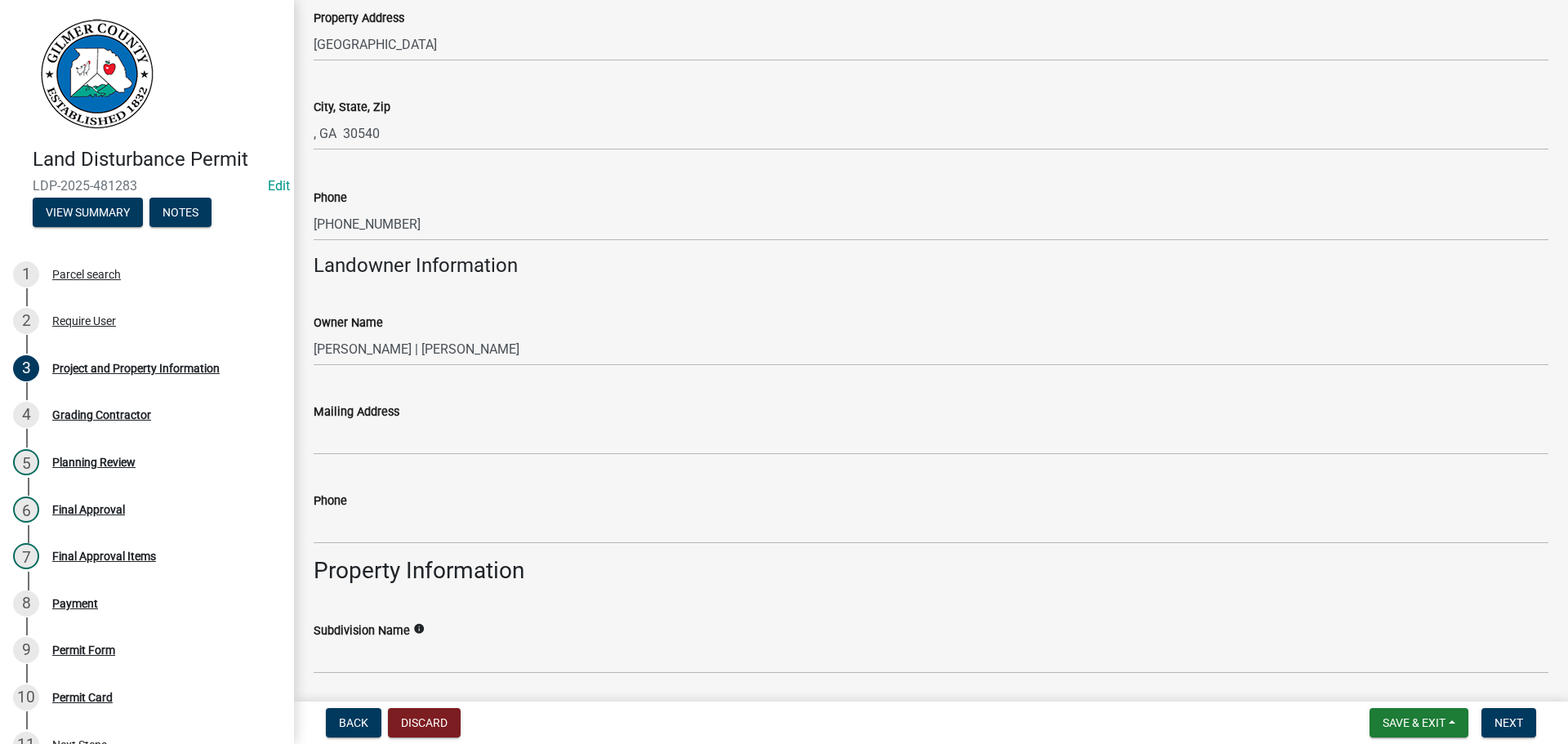
type textarea "[GEOGRAPHIC_DATA] TO [GEOGRAPHIC_DATA] ON LT"
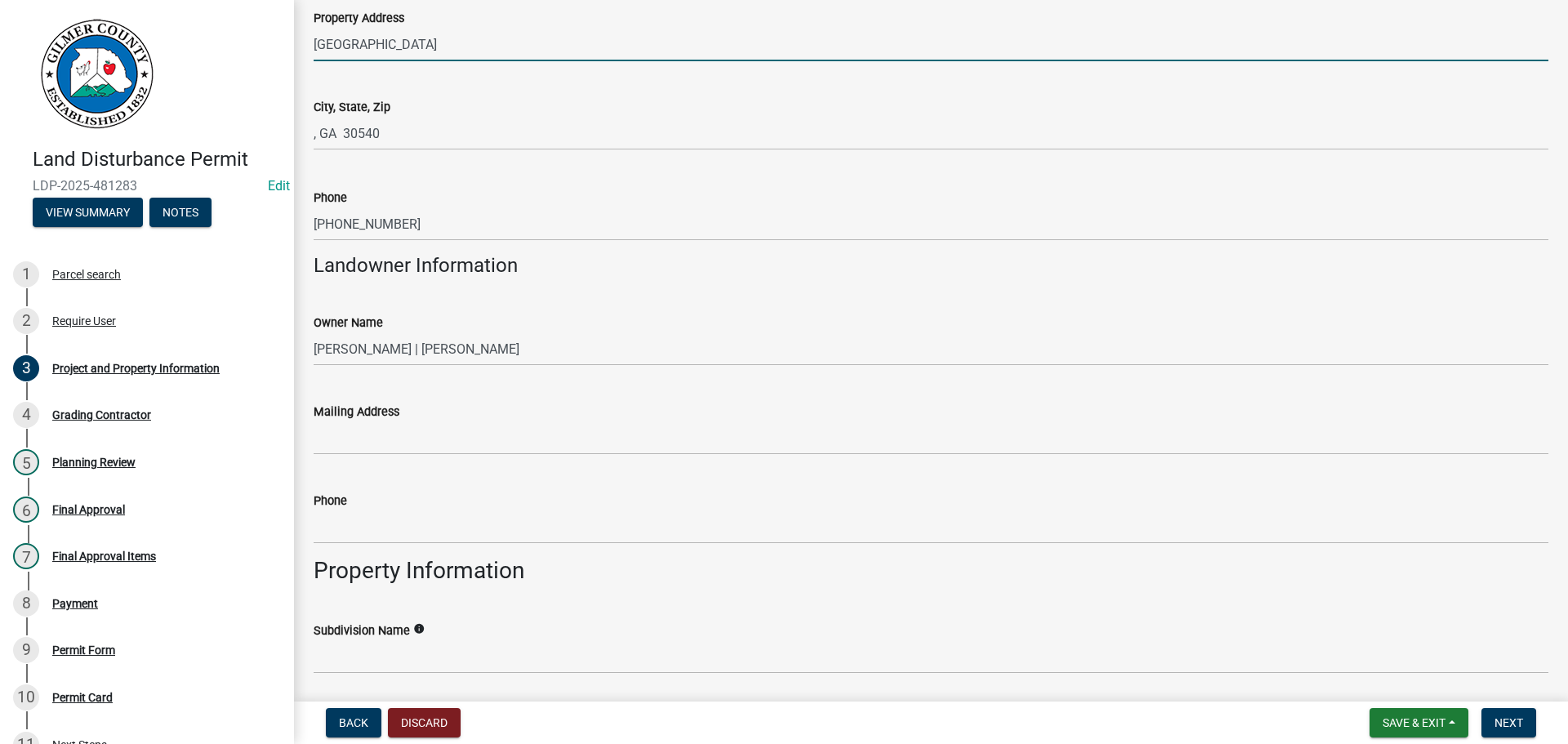
click at [314, 43] on input "[GEOGRAPHIC_DATA]" at bounding box center [930, 43] width 1235 height 33
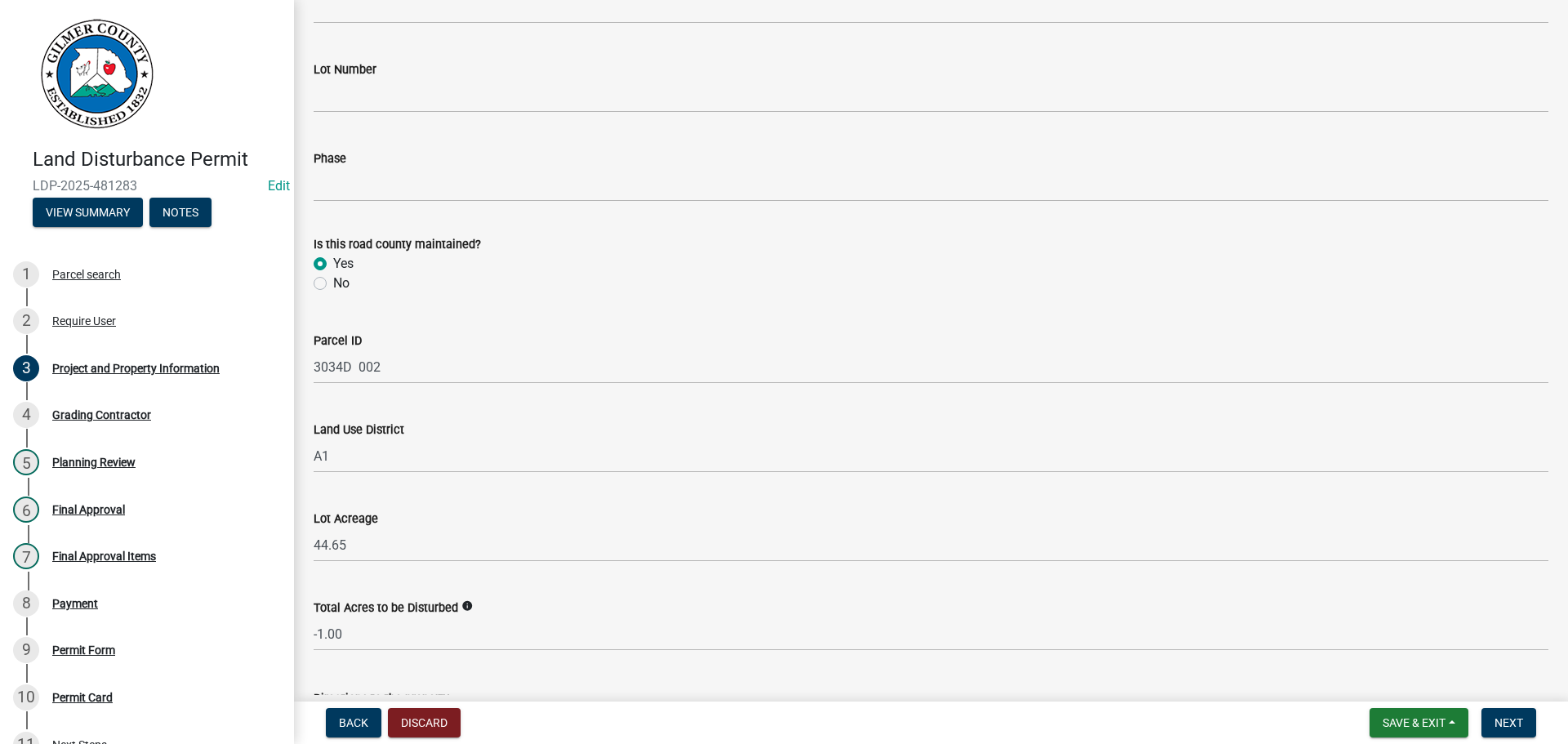
scroll to position [1297, 0]
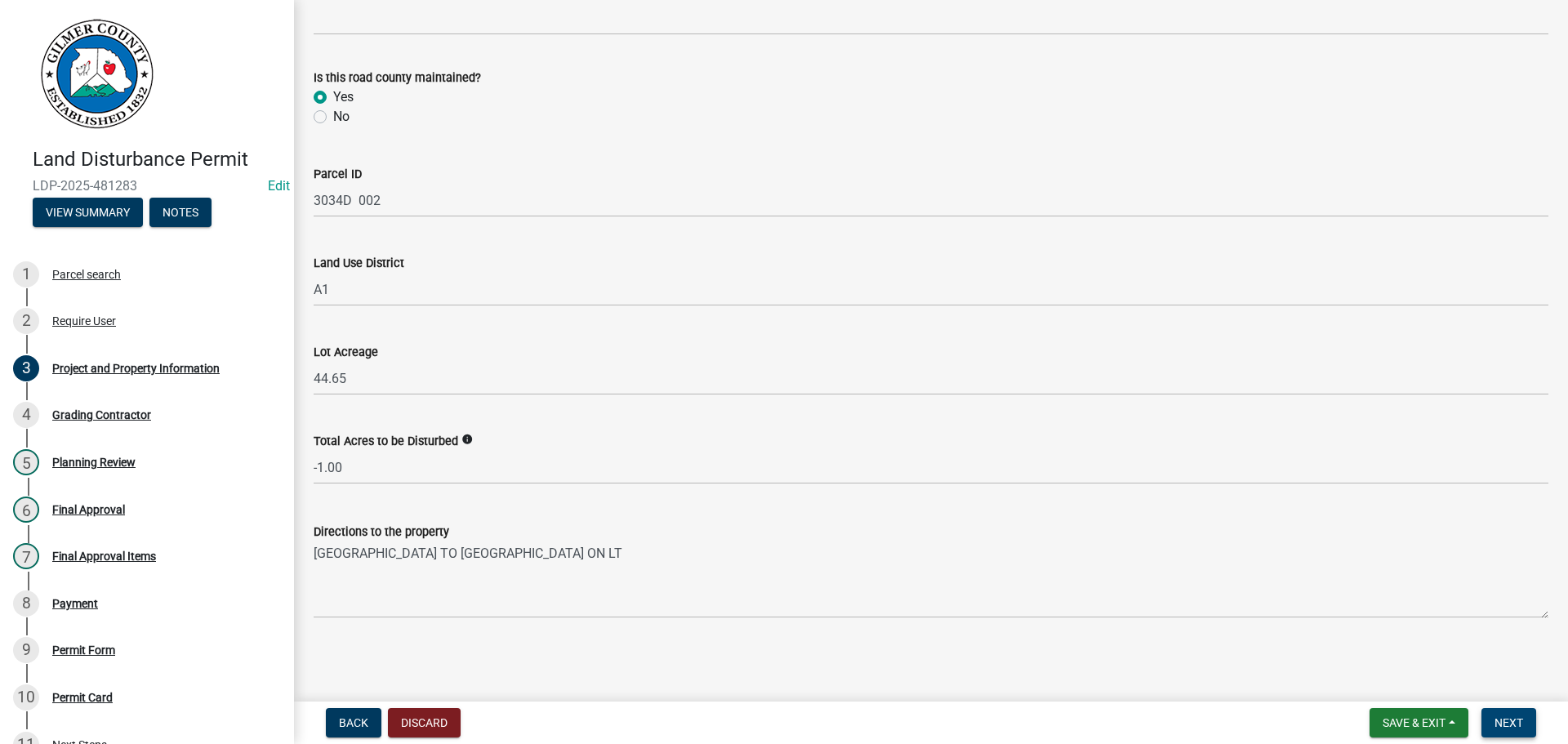
type input "[STREET_ADDRESS]"
click at [1510, 724] on span "Next" at bounding box center [1509, 722] width 28 height 13
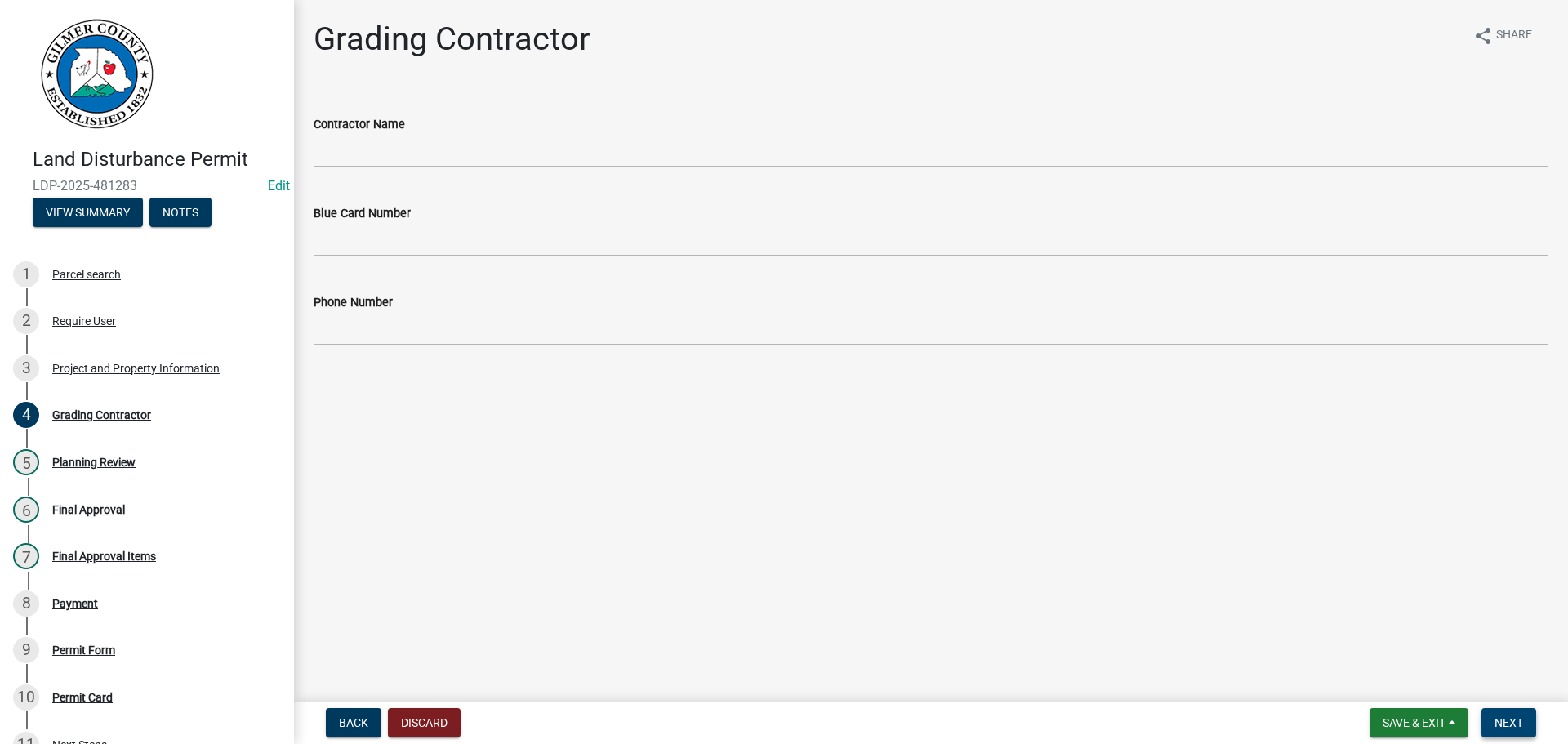
click at [1519, 719] on span "Next" at bounding box center [1509, 722] width 28 height 13
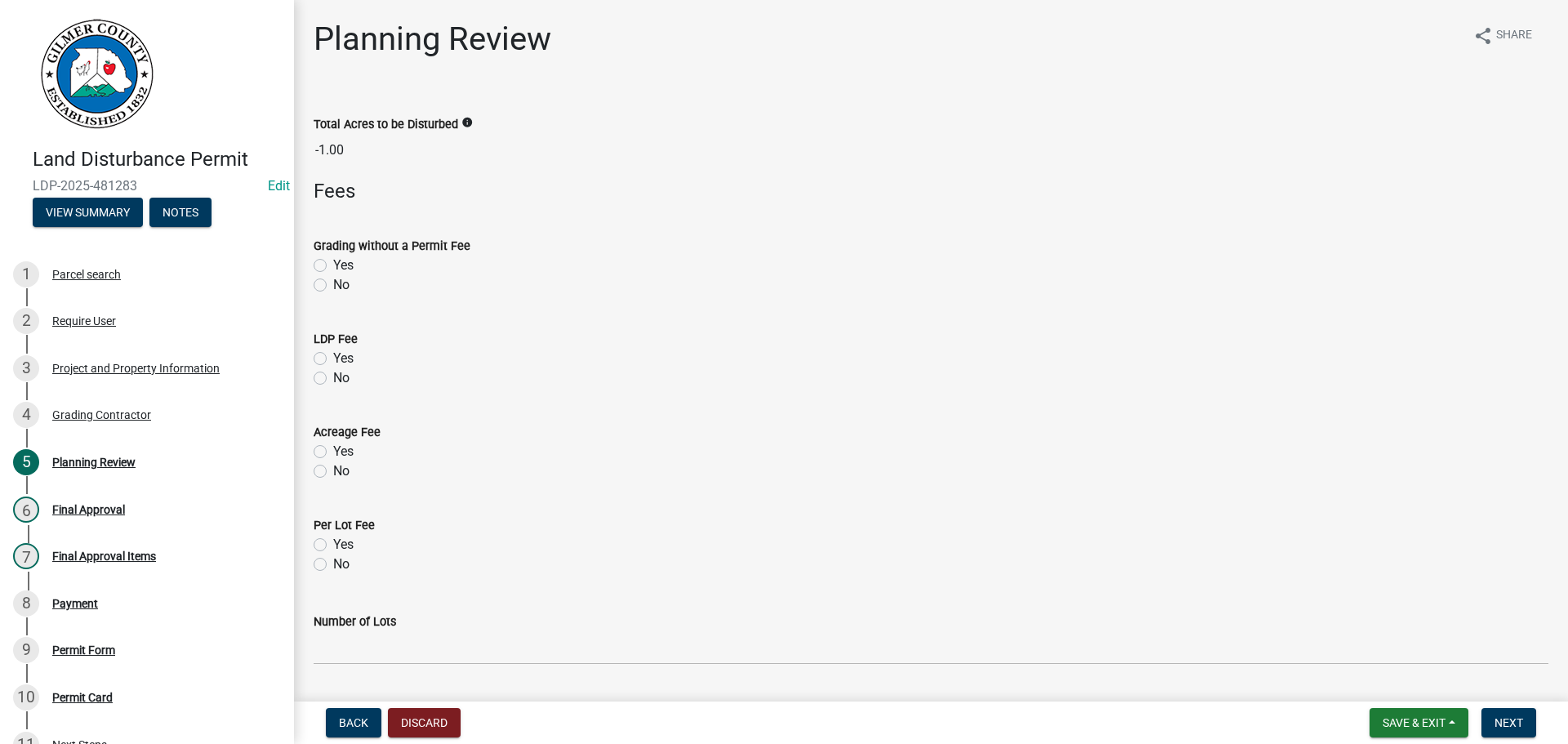
click at [333, 355] on label "Yes" at bounding box center [343, 358] width 21 height 20
click at [333, 355] on input "Yes" at bounding box center [338, 354] width 10 height 10
radio input "true"
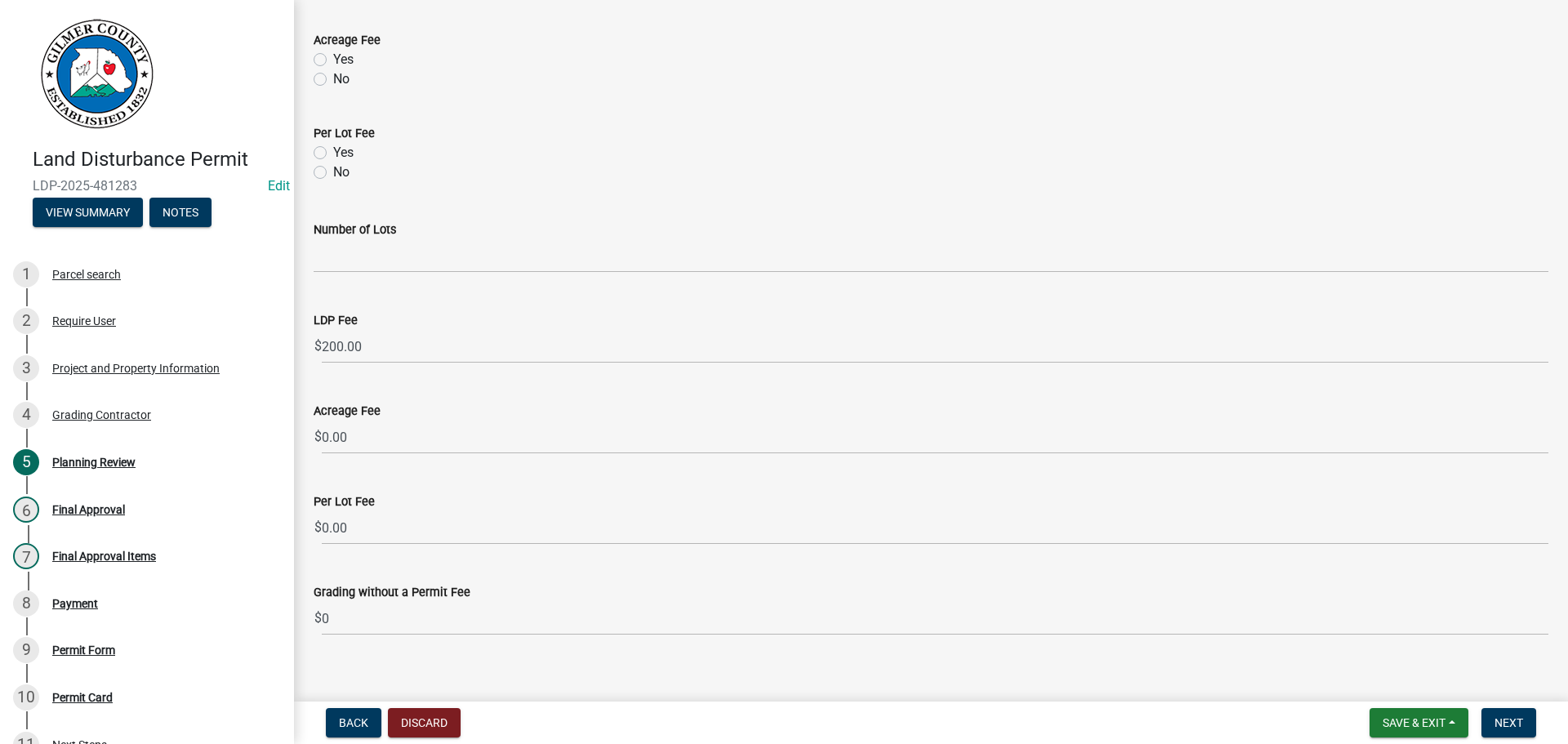
scroll to position [410, 0]
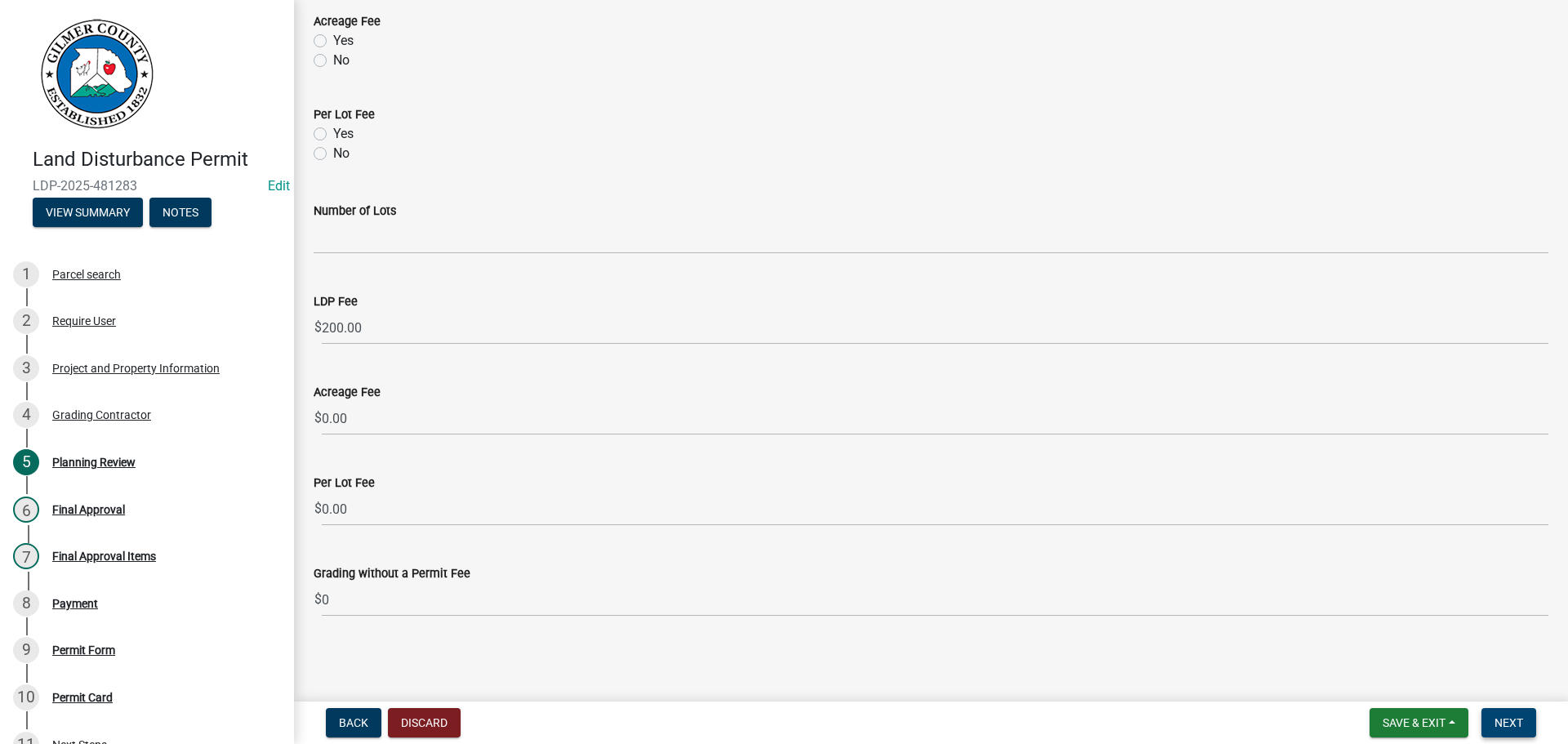
click at [1504, 725] on span "Next" at bounding box center [1509, 722] width 28 height 13
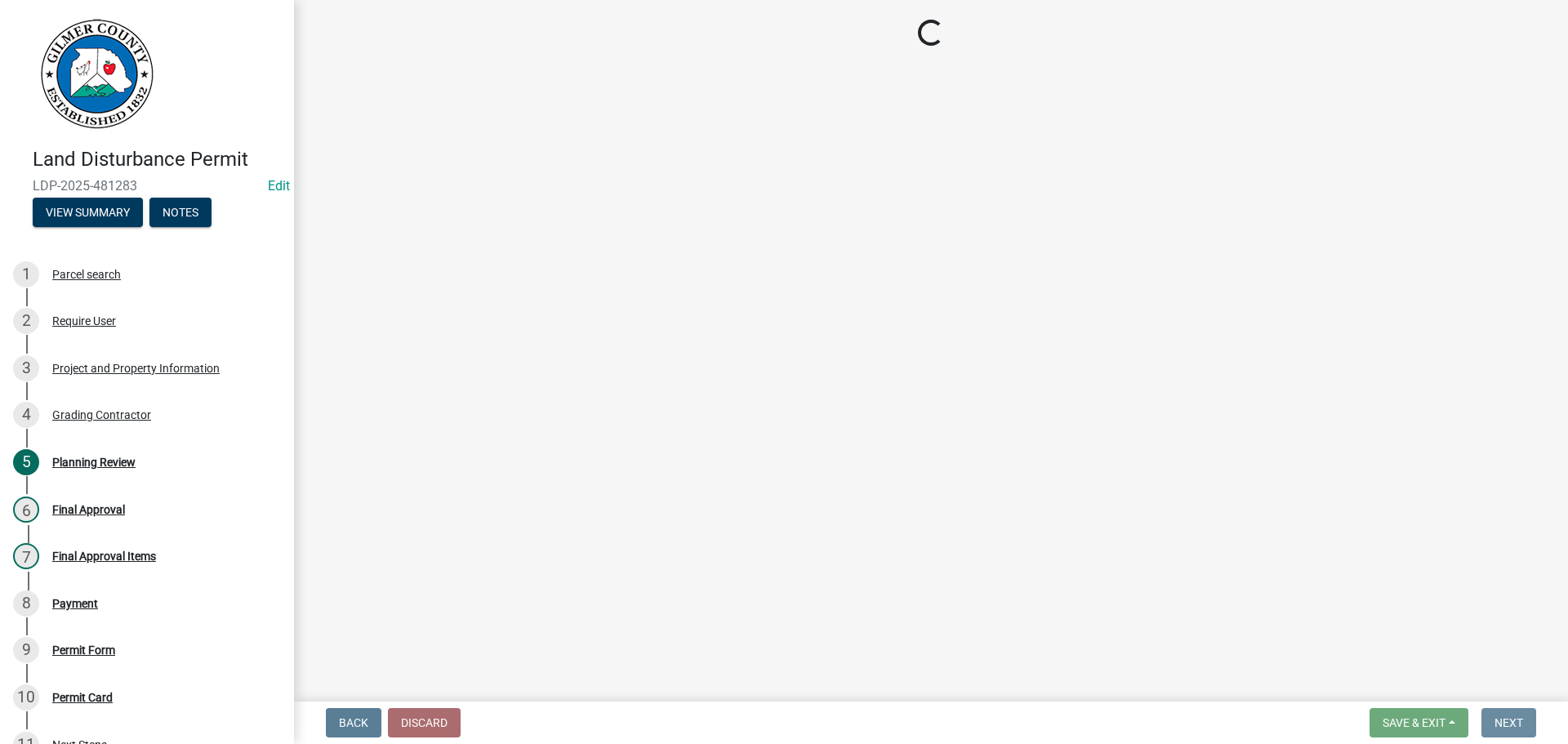
scroll to position [0, 0]
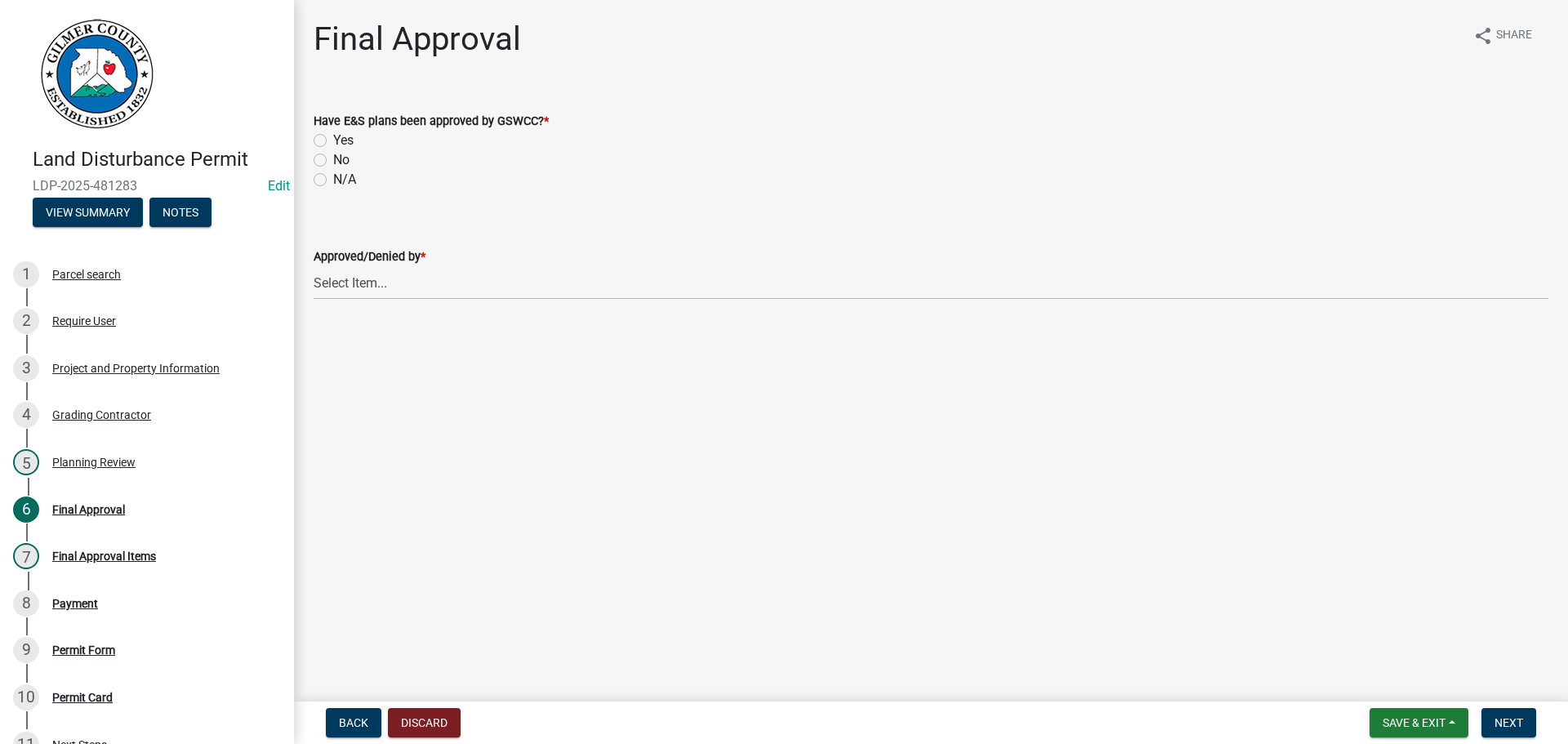
drag, startPoint x: 316, startPoint y: 177, endPoint x: 332, endPoint y: 198, distance: 26.4
click at [333, 177] on label "N/A" at bounding box center [344, 179] width 23 height 20
click at [333, 177] on input "N/A" at bounding box center [338, 174] width 10 height 10
radio input "true"
click at [360, 290] on select "Select Item... [PERSON_NAME] [PERSON_NAME] [PERSON_NAME] [PERSON_NAME] [PERSON_…" at bounding box center [930, 282] width 1235 height 33
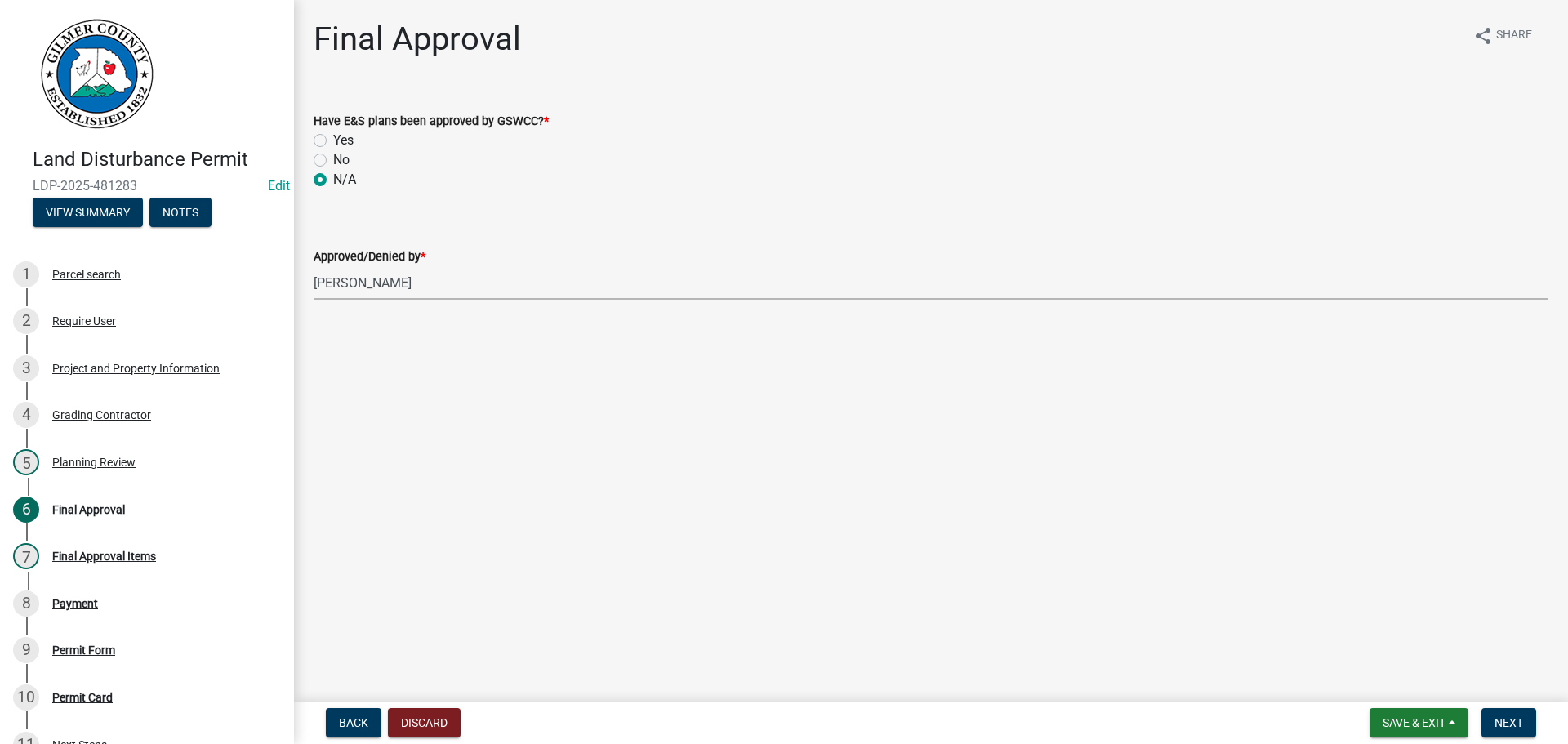
click at [313, 266] on select "Select Item... [PERSON_NAME] [PERSON_NAME] [PERSON_NAME] [PERSON_NAME] [PERSON_…" at bounding box center [930, 282] width 1235 height 33
select select "f66b4cef-93c9-440c-84d8-a2c8d35cb7c1"
click at [1515, 711] on button "Next" at bounding box center [1509, 721] width 55 height 29
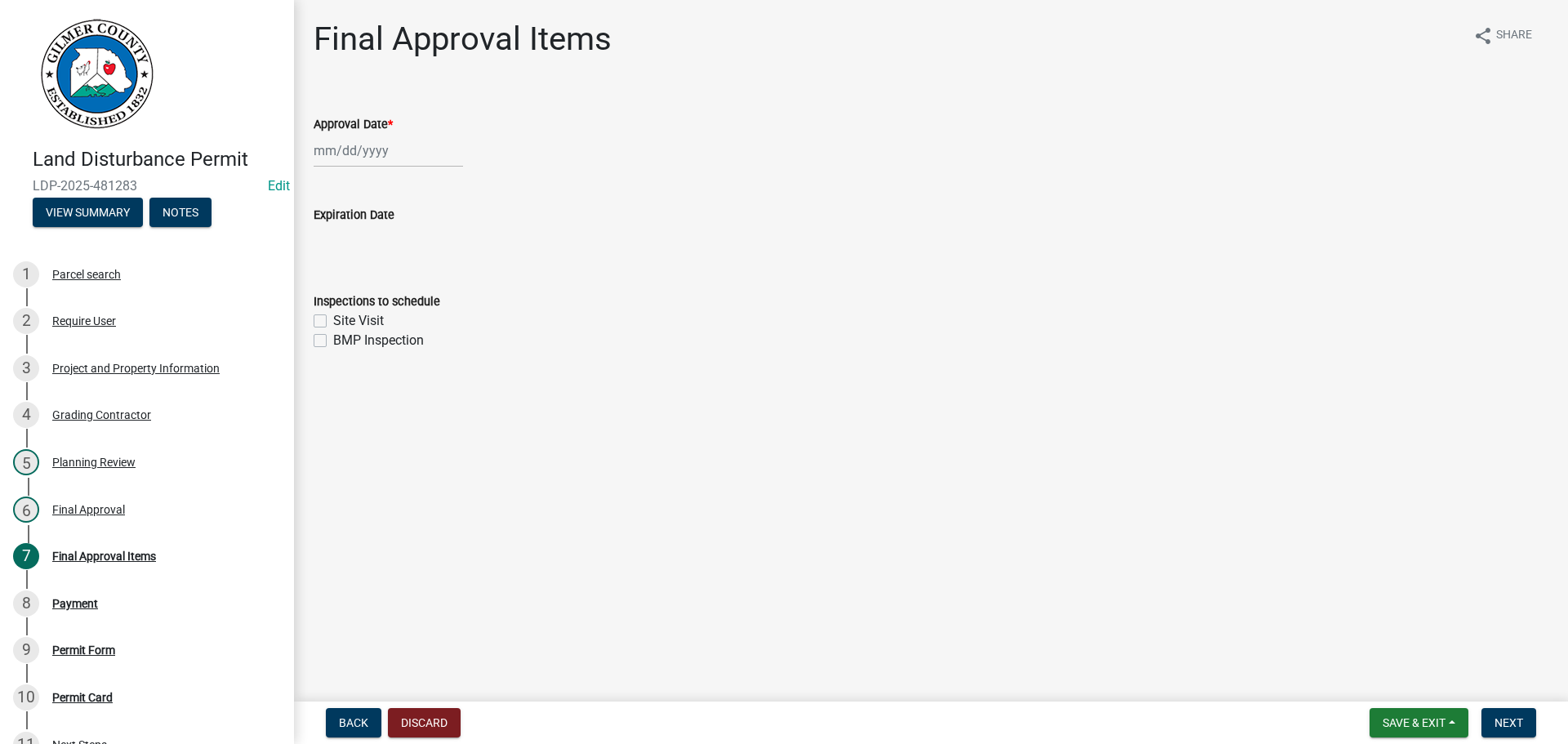
click at [333, 323] on label "Site Visit" at bounding box center [359, 321] width 51 height 20
click at [333, 322] on input "Site Visit" at bounding box center [338, 316] width 10 height 10
checkbox input "true"
click at [333, 338] on label "BMP Inspection" at bounding box center [378, 340] width 91 height 20
click at [333, 338] on input "BMP Inspection" at bounding box center [338, 336] width 10 height 10
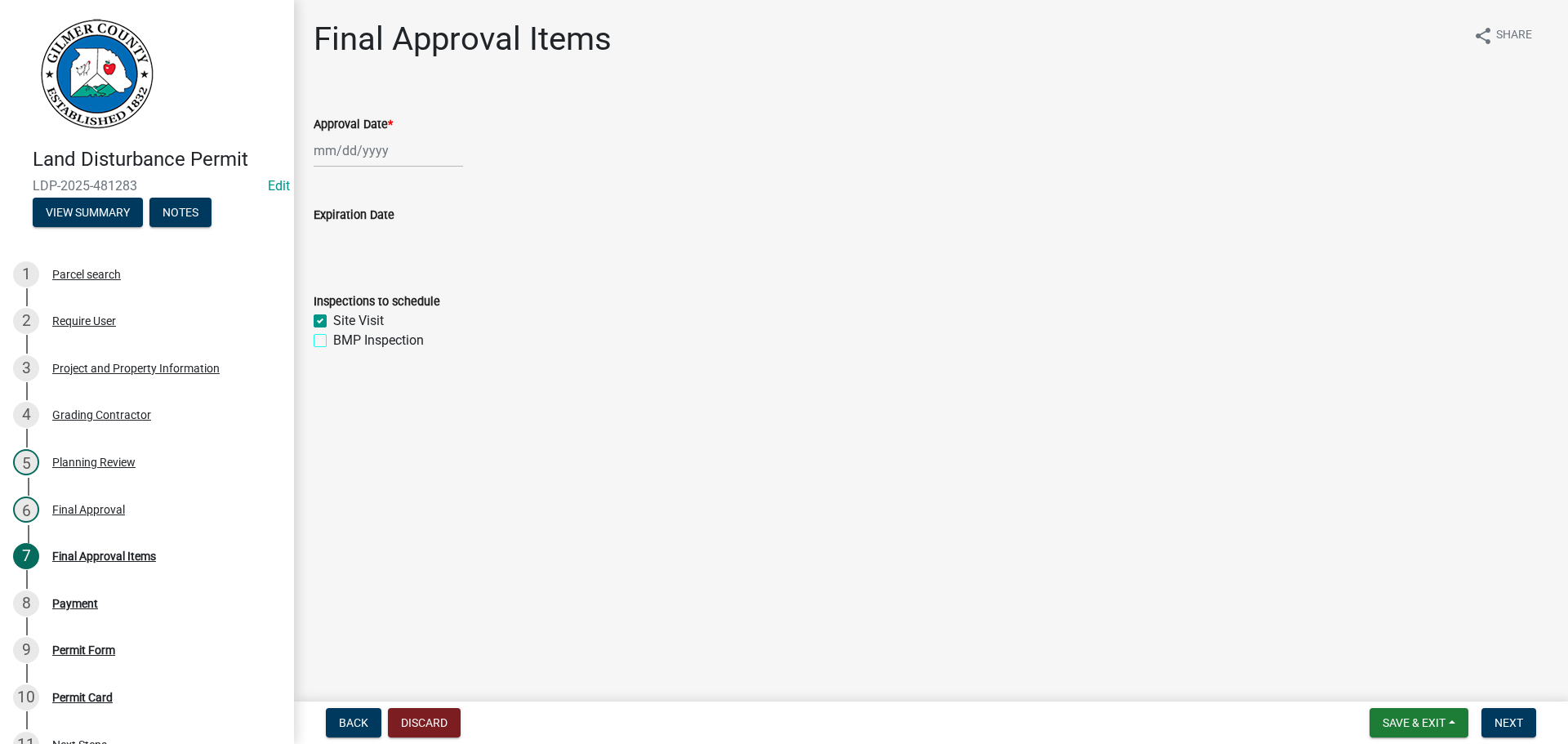
checkbox input "true"
select select "9"
select select "2025"
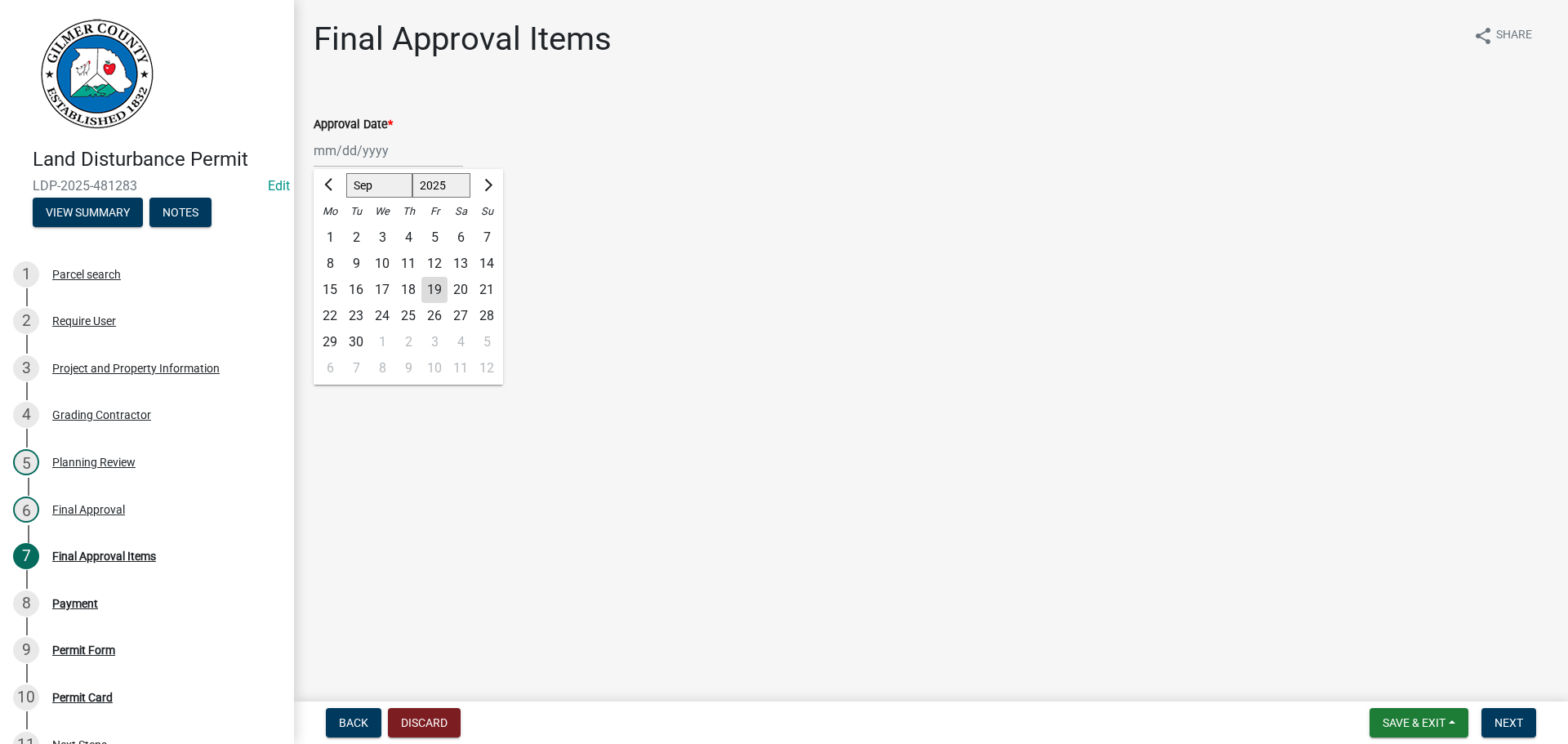
click at [359, 155] on div "[PERSON_NAME] Feb Mar Apr [PERSON_NAME][DATE] Oct Nov [DATE] 1526 1527 1528 152…" at bounding box center [388, 150] width 149 height 33
click at [434, 289] on div "19" at bounding box center [435, 289] width 26 height 26
type input "[DATE]"
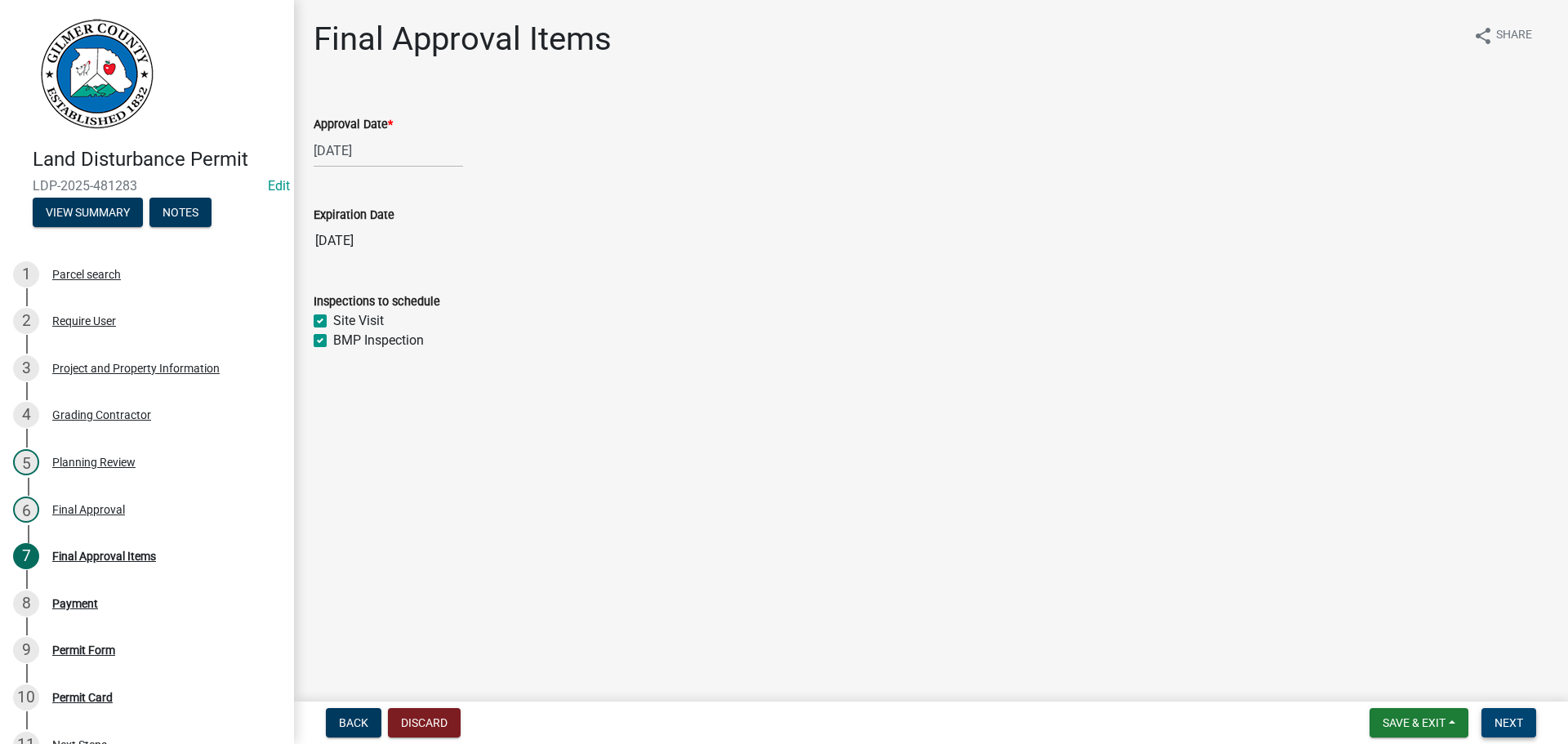
click at [1510, 719] on span "Next" at bounding box center [1509, 722] width 28 height 13
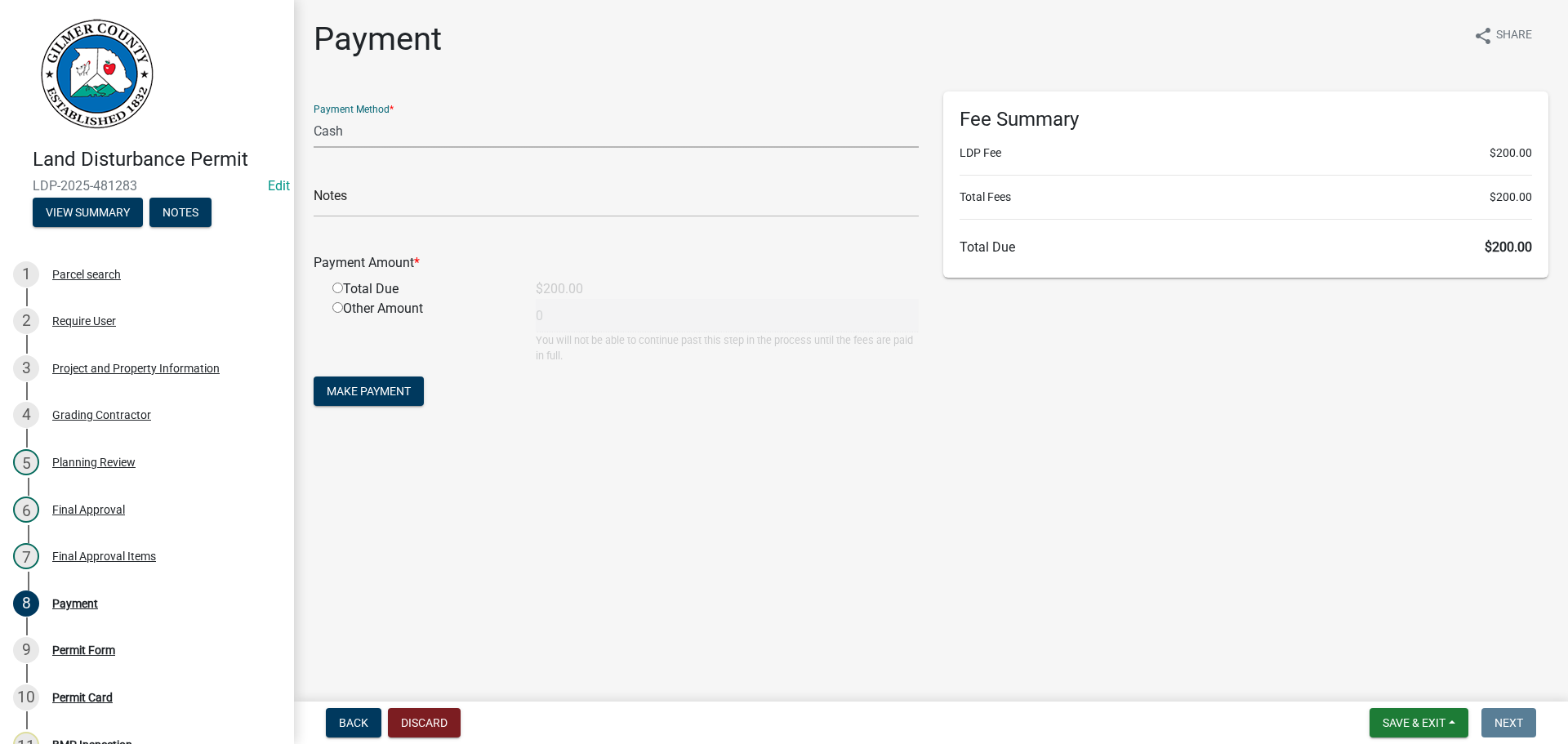
drag, startPoint x: 327, startPoint y: 204, endPoint x: 375, endPoint y: 135, distance: 84.1
click at [375, 135] on select "Credit Card POS Check Cash" at bounding box center [615, 130] width 605 height 33
select select "1: 0"
click at [313, 114] on select "Credit Card POS Check Cash" at bounding box center [615, 130] width 605 height 33
click at [392, 206] on input "text" at bounding box center [615, 200] width 605 height 33
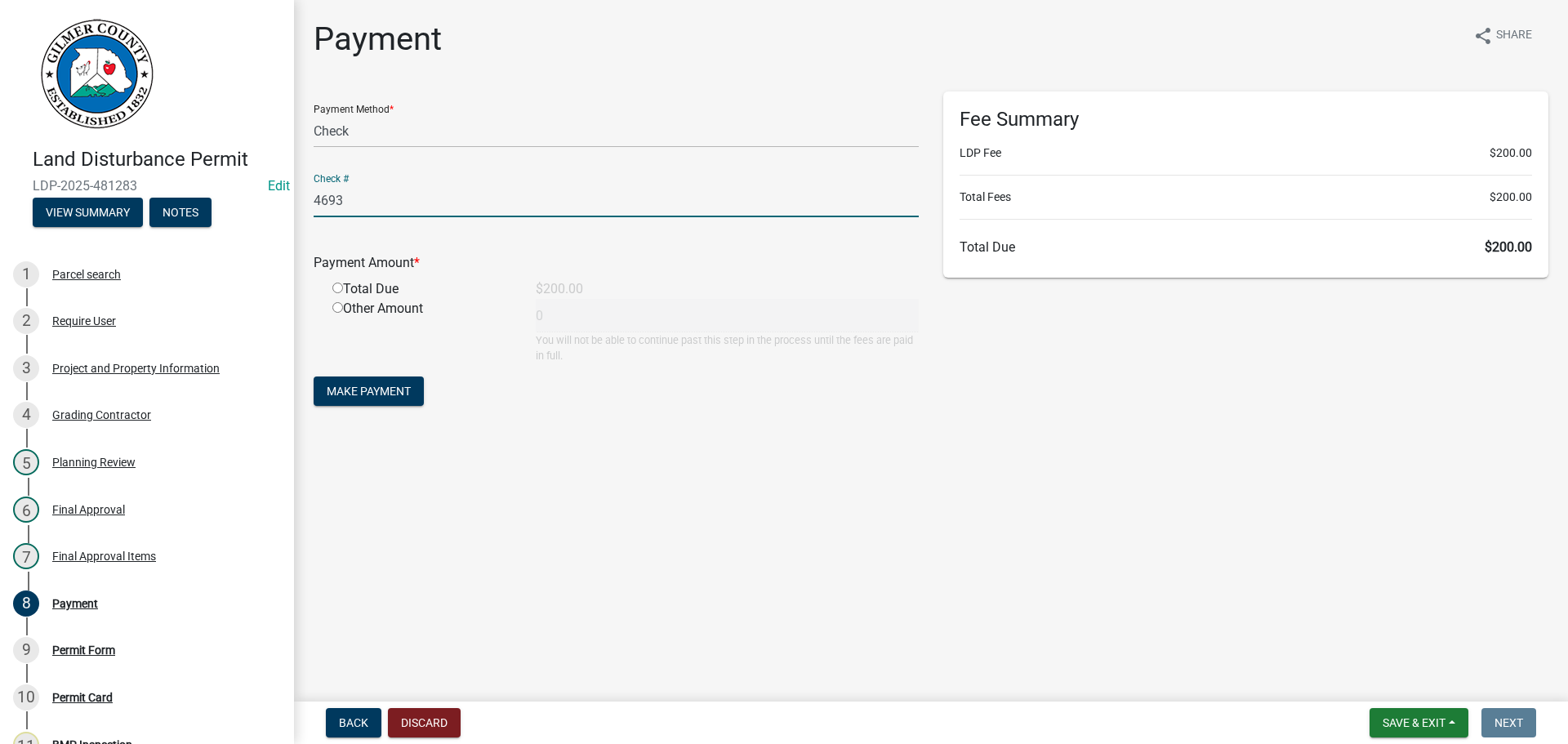
type input "4693"
click at [336, 290] on input "radio" at bounding box center [337, 287] width 10 height 10
radio input "true"
type input "200"
click at [358, 391] on span "Make Payment" at bounding box center [368, 391] width 84 height 13
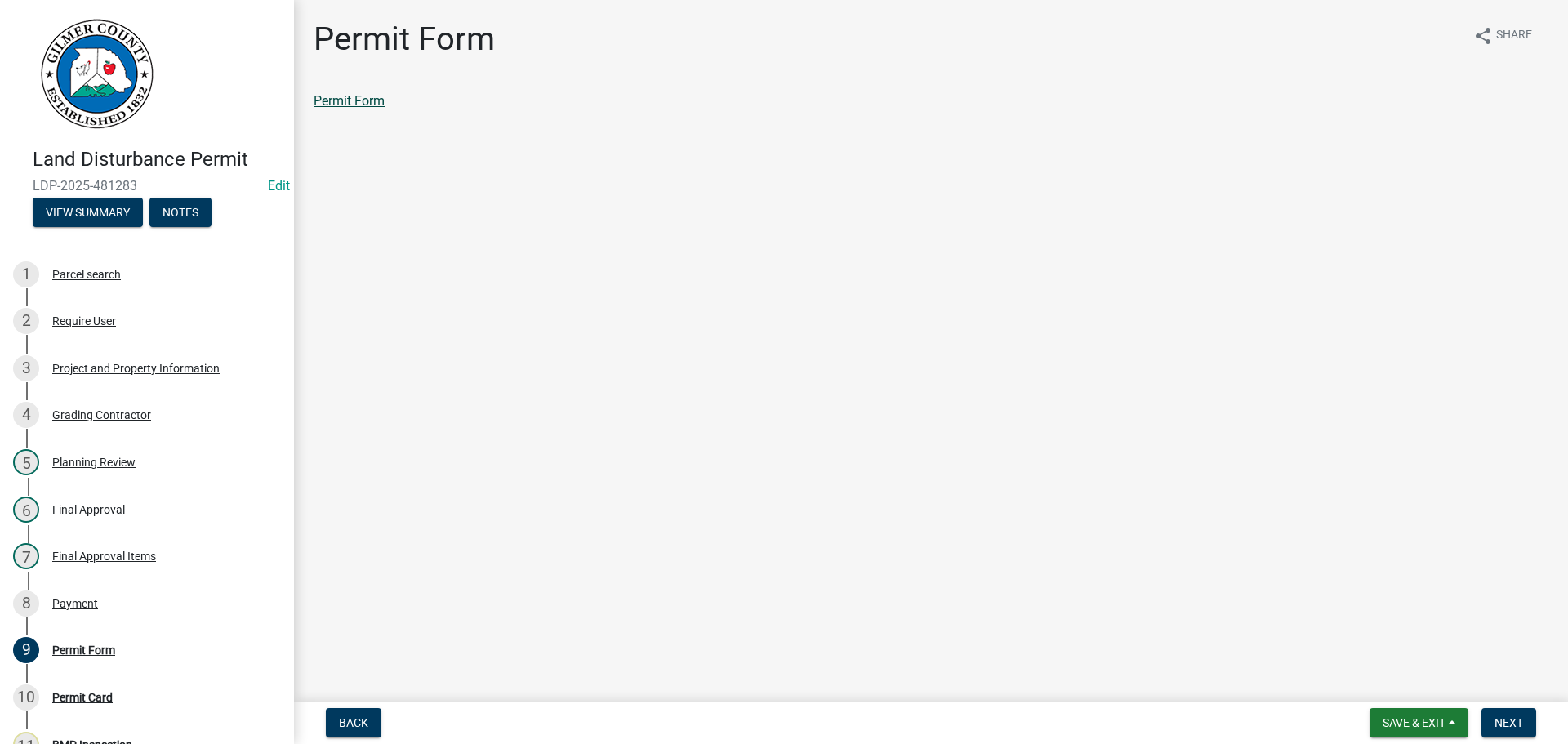
click at [369, 100] on link "Permit Form" at bounding box center [348, 101] width 71 height 15
click at [70, 602] on div "Payment" at bounding box center [75, 603] width 45 height 11
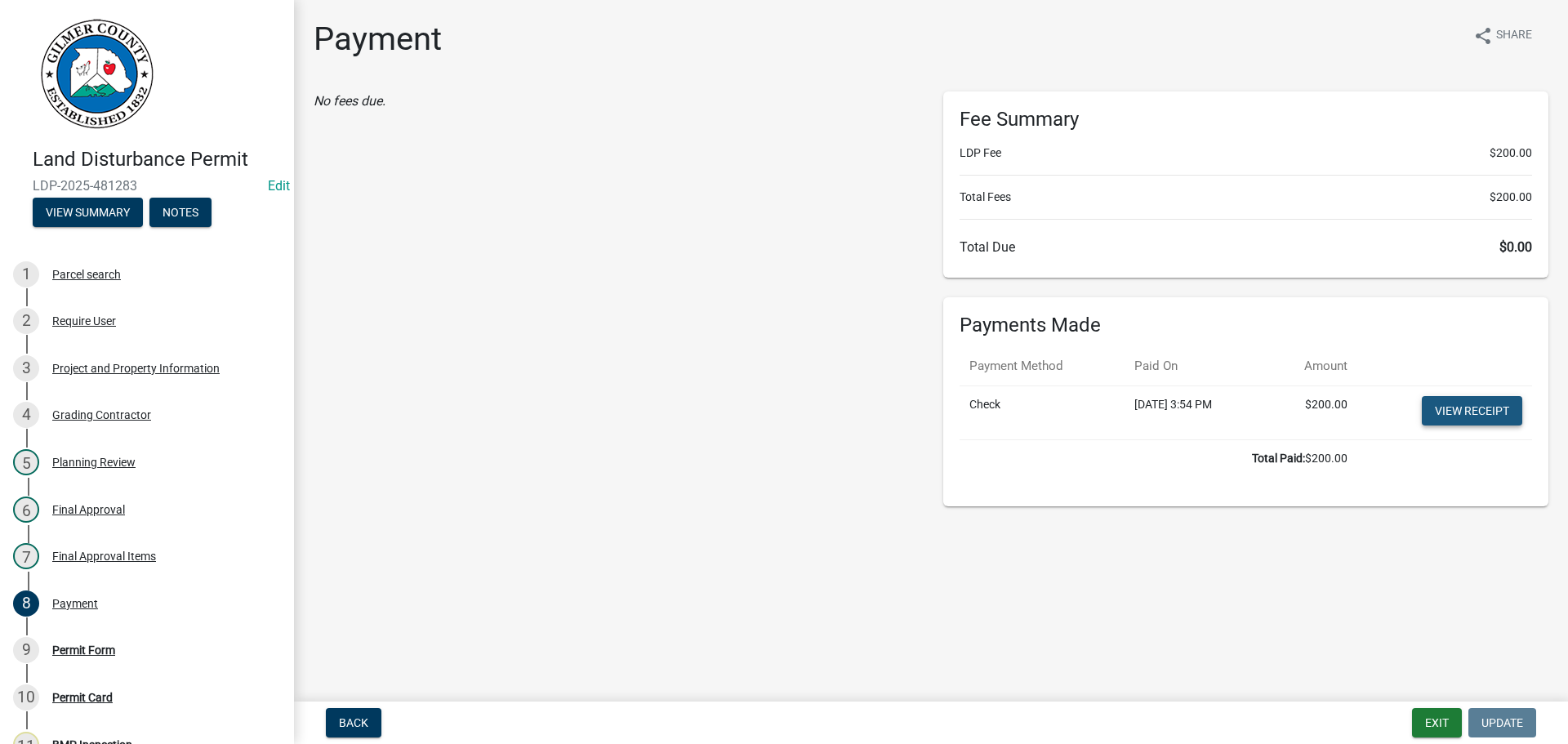
click at [1475, 400] on link "View receipt" at bounding box center [1472, 410] width 100 height 29
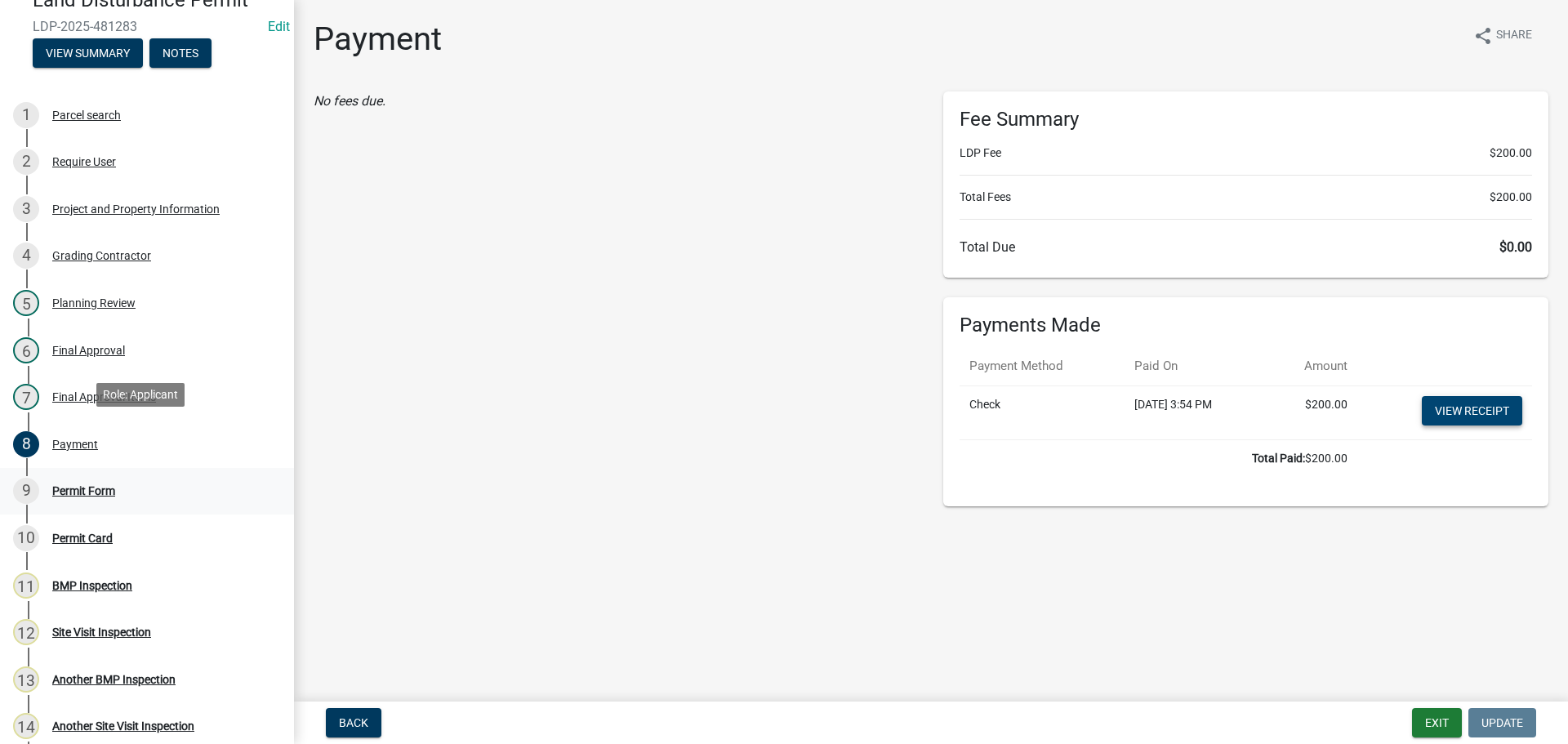
scroll to position [163, 0]
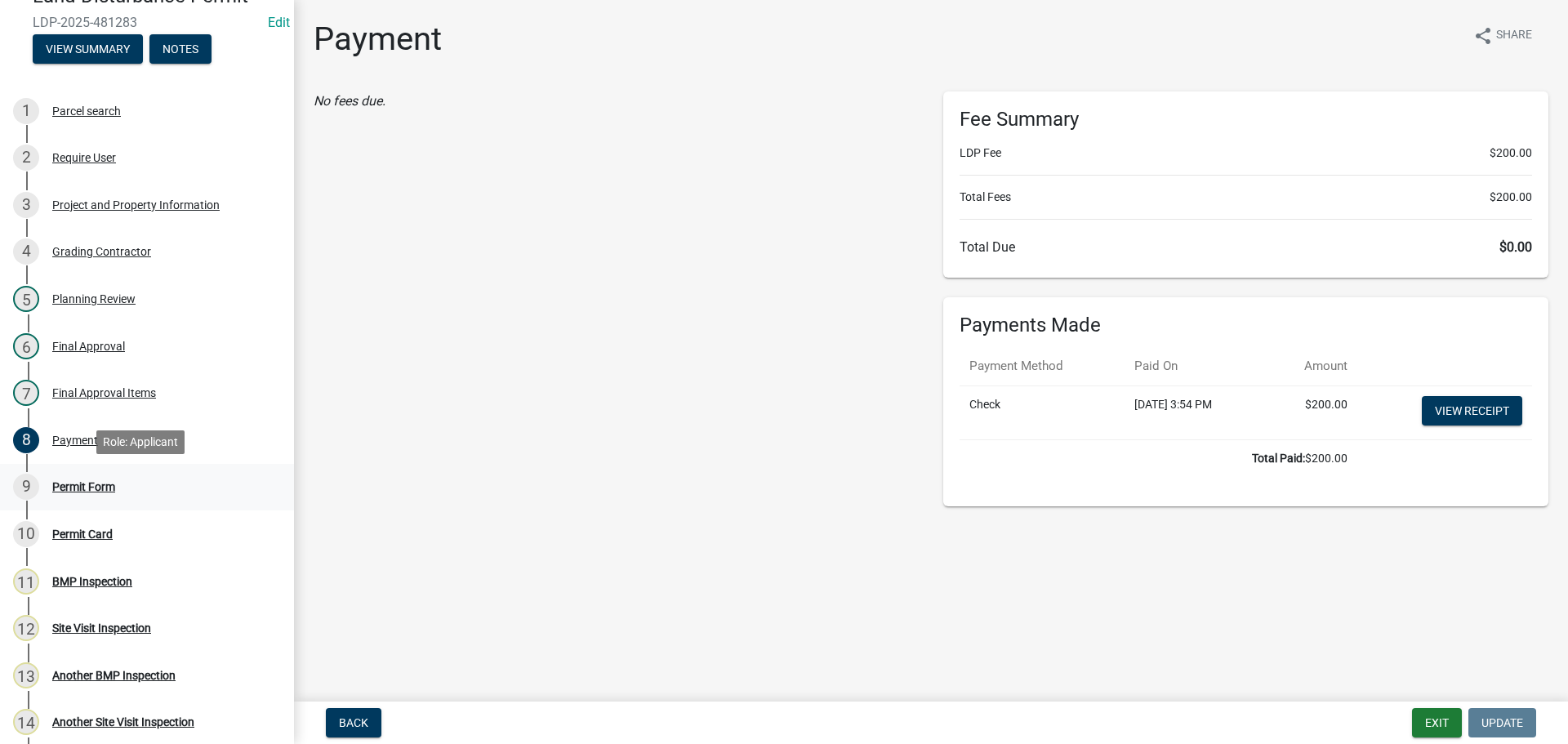
click at [84, 486] on div "Permit Form" at bounding box center [83, 487] width 63 height 11
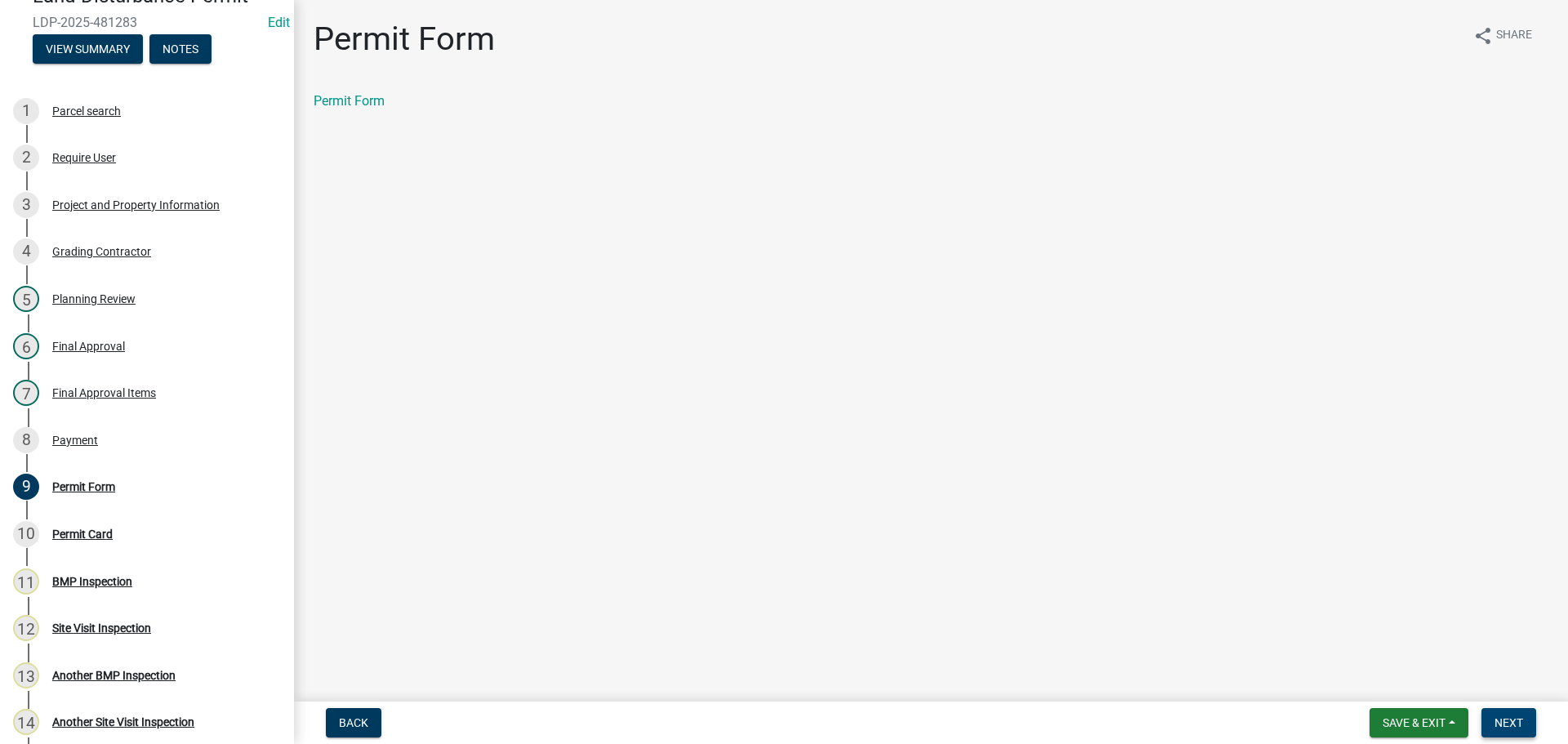
click at [1503, 716] on span "Next" at bounding box center [1509, 722] width 28 height 13
click at [379, 101] on link "Permit Card" at bounding box center [347, 101] width 68 height 15
click at [1509, 721] on span "Next" at bounding box center [1509, 722] width 28 height 13
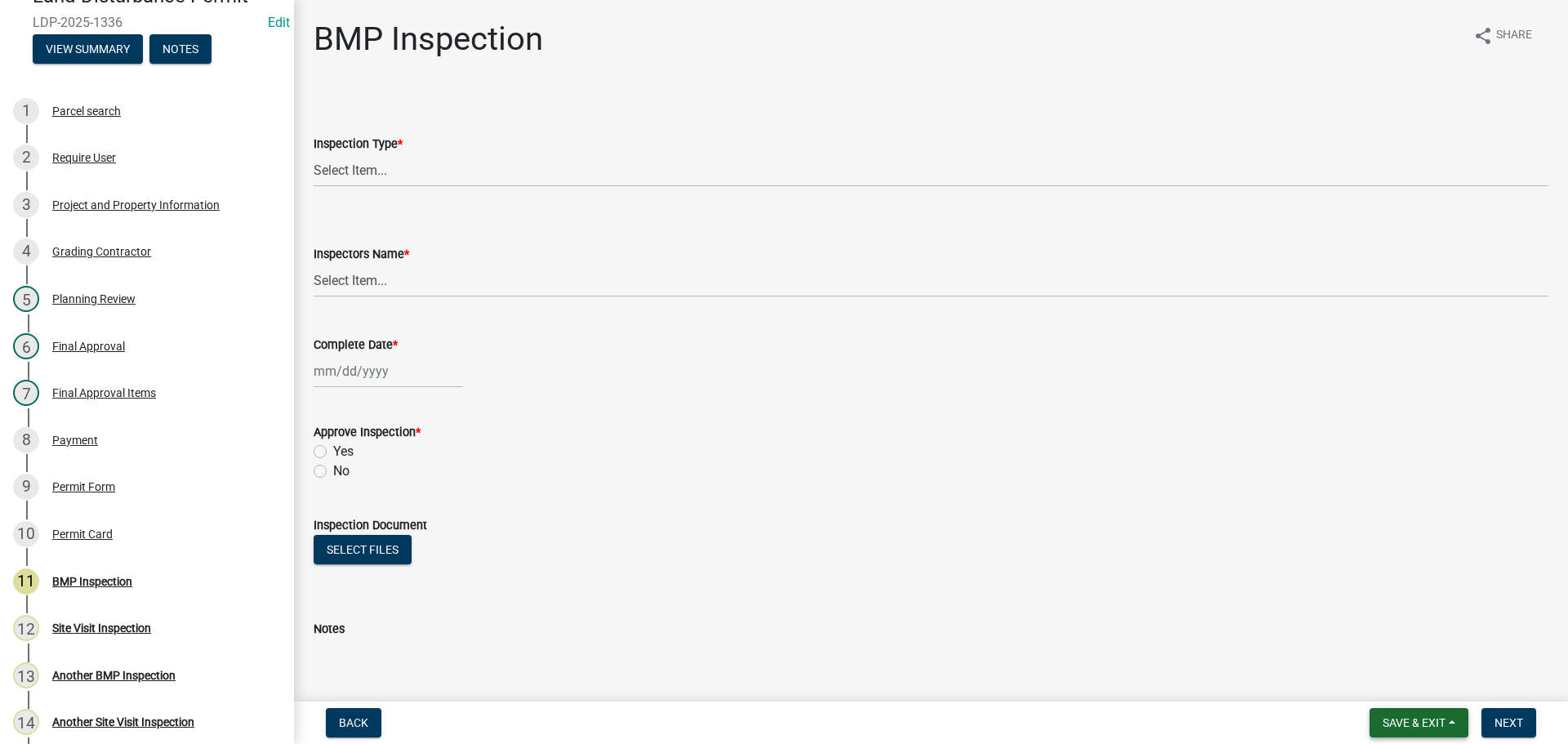
click at [1417, 725] on span "Save & Exit" at bounding box center [1413, 722] width 63 height 13
click at [1393, 680] on button "Save & Exit" at bounding box center [1403, 680] width 130 height 40
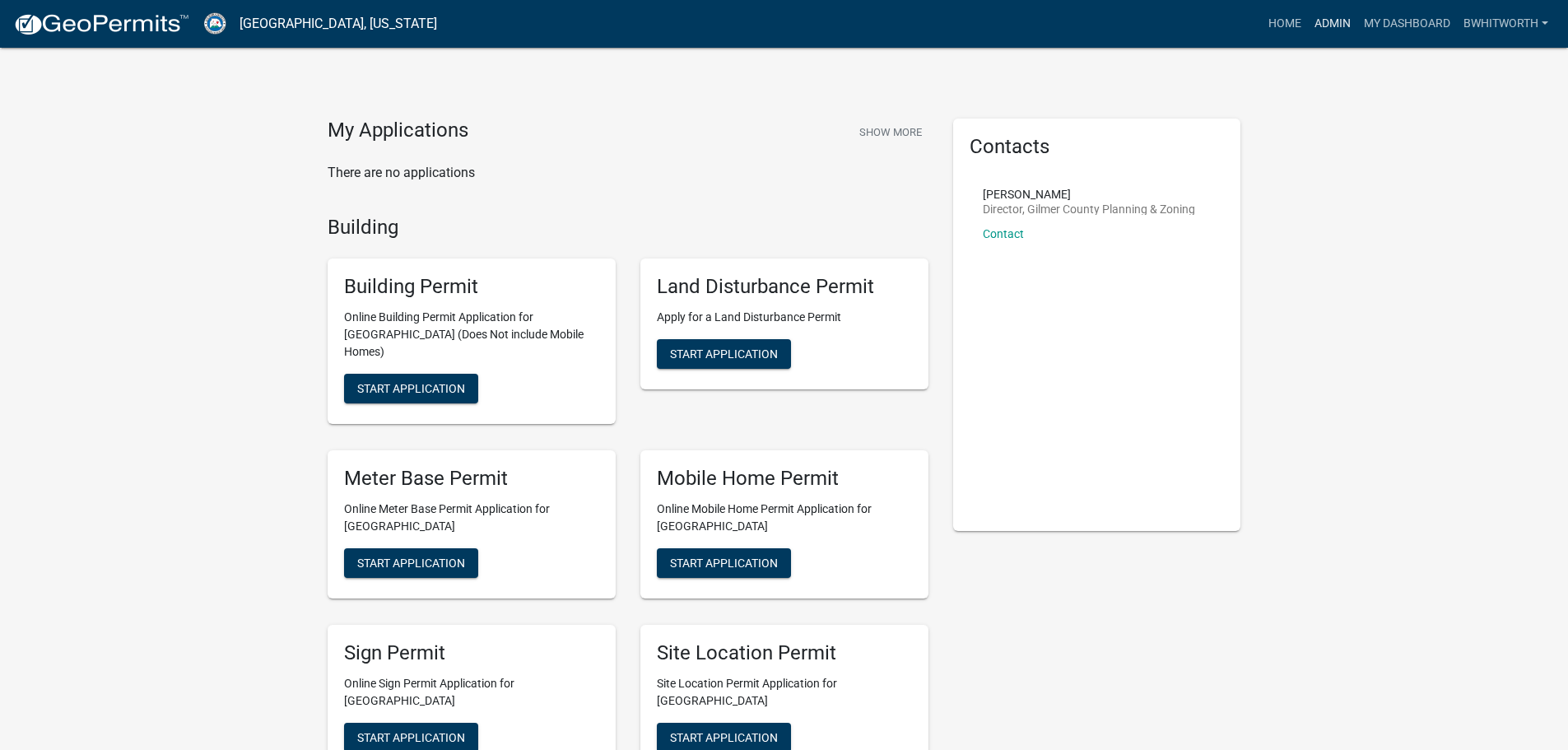
click at [1326, 23] on link "Admin" at bounding box center [1332, 24] width 49 height 31
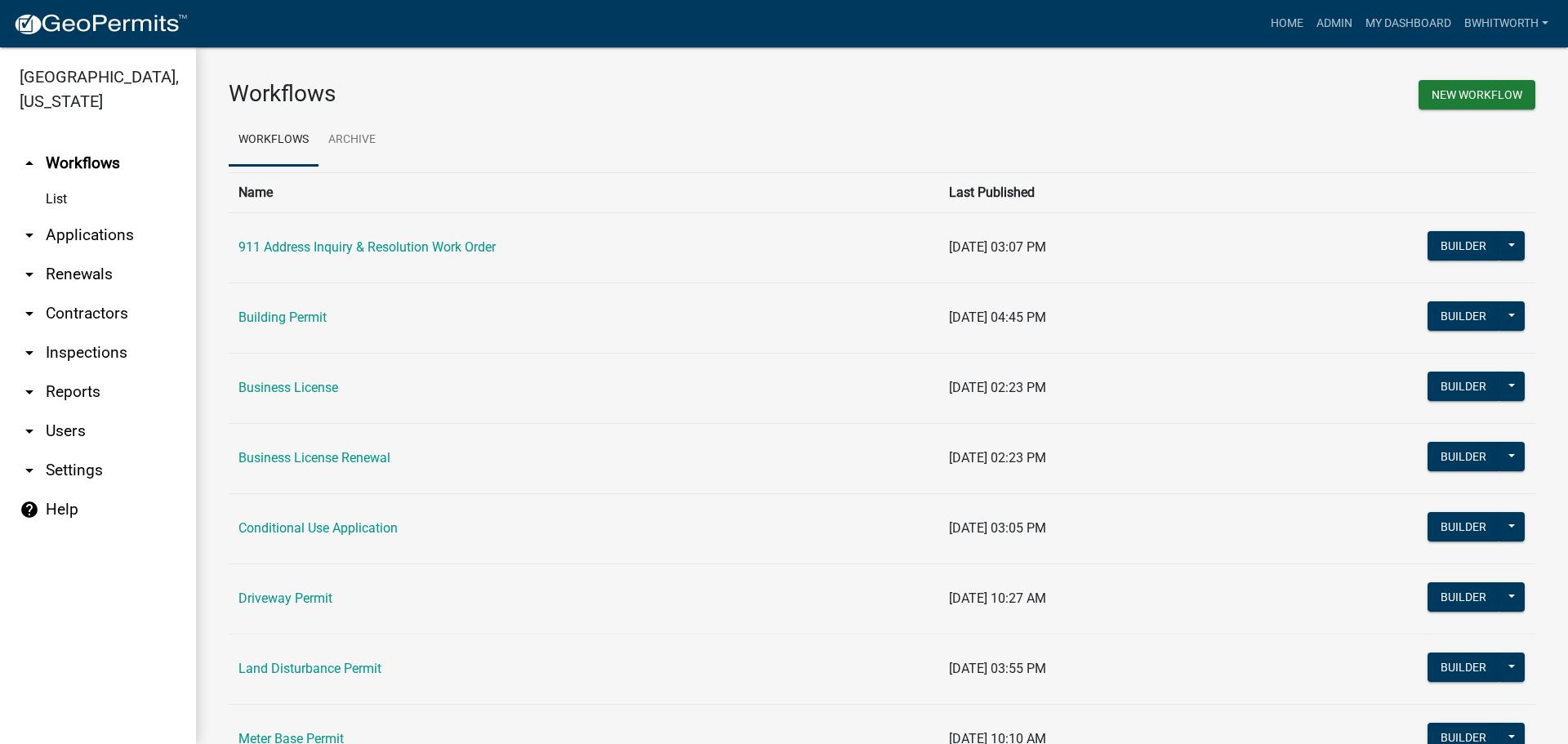
click at [80, 231] on link "arrow_drop_down Applications" at bounding box center [98, 236] width 196 height 40
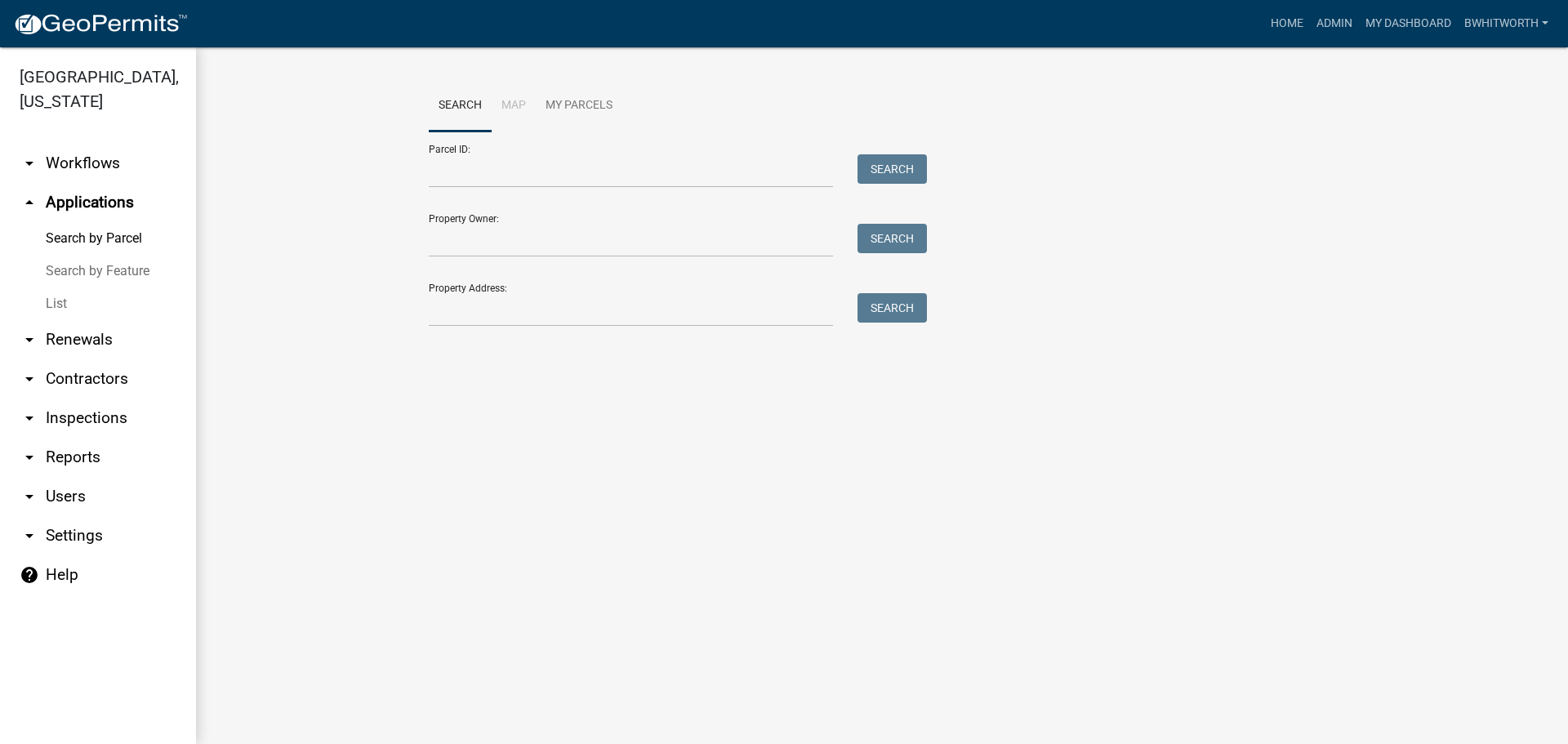
click at [54, 301] on link "List" at bounding box center [98, 304] width 196 height 33
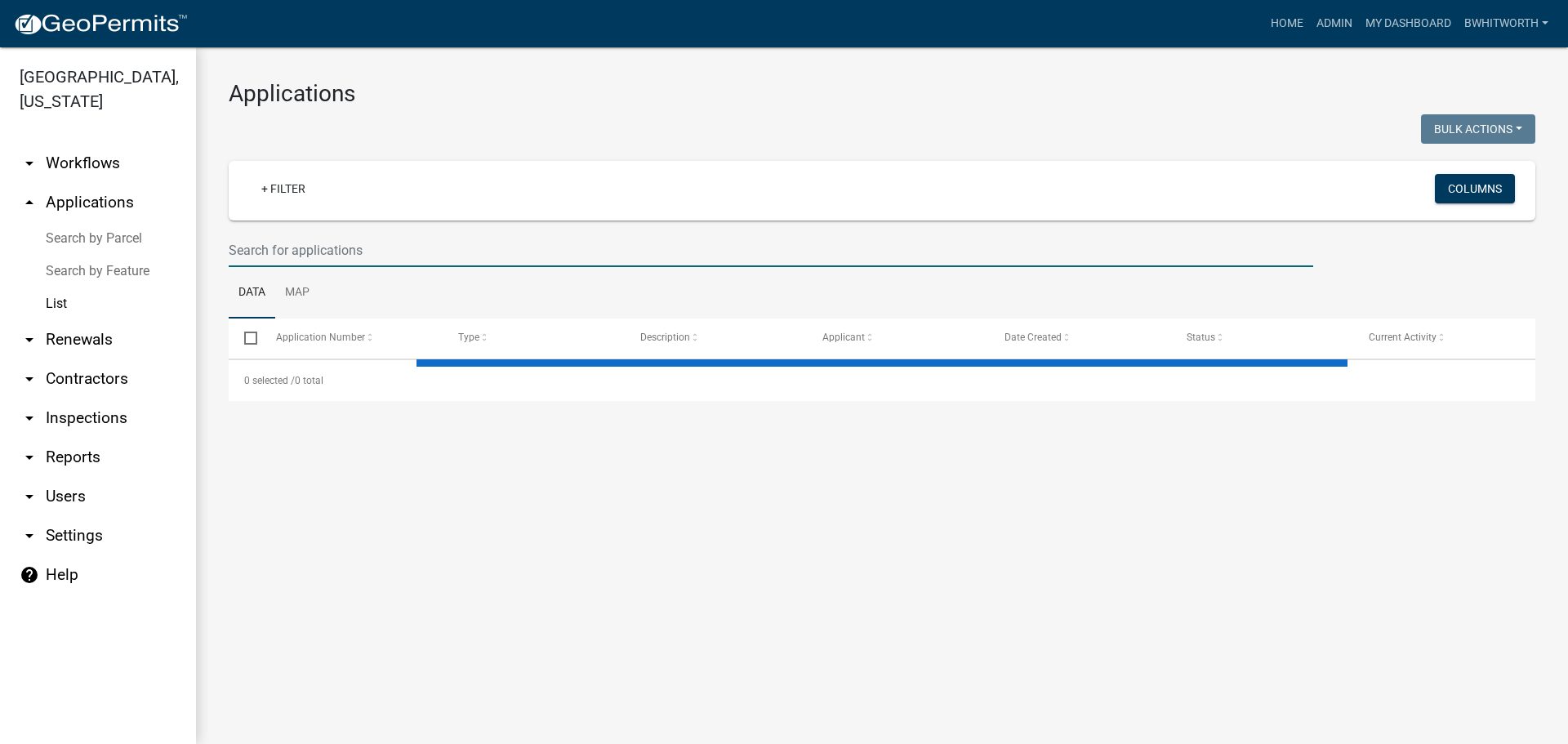
click at [264, 245] on input "text" at bounding box center [770, 250] width 1084 height 33
select select "3: 100"
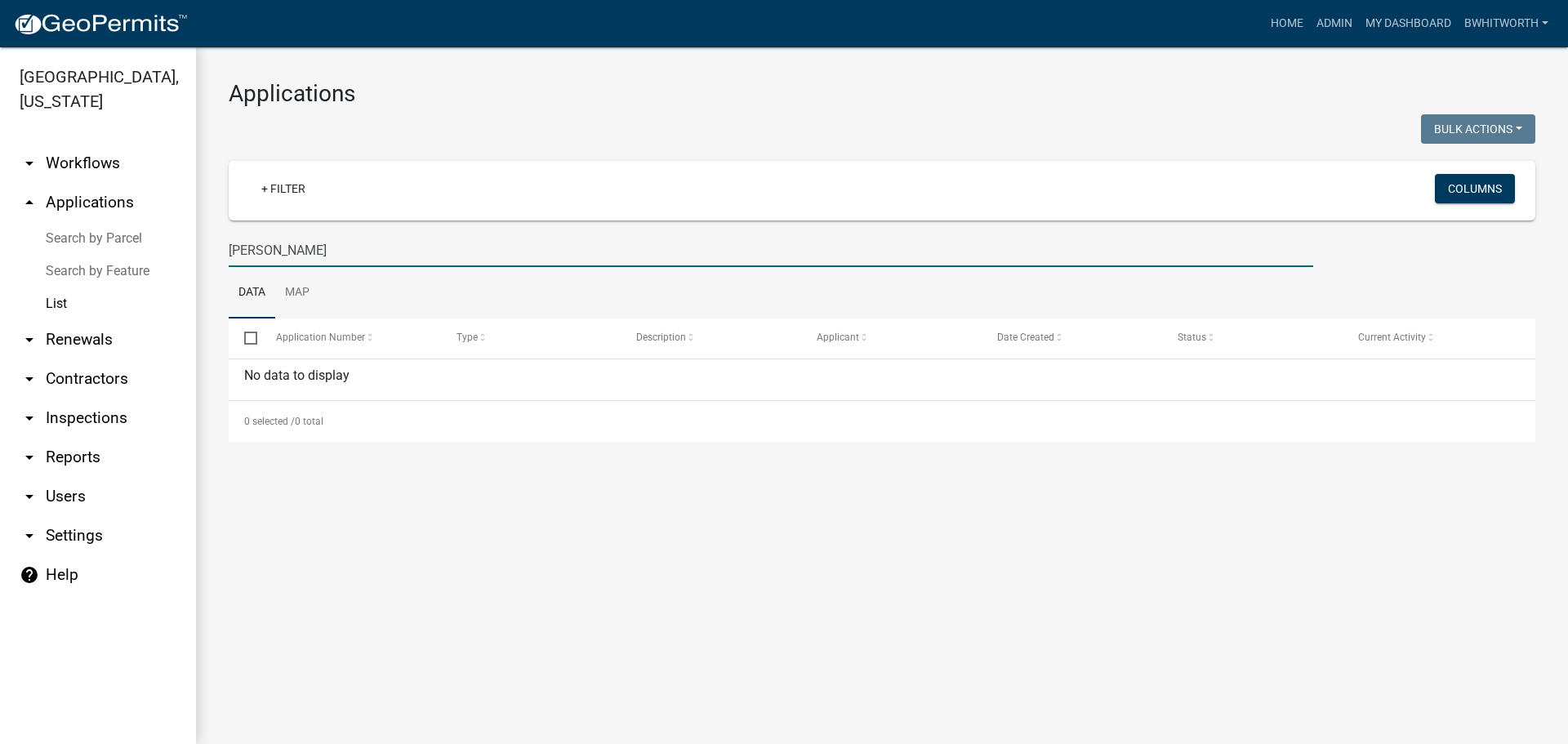
drag, startPoint x: 357, startPoint y: 241, endPoint x: 25, endPoint y: 164, distance: 340.8
click at [83, 226] on div "[GEOGRAPHIC_DATA], [US_STATE] arrow_drop_down Workflows List arrow_drop_up Appl…" at bounding box center [784, 395] width 1568 height 696
type input "2320"
